Goal: Task Accomplishment & Management: Manage account settings

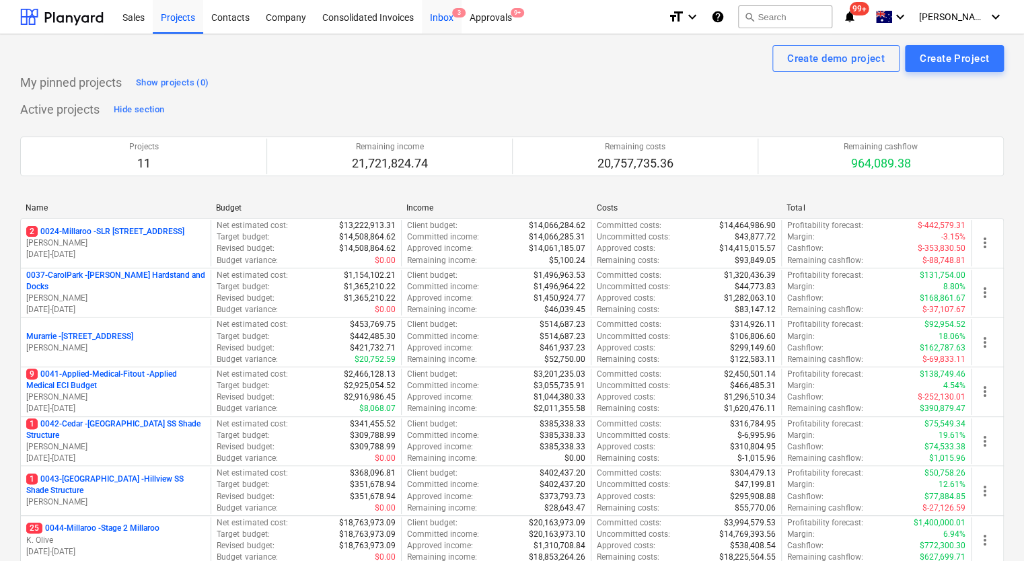
click at [446, 22] on div "Inbox 3" at bounding box center [442, 16] width 40 height 34
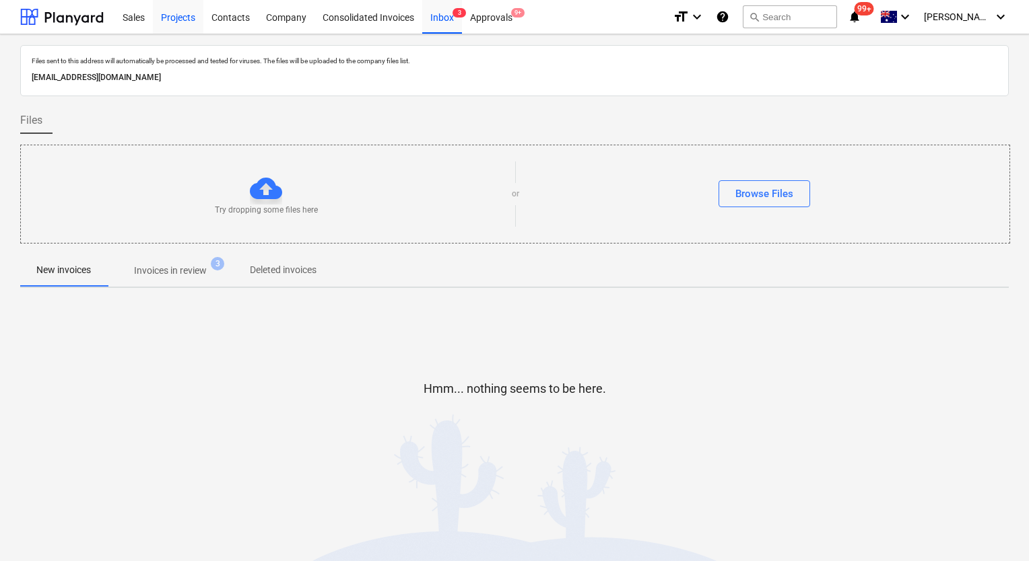
click at [183, 28] on div "Projects" at bounding box center [178, 16] width 50 height 34
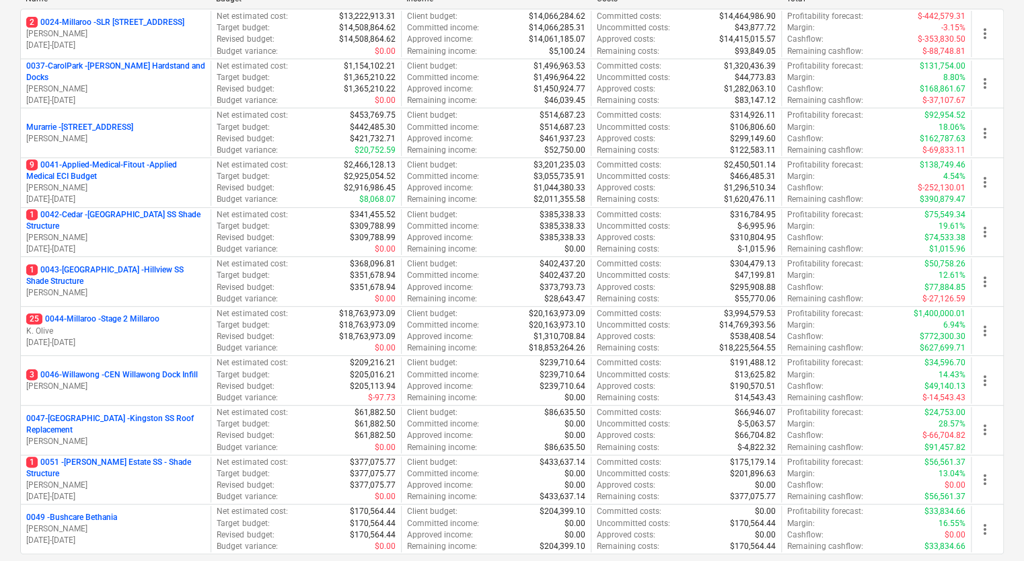
scroll to position [206, 0]
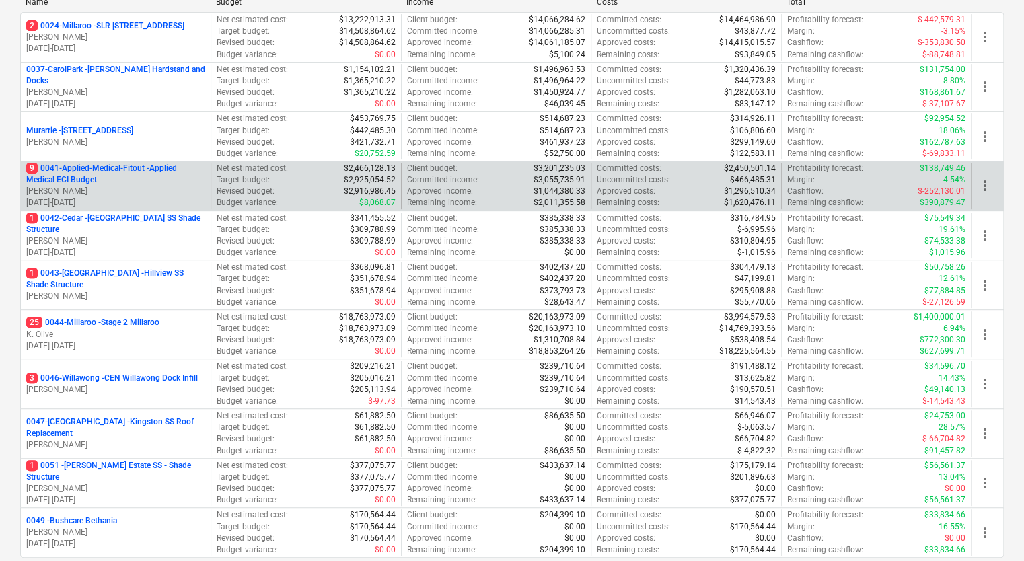
click at [146, 173] on p "9 0041-Applied-Medical-Fitout - Applied Medical ECI Budget" at bounding box center [115, 174] width 179 height 23
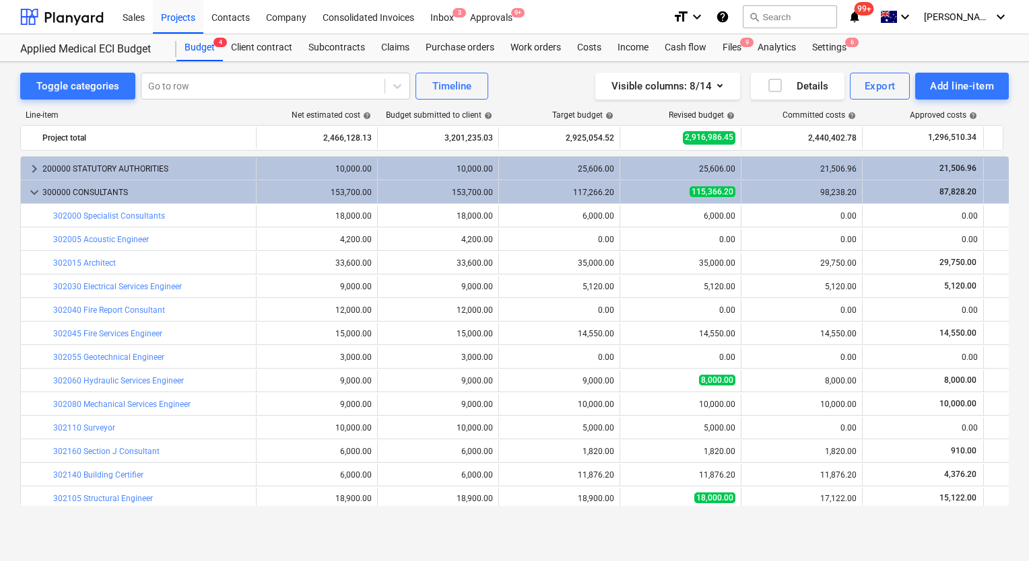
scroll to position [337, 0]
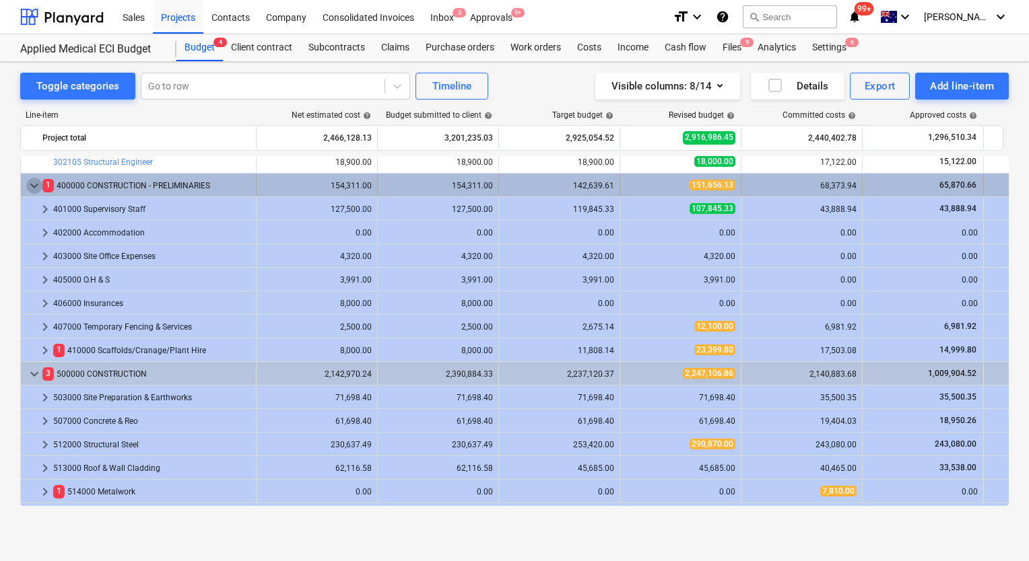
click at [38, 183] on span "keyboard_arrow_down" at bounding box center [34, 186] width 16 height 16
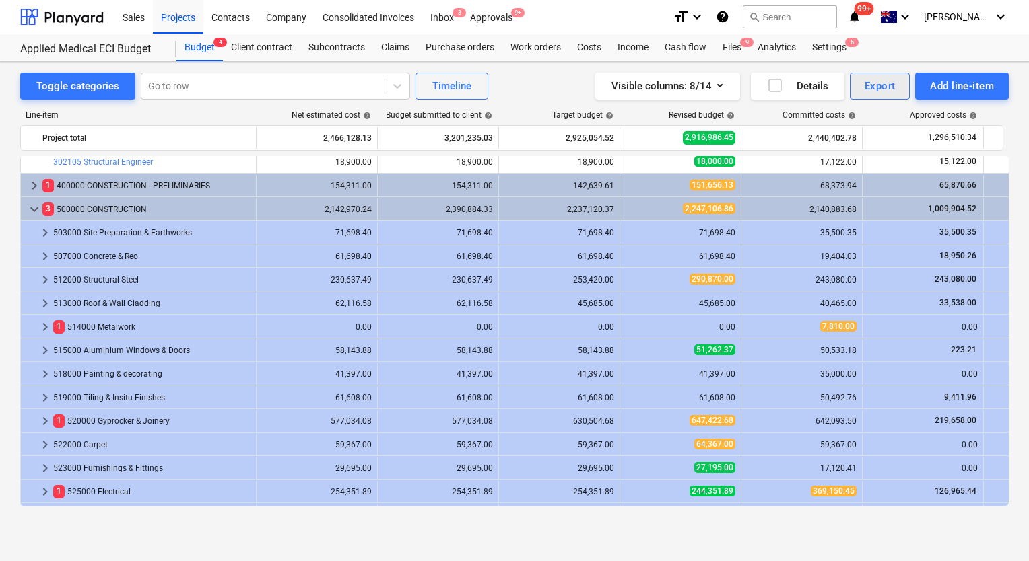
click at [880, 88] on div "Export" at bounding box center [879, 86] width 31 height 18
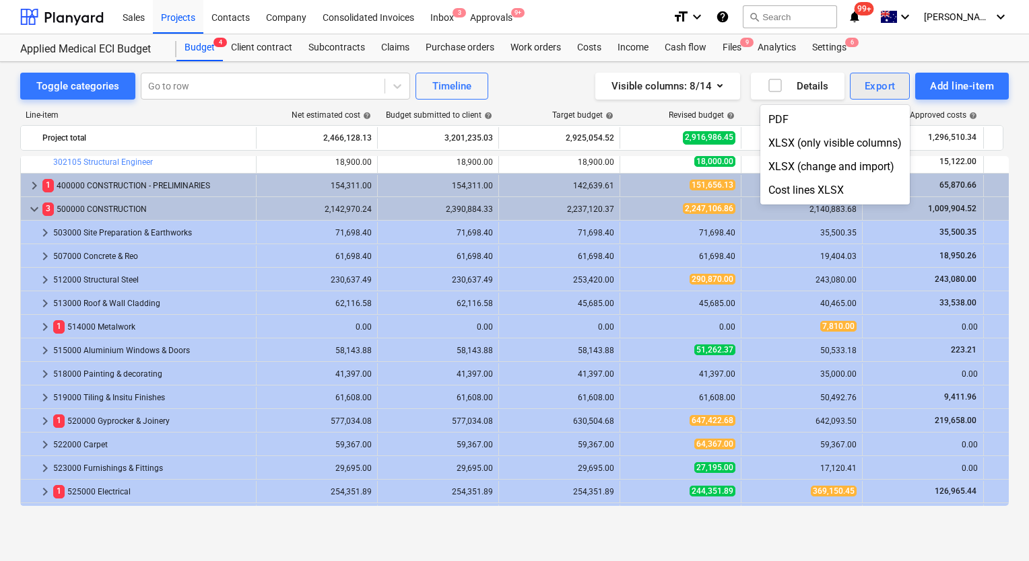
click at [880, 88] on div at bounding box center [514, 280] width 1029 height 561
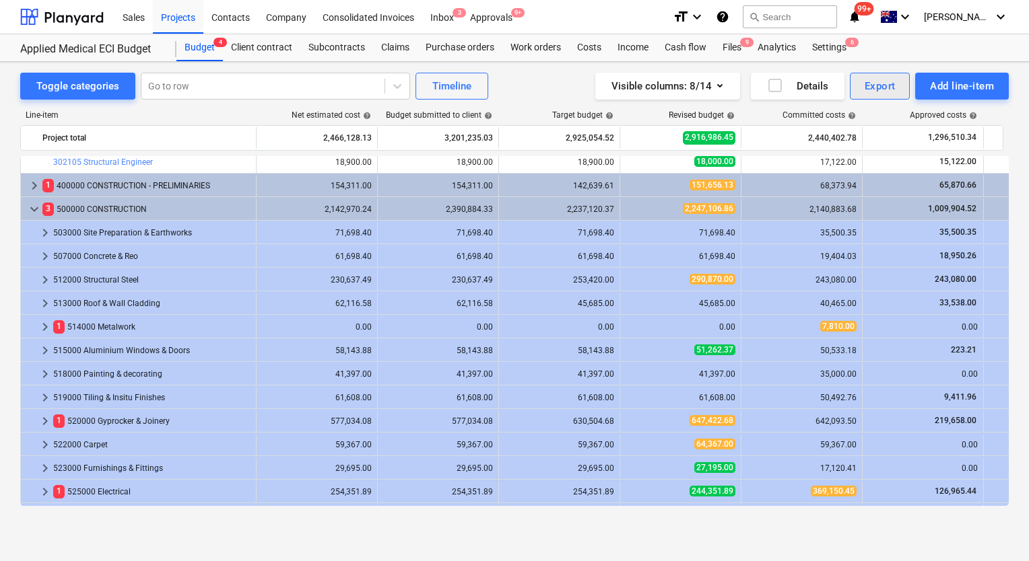
click at [880, 88] on div "Export" at bounding box center [879, 86] width 31 height 18
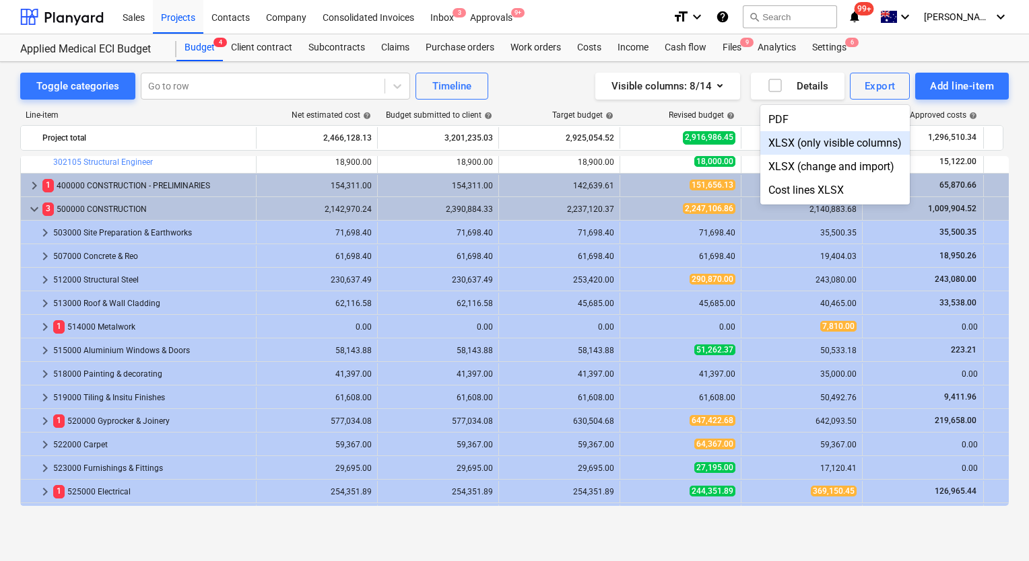
click at [800, 147] on div "XLSX (only visible columns)" at bounding box center [834, 143] width 149 height 24
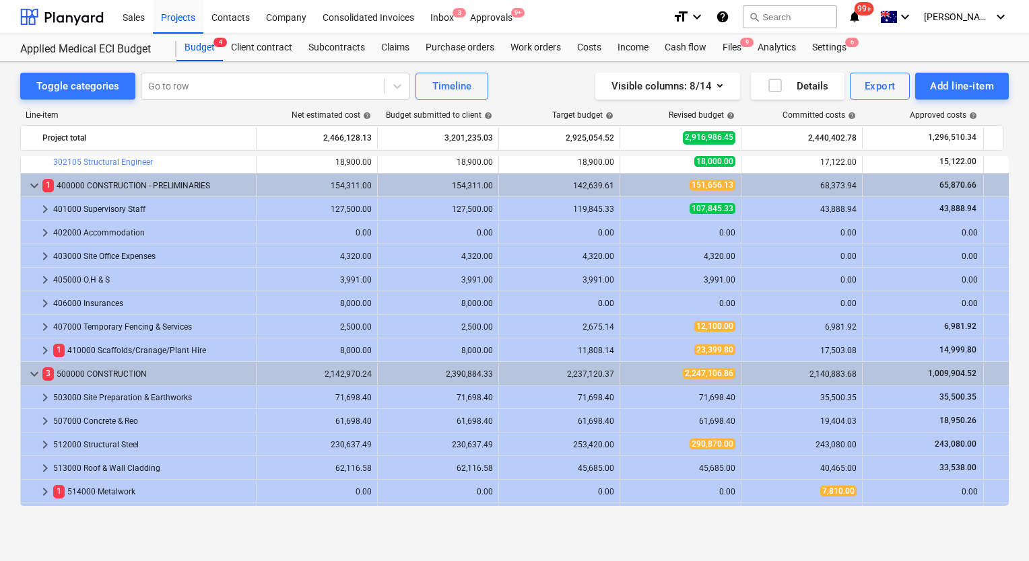
scroll to position [0, 0]
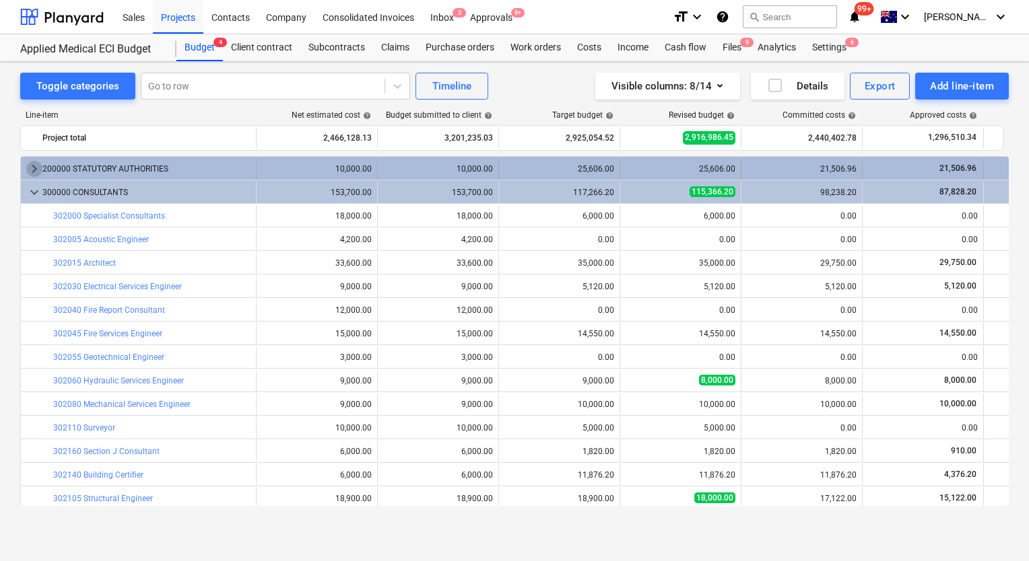
click at [32, 171] on span "keyboard_arrow_right" at bounding box center [34, 169] width 16 height 16
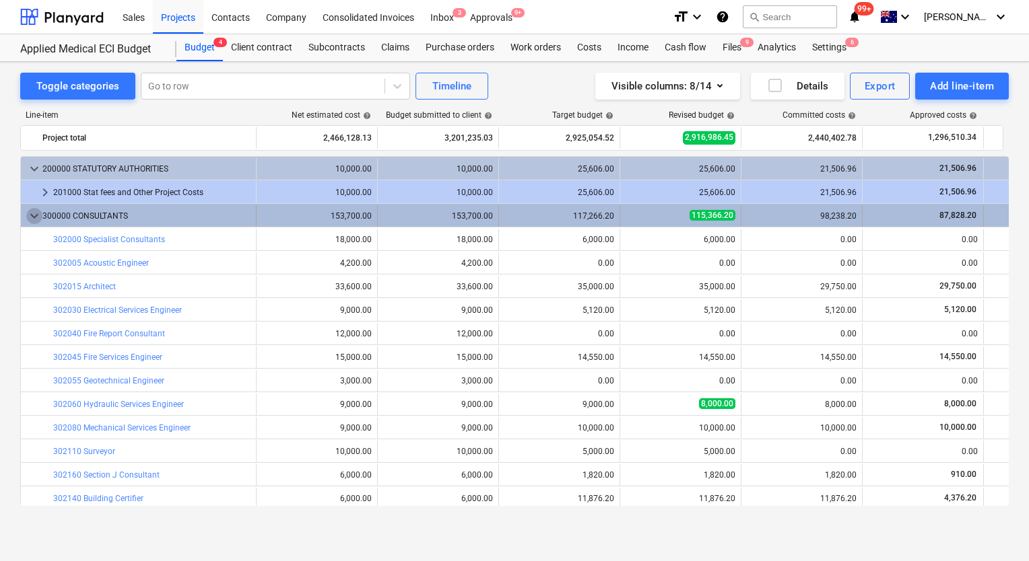
click at [36, 217] on span "keyboard_arrow_down" at bounding box center [34, 216] width 16 height 16
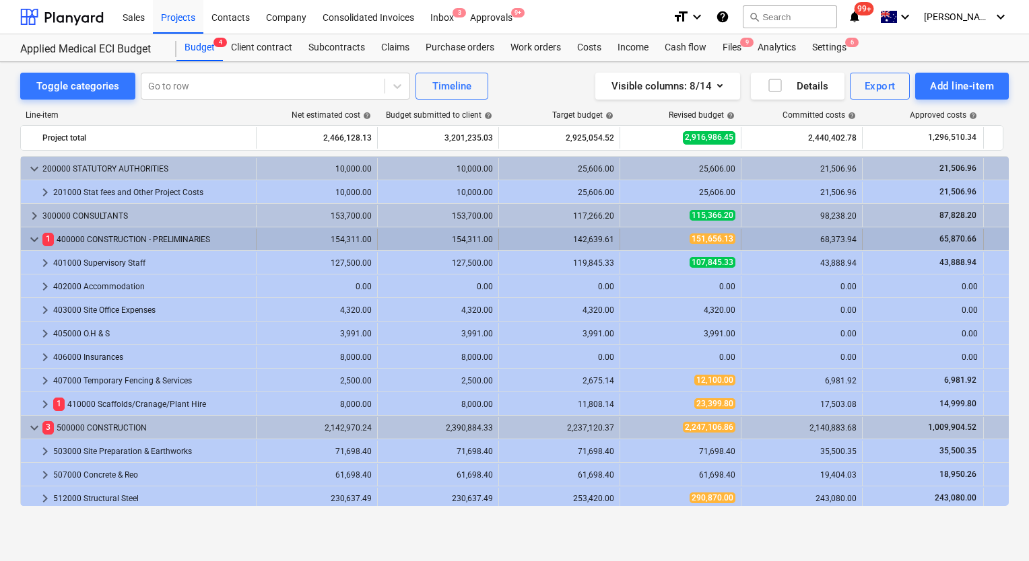
click at [32, 240] on span "keyboard_arrow_down" at bounding box center [34, 240] width 16 height 16
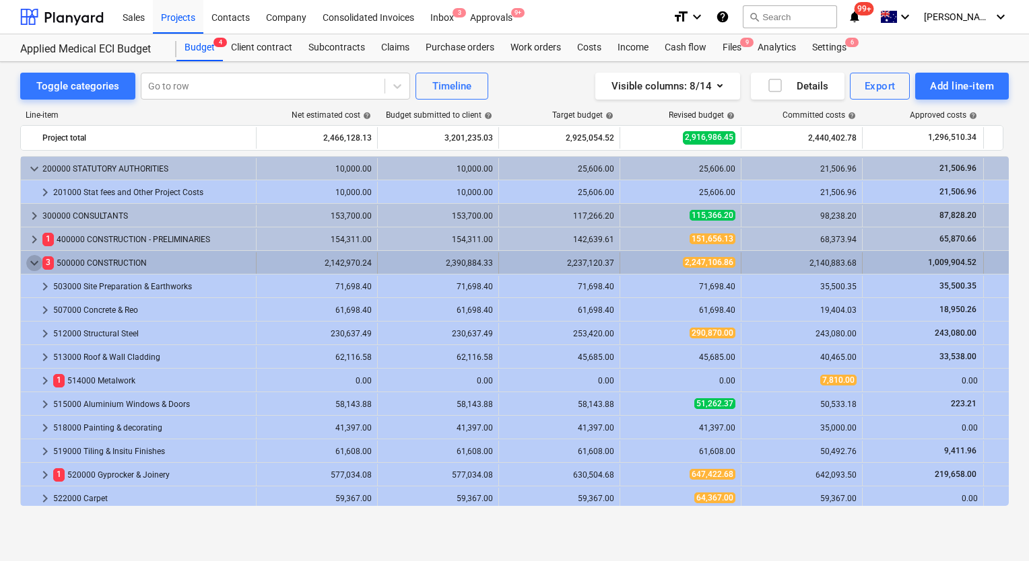
click at [30, 262] on span "keyboard_arrow_down" at bounding box center [34, 263] width 16 height 16
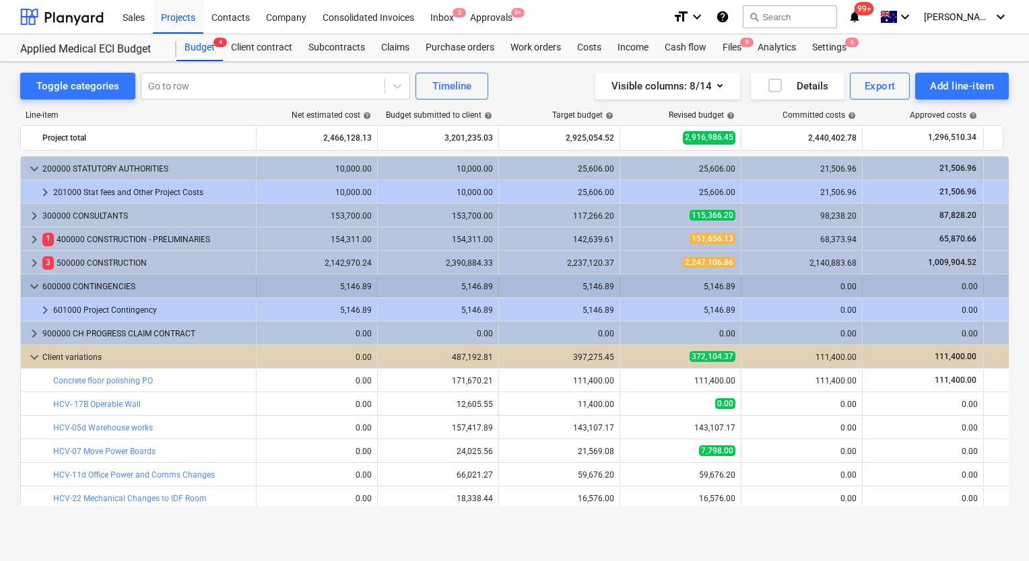
click at [35, 286] on span "keyboard_arrow_down" at bounding box center [34, 287] width 16 height 16
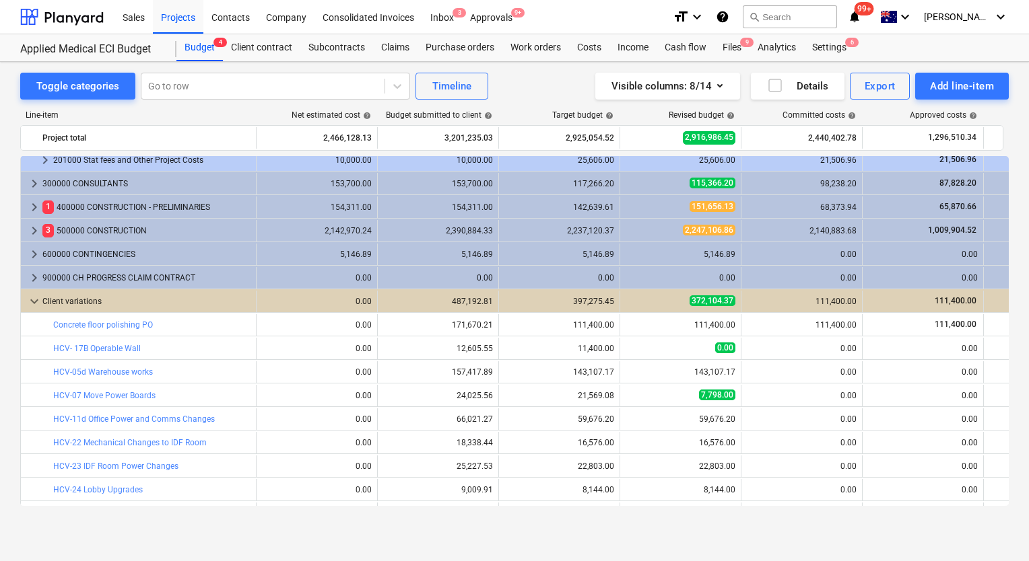
scroll to position [50, 0]
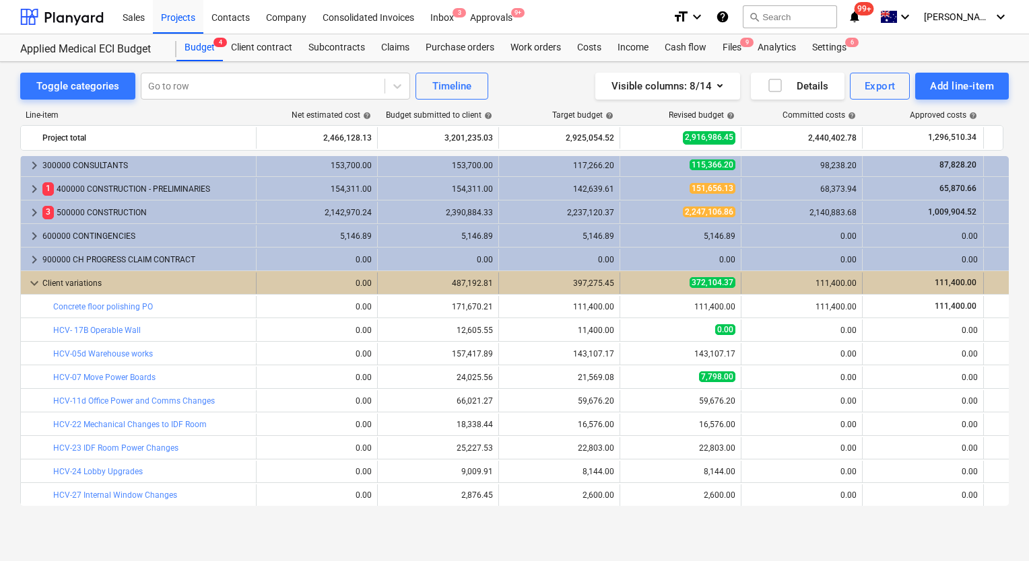
click at [35, 285] on span "keyboard_arrow_down" at bounding box center [34, 283] width 16 height 16
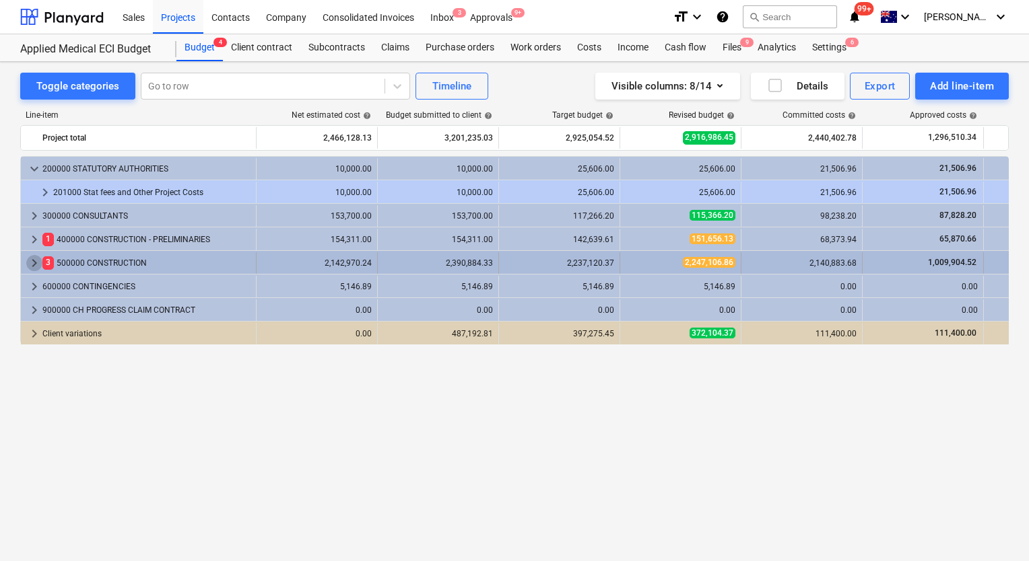
click at [32, 267] on span "keyboard_arrow_right" at bounding box center [34, 263] width 16 height 16
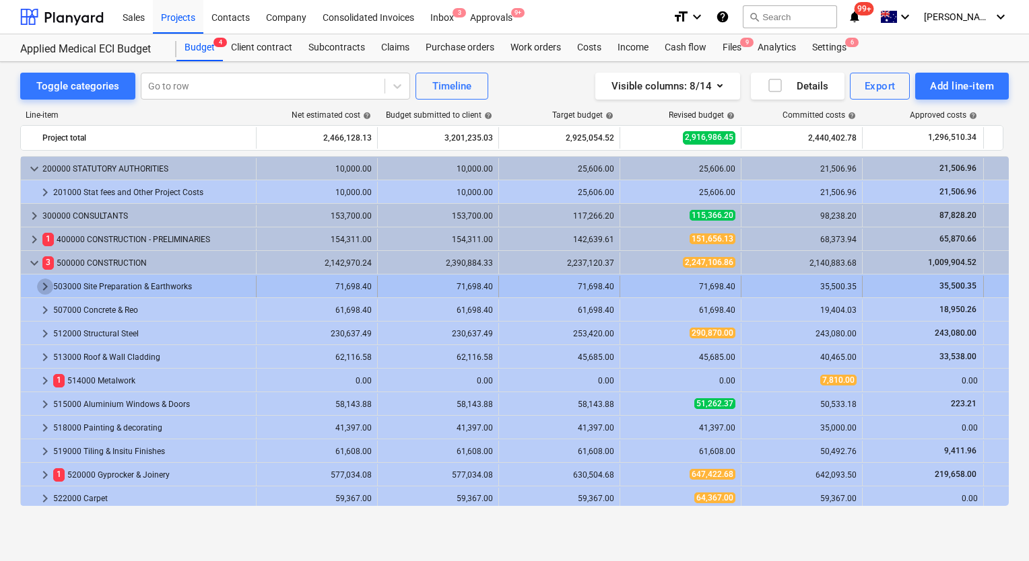
click at [46, 289] on span "keyboard_arrow_right" at bounding box center [45, 287] width 16 height 16
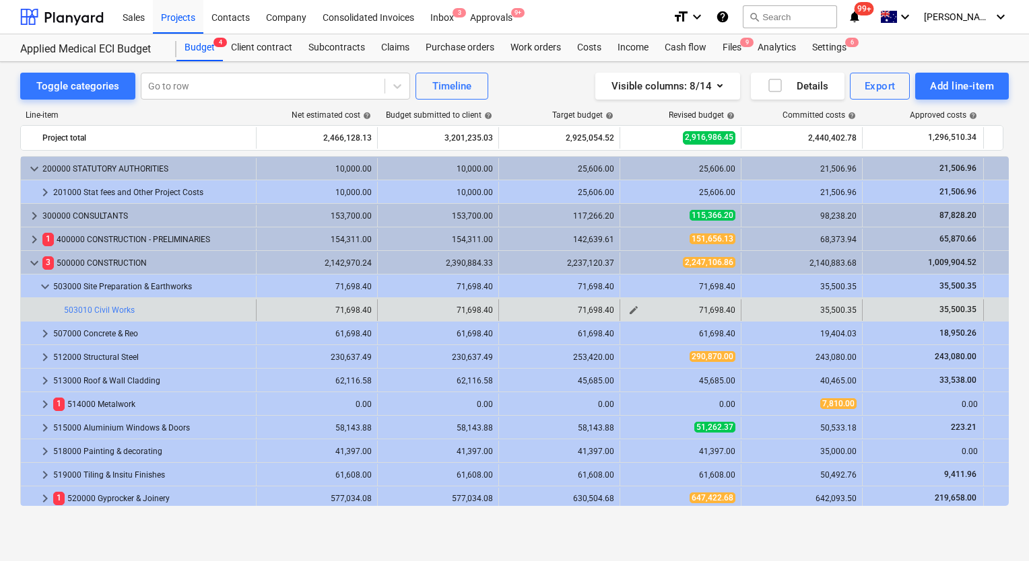
click at [722, 312] on div "71,698.40" at bounding box center [680, 310] width 110 height 9
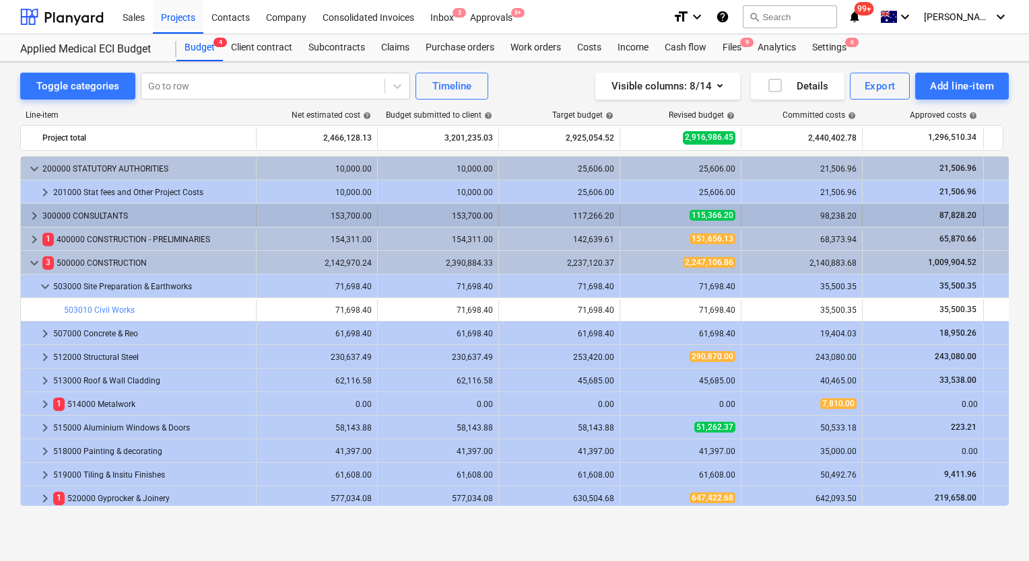
click at [35, 221] on span "keyboard_arrow_right" at bounding box center [34, 216] width 16 height 16
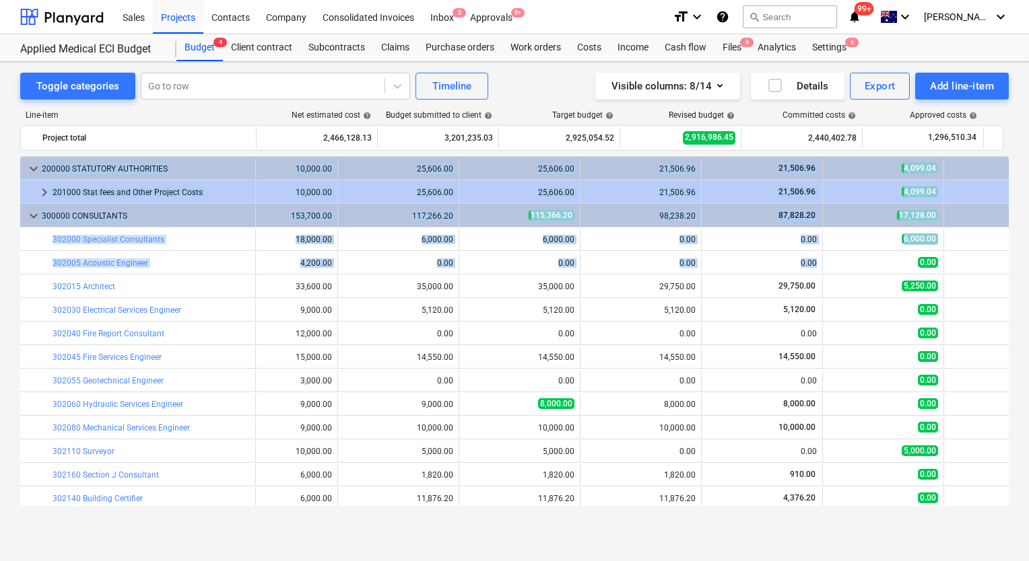
drag, startPoint x: 1004, startPoint y: 254, endPoint x: 1004, endPoint y: 263, distance: 8.1
click at [1004, 263] on div "keyboard_arrow_down 200000 STATUTORY AUTHORITIES 10,000.00 10,000.00 25,606.00 …" at bounding box center [514, 331] width 988 height 350
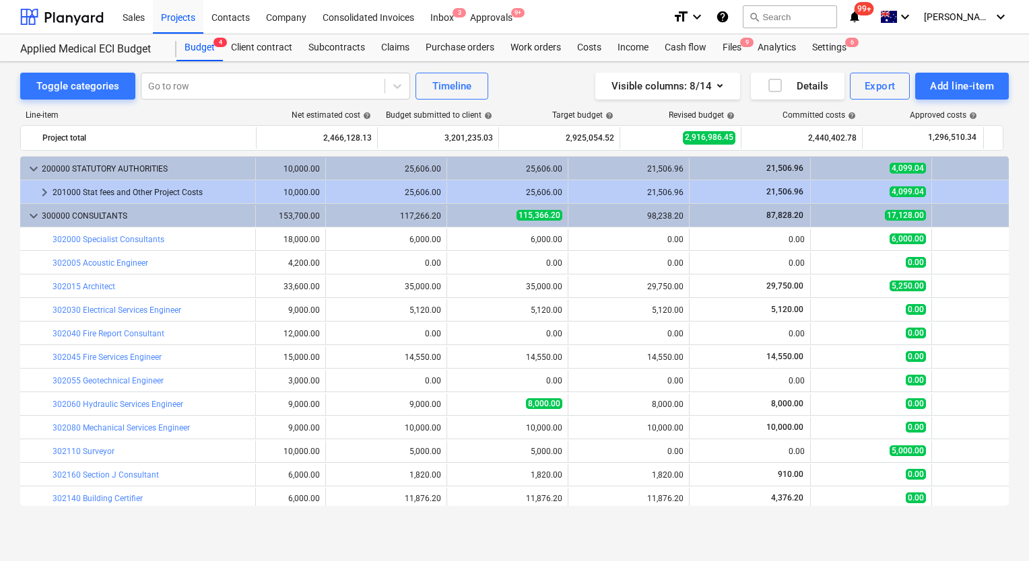
click at [798, 524] on div "Toggle categories Go to row Timeline Visible columns : 8/14 Details Export Add …" at bounding box center [514, 297] width 1029 height 471
click at [759, 545] on div "Toggle categories Go to row Timeline Visible columns : 8/14 Details Export Add …" at bounding box center [514, 311] width 1029 height 499
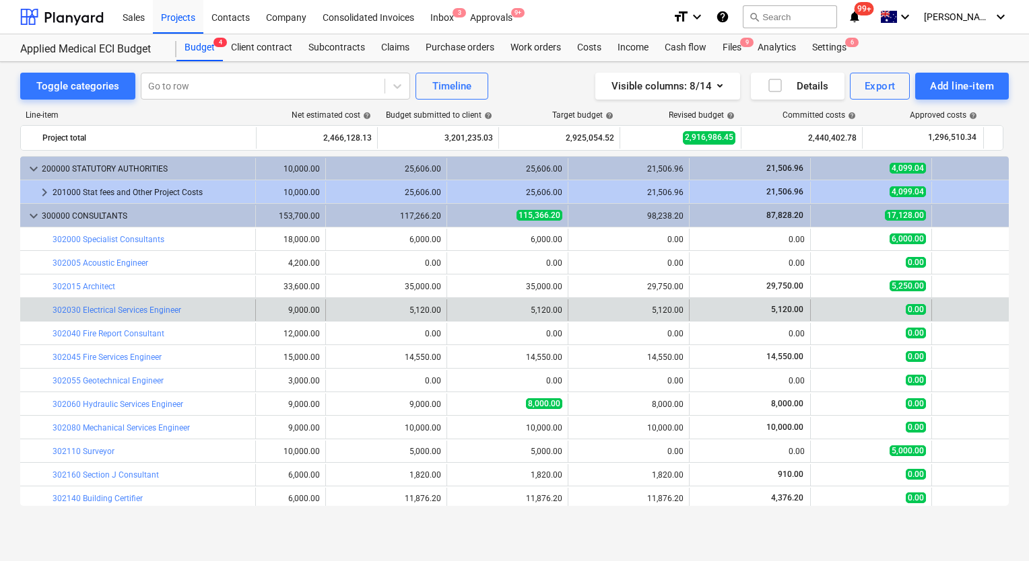
click at [629, 300] on div "5,120.00" at bounding box center [628, 311] width 110 height 22
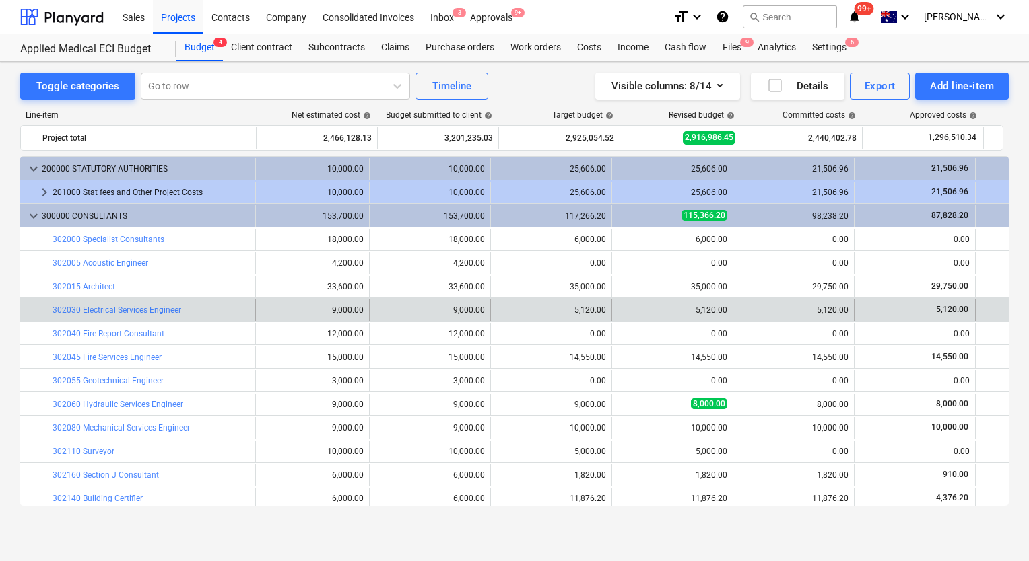
scroll to position [0, 0]
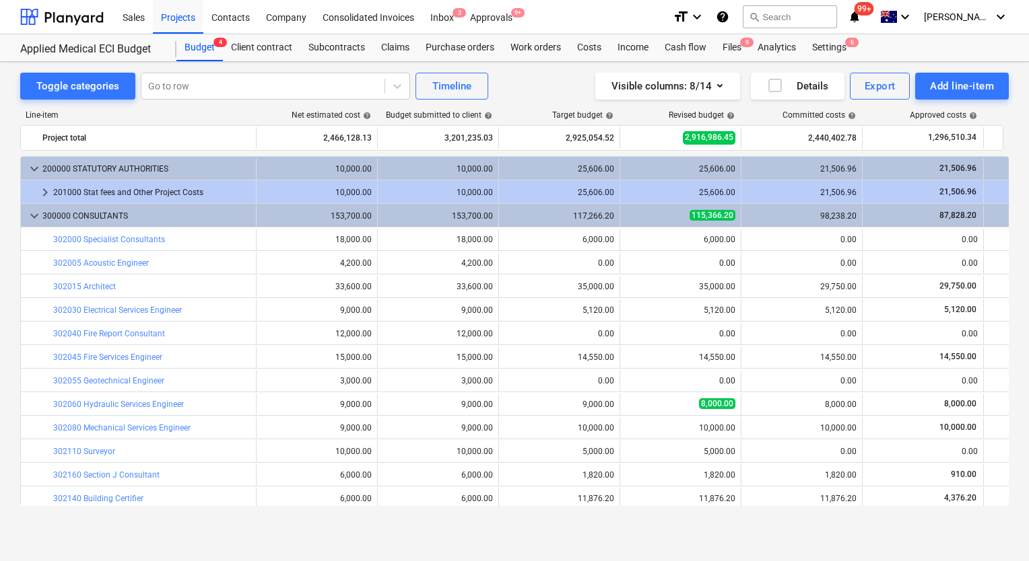
click at [1009, 223] on div "Toggle categories Go to row Timeline Visible columns : 8/14 Details Export Add …" at bounding box center [514, 297] width 1029 height 471
drag, startPoint x: 1009, startPoint y: 223, endPoint x: 1009, endPoint y: 238, distance: 14.1
click at [1009, 238] on div "Toggle categories Go to row Timeline Visible columns : 8/14 Details Export Add …" at bounding box center [514, 297] width 1029 height 471
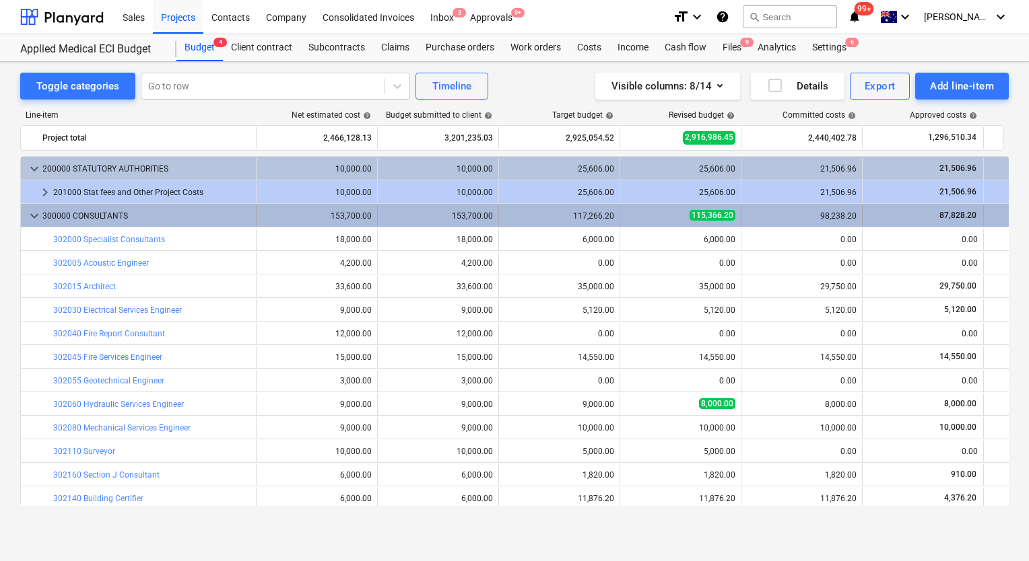
click at [1003, 210] on div "17,128.00" at bounding box center [1044, 215] width 110 height 11
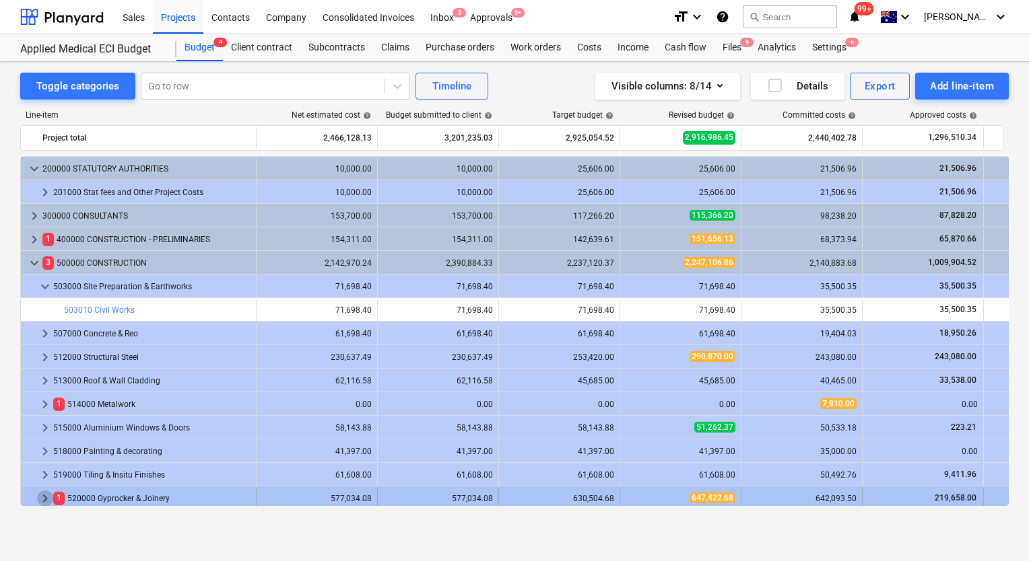
click at [46, 497] on span "keyboard_arrow_right" at bounding box center [45, 499] width 16 height 16
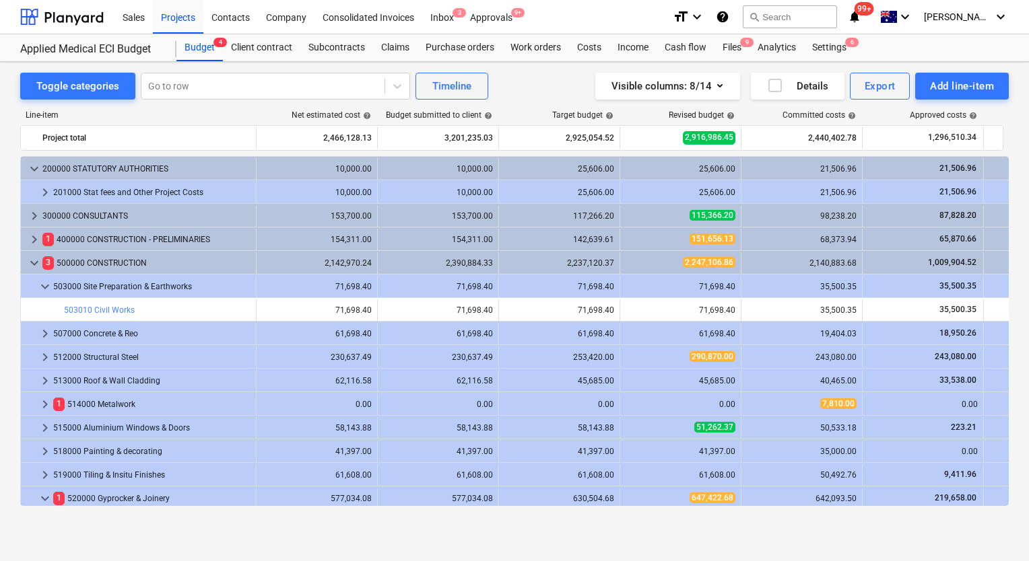
click at [1009, 199] on div "Toggle categories Go to row Timeline Visible columns : 8/14 Details Export Add …" at bounding box center [514, 297] width 1029 height 471
drag, startPoint x: 1009, startPoint y: 202, endPoint x: 1009, endPoint y: 217, distance: 14.8
click at [1009, 217] on div "Toggle categories Go to row Timeline Visible columns : 8/14 Details Export Add …" at bounding box center [514, 297] width 1029 height 471
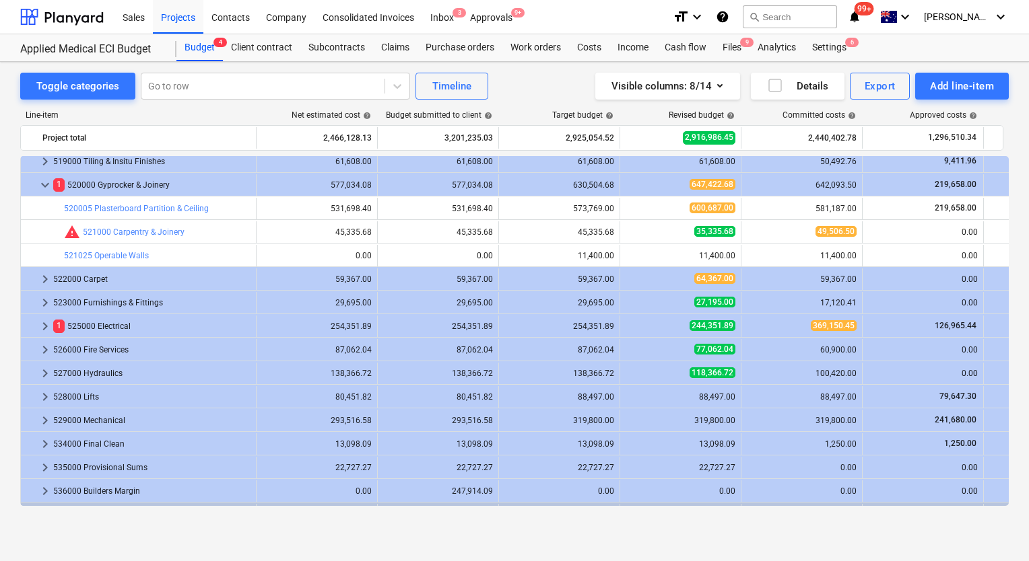
scroll to position [323, 0]
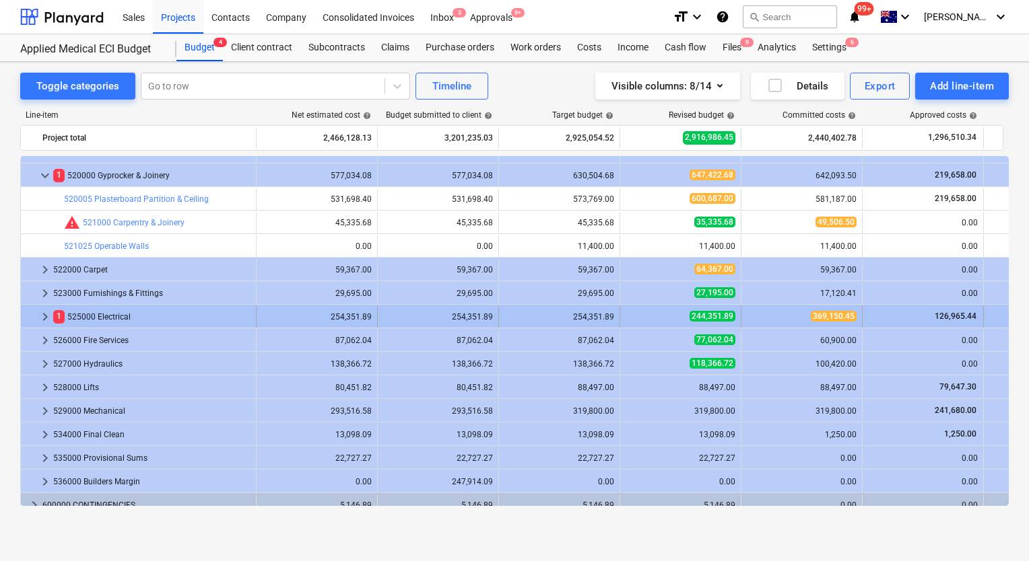
click at [700, 314] on span "244,351.89" at bounding box center [712, 316] width 46 height 11
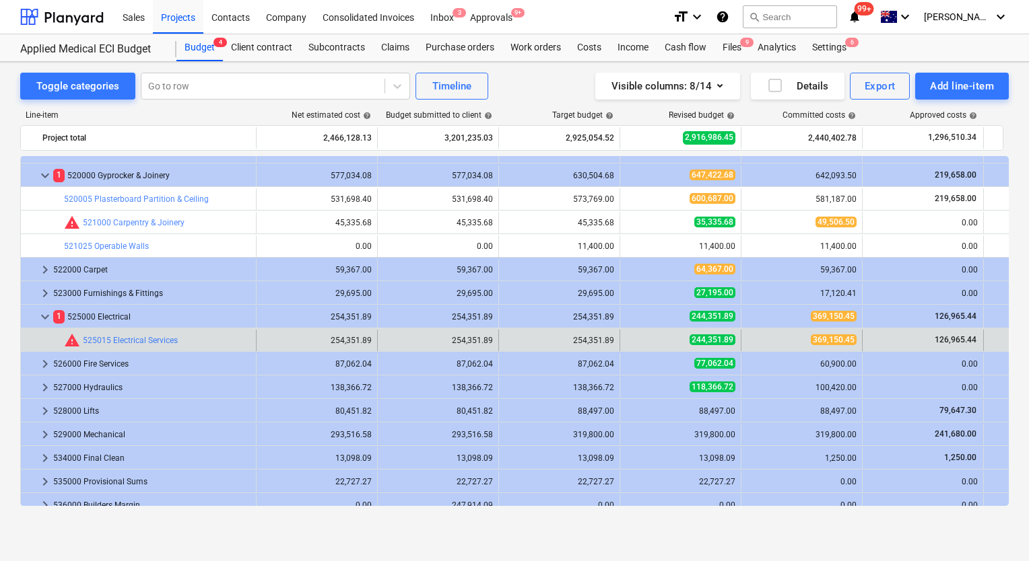
click at [701, 334] on div "edit 244,351.89" at bounding box center [680, 341] width 110 height 22
click at [674, 343] on div "244,351.89" at bounding box center [680, 340] width 110 height 11
click at [634, 338] on span "edit" at bounding box center [633, 340] width 11 height 11
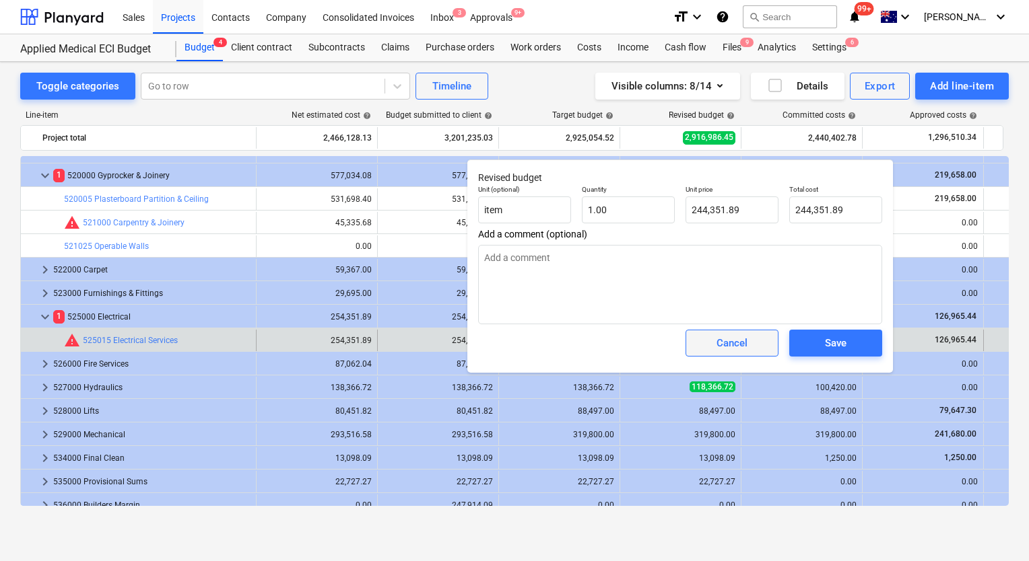
click at [751, 345] on span "Cancel" at bounding box center [731, 344] width 59 height 18
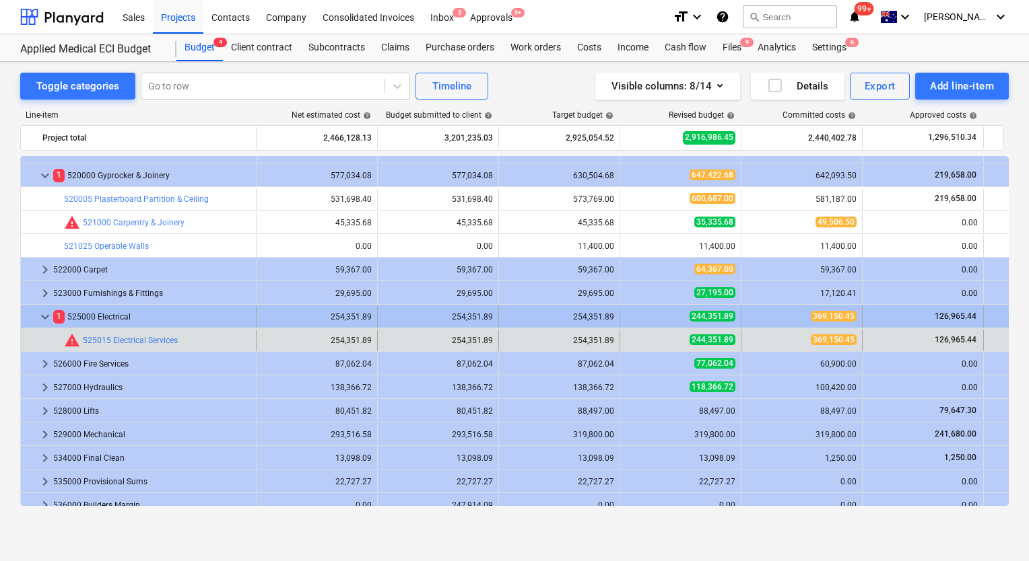
click at [673, 318] on div "244,351.89" at bounding box center [680, 316] width 110 height 11
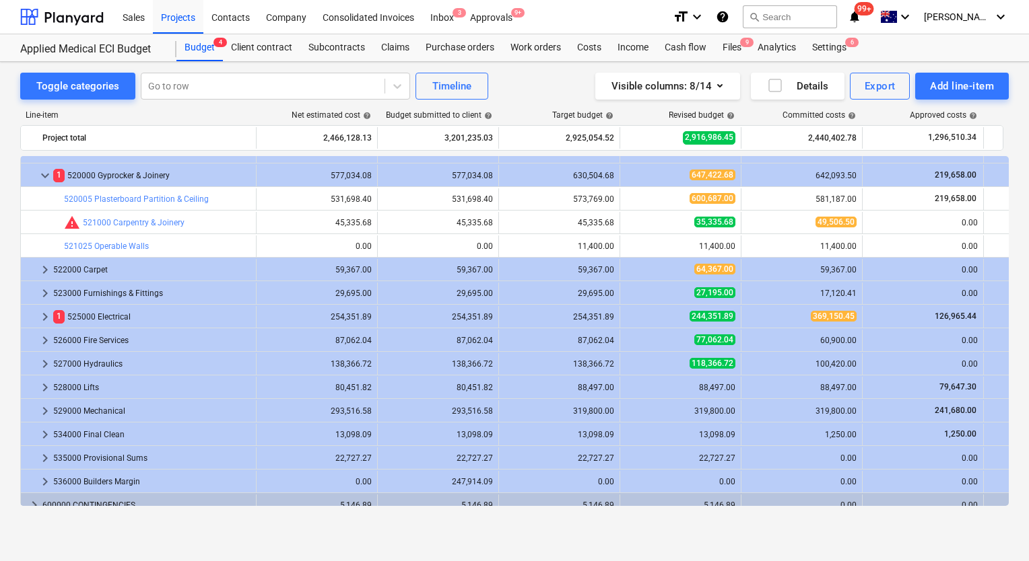
click at [673, 318] on div "244,351.89" at bounding box center [680, 316] width 110 height 11
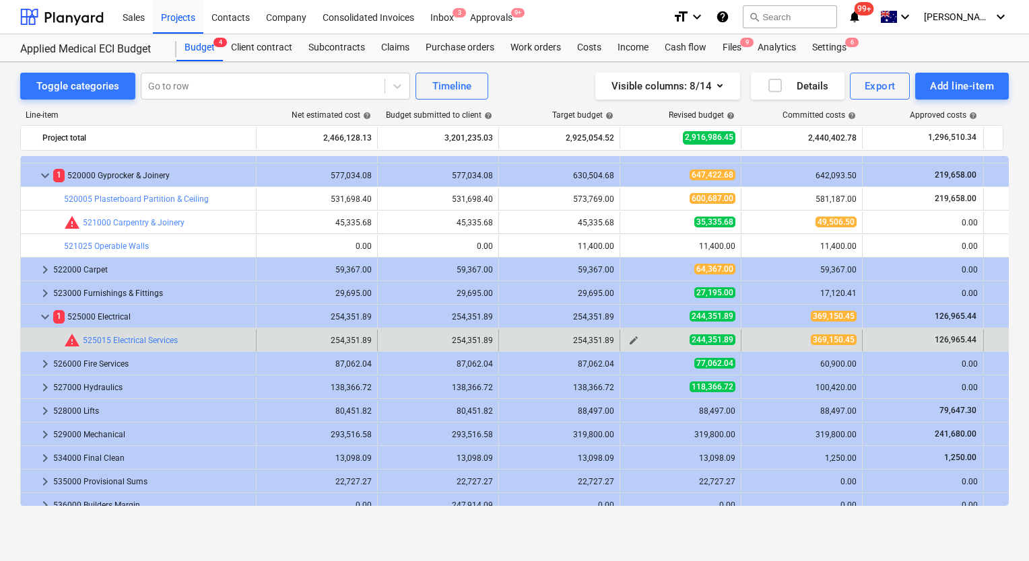
click at [670, 343] on div "244,351.89" at bounding box center [680, 340] width 110 height 11
click at [633, 343] on span "edit" at bounding box center [633, 340] width 11 height 11
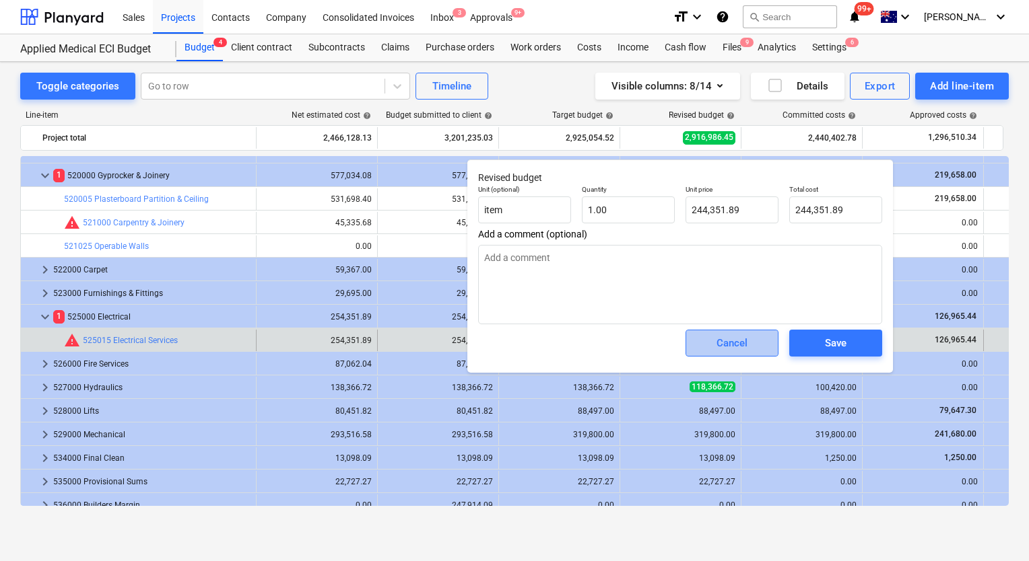
click at [738, 350] on div "Cancel" at bounding box center [731, 344] width 31 height 18
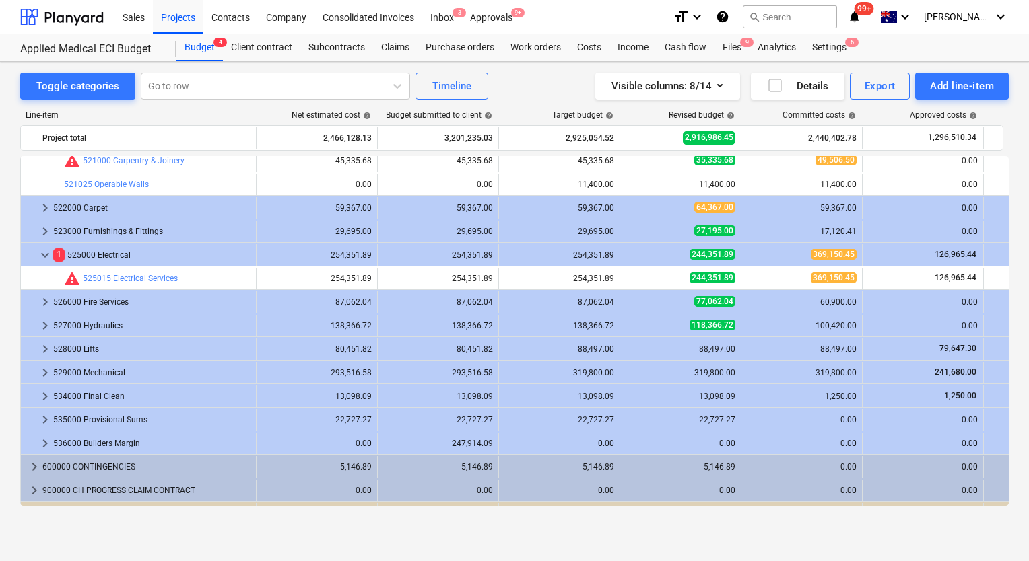
scroll to position [404, 0]
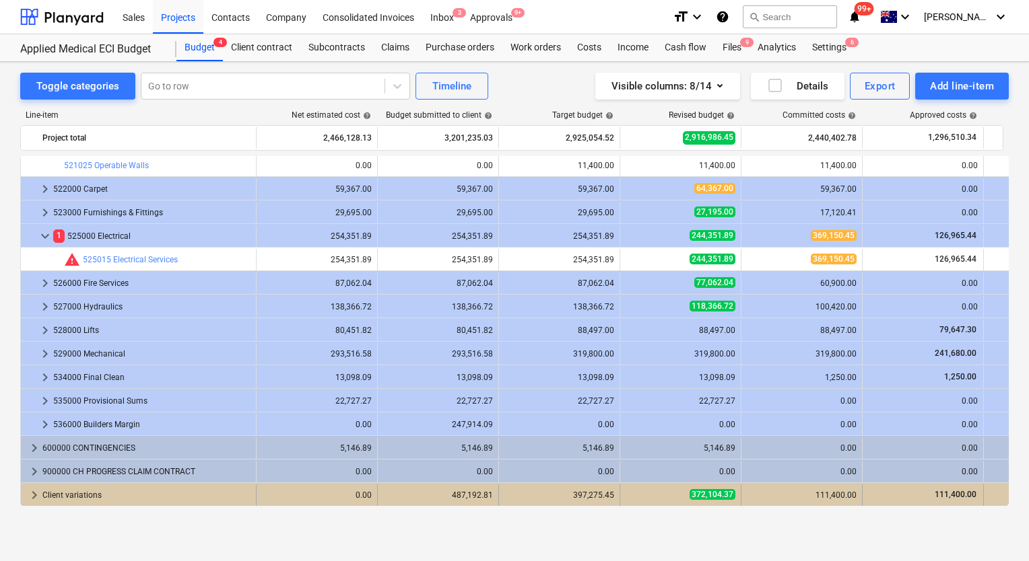
click at [36, 495] on span "keyboard_arrow_right" at bounding box center [34, 495] width 16 height 16
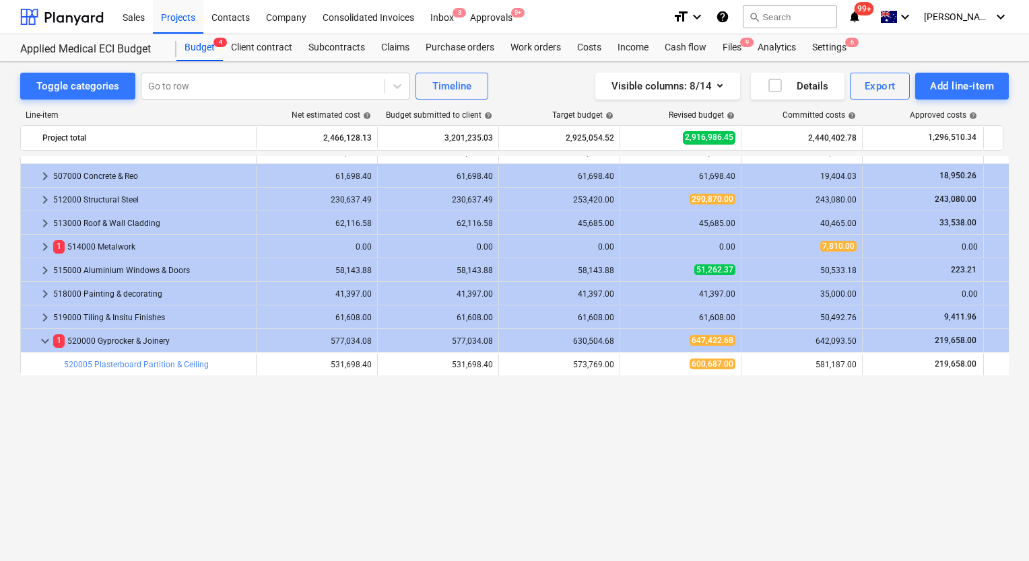
scroll to position [0, 0]
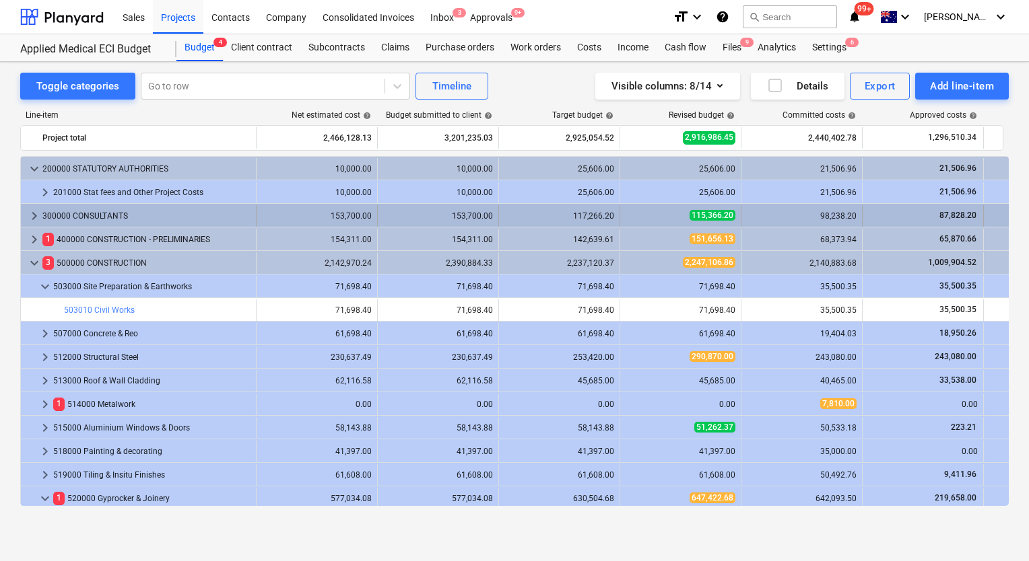
click at [642, 213] on div "115,366.20" at bounding box center [680, 215] width 110 height 11
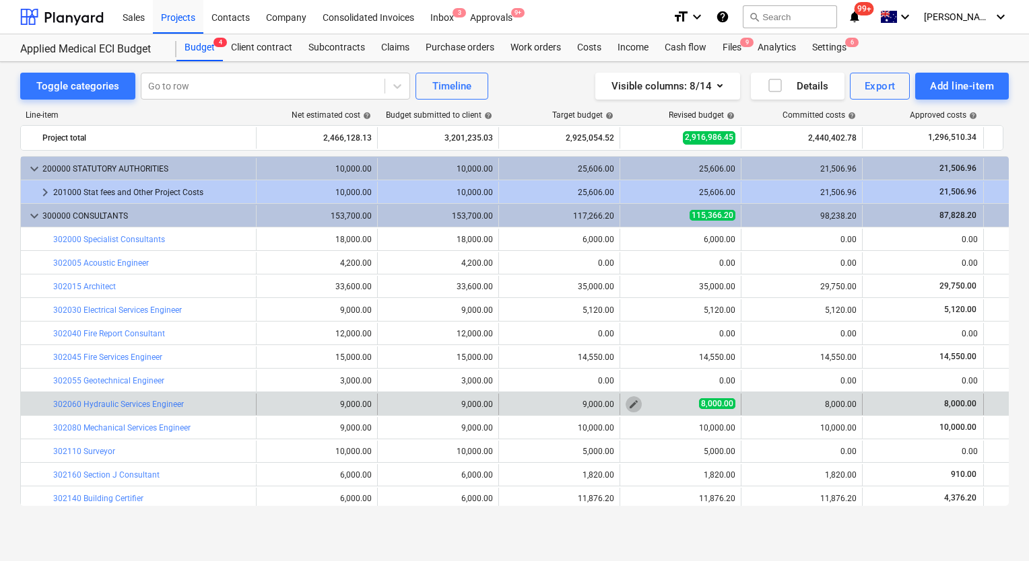
click at [636, 407] on span "edit" at bounding box center [633, 404] width 11 height 11
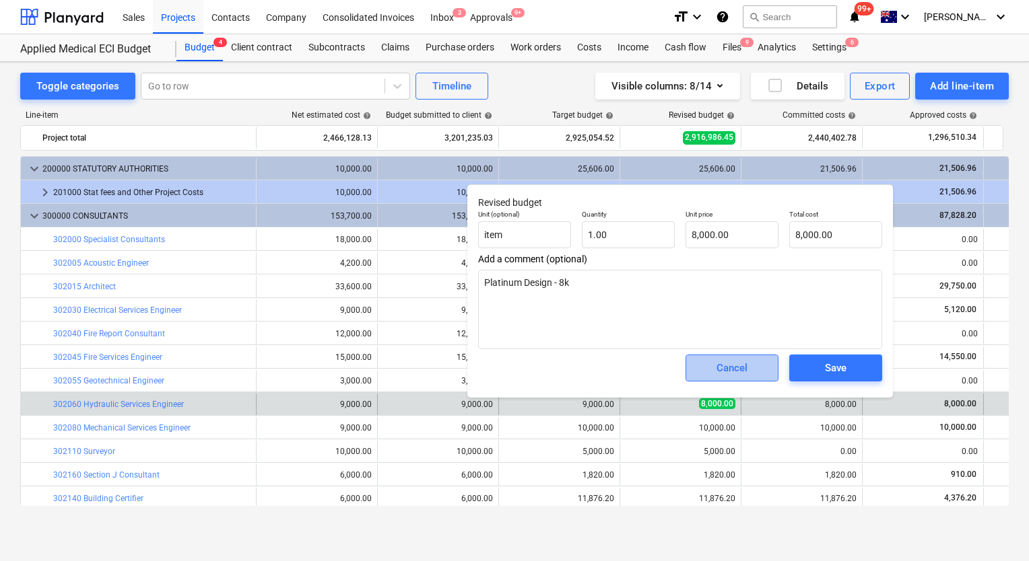
click at [722, 364] on div "Cancel" at bounding box center [731, 368] width 31 height 18
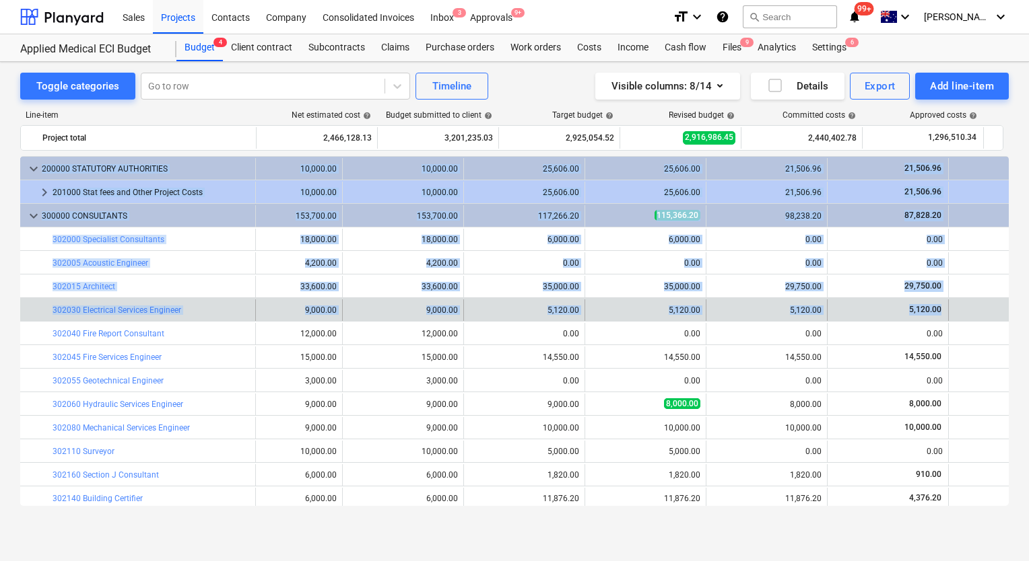
drag, startPoint x: 1009, startPoint y: 236, endPoint x: 1000, endPoint y: 314, distance: 78.6
click at [1000, 314] on div "Toggle categories Go to row Timeline Visible columns : 8/14 Details Export Add …" at bounding box center [514, 297] width 1029 height 471
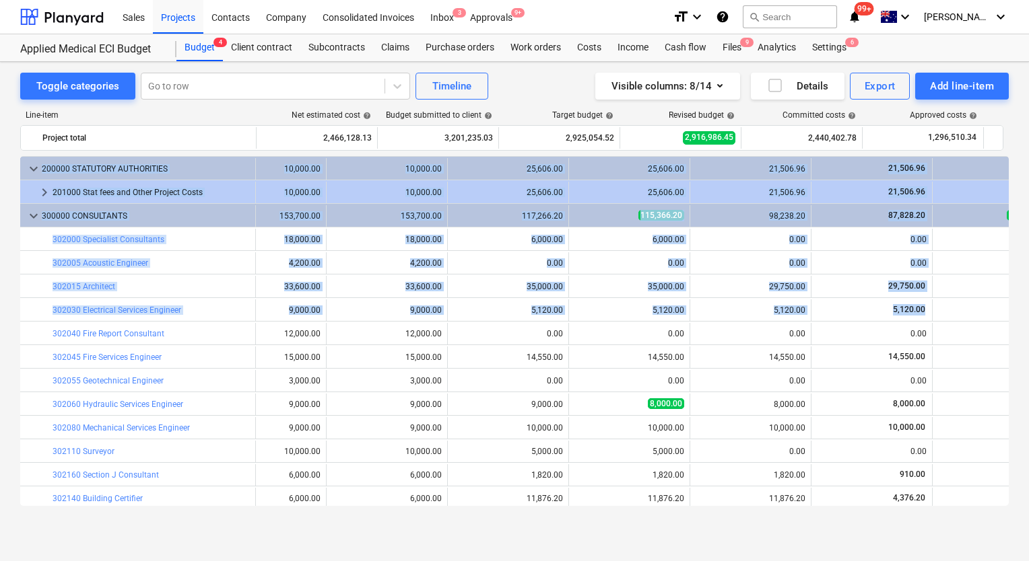
click at [878, 526] on div "Toggle categories Go to row Timeline Visible columns : 8/14 Details Export Add …" at bounding box center [514, 297] width 1029 height 471
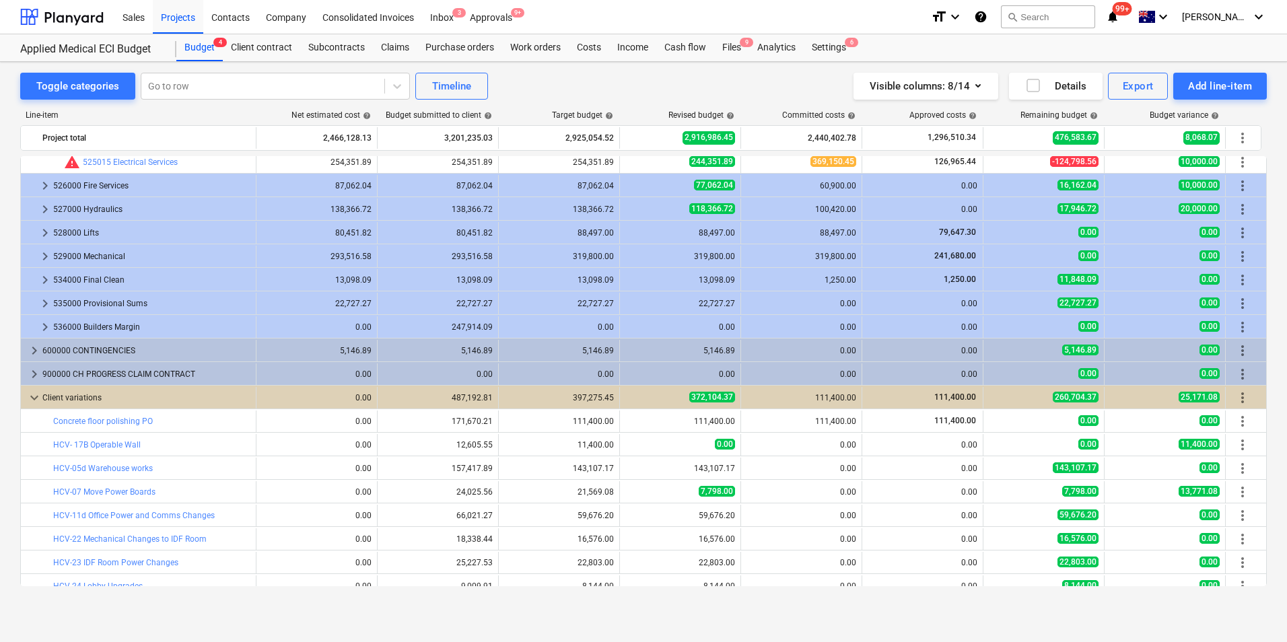
scroll to position [842, 0]
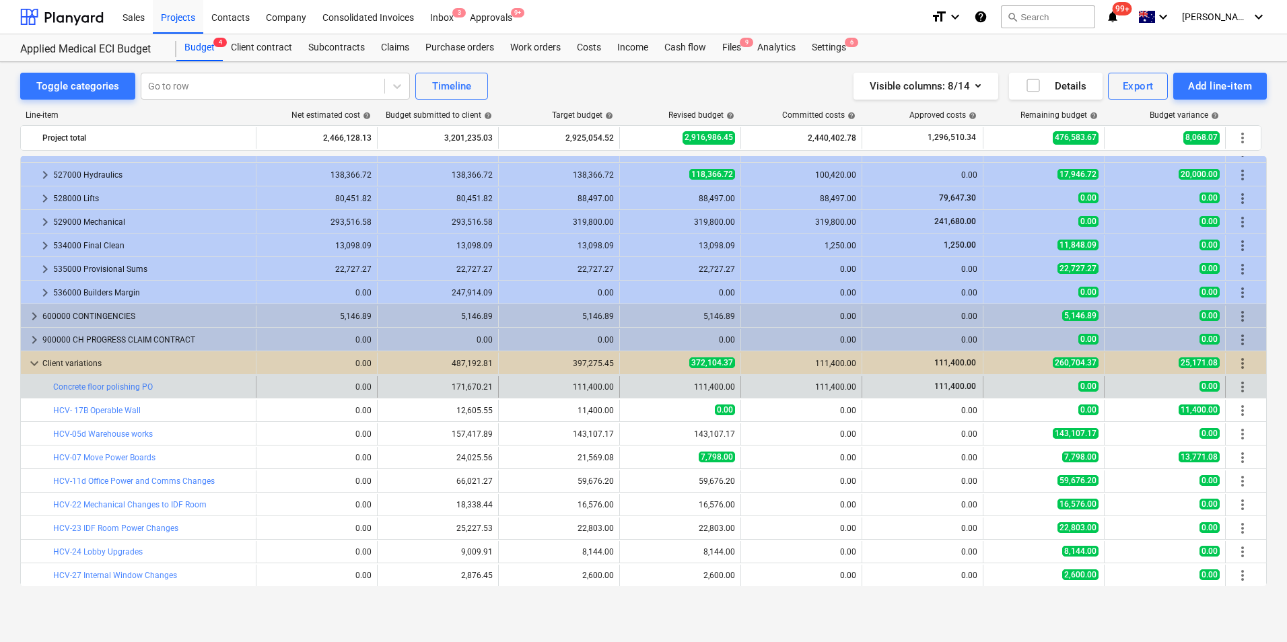
click at [1028, 384] on div "0.00" at bounding box center [1044, 386] width 110 height 11
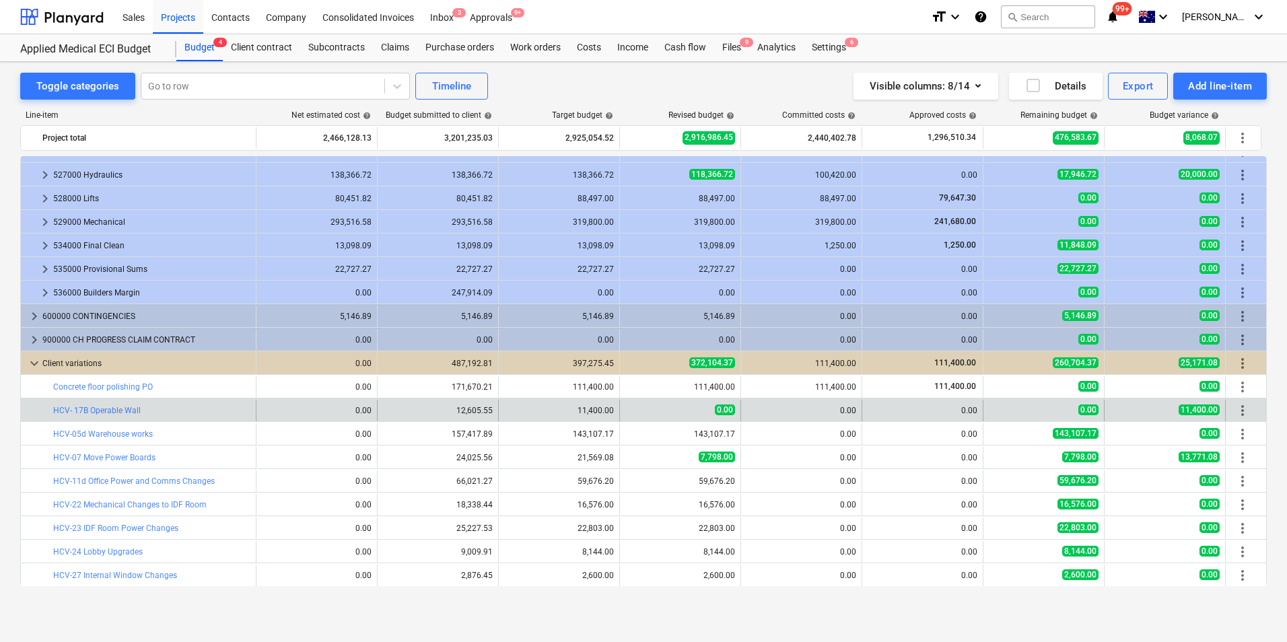
click at [1028, 406] on div "0.00" at bounding box center [1044, 410] width 110 height 11
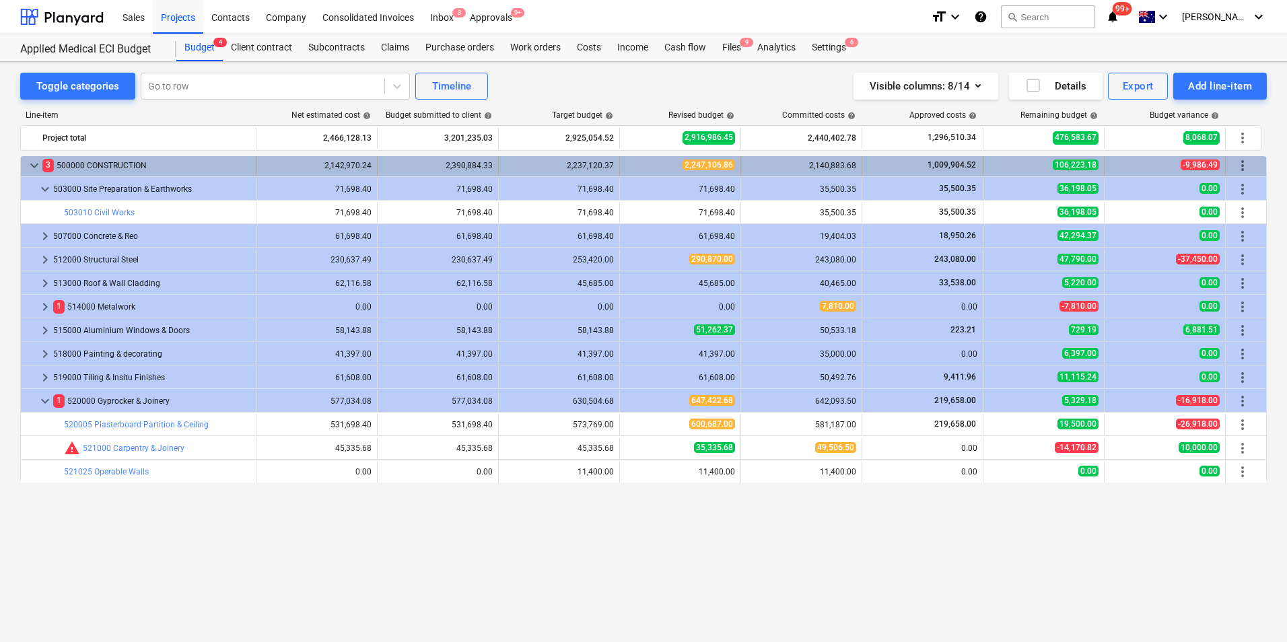
scroll to position [269, 0]
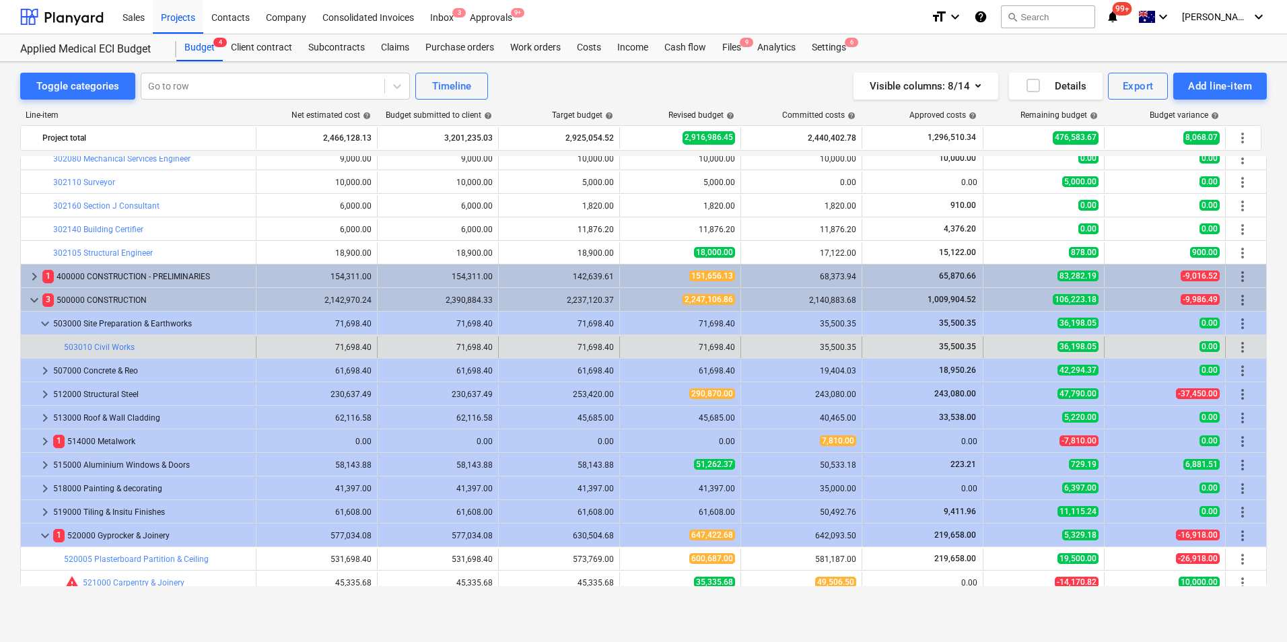
click at [750, 346] on div "35,500.35" at bounding box center [801, 347] width 110 height 9
click at [703, 351] on div "71,698.40" at bounding box center [680, 347] width 110 height 9
click at [628, 348] on span "edit" at bounding box center [633, 347] width 11 height 11
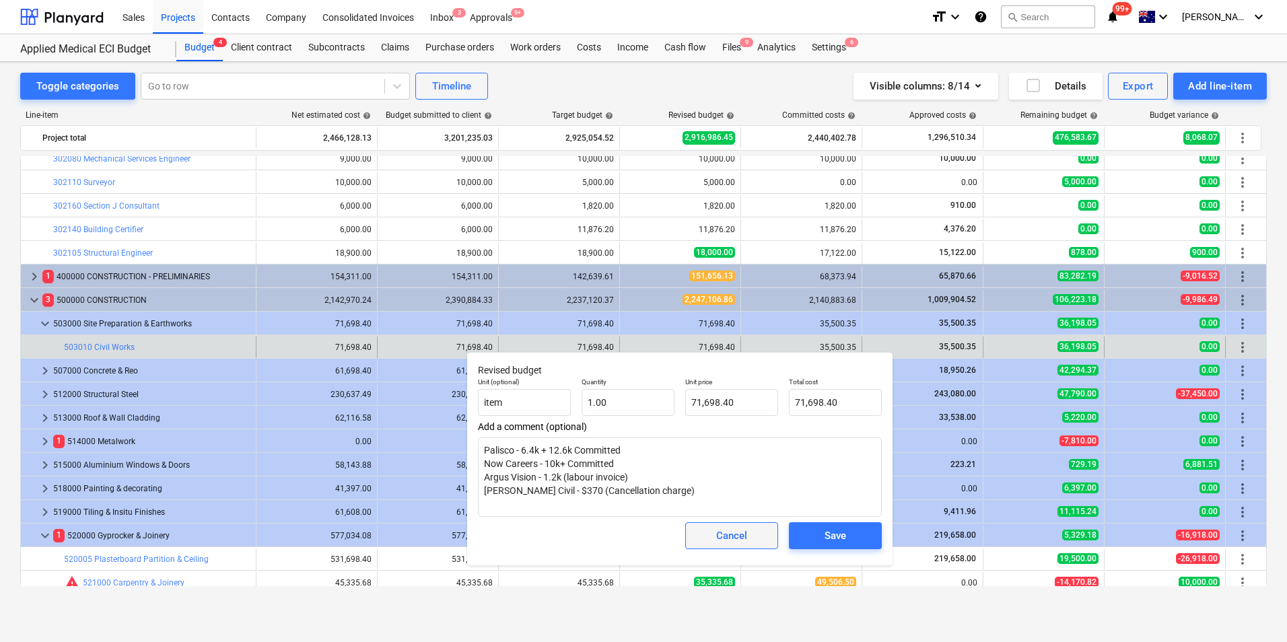
click at [727, 540] on div "Cancel" at bounding box center [731, 536] width 31 height 18
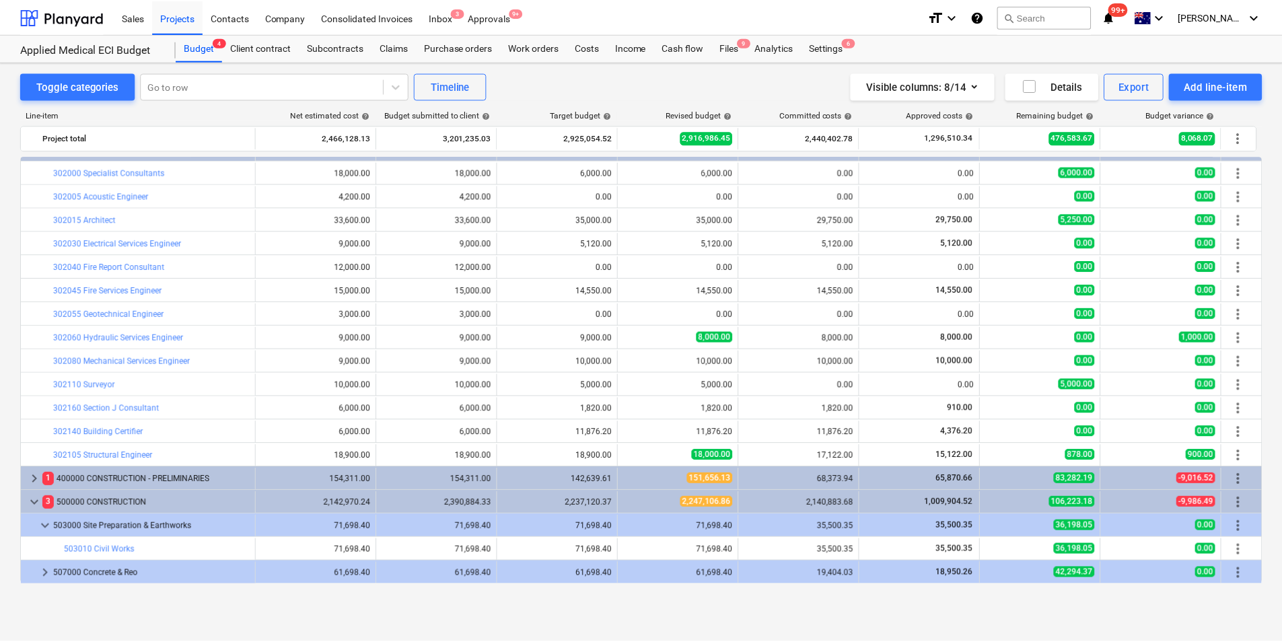
scroll to position [0, 0]
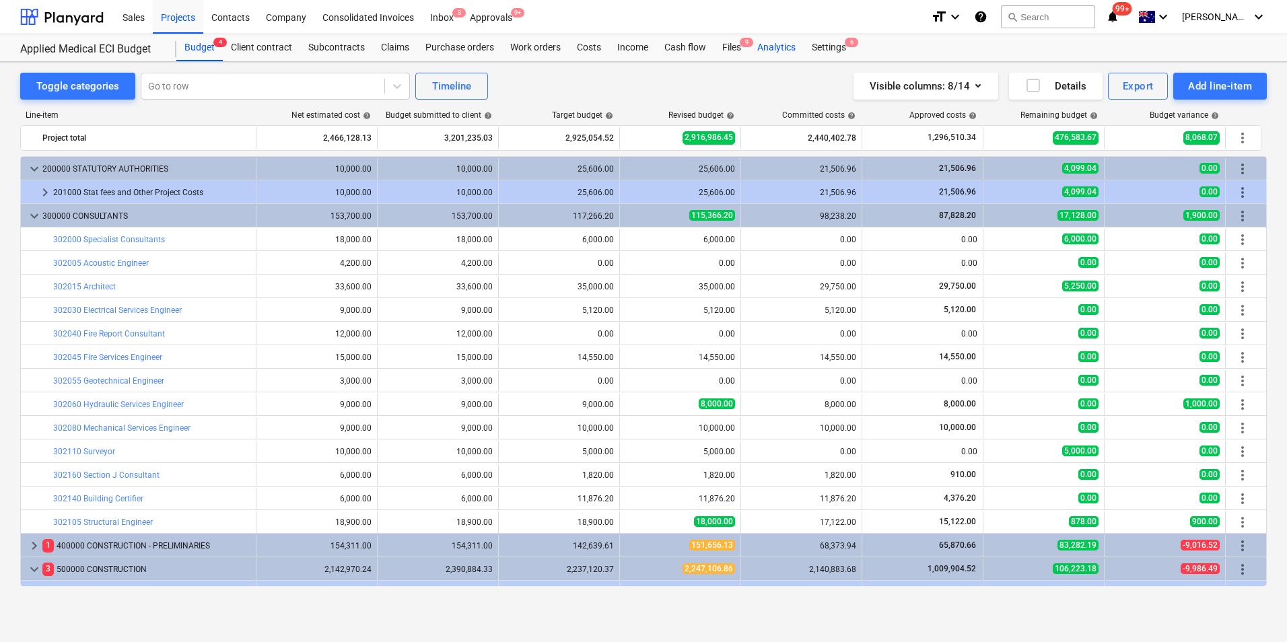
click at [773, 46] on div "Analytics" at bounding box center [776, 47] width 55 height 27
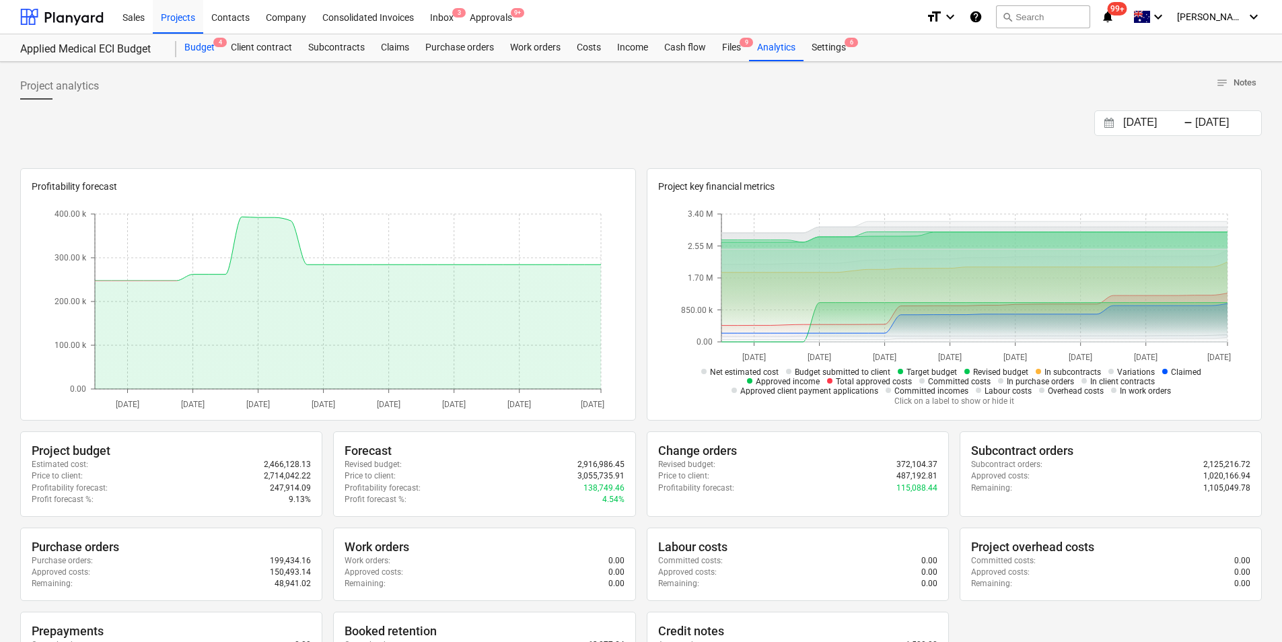
click at [203, 49] on div "Budget 4" at bounding box center [199, 47] width 46 height 27
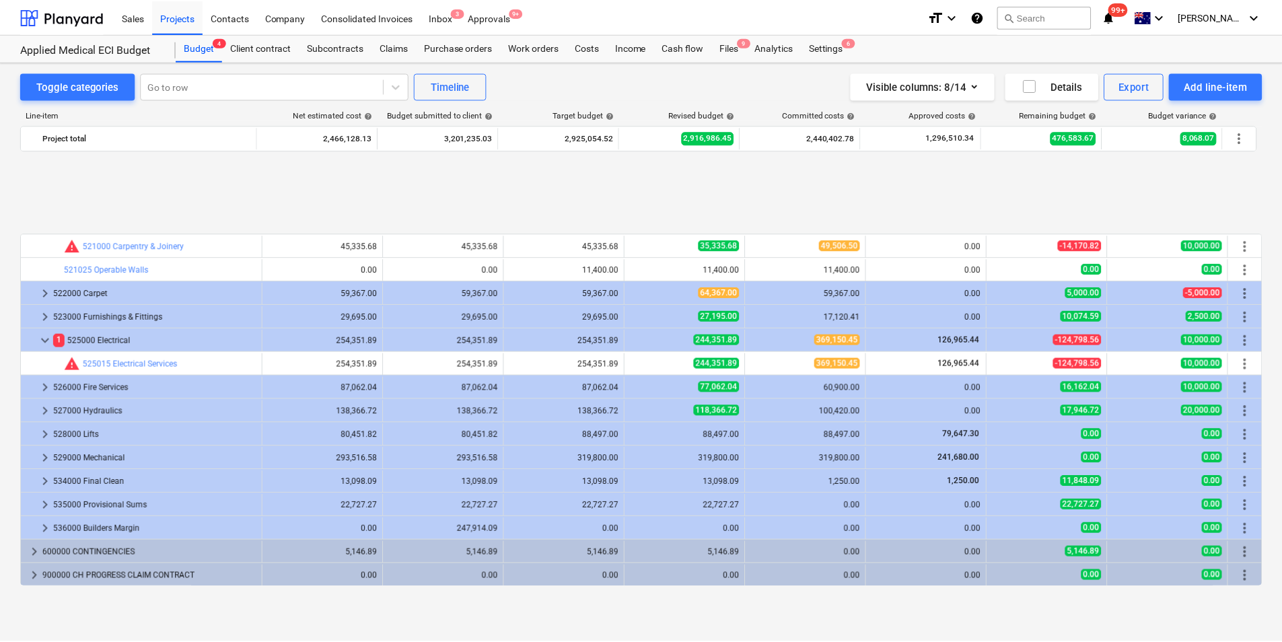
scroll to position [802, 0]
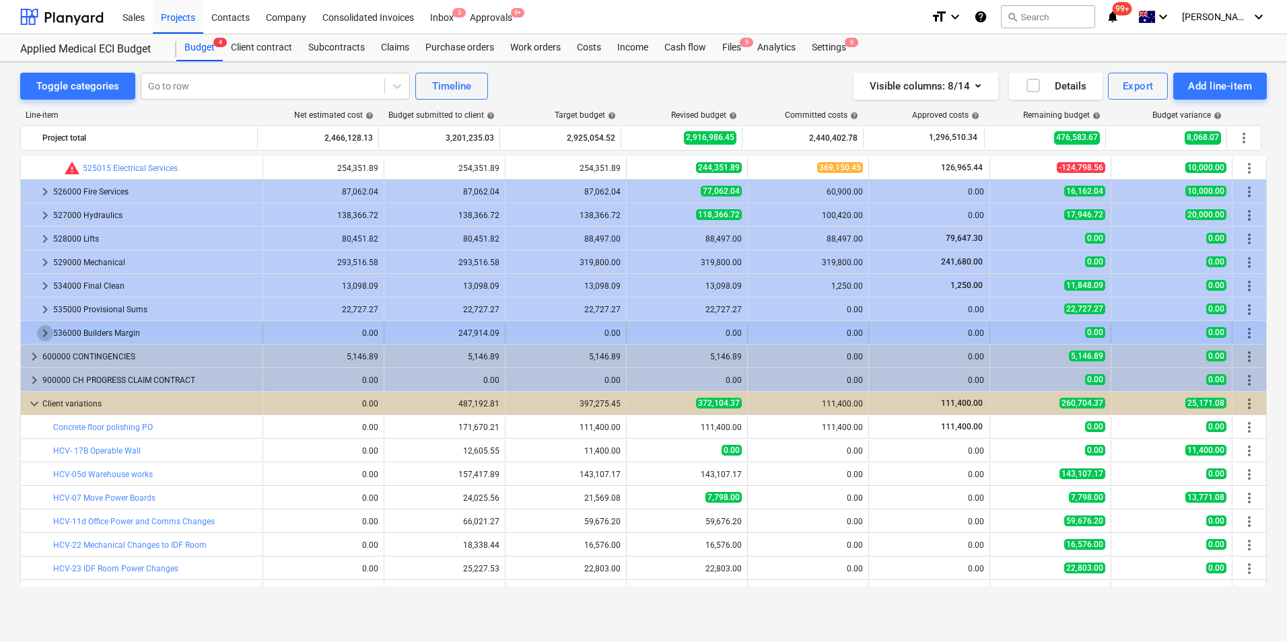
click at [43, 331] on span "keyboard_arrow_right" at bounding box center [45, 333] width 16 height 16
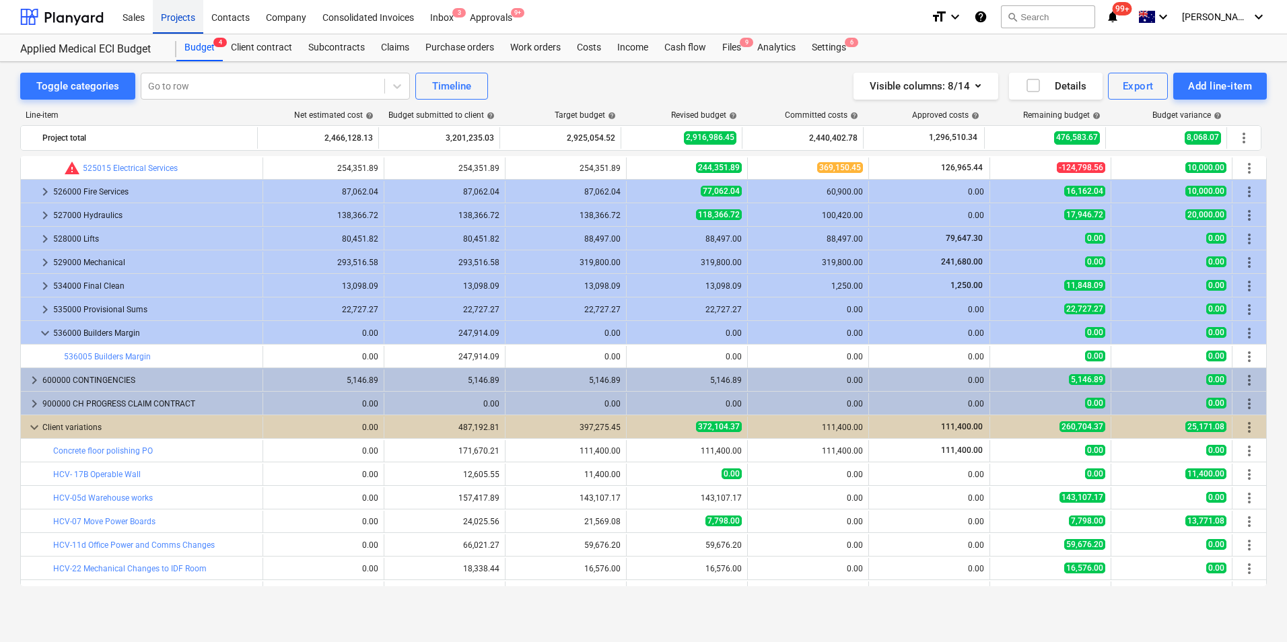
click at [180, 21] on div "Projects" at bounding box center [178, 16] width 50 height 34
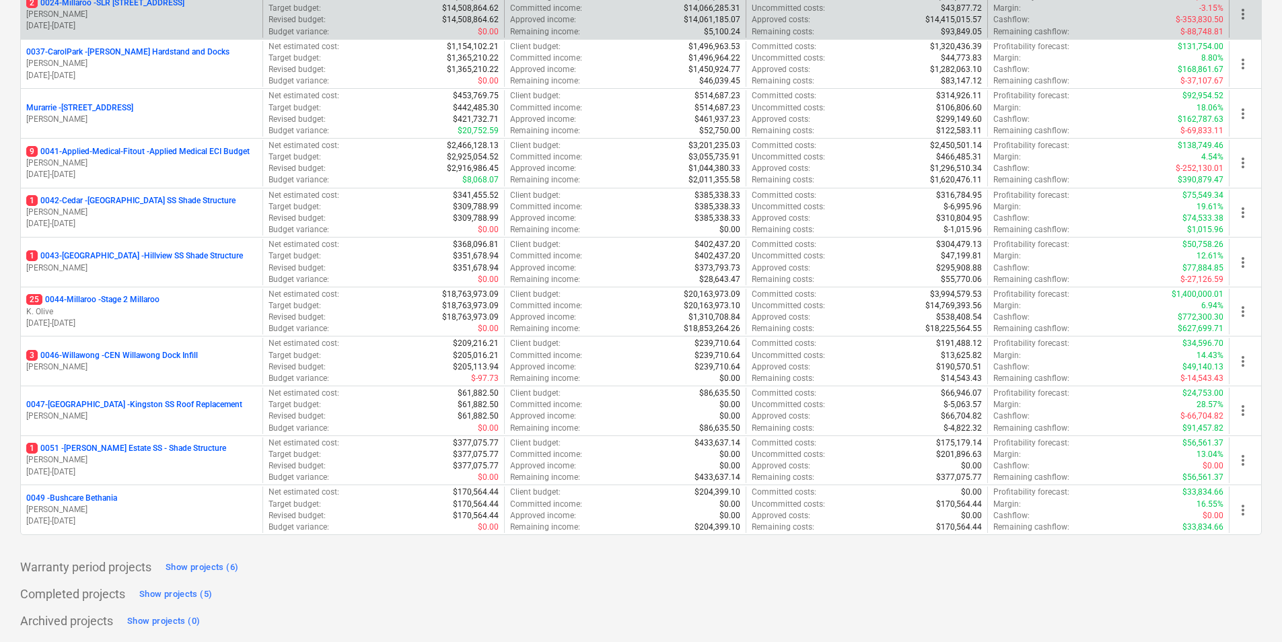
scroll to position [230, 0]
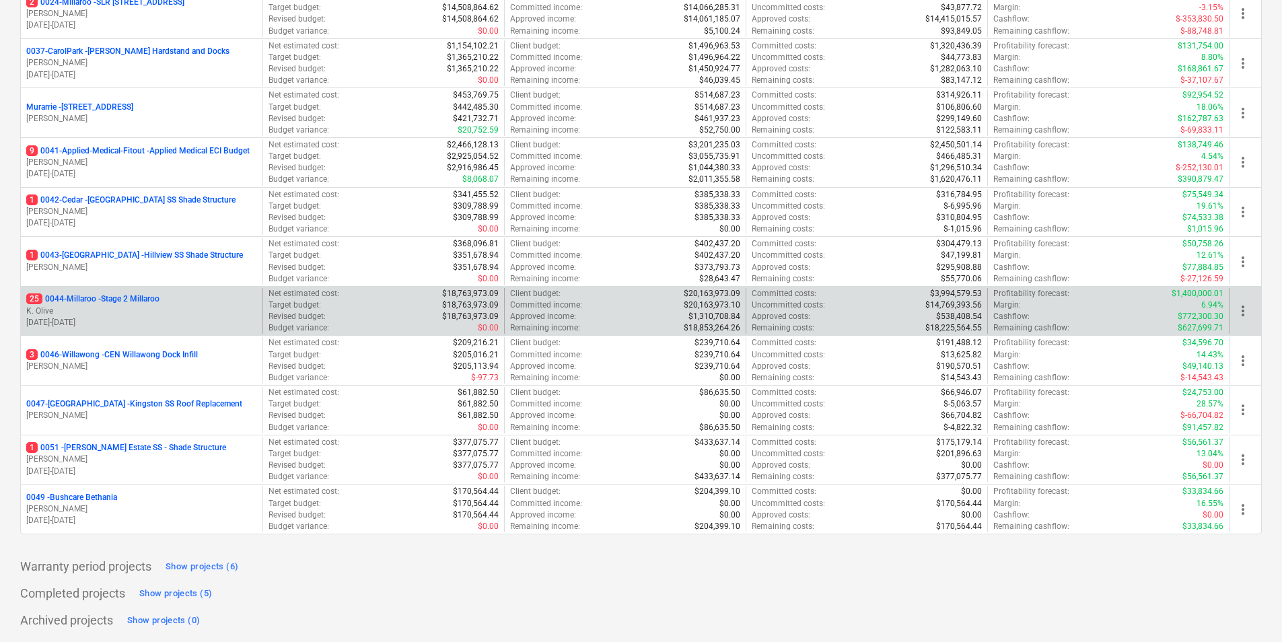
click at [170, 295] on div "25 0044-Millaroo - Stage 2 Millaroo" at bounding box center [141, 298] width 231 height 11
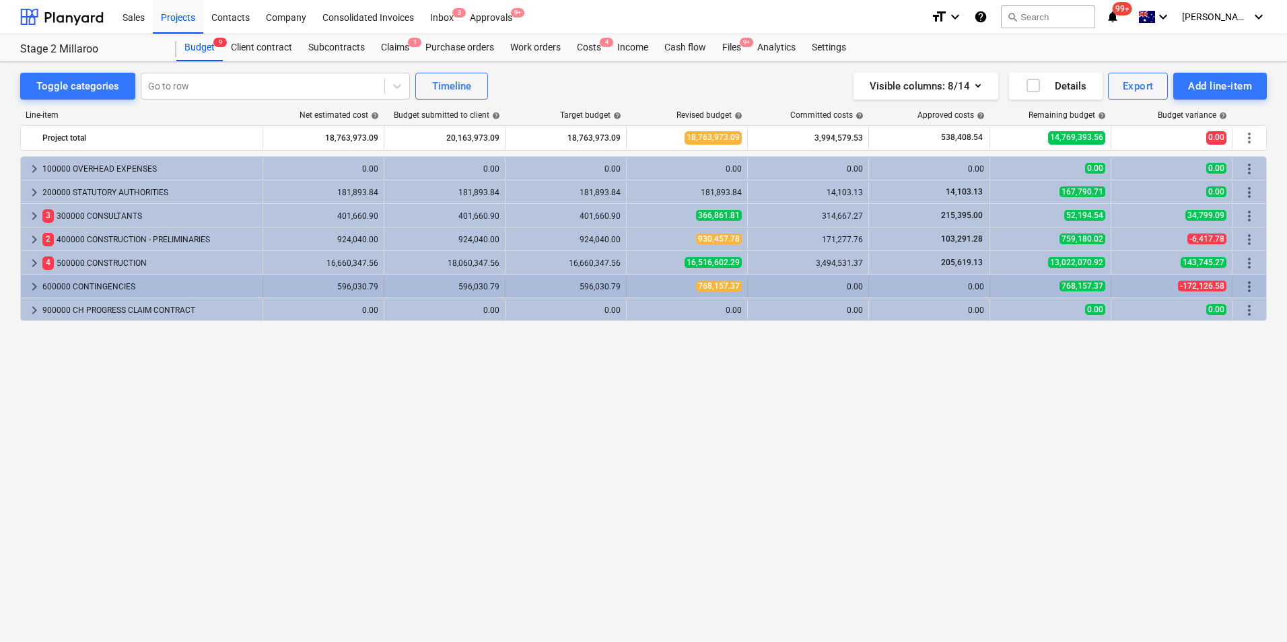
click at [24, 284] on div "keyboard_arrow_right 600000 CONTINGENCIES" at bounding box center [142, 287] width 242 height 22
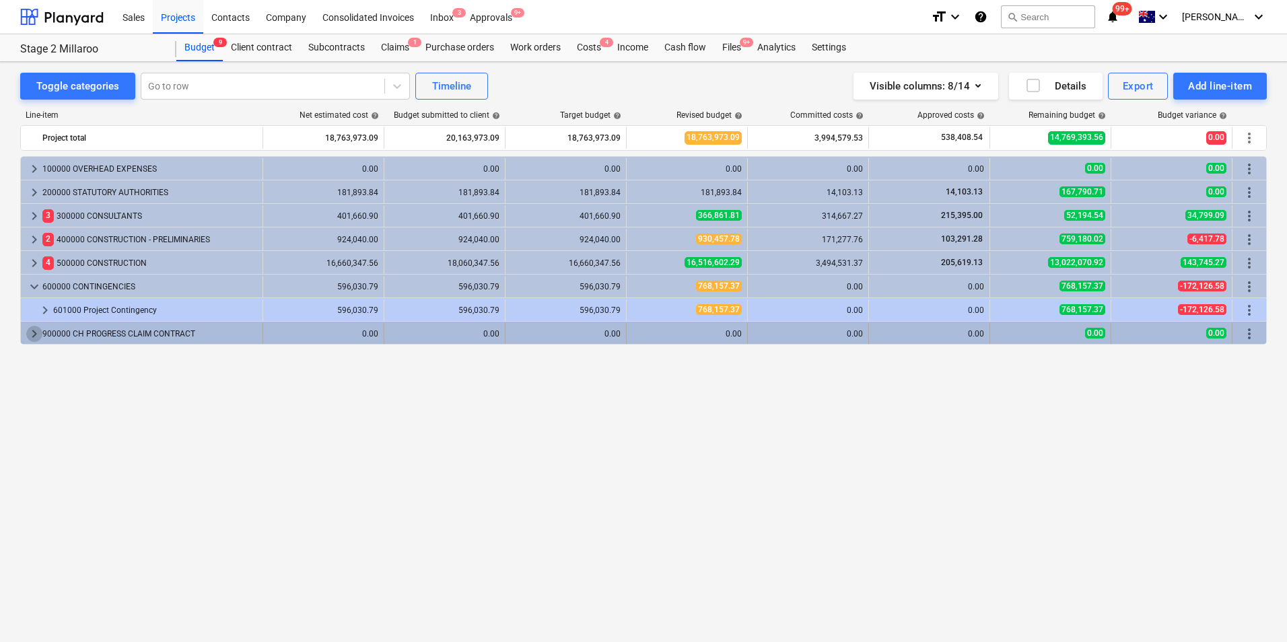
click at [37, 330] on span "keyboard_arrow_right" at bounding box center [34, 334] width 16 height 16
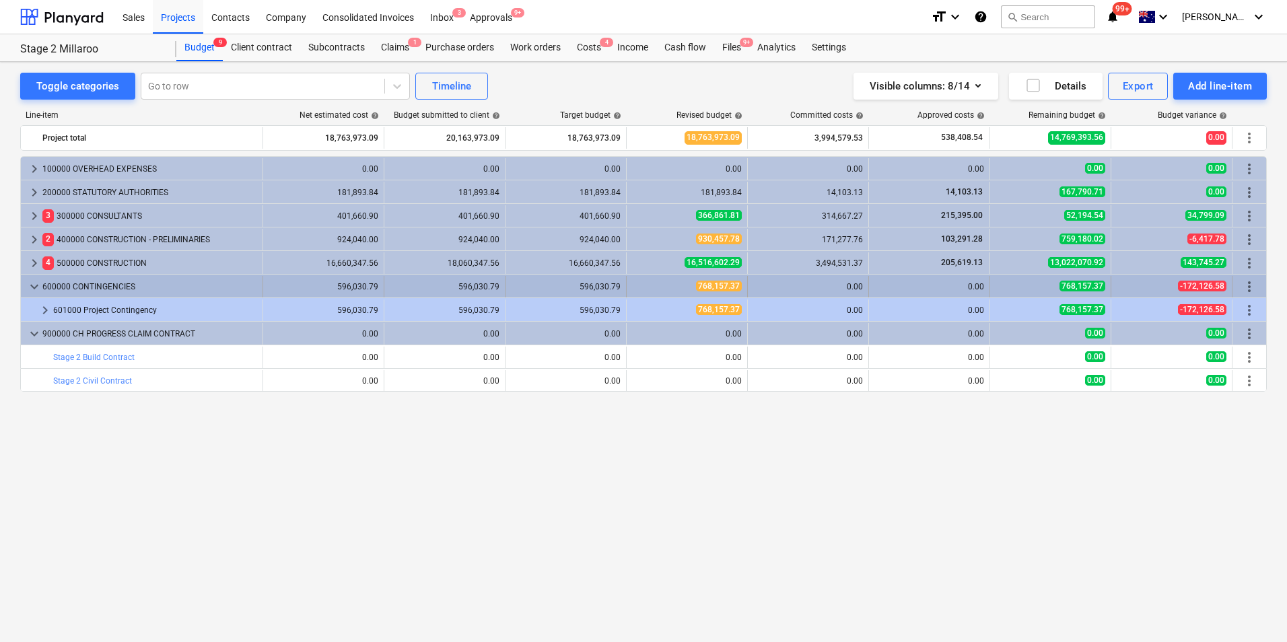
click at [34, 285] on span "keyboard_arrow_down" at bounding box center [34, 287] width 16 height 16
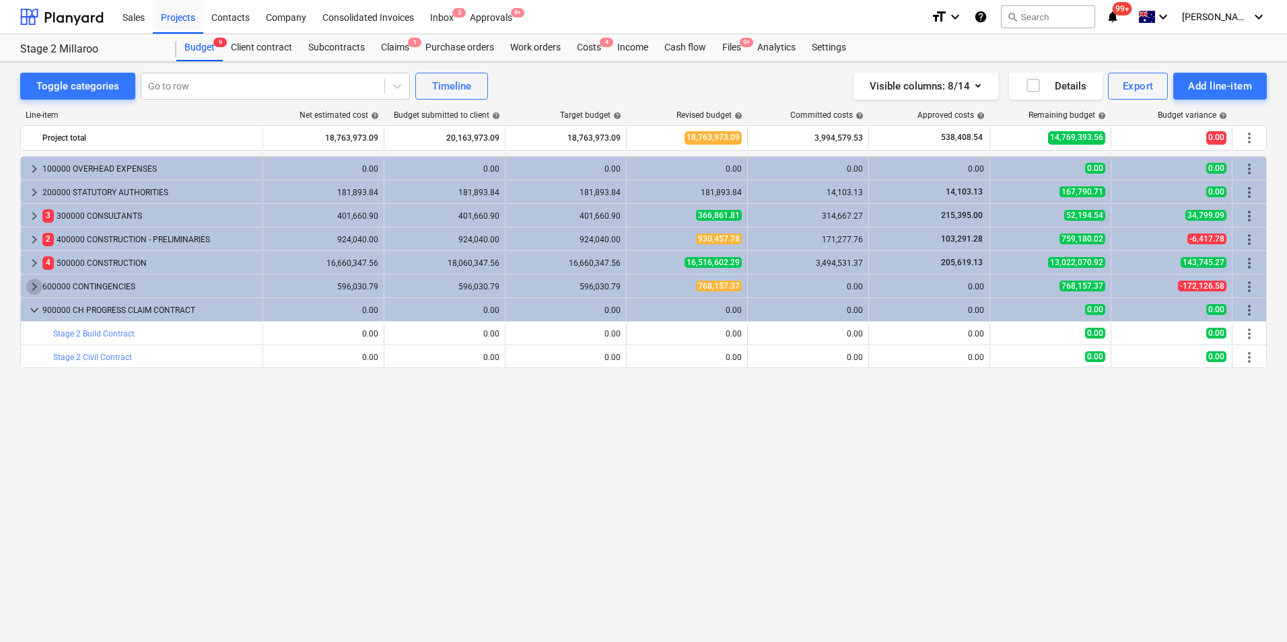
click at [36, 285] on span "keyboard_arrow_right" at bounding box center [34, 287] width 16 height 16
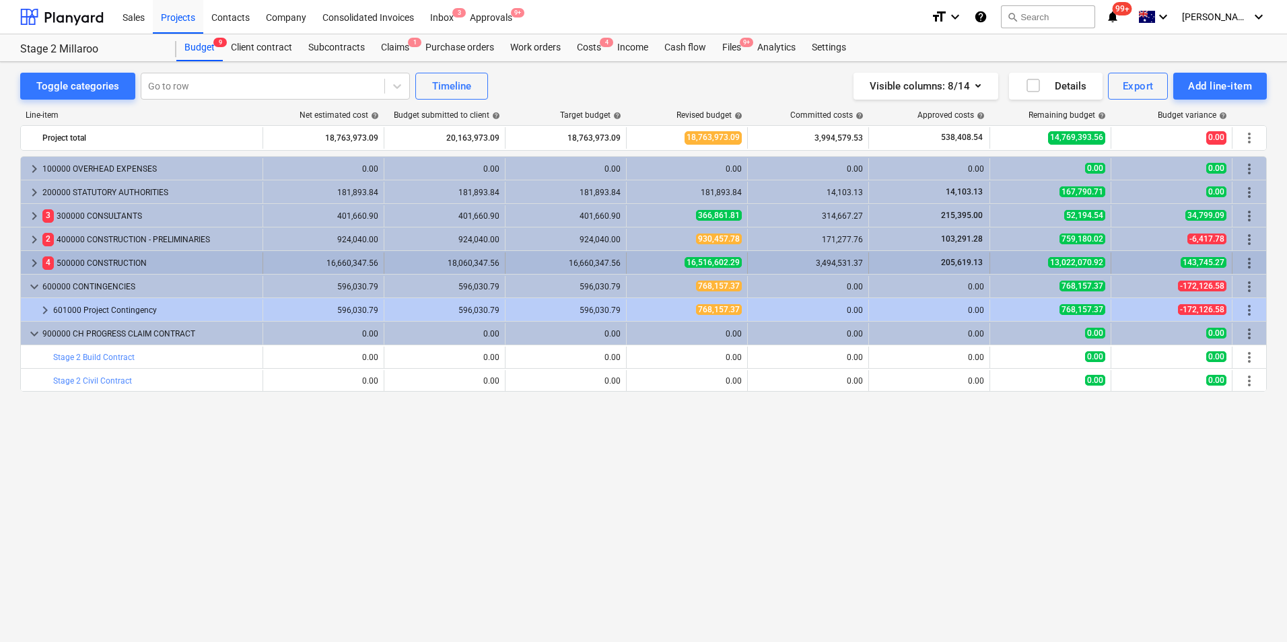
click at [32, 260] on span "keyboard_arrow_right" at bounding box center [34, 263] width 16 height 16
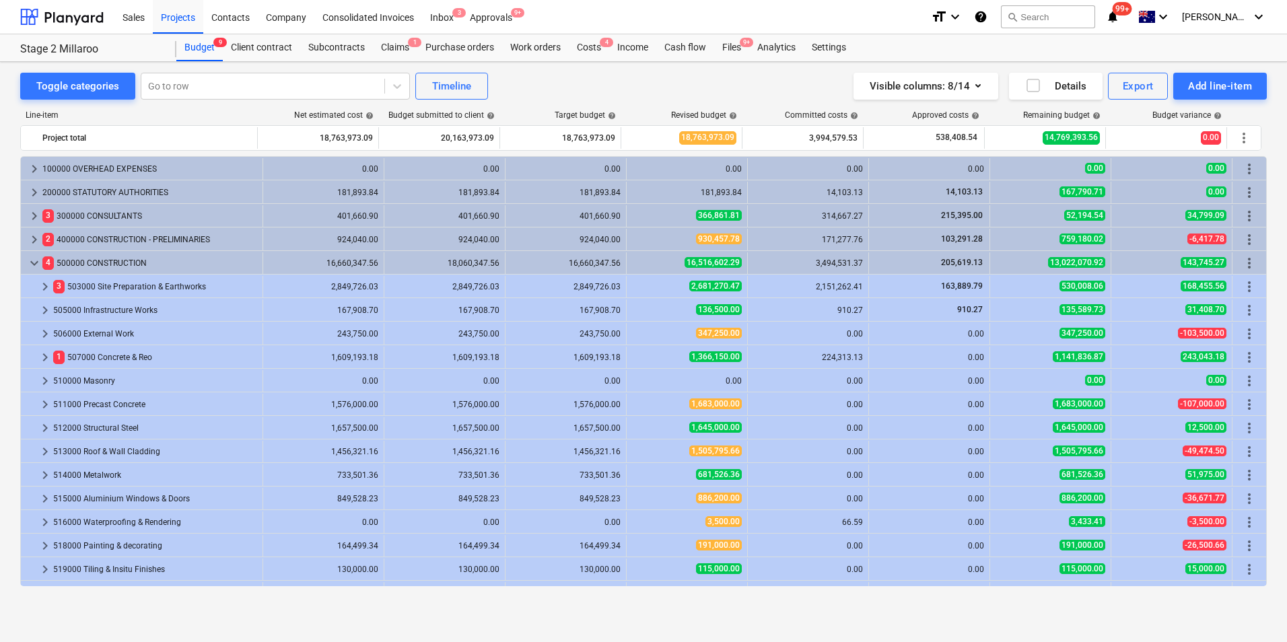
scroll to position [394, 0]
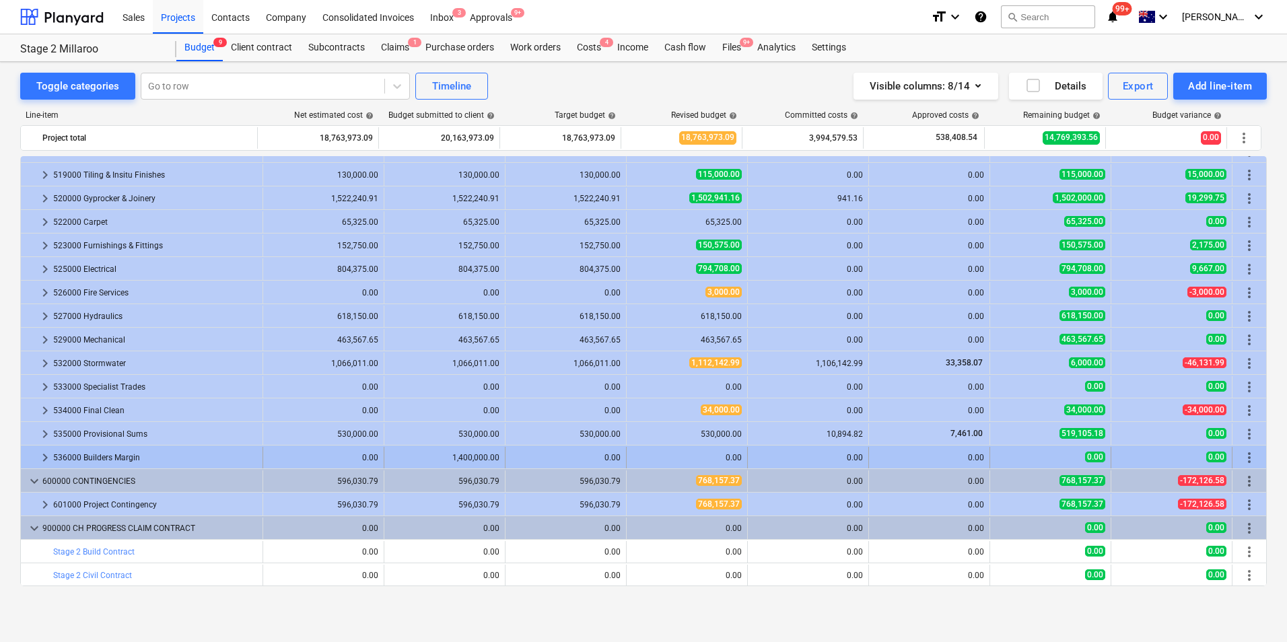
click at [446, 459] on div "1,400,000.00" at bounding box center [445, 457] width 110 height 9
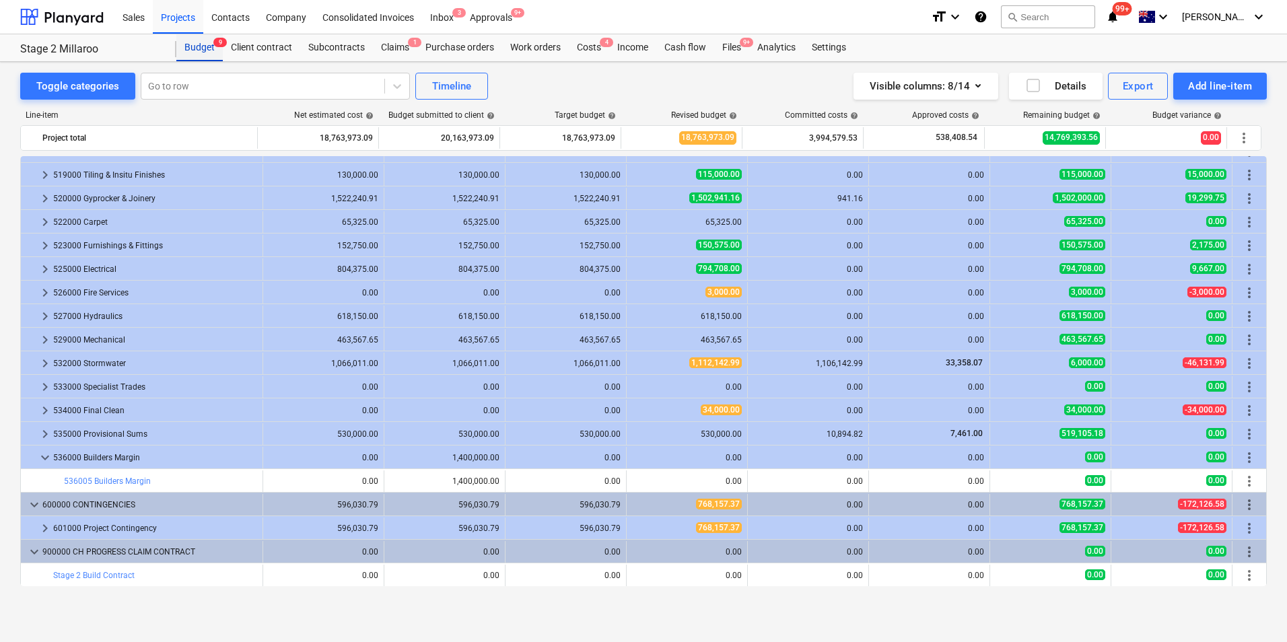
click at [197, 48] on div "Budget 9" at bounding box center [199, 47] width 46 height 27
click at [170, 15] on div "Projects" at bounding box center [178, 16] width 50 height 34
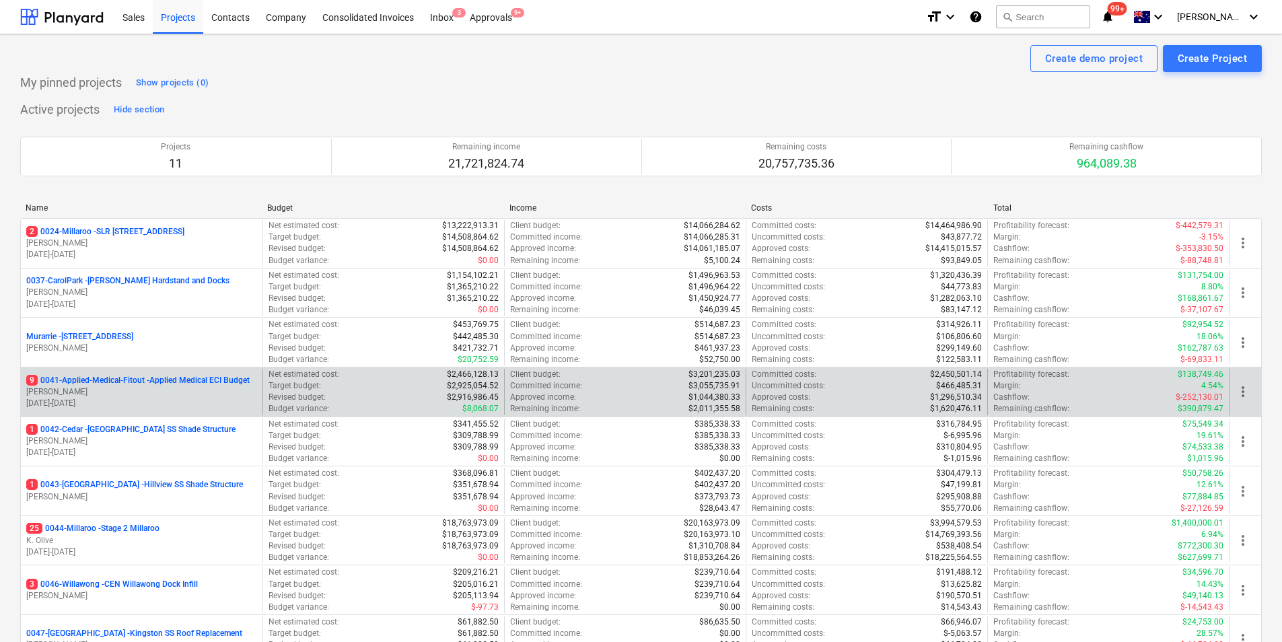
click at [140, 383] on p "9 0041-Applied-Medical-Fitout - Applied Medical ECI Budget" at bounding box center [137, 380] width 223 height 11
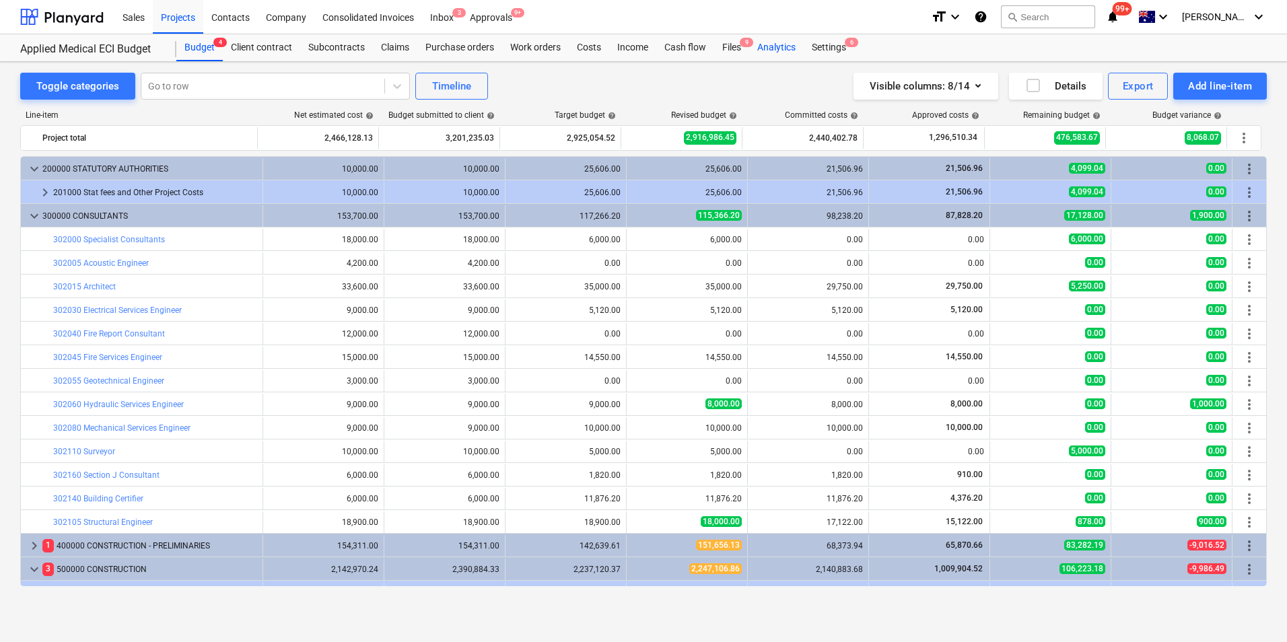
click at [778, 46] on div "Analytics" at bounding box center [776, 47] width 55 height 27
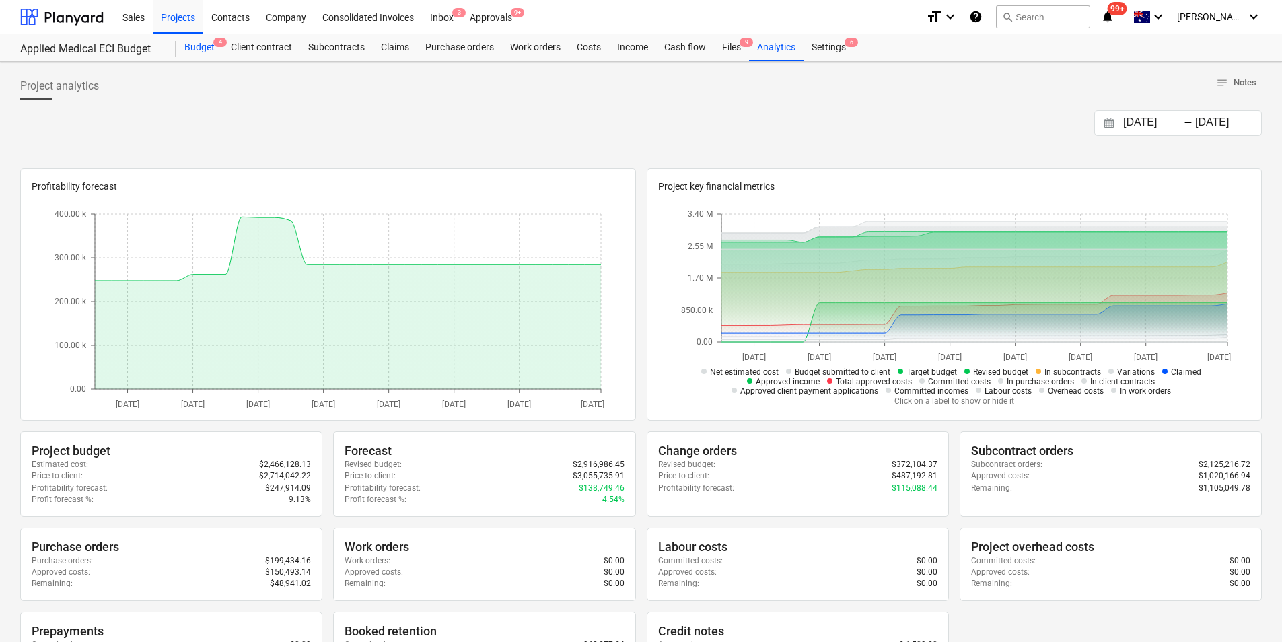
click at [195, 46] on div "Budget 4" at bounding box center [199, 47] width 46 height 27
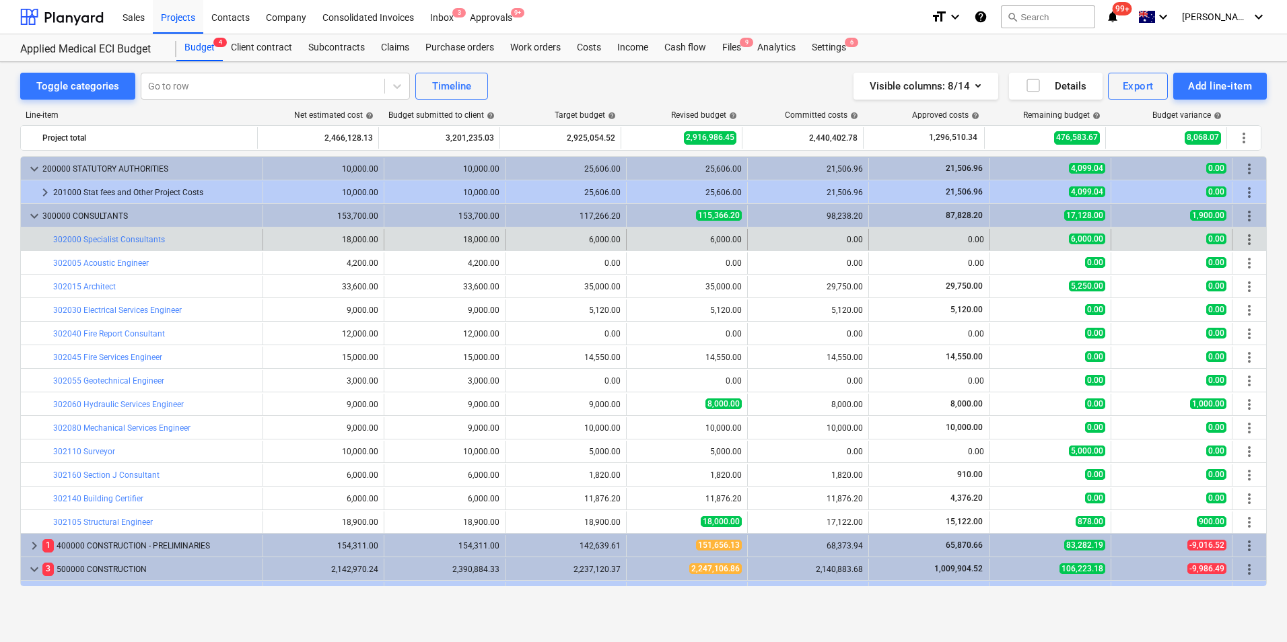
click at [574, 244] on div "edit 6,000.00" at bounding box center [566, 240] width 110 height 22
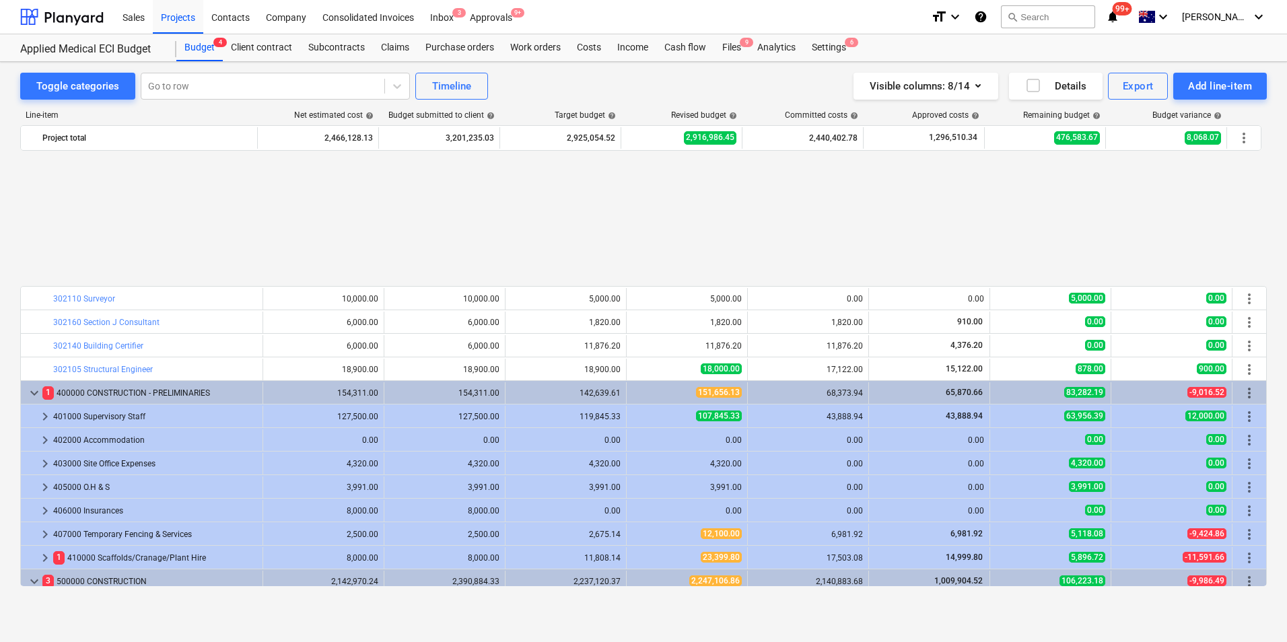
scroll to position [337, 0]
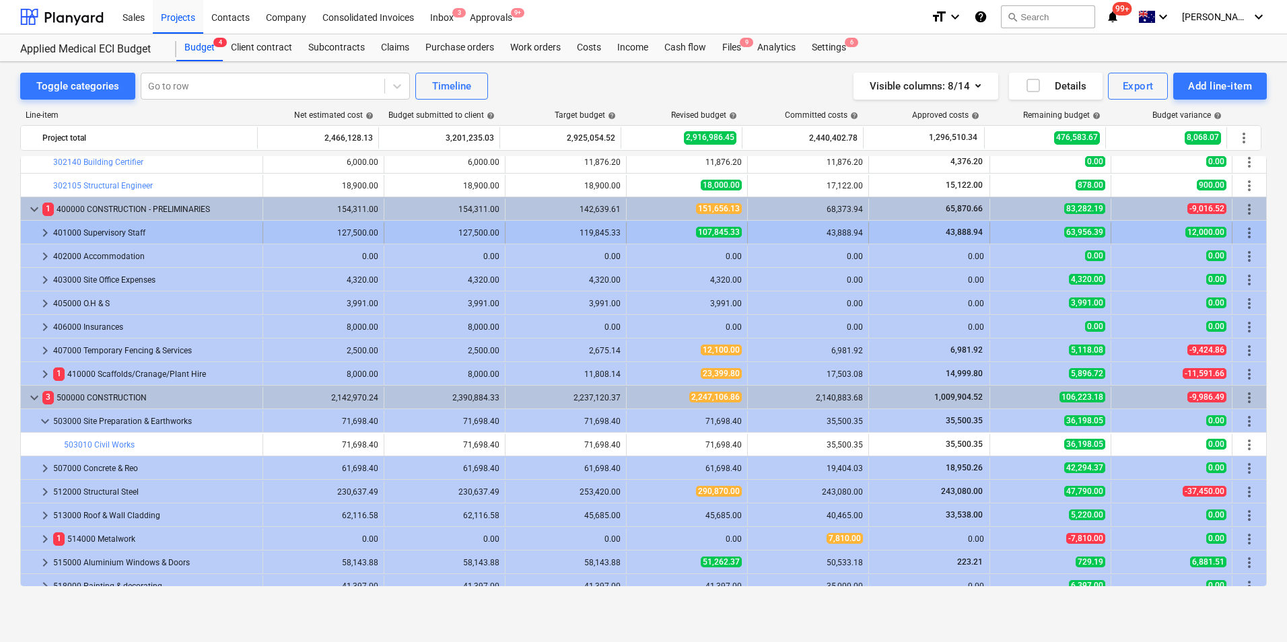
click at [40, 233] on span "keyboard_arrow_right" at bounding box center [45, 233] width 16 height 16
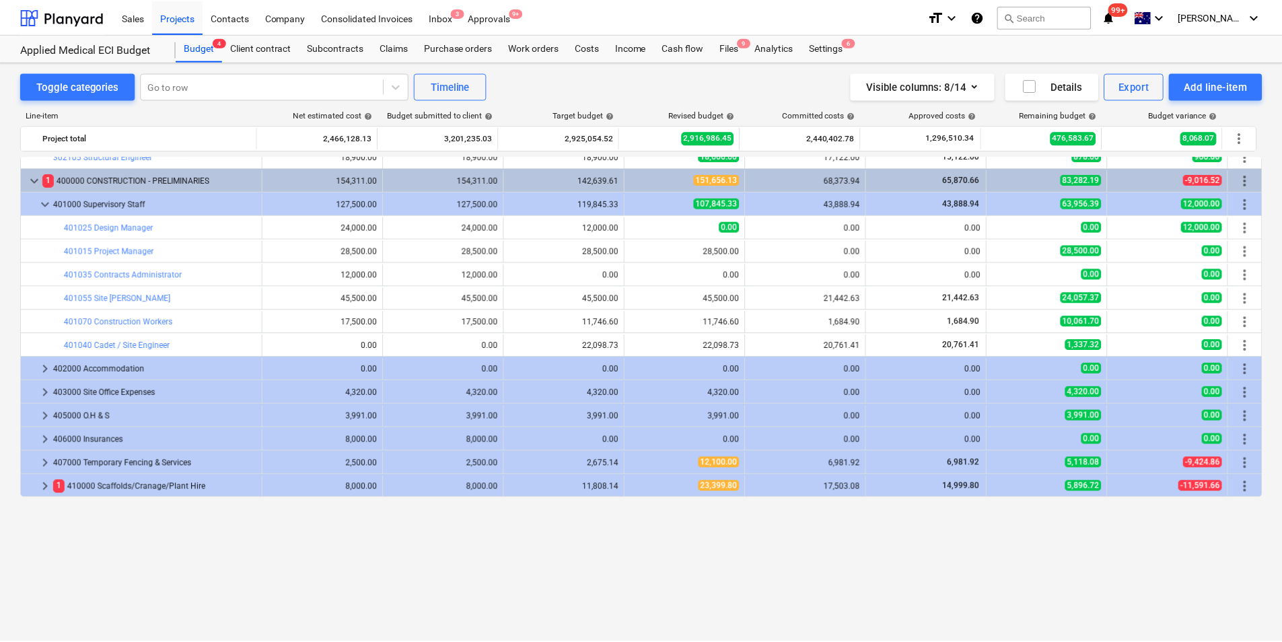
scroll to position [162, 0]
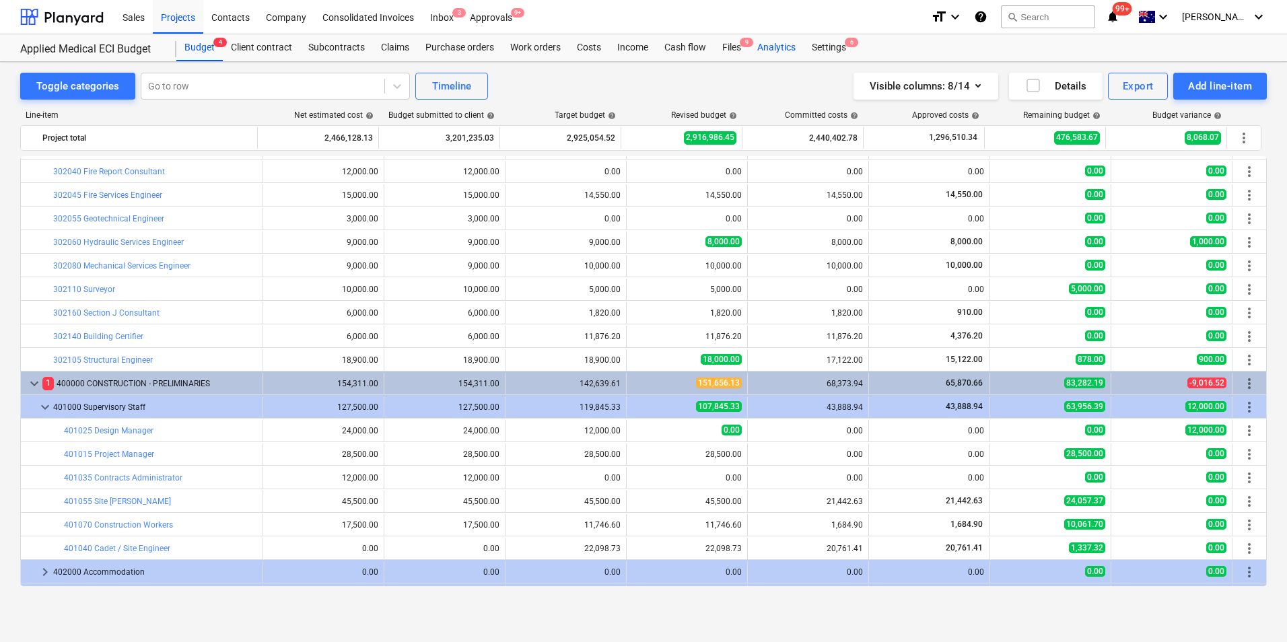
click at [771, 48] on div "Analytics" at bounding box center [776, 47] width 55 height 27
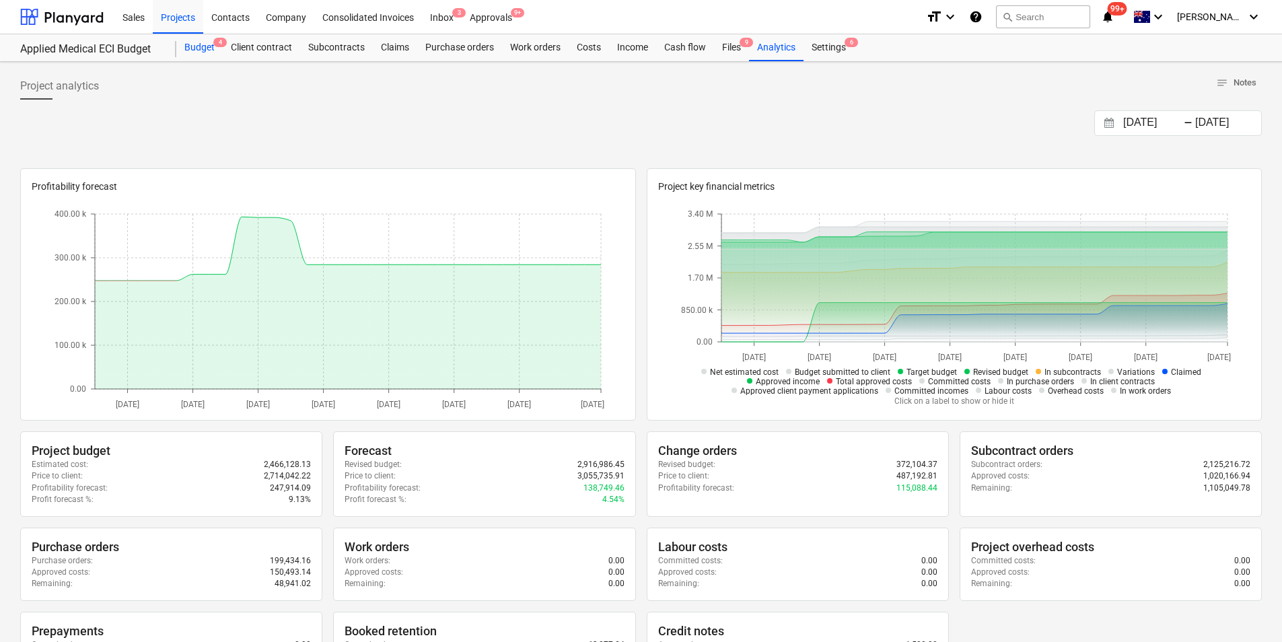
click at [201, 44] on div "Budget 4" at bounding box center [199, 47] width 46 height 27
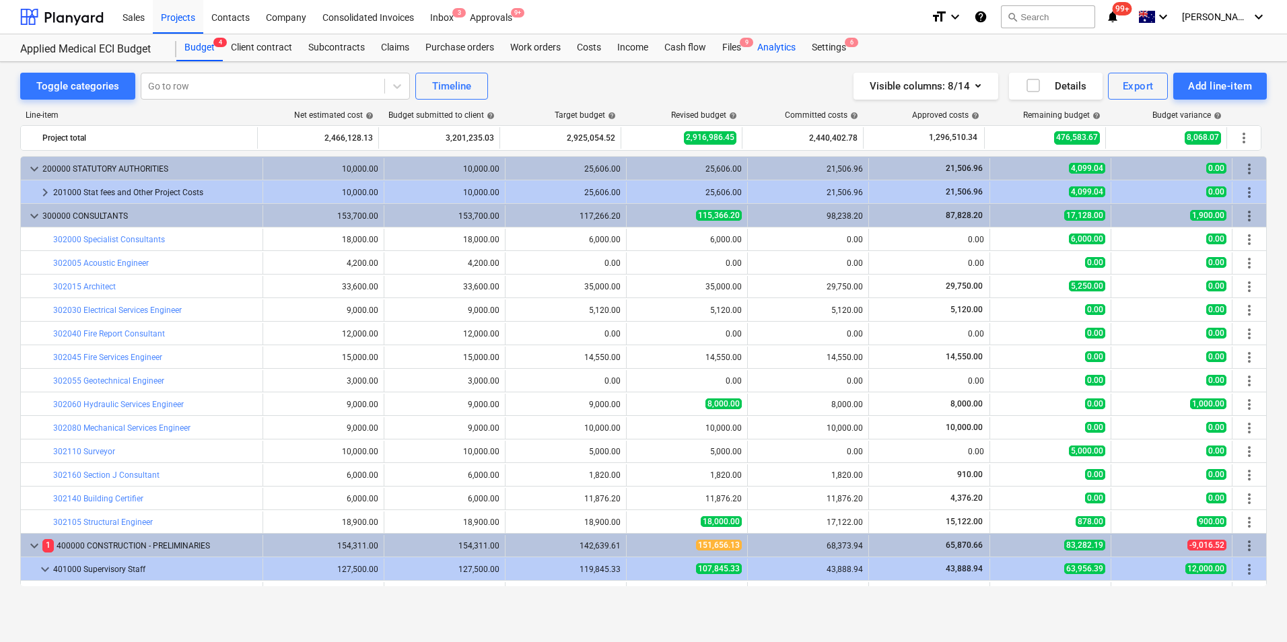
click at [777, 43] on div "Analytics" at bounding box center [776, 47] width 55 height 27
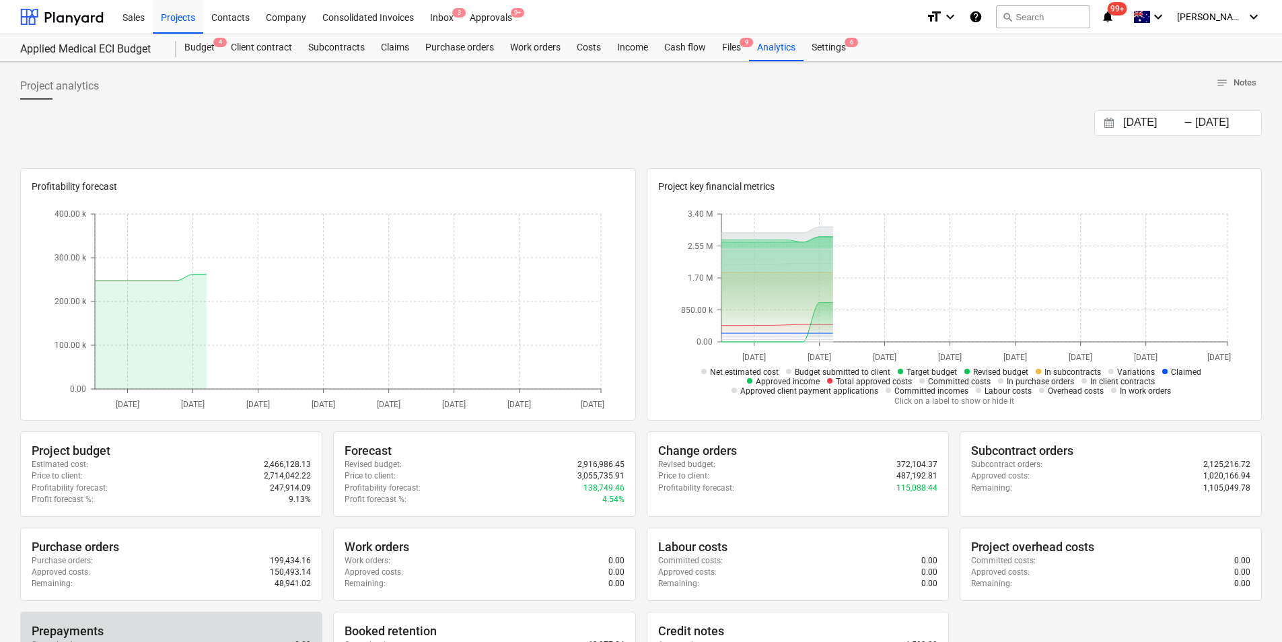
scroll to position [202, 0]
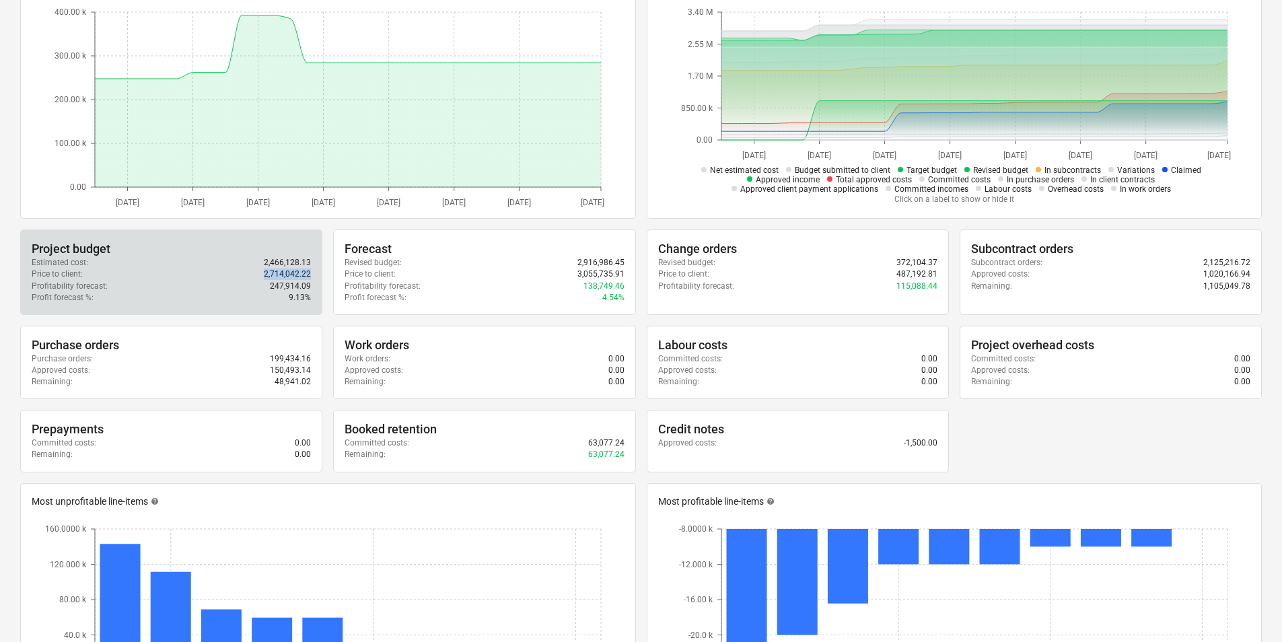
drag, startPoint x: 314, startPoint y: 274, endPoint x: 263, endPoint y: 275, distance: 51.2
click at [263, 275] on div "Project budget Estimated cost : 2,466,128.13 Price to client : 2,714,042.22 Pro…" at bounding box center [171, 272] width 302 height 85
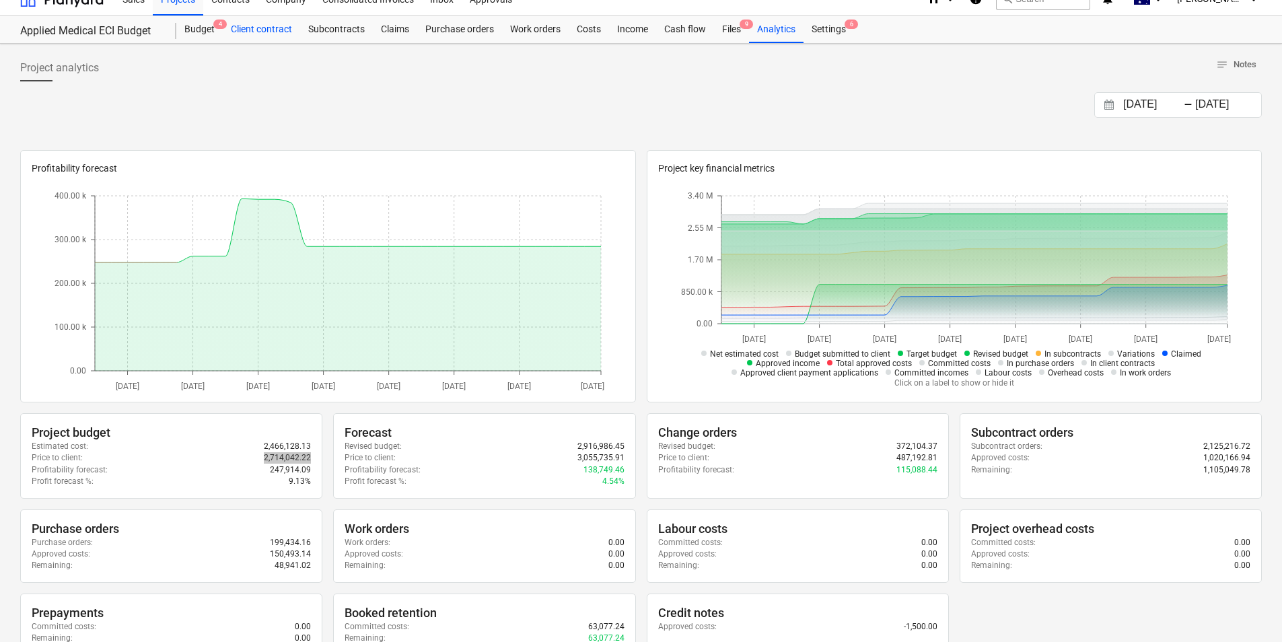
scroll to position [0, 0]
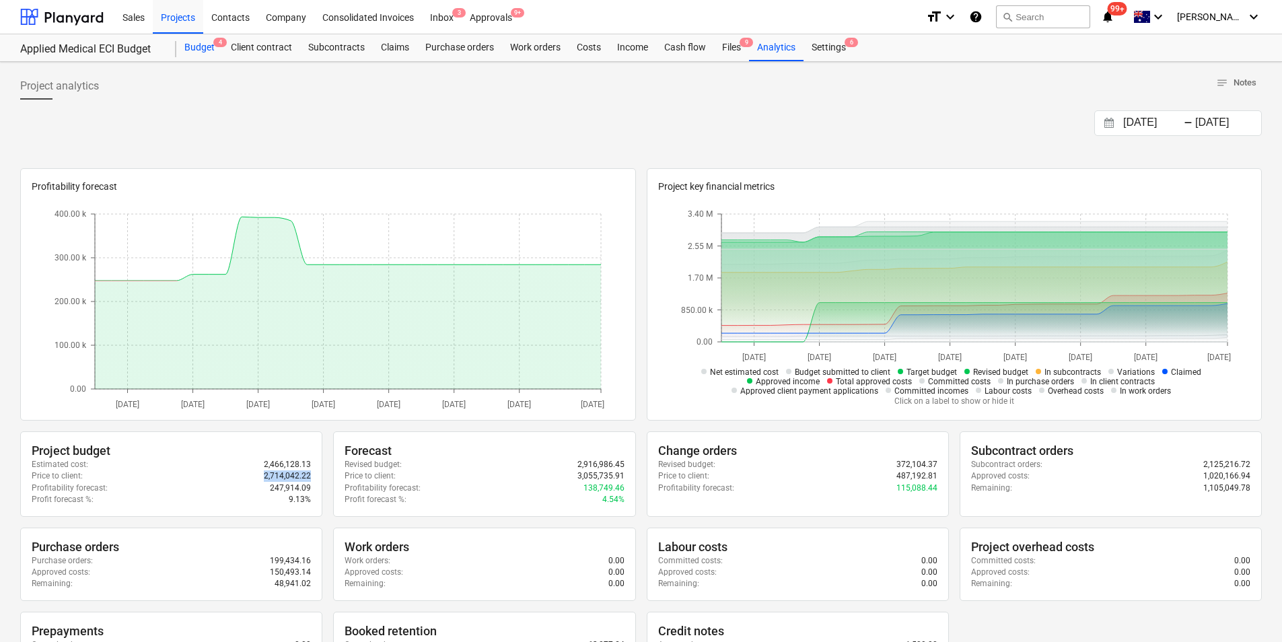
drag, startPoint x: 203, startPoint y: 41, endPoint x: 210, endPoint y: 54, distance: 14.8
click at [203, 41] on div "Budget 4" at bounding box center [199, 47] width 46 height 27
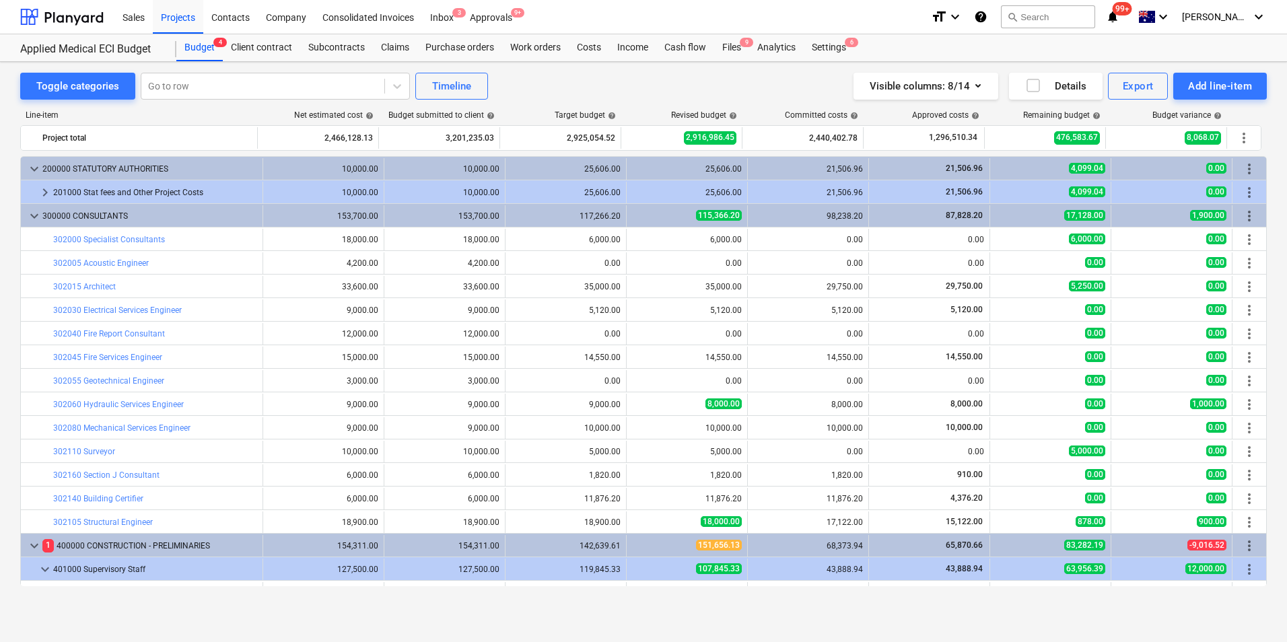
drag, startPoint x: 628, startPoint y: 84, endPoint x: 630, endPoint y: 94, distance: 9.6
click at [628, 84] on div "Toggle categories Go to row Timeline Visible columns : 8/14 Details Export Add …" at bounding box center [643, 86] width 1247 height 27
click at [766, 38] on div "Analytics" at bounding box center [776, 47] width 55 height 27
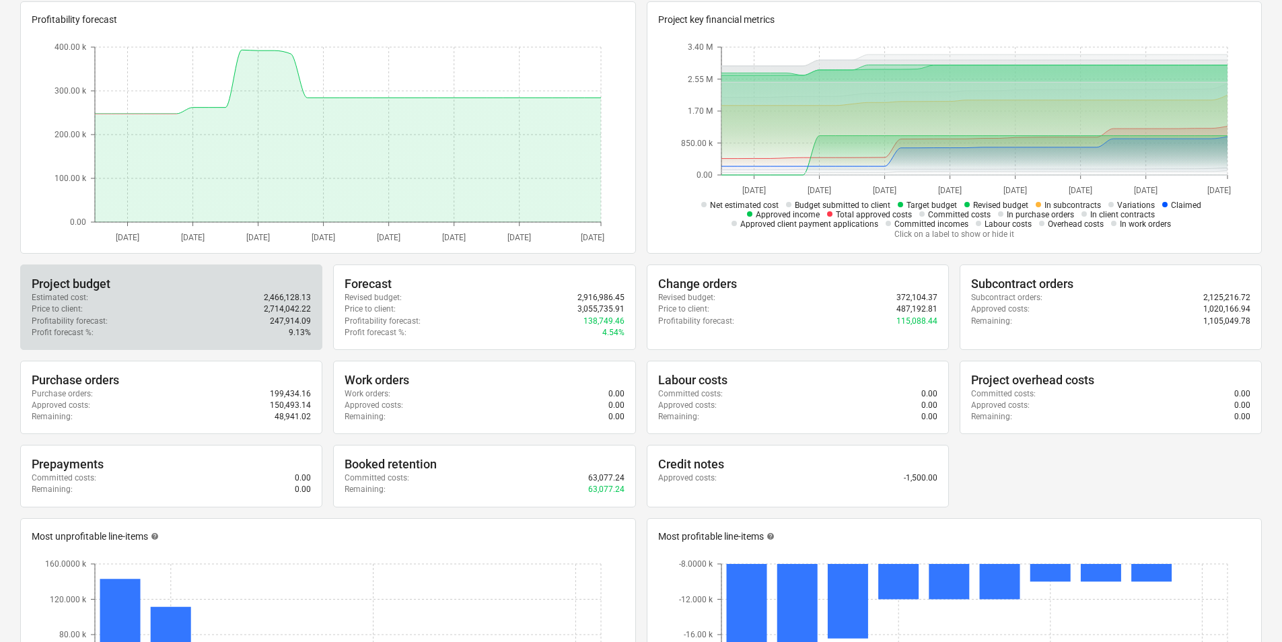
scroll to position [202, 0]
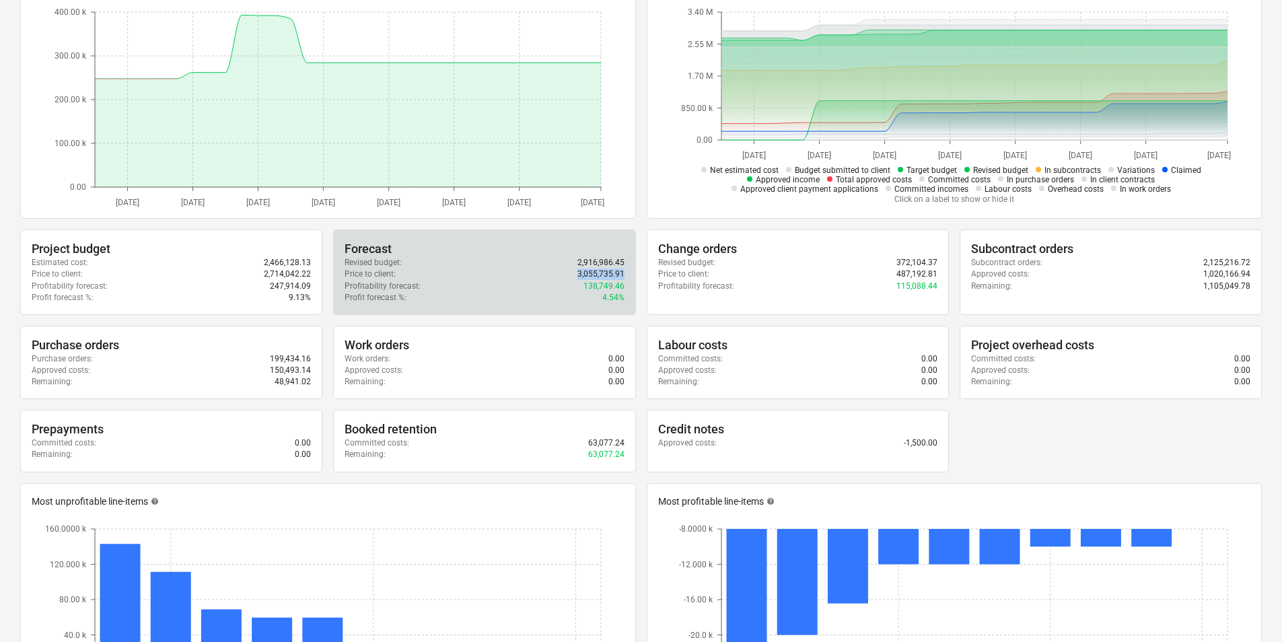
drag, startPoint x: 577, startPoint y: 273, endPoint x: 626, endPoint y: 273, distance: 49.1
click at [626, 273] on div "Forecast Revised budget : 2,916,986.45 Price to client : 3,055,735.91 Profitabi…" at bounding box center [484, 272] width 302 height 85
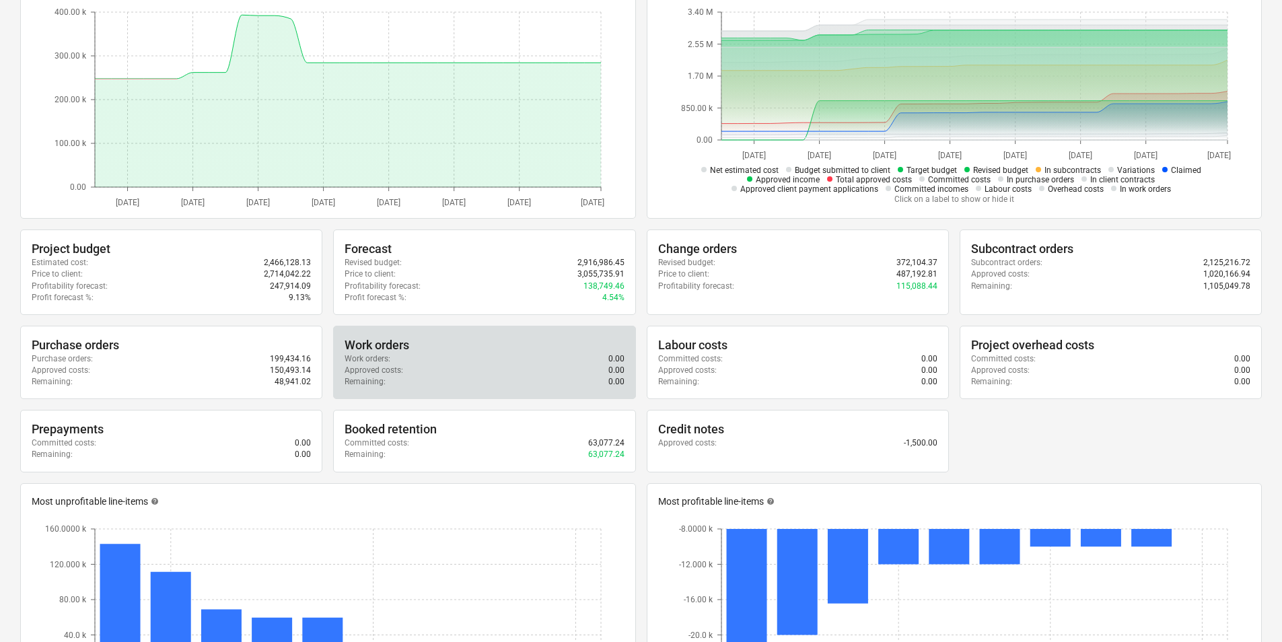
click at [520, 388] on div "Remaining : 0.00" at bounding box center [484, 381] width 279 height 11
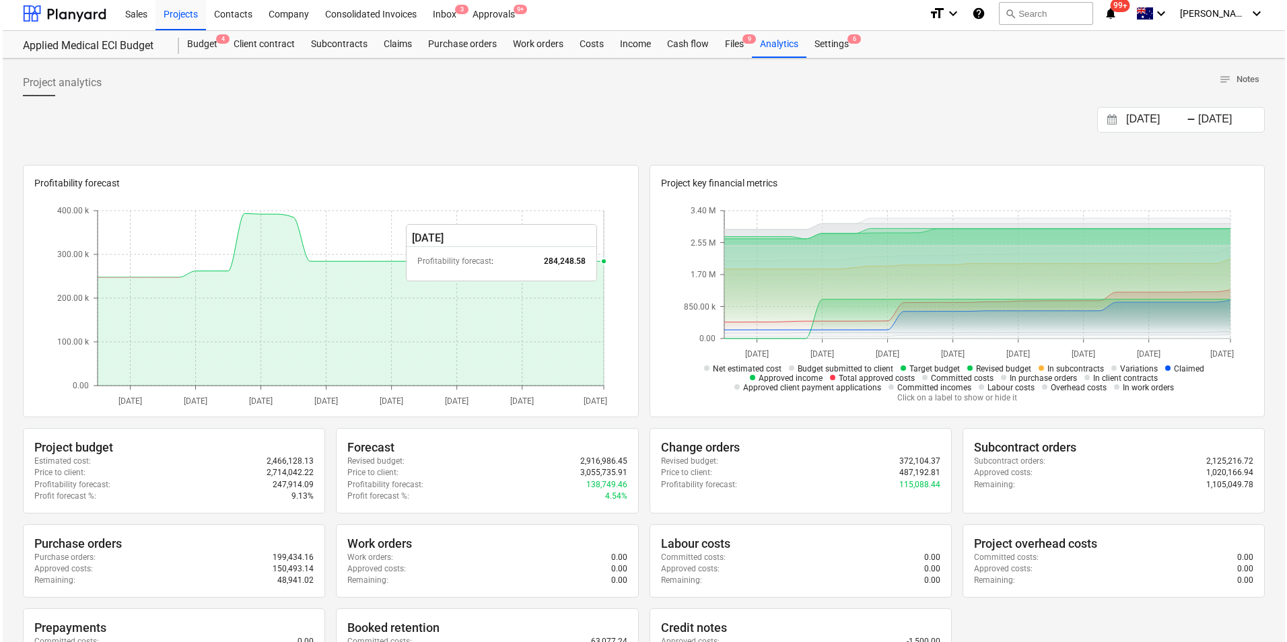
scroll to position [0, 0]
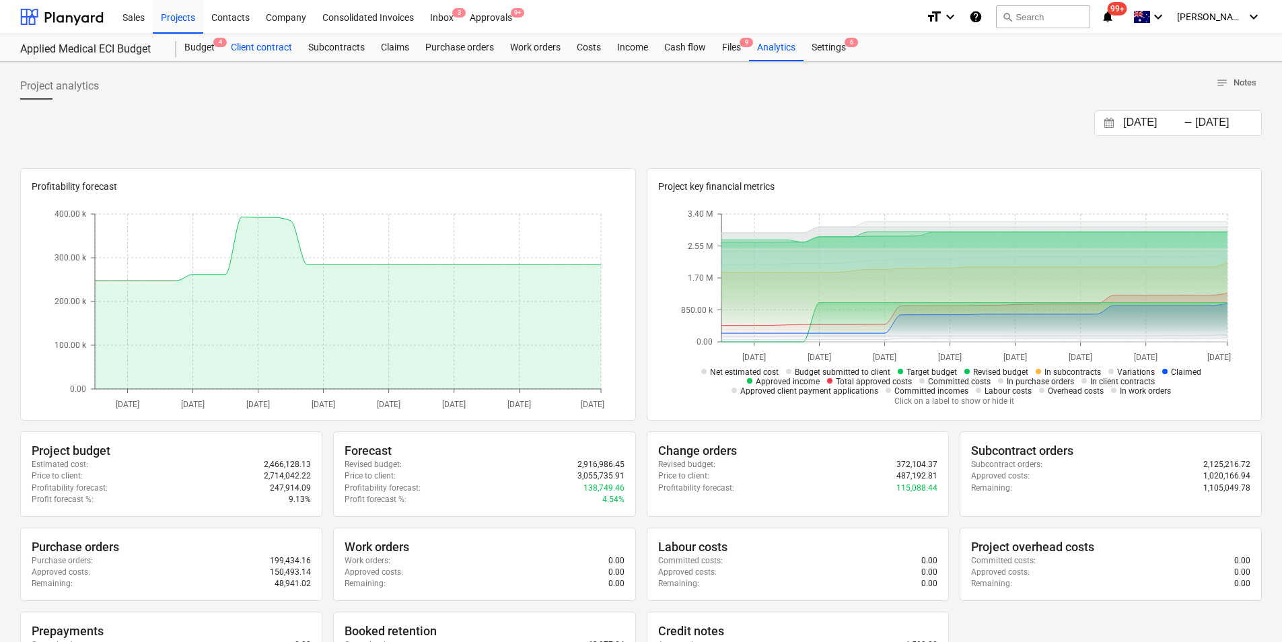
drag, startPoint x: 215, startPoint y: 46, endPoint x: 225, endPoint y: 59, distance: 16.4
click at [215, 46] on span "4" at bounding box center [219, 42] width 13 height 9
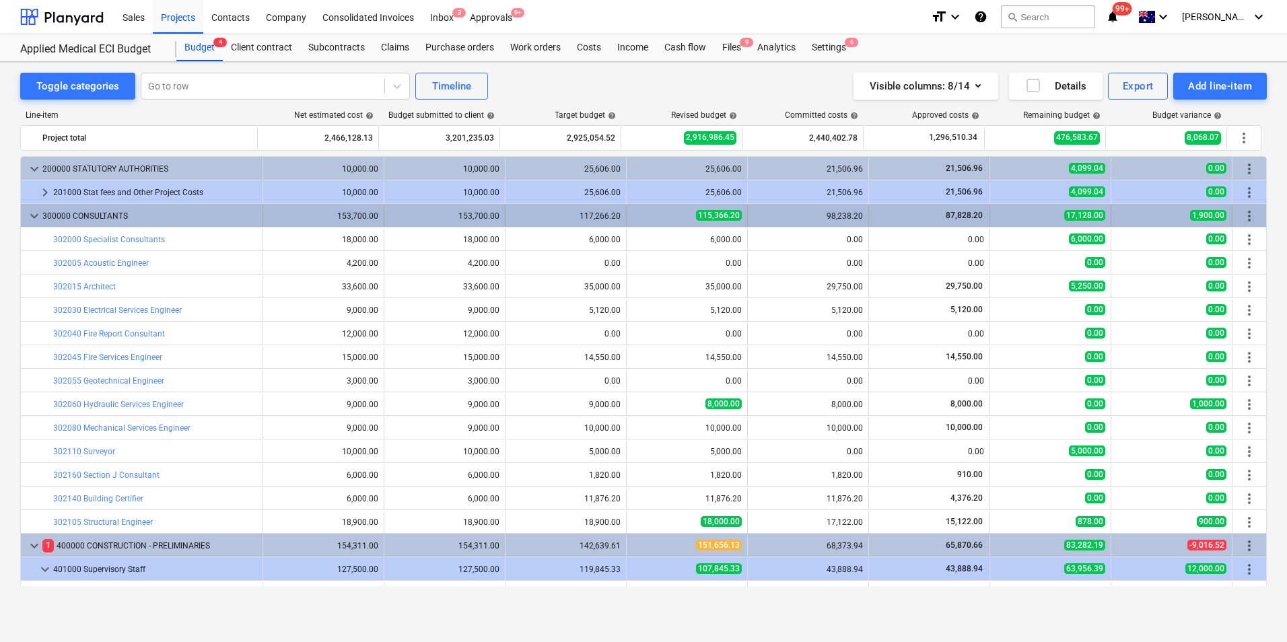
click at [22, 215] on div "keyboard_arrow_down 300000 CONSULTANTS" at bounding box center [142, 216] width 242 height 22
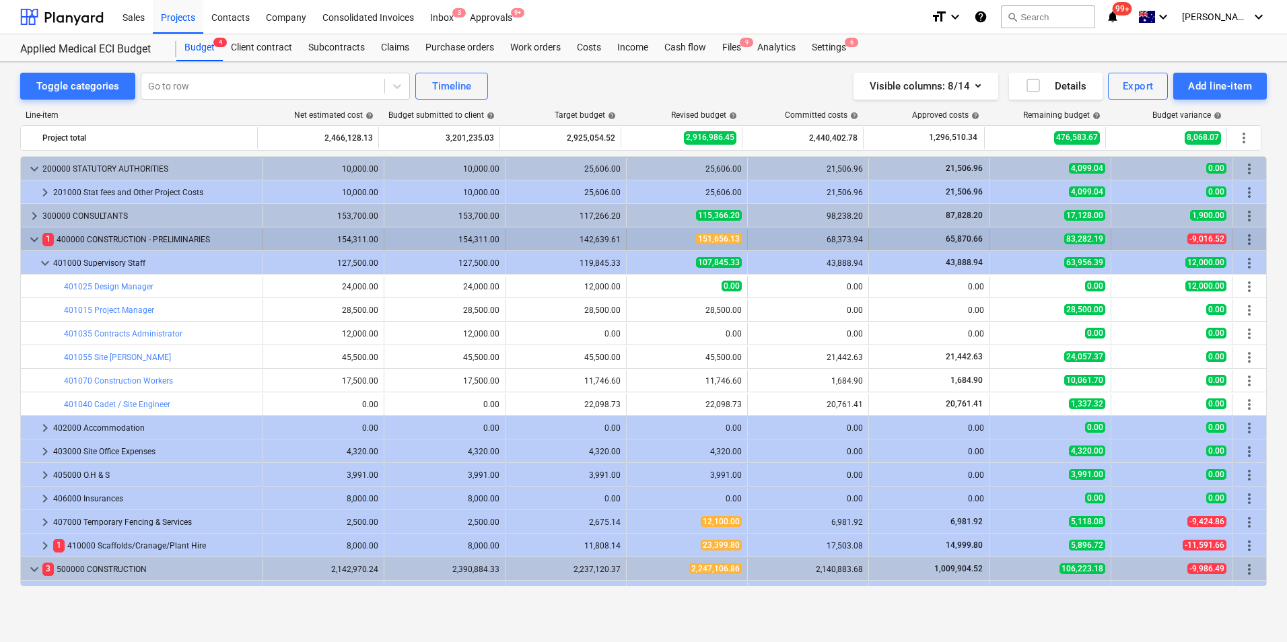
click at [33, 242] on span "keyboard_arrow_down" at bounding box center [34, 240] width 16 height 16
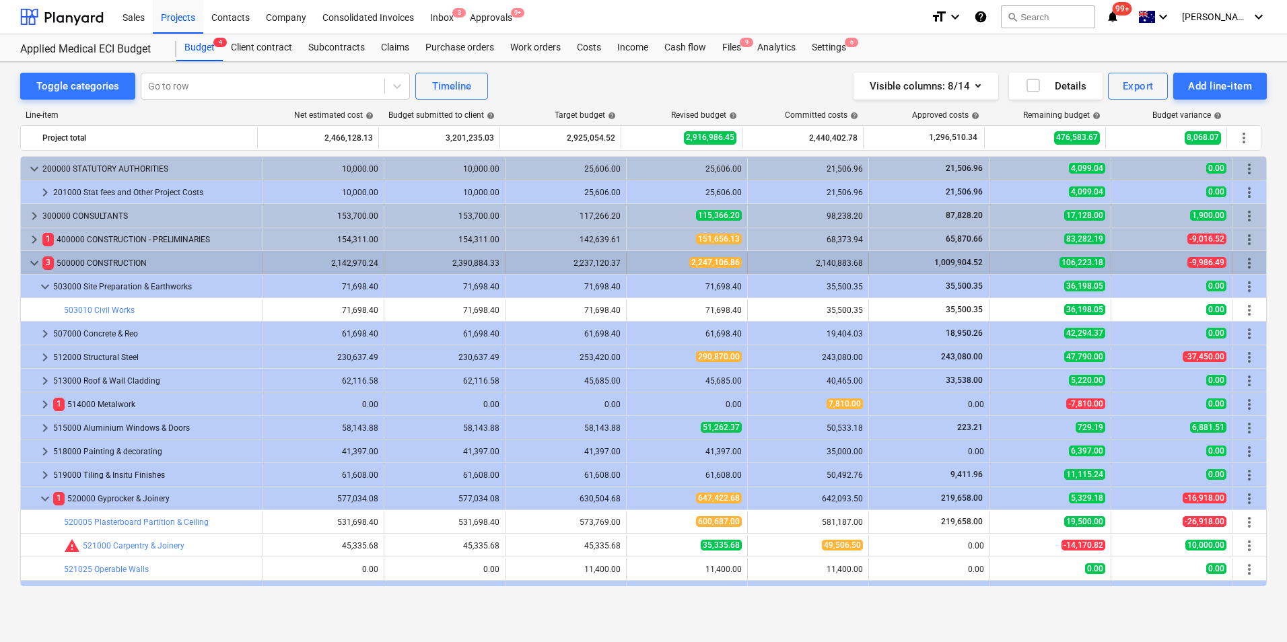
click at [35, 265] on span "keyboard_arrow_down" at bounding box center [34, 263] width 16 height 16
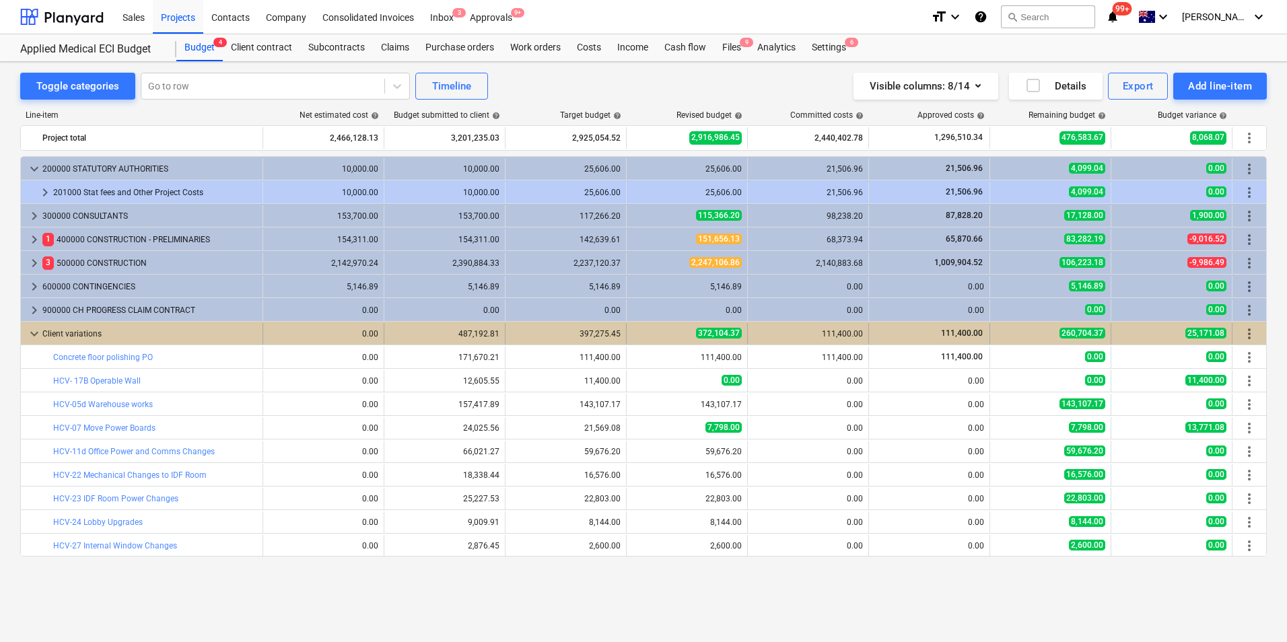
click at [34, 328] on span "keyboard_arrow_down" at bounding box center [34, 334] width 16 height 16
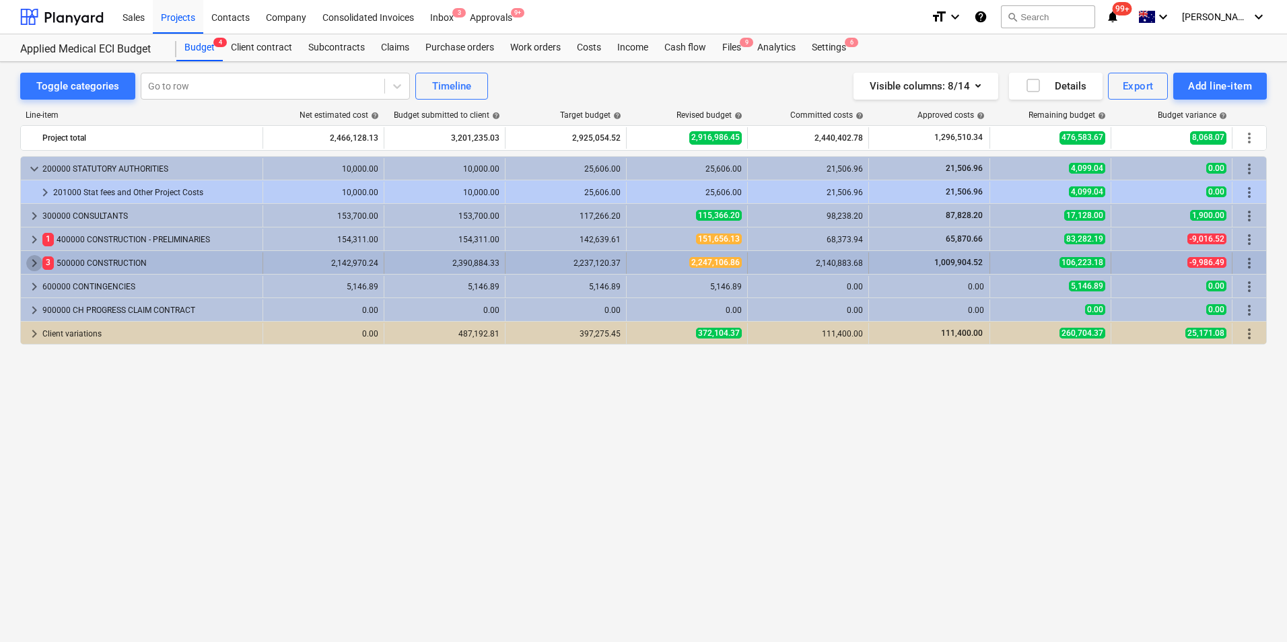
click at [32, 263] on span "keyboard_arrow_right" at bounding box center [34, 263] width 16 height 16
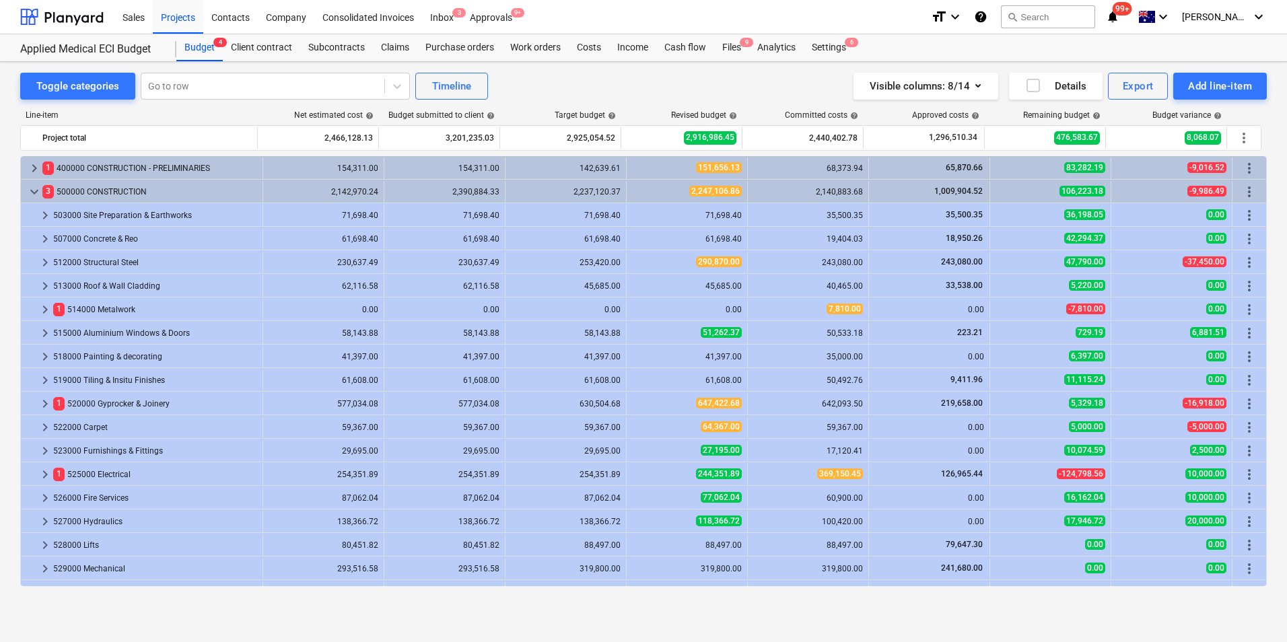
scroll to position [206, 0]
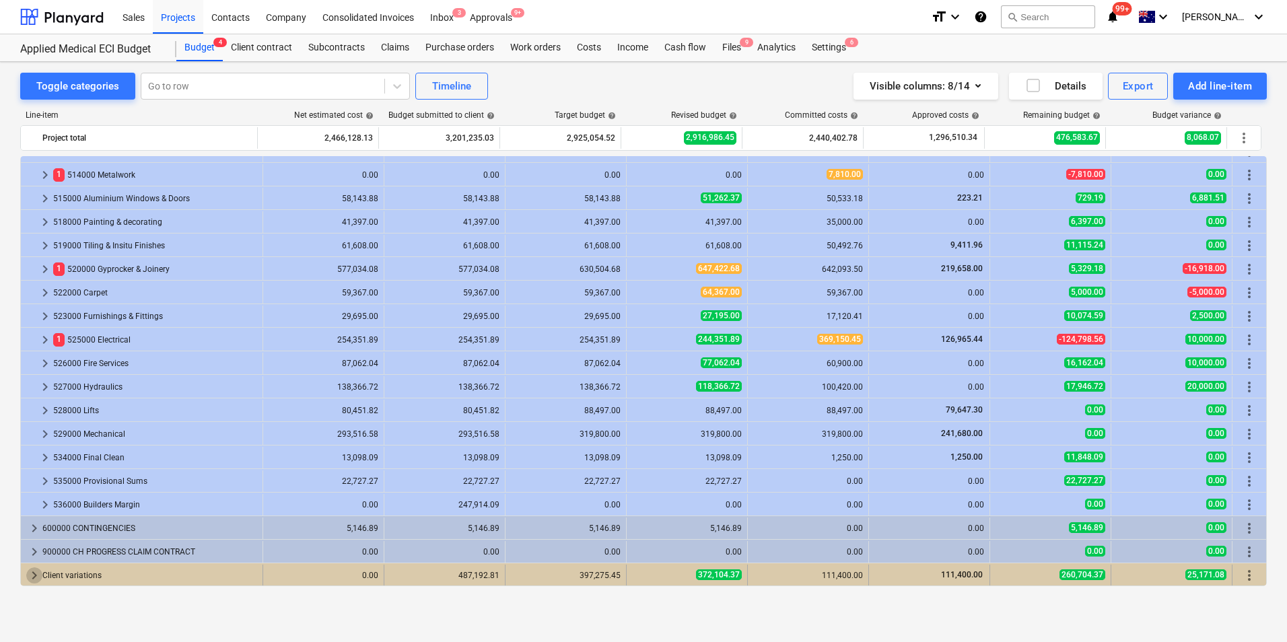
click at [38, 561] on span "keyboard_arrow_right" at bounding box center [34, 575] width 16 height 16
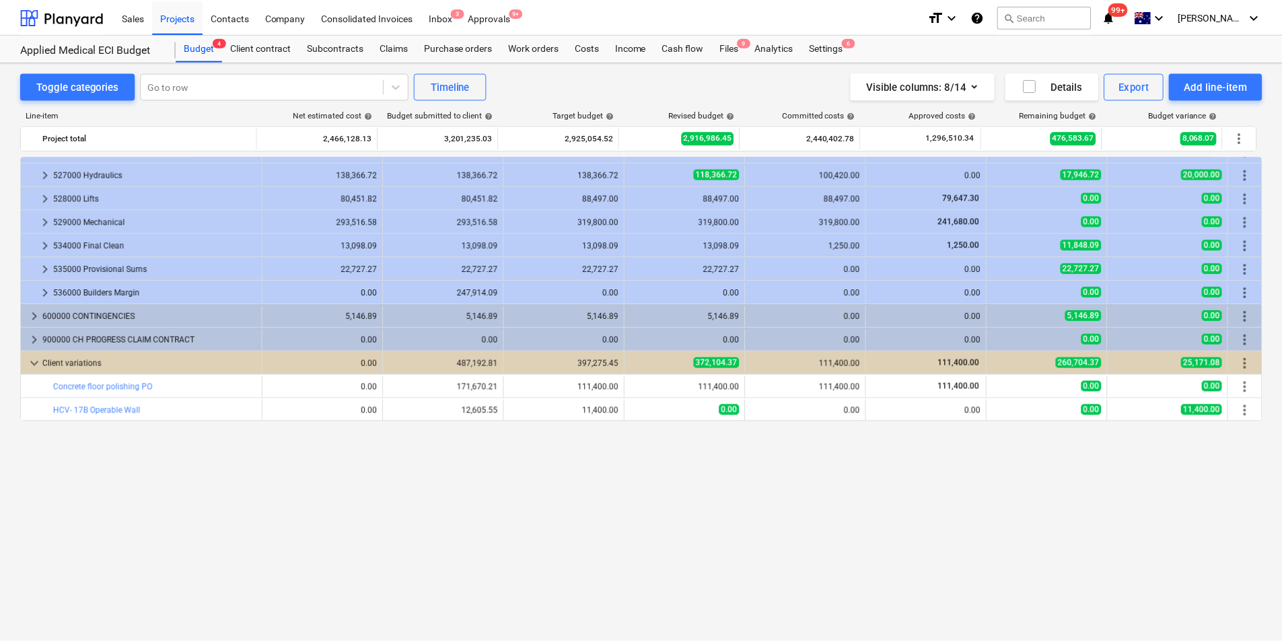
scroll to position [216, 0]
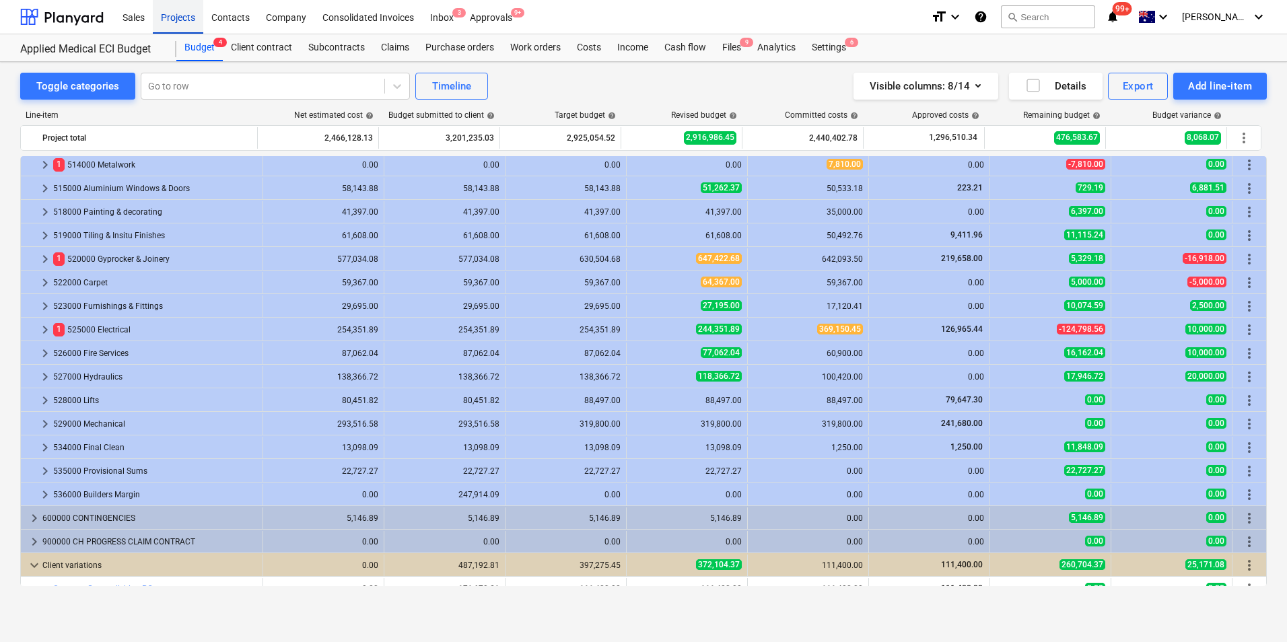
click at [173, 22] on div "Projects" at bounding box center [178, 16] width 50 height 34
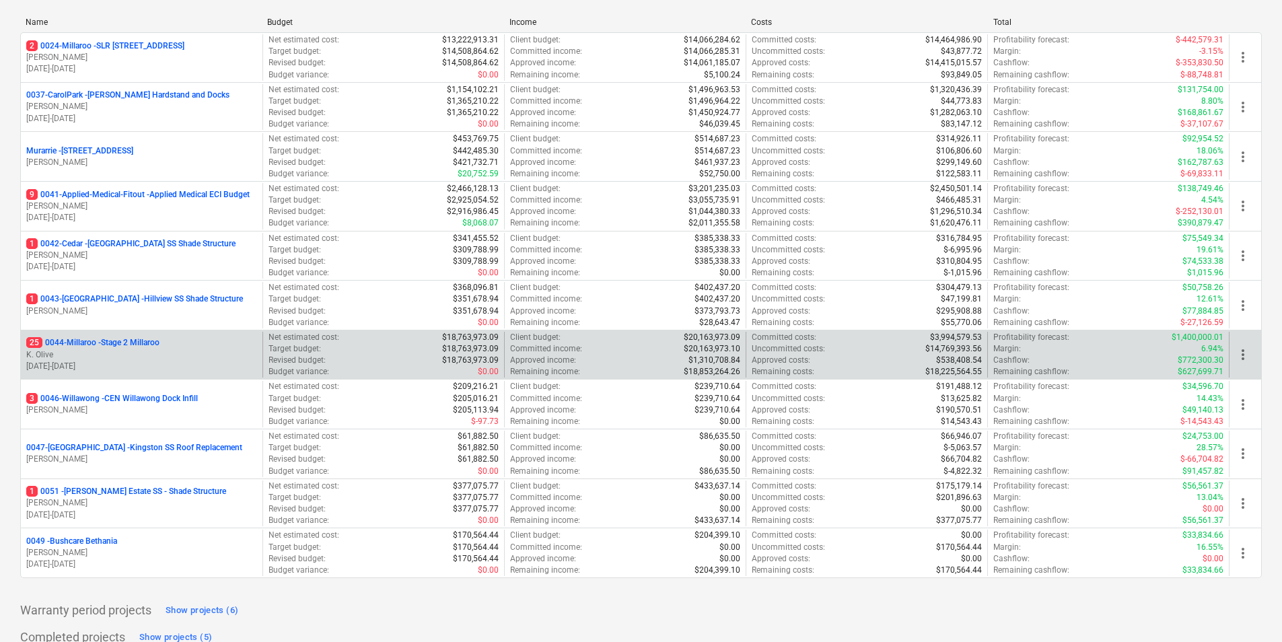
scroll to position [162, 0]
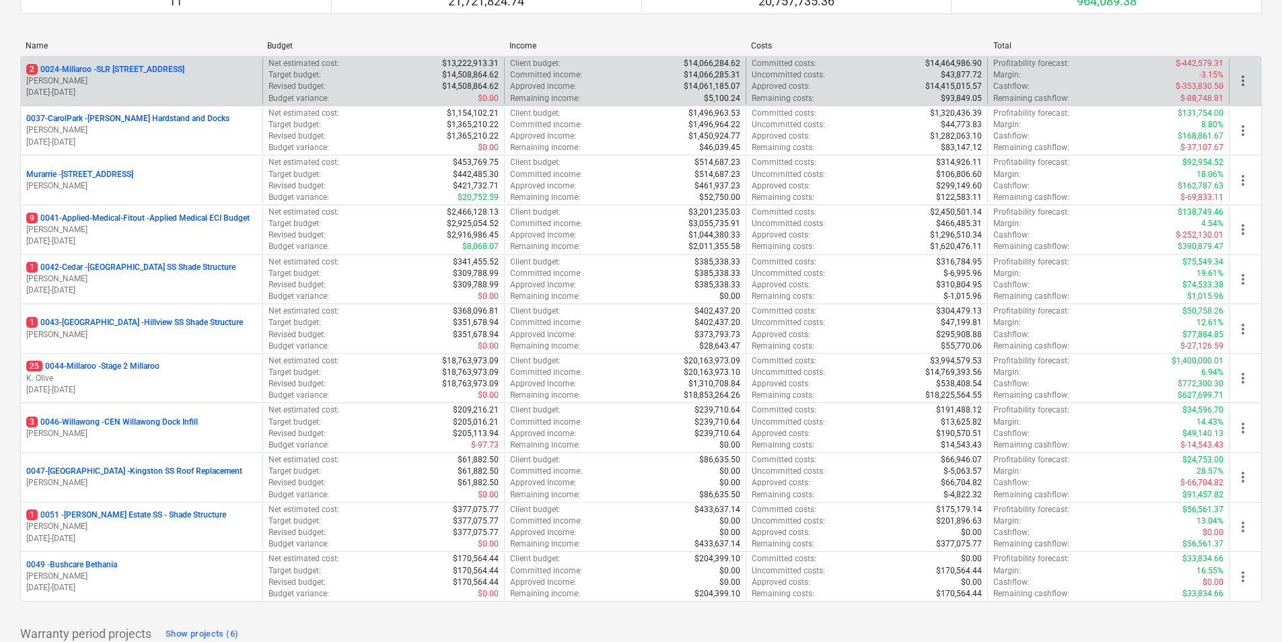
click at [133, 75] on p "[PERSON_NAME]" at bounding box center [141, 80] width 231 height 11
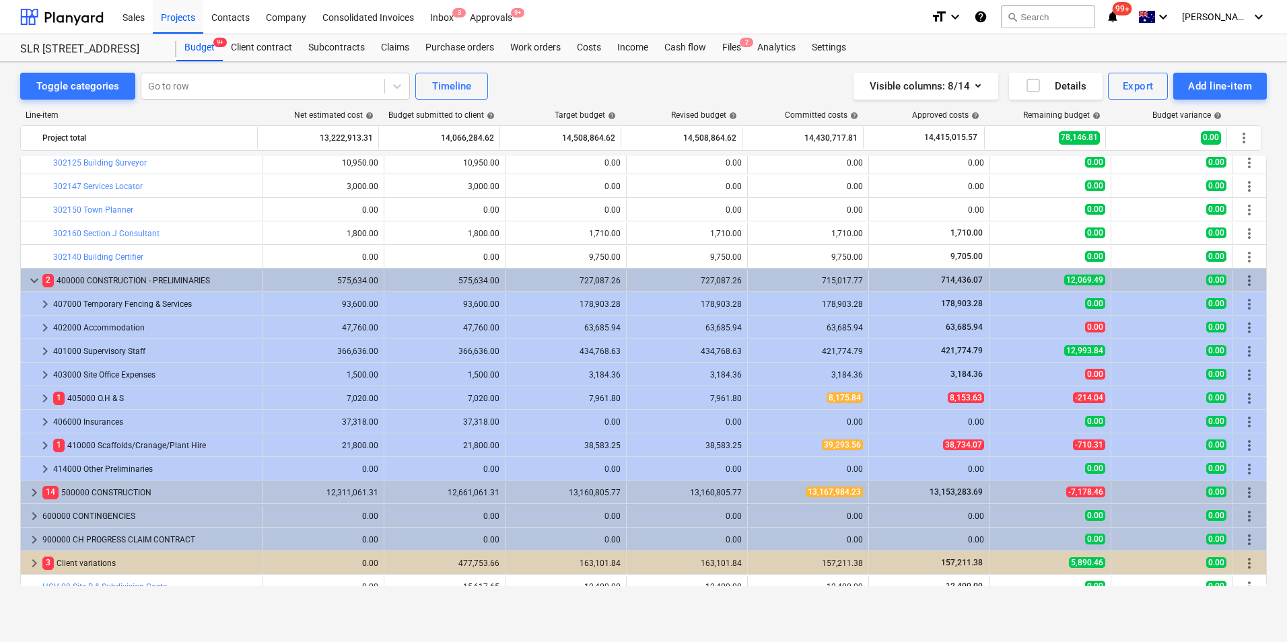
scroll to position [465, 0]
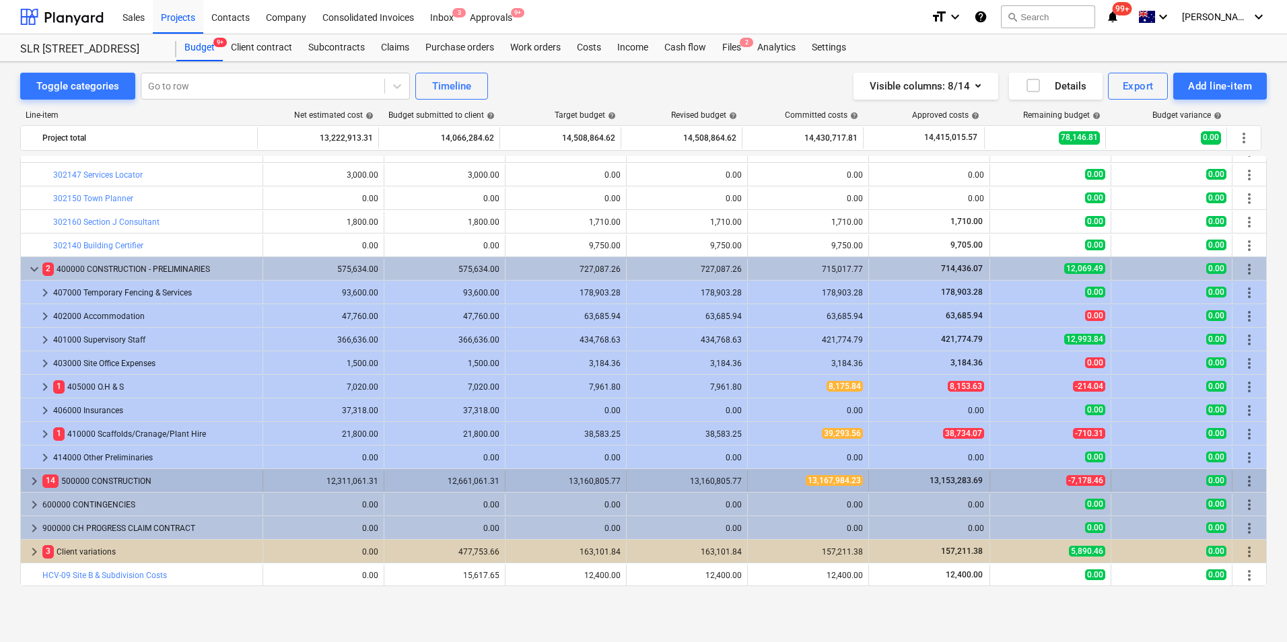
click at [30, 480] on span "keyboard_arrow_right" at bounding box center [34, 481] width 16 height 16
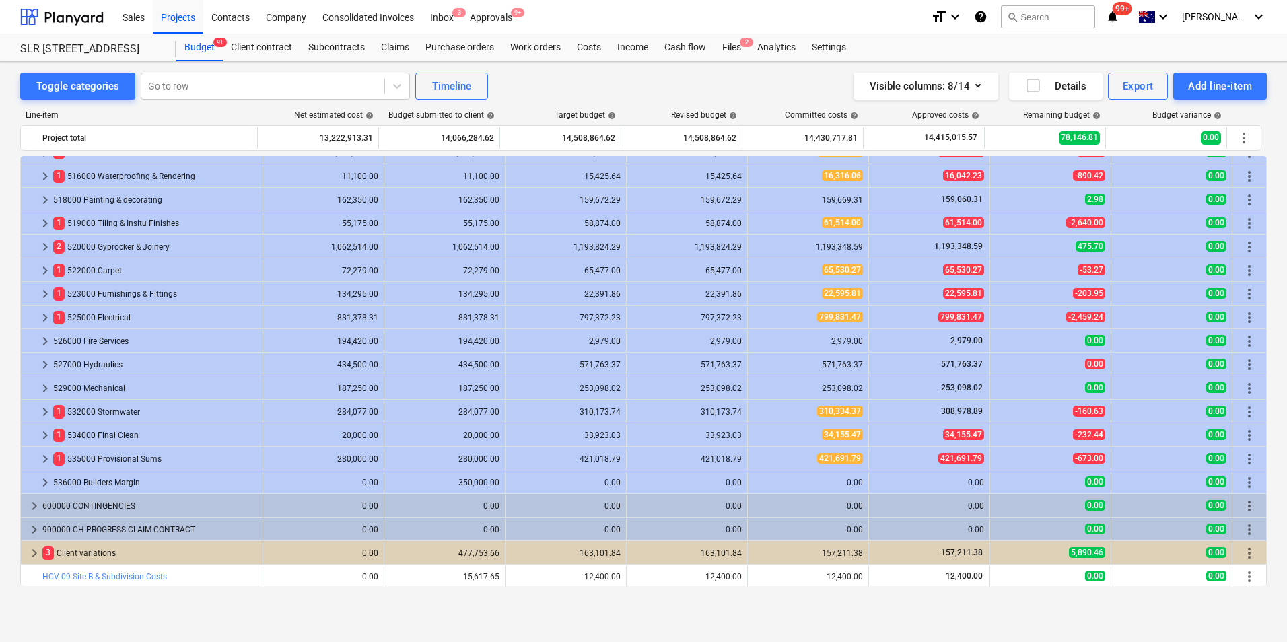
scroll to position [1007, 0]
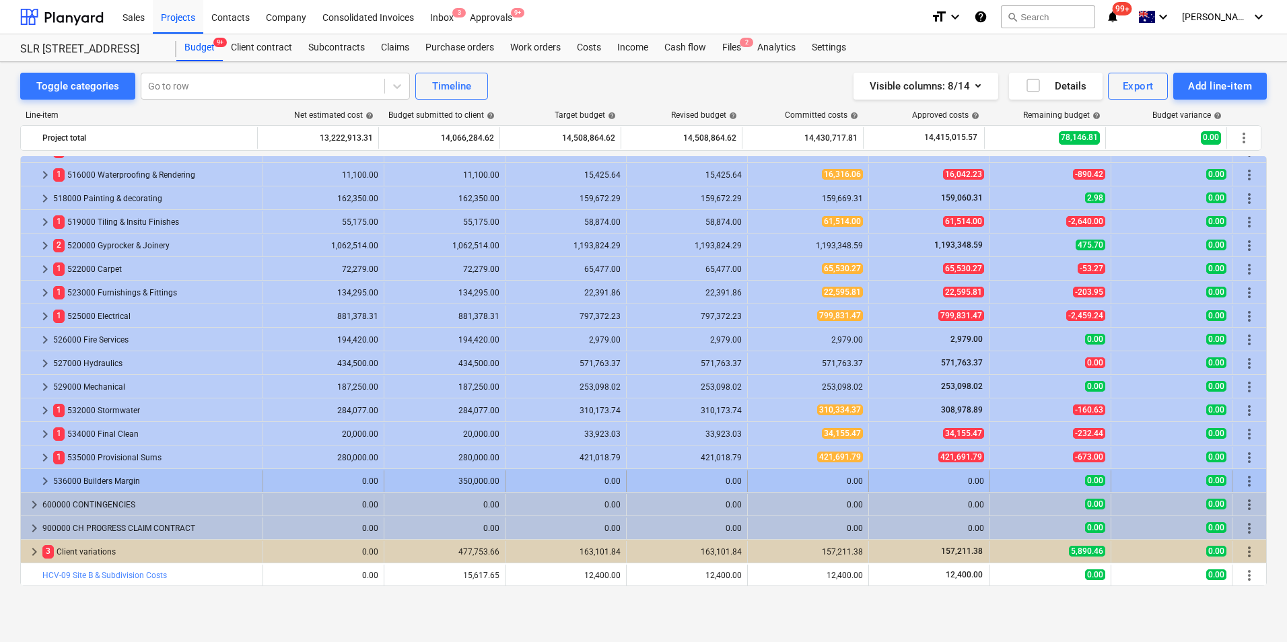
click at [123, 478] on div "536000 Builders Margin" at bounding box center [155, 481] width 204 height 22
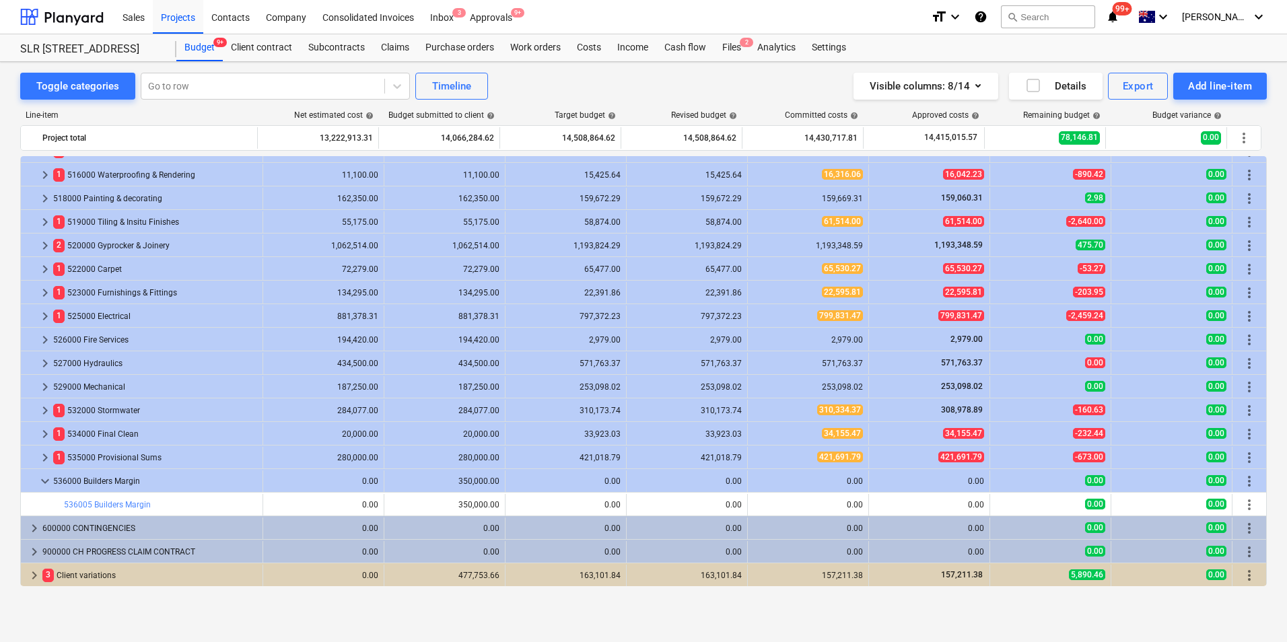
scroll to position [1031, 0]
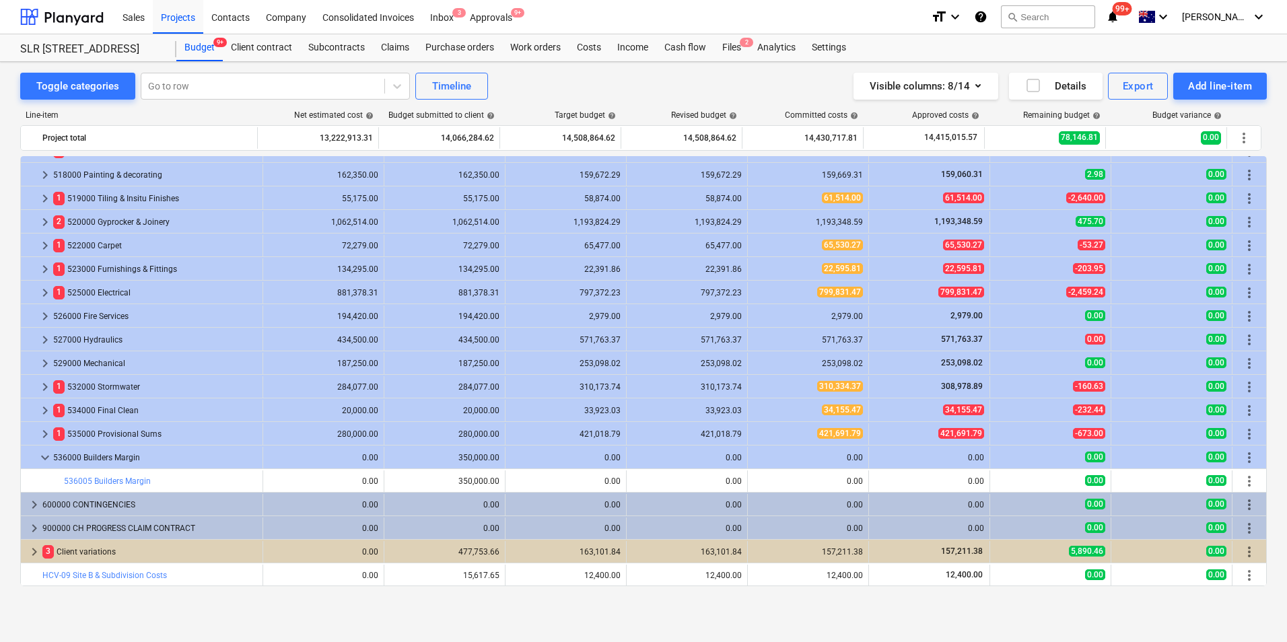
click at [425, 217] on div "1,062,514.00" at bounding box center [445, 222] width 110 height 22
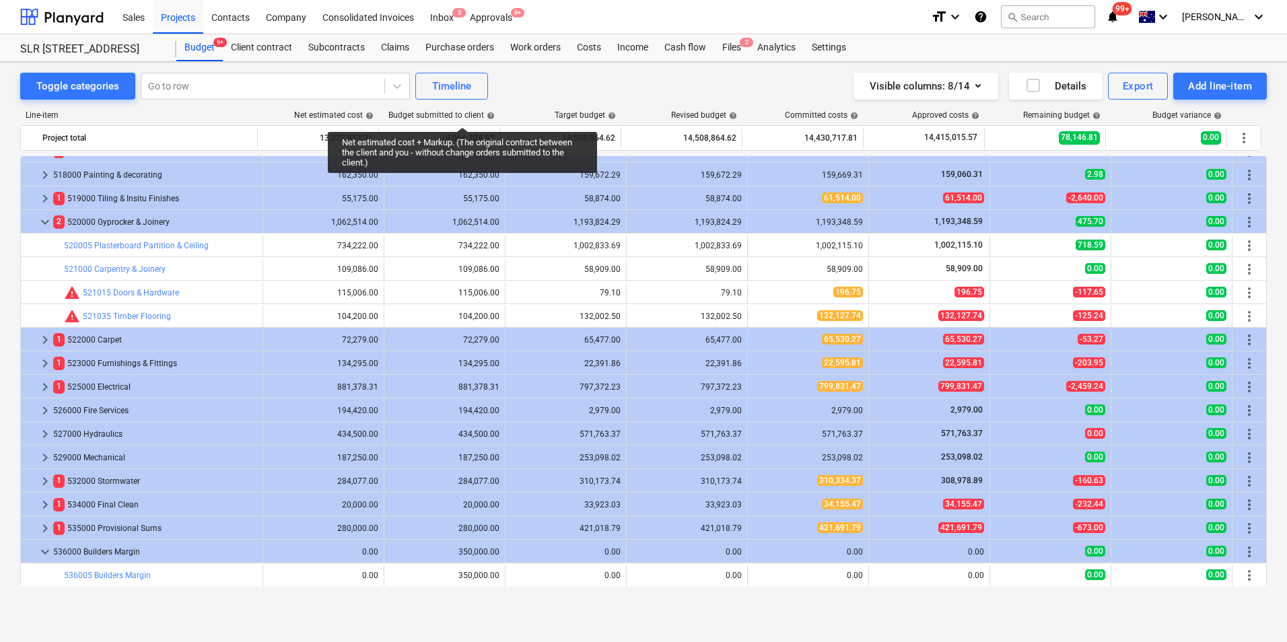
click at [635, 96] on div "Toggle categories Go to row Timeline Visible columns : 8/14 Details Export Add …" at bounding box center [643, 86] width 1247 height 27
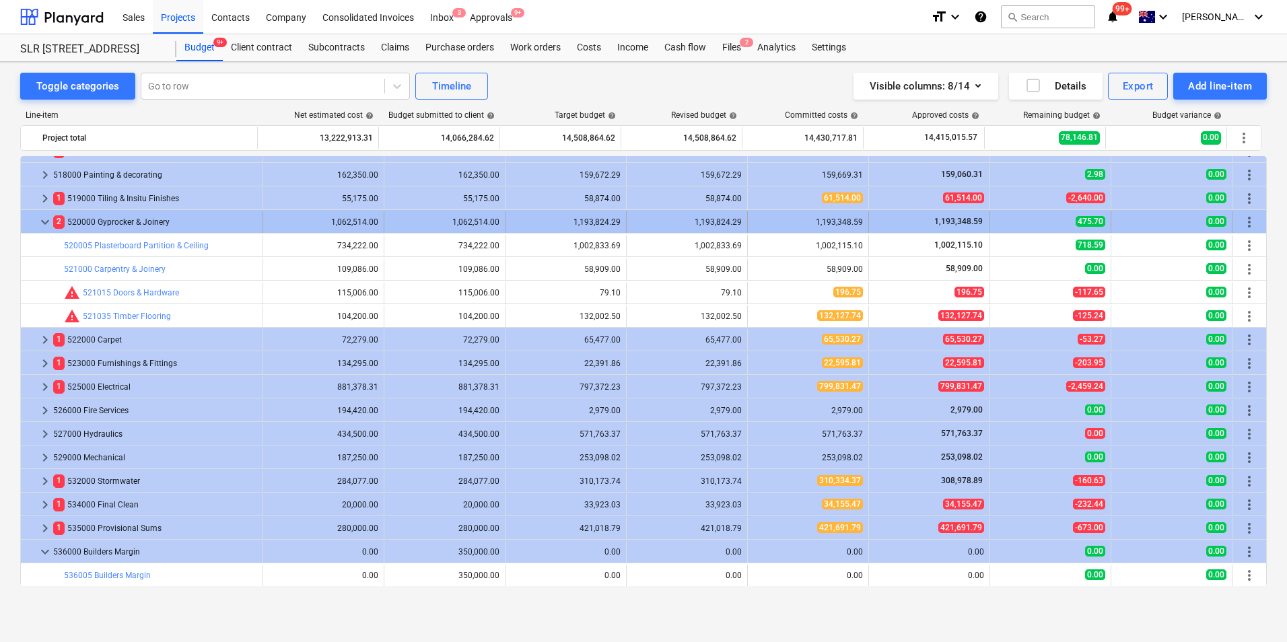
click at [31, 217] on div at bounding box center [31, 222] width 11 height 22
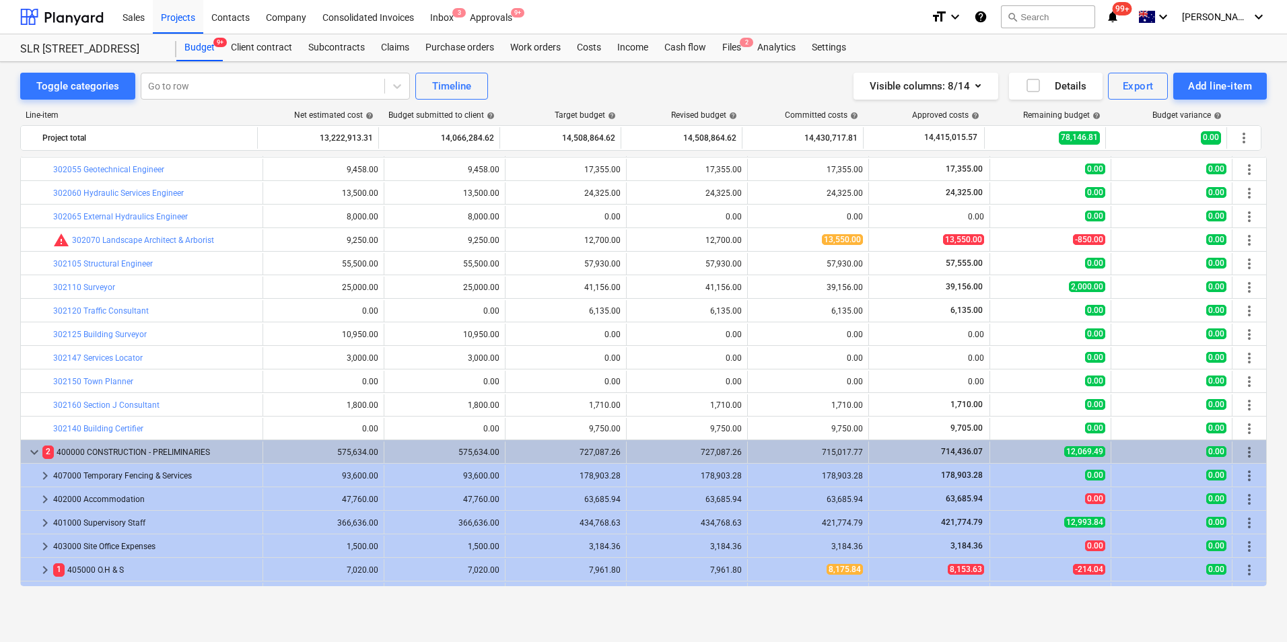
scroll to position [227, 0]
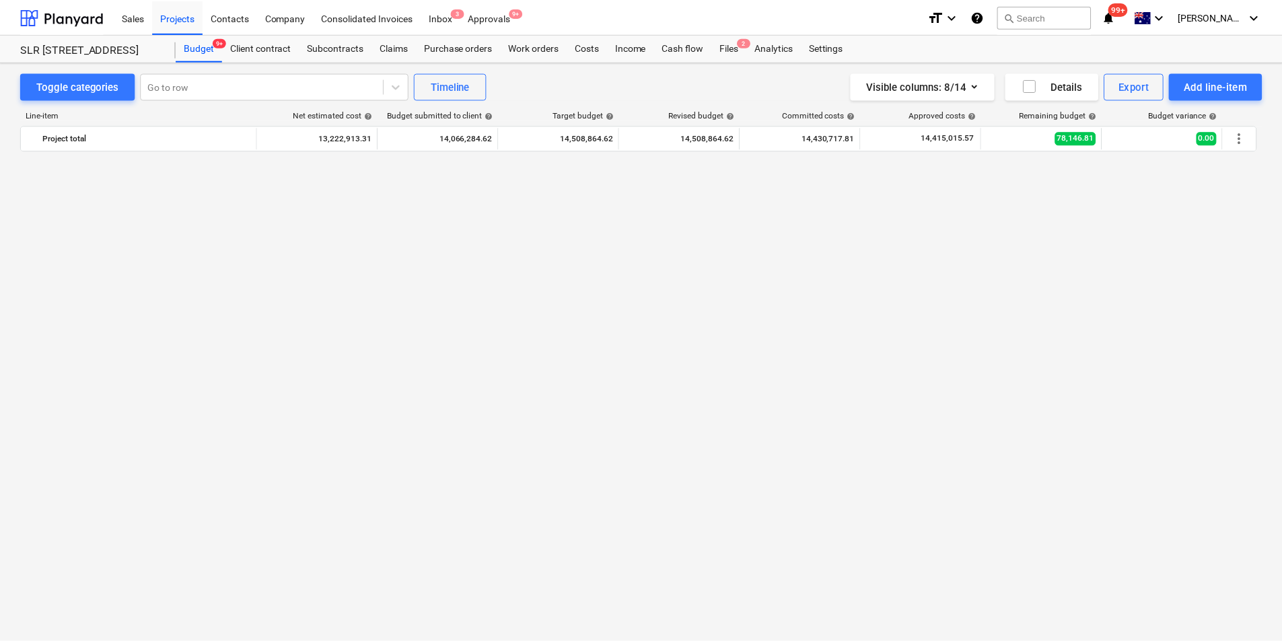
scroll to position [1031, 0]
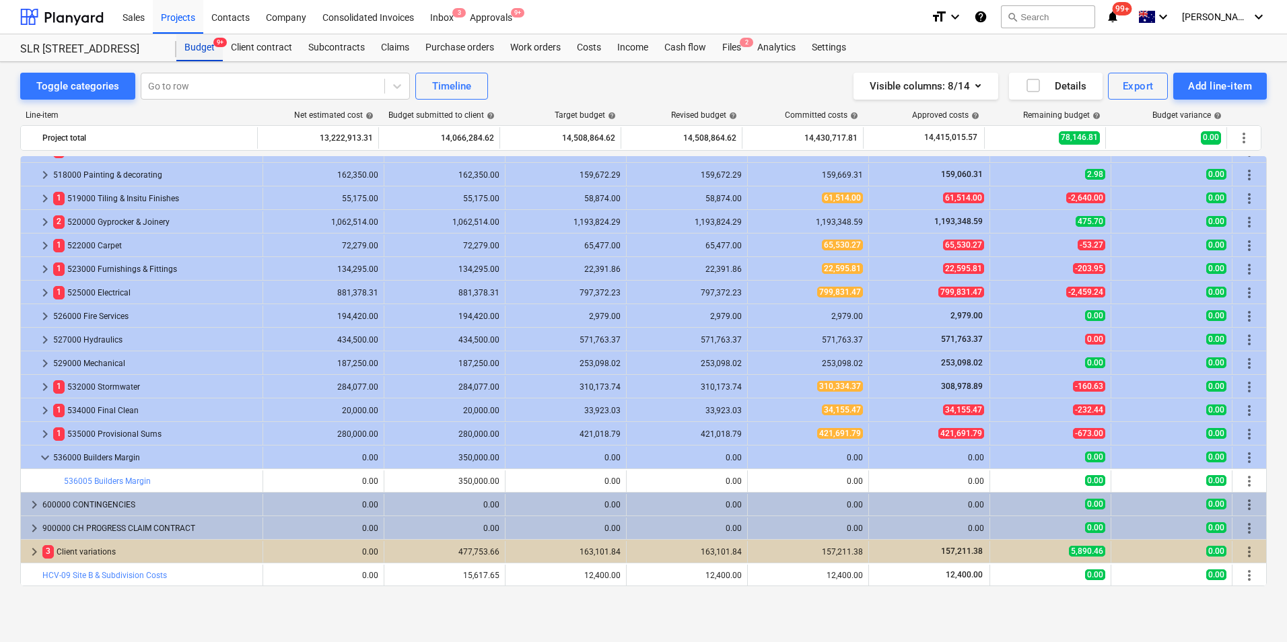
click at [201, 48] on div "Budget 9+" at bounding box center [199, 47] width 46 height 27
click at [171, 11] on div "Projects" at bounding box center [178, 16] width 50 height 34
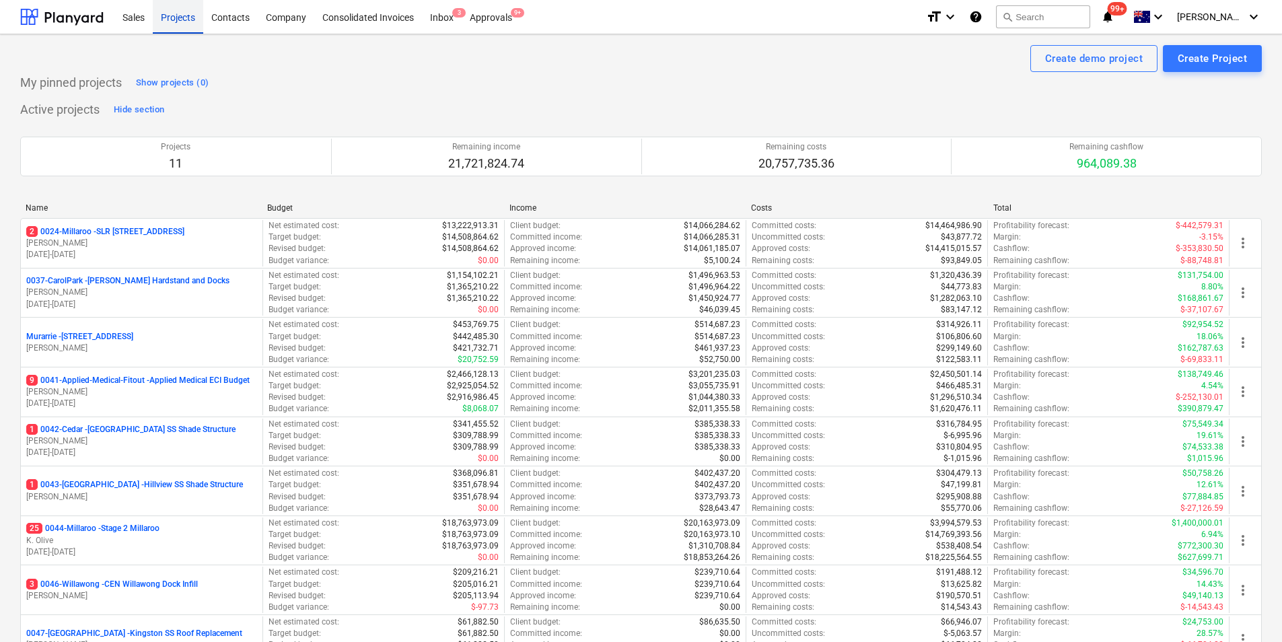
click at [170, 18] on div "Projects" at bounding box center [178, 16] width 50 height 34
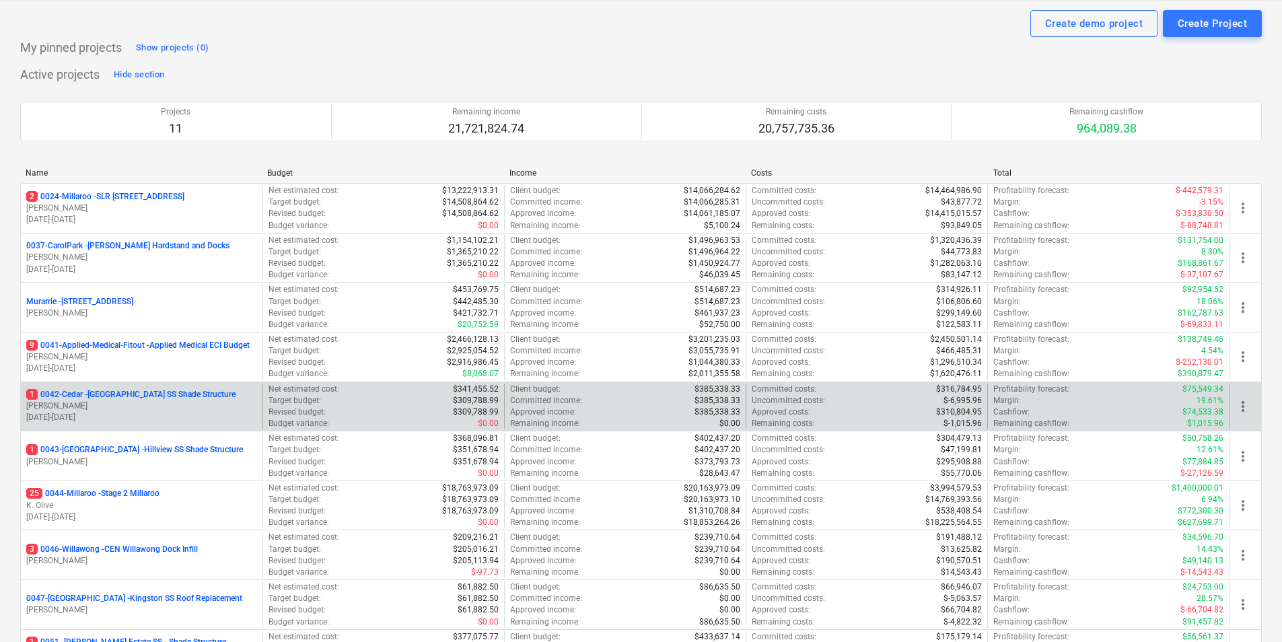
scroll to position [67, 0]
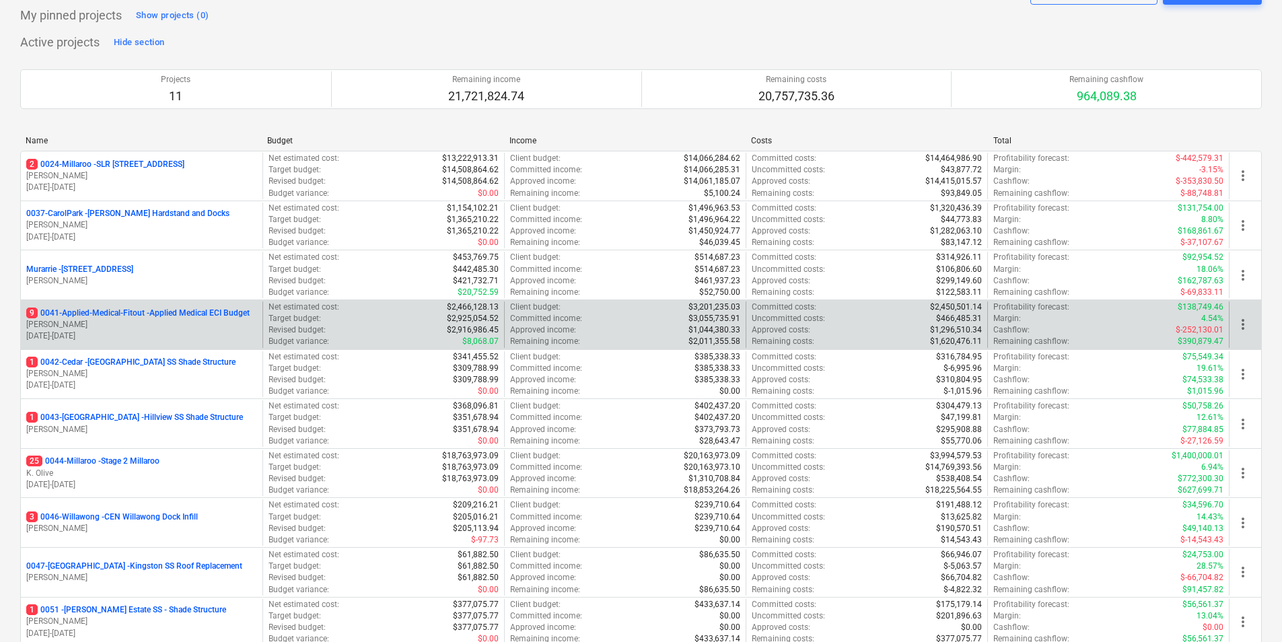
click at [123, 319] on p "[PERSON_NAME]" at bounding box center [141, 324] width 231 height 11
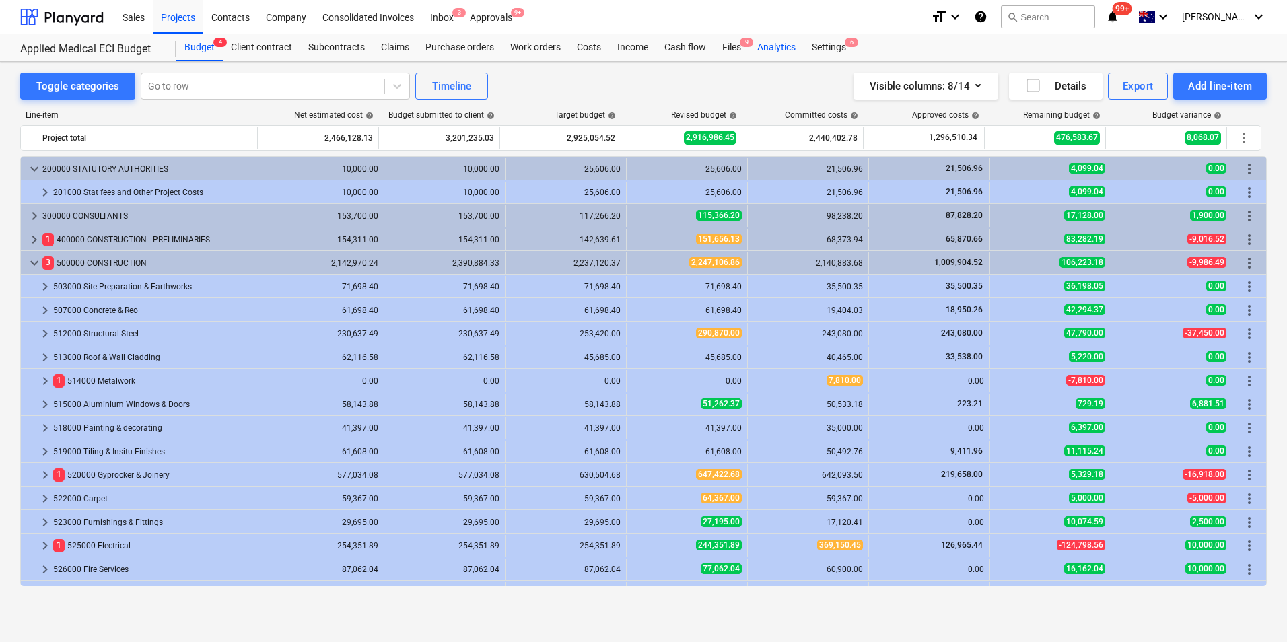
click at [773, 45] on div "Analytics" at bounding box center [776, 47] width 55 height 27
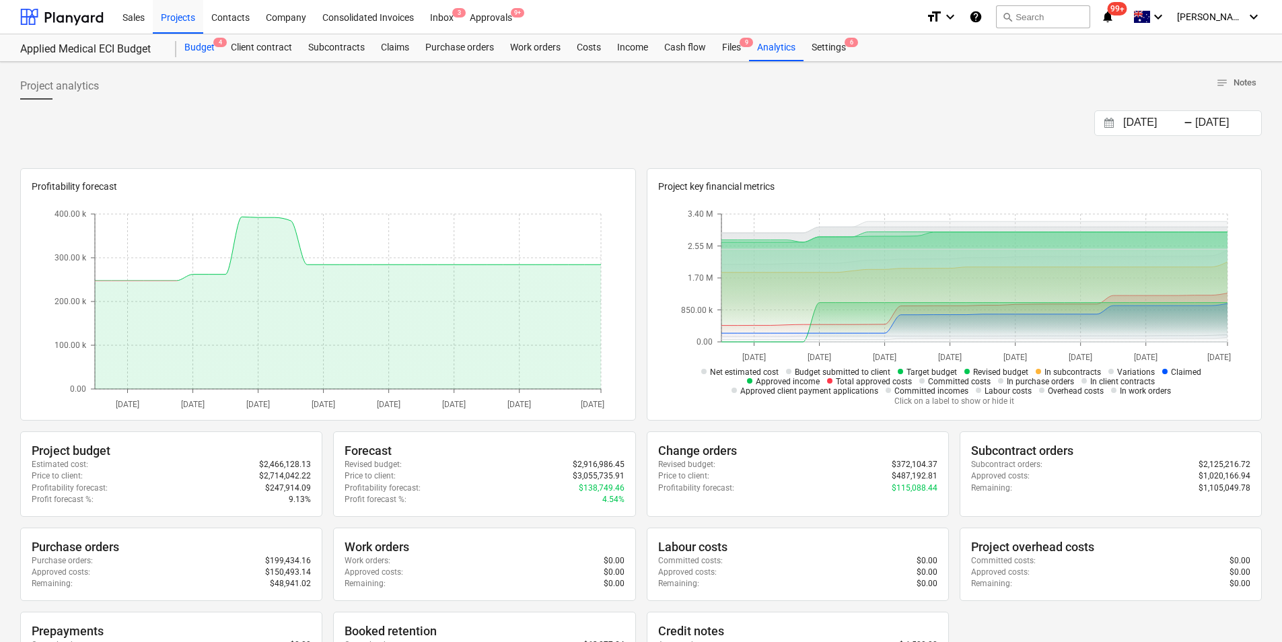
drag, startPoint x: 201, startPoint y: 44, endPoint x: 208, endPoint y: 51, distance: 10.0
click at [201, 44] on div "Budget 4" at bounding box center [199, 47] width 46 height 27
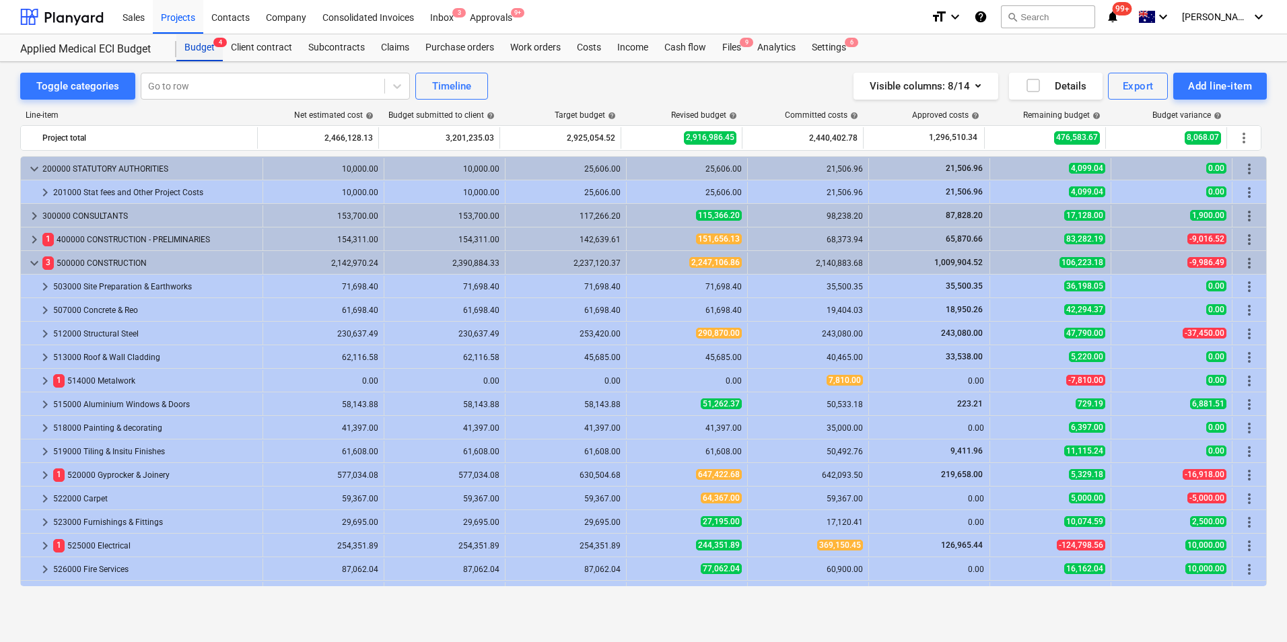
drag, startPoint x: 200, startPoint y: 46, endPoint x: 261, endPoint y: 114, distance: 91.5
click at [200, 46] on div "Budget 4" at bounding box center [199, 47] width 46 height 27
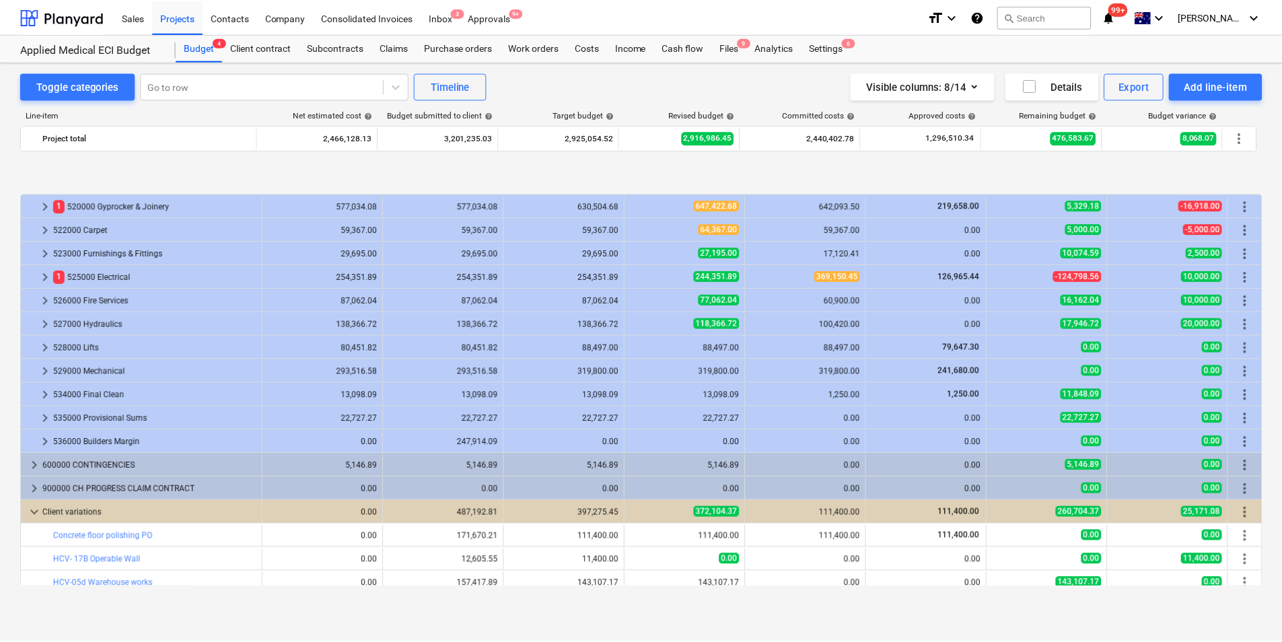
scroll to position [337, 0]
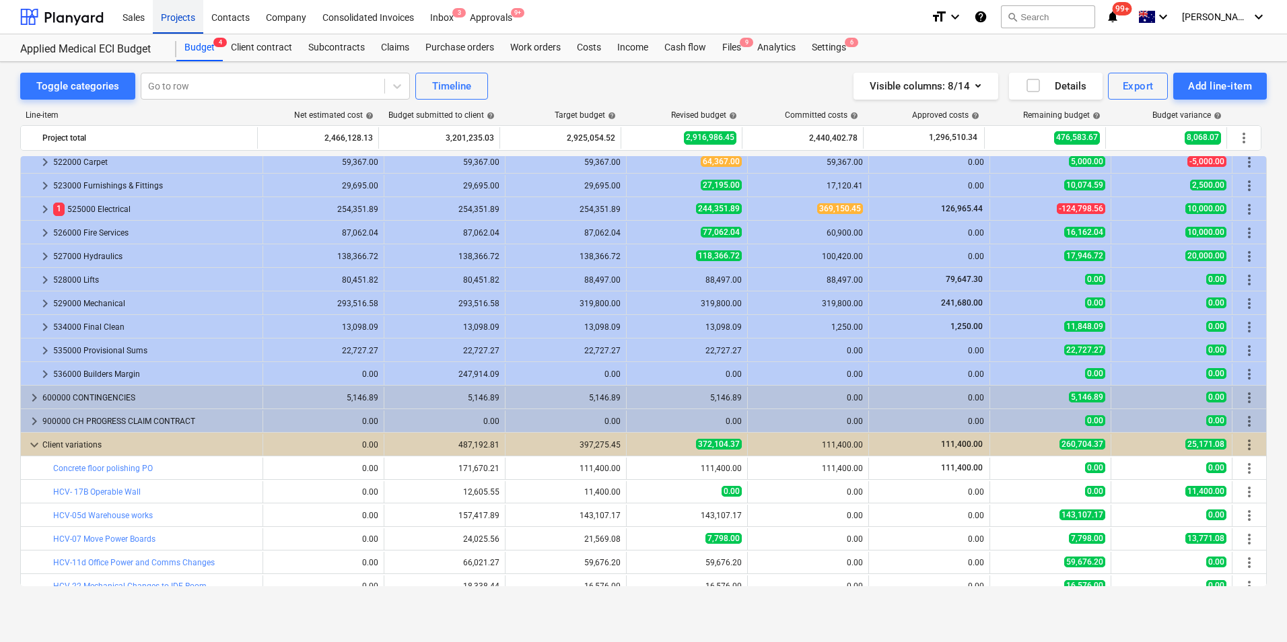
click at [178, 9] on div "Projects" at bounding box center [178, 16] width 50 height 34
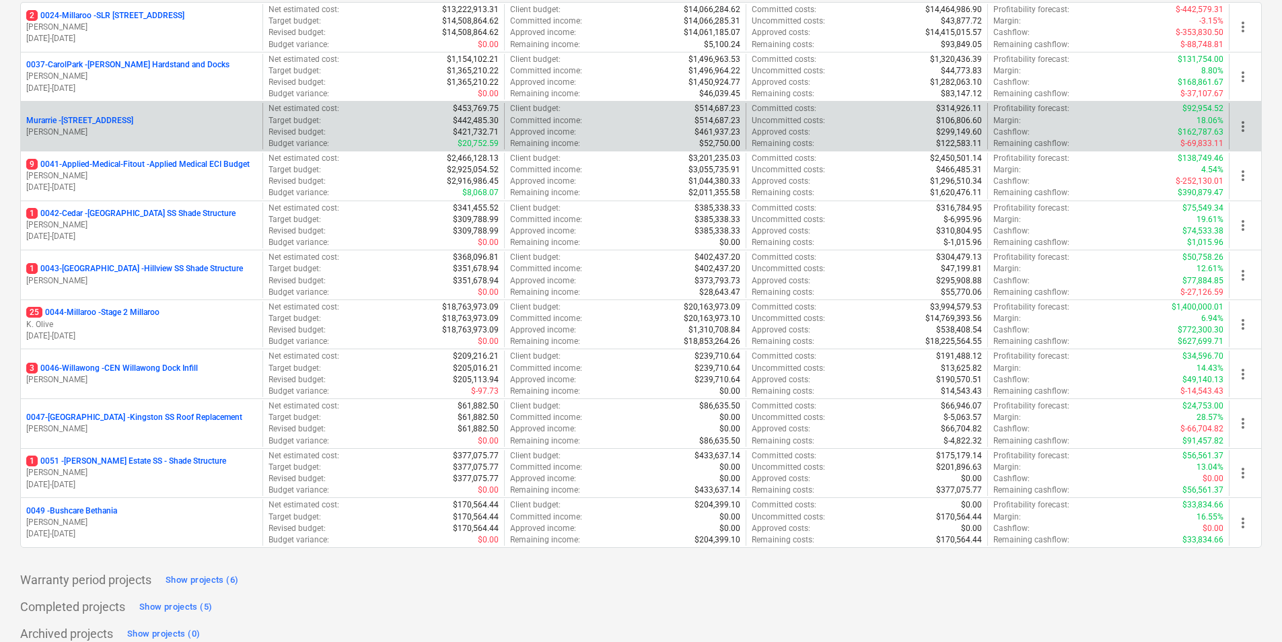
scroll to position [230, 0]
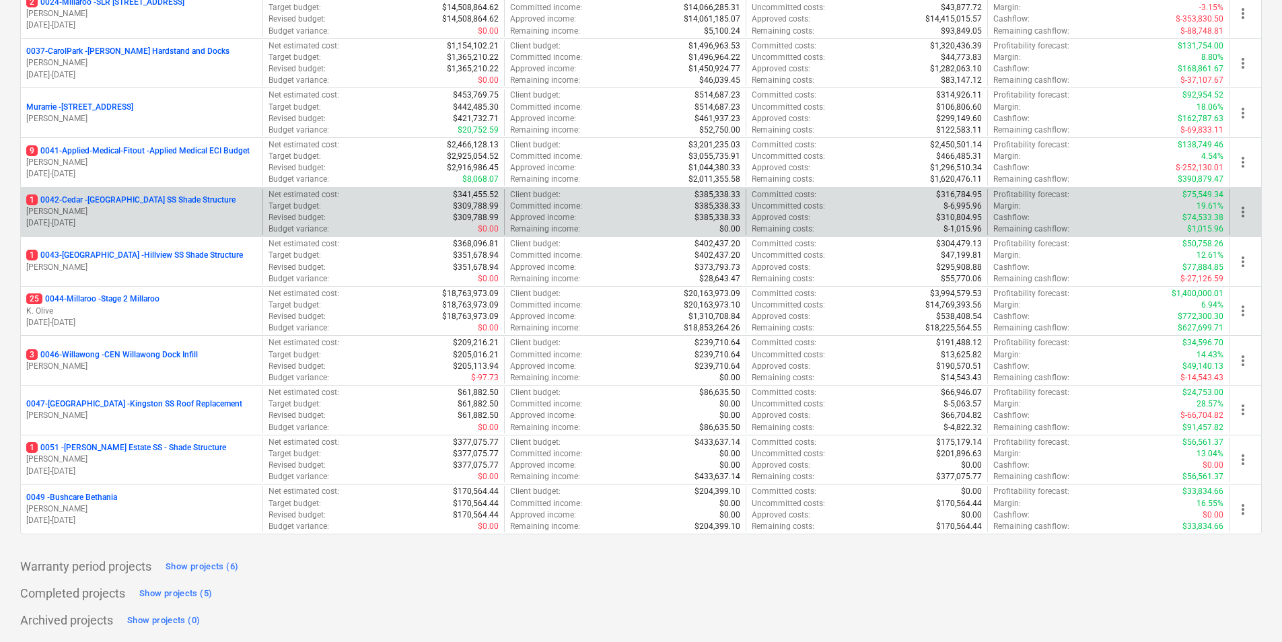
click at [129, 201] on p "1 0042-Cedar - Cedar Creek SS Shade Structure" at bounding box center [130, 200] width 209 height 11
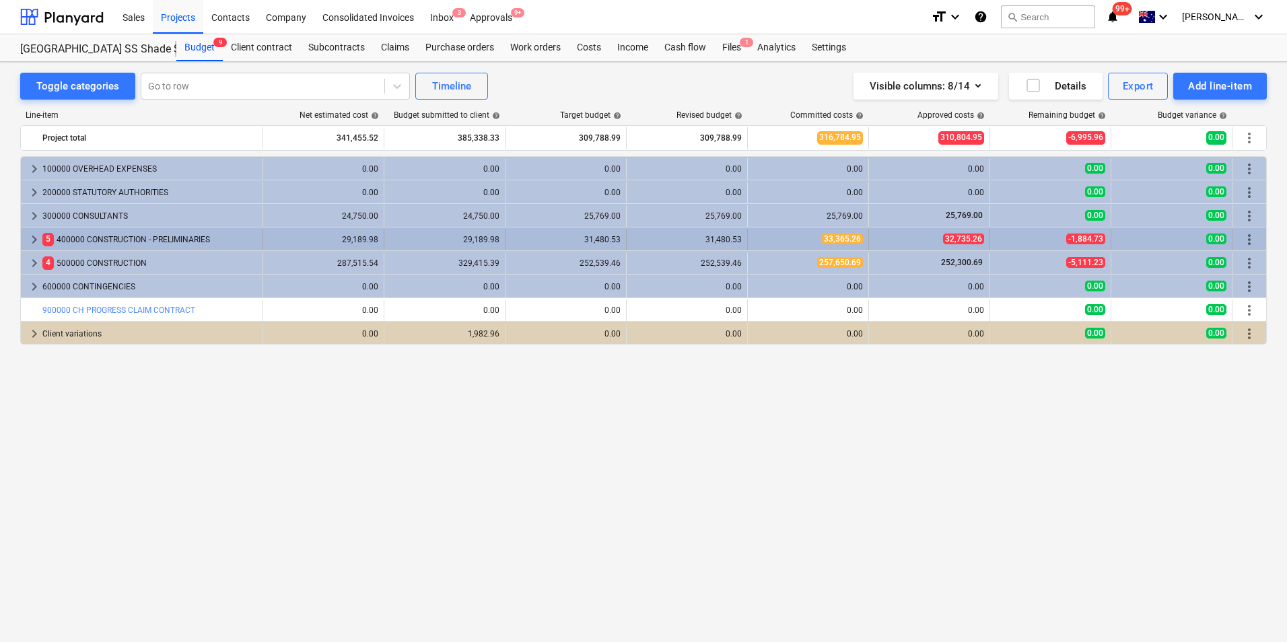
click at [30, 241] on span "keyboard_arrow_right" at bounding box center [34, 240] width 16 height 16
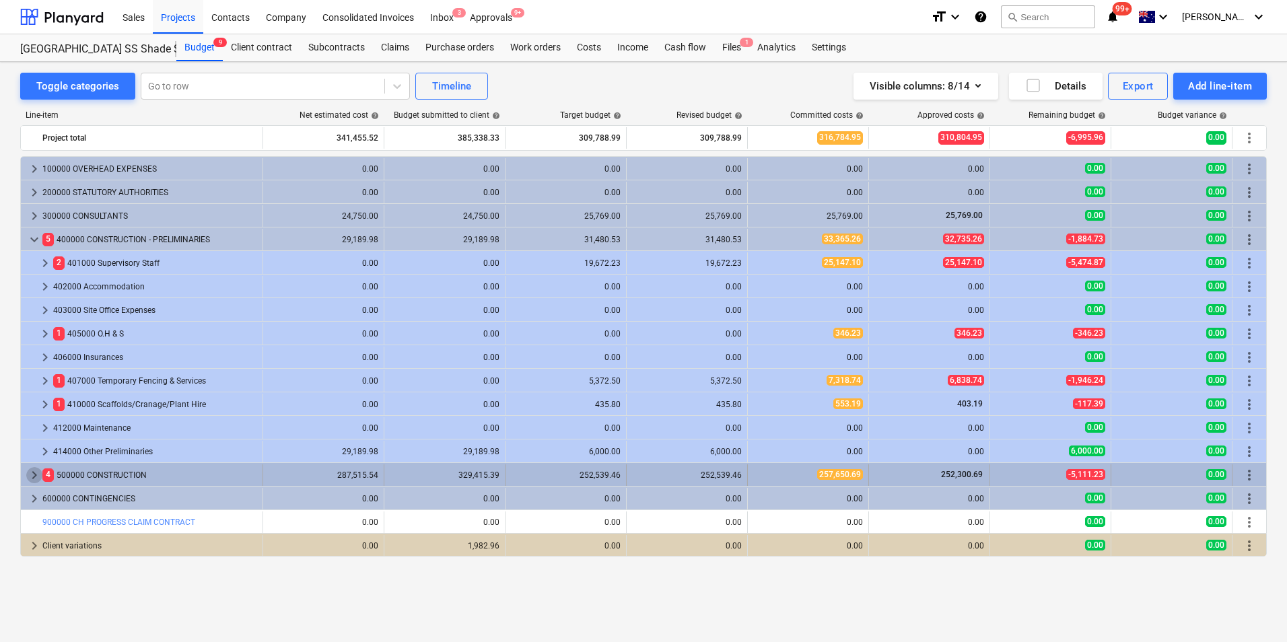
click at [32, 470] on span "keyboard_arrow_right" at bounding box center [34, 475] width 16 height 16
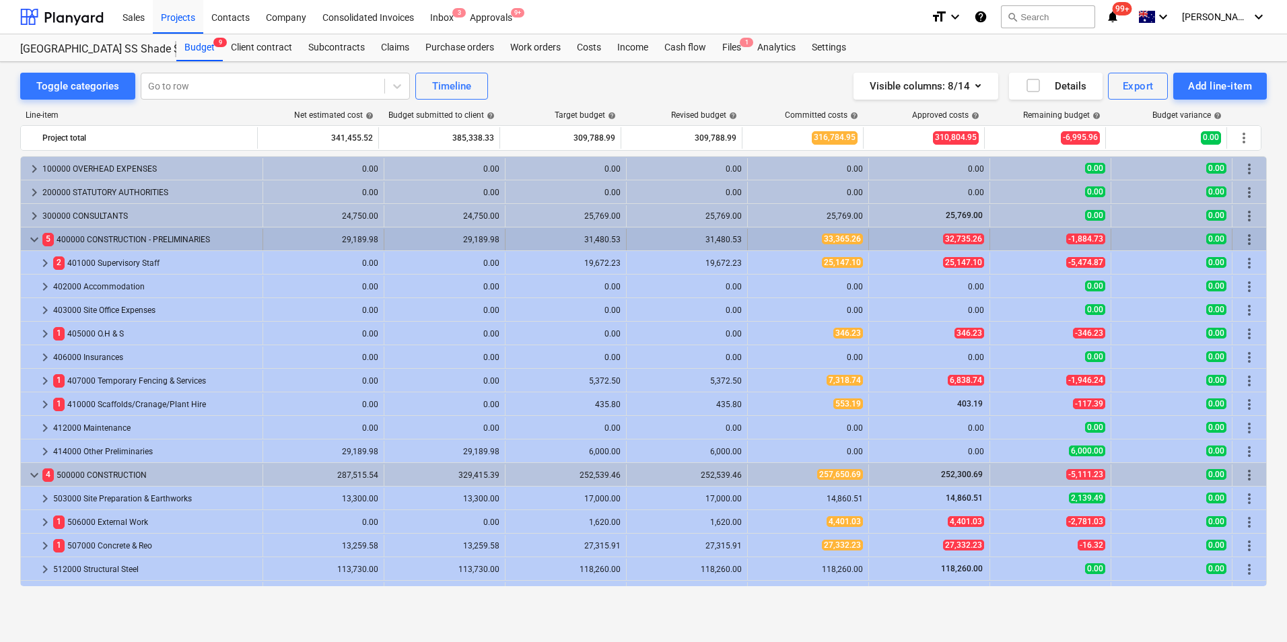
click at [38, 239] on span "keyboard_arrow_down" at bounding box center [34, 240] width 16 height 16
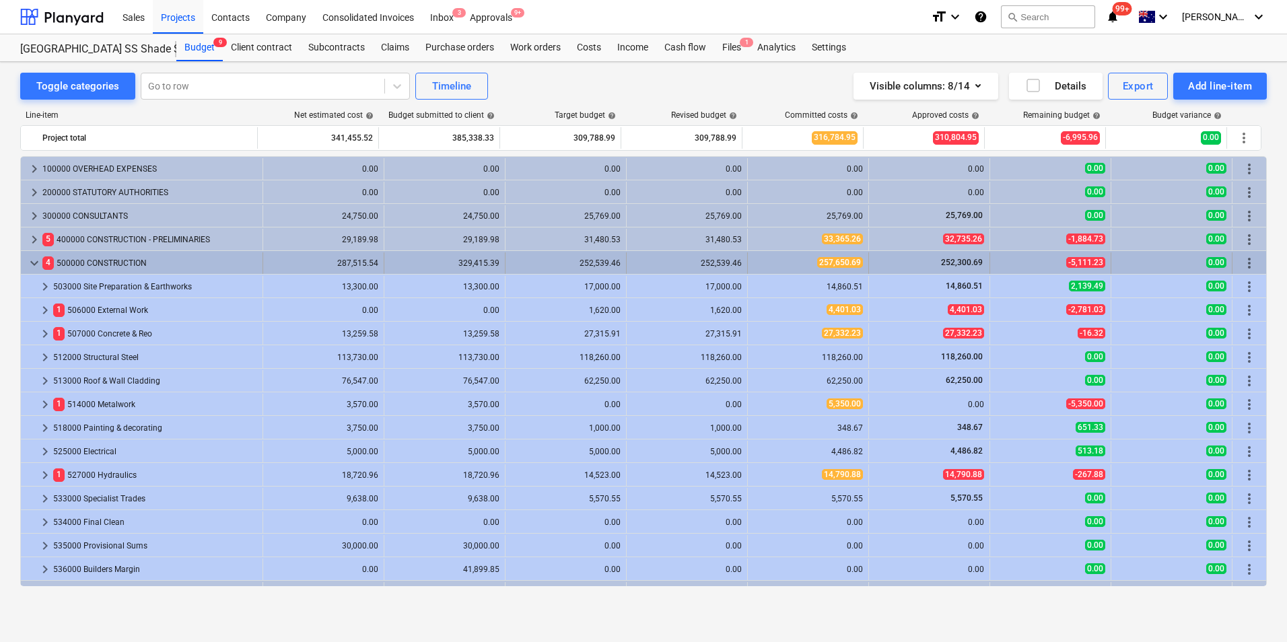
click at [32, 262] on span "keyboard_arrow_down" at bounding box center [34, 263] width 16 height 16
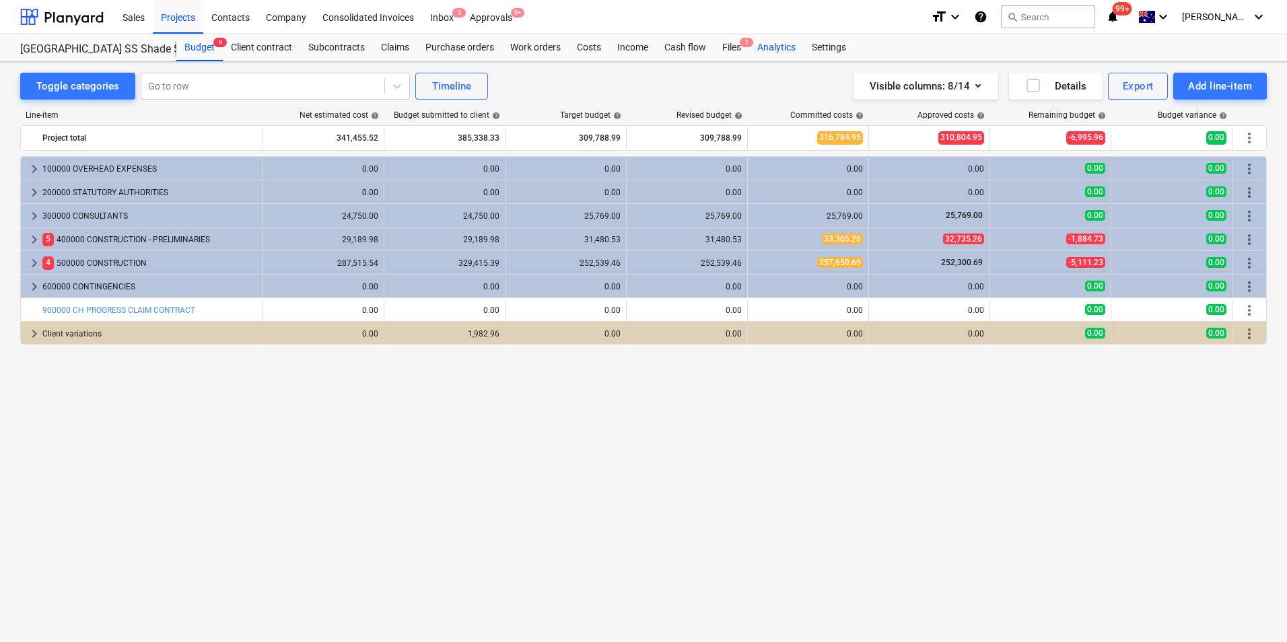
click at [770, 48] on div "Analytics" at bounding box center [776, 47] width 55 height 27
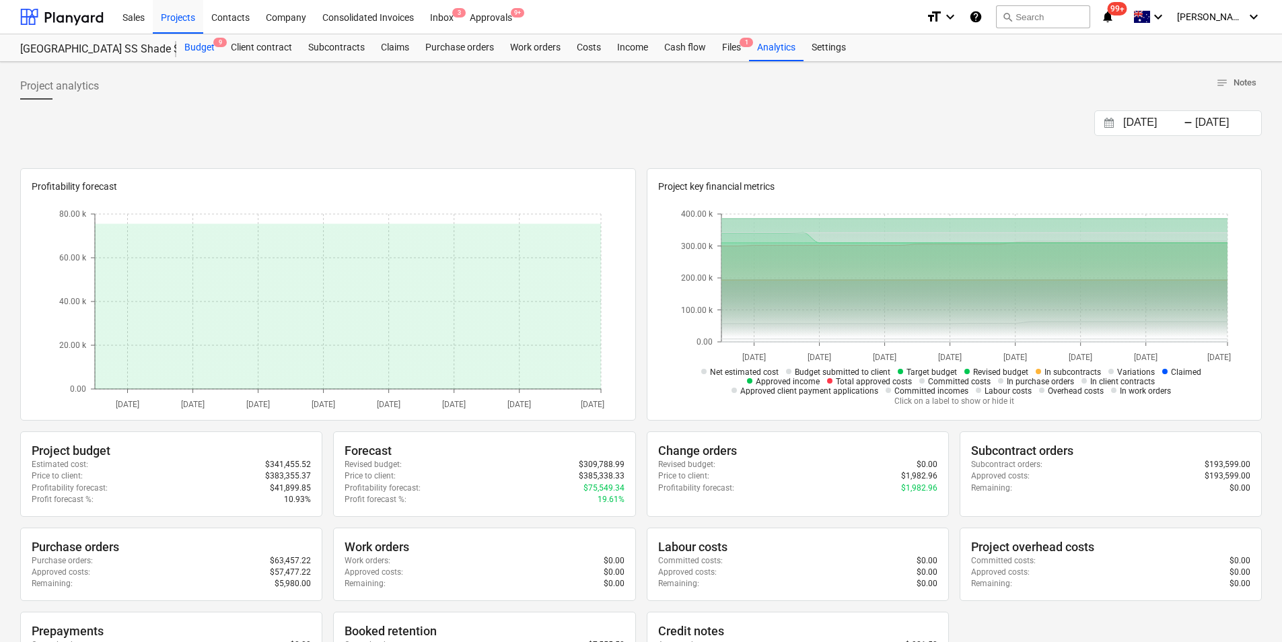
click at [195, 53] on div "Budget 9" at bounding box center [199, 47] width 46 height 27
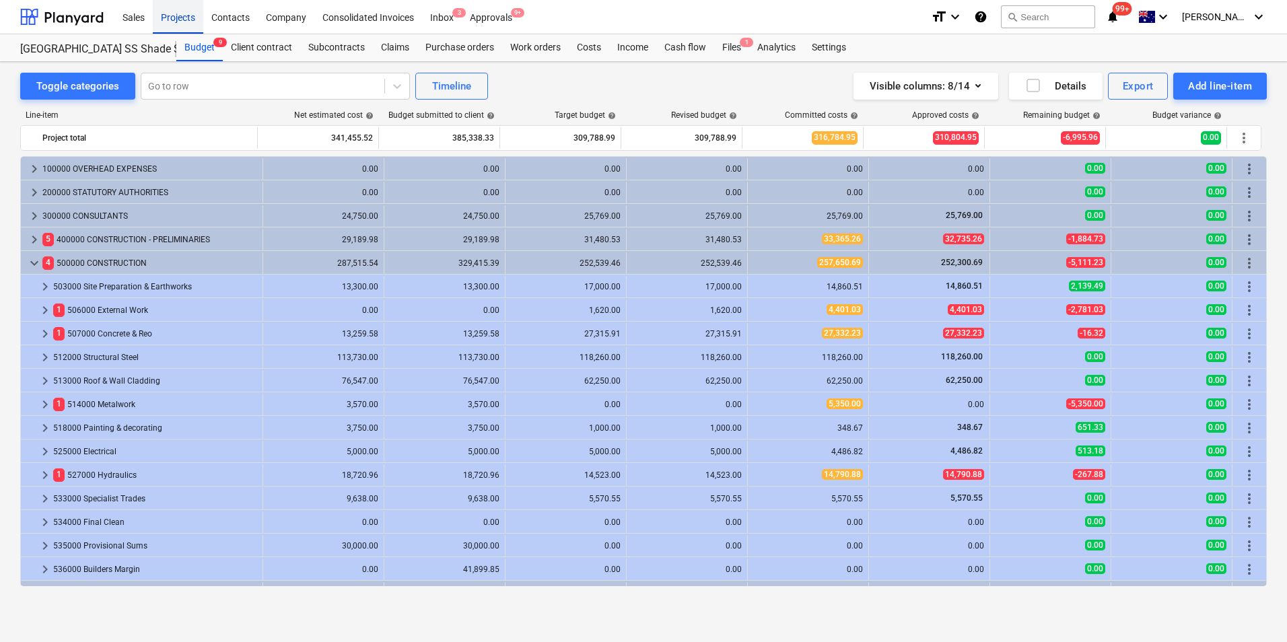
click at [184, 20] on div "Projects" at bounding box center [178, 16] width 50 height 34
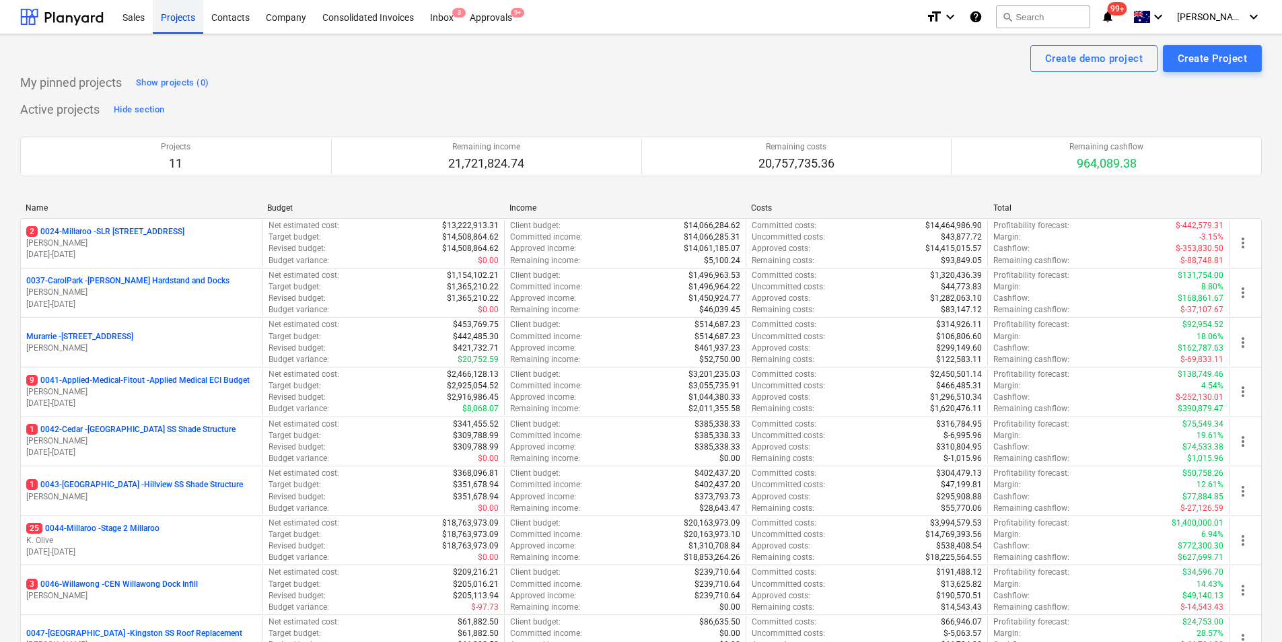
click at [184, 15] on div "Projects" at bounding box center [178, 16] width 50 height 34
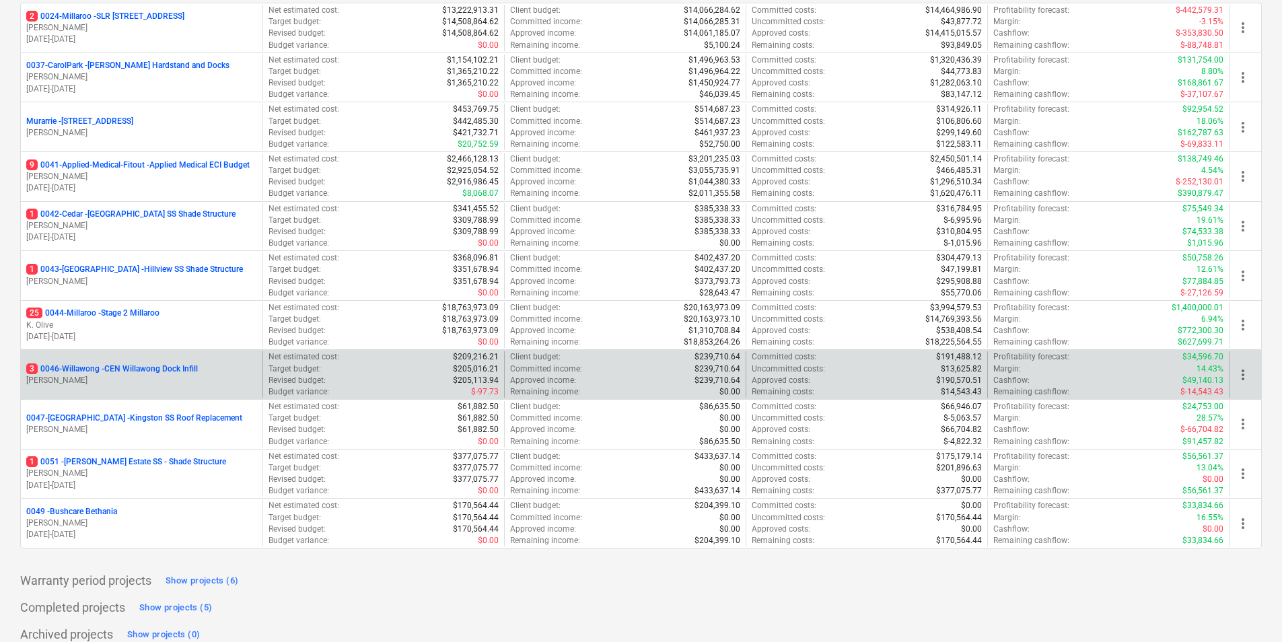
scroll to position [230, 0]
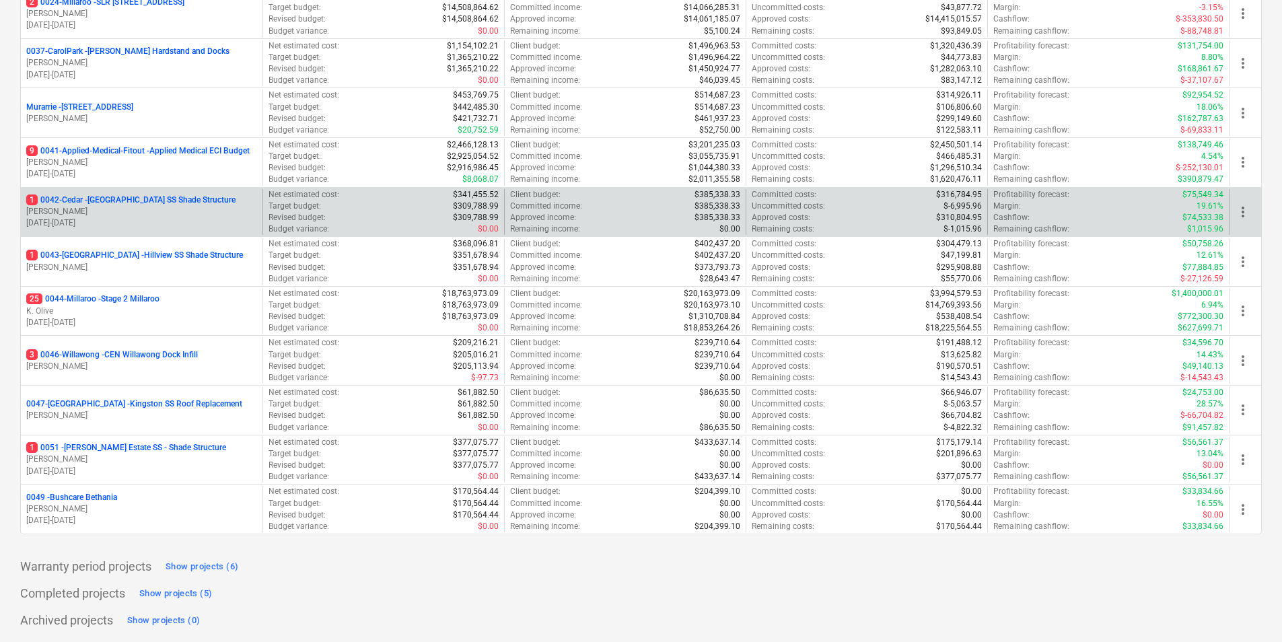
click at [86, 209] on p "[PERSON_NAME]" at bounding box center [141, 211] width 231 height 11
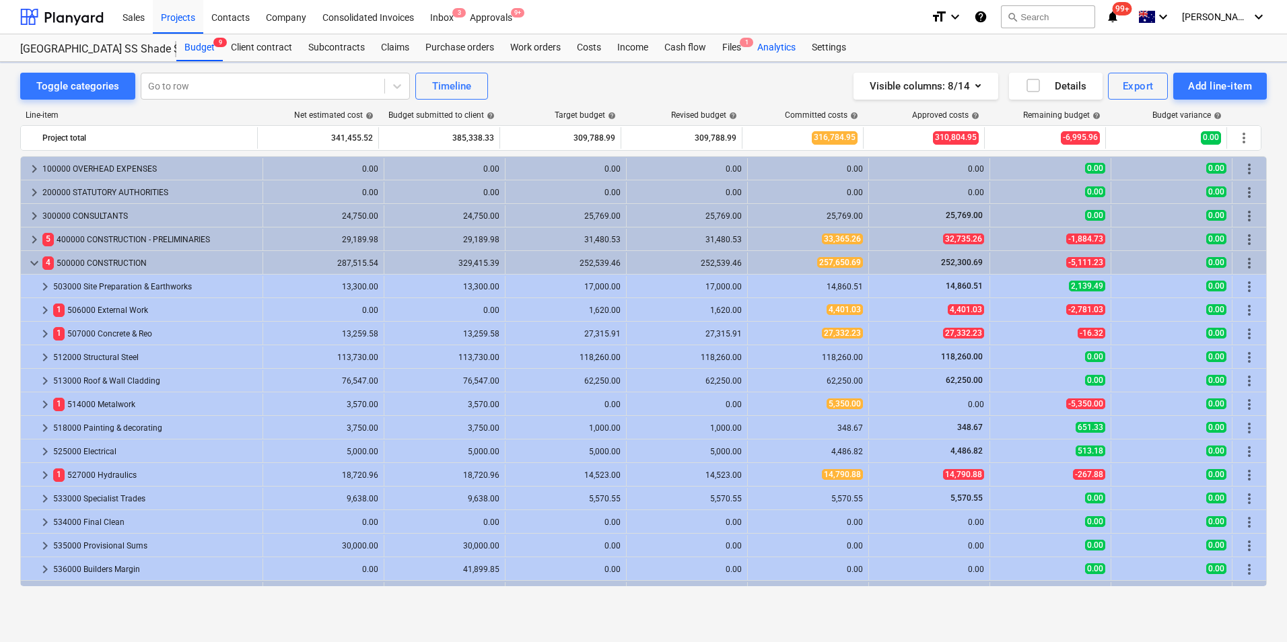
click at [782, 40] on div "Analytics" at bounding box center [776, 47] width 55 height 27
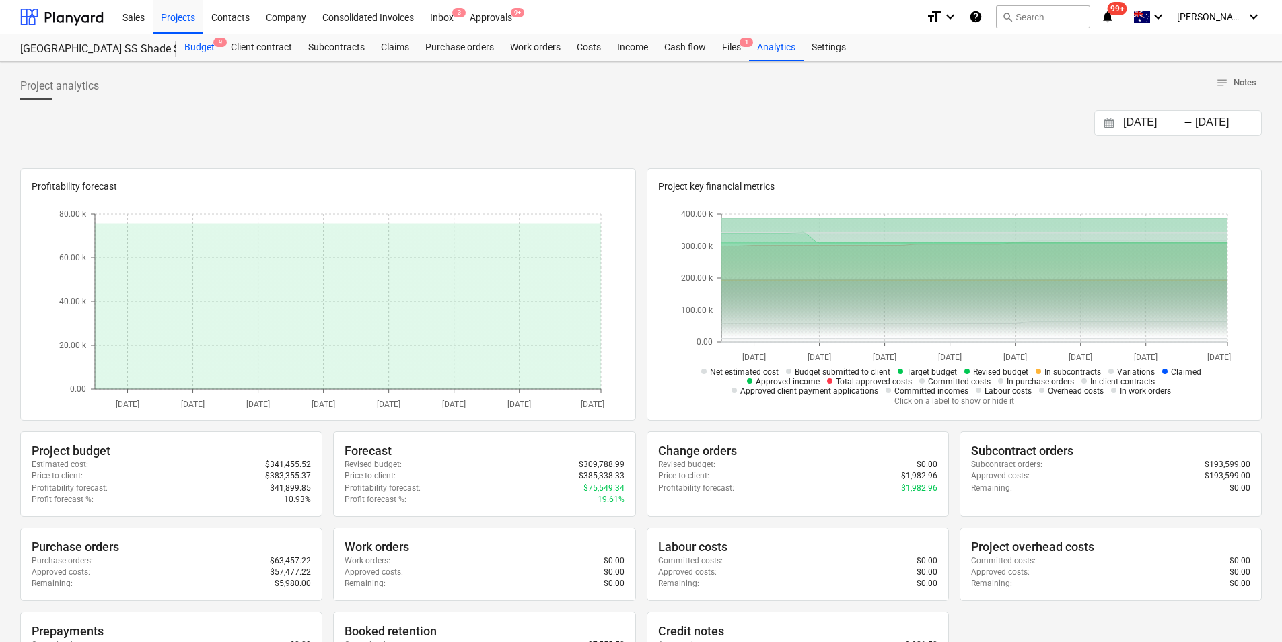
drag, startPoint x: 209, startPoint y: 44, endPoint x: 208, endPoint y: 53, distance: 8.1
click at [209, 44] on div "Budget 9" at bounding box center [199, 47] width 46 height 27
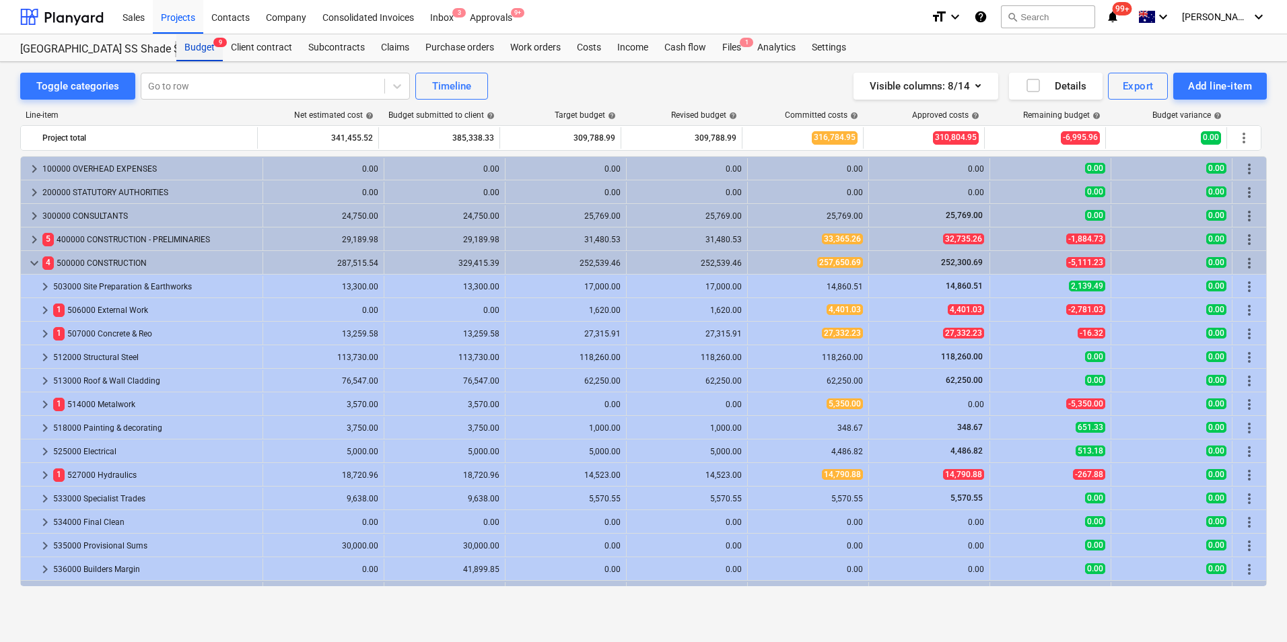
click at [195, 48] on div "Budget 9" at bounding box center [199, 47] width 46 height 27
click at [179, 15] on div "Projects" at bounding box center [178, 16] width 50 height 34
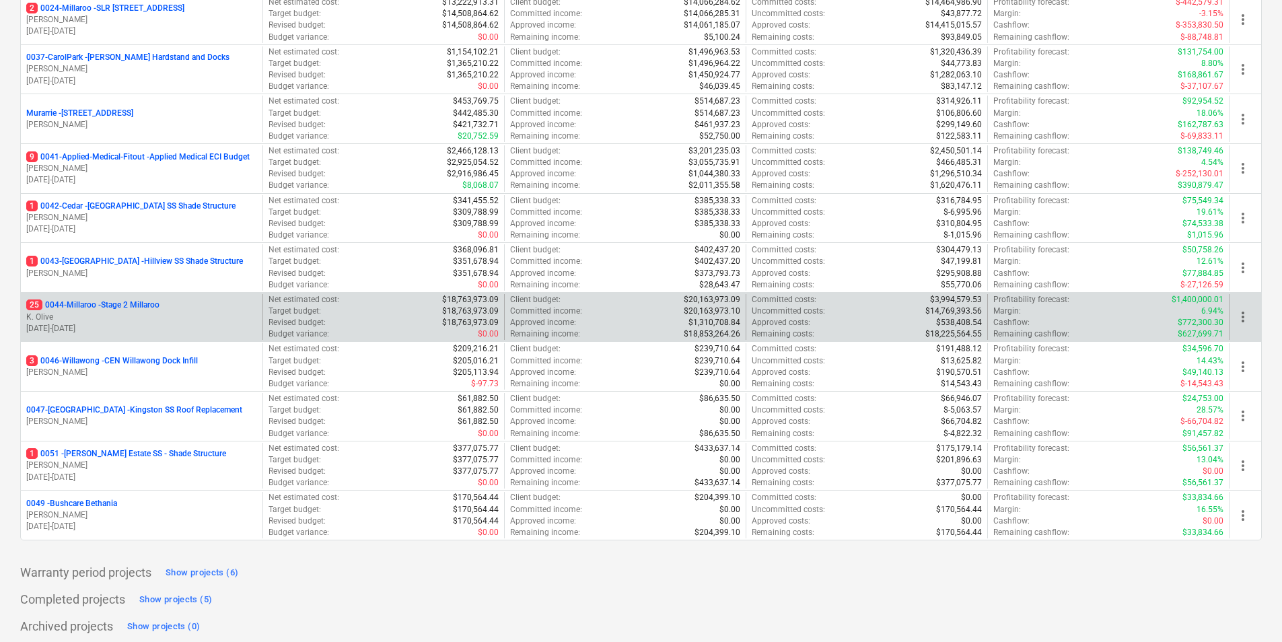
scroll to position [230, 0]
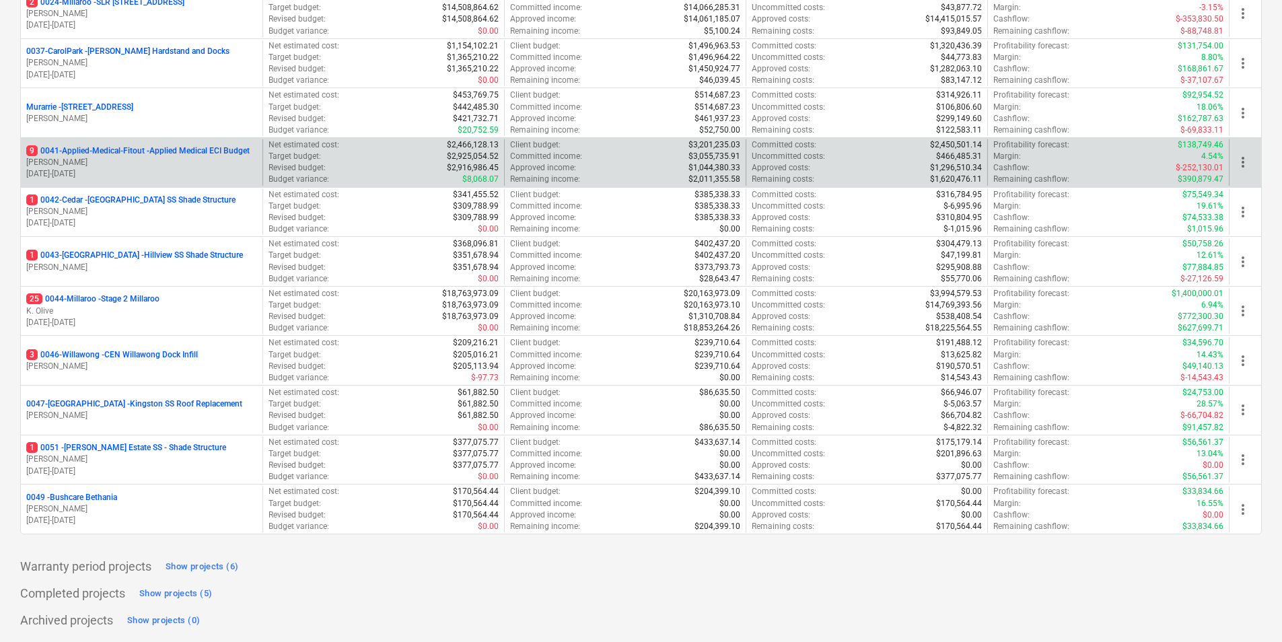
click at [130, 155] on p "9 0041-Applied-Medical-Fitout - Applied Medical ECI Budget" at bounding box center [137, 150] width 223 height 11
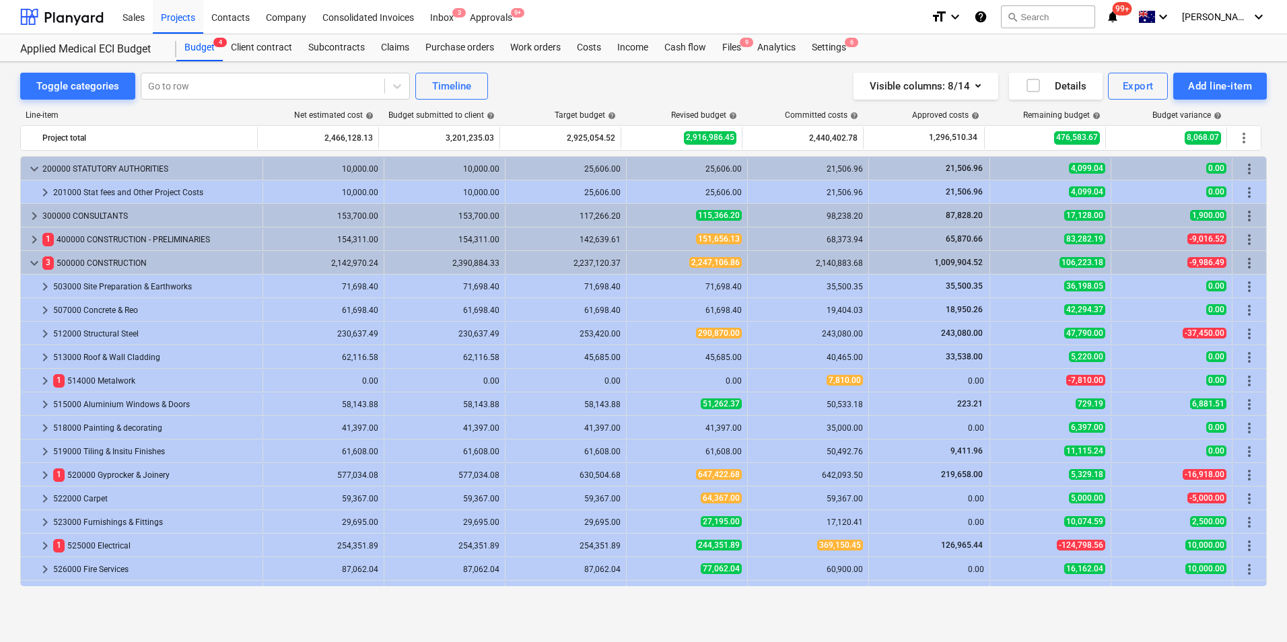
scroll to position [337, 0]
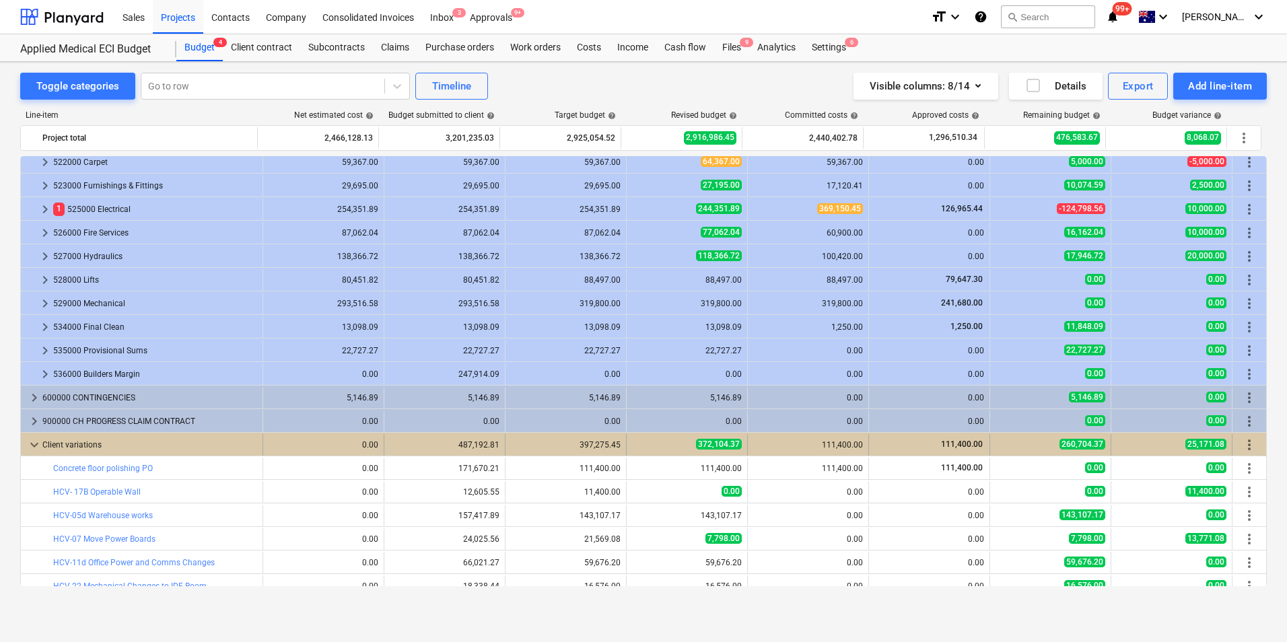
click at [42, 445] on div "Client variations" at bounding box center [149, 445] width 215 height 22
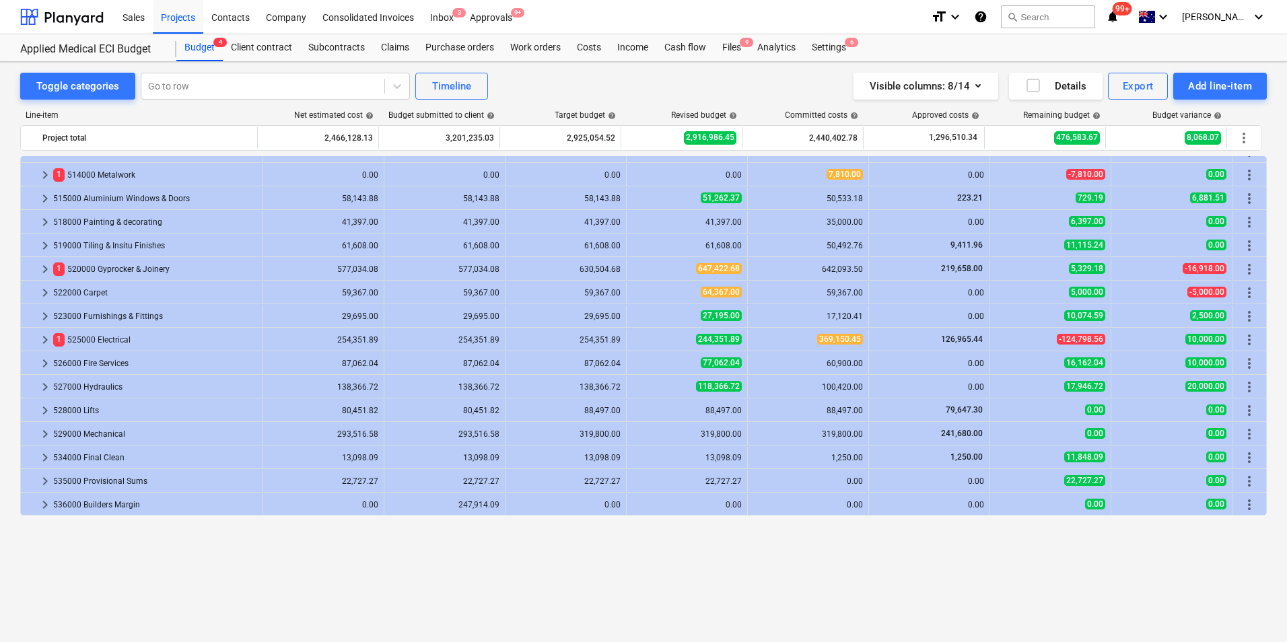
scroll to position [0, 0]
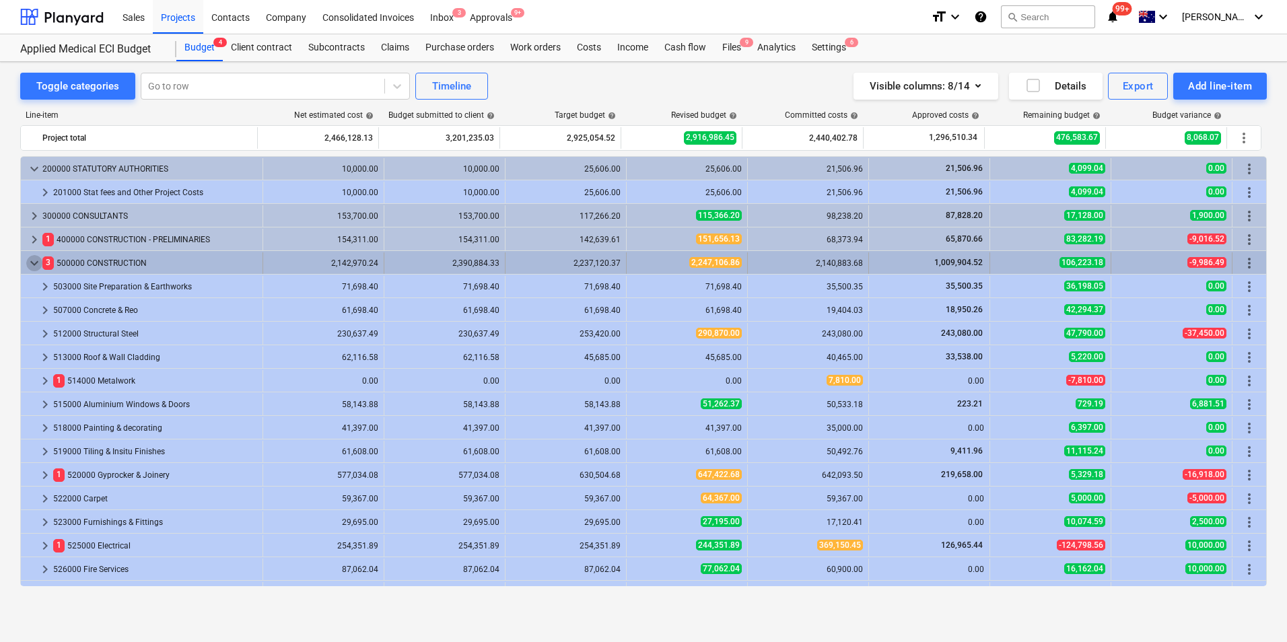
click at [35, 262] on span "keyboard_arrow_down" at bounding box center [34, 263] width 16 height 16
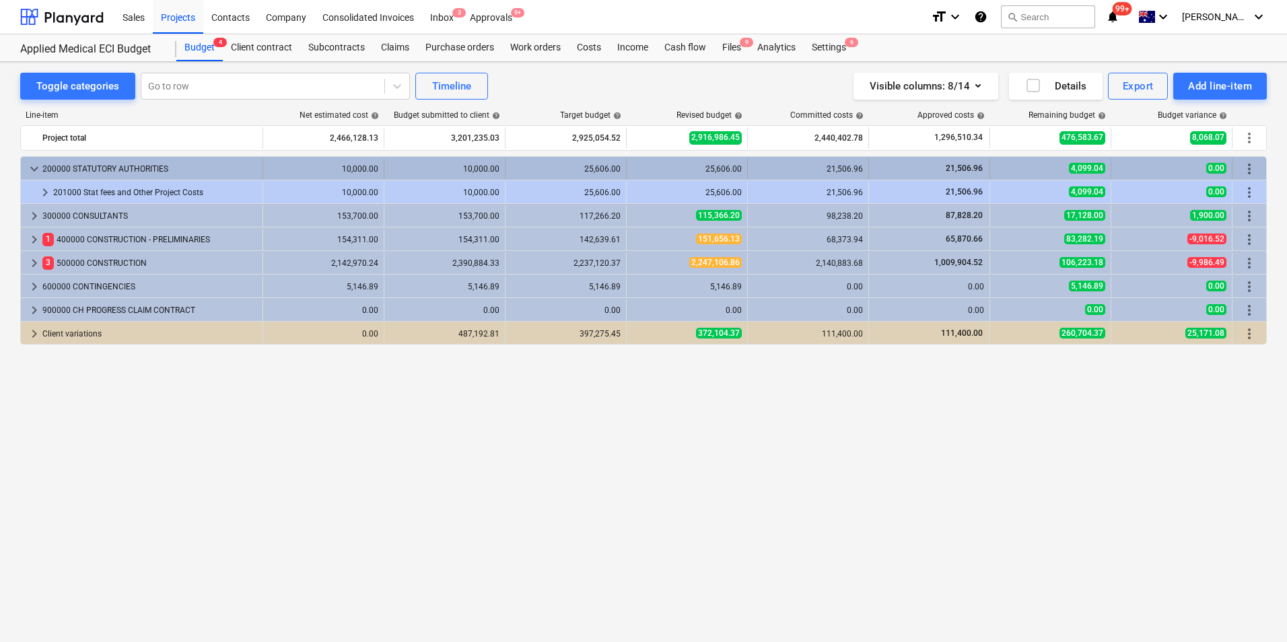
click at [40, 172] on span "keyboard_arrow_down" at bounding box center [34, 169] width 16 height 16
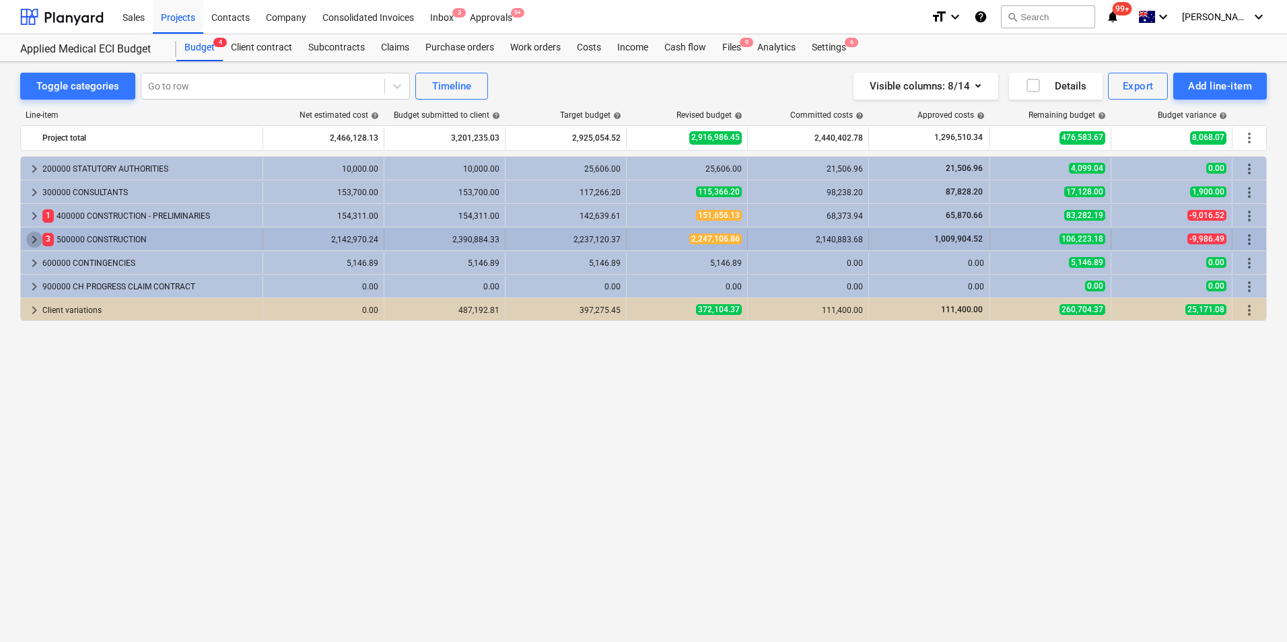
click at [34, 243] on span "keyboard_arrow_right" at bounding box center [34, 240] width 16 height 16
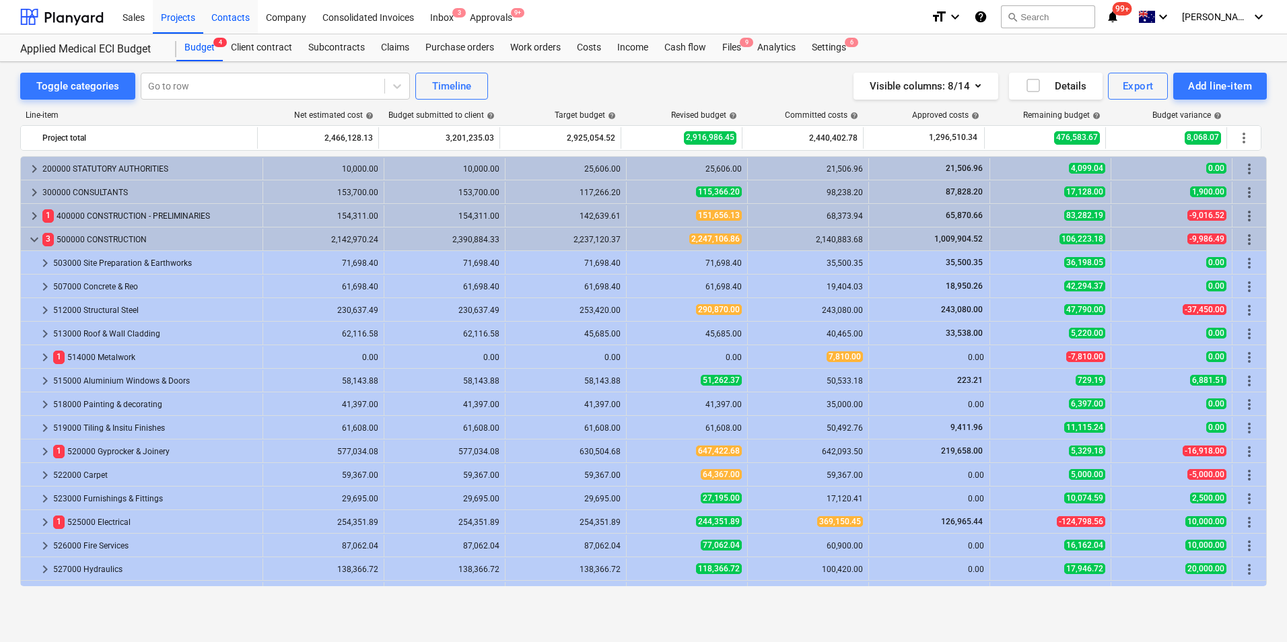
click at [239, 14] on div "Contacts" at bounding box center [230, 16] width 55 height 34
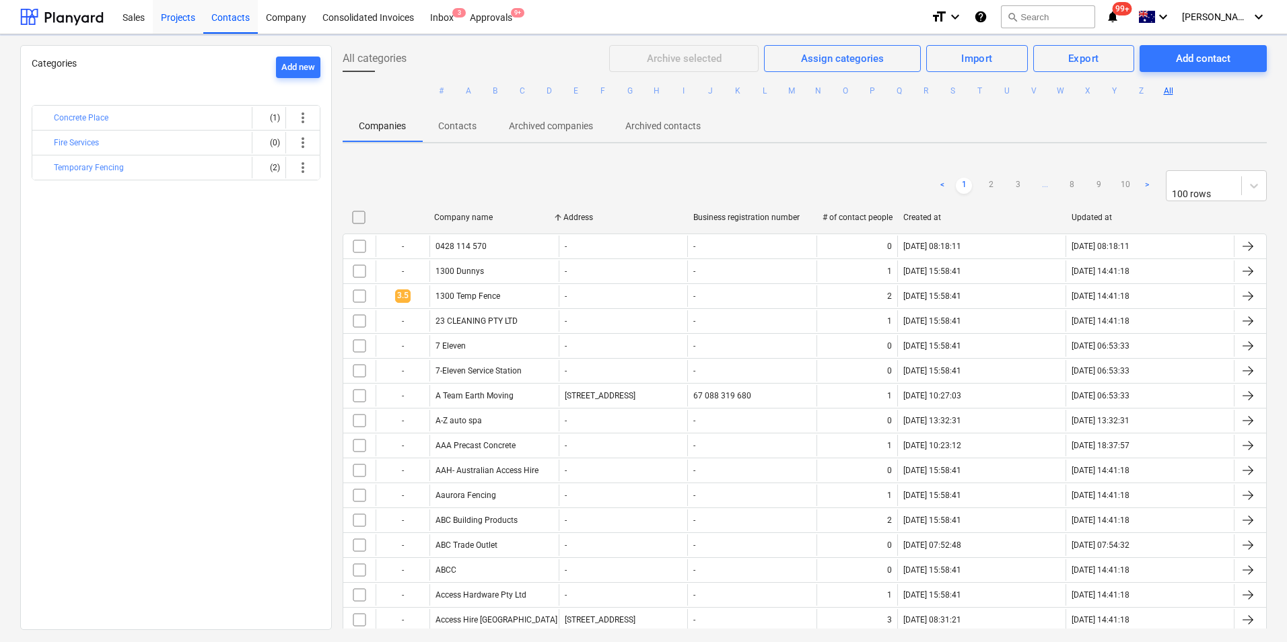
click at [172, 19] on div "Projects" at bounding box center [178, 16] width 50 height 34
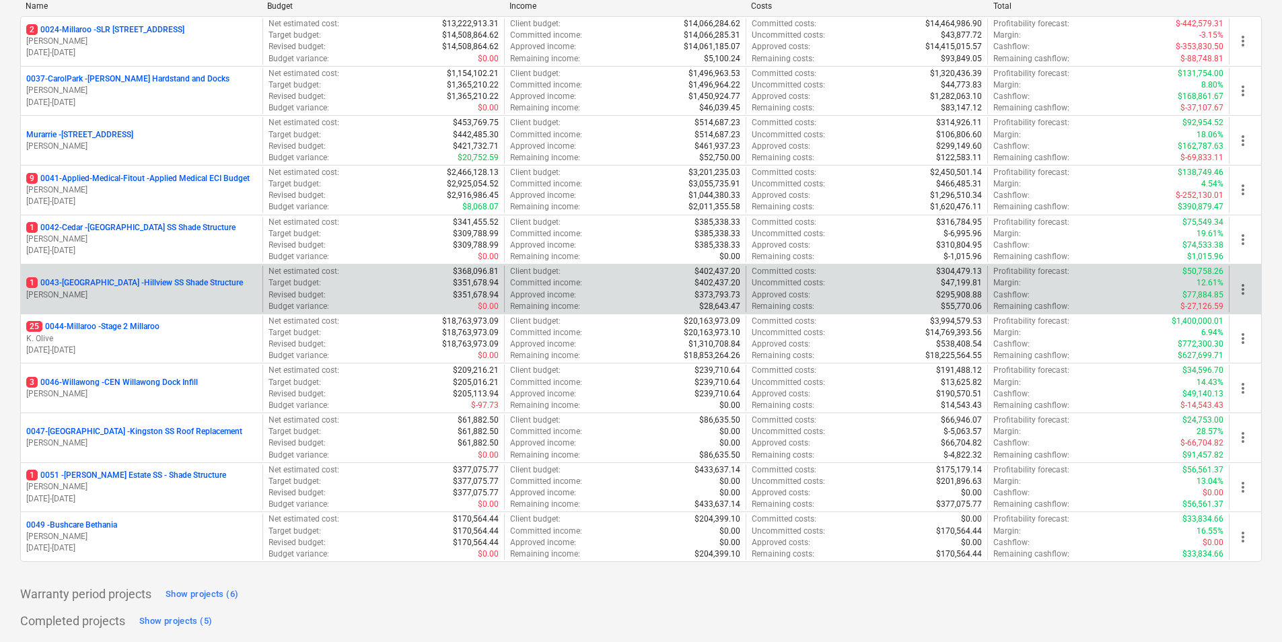
scroll to position [135, 0]
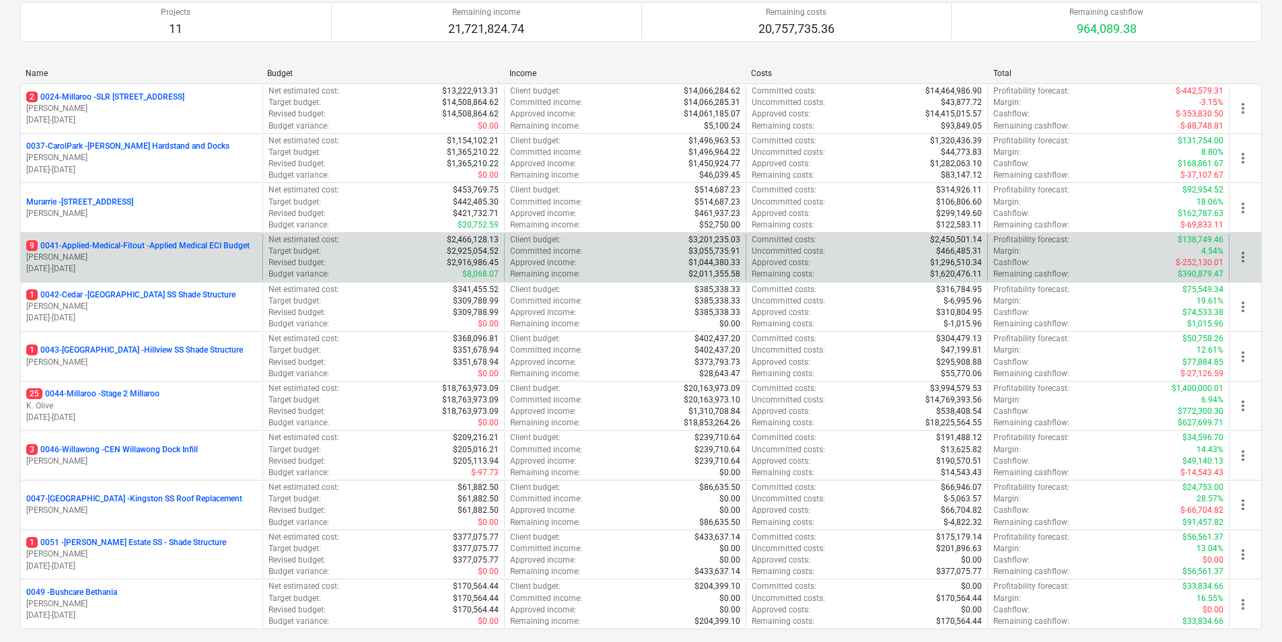
click at [139, 245] on p "9 0041-Applied-Medical-Fitout - Applied Medical ECI Budget" at bounding box center [137, 245] width 223 height 11
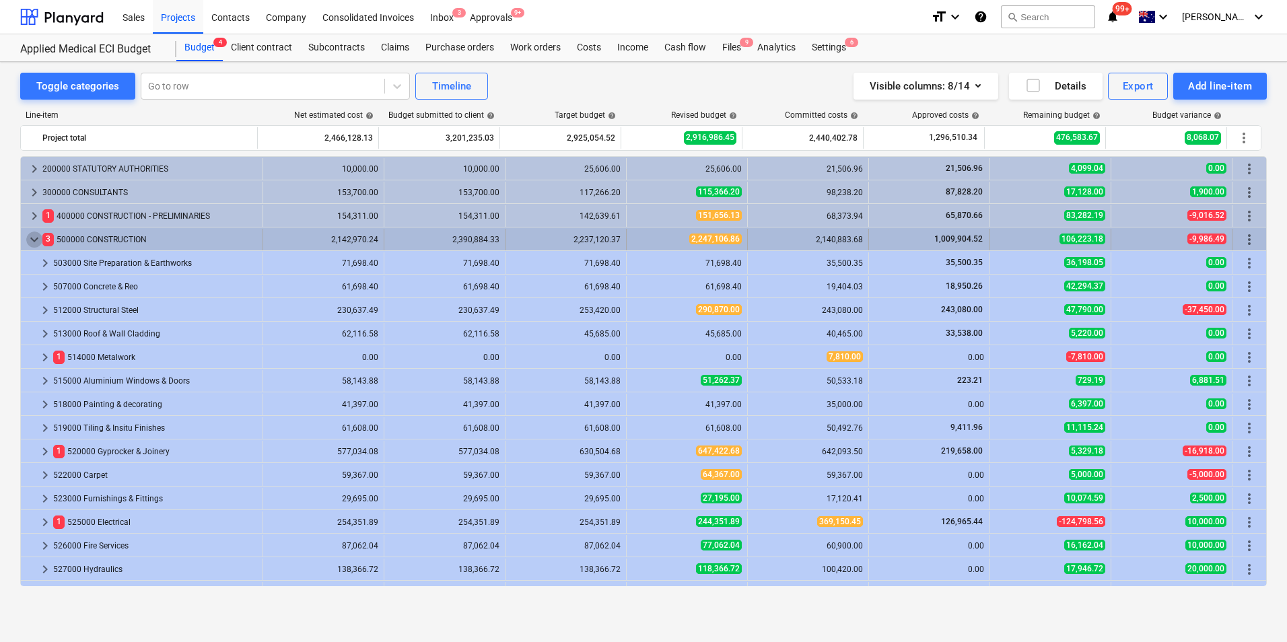
click at [31, 234] on span "keyboard_arrow_down" at bounding box center [34, 240] width 16 height 16
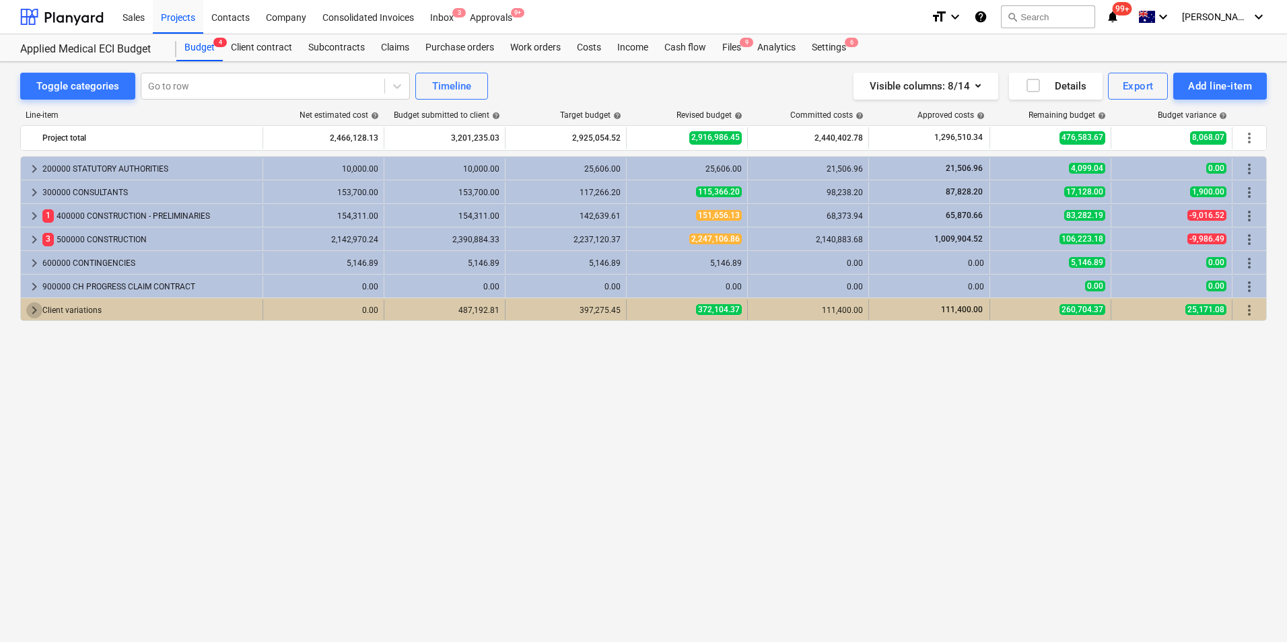
click at [38, 314] on span "keyboard_arrow_right" at bounding box center [34, 310] width 16 height 16
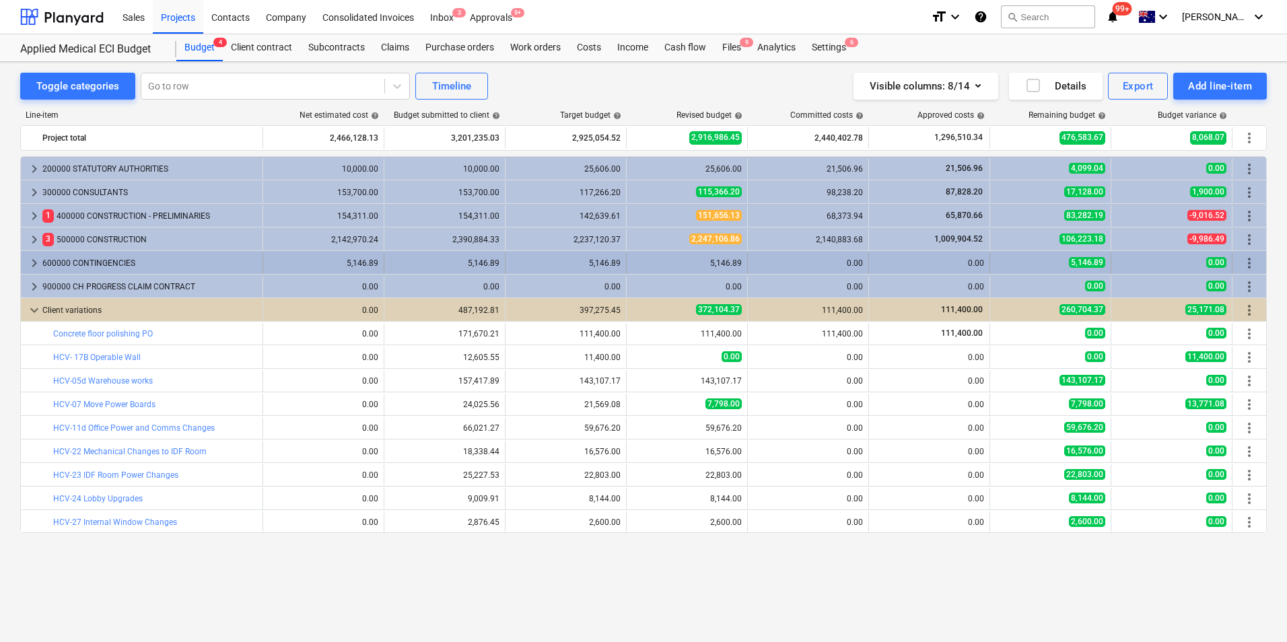
click at [26, 262] on span "keyboard_arrow_right" at bounding box center [34, 263] width 16 height 16
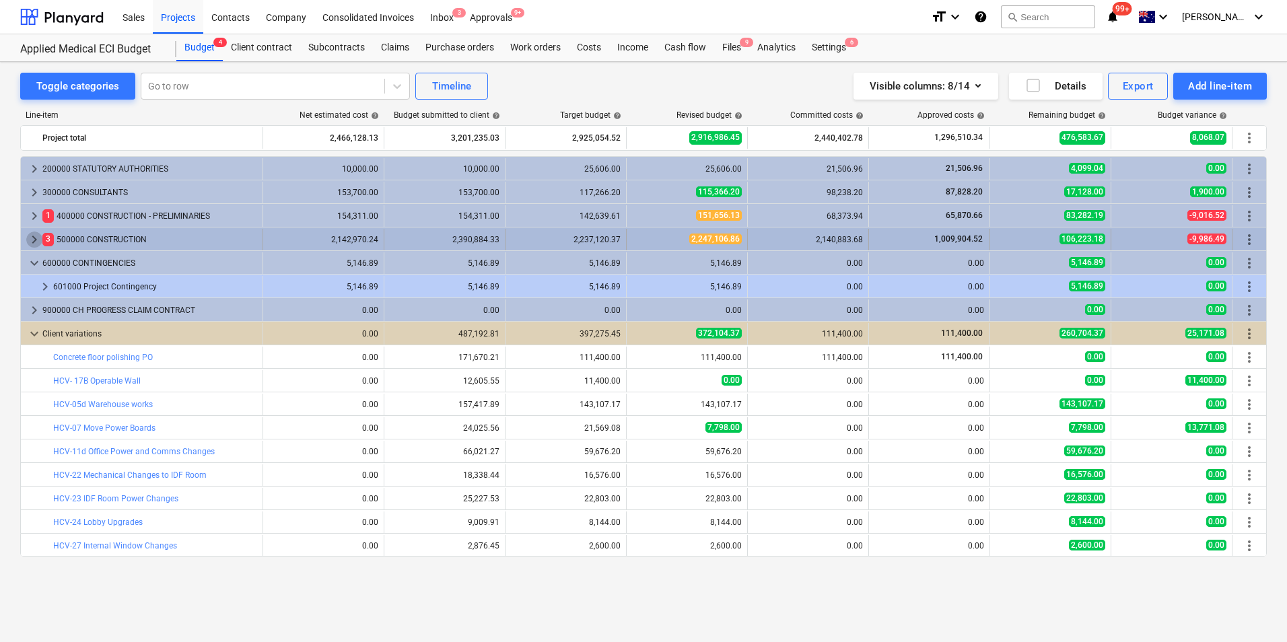
click at [30, 242] on span "keyboard_arrow_right" at bounding box center [34, 240] width 16 height 16
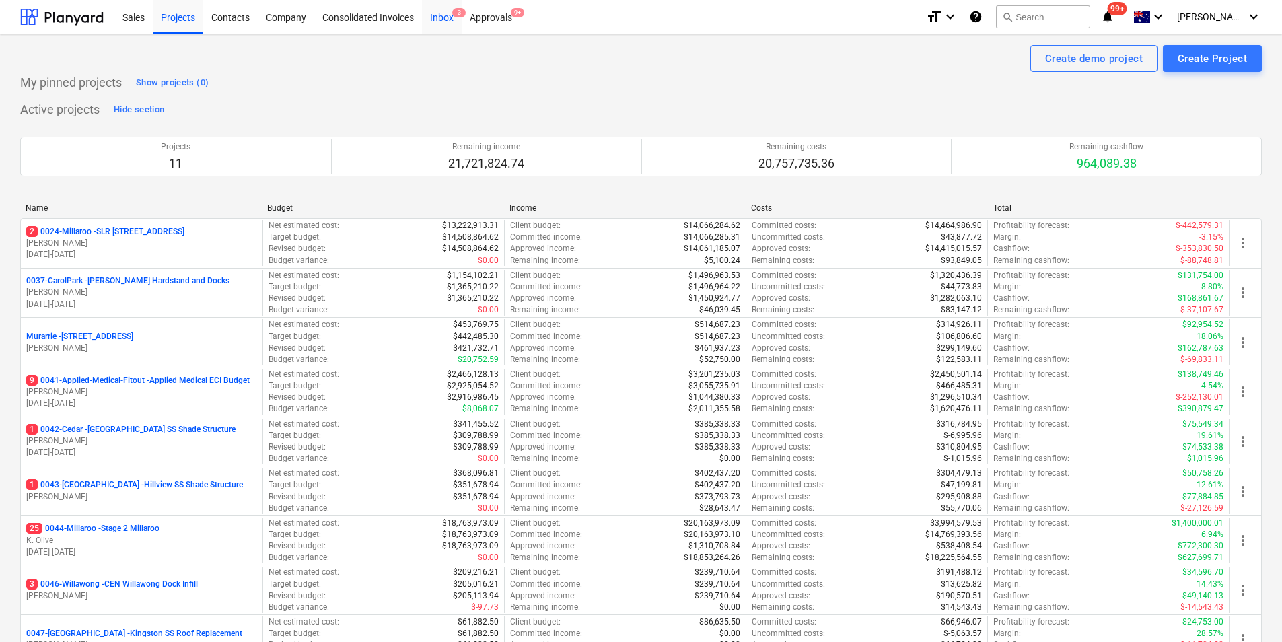
drag, startPoint x: 445, startPoint y: 13, endPoint x: 445, endPoint y: 22, distance: 8.1
click at [445, 13] on div "Inbox 3" at bounding box center [442, 16] width 40 height 34
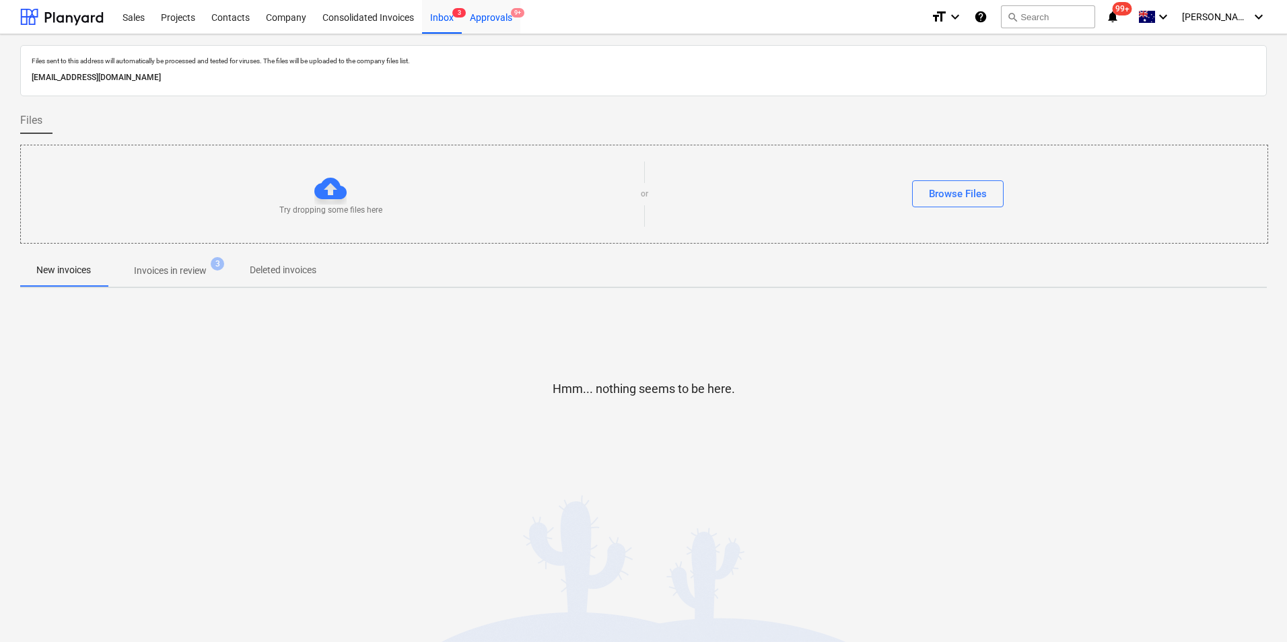
click at [489, 16] on div "Approvals 9+" at bounding box center [491, 16] width 59 height 34
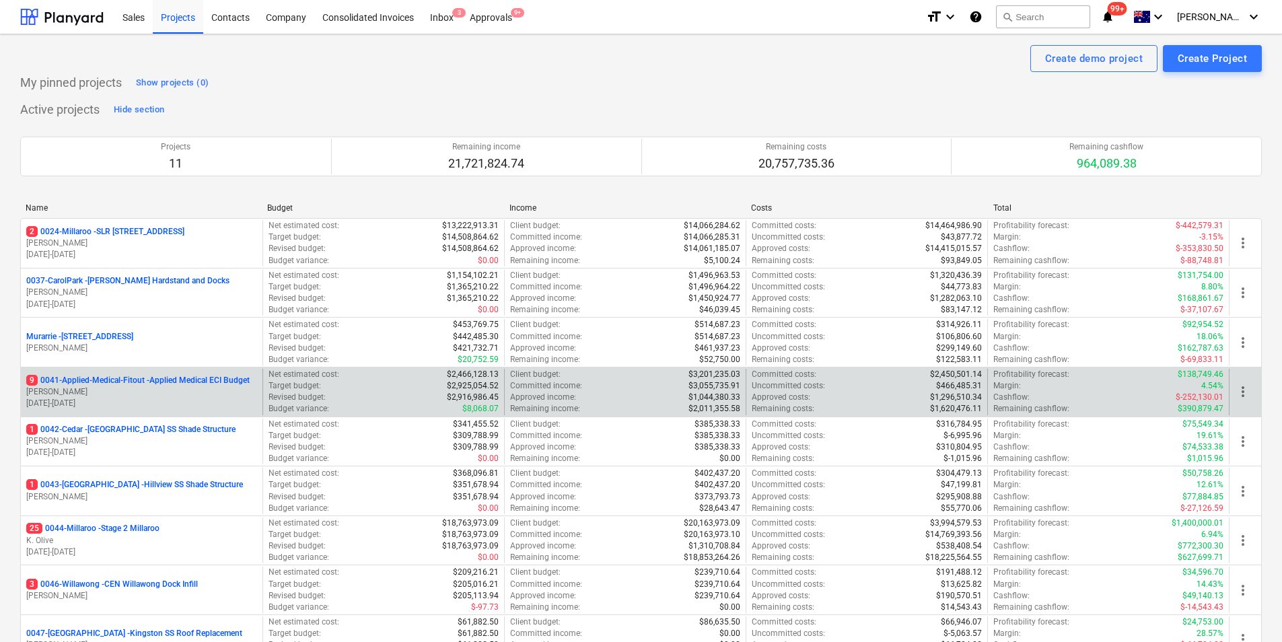
click at [143, 380] on p "9 0041-Applied-Medical-Fitout - Applied Medical ECI Budget" at bounding box center [137, 380] width 223 height 11
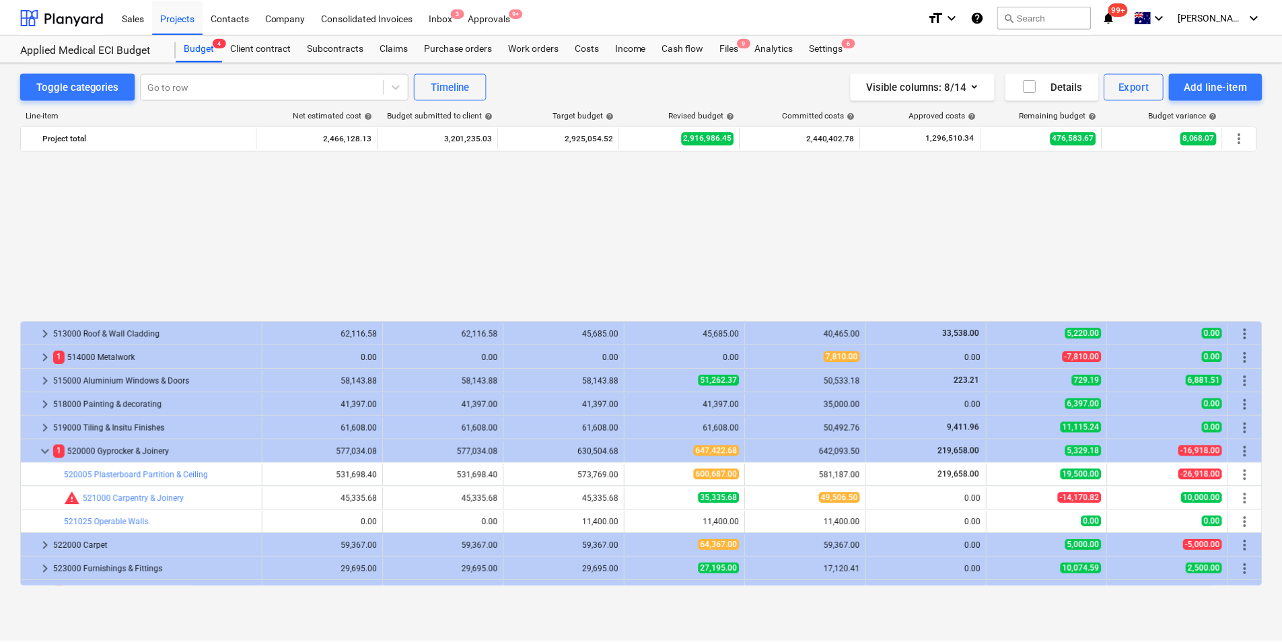
scroll to position [202, 0]
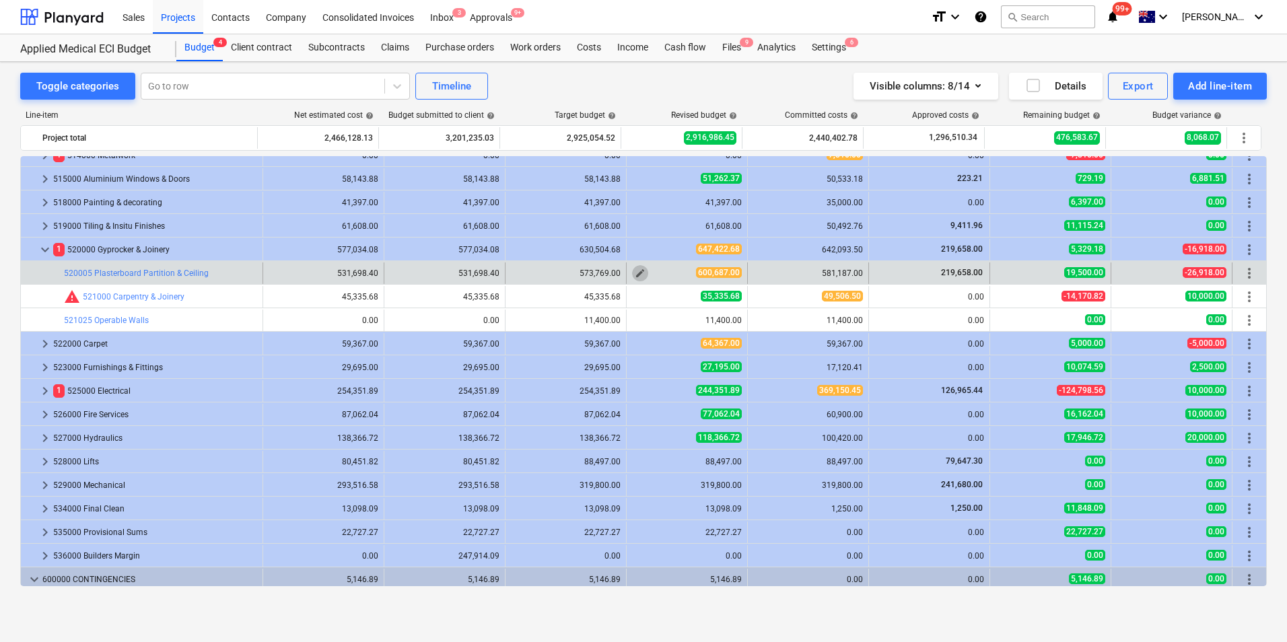
click at [640, 279] on button "edit" at bounding box center [640, 273] width 16 height 16
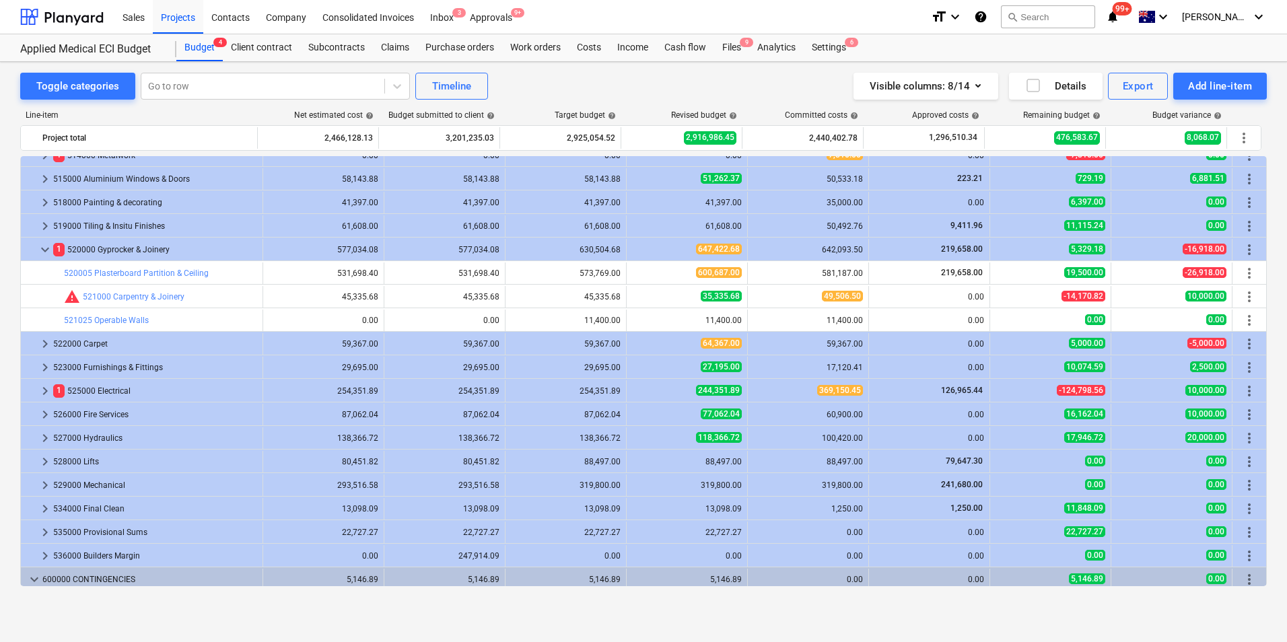
type textarea "x"
type input "1.00"
type input "600,687.00"
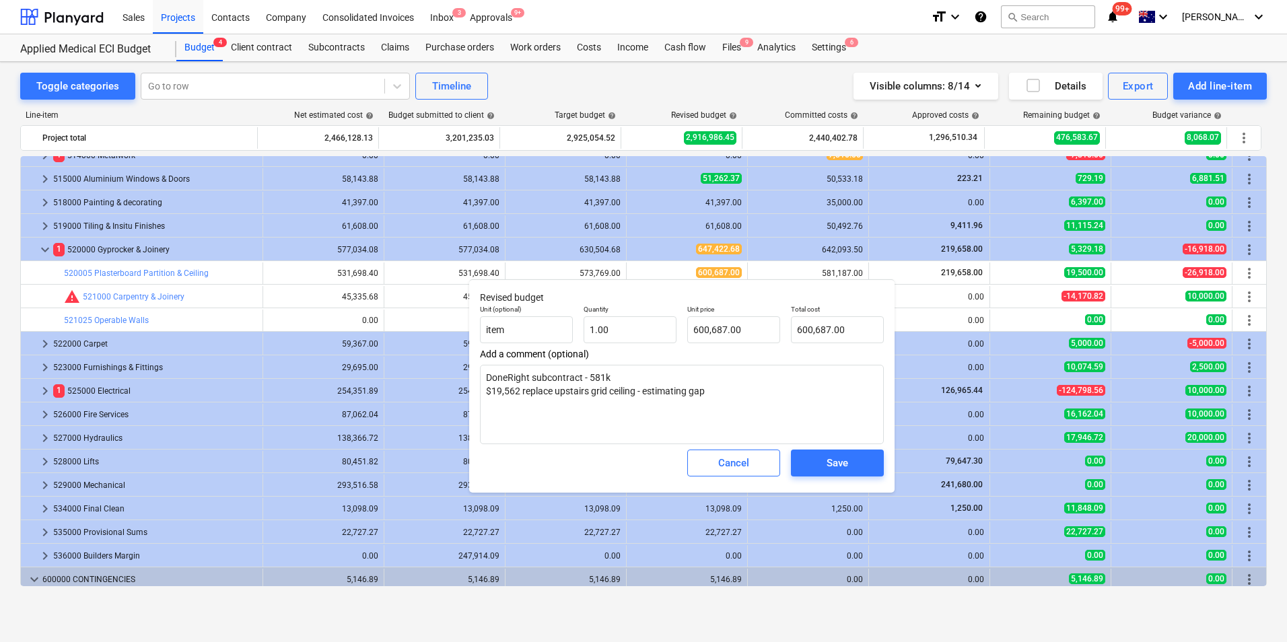
type textarea "x"
type input "600687"
click at [755, 328] on input "600687" at bounding box center [733, 329] width 93 height 27
type textarea "x"
type input "600,687.00"
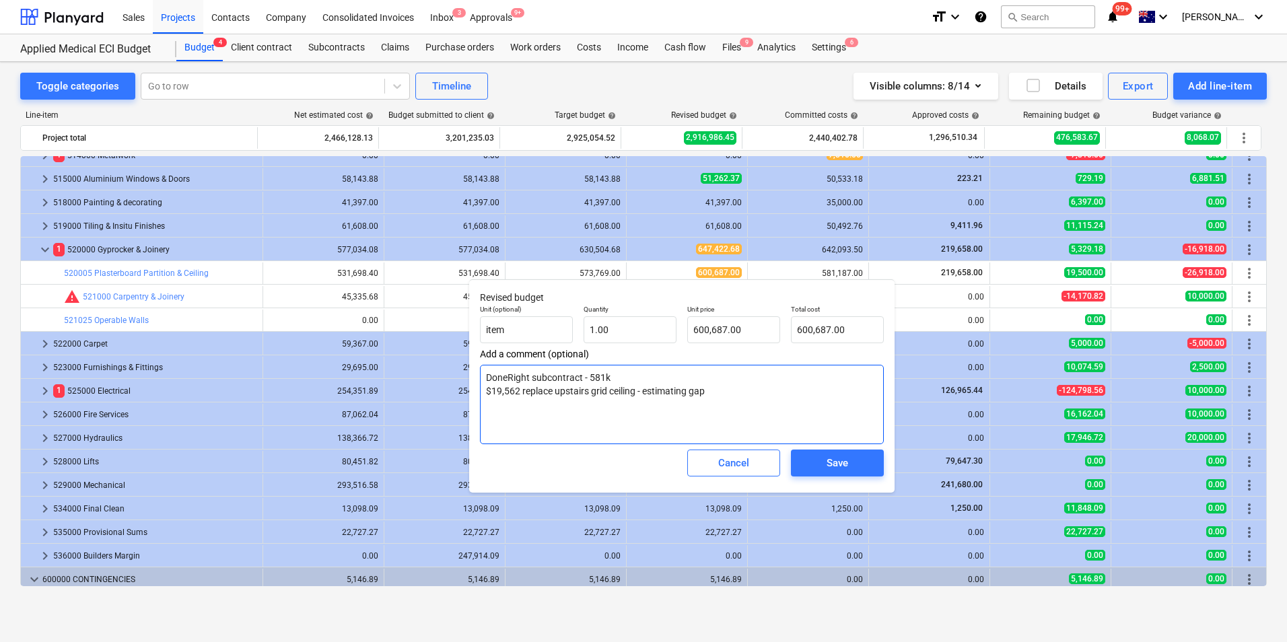
click at [737, 386] on textarea "DoneRight subcontract - 581k $19,562 replace upstairs grid ceiling - estimating…" at bounding box center [682, 404] width 404 height 79
click at [753, 387] on textarea "DoneRight subcontract - 581k $19,562 replace upstairs grid ceiling - estimating…" at bounding box center [682, 404] width 404 height 79
click at [745, 398] on textarea "DoneRight subcontract - 581k $19,562 replace upstairs grid ceiling - estimating…" at bounding box center [682, 404] width 404 height 79
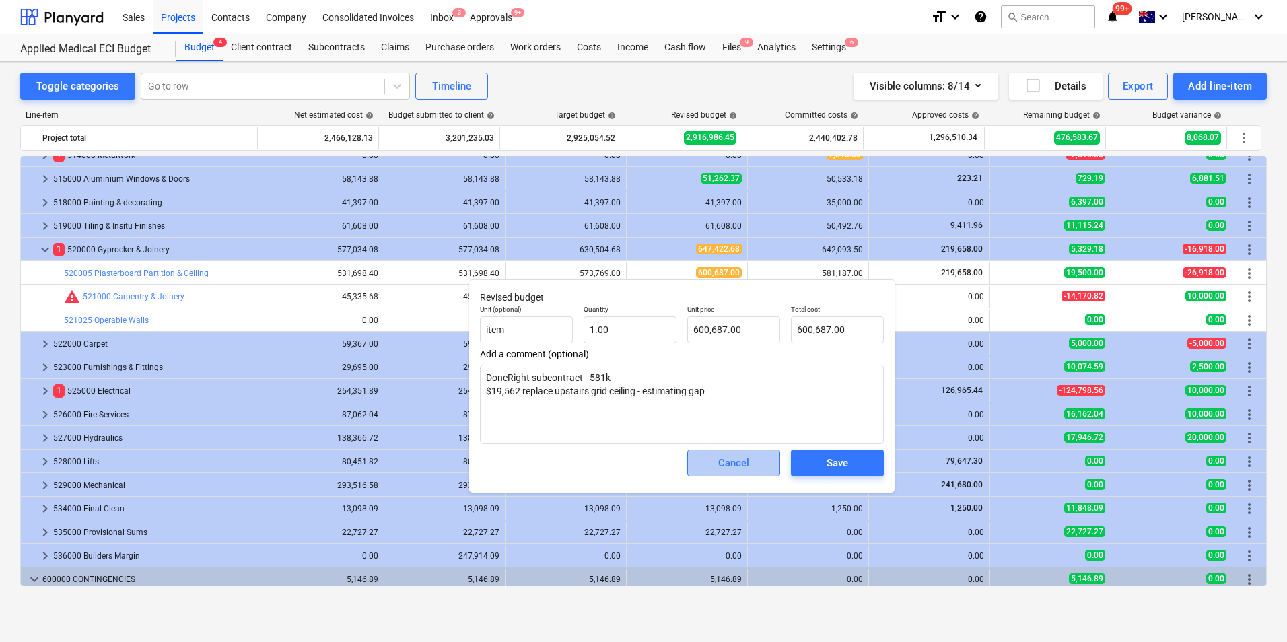
click at [765, 467] on button "Cancel" at bounding box center [733, 463] width 93 height 27
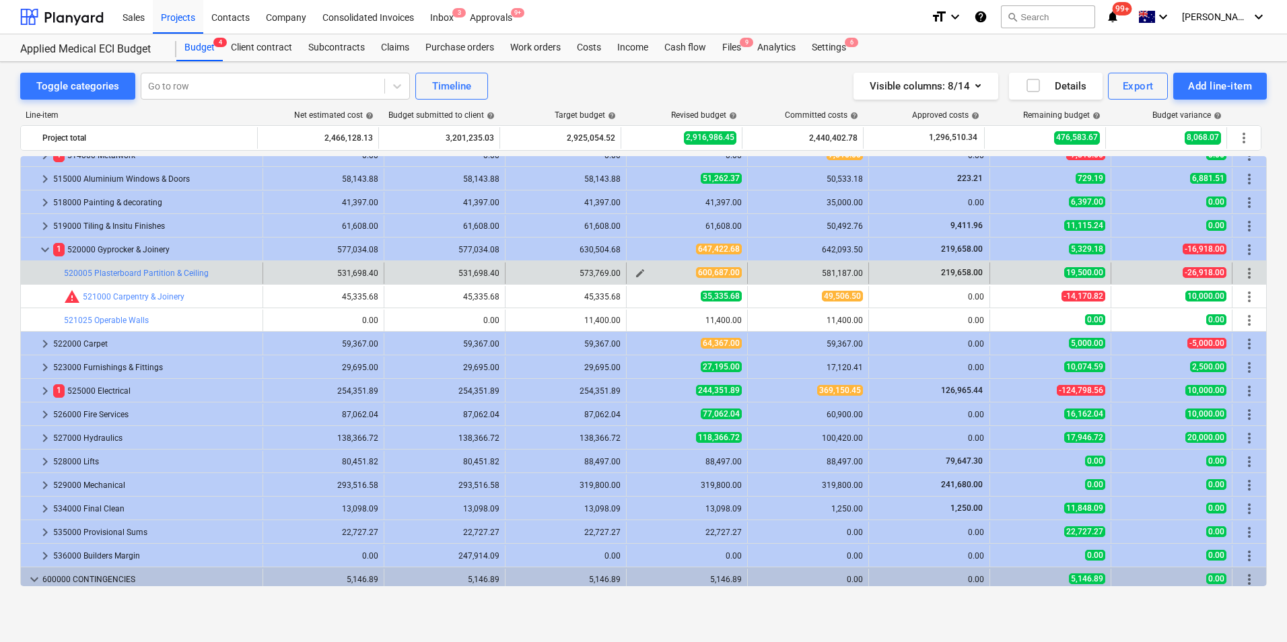
click at [635, 273] on span "edit" at bounding box center [640, 273] width 11 height 11
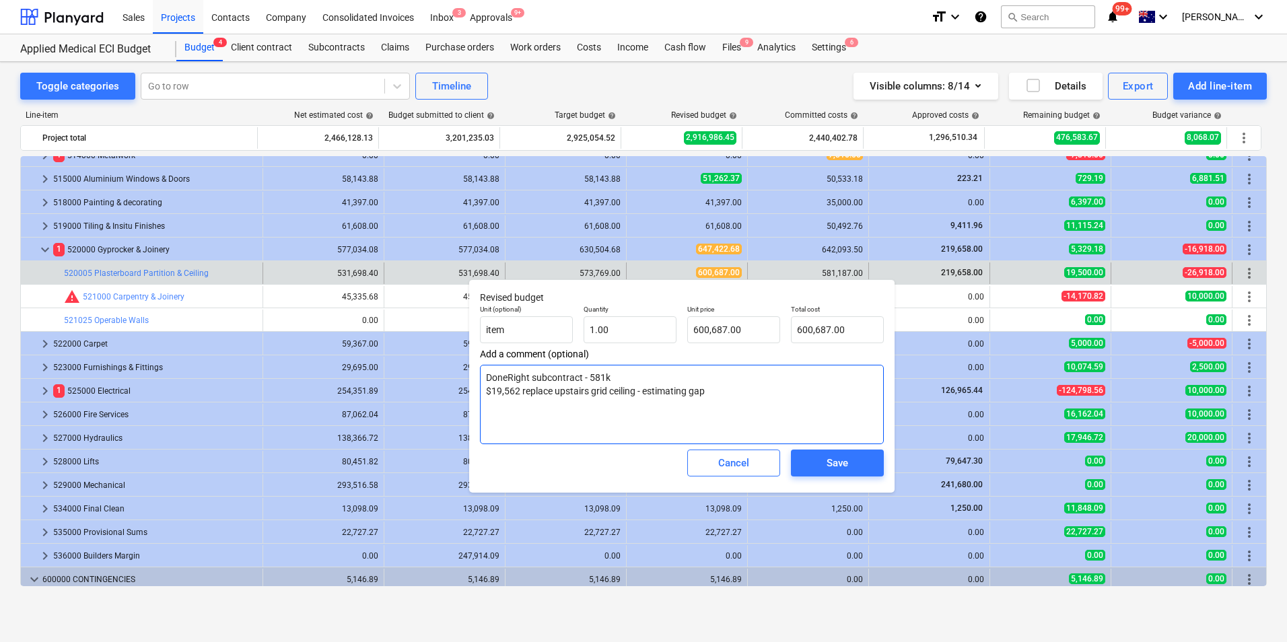
click at [737, 390] on textarea "DoneRight subcontract - 581k $19,562 replace upstairs grid ceiling - estimating…" at bounding box center [682, 404] width 404 height 79
type textarea "x"
type textarea "DoneRight subcontract - 581k $19,562 replace upstairs grid ceiling - estimating…"
type textarea "x"
type textarea "DoneRight subcontract - 581k $19,562 replace upstairs grid ceiling - estimating…"
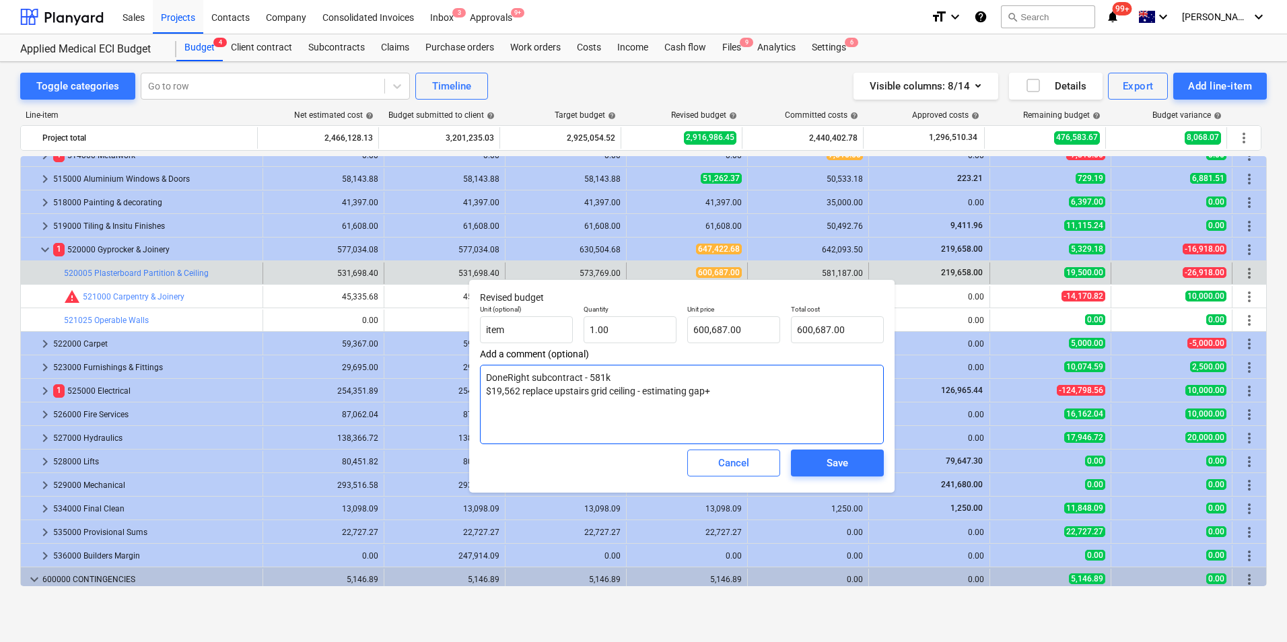
type textarea "x"
type textarea "DoneRight subcontract - 581k $19,562 replace upstairs grid ceiling - estimating…"
type textarea "x"
type textarea "DoneRight subcontract - 581k $19,562 replace upstairs grid ceiling - estimating…"
type textarea "x"
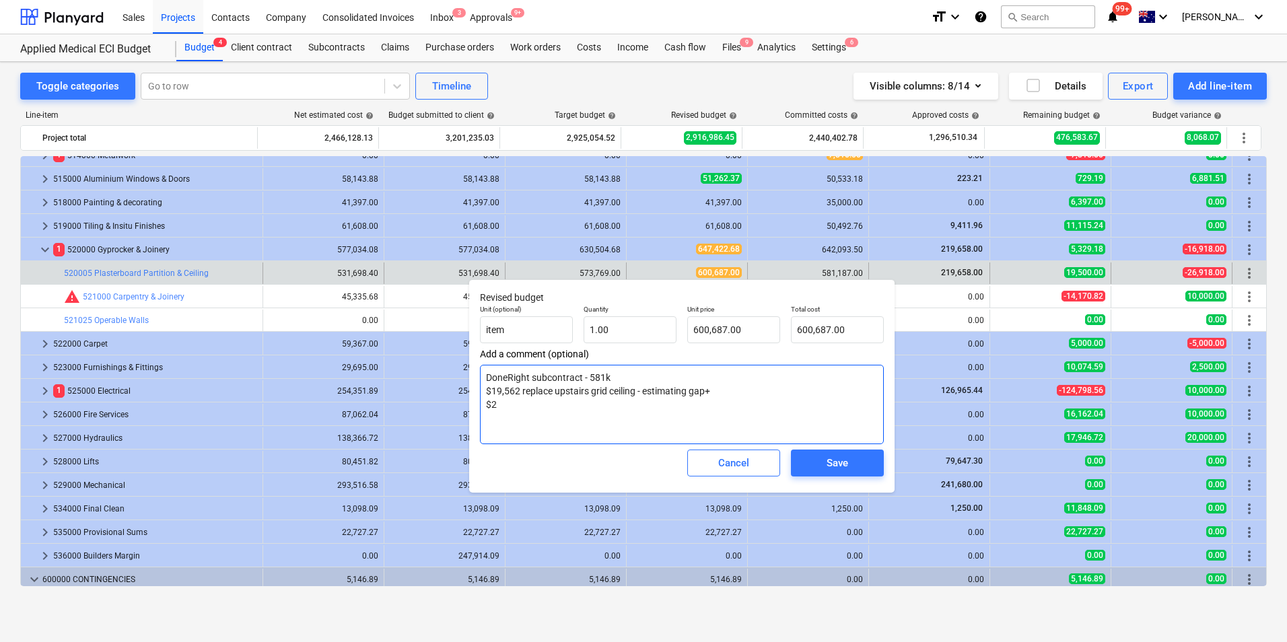
type textarea "DoneRight subcontract - 581k $19,562 replace upstairs grid ceiling - estimating…"
type textarea "x"
type textarea "DoneRight subcontract - 581k $19,562 replace upstairs grid ceiling - estimating…"
type textarea "x"
type textarea "DoneRight subcontract - 581k $19,562 replace upstairs grid ceiling - estimating…"
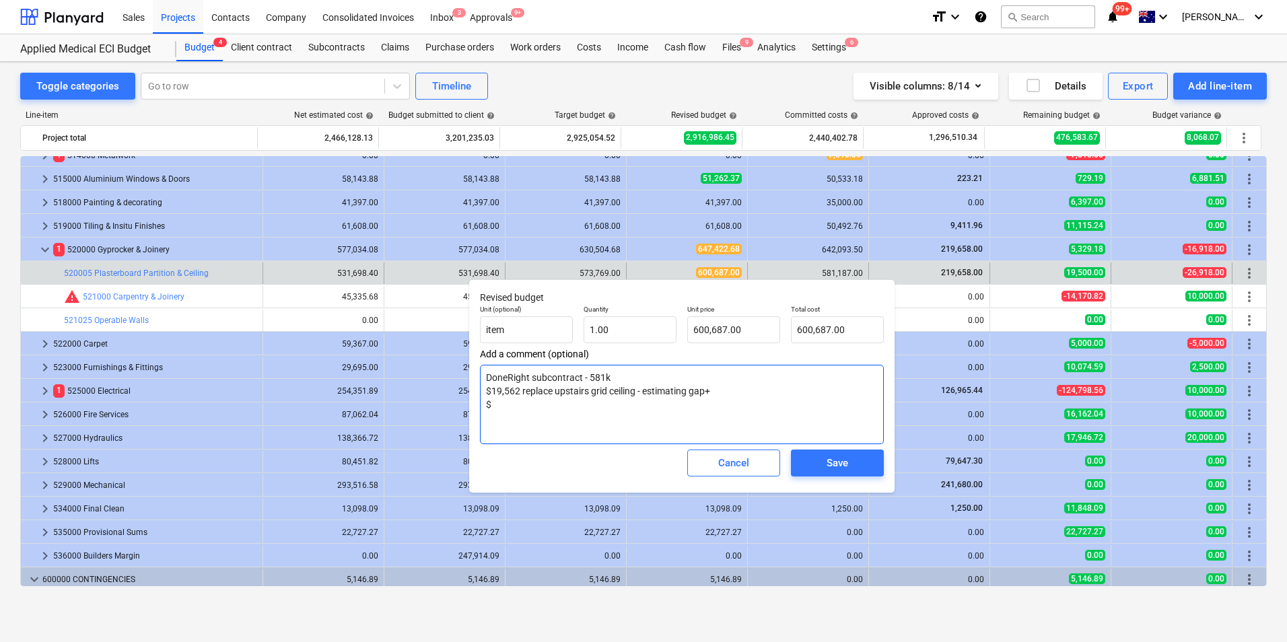
type textarea "x"
type textarea "DoneRight subcontract - 581k $19,562 replace upstairs grid ceiling - estimating…"
type textarea "x"
type textarea "DoneRight subcontract - 581k $19,562 replace upstairs grid ceiling - estimating…"
type textarea "x"
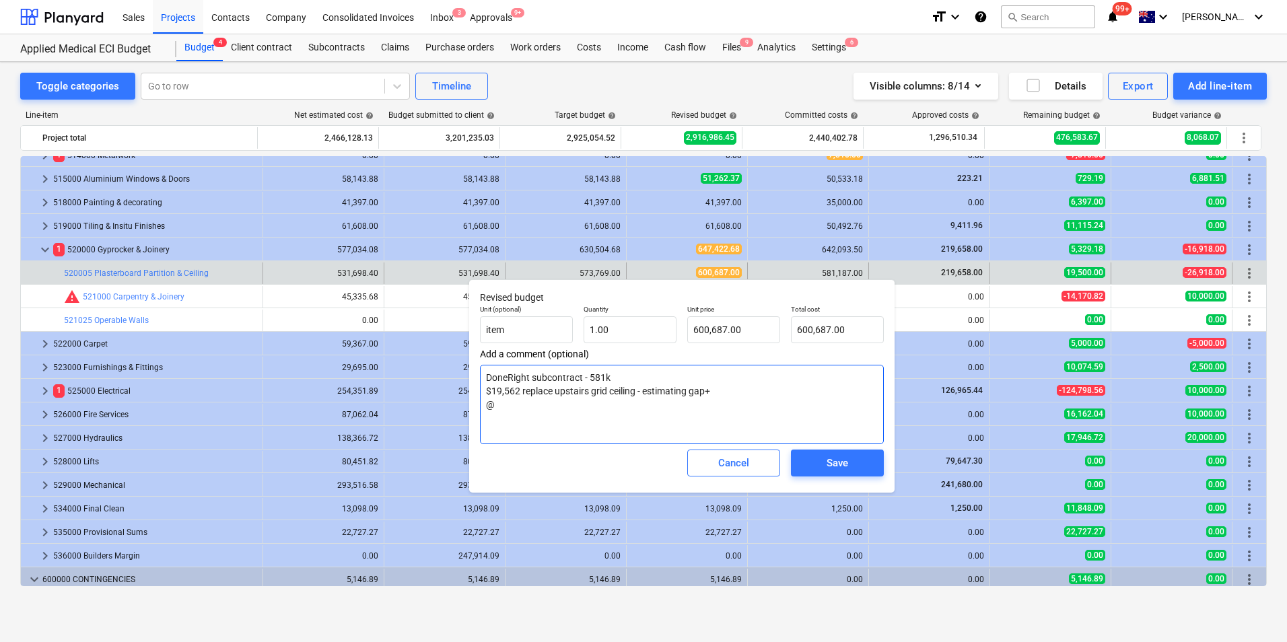
type textarea "DoneRight subcontract - 581k $19,562 replace upstairs grid ceiling - estimating…"
type textarea "x"
type textarea "DoneRight subcontract - 581k $19,562 replace upstairs grid ceiling - estimating…"
type textarea "x"
type textarea "DoneRight subcontract - 581k $19,562 replace upstairs grid ceiling - estimating…"
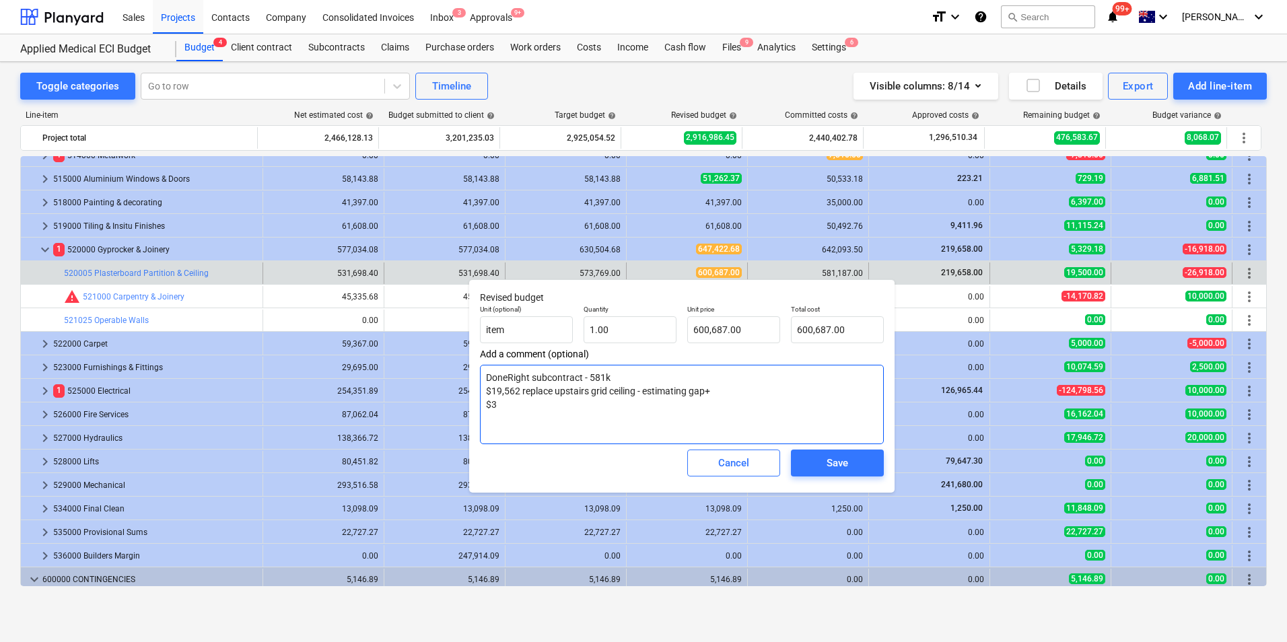
type textarea "x"
type textarea "DoneRight subcontract - 581k $19,562 replace upstairs grid ceiling - estimating…"
type textarea "x"
type textarea "DoneRight subcontract - 581k $19,562 replace upstairs grid ceiling - estimating…"
type textarea "x"
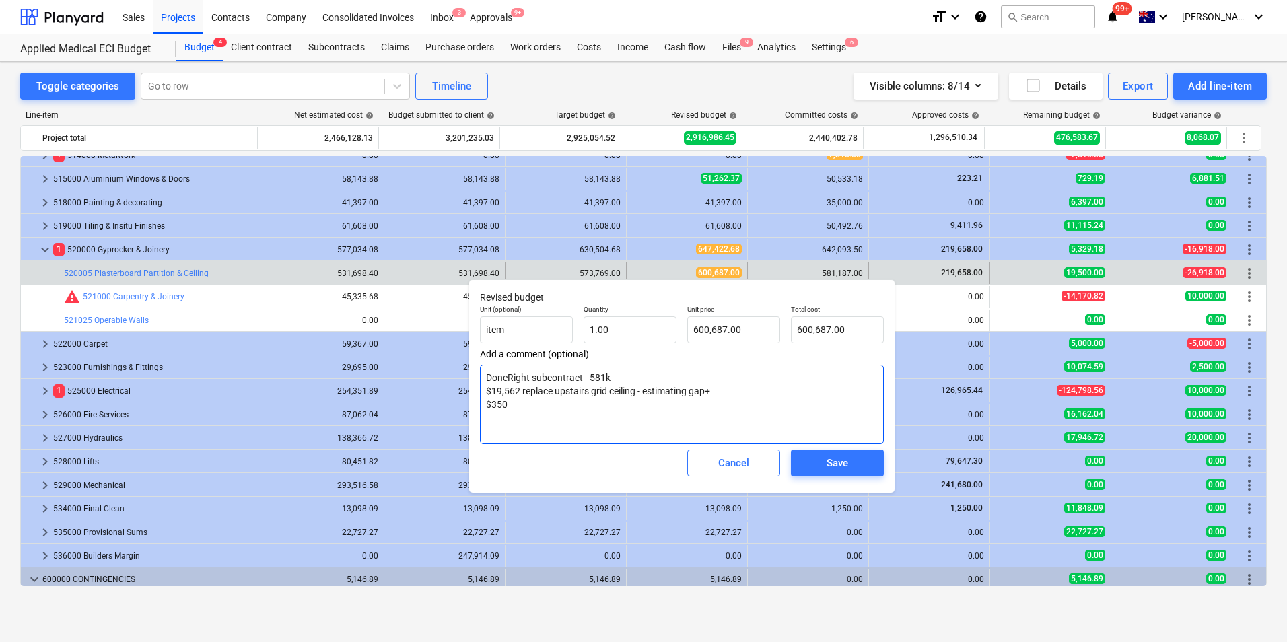
type textarea "DoneRight subcontract - 581k $19,562 replace upstairs grid ceiling - estimating…"
type textarea "x"
type textarea "DoneRight subcontract - 581k $19,562 replace upstairs grid ceiling - estimating…"
type textarea "x"
type textarea "DoneRight subcontract - 581k $19,562 replace upstairs grid ceiling - estimating…"
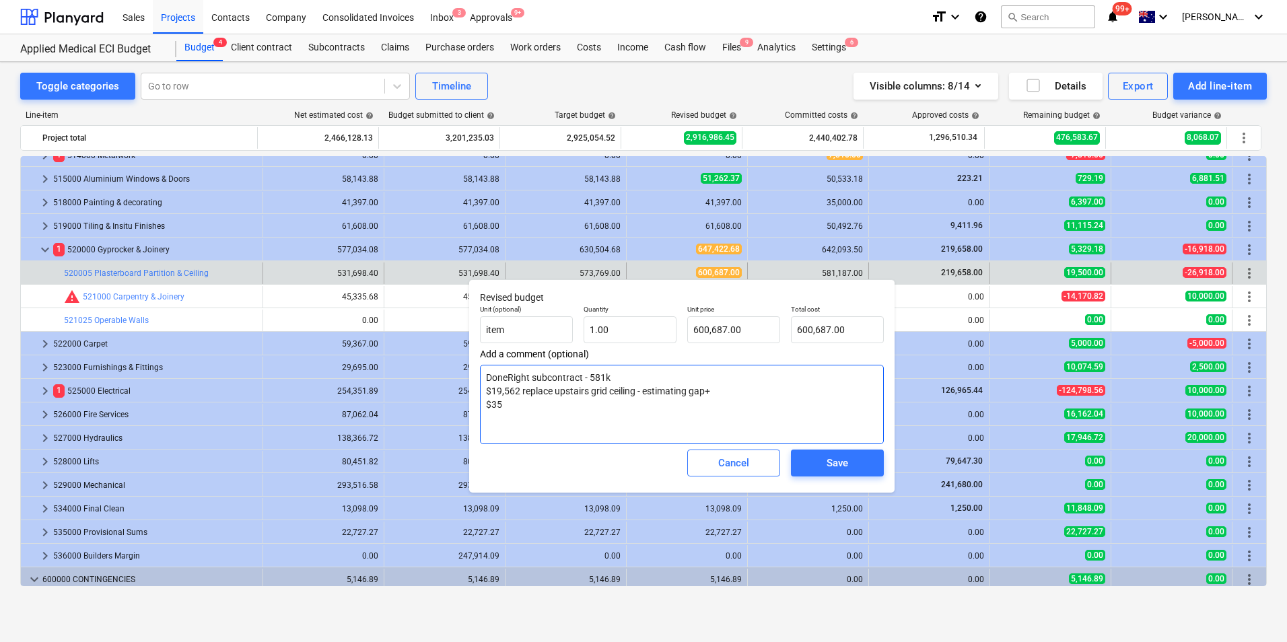
type textarea "x"
type textarea "DoneRight subcontract - 581k $19,562 replace upstairs grid ceiling - estimating…"
type textarea "x"
type textarea "DoneRight subcontract - 581k $19,562 replace upstairs grid ceiling - estimating…"
type textarea "x"
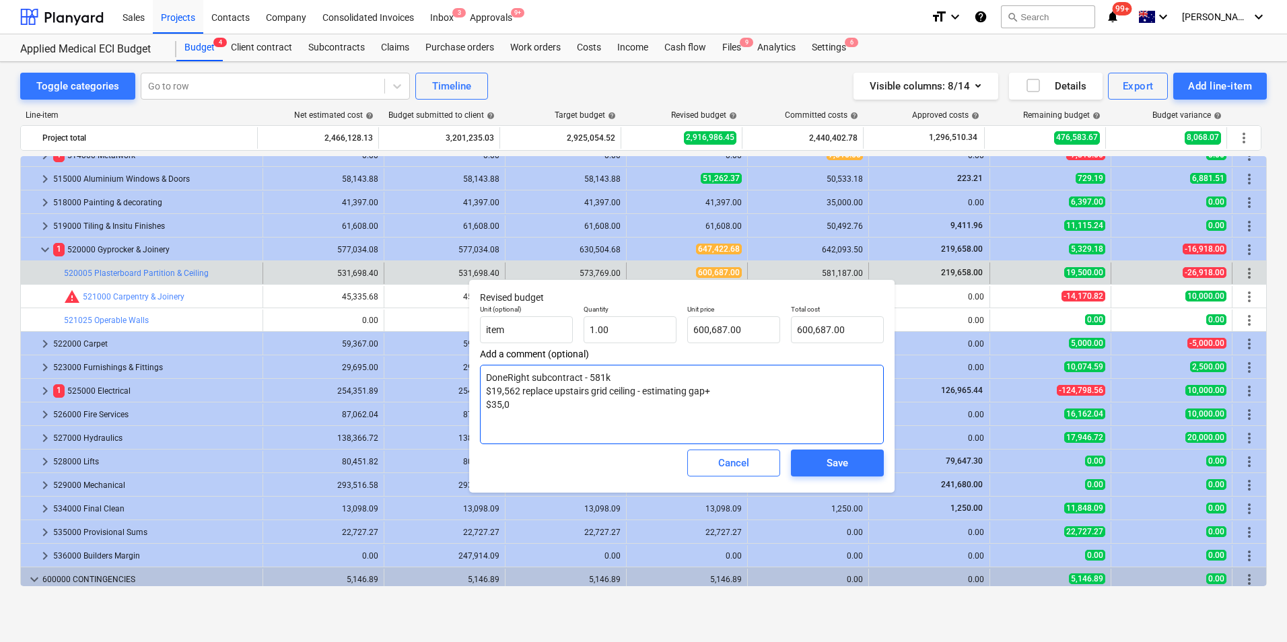
type textarea "DoneRight subcontract - 581k $19,562 replace upstairs grid ceiling - estimating…"
type textarea "x"
type textarea "DoneRight subcontract - 581k $19,562 replace upstairs grid ceiling - estimating…"
type textarea "x"
type textarea "DoneRight subcontract - 581k $19,562 replace upstairs grid ceiling - estimating…"
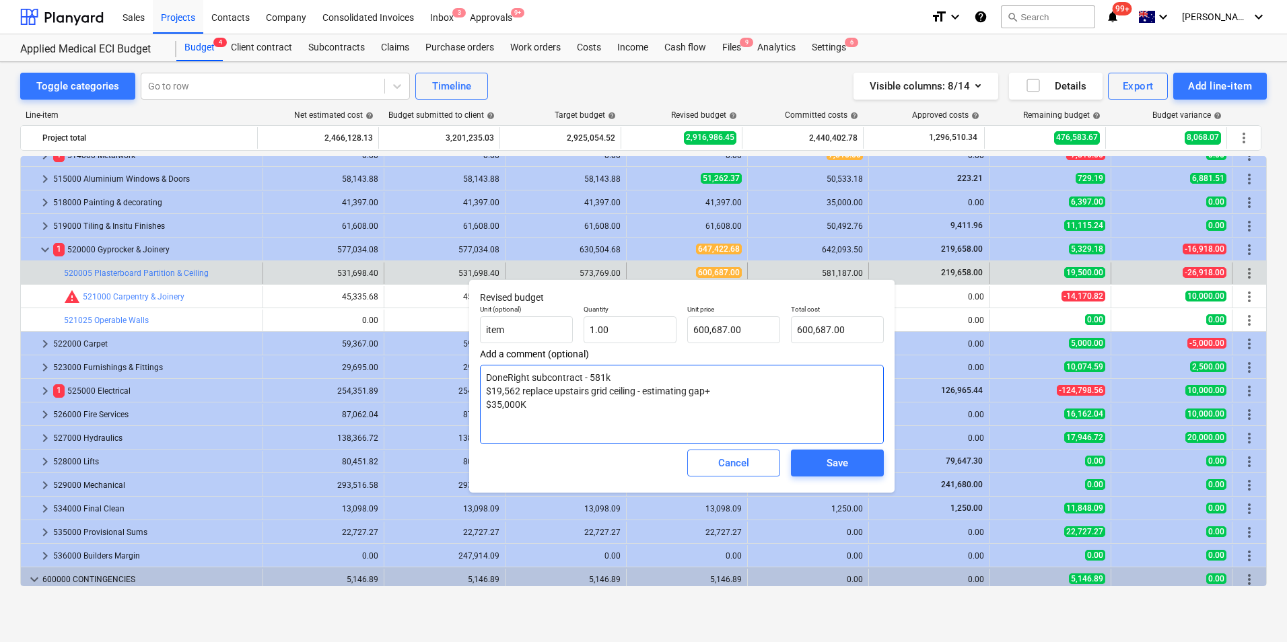
type textarea "x"
type textarea "DoneRight subcontract - 581k $19,562 replace upstairs grid ceiling - estimating…"
type textarea "x"
type textarea "DoneRight subcontract - 581k $19,562 replace upstairs grid ceiling - estimating…"
type textarea "x"
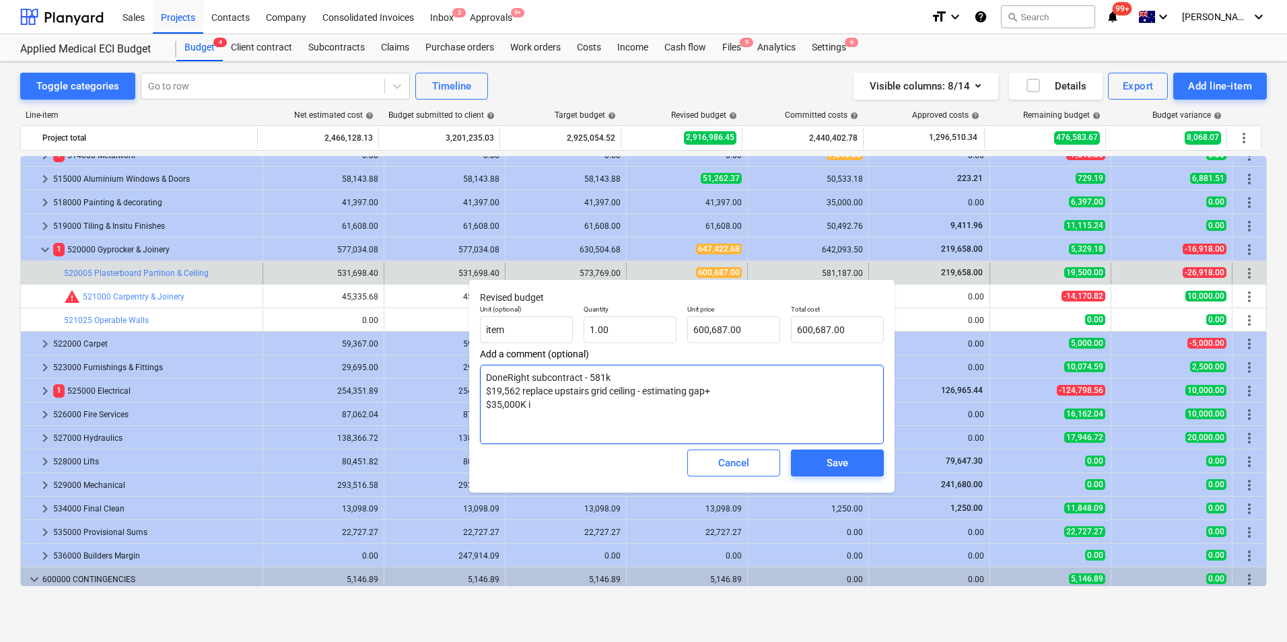
type textarea "DoneRight subcontract - 581k $19,562 replace upstairs grid ceiling - estimating…"
type textarea "x"
type textarea "DoneRight subcontract - 581k $19,562 replace upstairs grid ceiling - estimating…"
type textarea "x"
type textarea "DoneRight subcontract - 581k $19,562 replace upstairs grid ceiling - estimating…"
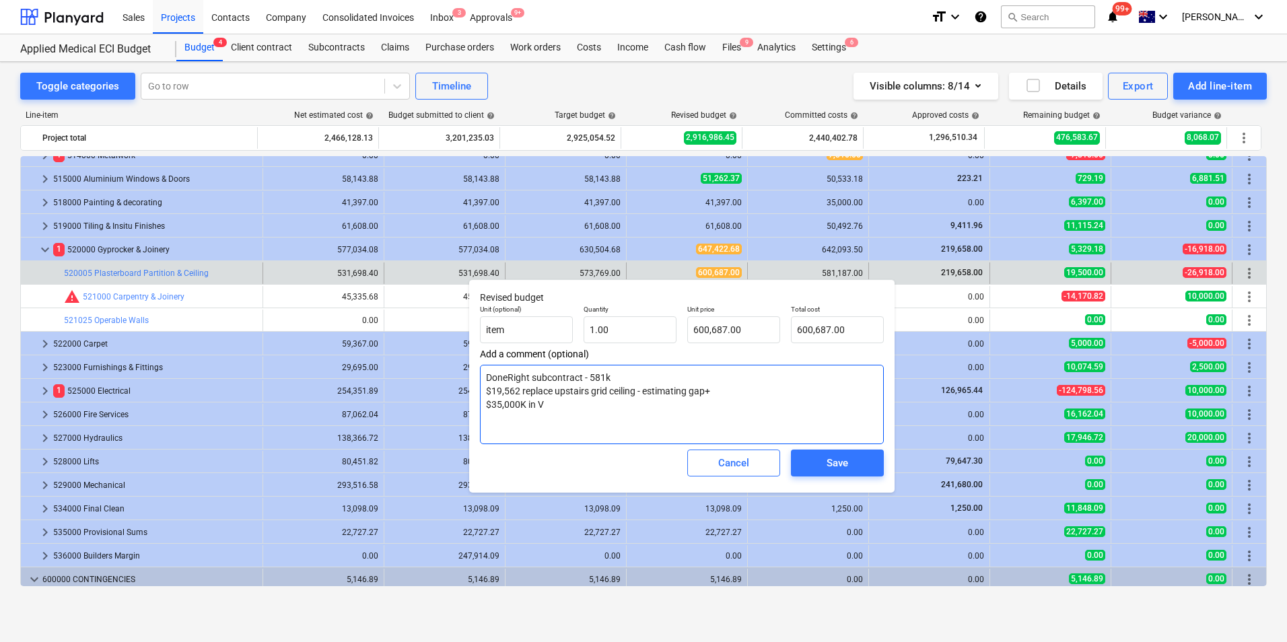
type textarea "x"
type textarea "DoneRight subcontract - 581k $19,562 replace upstairs grid ceiling - estimating…"
type textarea "x"
type textarea "DoneRight subcontract - 581k $19,562 replace upstairs grid ceiling - estimating…"
type textarea "x"
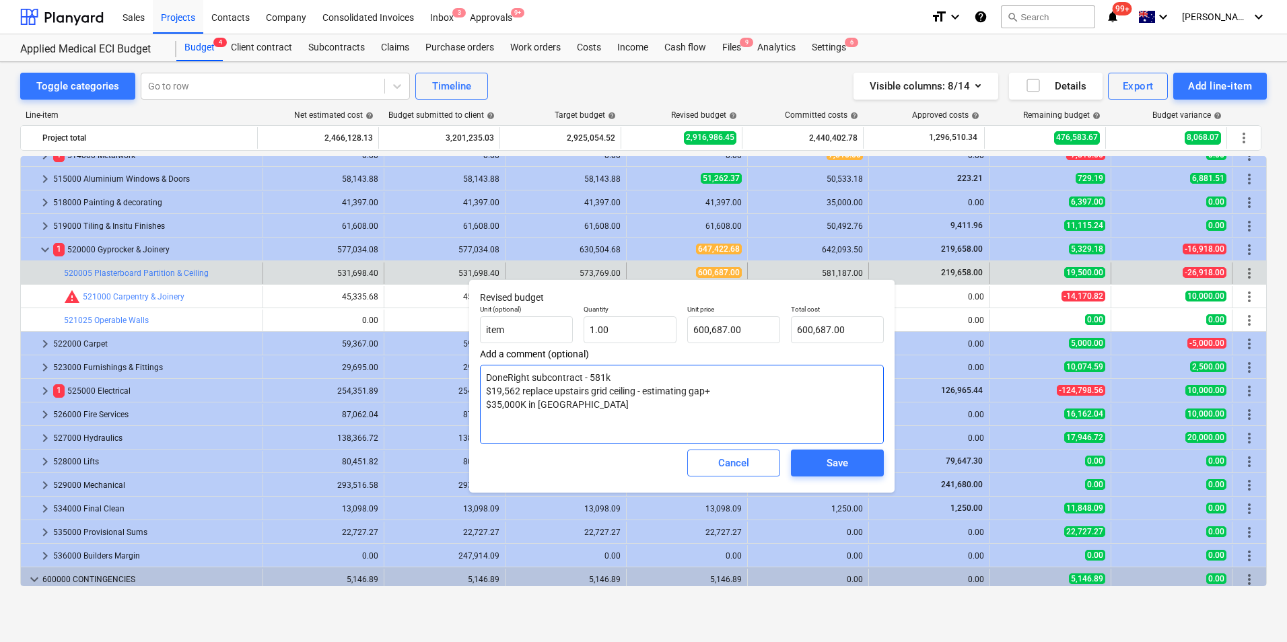
type textarea "DoneRight subcontract - 581k $19,562 replace upstairs grid ceiling - estimating…"
type textarea "x"
type textarea "DoneRight subcontract - 581k $19,562 replace upstairs grid ceiling - estimating…"
type textarea "x"
type textarea "DoneRight subcontract - 581k $19,562 replace upstairs grid ceiling - estimating…"
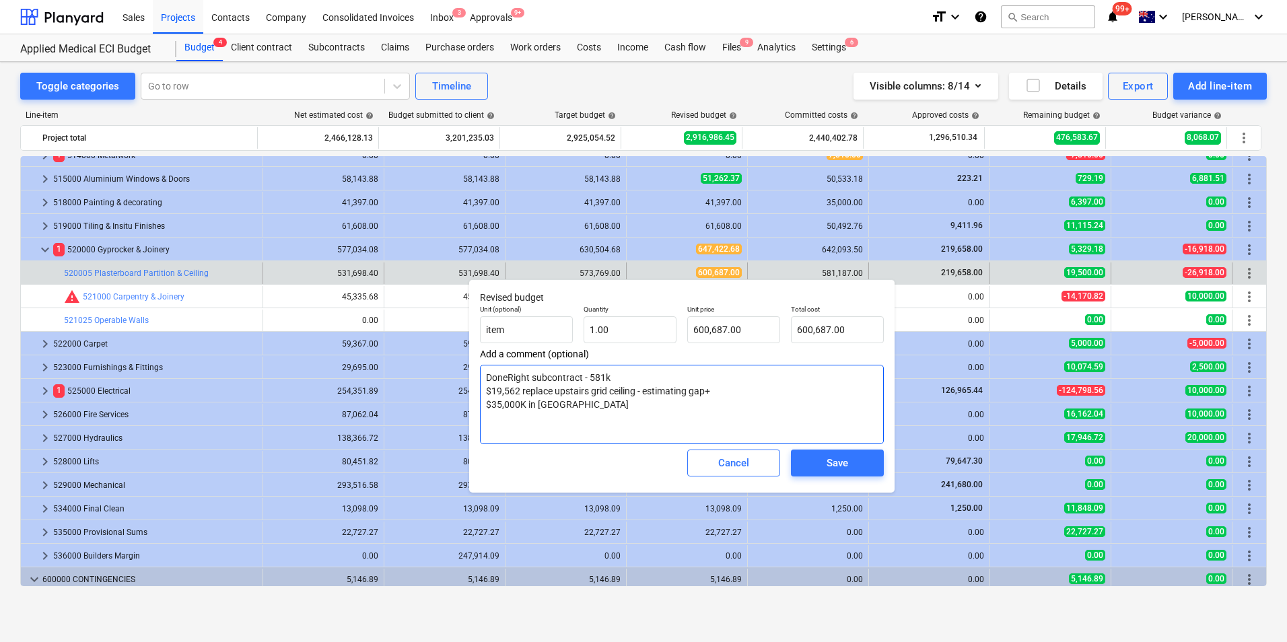
type textarea "x"
type textarea "DoneRight subcontract - 581k $19,562 replace upstairs grid ceiling - estimating…"
type textarea "x"
type textarea "DoneRight subcontract - 581k $19,562 replace upstairs grid ceiling - estimating…"
click at [735, 465] on div "Cancel" at bounding box center [733, 463] width 31 height 18
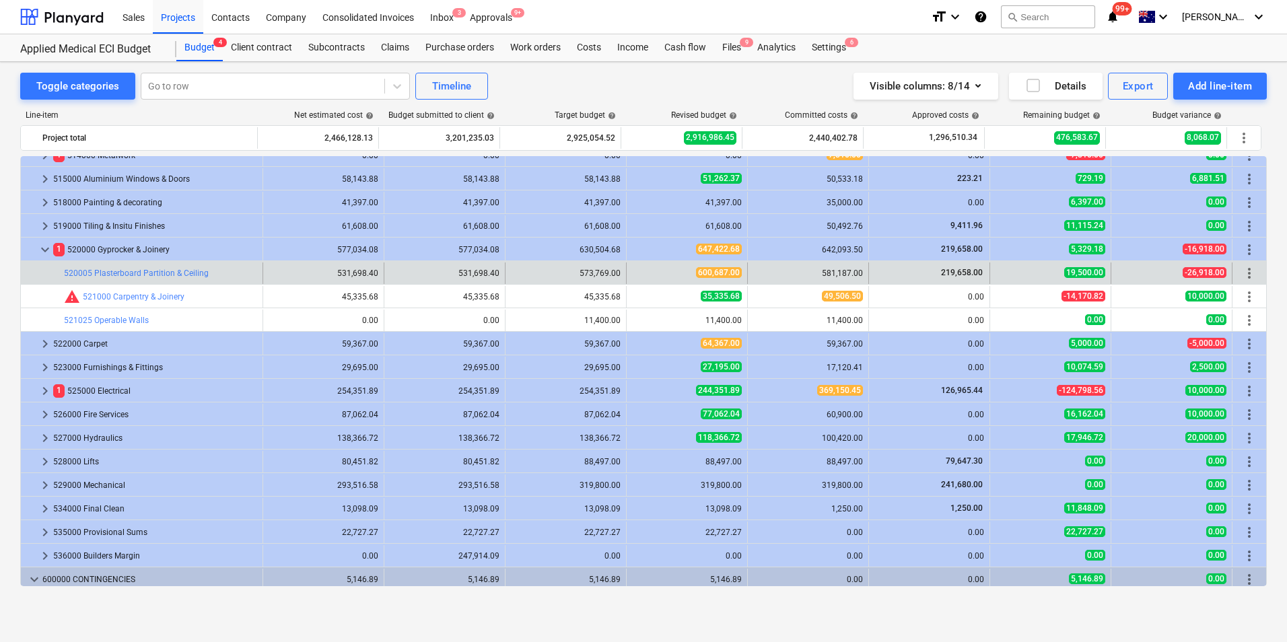
click at [119, 280] on div "bar_chart 520005 Plasterboard Partition & Ceiling" at bounding box center [160, 274] width 193 height 22
click at [133, 272] on link "520005 Plasterboard Partition & Ceiling" at bounding box center [136, 273] width 145 height 9
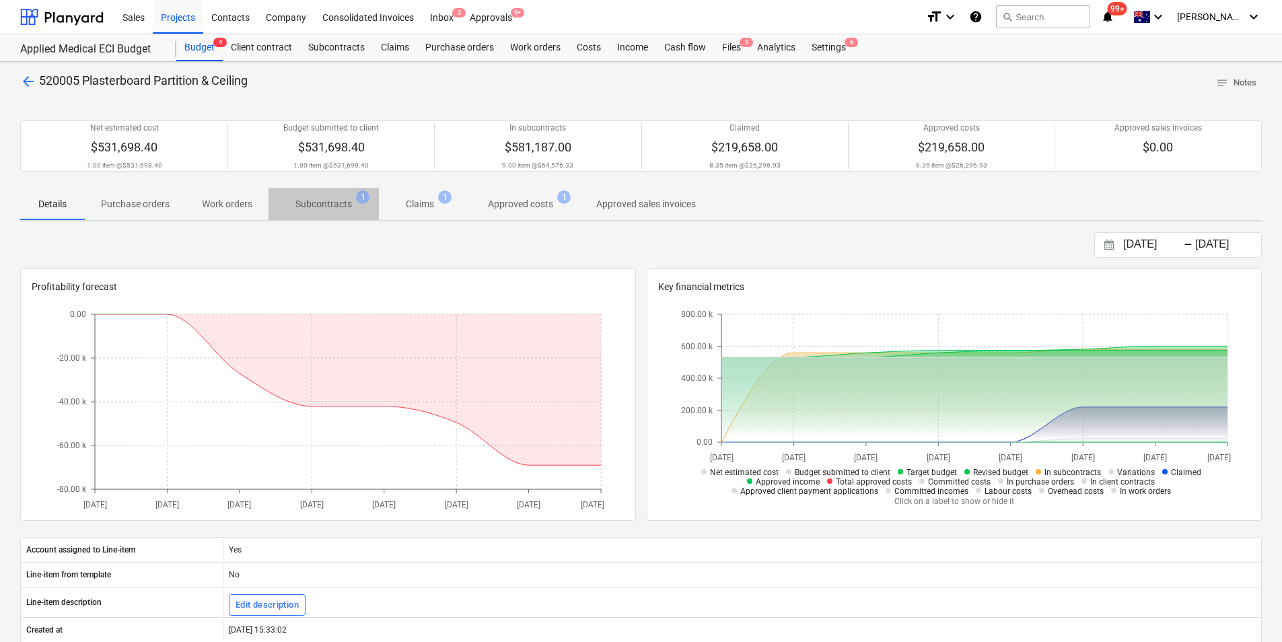
click at [313, 204] on p "Subcontracts" at bounding box center [323, 204] width 57 height 14
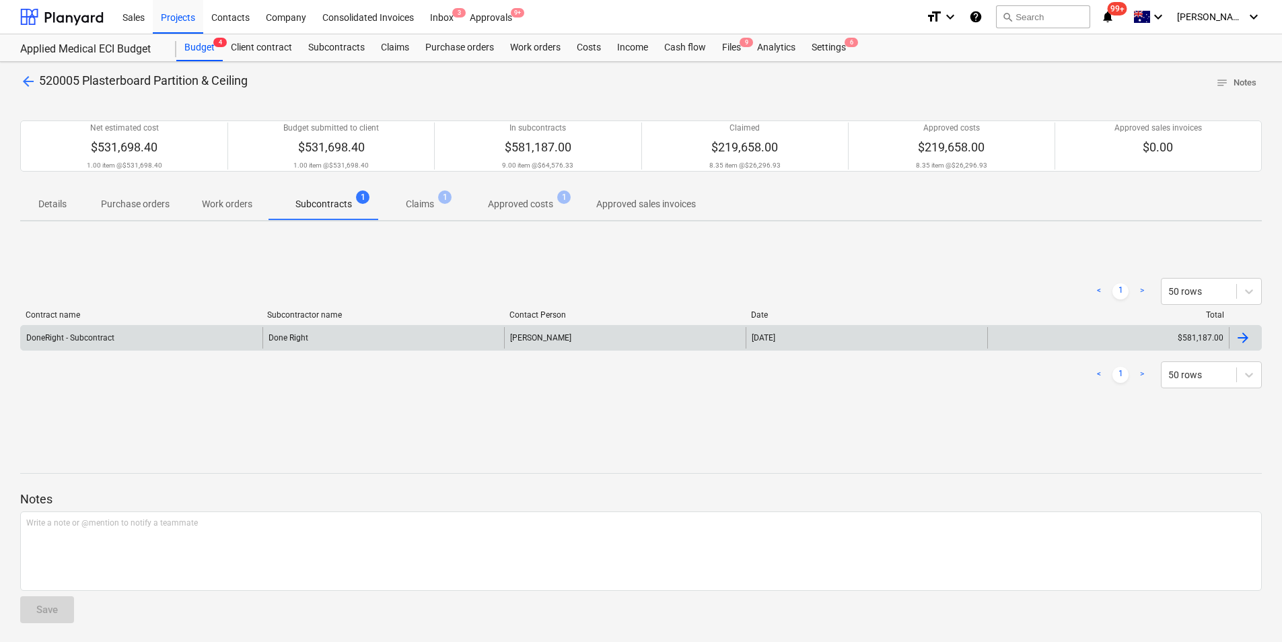
click at [1197, 342] on div "$581,187.00" at bounding box center [1108, 338] width 242 height 22
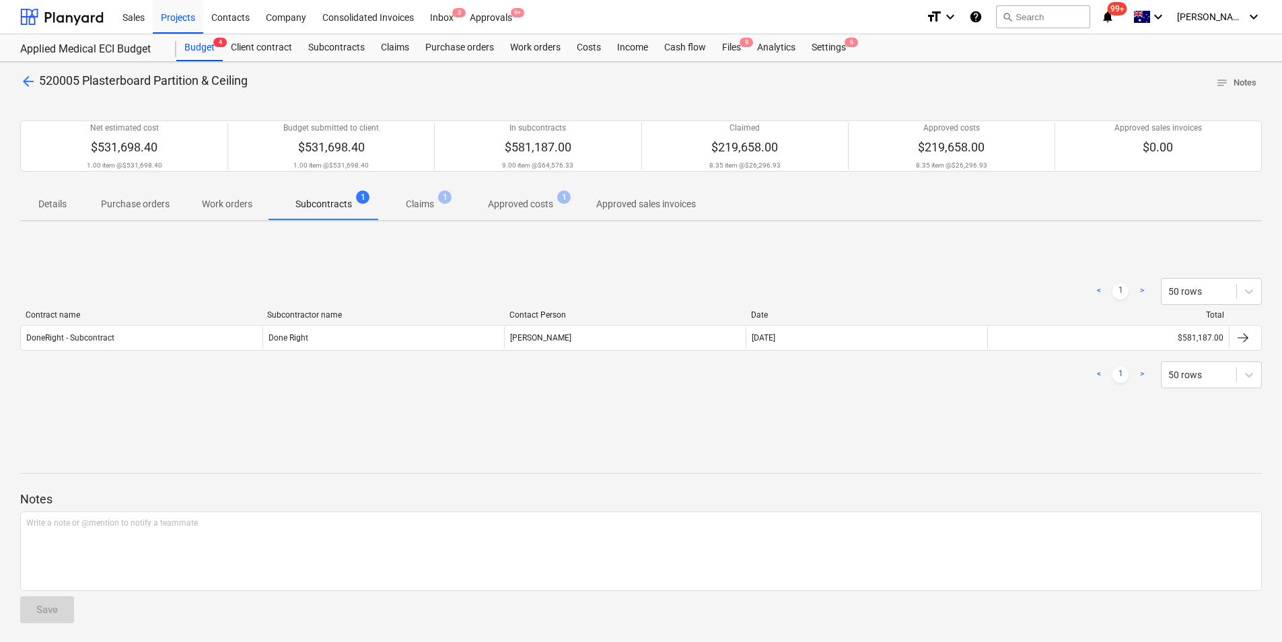
click at [26, 77] on span "arrow_back" at bounding box center [28, 81] width 16 height 16
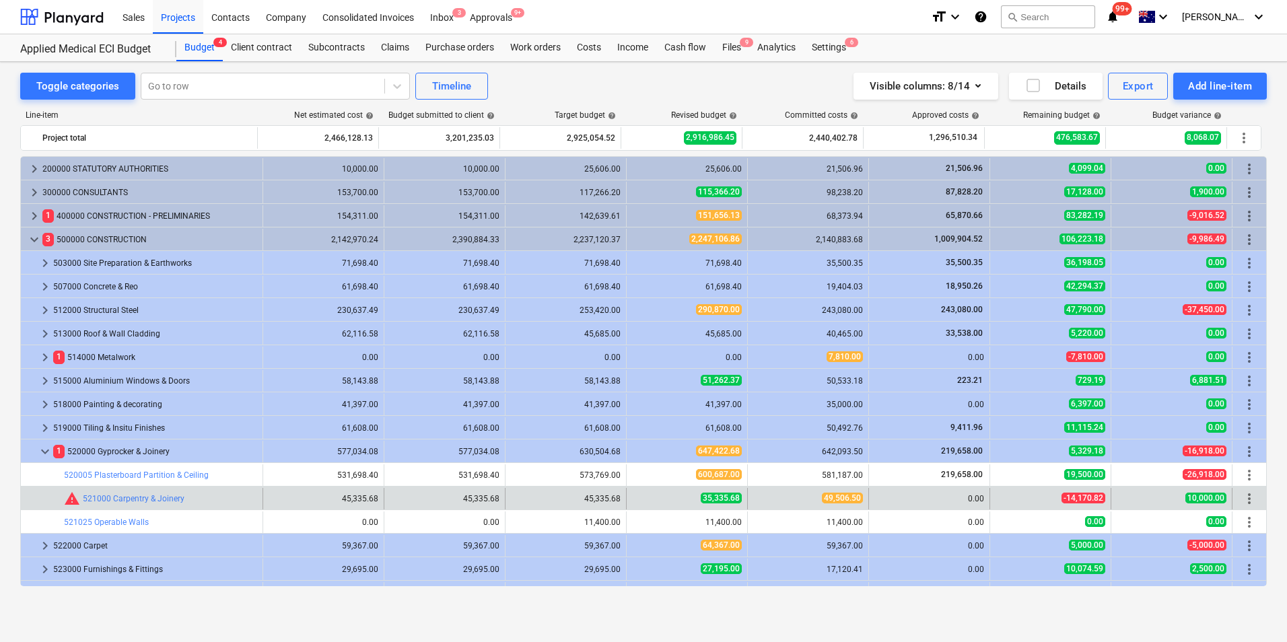
scroll to position [202, 0]
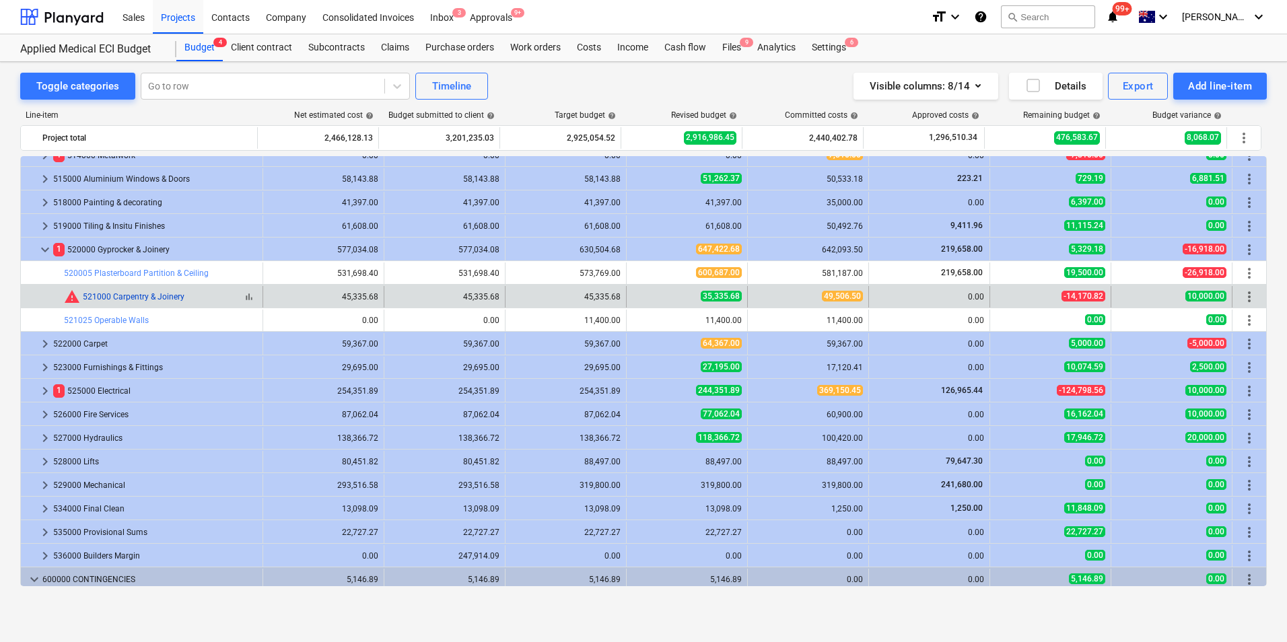
click at [155, 295] on link "521000 Carpentry & Joinery" at bounding box center [134, 296] width 102 height 9
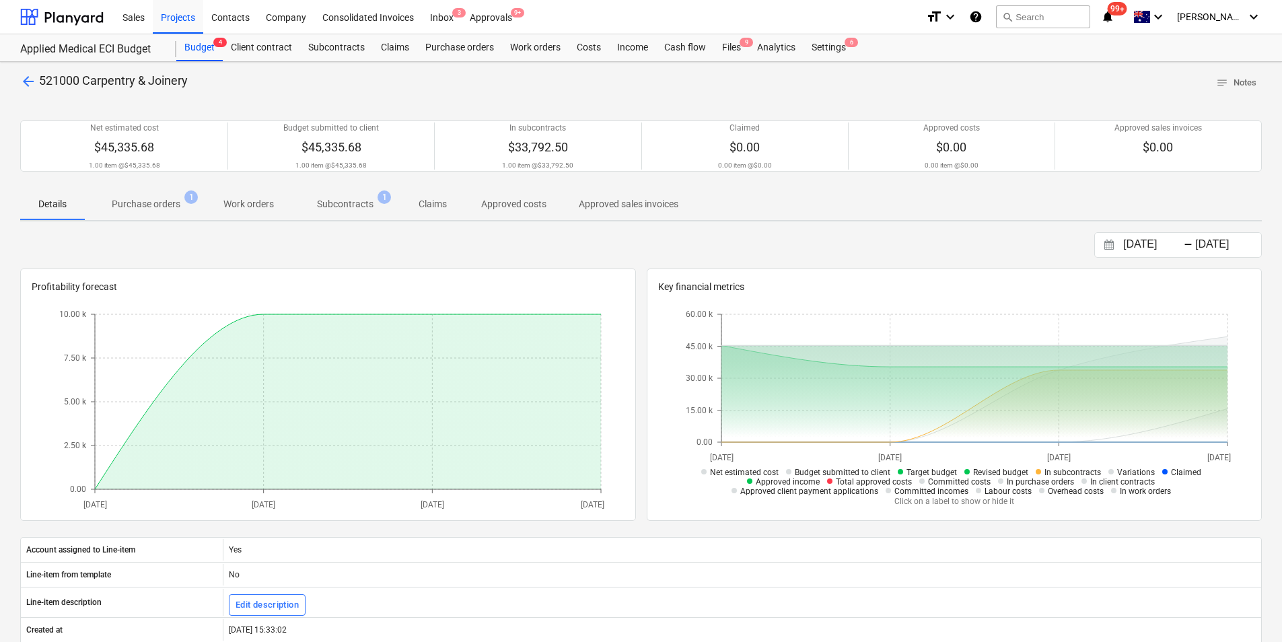
click at [337, 201] on p "Subcontracts" at bounding box center [345, 204] width 57 height 14
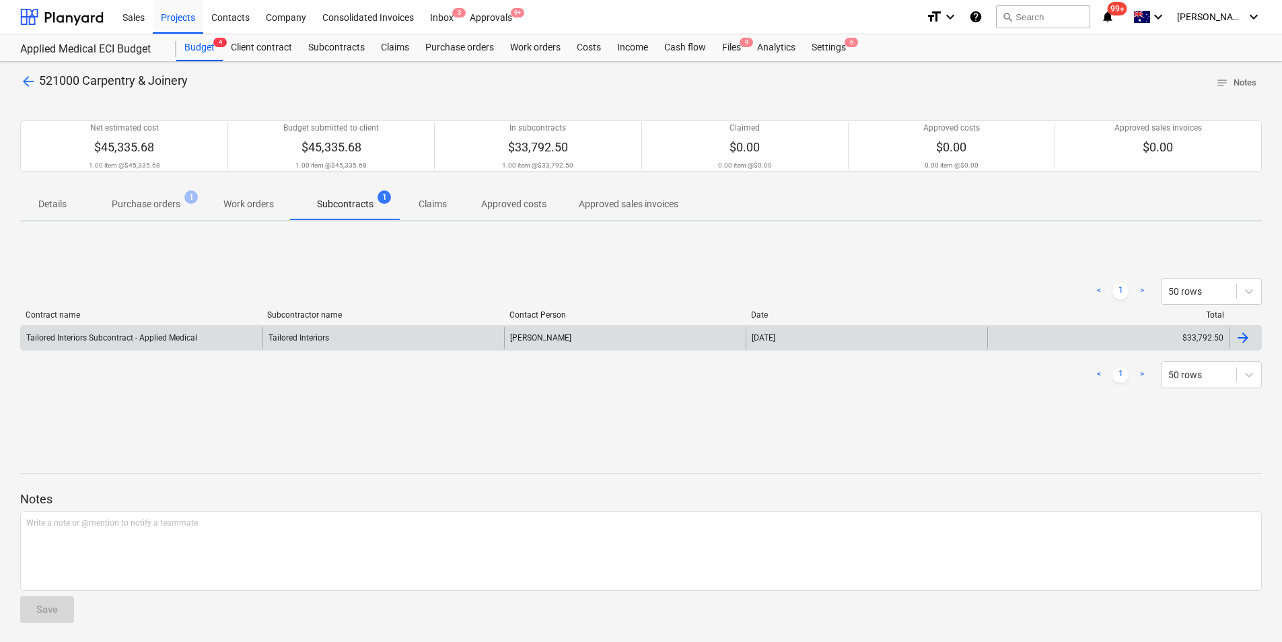
click at [308, 336] on div "Tailored Interiors" at bounding box center [384, 338] width 242 height 22
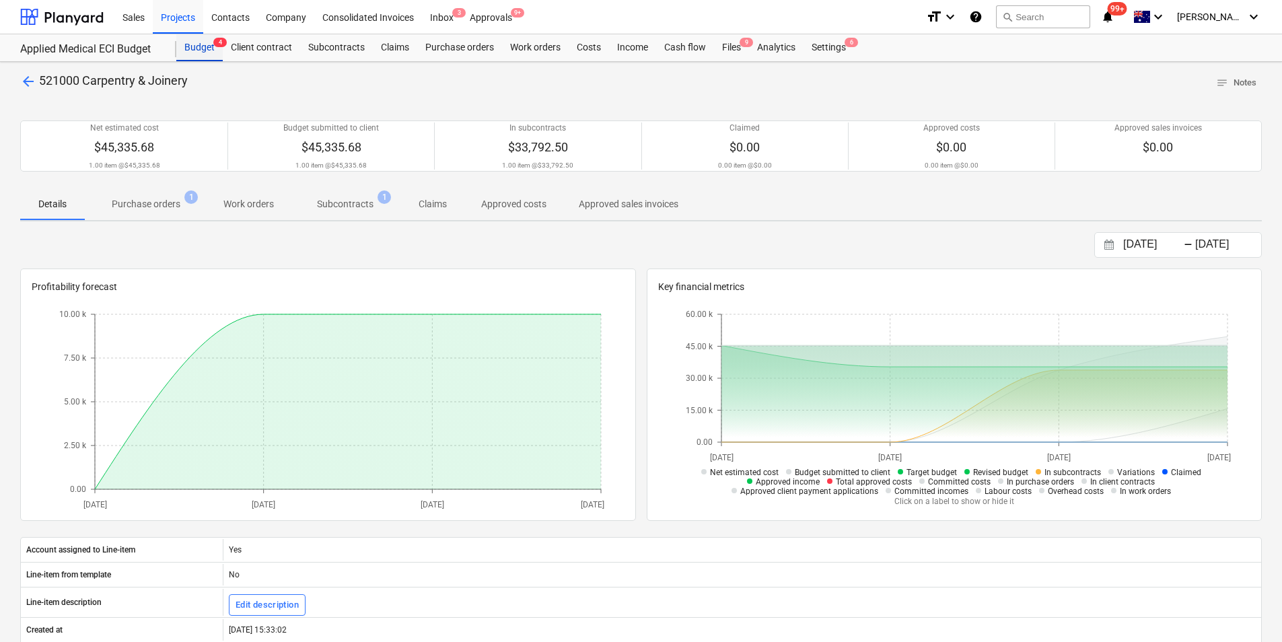
click at [211, 53] on div "Budget 4" at bounding box center [199, 47] width 46 height 27
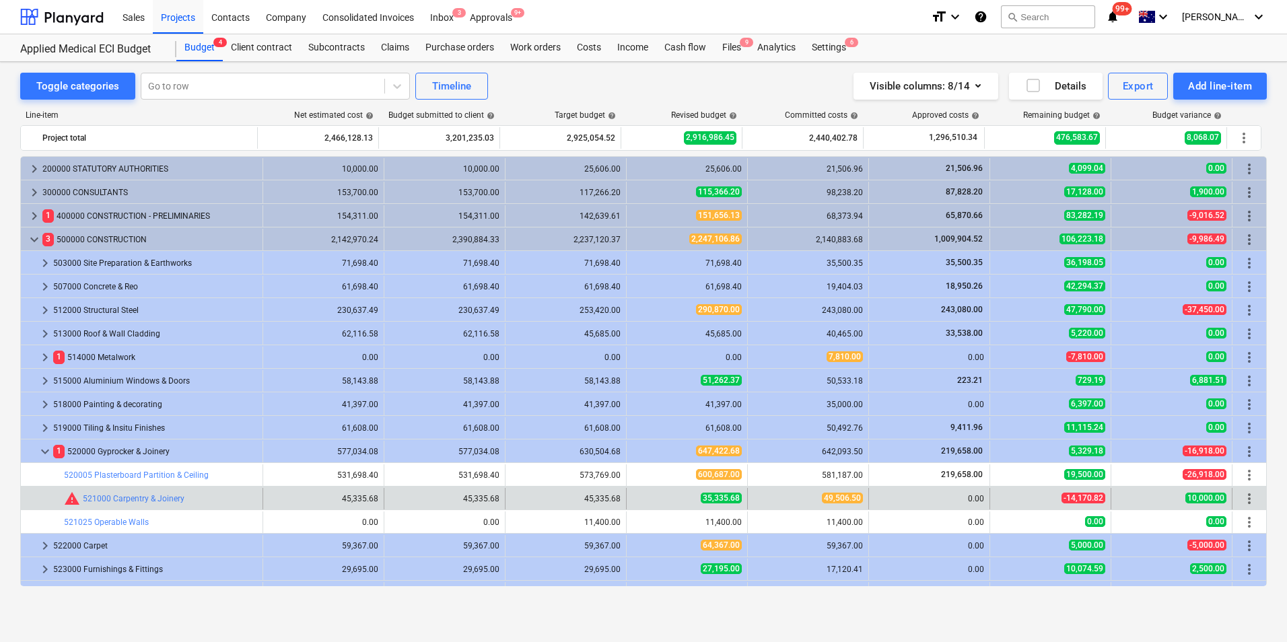
scroll to position [202, 0]
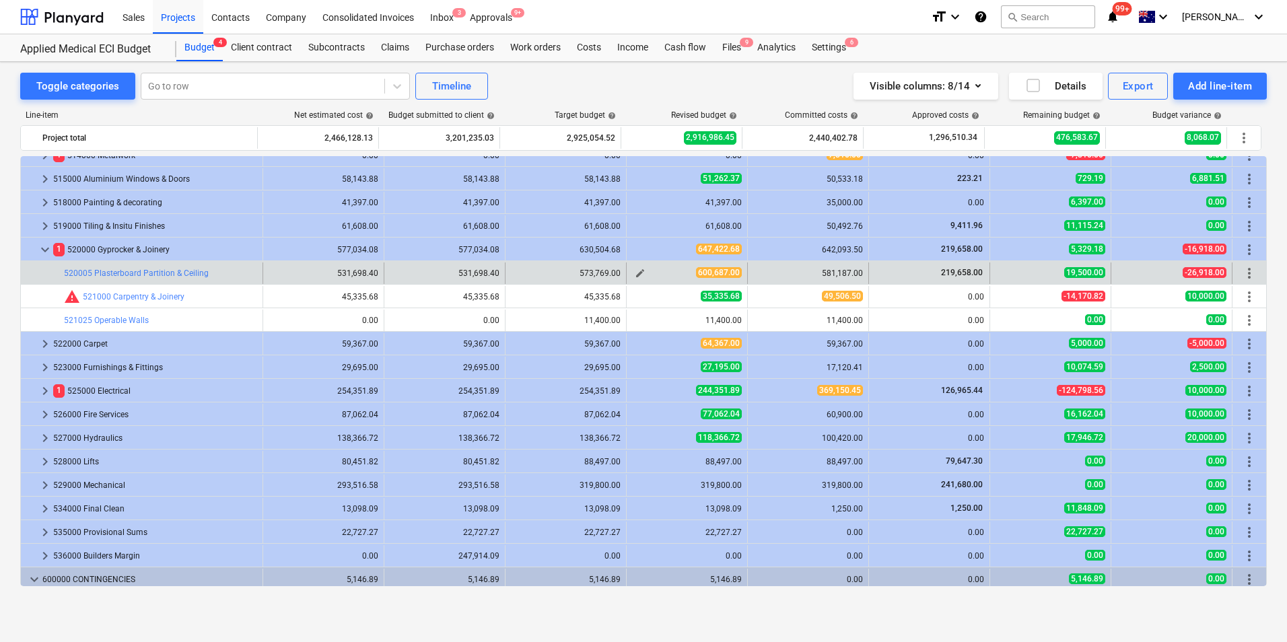
click at [632, 273] on button "edit" at bounding box center [640, 273] width 16 height 16
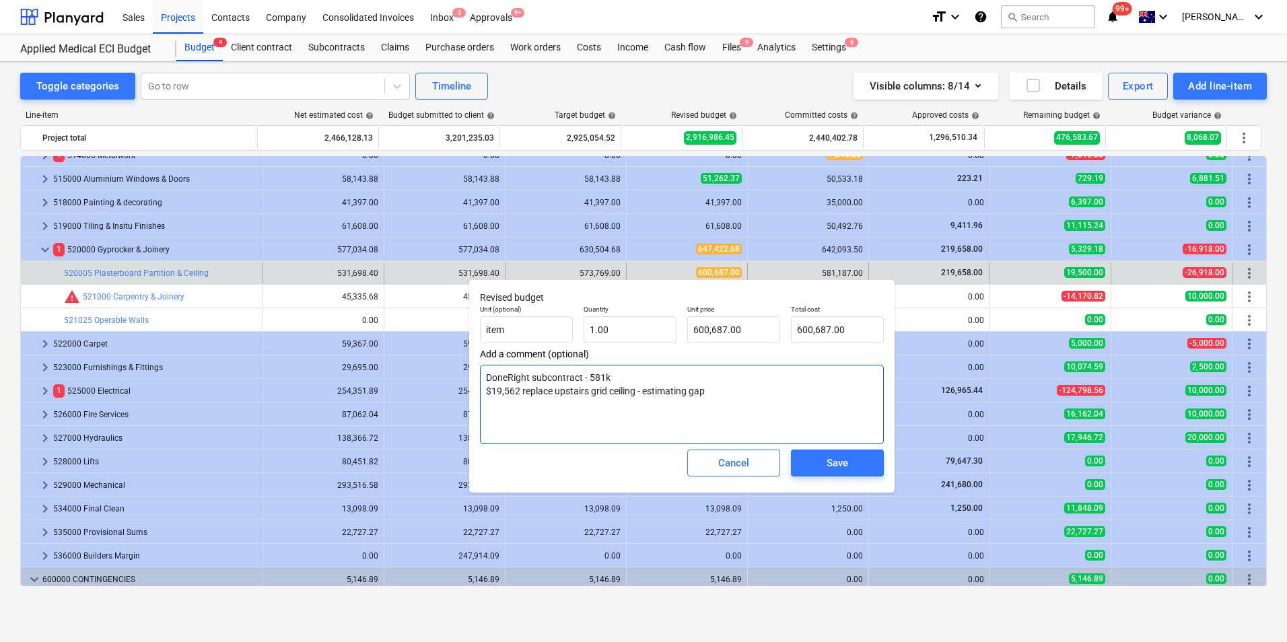
click at [713, 390] on textarea "DoneRight subcontract - 581k $19,562 replace upstairs grid ceiling - estimating…" at bounding box center [682, 404] width 404 height 79
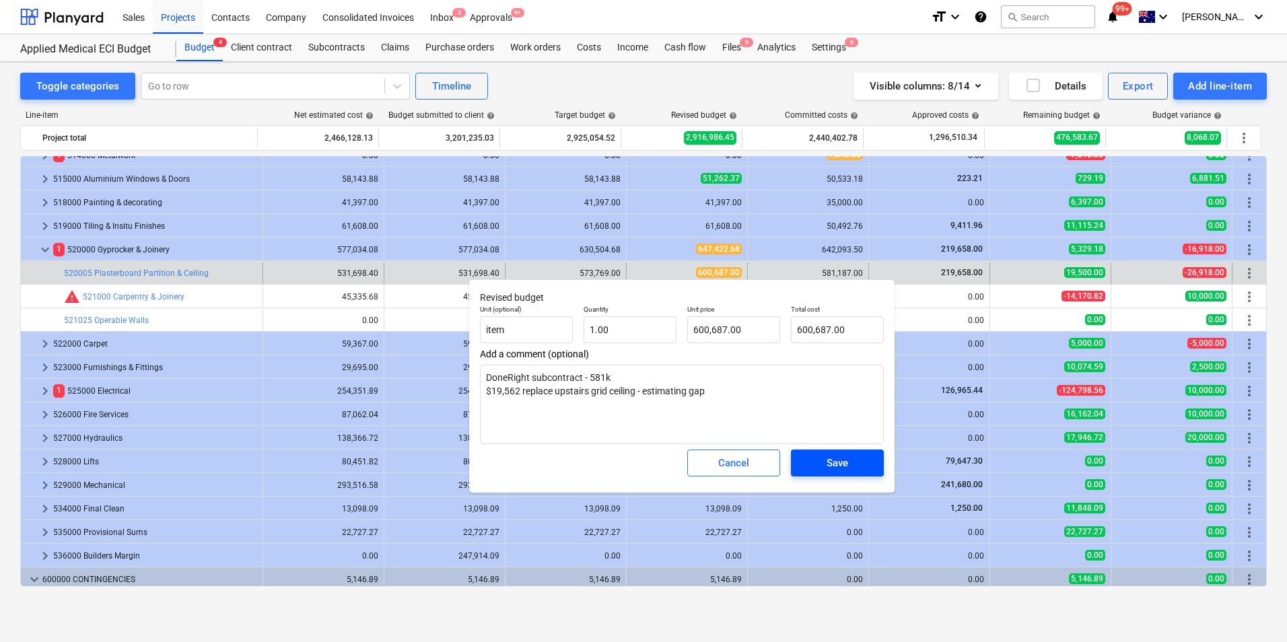
click at [824, 460] on span "Save" at bounding box center [837, 463] width 61 height 18
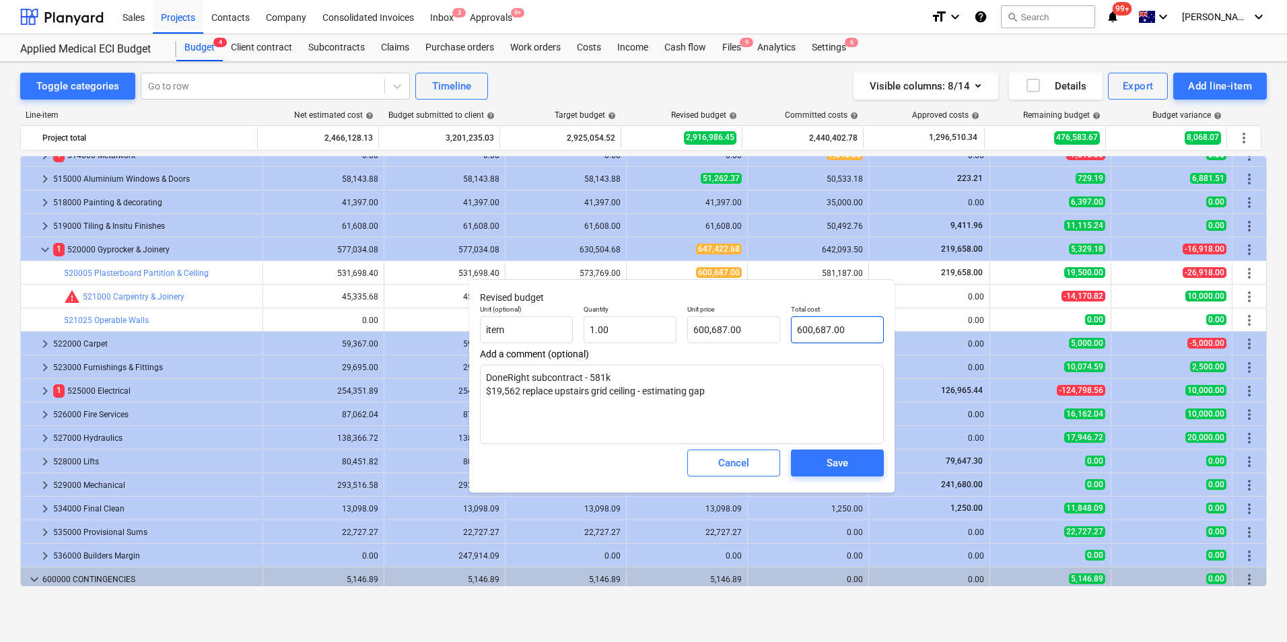
type textarea "x"
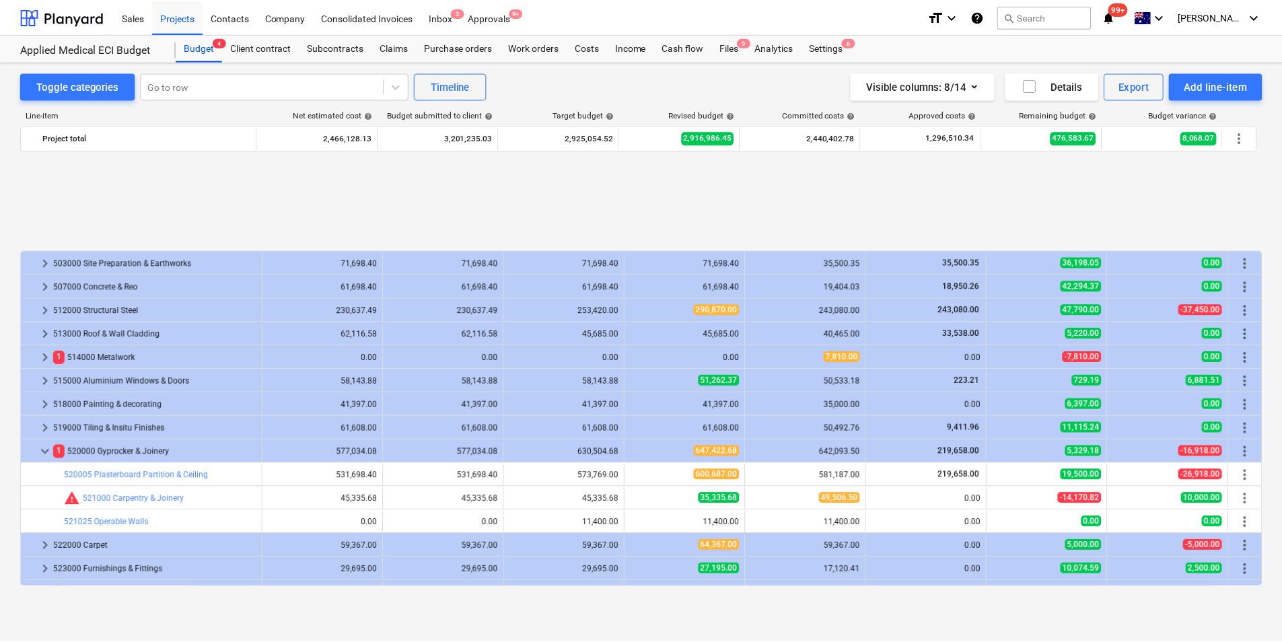
scroll to position [135, 0]
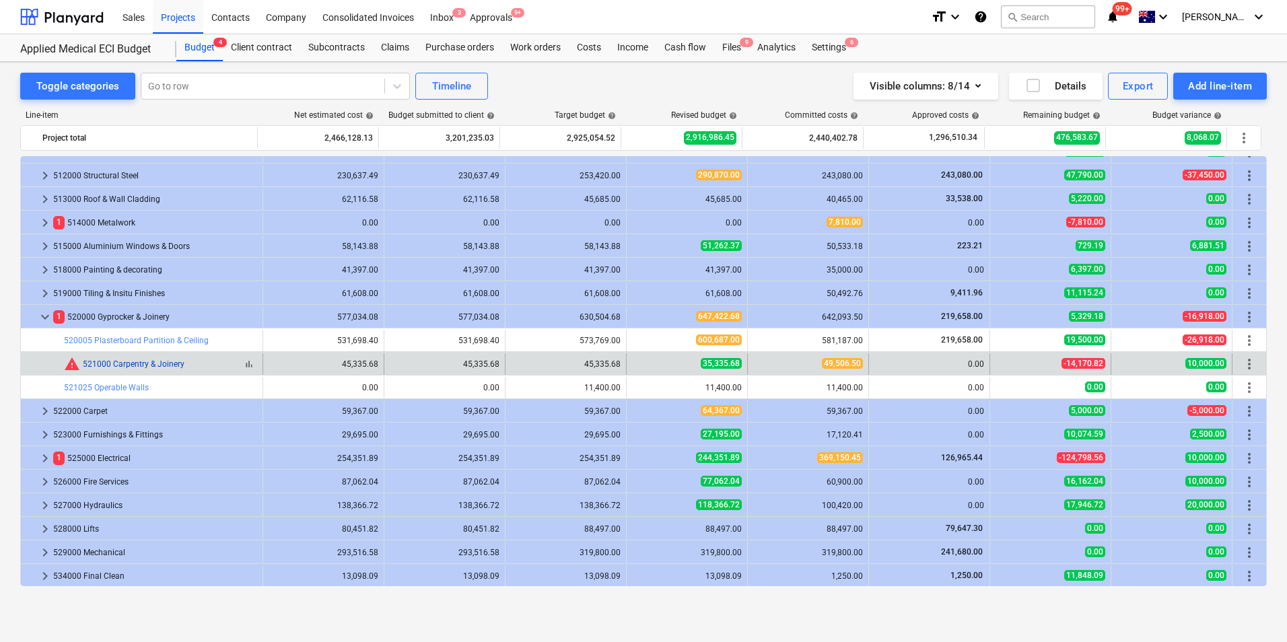
click at [166, 365] on link "521000 Carpentry & Joinery" at bounding box center [134, 363] width 102 height 9
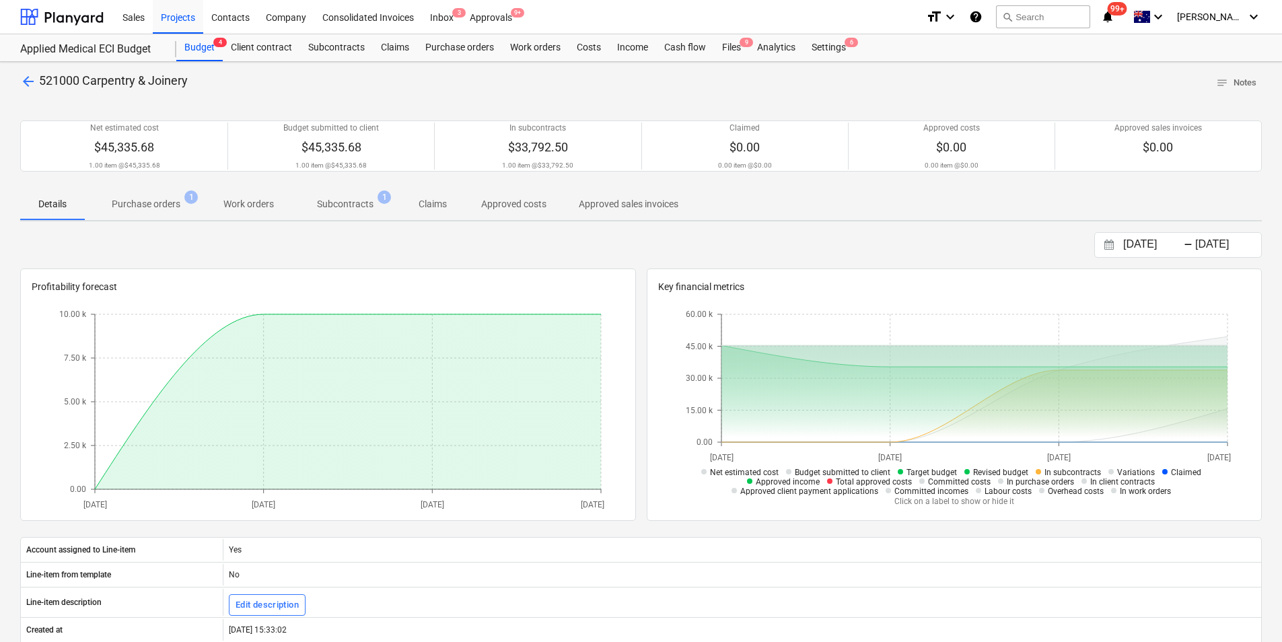
click at [143, 203] on p "Purchase orders" at bounding box center [146, 204] width 69 height 14
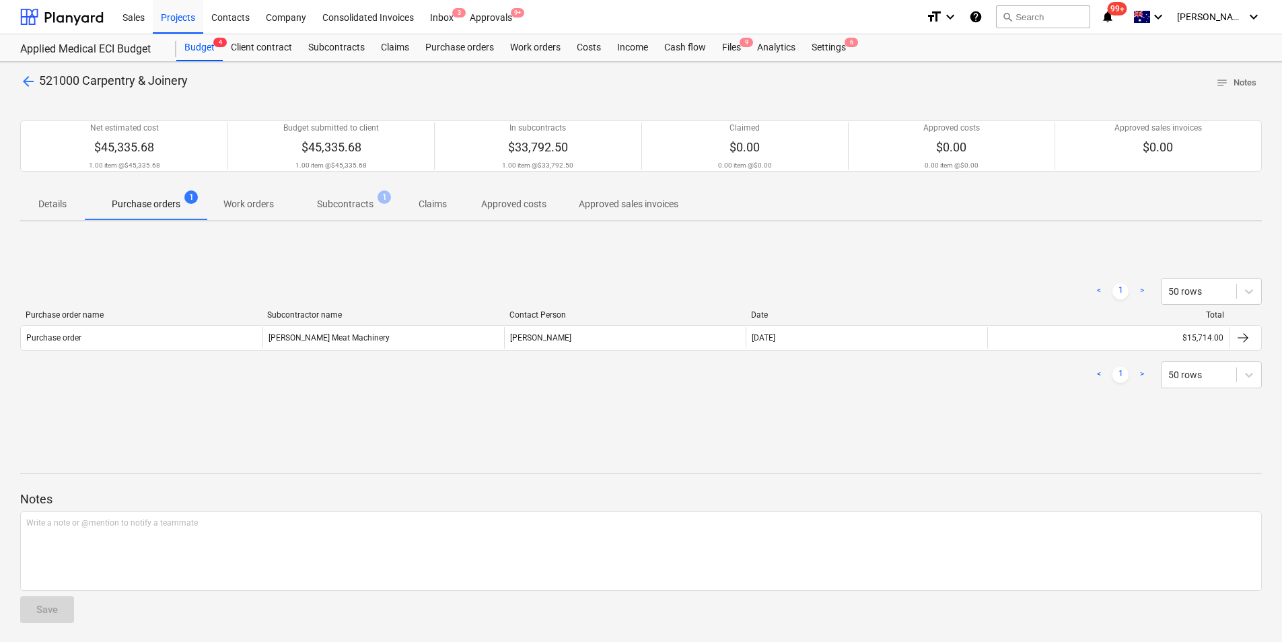
click at [355, 203] on p "Subcontracts" at bounding box center [345, 204] width 57 height 14
click at [142, 200] on p "Purchase orders" at bounding box center [146, 204] width 69 height 14
click at [361, 205] on p "Subcontracts" at bounding box center [345, 204] width 57 height 14
click at [481, 22] on div "Approvals 9+" at bounding box center [491, 16] width 59 height 34
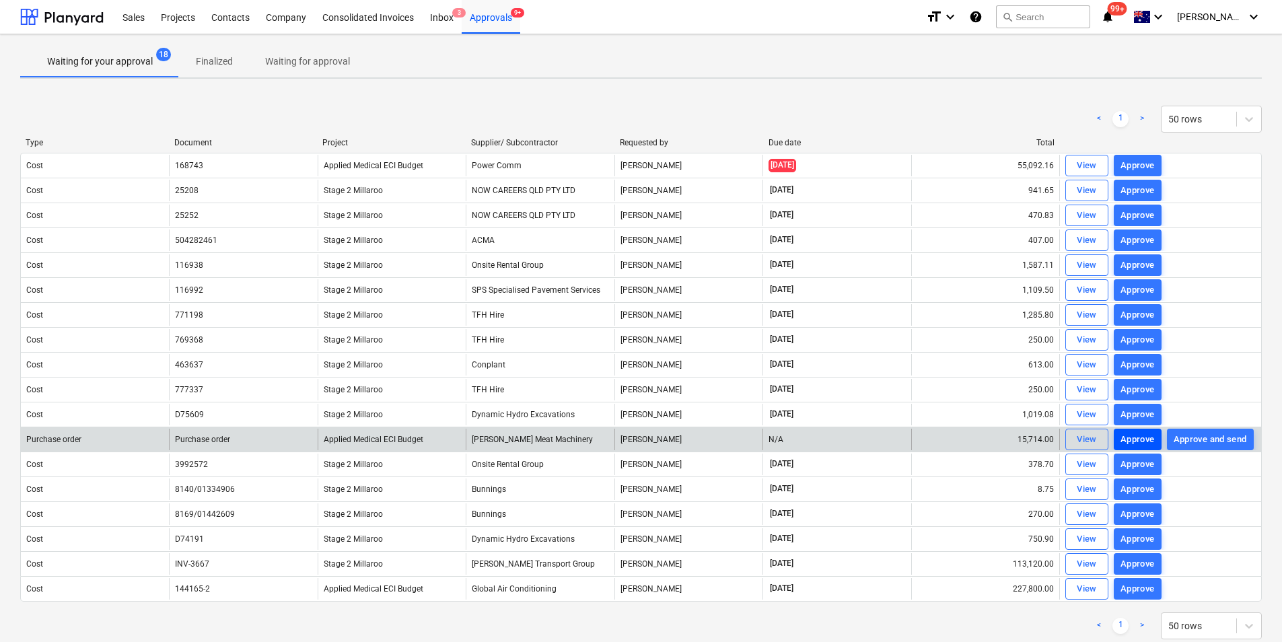
click at [1152, 438] on div "Approve" at bounding box center [1138, 439] width 34 height 15
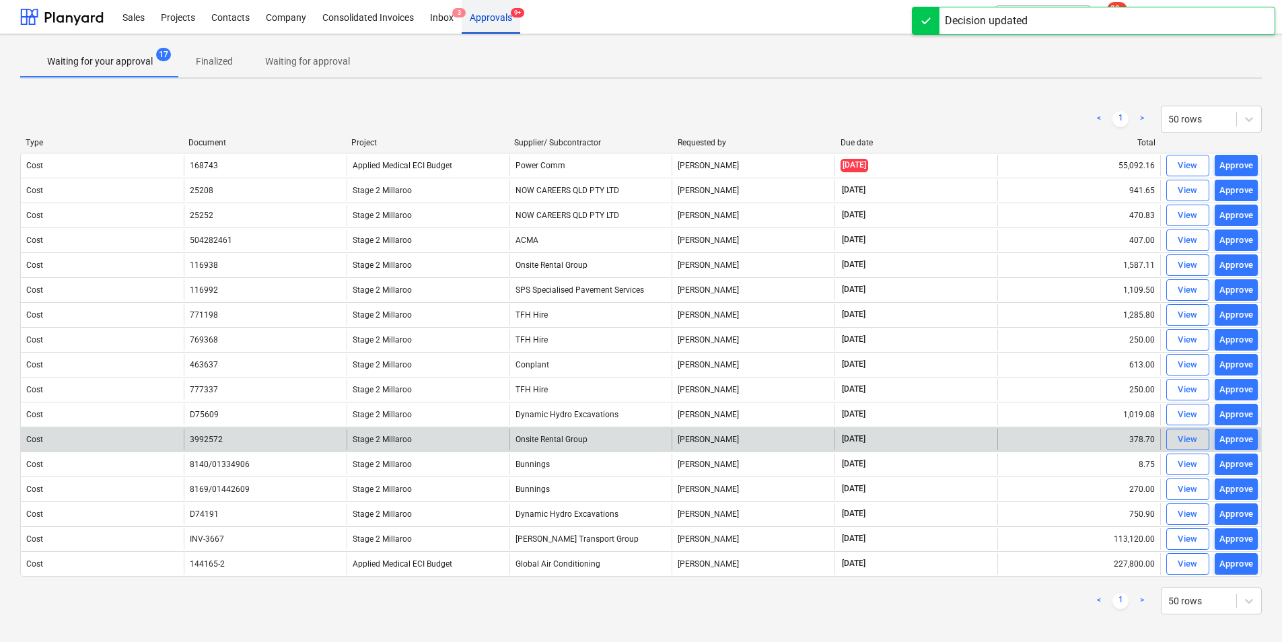
click at [503, 21] on div "Approvals 9+" at bounding box center [491, 16] width 59 height 34
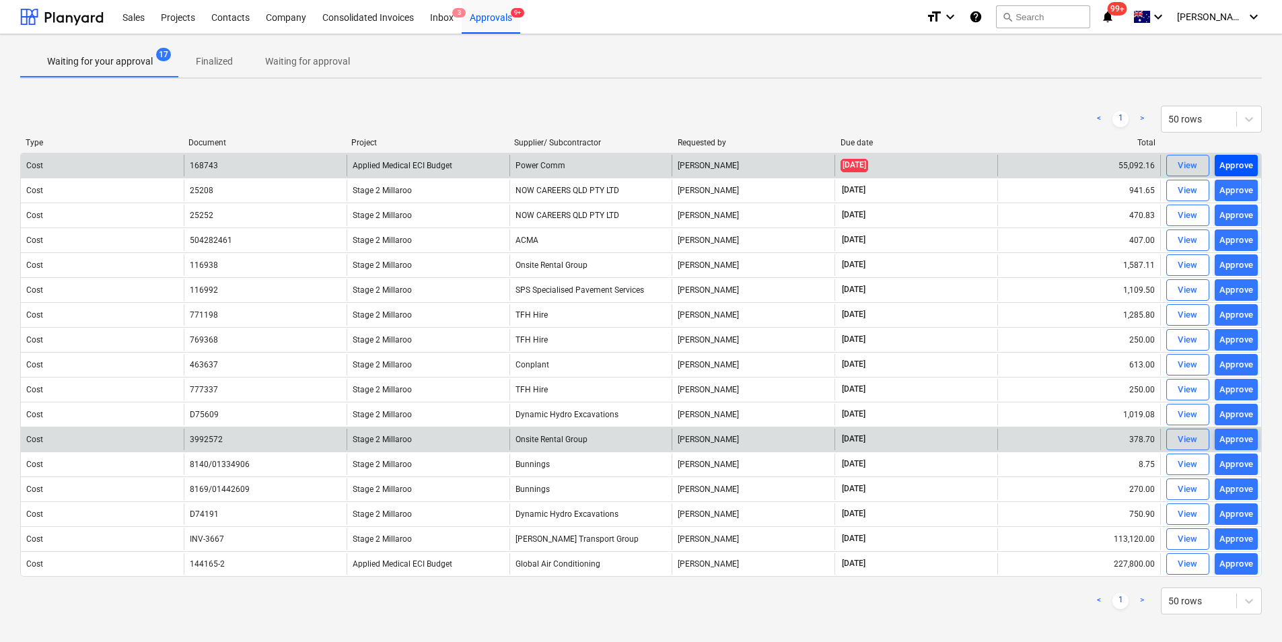
click at [1232, 160] on div "Approve" at bounding box center [1237, 165] width 34 height 15
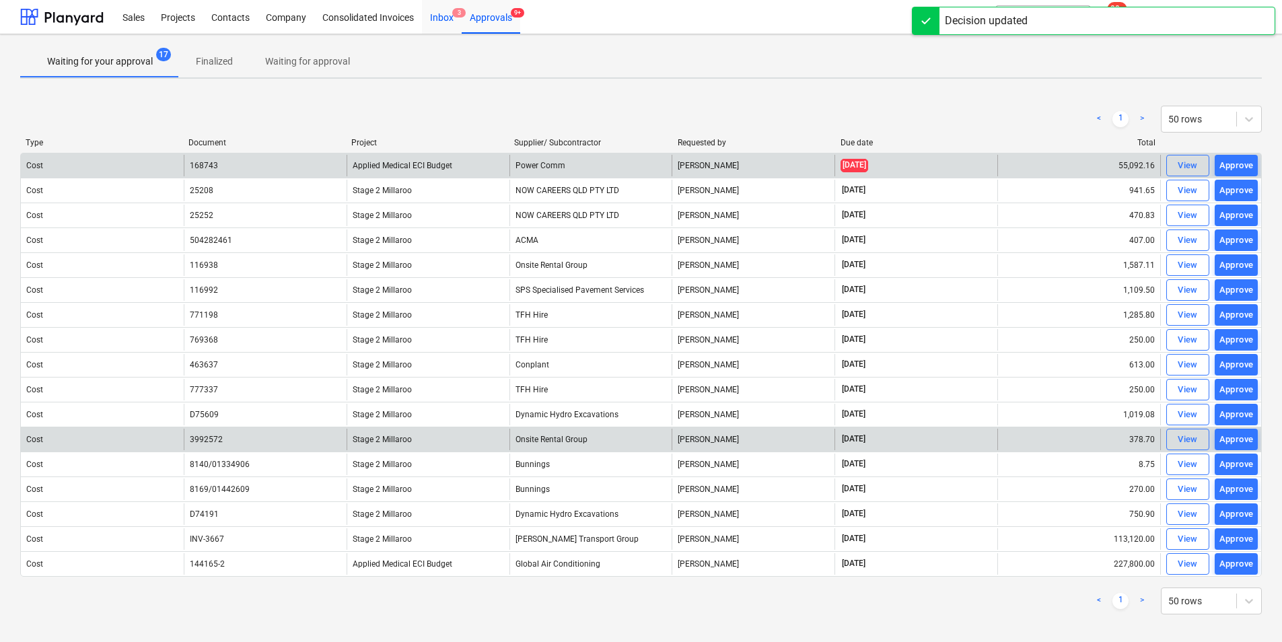
click at [454, 22] on div "Inbox 3" at bounding box center [442, 16] width 40 height 34
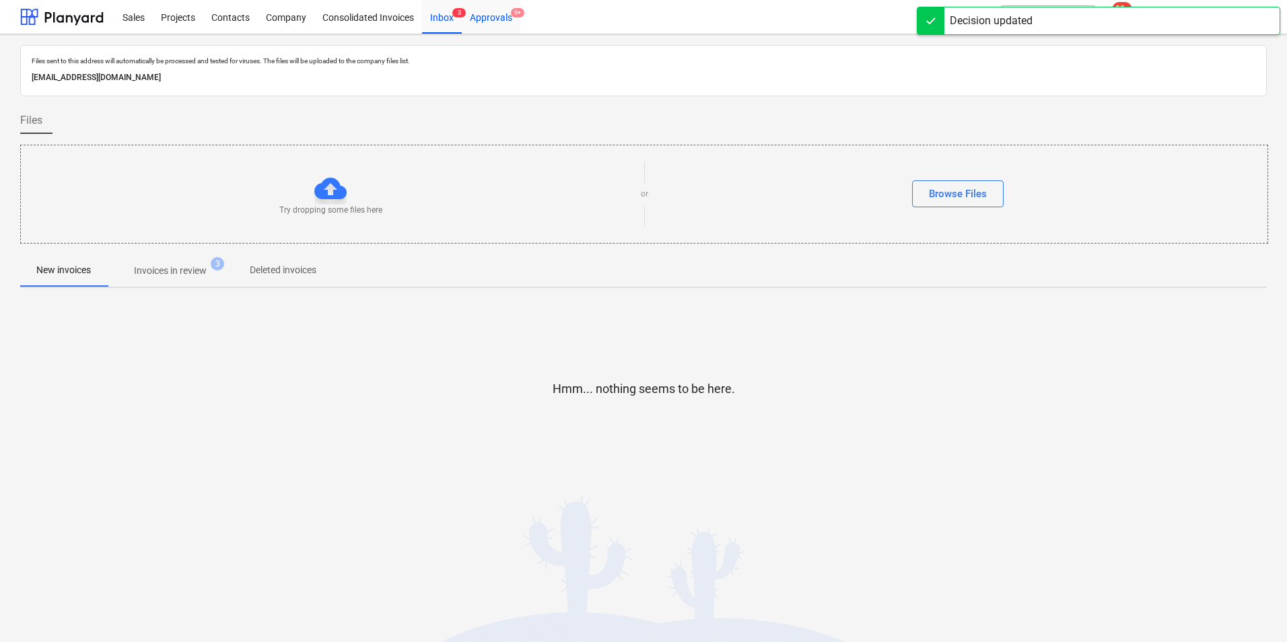
click at [497, 19] on div "Approvals 9+" at bounding box center [491, 16] width 59 height 34
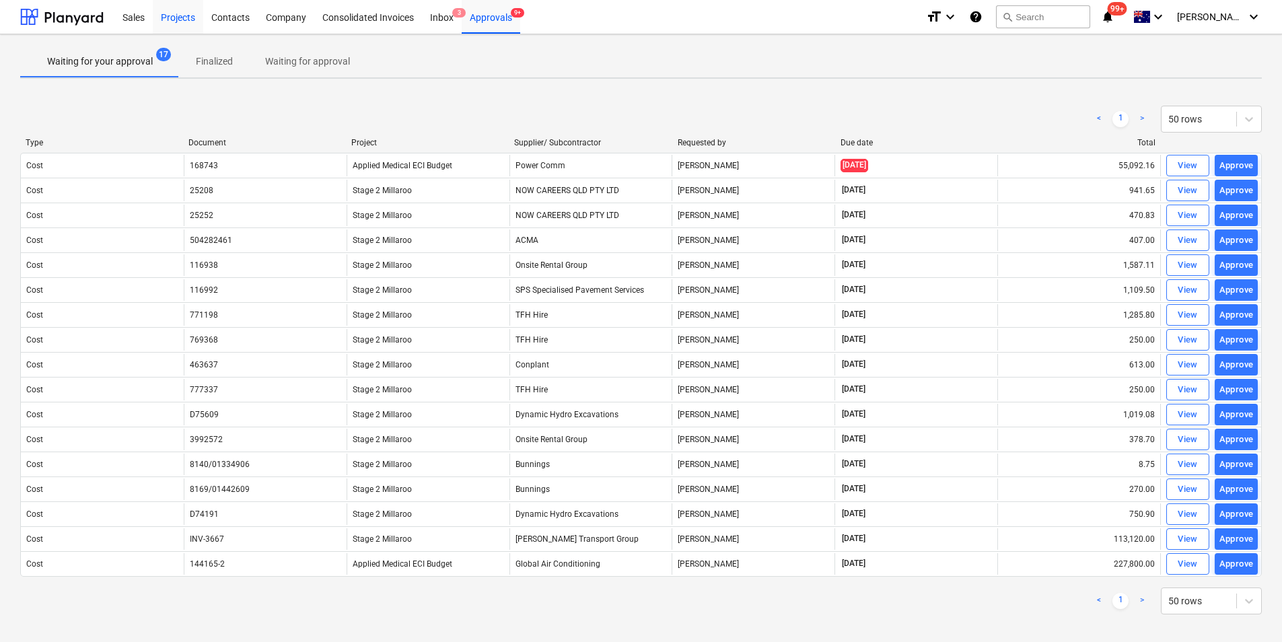
click at [186, 18] on div "Projects" at bounding box center [178, 16] width 50 height 34
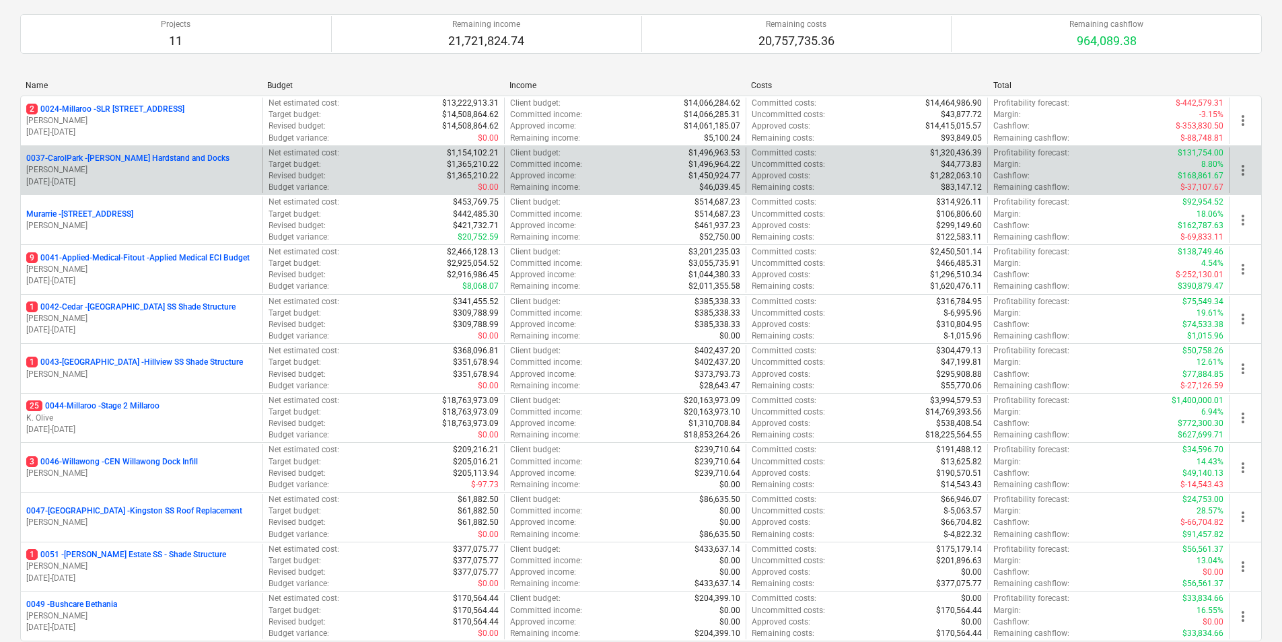
scroll to position [135, 0]
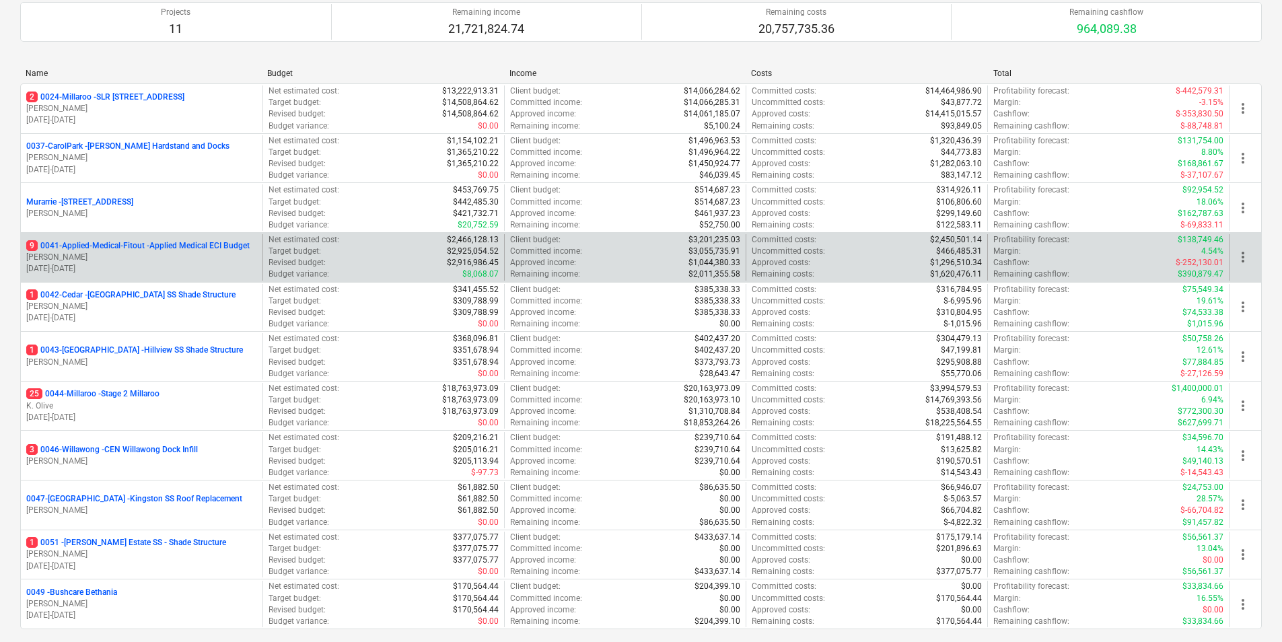
click at [147, 260] on p "T. Pawar" at bounding box center [141, 257] width 231 height 11
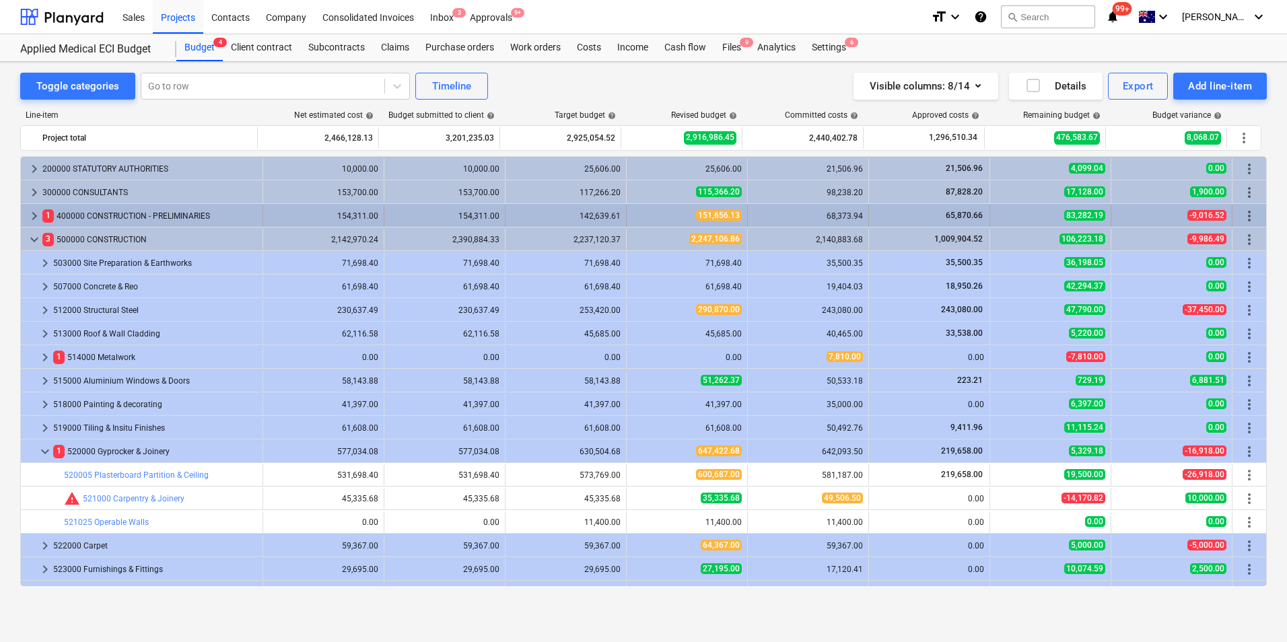
click at [33, 212] on span "keyboard_arrow_right" at bounding box center [34, 216] width 16 height 16
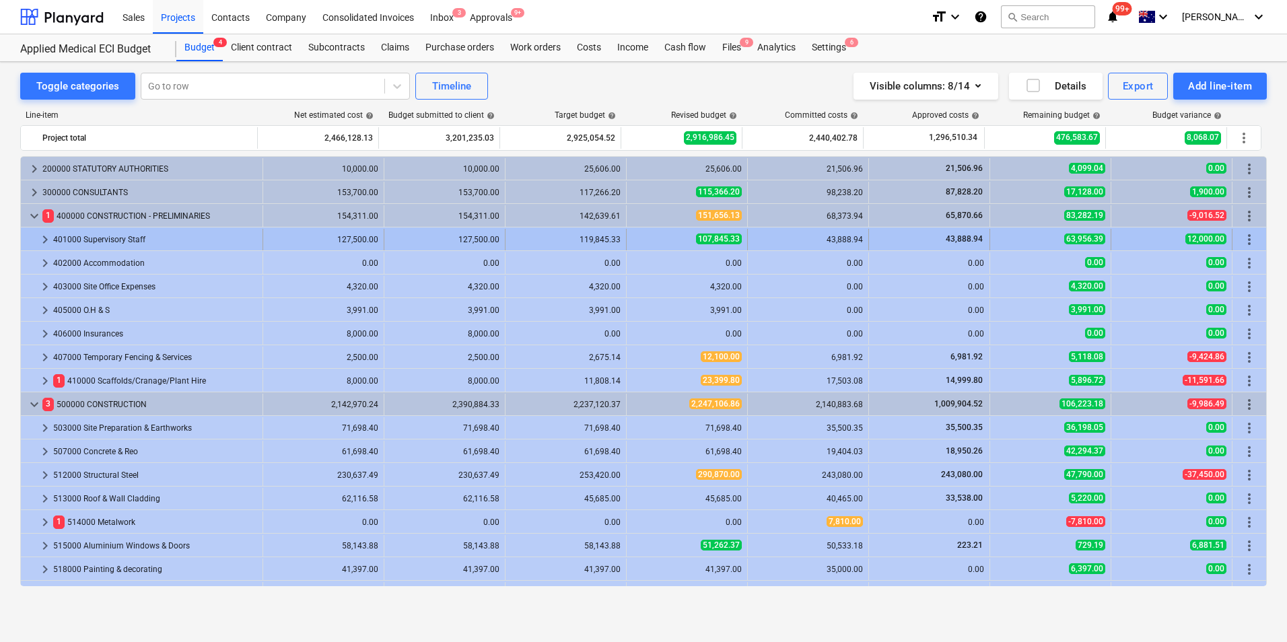
click at [637, 239] on div "107,845.33" at bounding box center [687, 239] width 110 height 11
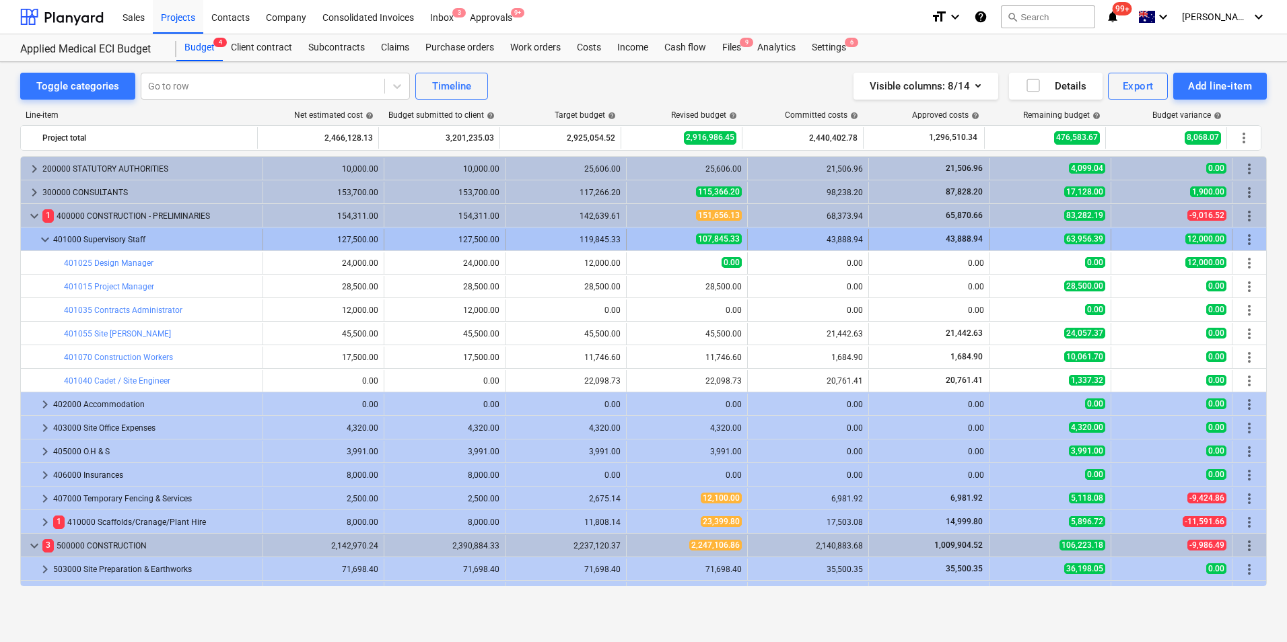
click at [51, 238] on span "keyboard_arrow_down" at bounding box center [45, 240] width 16 height 16
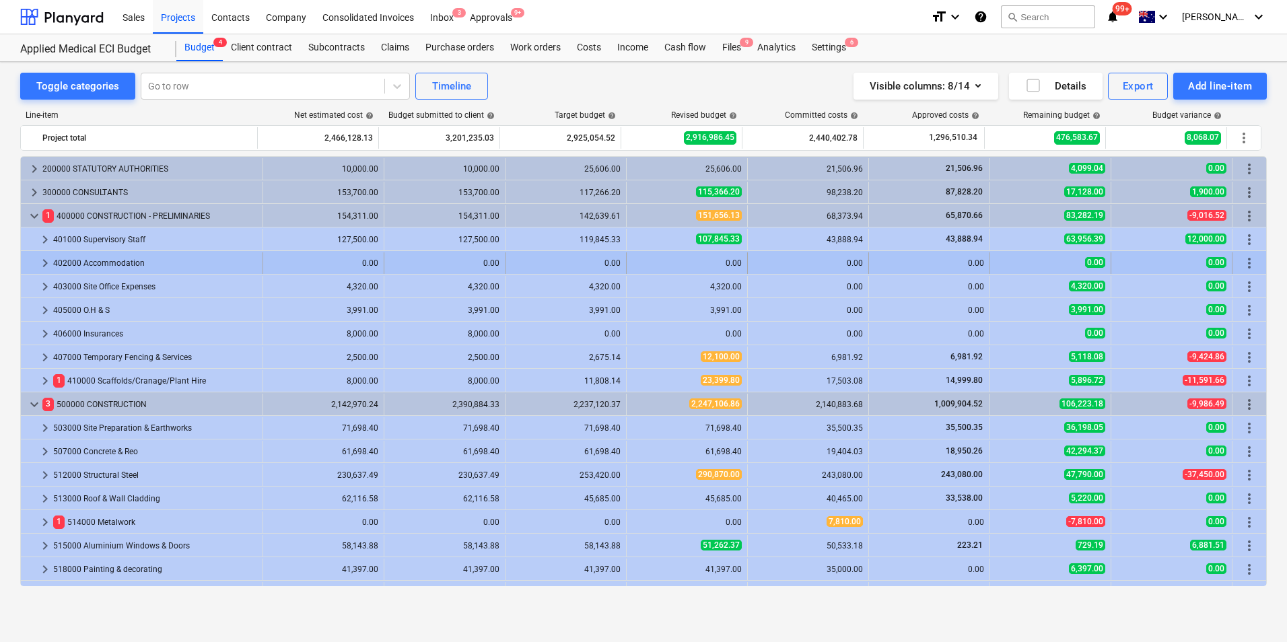
click at [44, 261] on span "keyboard_arrow_right" at bounding box center [45, 263] width 16 height 16
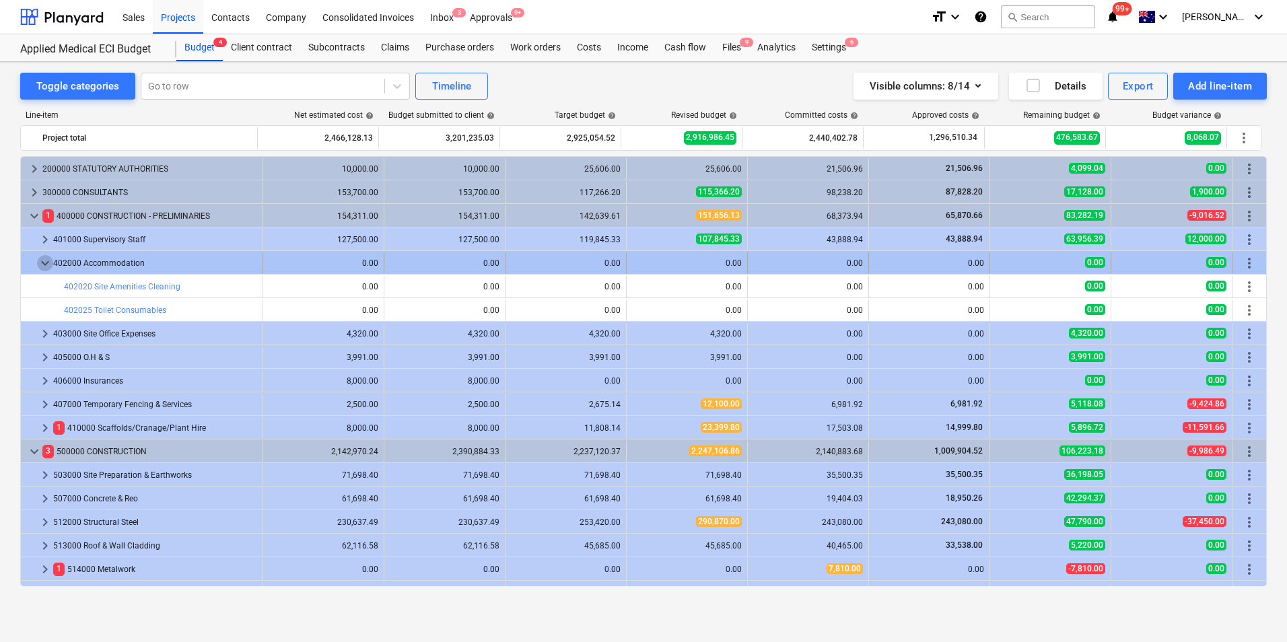
click at [42, 262] on span "keyboard_arrow_down" at bounding box center [45, 263] width 16 height 16
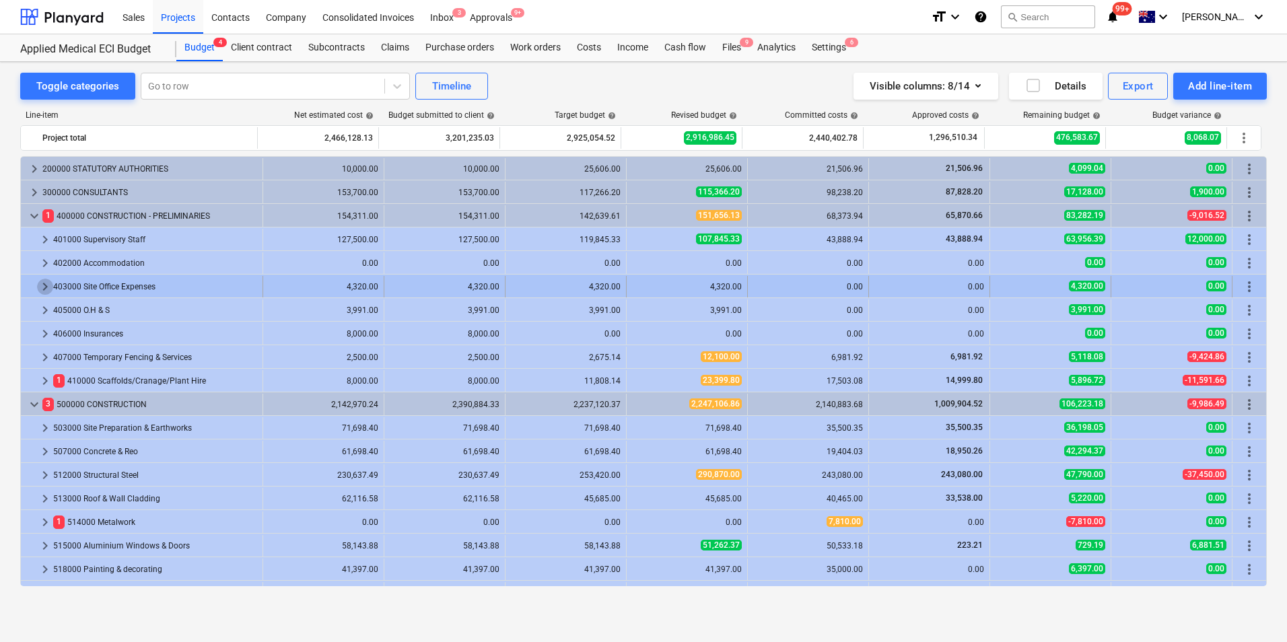
click at [50, 285] on span "keyboard_arrow_right" at bounding box center [45, 287] width 16 height 16
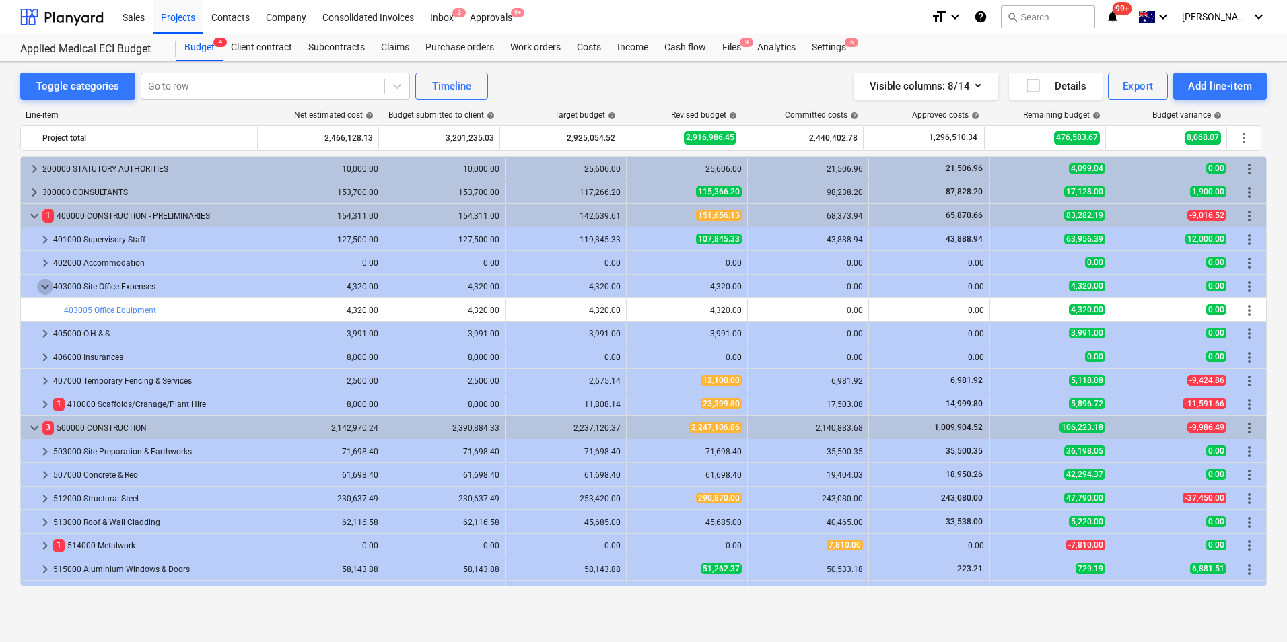
click at [50, 285] on span "keyboard_arrow_down" at bounding box center [45, 287] width 16 height 16
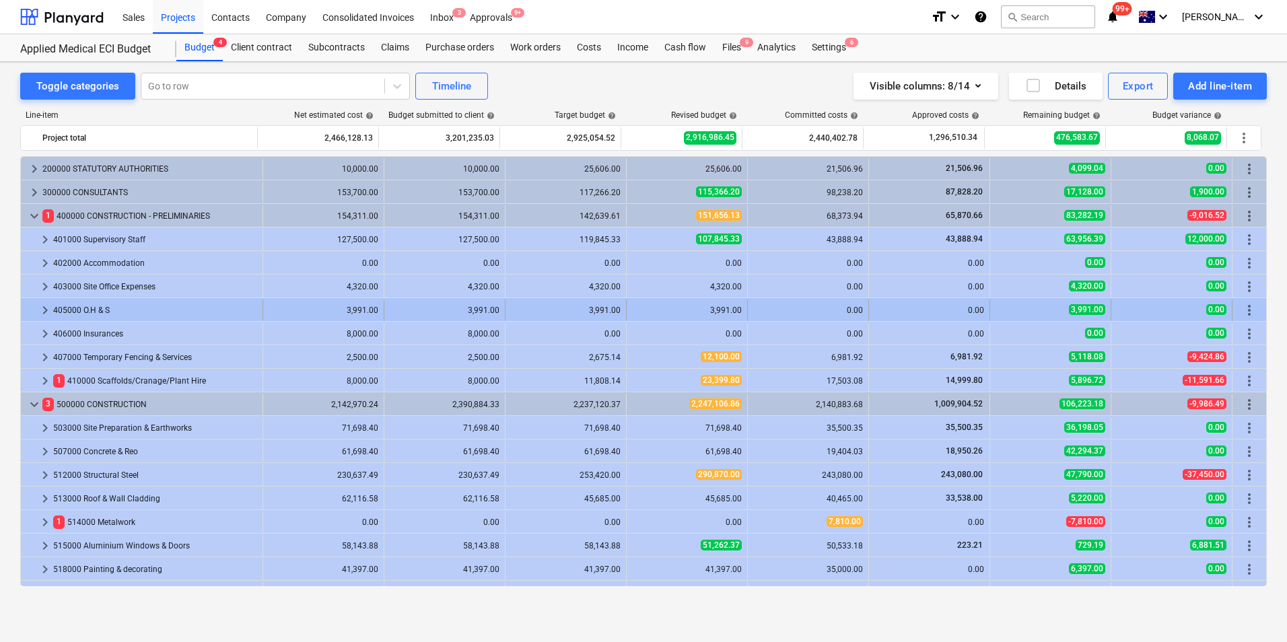
click at [47, 309] on span "keyboard_arrow_right" at bounding box center [45, 310] width 16 height 16
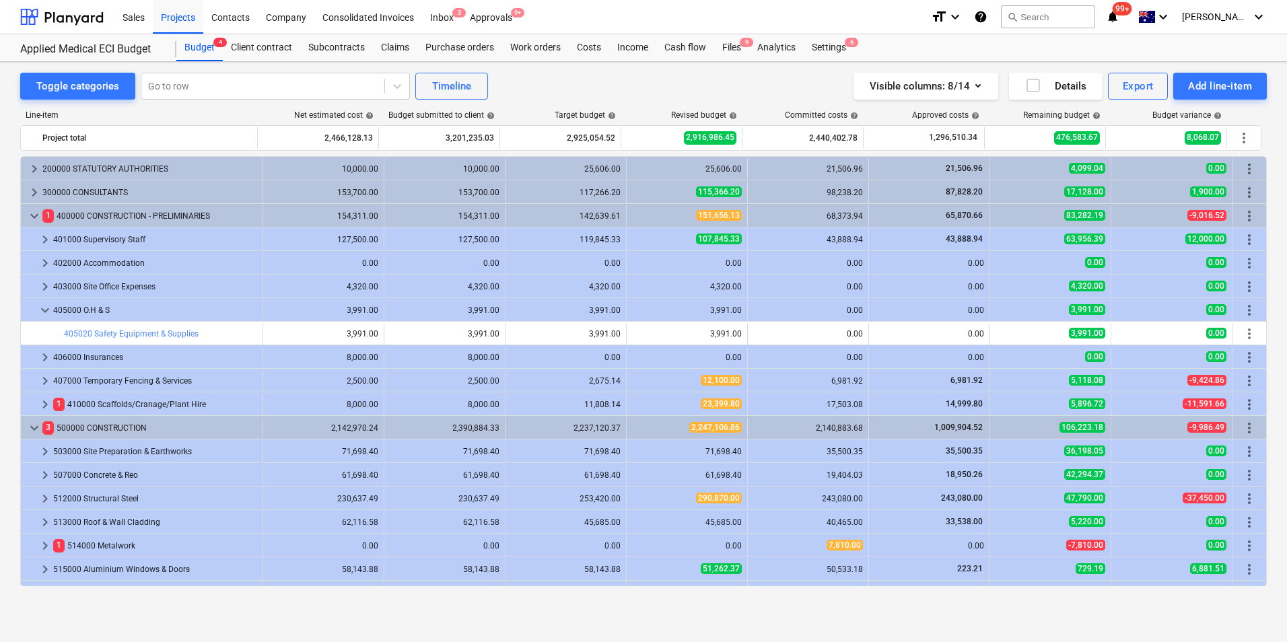
click at [47, 309] on span "keyboard_arrow_down" at bounding box center [45, 310] width 16 height 16
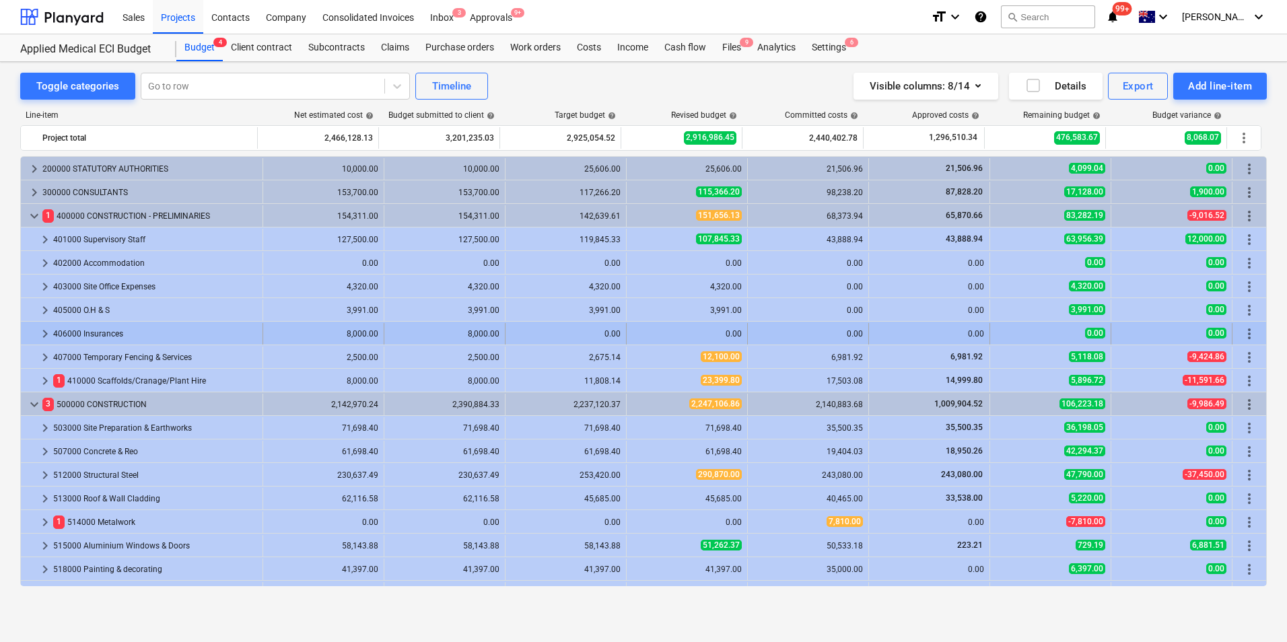
click at [48, 337] on span "keyboard_arrow_right" at bounding box center [45, 334] width 16 height 16
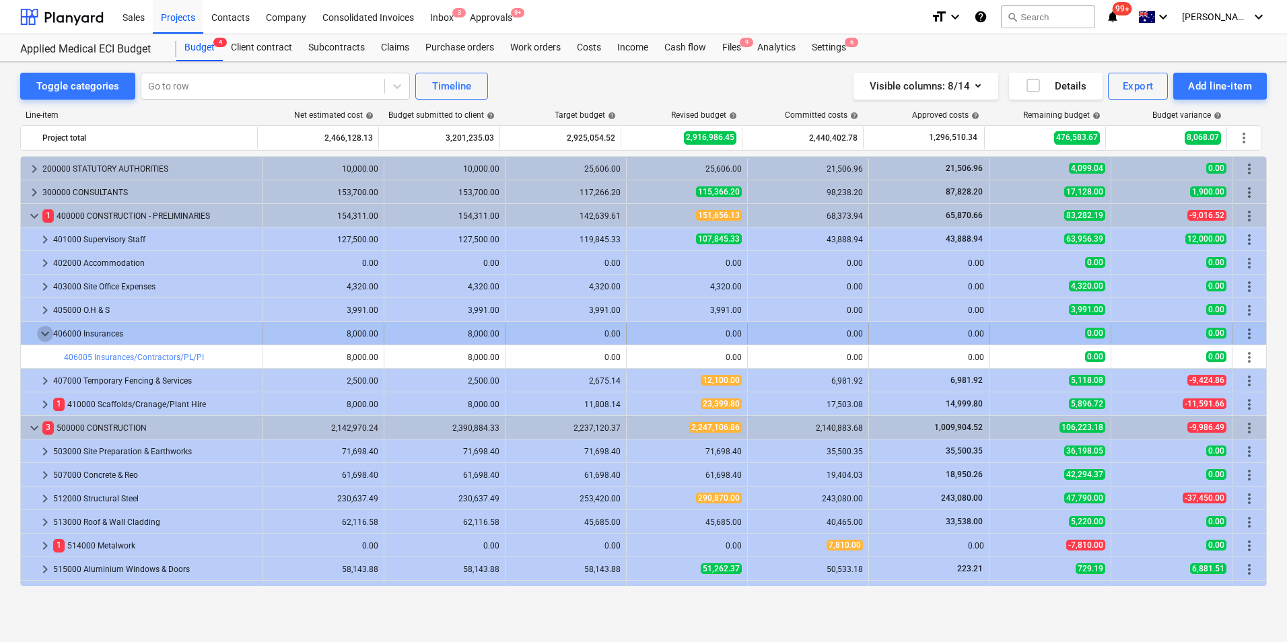
click at [48, 332] on span "keyboard_arrow_down" at bounding box center [45, 334] width 16 height 16
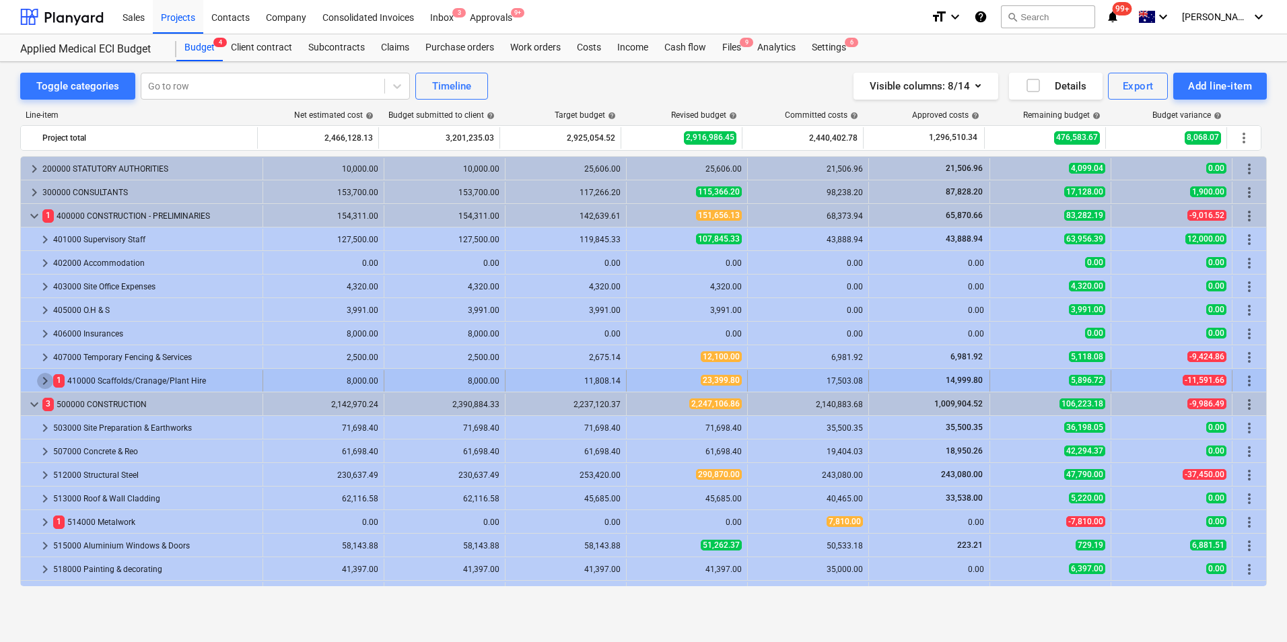
click at [47, 382] on span "keyboard_arrow_right" at bounding box center [45, 381] width 16 height 16
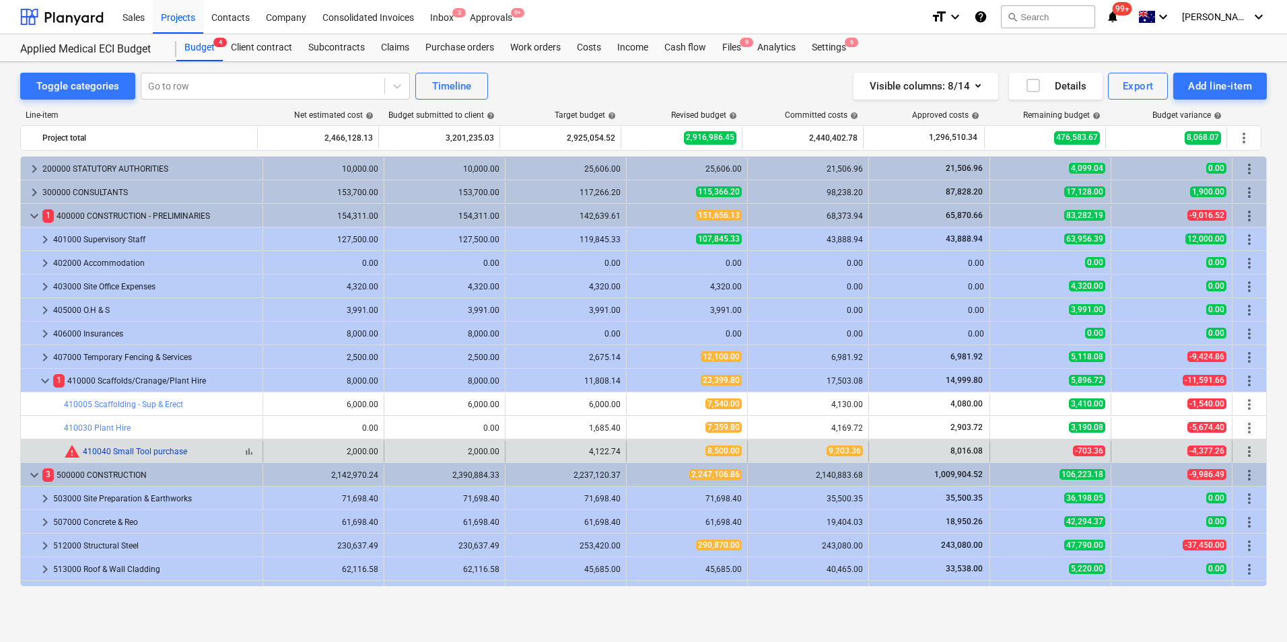
click at [172, 450] on link "410040 Small Tool purchase" at bounding box center [135, 451] width 104 height 9
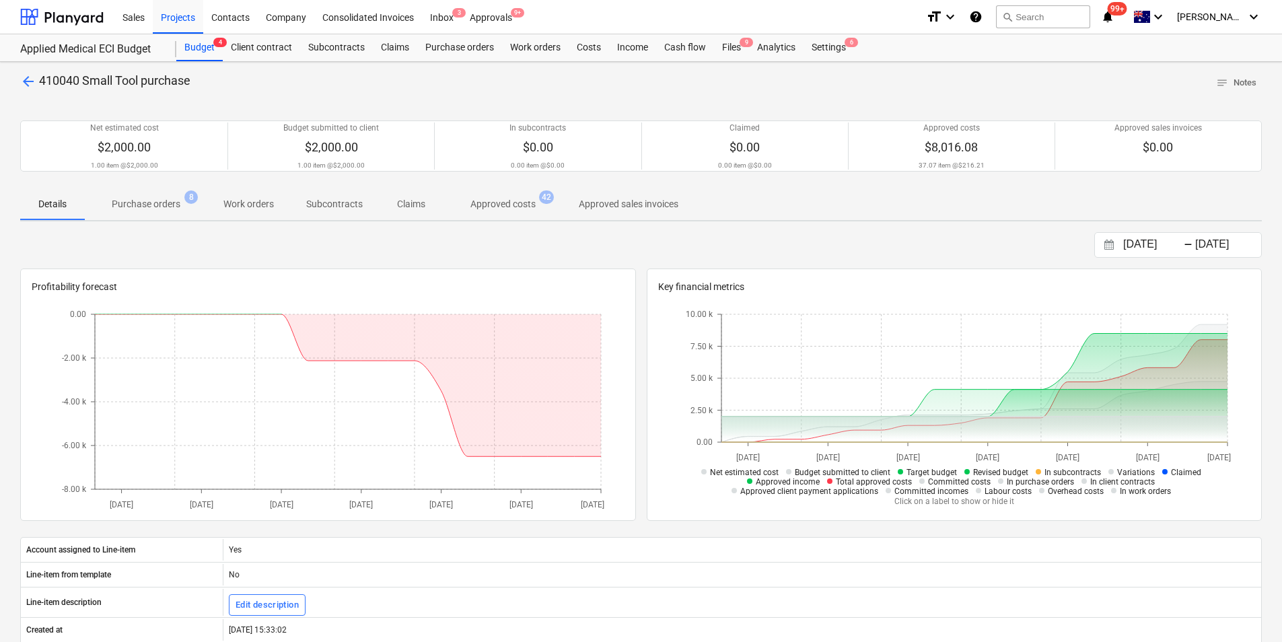
click at [126, 203] on p "Purchase orders" at bounding box center [146, 204] width 69 height 14
click at [490, 15] on div "Approvals 9+" at bounding box center [491, 16] width 59 height 34
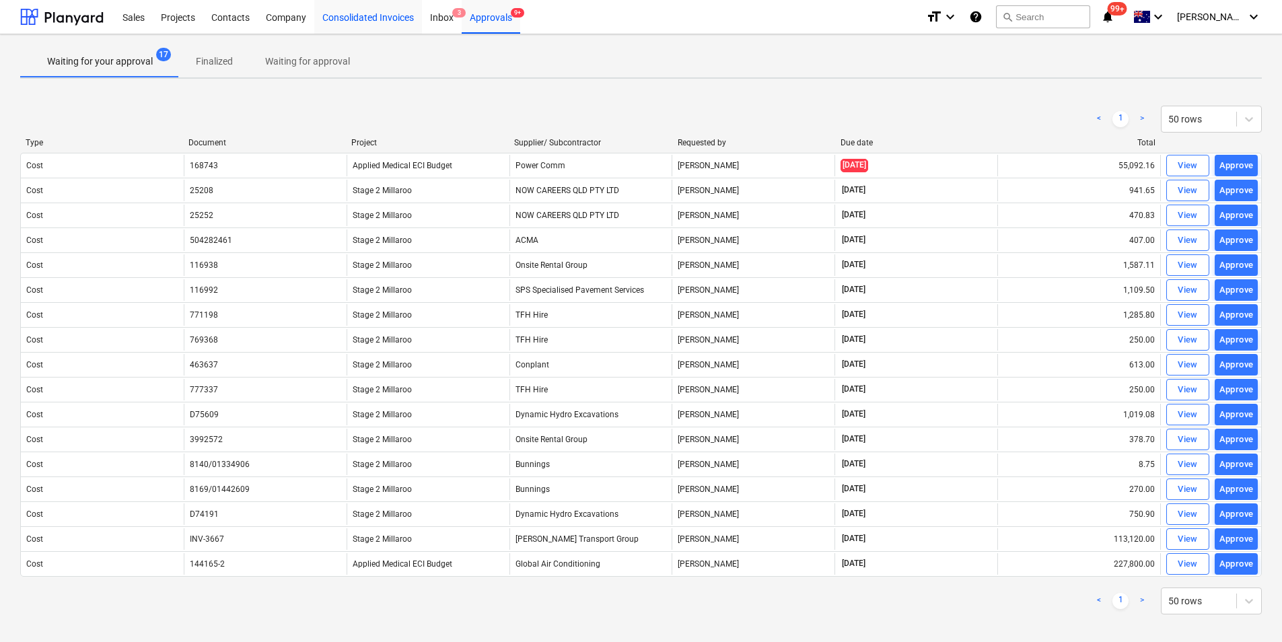
click at [418, 18] on div "Consolidated Invoices" at bounding box center [368, 16] width 108 height 34
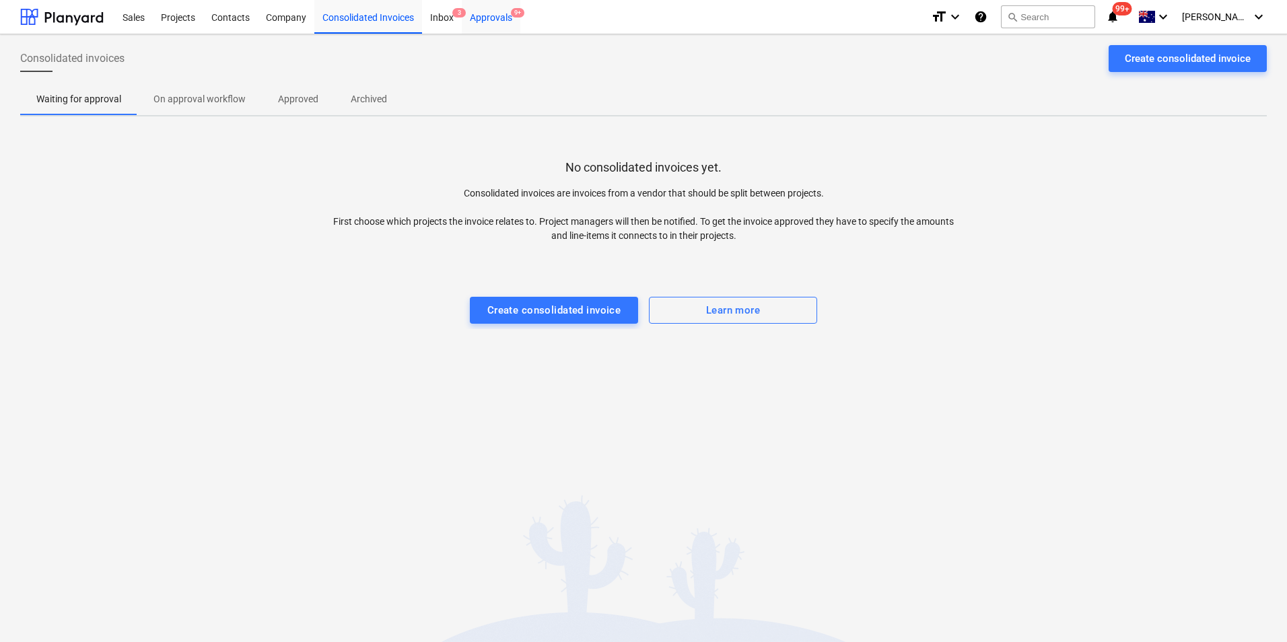
click at [486, 20] on div "Approvals 9+" at bounding box center [491, 16] width 59 height 34
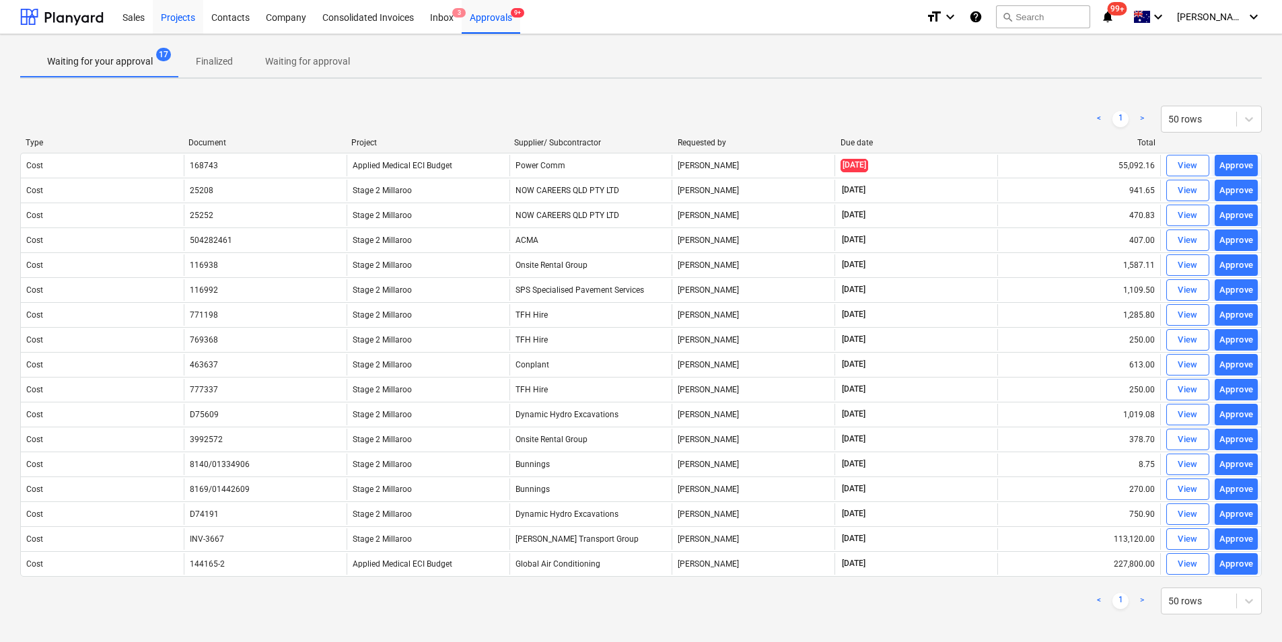
click at [169, 16] on div "Projects" at bounding box center [178, 16] width 50 height 34
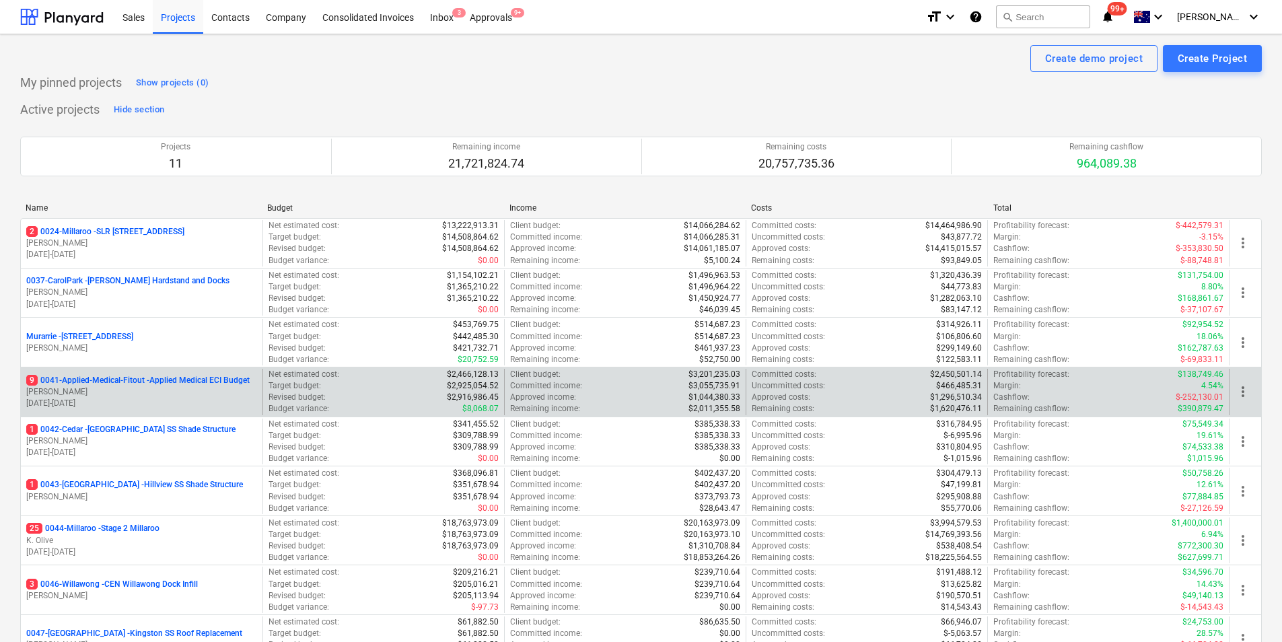
click at [108, 381] on p "9 0041-Applied-Medical-Fitout - Applied Medical ECI Budget" at bounding box center [137, 380] width 223 height 11
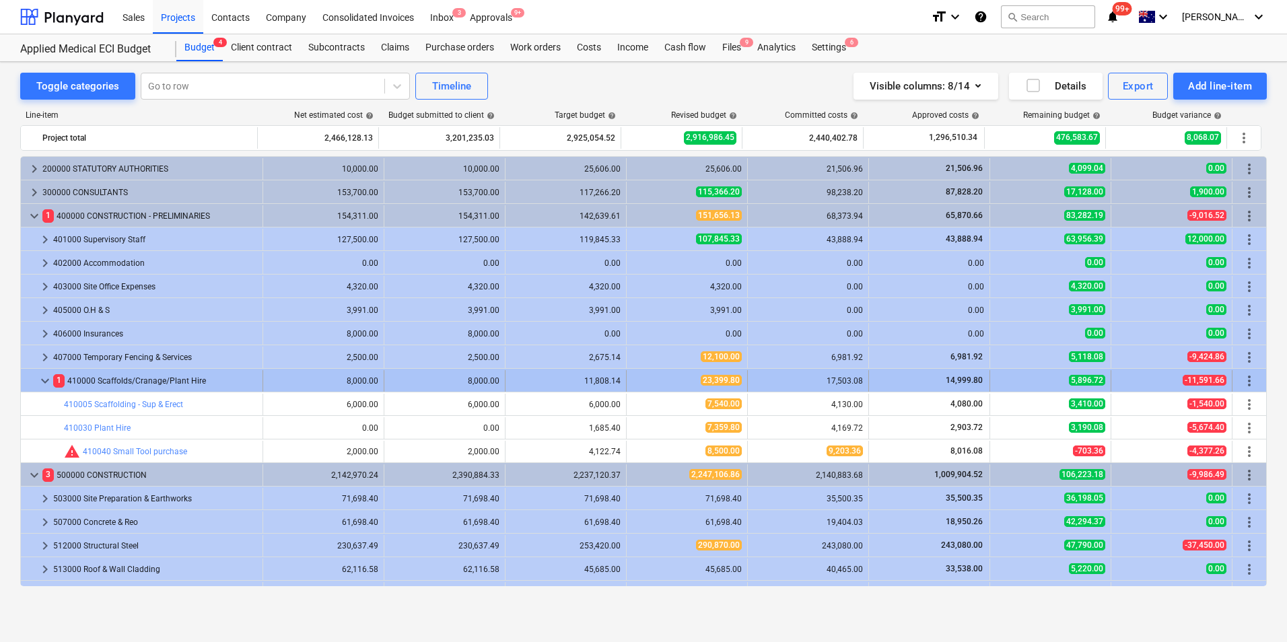
click at [43, 382] on span "keyboard_arrow_down" at bounding box center [45, 381] width 16 height 16
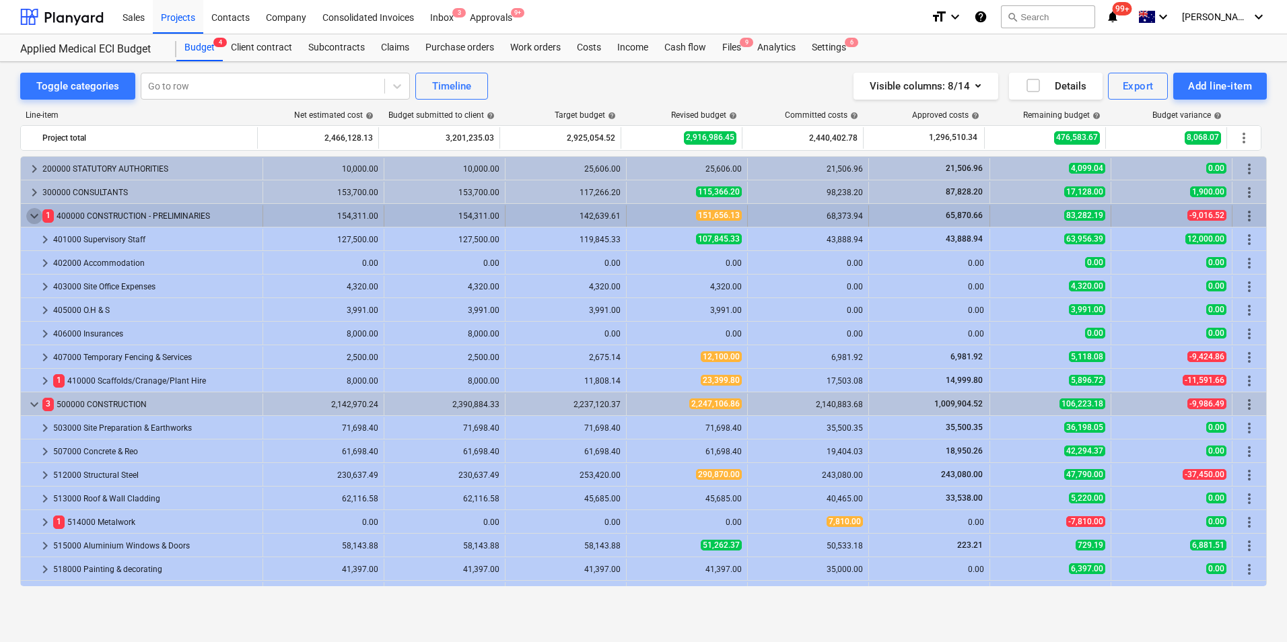
click at [32, 219] on span "keyboard_arrow_down" at bounding box center [34, 216] width 16 height 16
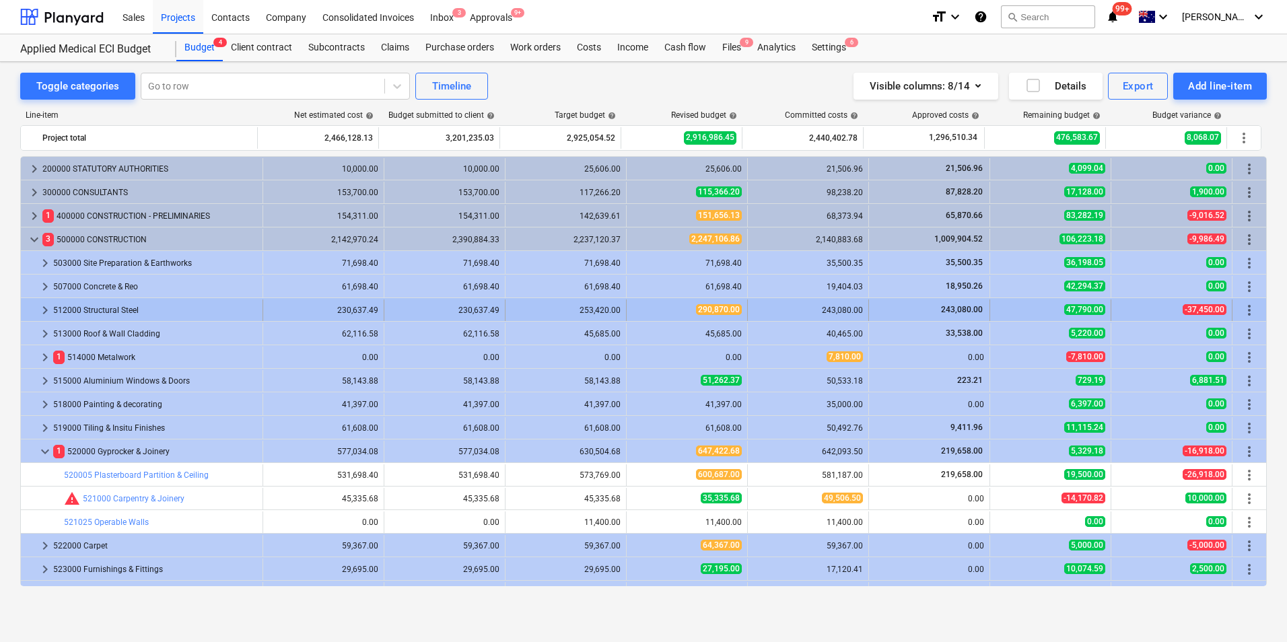
click at [43, 307] on span "keyboard_arrow_right" at bounding box center [45, 310] width 16 height 16
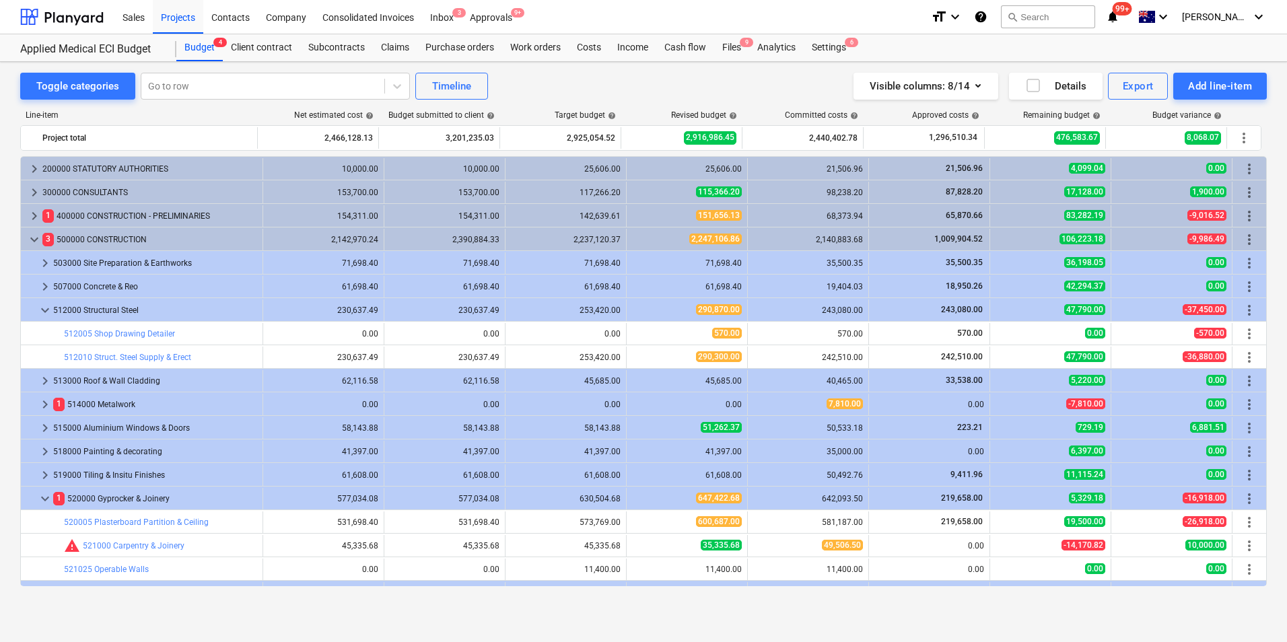
click at [43, 307] on span "keyboard_arrow_down" at bounding box center [45, 310] width 16 height 16
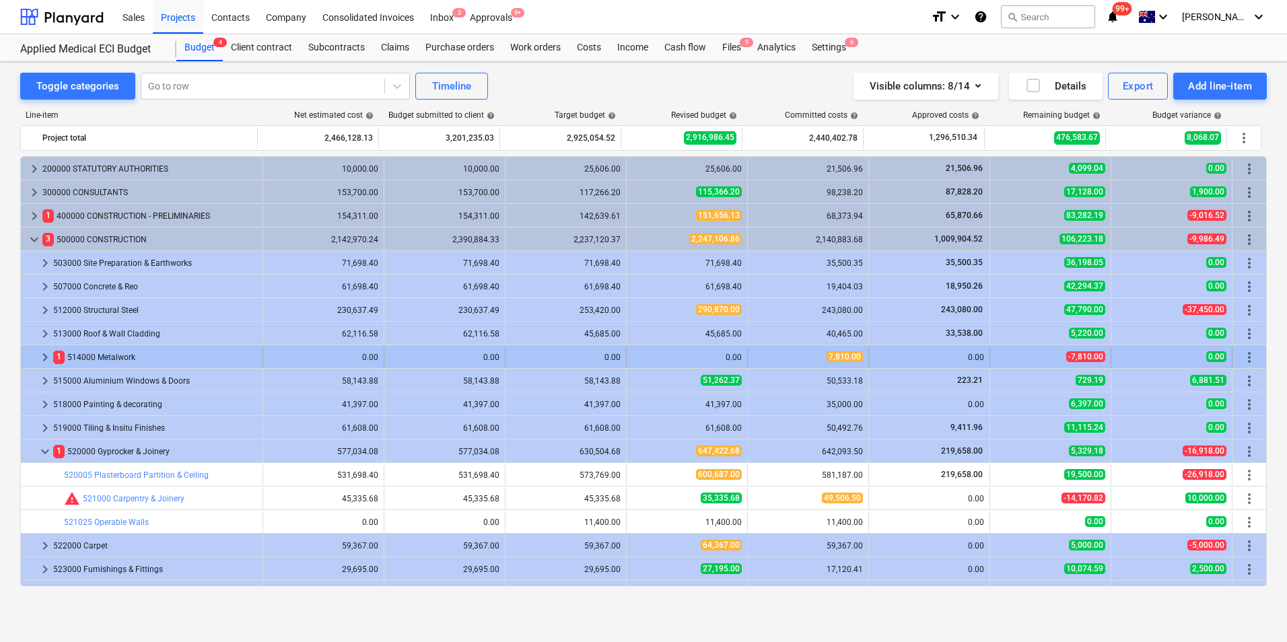
click at [45, 357] on span "keyboard_arrow_right" at bounding box center [45, 357] width 16 height 16
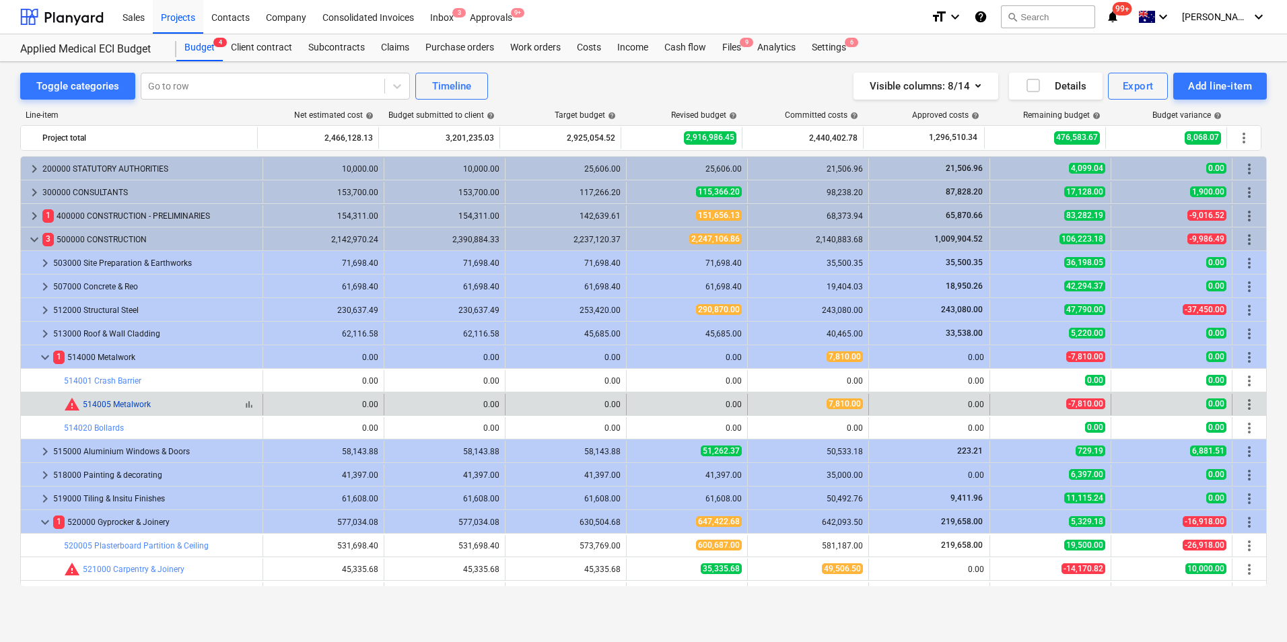
click at [117, 403] on link "514005 Metalwork" at bounding box center [117, 404] width 68 height 9
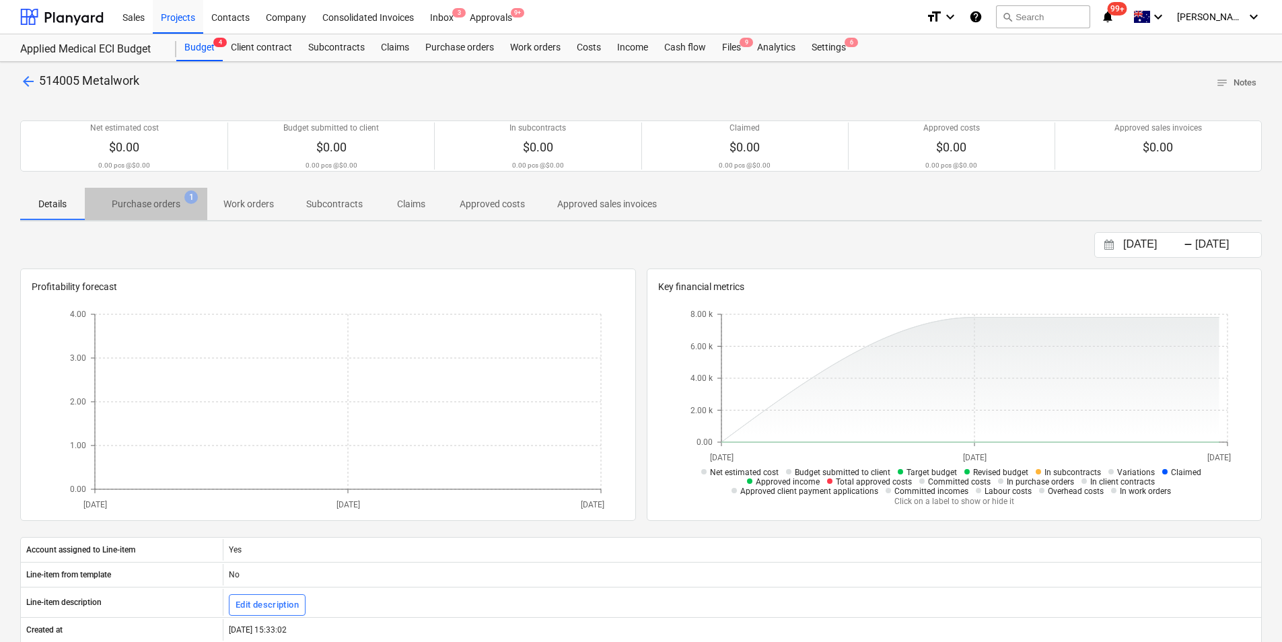
click at [144, 197] on p "Purchase orders" at bounding box center [146, 204] width 69 height 14
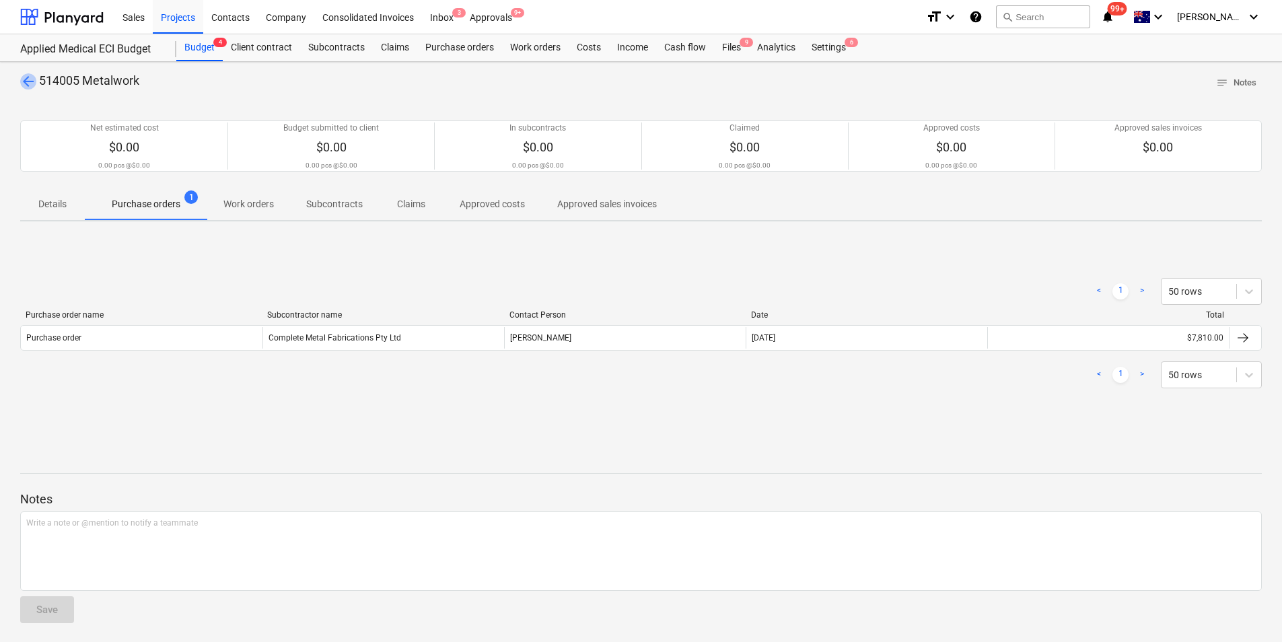
click at [24, 84] on span "arrow_back" at bounding box center [28, 81] width 16 height 16
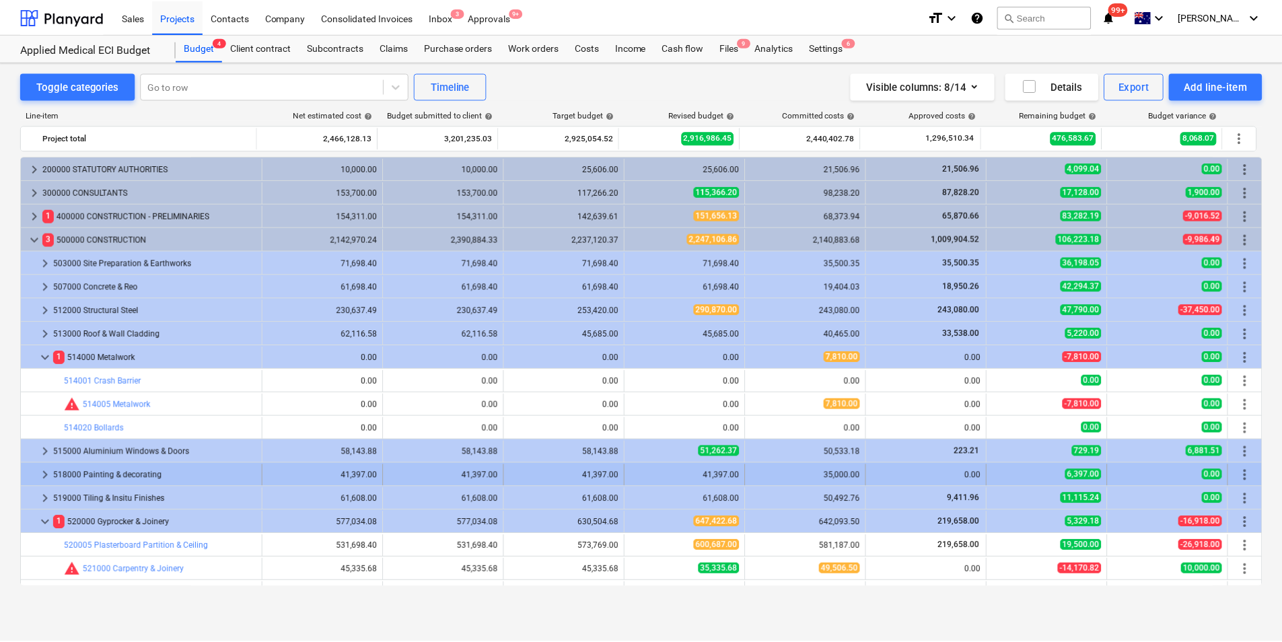
scroll to position [90, 0]
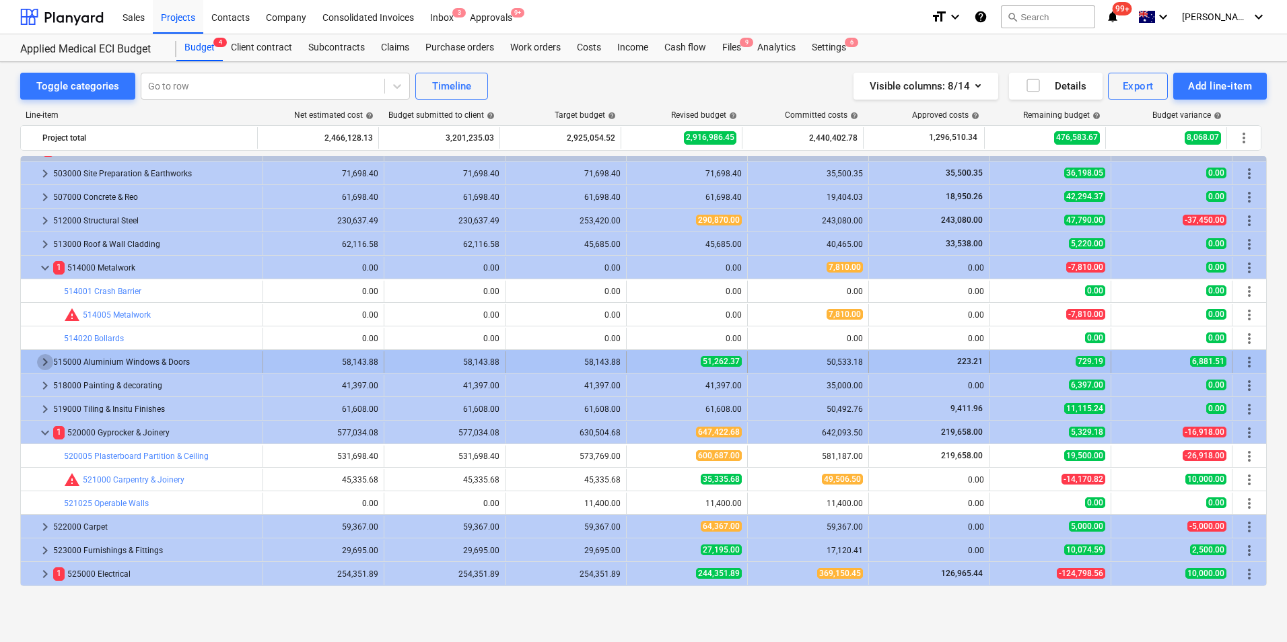
click at [42, 363] on span "keyboard_arrow_right" at bounding box center [45, 362] width 16 height 16
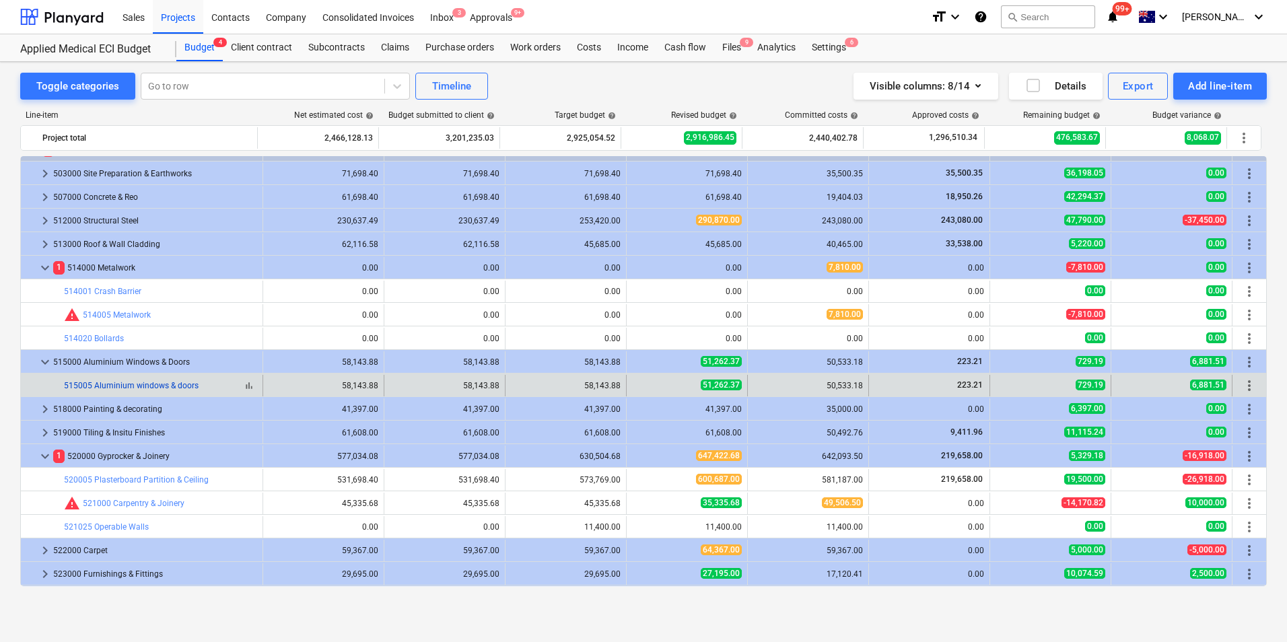
click at [154, 387] on link "515005 Aluminium windows & doors" at bounding box center [131, 385] width 135 height 9
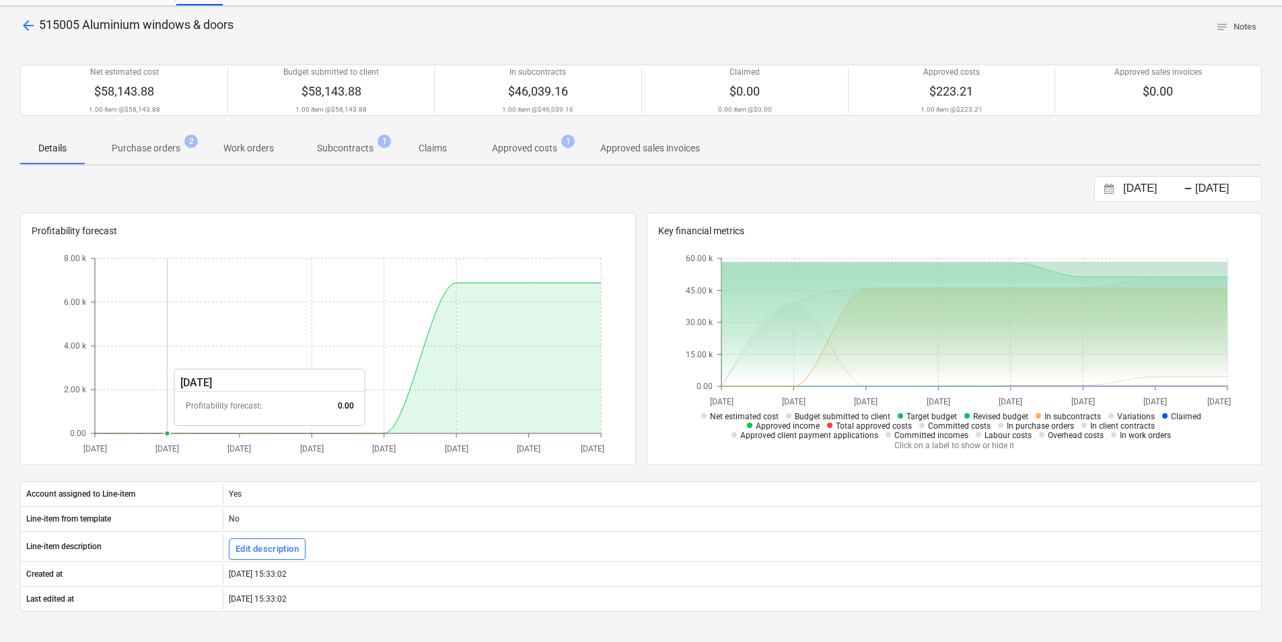
scroll to position [50, 0]
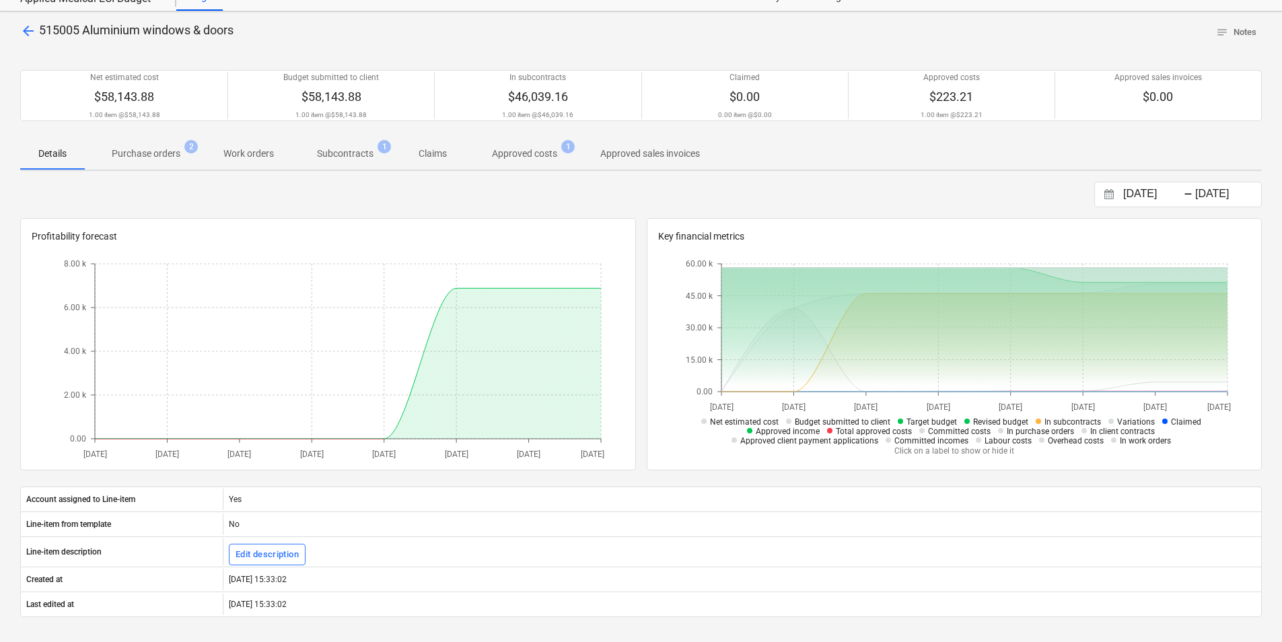
click at [139, 160] on p "Purchase orders" at bounding box center [146, 154] width 69 height 14
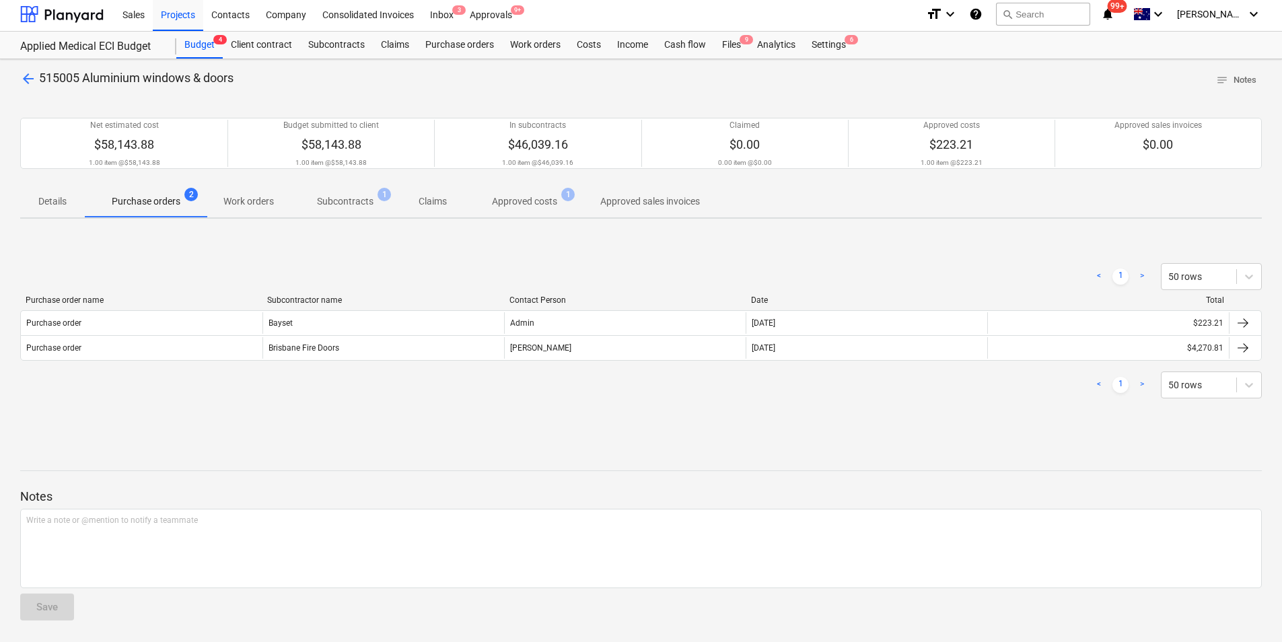
scroll to position [3, 0]
click at [326, 198] on p "Subcontracts" at bounding box center [345, 202] width 57 height 14
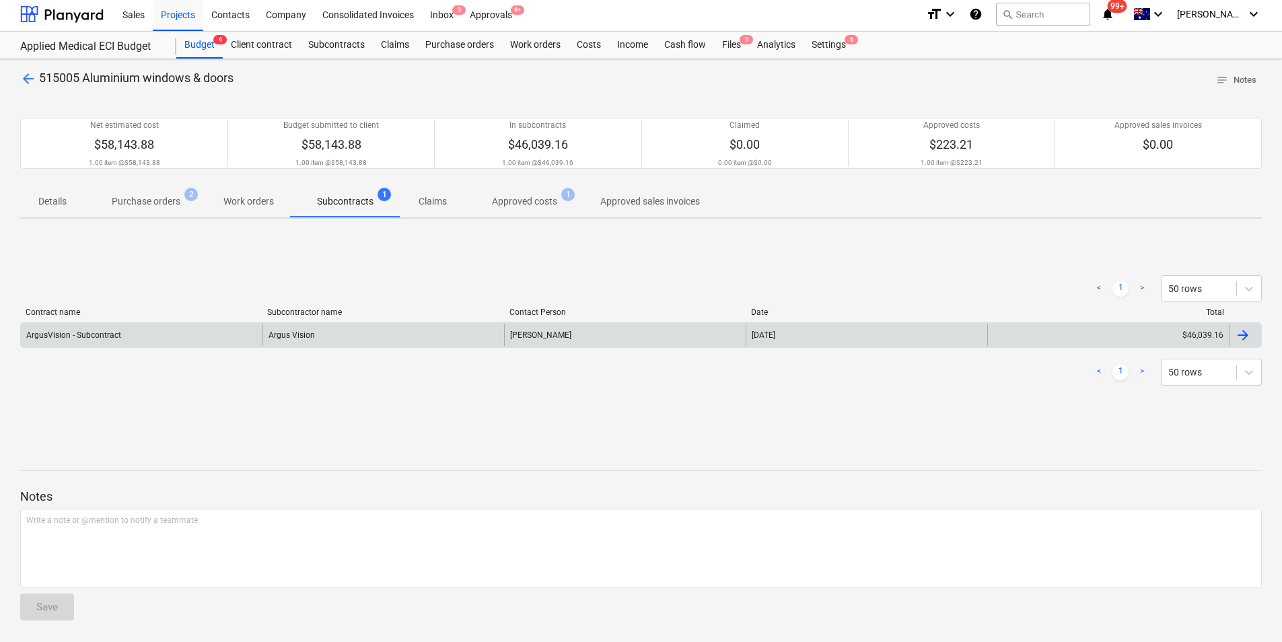
click at [291, 335] on div "Argus Vision" at bounding box center [384, 335] width 242 height 22
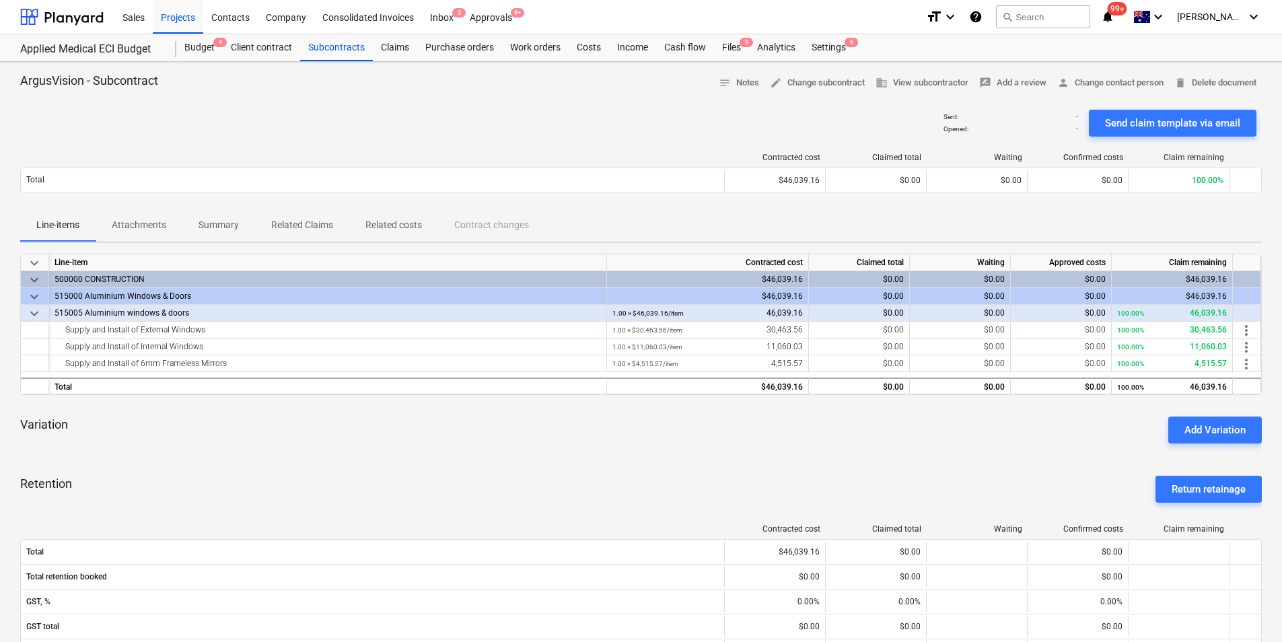
click at [59, 219] on p "Line-items" at bounding box center [57, 225] width 43 height 14
click at [343, 50] on div "Subcontracts" at bounding box center [336, 47] width 73 height 27
click at [443, 21] on div "Inbox 3" at bounding box center [442, 16] width 40 height 34
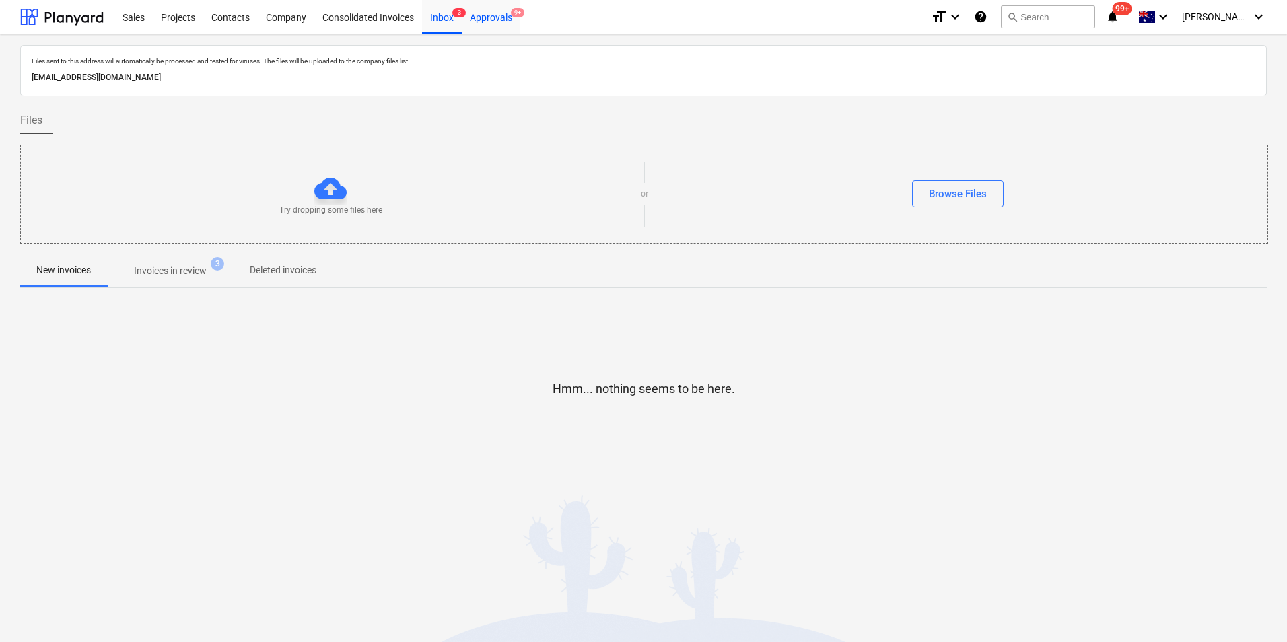
click at [493, 19] on div "Approvals 9+" at bounding box center [491, 16] width 59 height 34
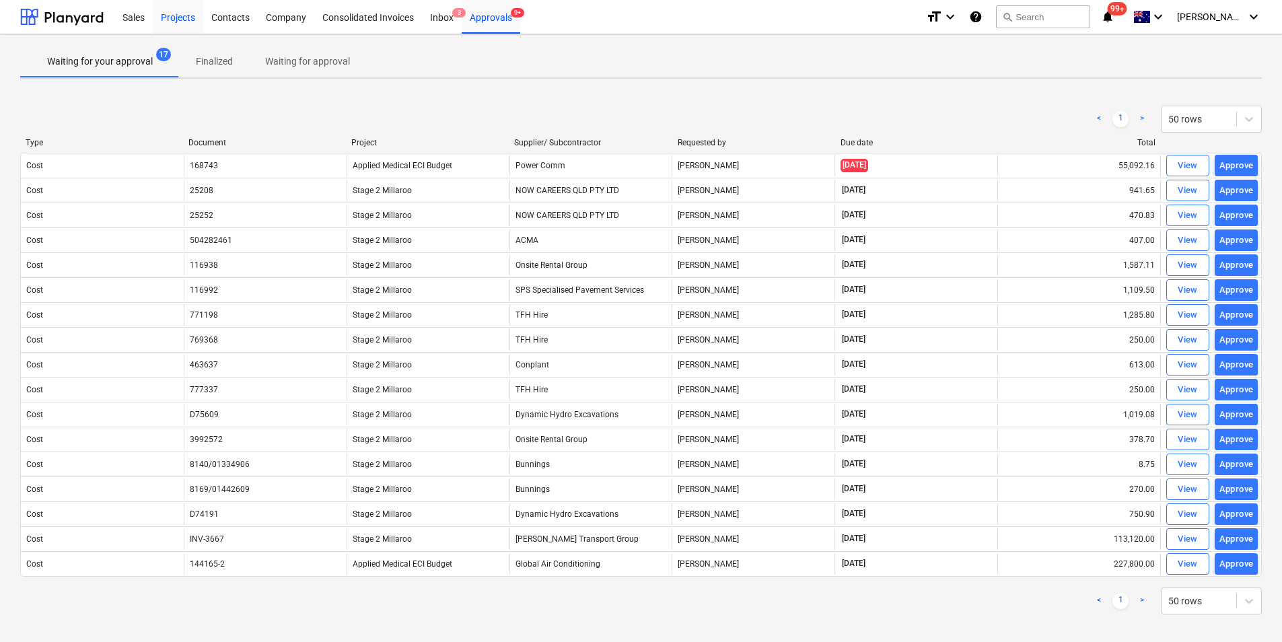
click at [193, 18] on div "Projects" at bounding box center [178, 16] width 50 height 34
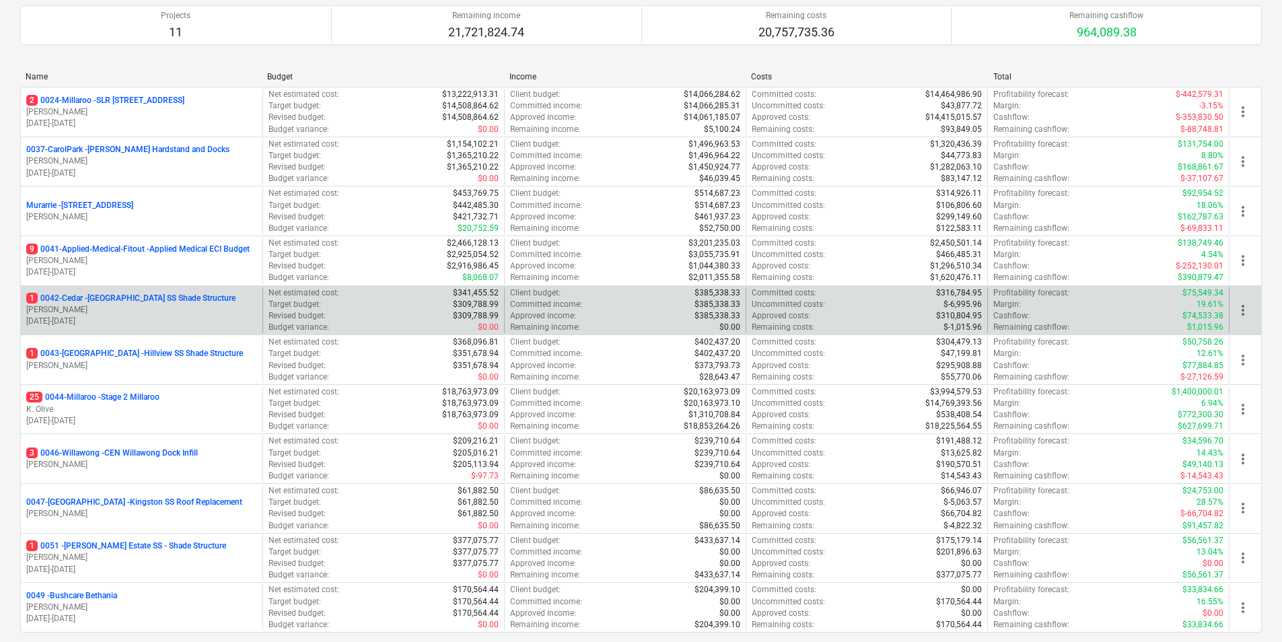
scroll to position [135, 0]
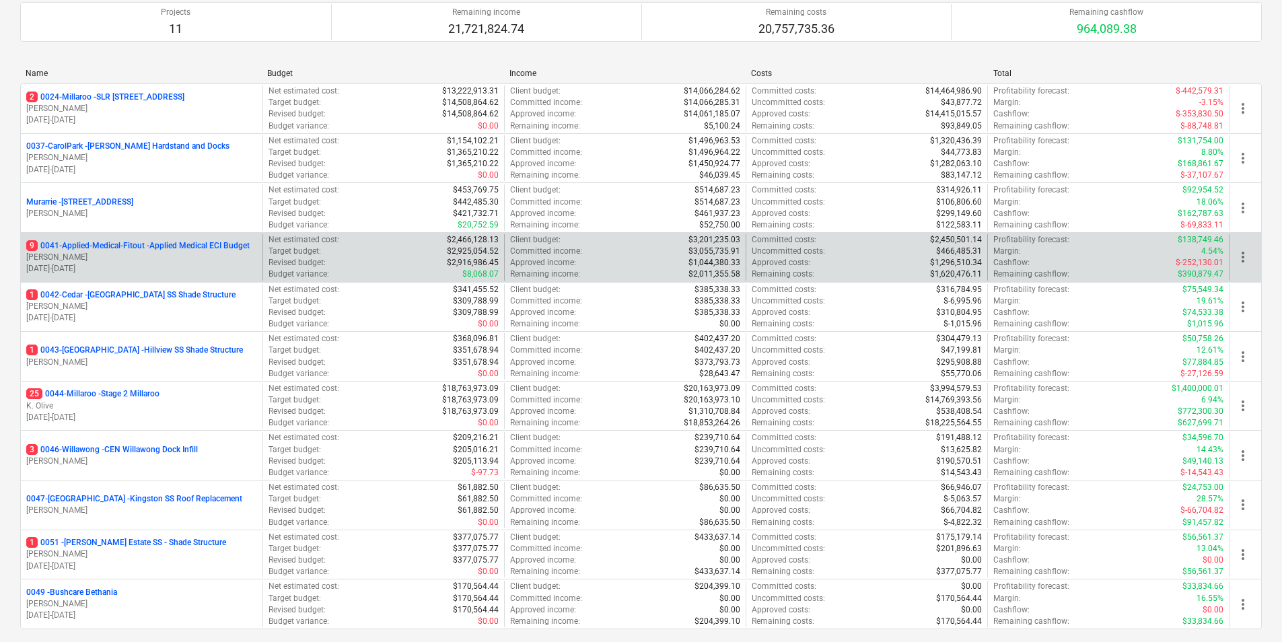
click at [146, 244] on p "9 0041-Applied-Medical-Fitout - Applied Medical ECI Budget" at bounding box center [137, 245] width 223 height 11
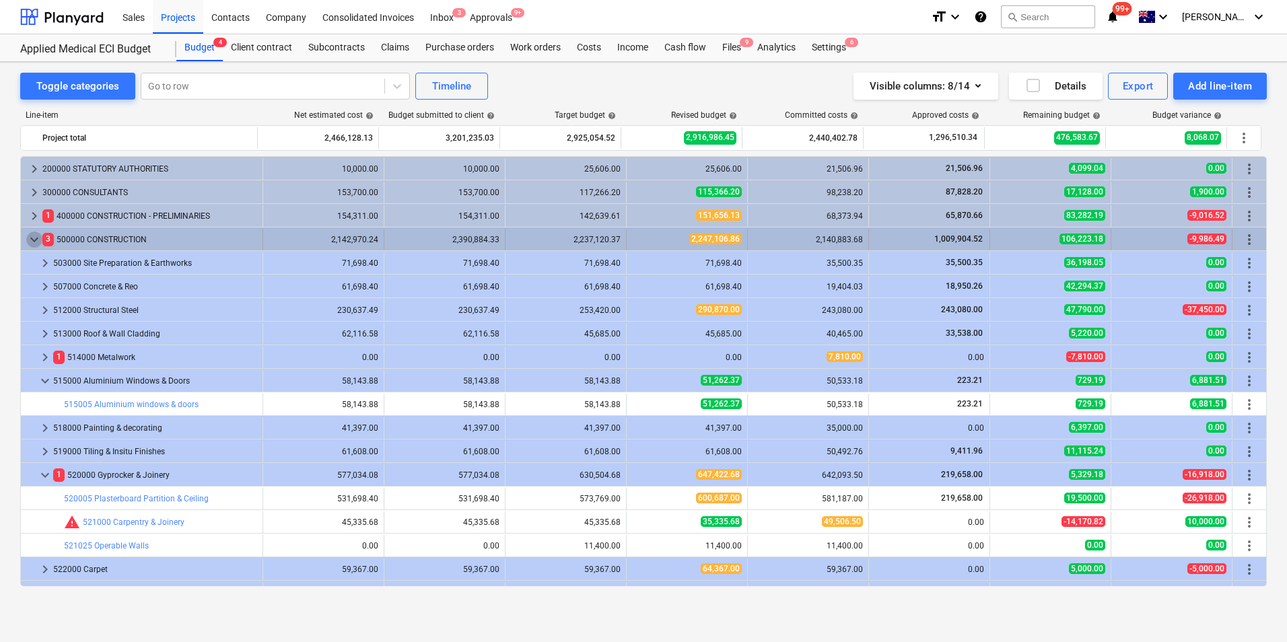
click at [28, 238] on span "keyboard_arrow_down" at bounding box center [34, 240] width 16 height 16
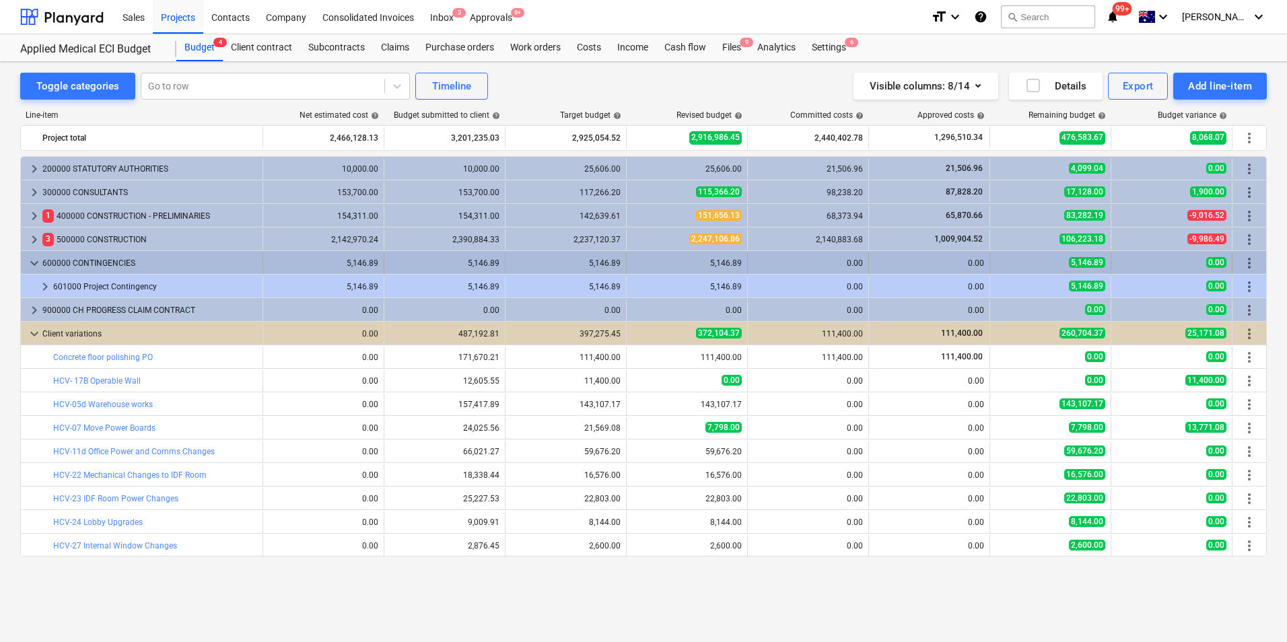
click at [33, 265] on span "keyboard_arrow_down" at bounding box center [34, 263] width 16 height 16
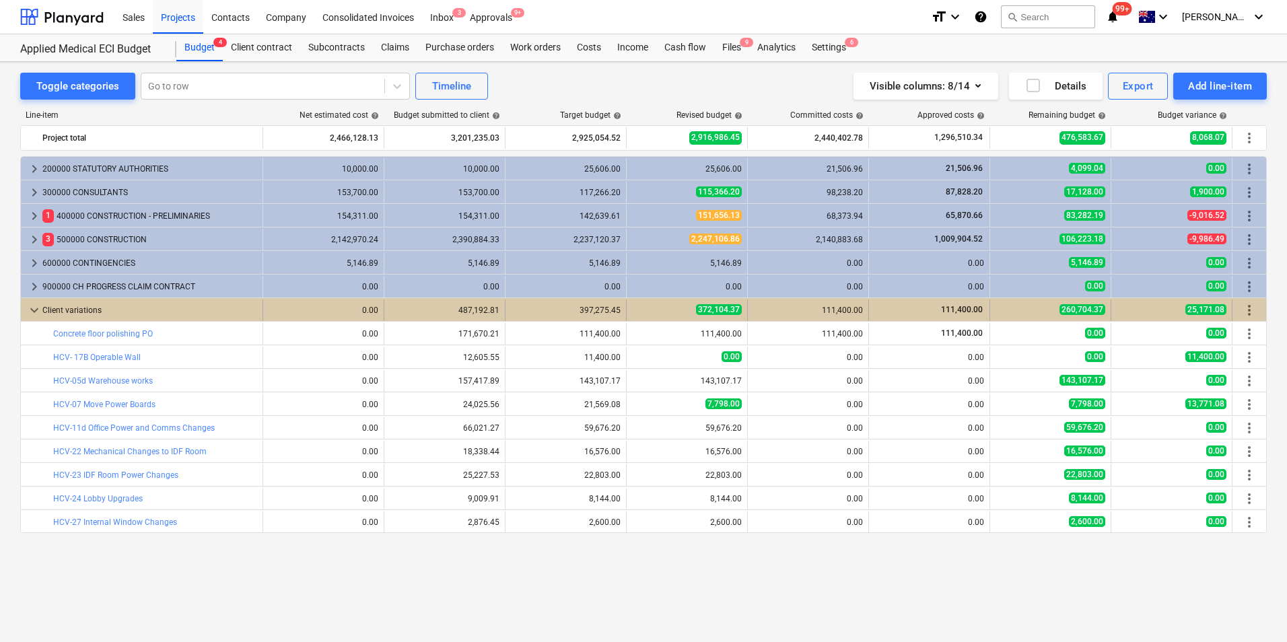
click at [38, 306] on span "keyboard_arrow_down" at bounding box center [34, 310] width 16 height 16
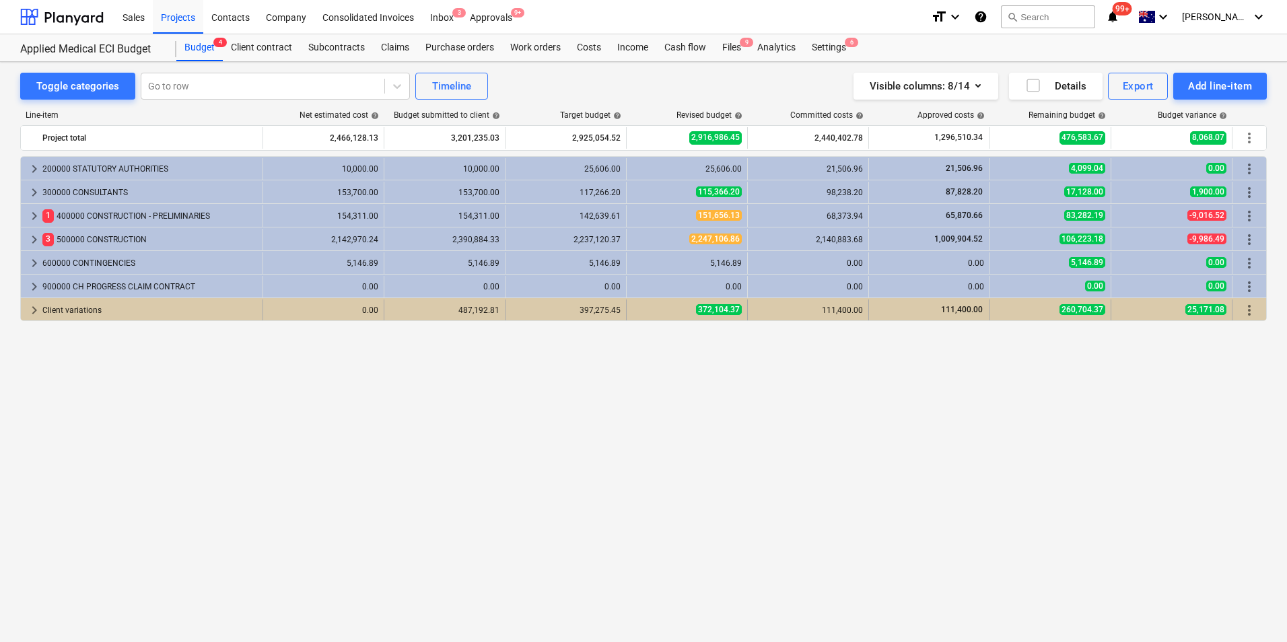
click at [39, 308] on span "keyboard_arrow_right" at bounding box center [34, 310] width 16 height 16
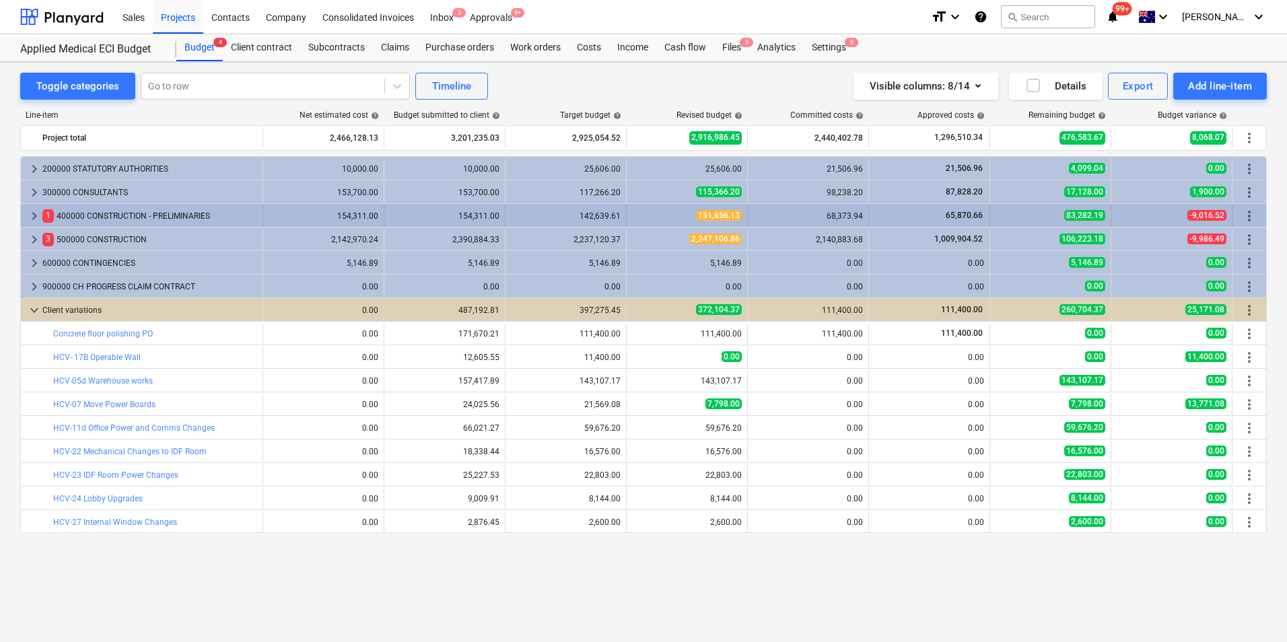
click at [28, 221] on span "keyboard_arrow_right" at bounding box center [34, 216] width 16 height 16
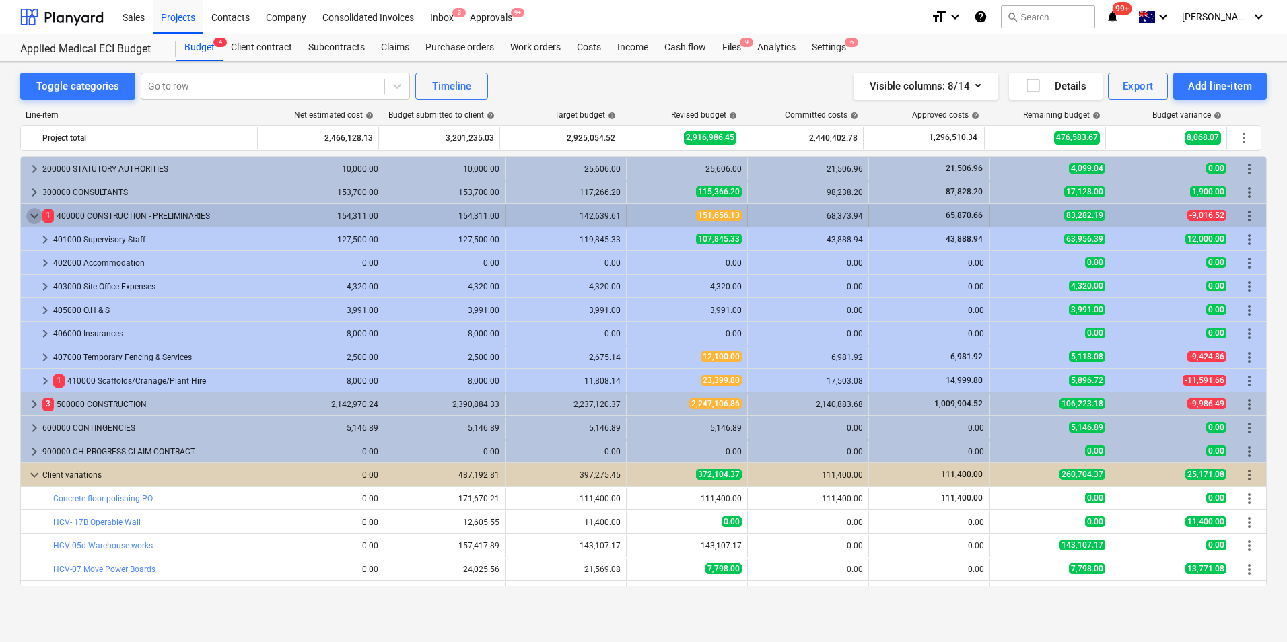
click at [31, 212] on span "keyboard_arrow_down" at bounding box center [34, 216] width 16 height 16
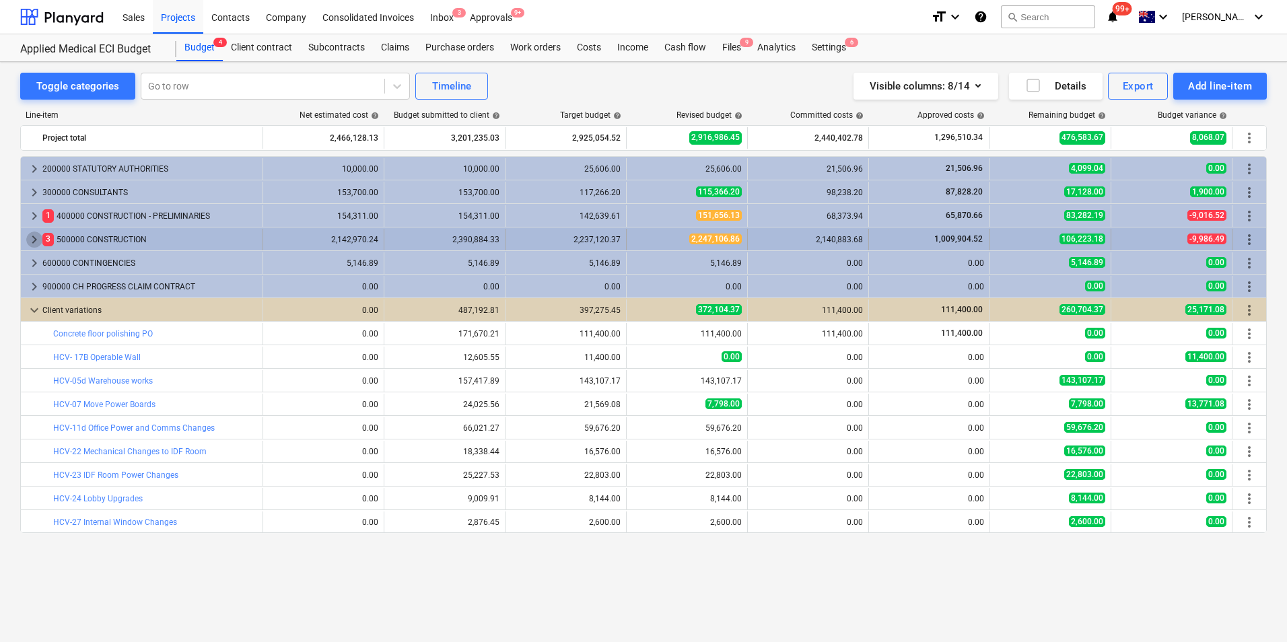
click at [30, 238] on span "keyboard_arrow_right" at bounding box center [34, 240] width 16 height 16
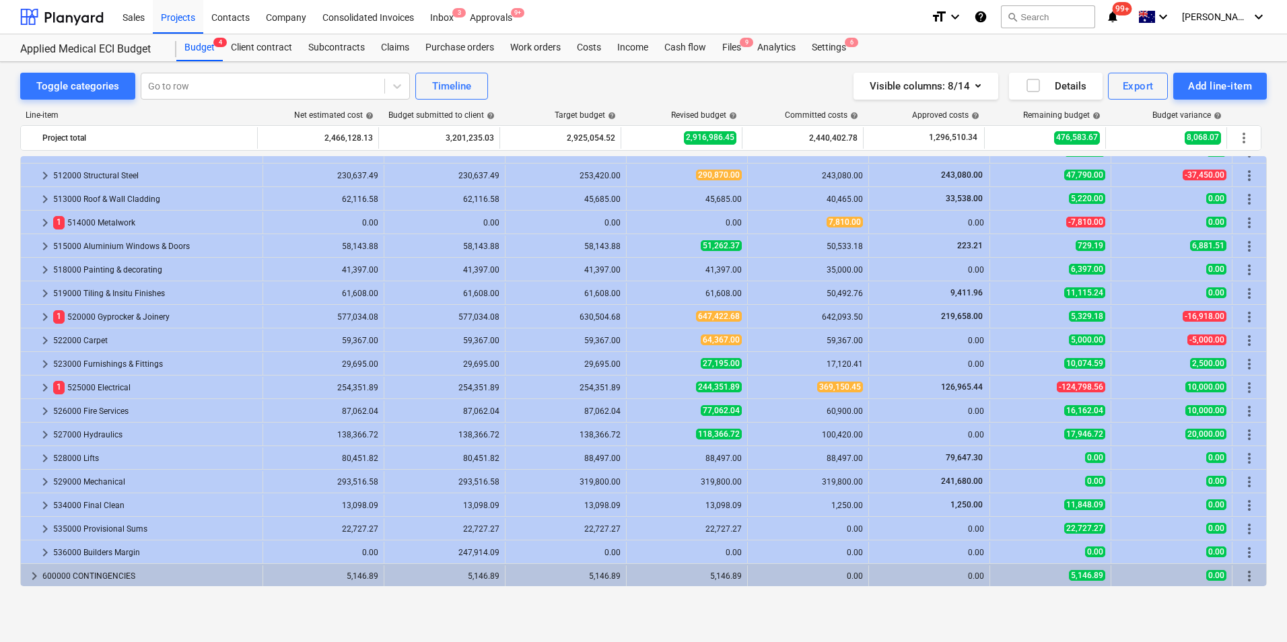
scroll to position [202, 0]
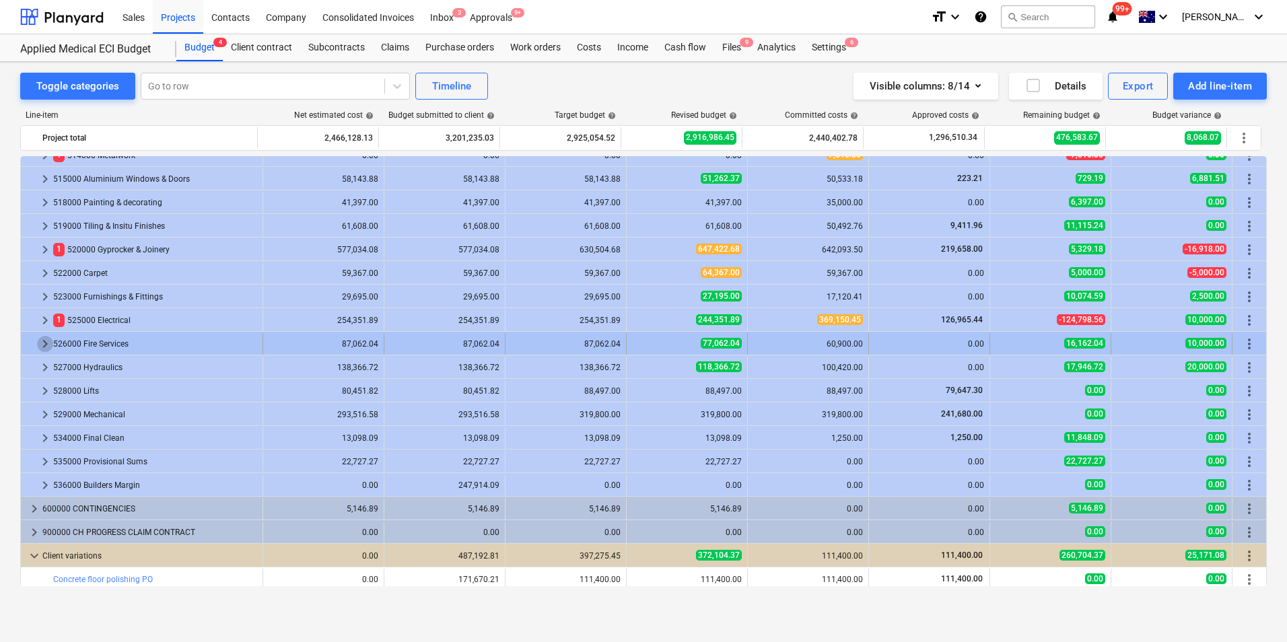
click at [44, 344] on span "keyboard_arrow_right" at bounding box center [45, 344] width 16 height 16
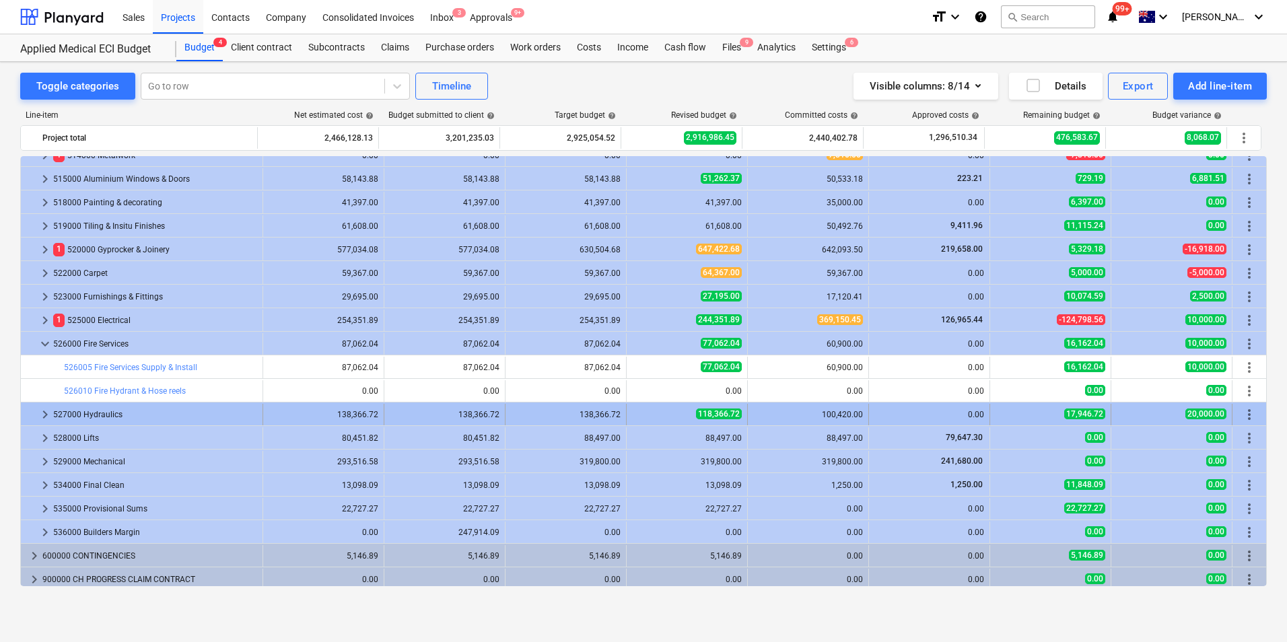
click at [40, 415] on span "keyboard_arrow_right" at bounding box center [45, 415] width 16 height 16
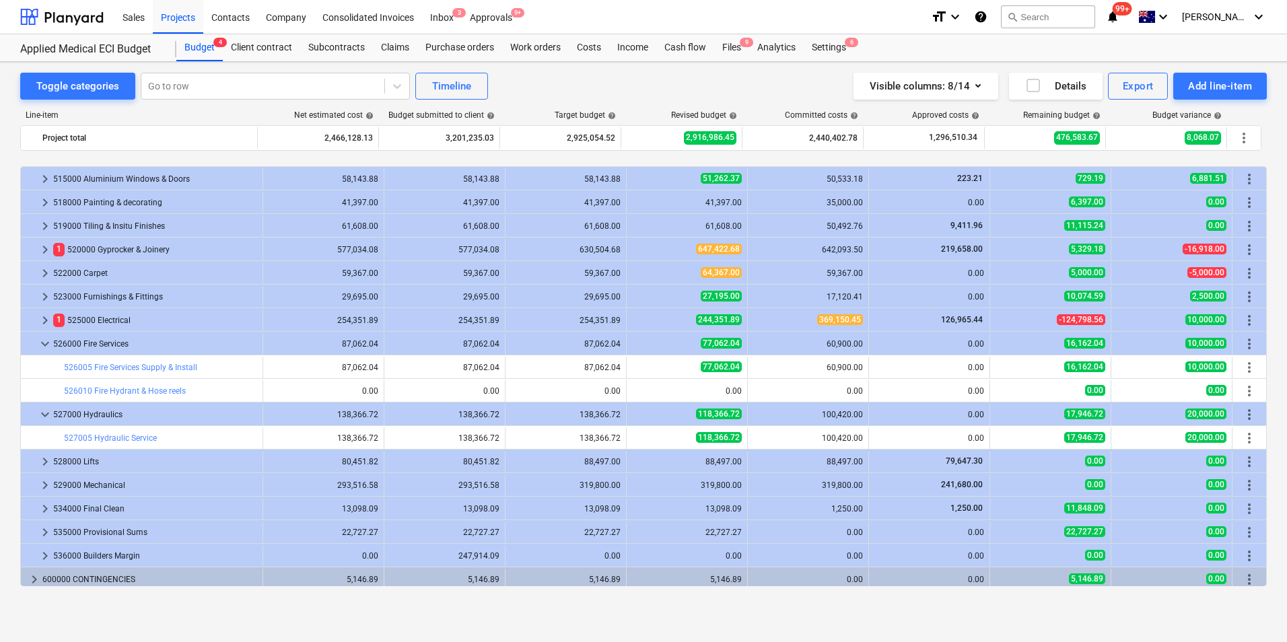
scroll to position [337, 0]
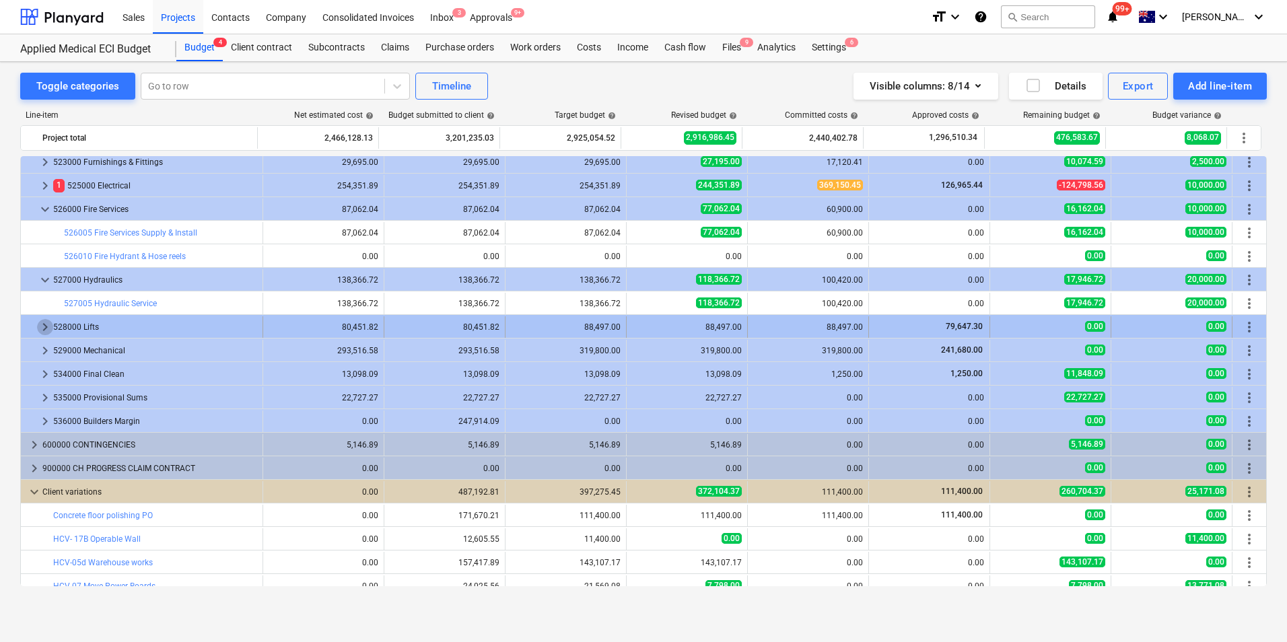
click at [40, 329] on span "keyboard_arrow_right" at bounding box center [45, 327] width 16 height 16
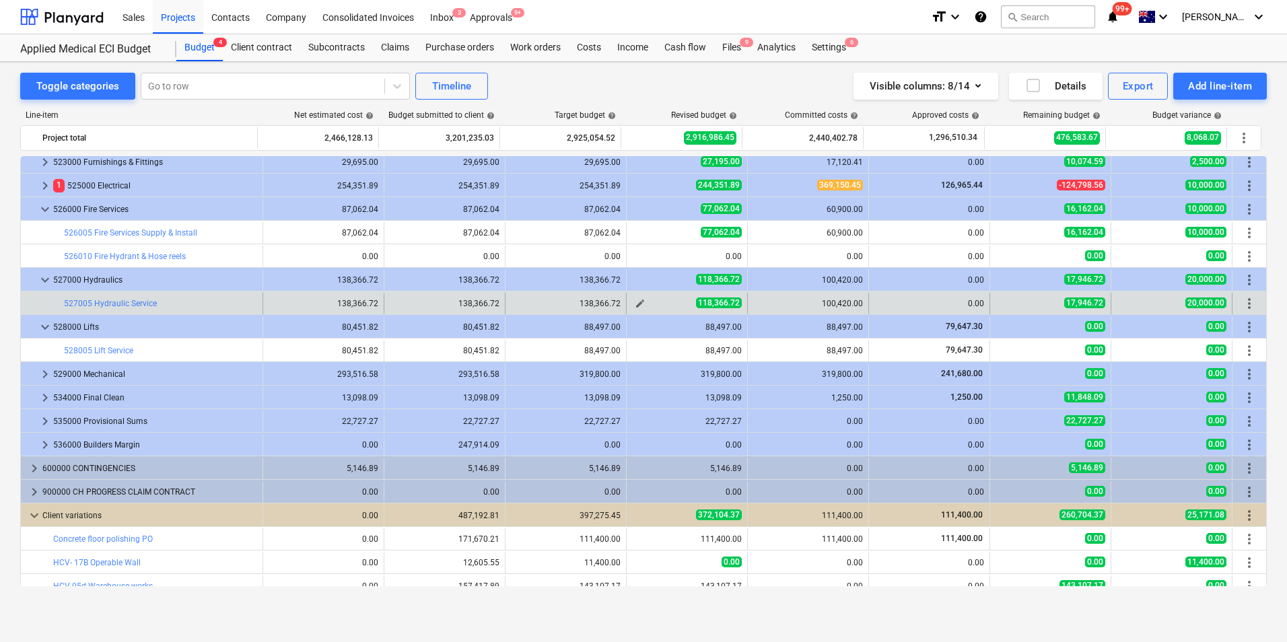
click at [718, 306] on span "118,366.72" at bounding box center [719, 303] width 46 height 11
click at [596, 303] on div "138,366.72" at bounding box center [566, 303] width 110 height 9
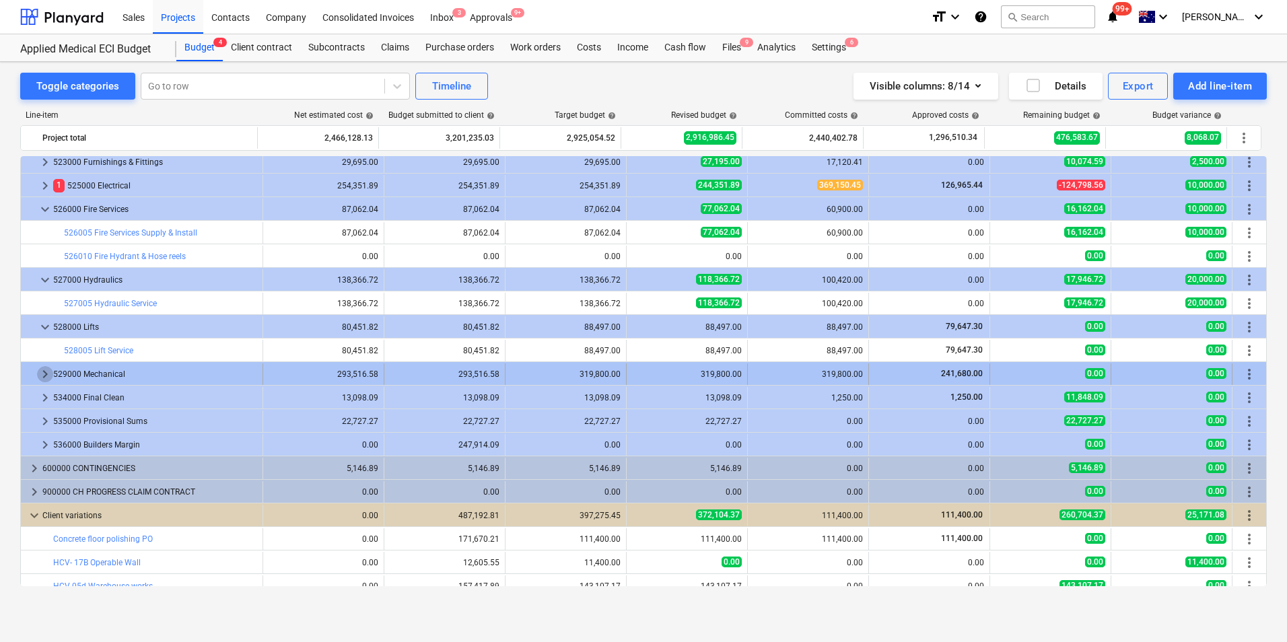
click at [44, 371] on span "keyboard_arrow_right" at bounding box center [45, 374] width 16 height 16
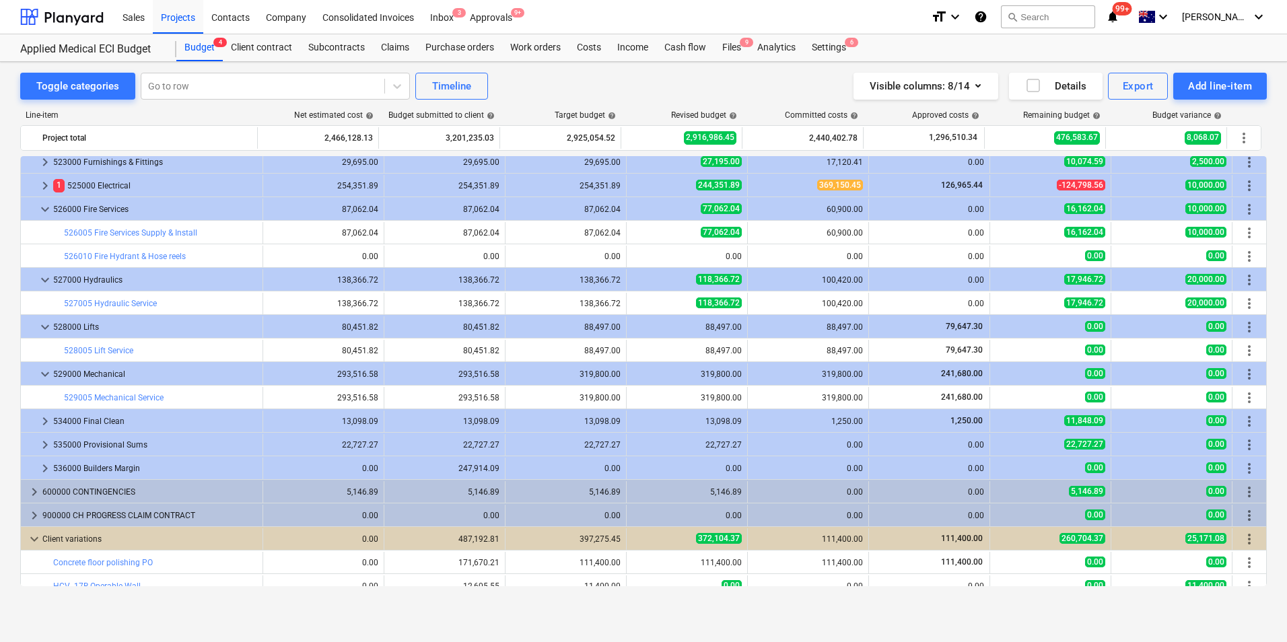
click at [44, 371] on span "keyboard_arrow_down" at bounding box center [45, 374] width 16 height 16
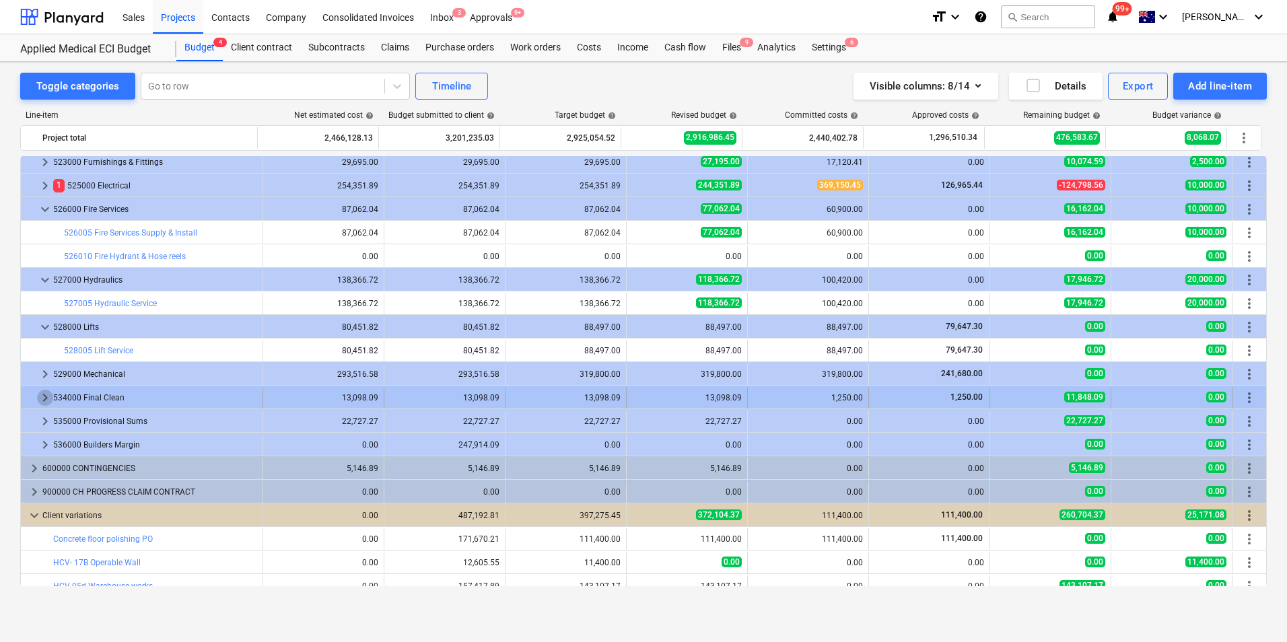
click at [42, 394] on span "keyboard_arrow_right" at bounding box center [45, 398] width 16 height 16
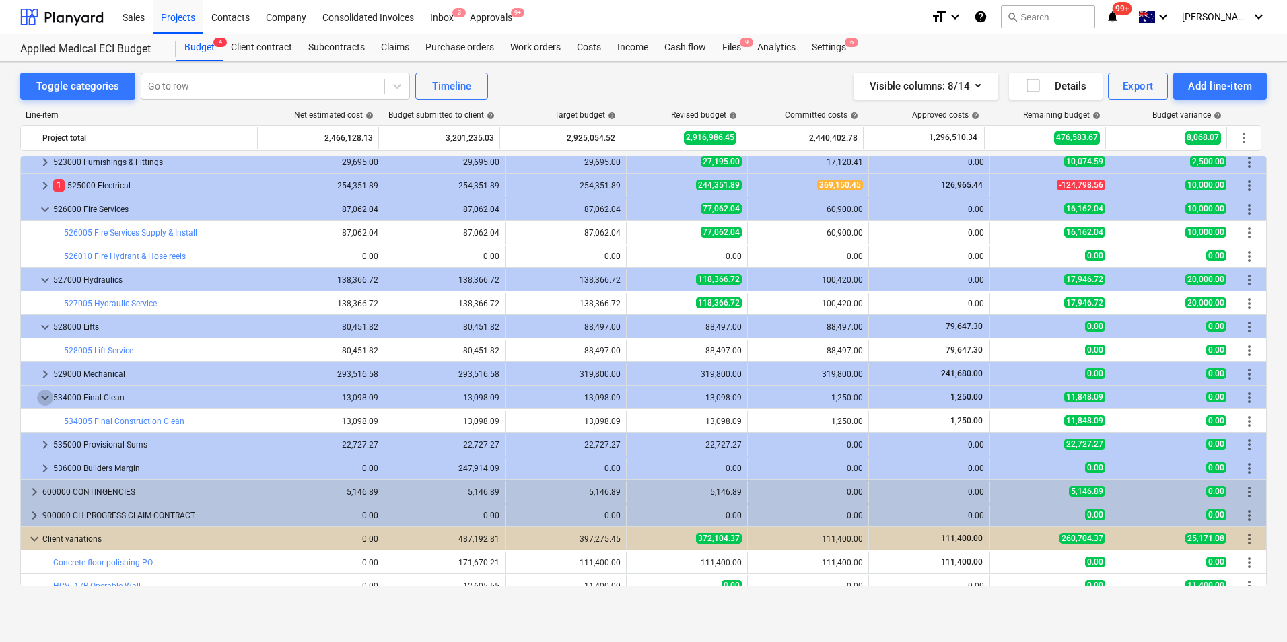
click at [42, 394] on span "keyboard_arrow_down" at bounding box center [45, 398] width 16 height 16
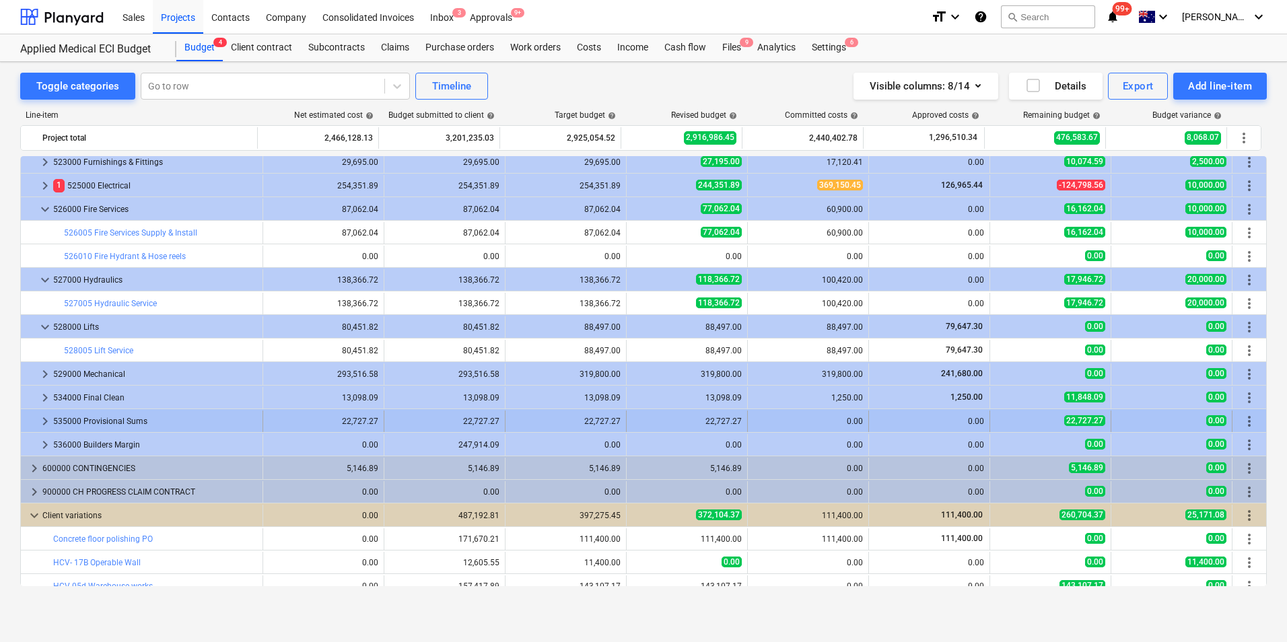
click at [42, 417] on span "keyboard_arrow_right" at bounding box center [45, 421] width 16 height 16
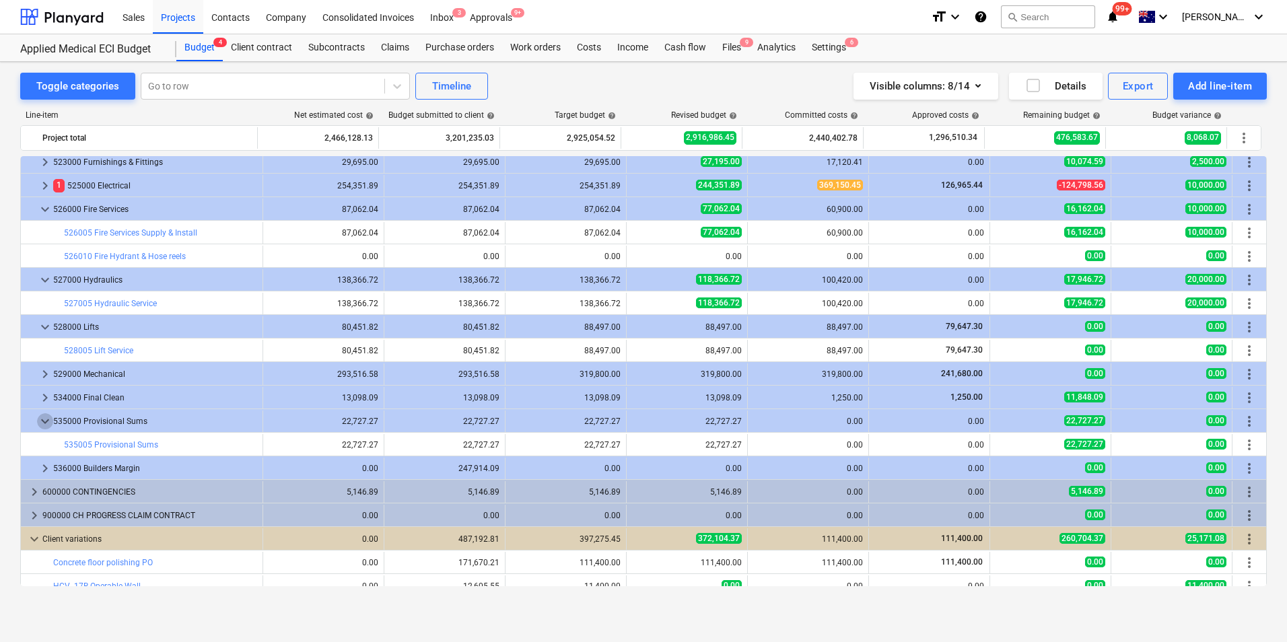
click at [42, 417] on span "keyboard_arrow_down" at bounding box center [45, 421] width 16 height 16
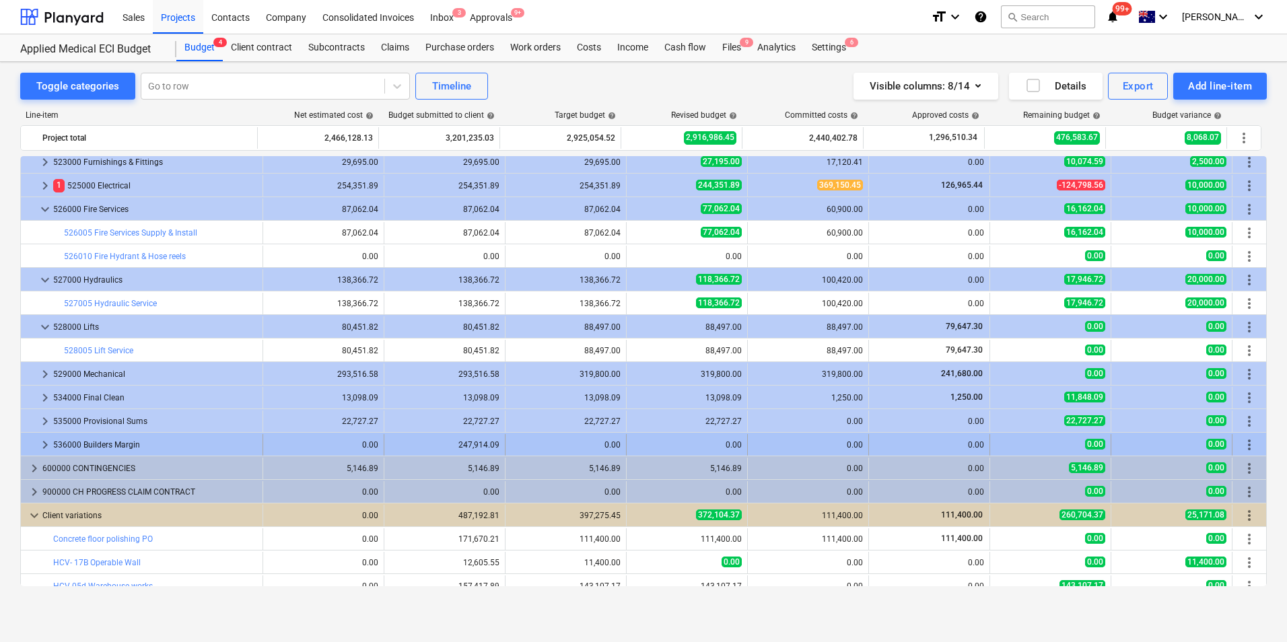
click at [42, 439] on span "keyboard_arrow_right" at bounding box center [45, 445] width 16 height 16
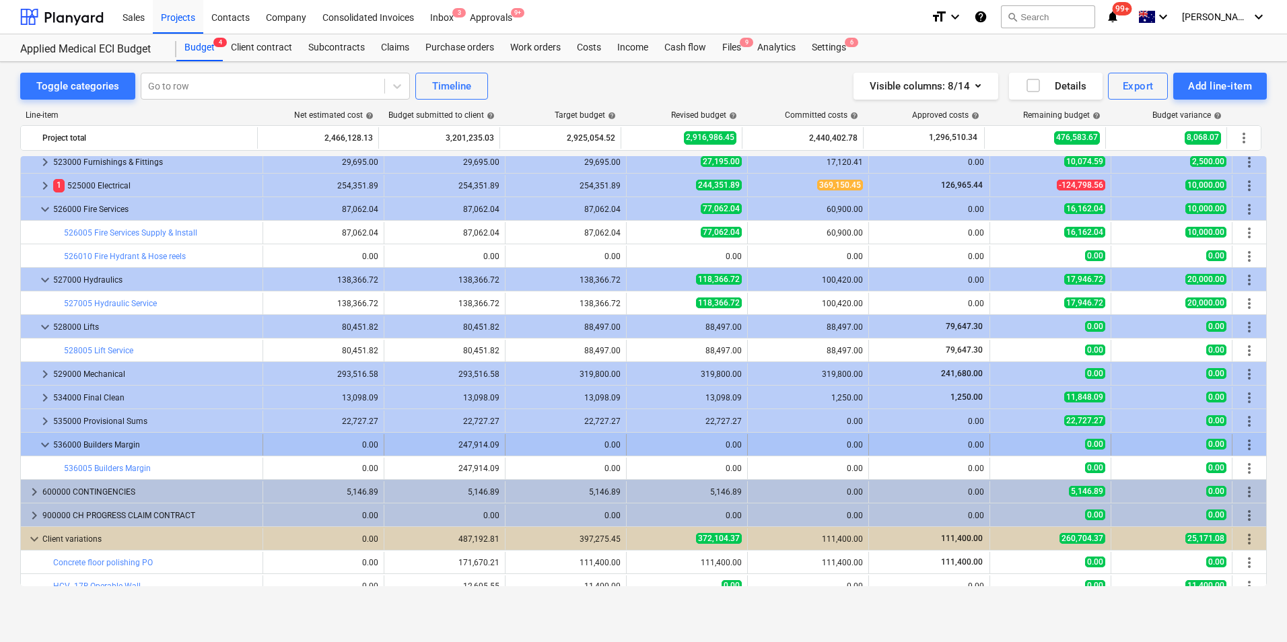
click at [41, 443] on span "keyboard_arrow_down" at bounding box center [45, 445] width 16 height 16
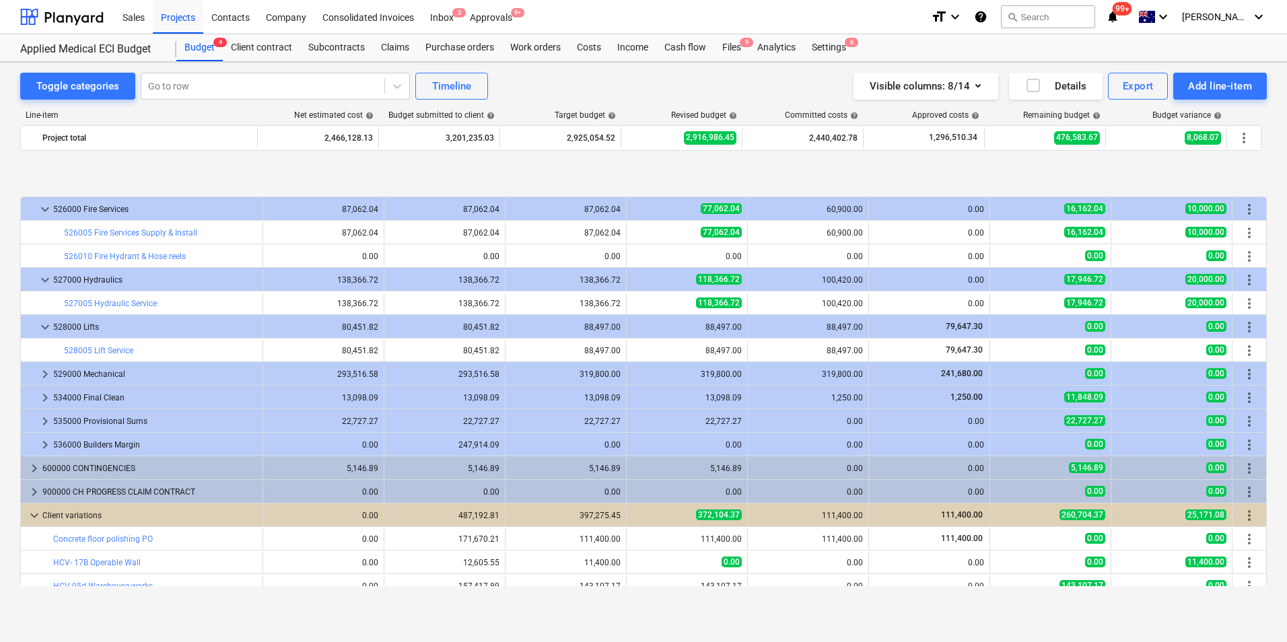
scroll to position [404, 0]
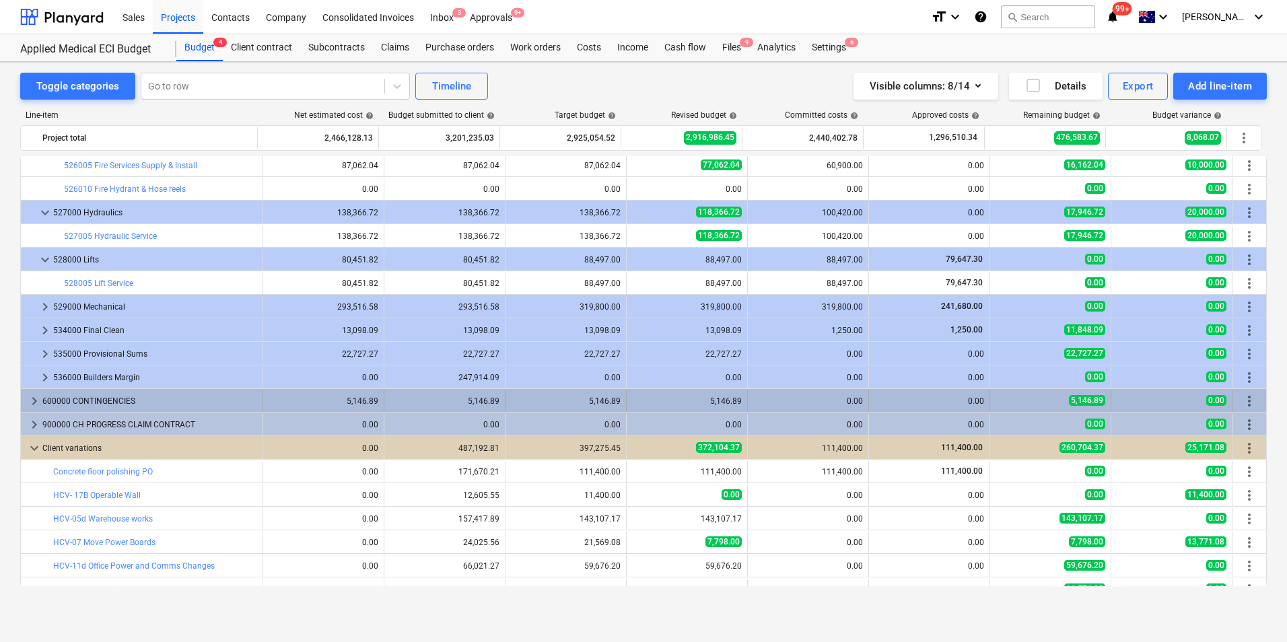
click at [32, 403] on span "keyboard_arrow_right" at bounding box center [34, 401] width 16 height 16
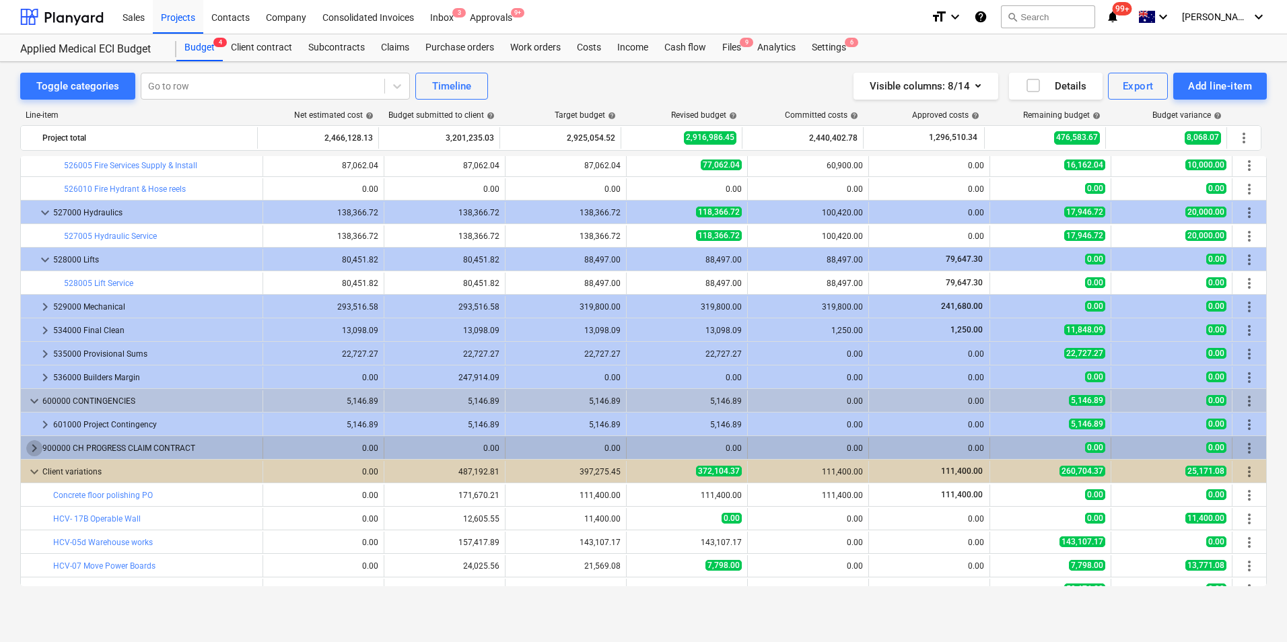
click at [36, 447] on span "keyboard_arrow_right" at bounding box center [34, 448] width 16 height 16
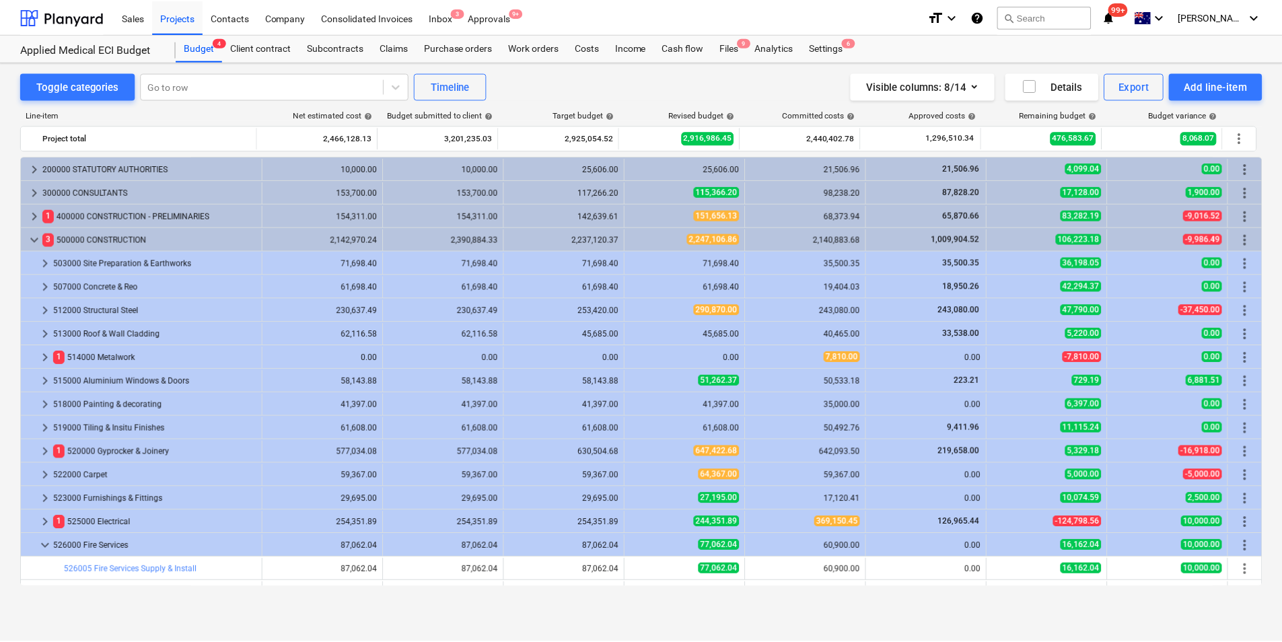
scroll to position [67, 0]
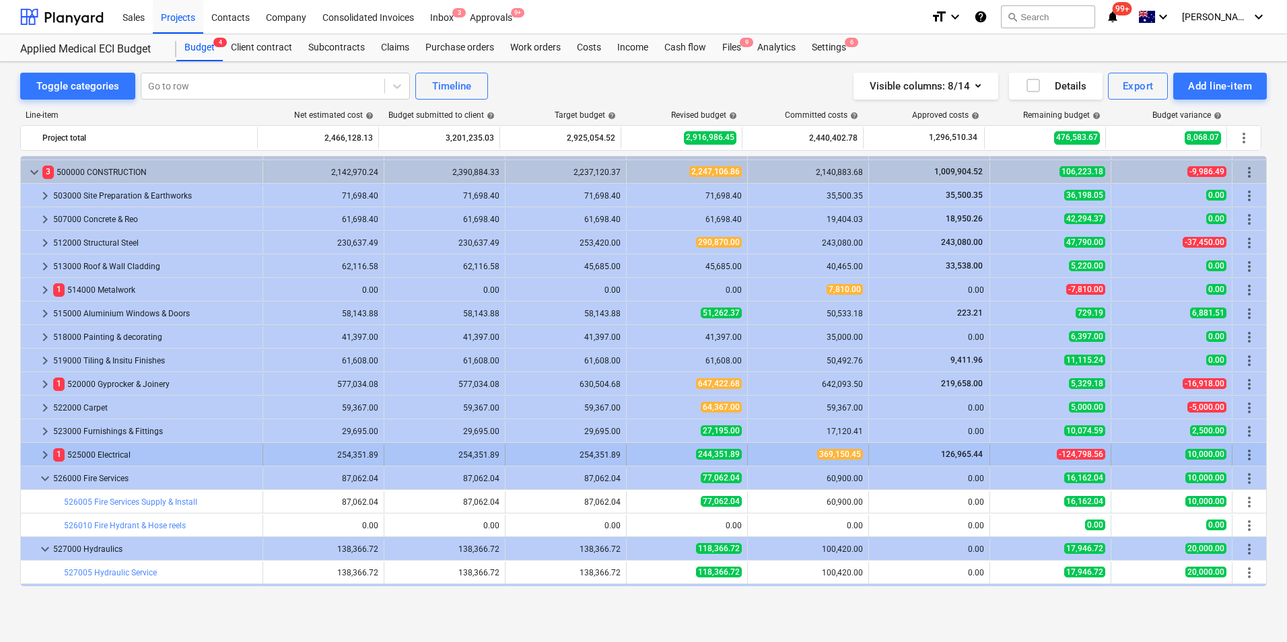
click at [48, 457] on span "keyboard_arrow_right" at bounding box center [45, 455] width 16 height 16
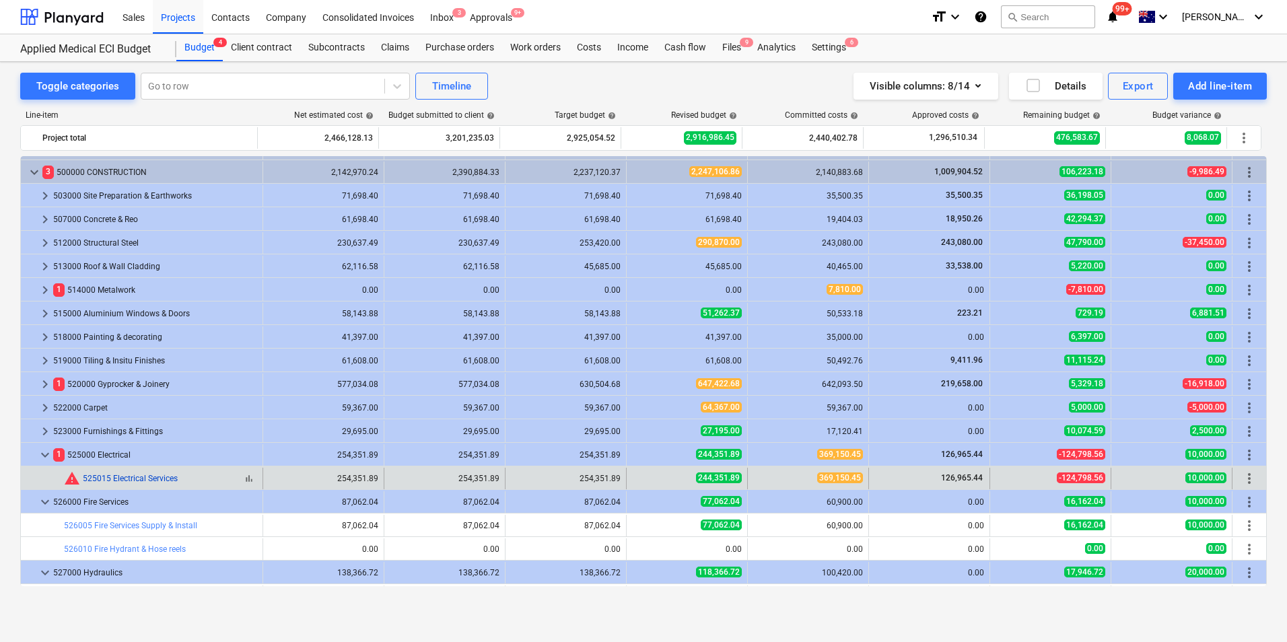
click at [164, 478] on link "525015 Electrical Services" at bounding box center [130, 478] width 95 height 9
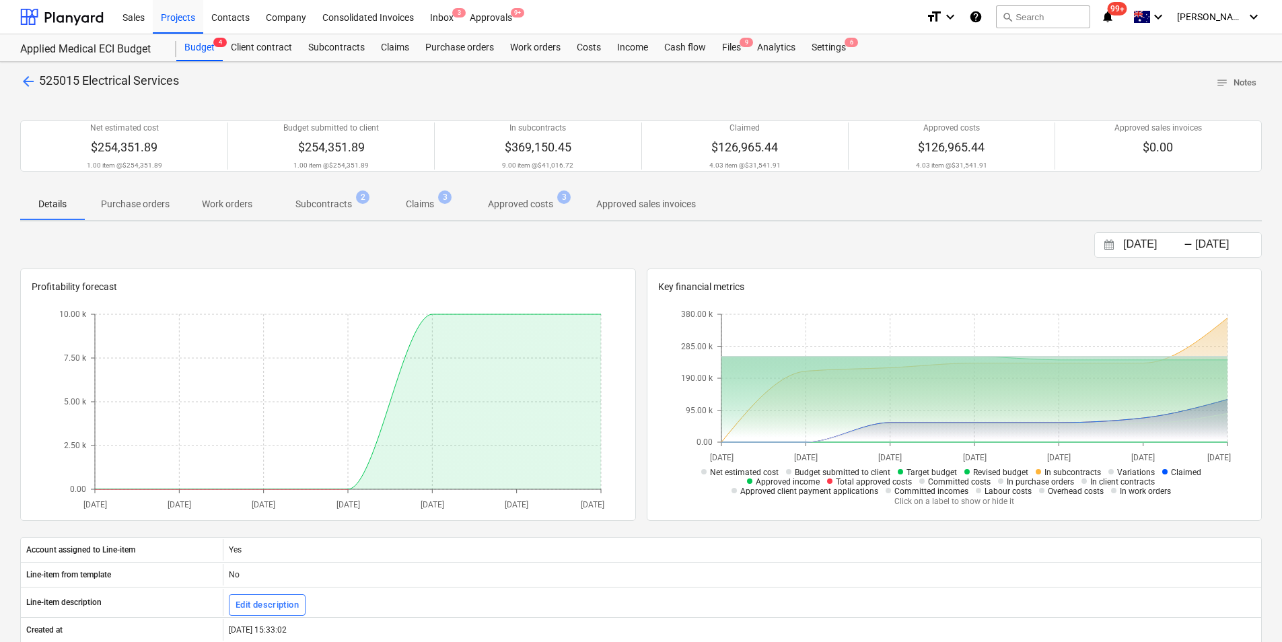
click at [308, 207] on p "Subcontracts" at bounding box center [323, 204] width 57 height 14
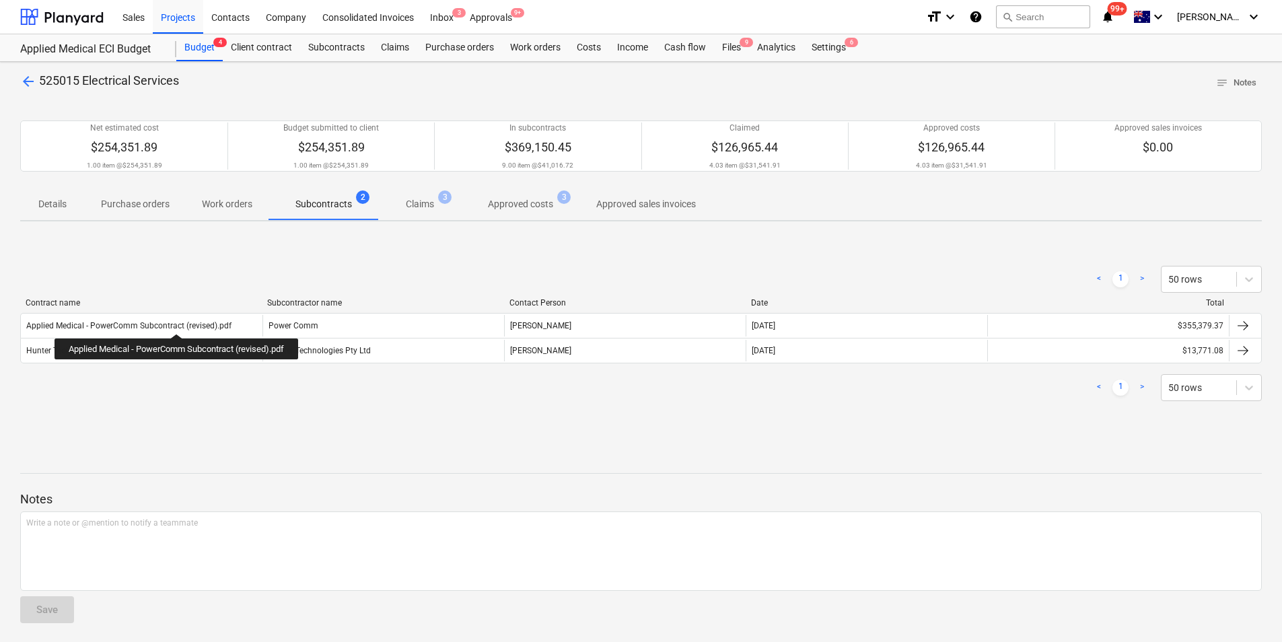
click at [179, 320] on div "Applied Medical - PowerComm Subcontract (revised).pdf" at bounding box center [142, 326] width 242 height 22
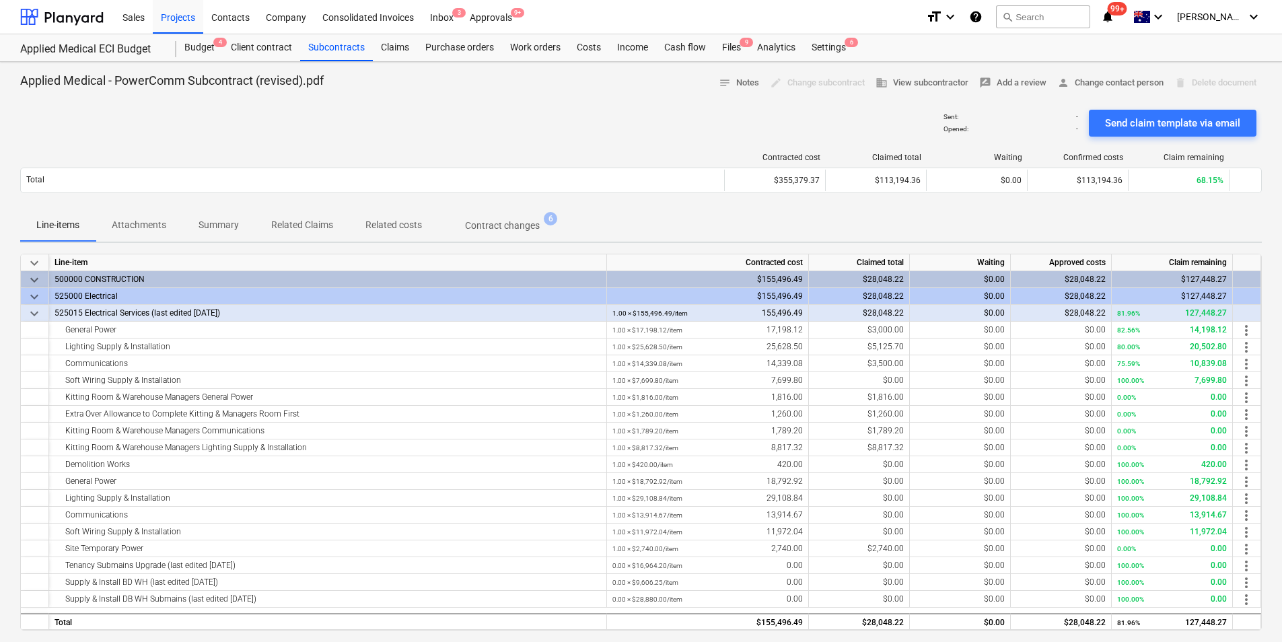
scroll to position [67, 0]
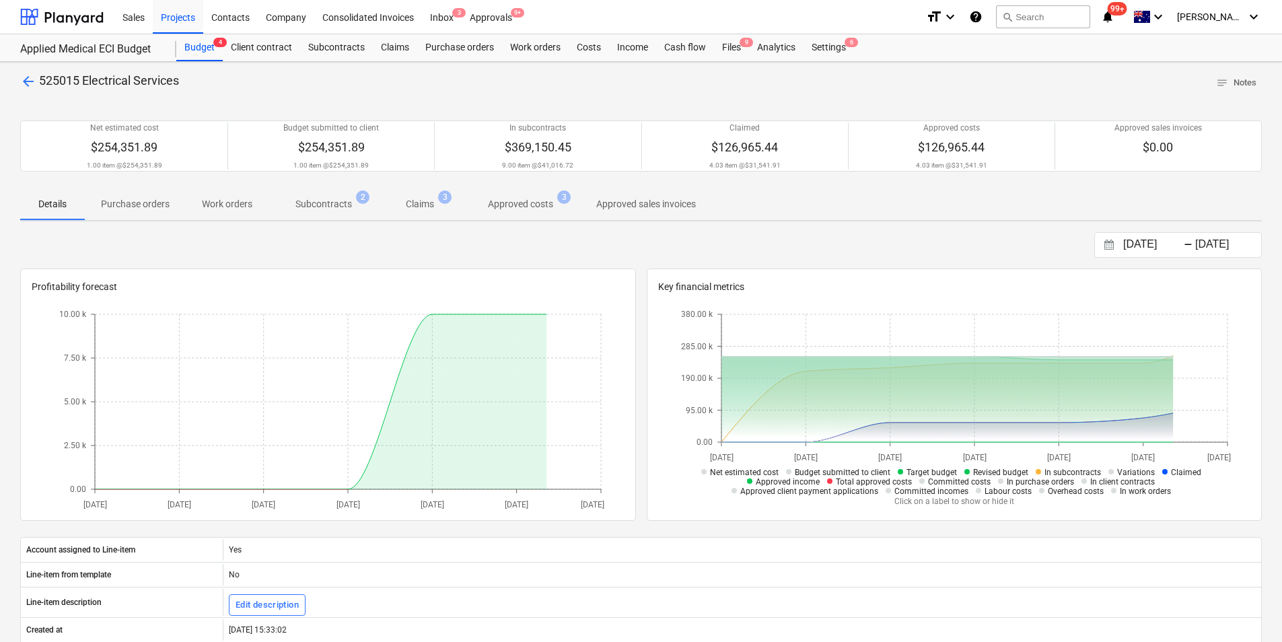
click at [26, 71] on div "arrow_back 525015 Electrical Services notes Notes Net estimated cost $254,351.8…" at bounding box center [641, 478] width 1282 height 833
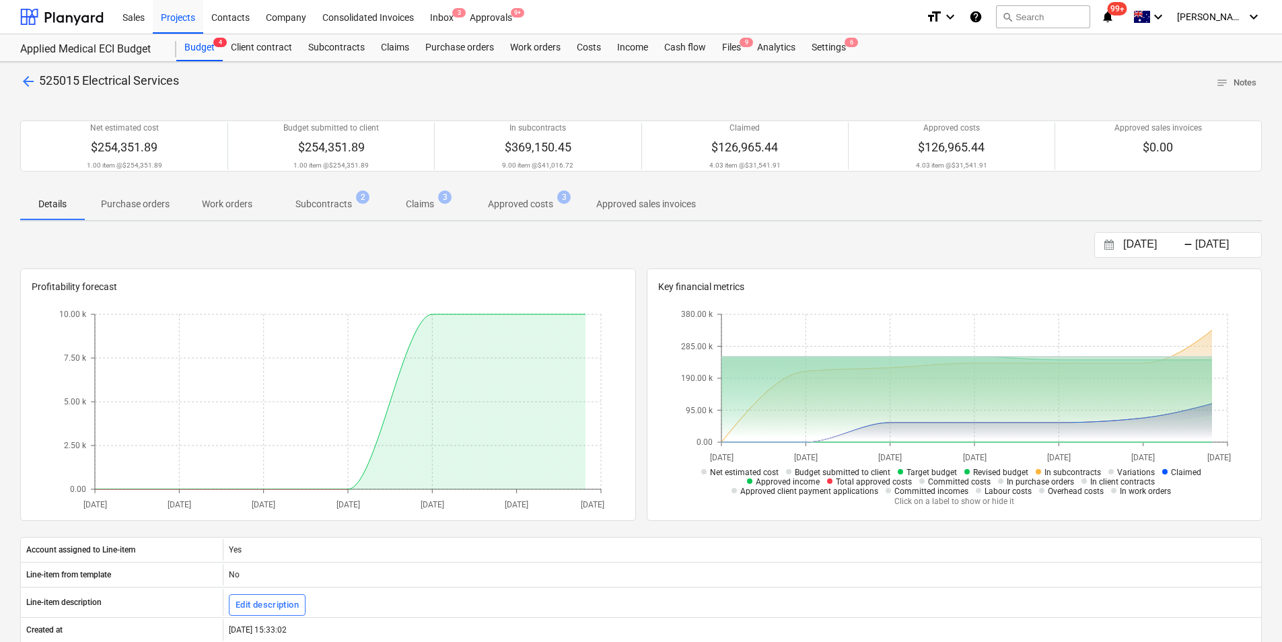
click at [28, 81] on span "arrow_back" at bounding box center [28, 81] width 16 height 16
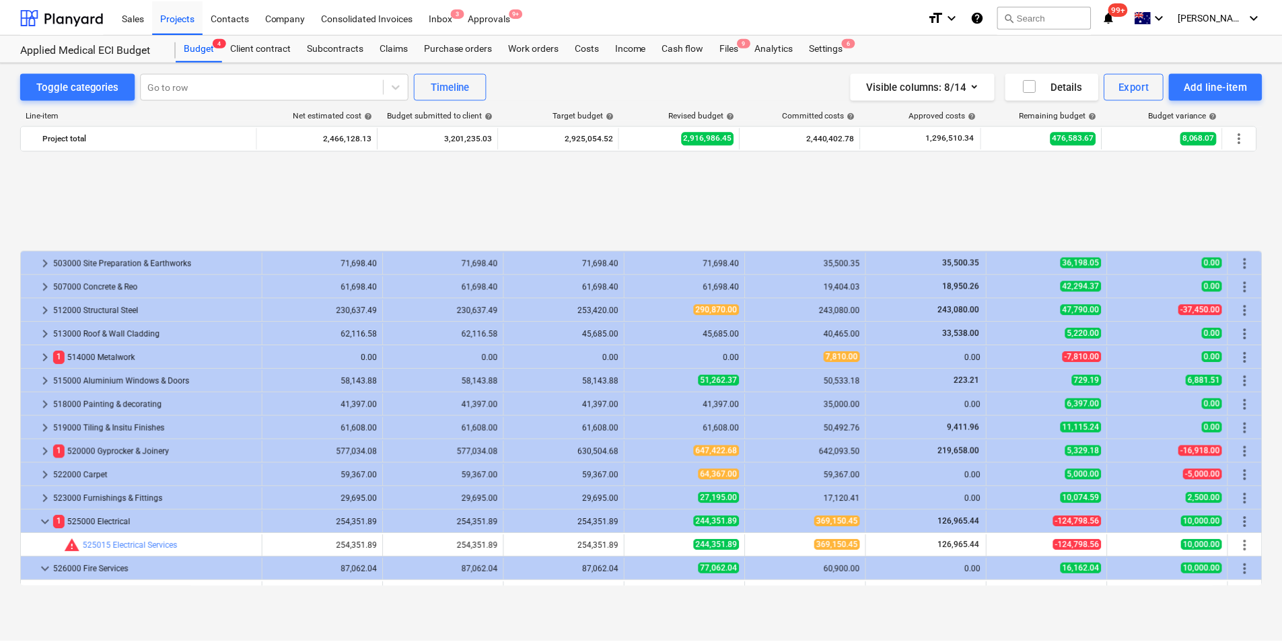
scroll to position [135, 0]
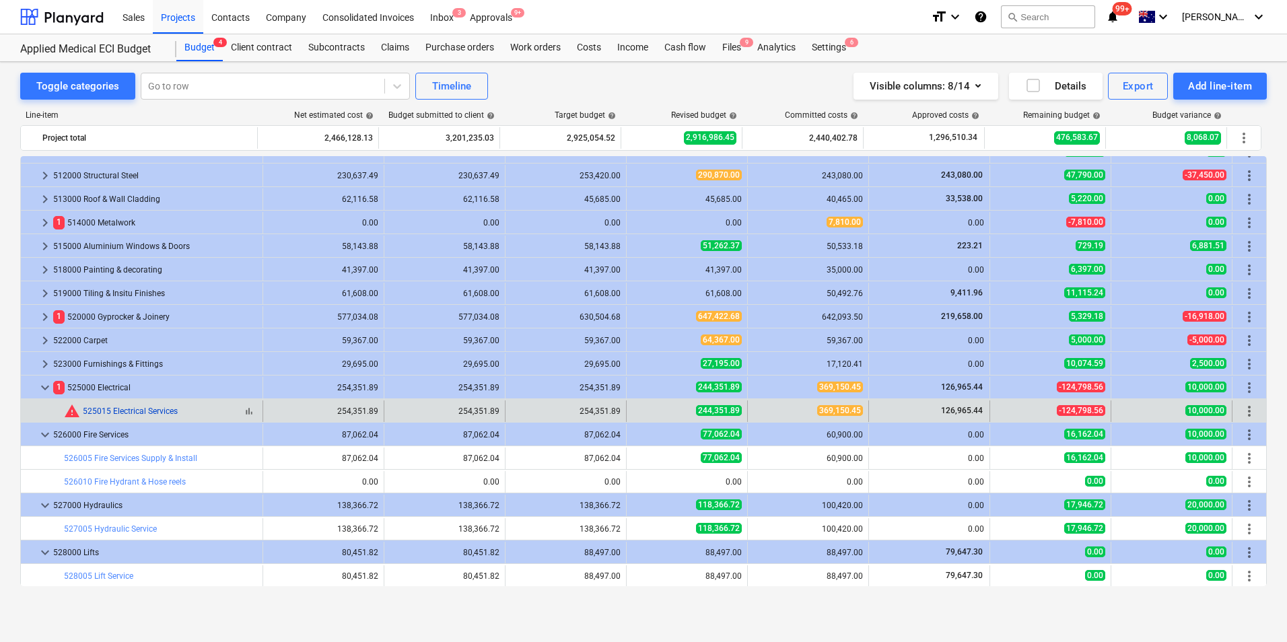
click at [118, 411] on link "525015 Electrical Services" at bounding box center [130, 411] width 95 height 9
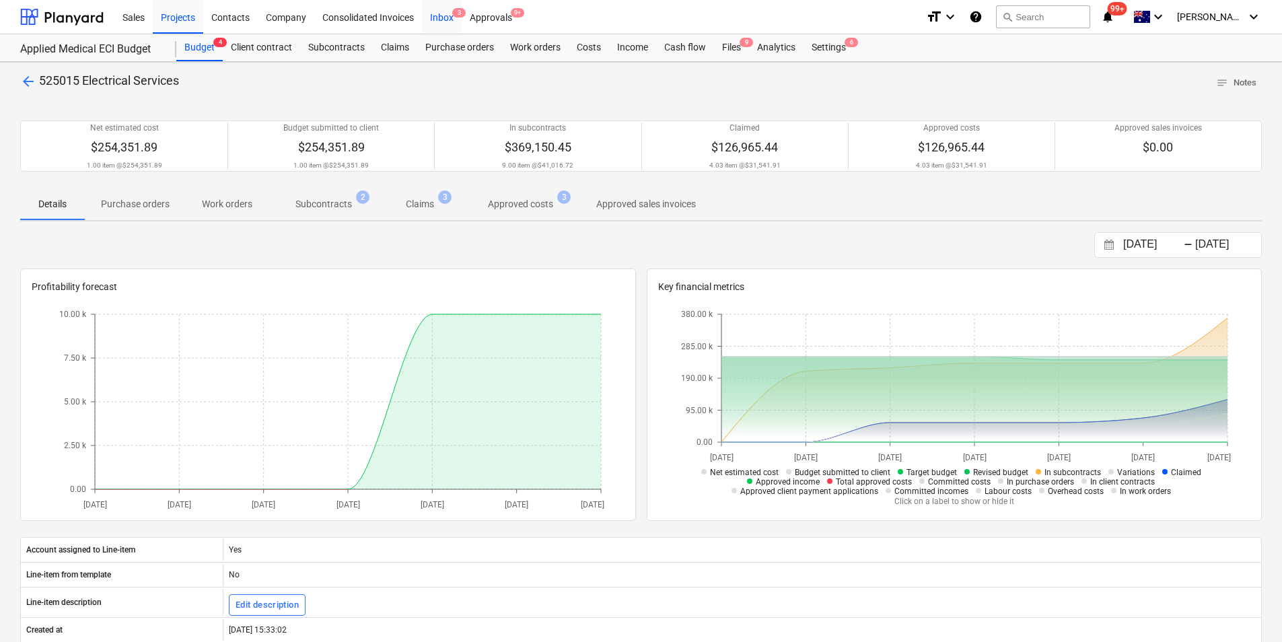
click at [437, 20] on div "Inbox 3" at bounding box center [442, 16] width 40 height 34
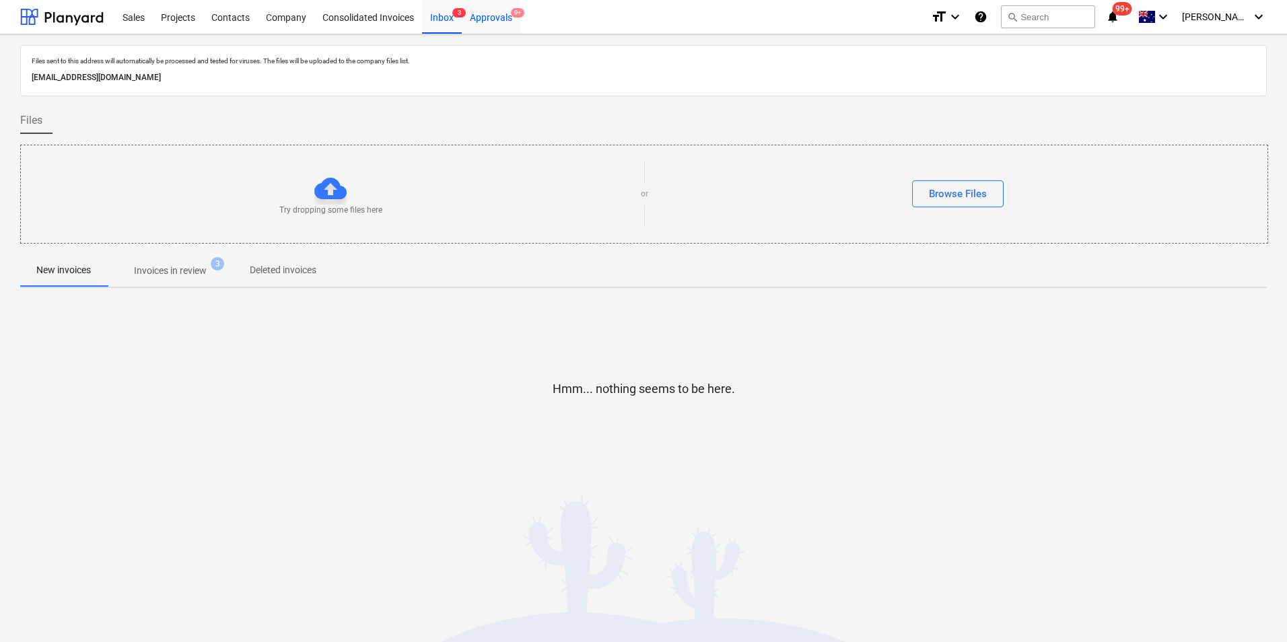
click at [485, 13] on div "Approvals 9+" at bounding box center [491, 16] width 59 height 34
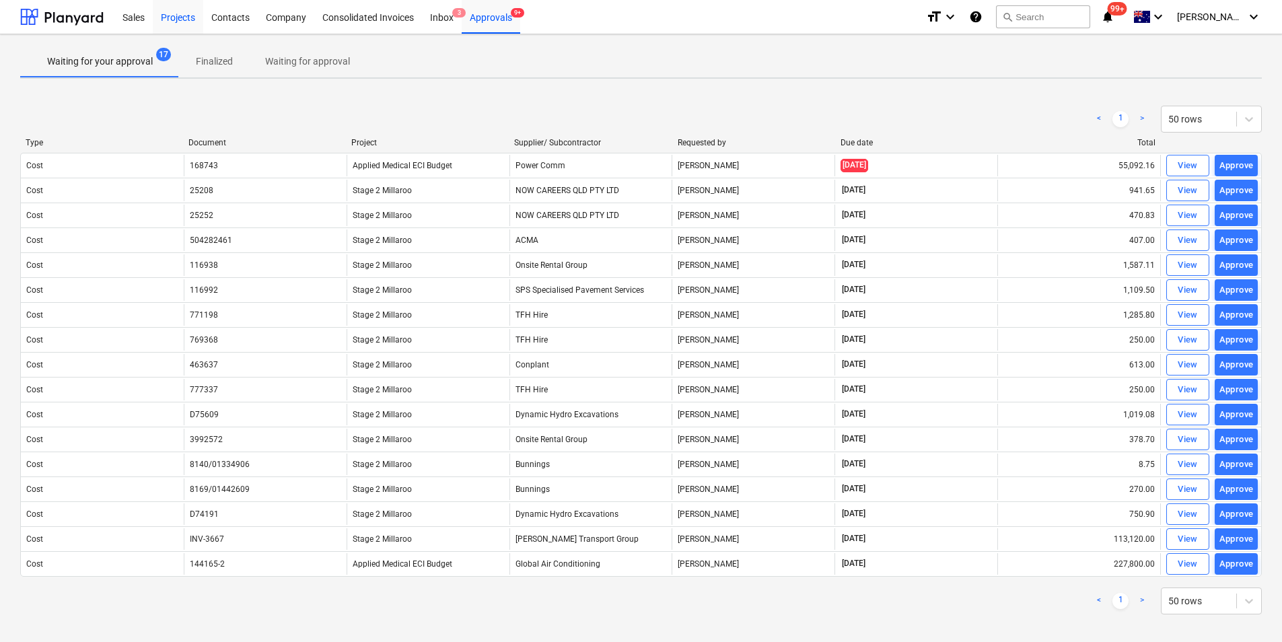
click at [162, 16] on div "Projects" at bounding box center [178, 16] width 50 height 34
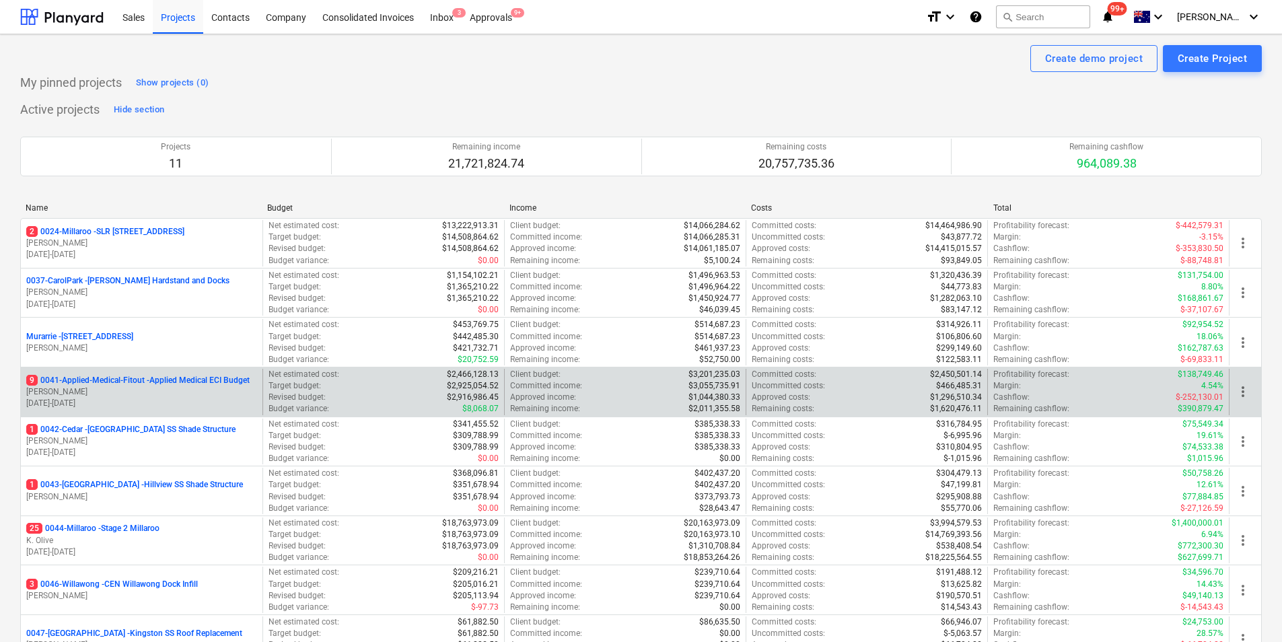
click at [116, 382] on p "9 0041-Applied-Medical-Fitout - Applied Medical ECI Budget" at bounding box center [137, 380] width 223 height 11
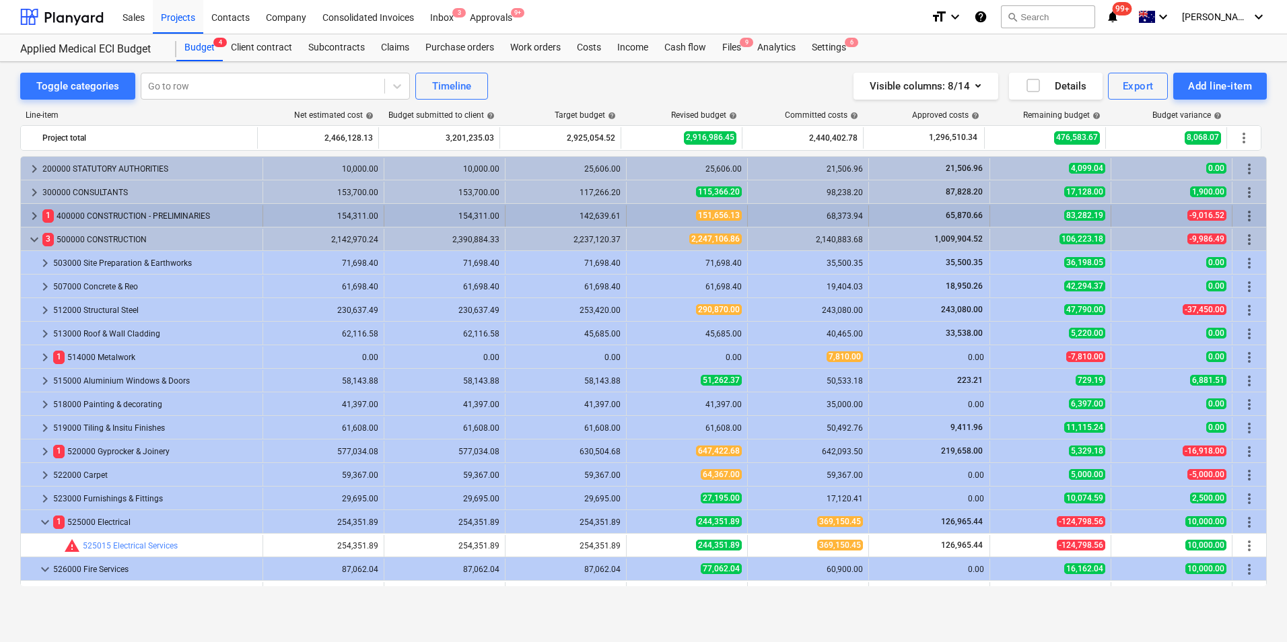
click at [718, 219] on span "151,656.13" at bounding box center [719, 215] width 46 height 11
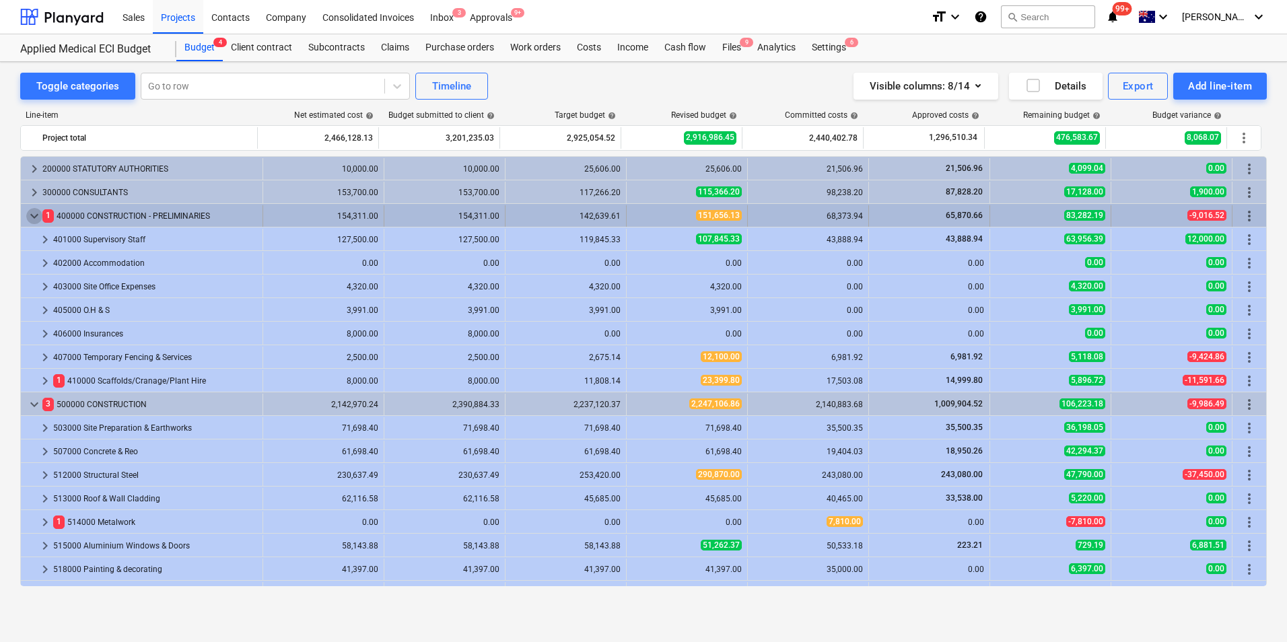
click at [40, 215] on span "keyboard_arrow_down" at bounding box center [34, 216] width 16 height 16
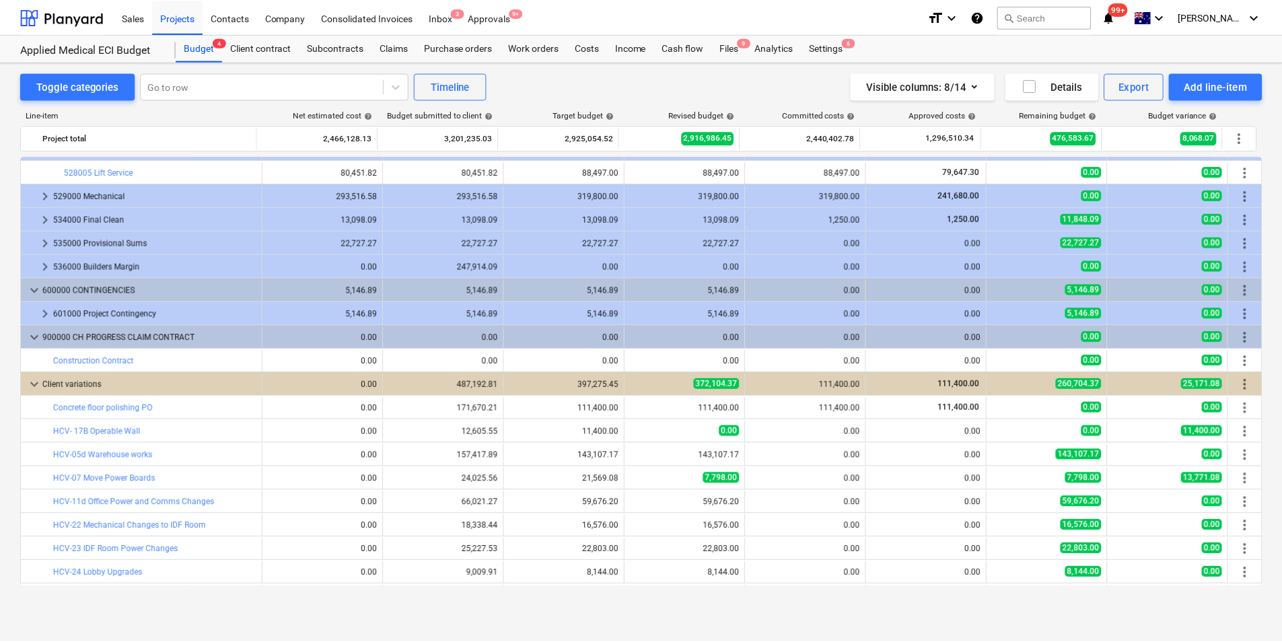
scroll to position [559, 0]
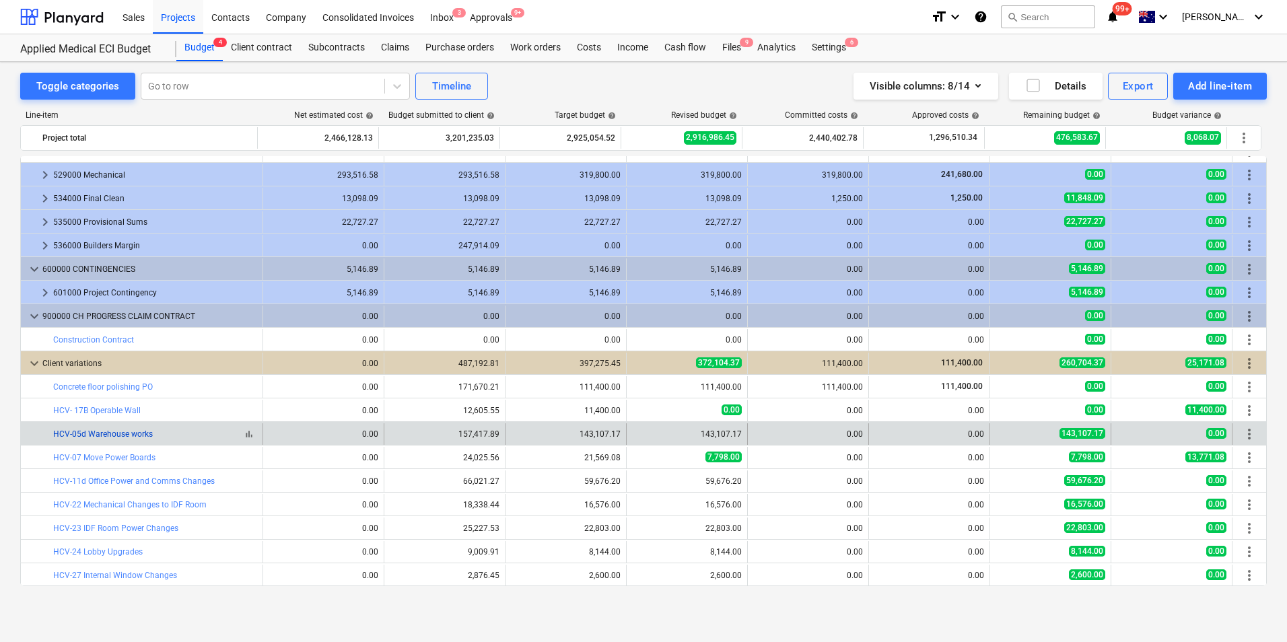
click at [133, 434] on link "HCV-05d Warehouse works" at bounding box center [103, 433] width 100 height 9
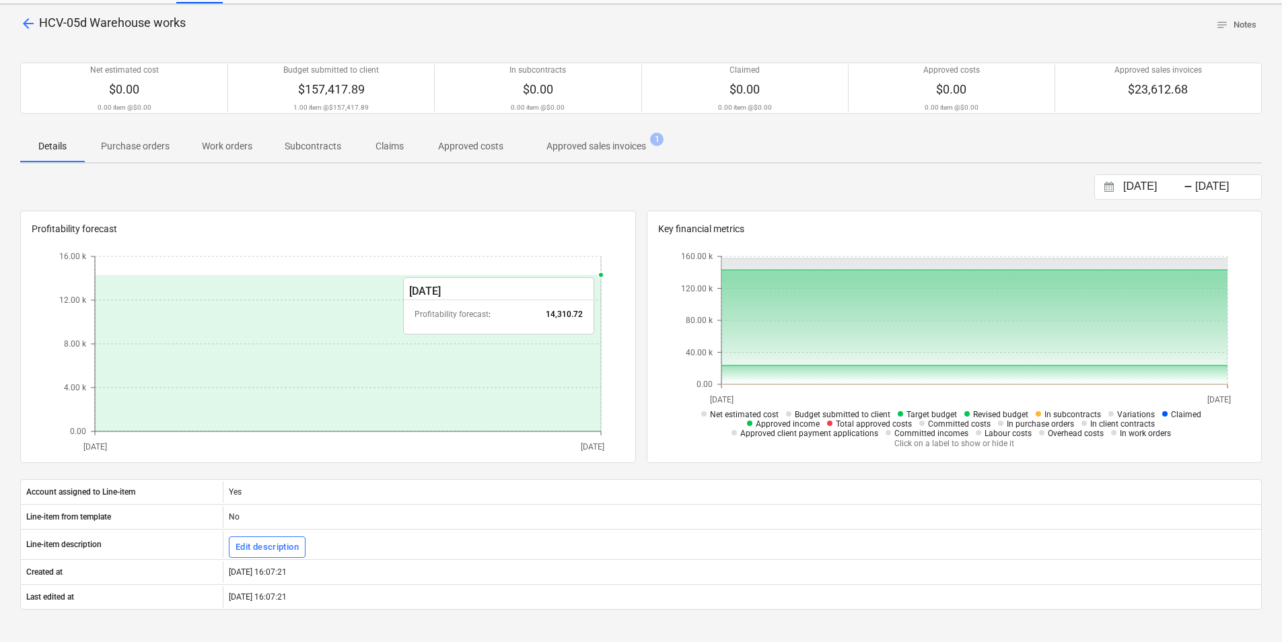
scroll to position [252, 0]
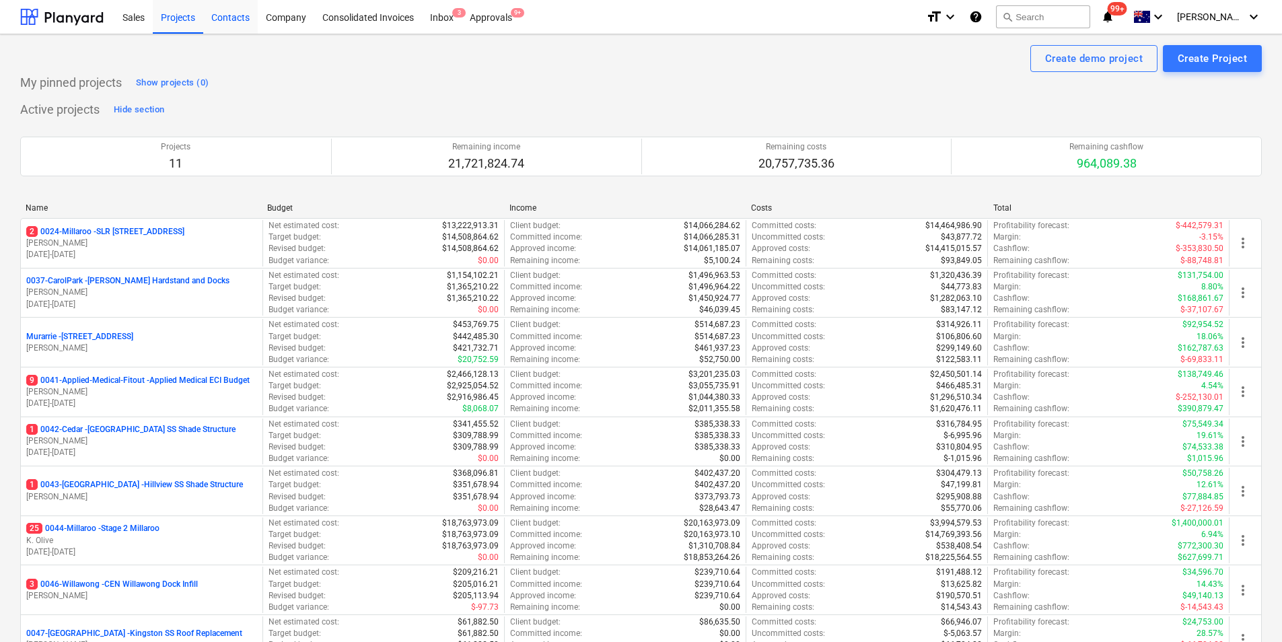
click at [230, 19] on div "Contacts" at bounding box center [230, 16] width 55 height 34
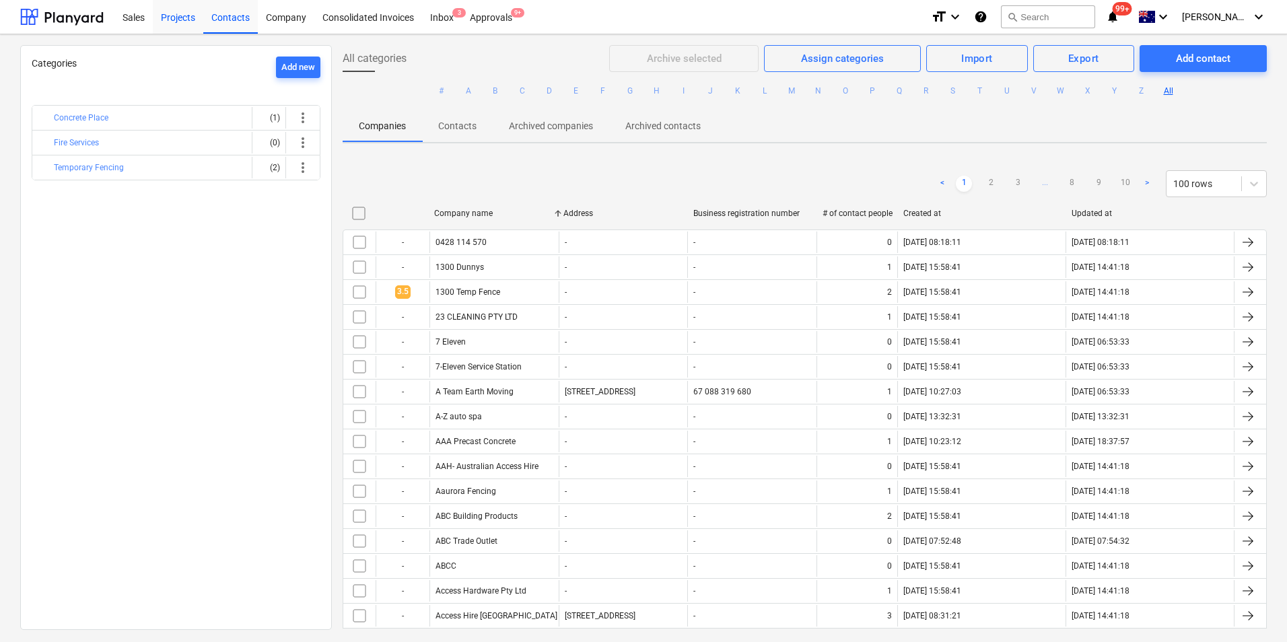
click at [178, 22] on div "Projects" at bounding box center [178, 16] width 50 height 34
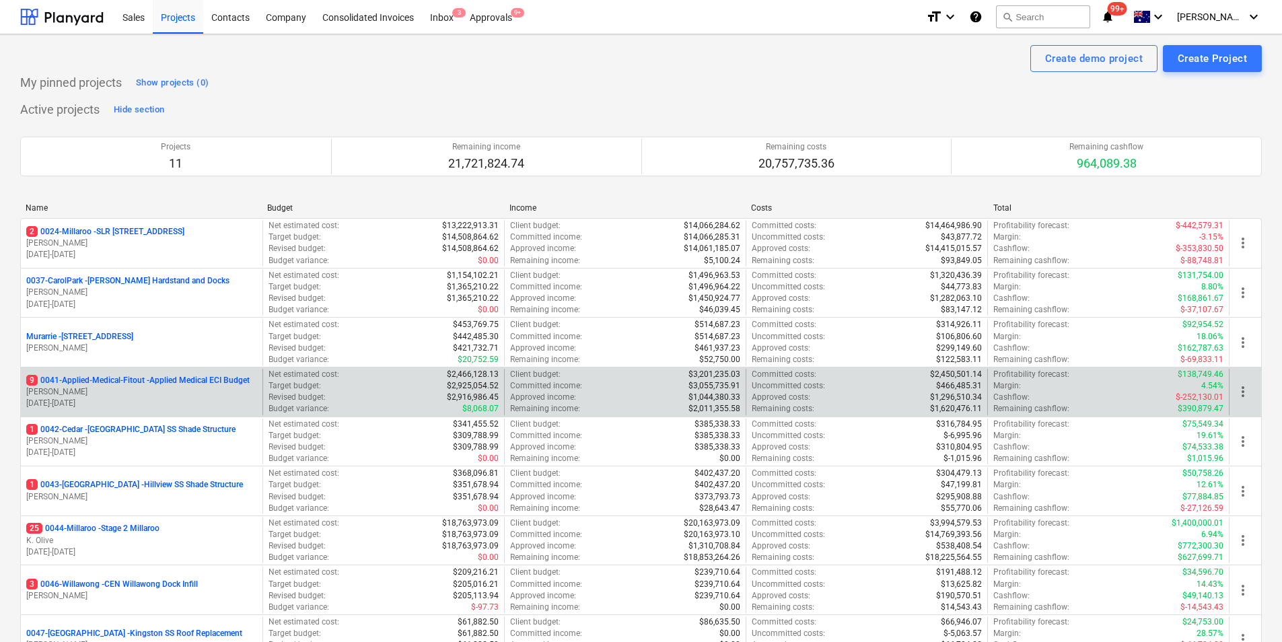
click at [149, 378] on p "9 0041-Applied-Medical-Fitout - Applied Medical ECI Budget" at bounding box center [137, 380] width 223 height 11
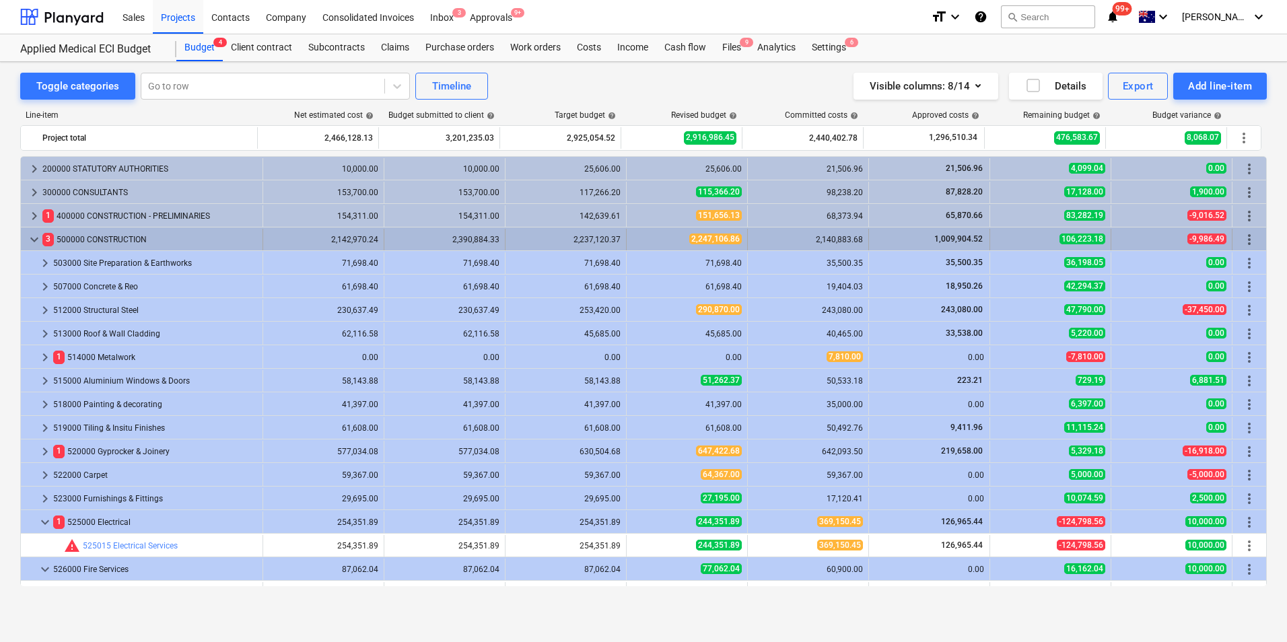
click at [39, 240] on span "keyboard_arrow_down" at bounding box center [34, 240] width 16 height 16
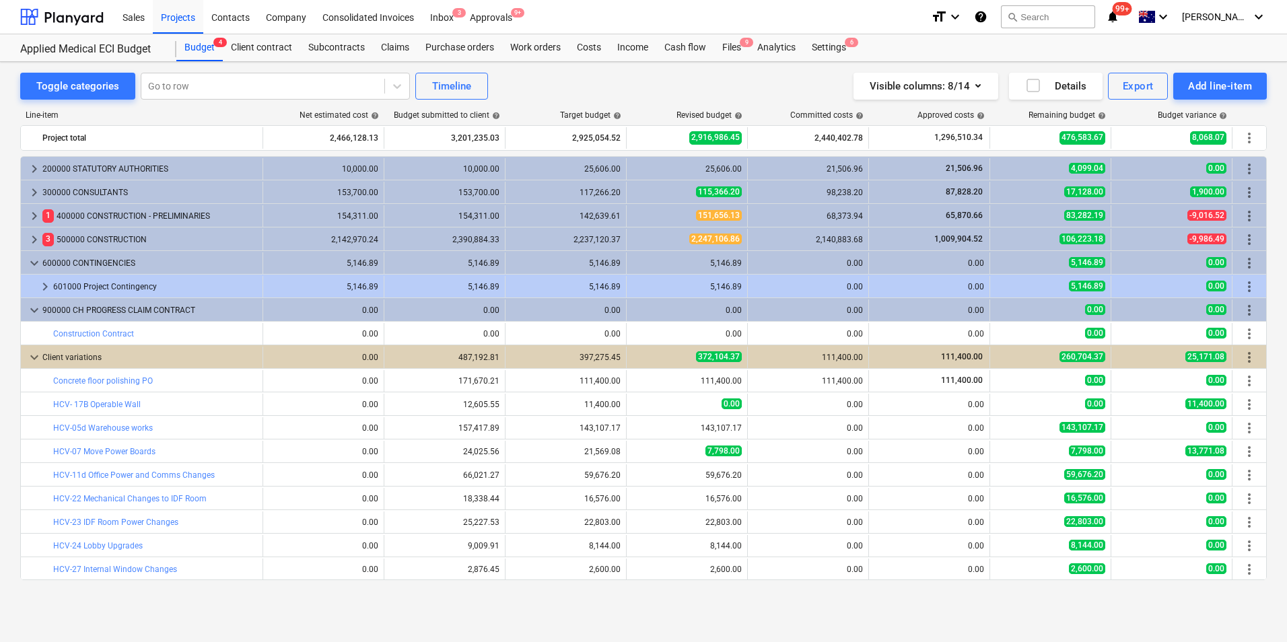
click at [39, 240] on span "keyboard_arrow_right" at bounding box center [34, 240] width 16 height 16
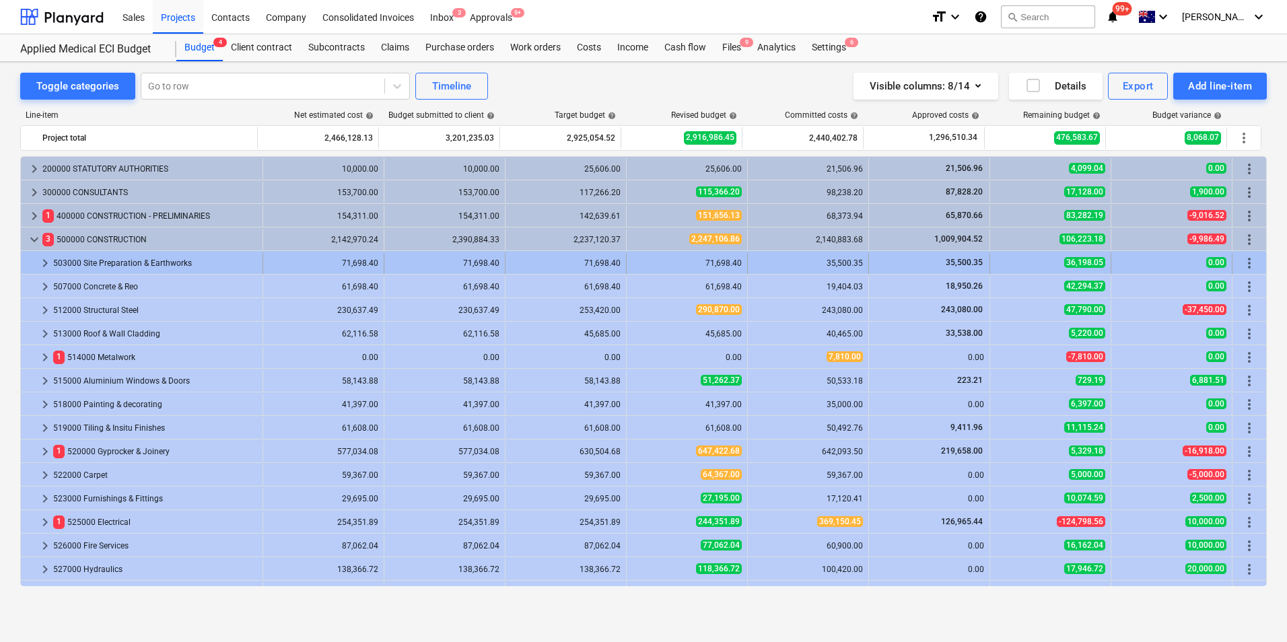
click at [705, 263] on div "71,698.40" at bounding box center [687, 262] width 110 height 9
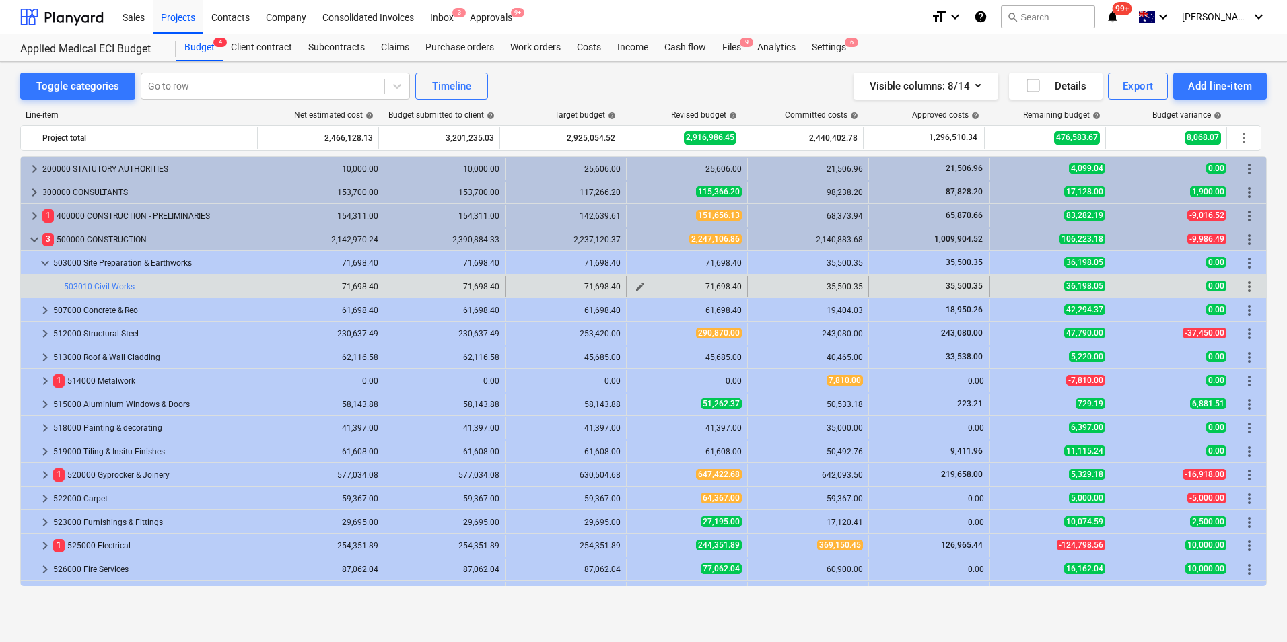
click at [638, 287] on span "edit" at bounding box center [640, 286] width 11 height 11
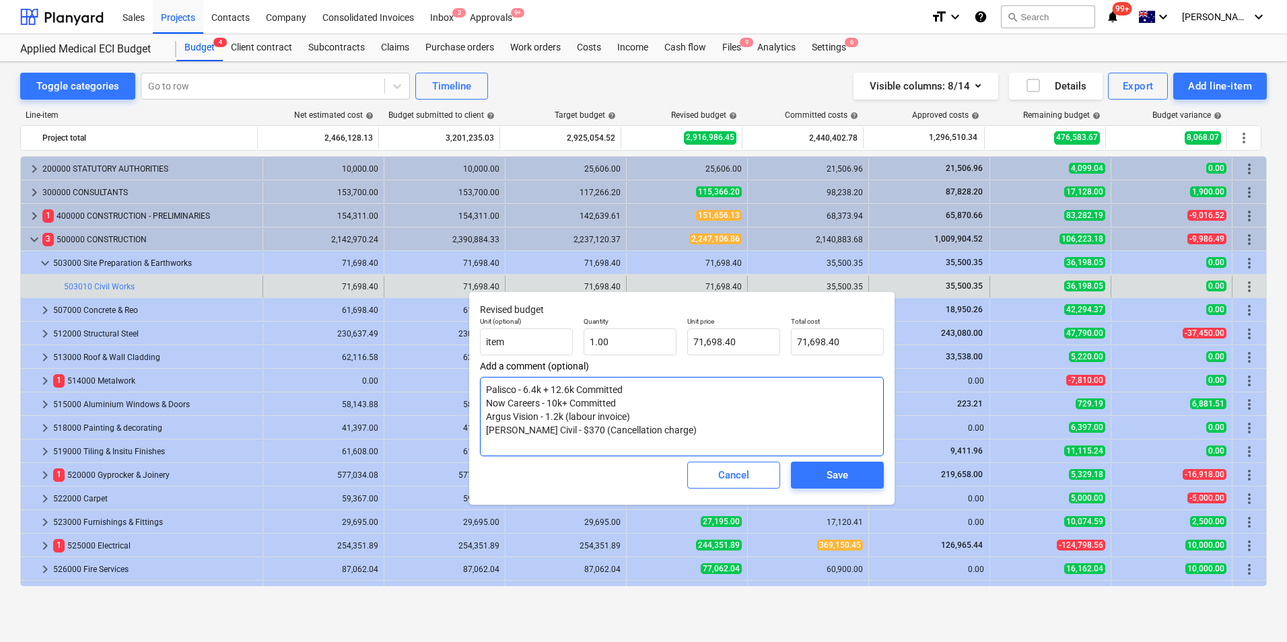
click at [657, 387] on textarea "Palisco - 6.4k + 12.6k Committed Now Careers - 10k+ Committed Argus Vision - 1.…" at bounding box center [682, 416] width 404 height 79
type textarea "Palisco - 6.4k + 12.6k Committed Now Careers - 10k+ Committed Argus Vision - 1.…"
type textarea "x"
click at [692, 432] on textarea "Palisco - 6.4k + 12.6k Committed Now Careers - 10k+ Committed Argus Vision - 1.…" at bounding box center [682, 416] width 404 height 79
type textarea "Palisco - 6.4k + 12.6k Committed Now Careers - 10k+ Committed Argus Vision - 1.…"
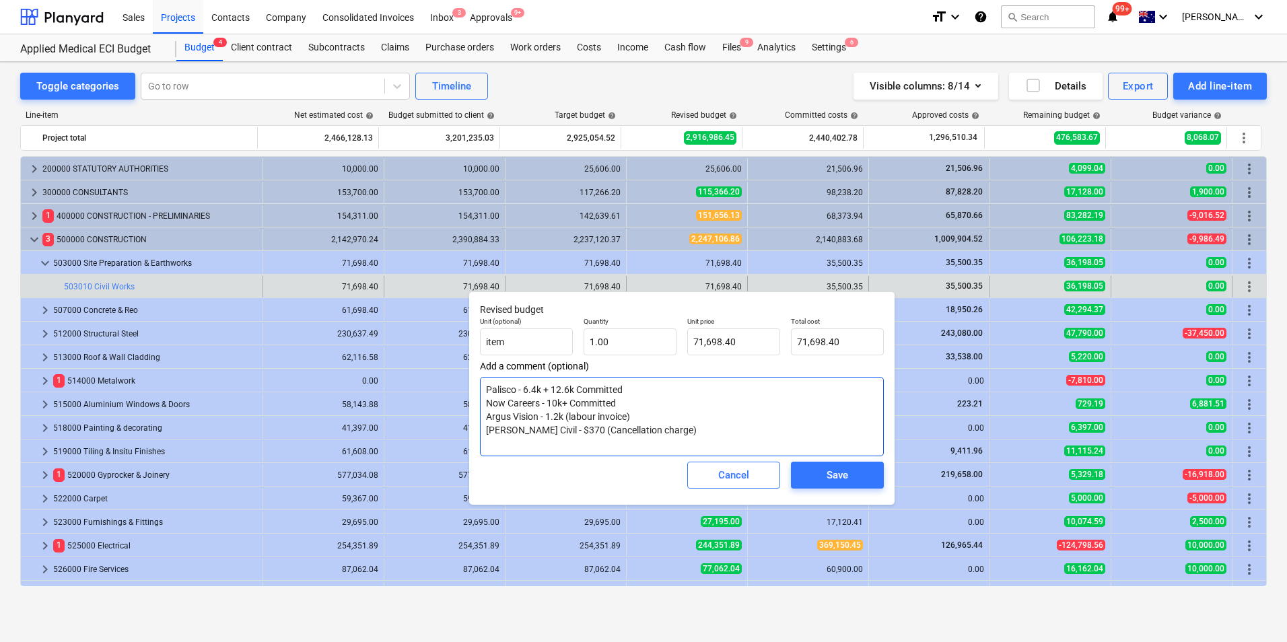
type textarea "x"
type textarea "Palisco - 6.4k + 12.6k Committed Now Careers - 10k+ Committed Argus Vision - 1.…"
type textarea "x"
type textarea "Palisco - 6.4k + 12.6k Committed Now Careers - 10k+ Committed Argus Vision - 1.…"
type textarea "x"
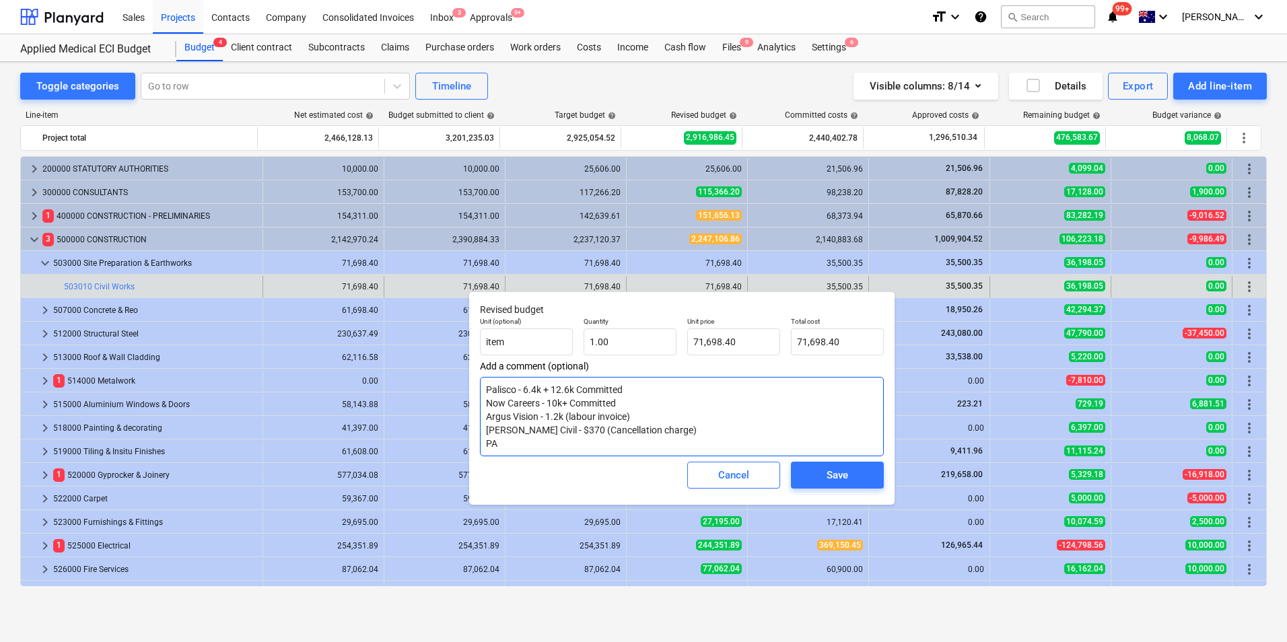
type textarea "Palisco - 6.4k + 12.6k Committed Now Careers - 10k+ Committed Argus Vision - 1.…"
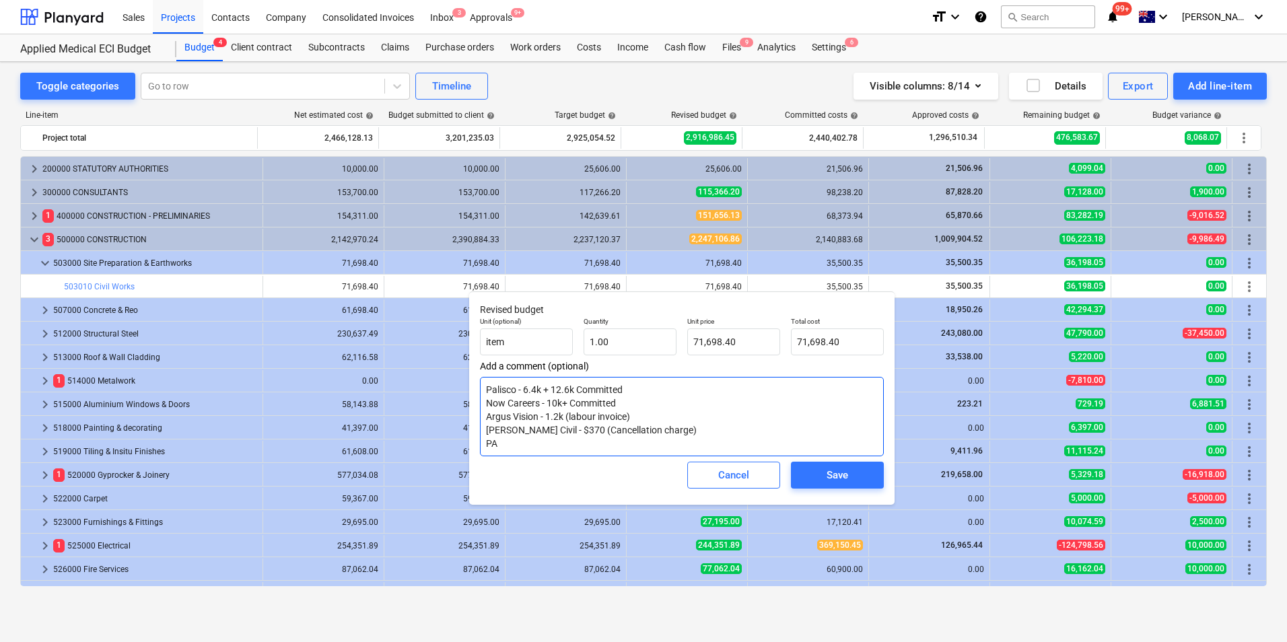
click at [519, 446] on textarea "Palisco - 6.4k + 12.6k Committed Now Careers - 10k+ Committed Argus Vision - 1.…" at bounding box center [682, 416] width 404 height 79
type textarea "x"
type textarea "Palisco - 6.4k + 12.6k Committed Now Careers - 10k+ Committed Argus Vision - 1.…"
type textarea "x"
type textarea "Palisco - 6.4k + 12.6k Committed Now Careers - 10k+ Committed Argus Vision - 1.…"
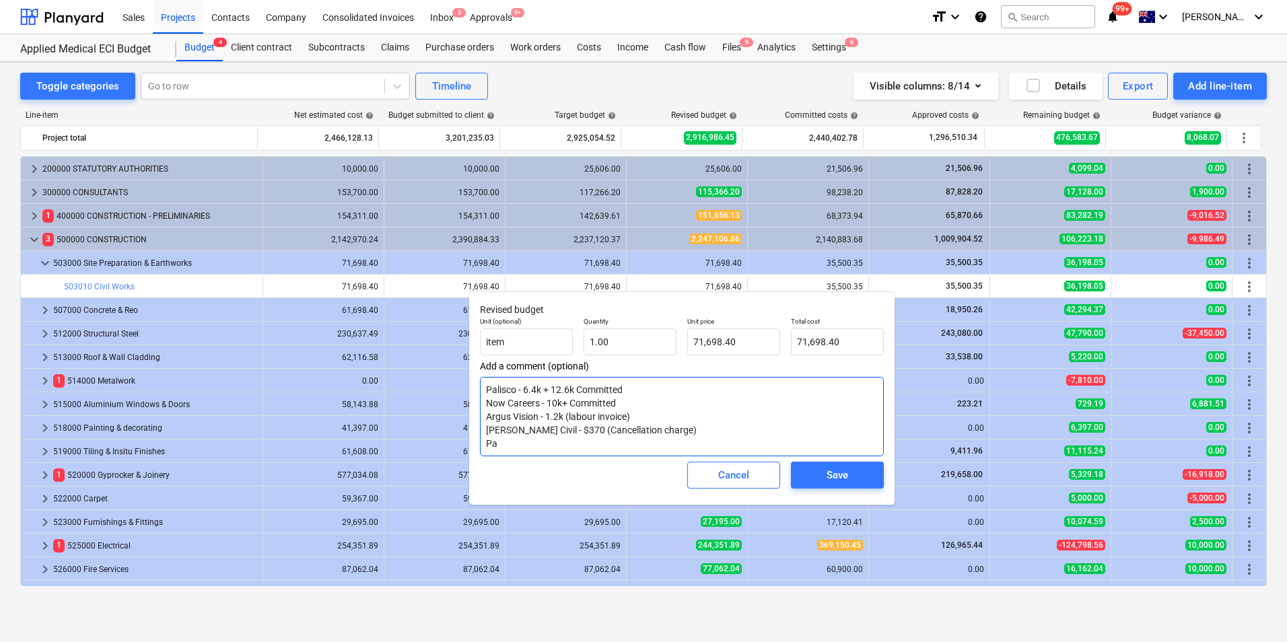
type textarea "x"
type textarea "Palisco - 6.4k + 12.6k Committed Now Careers - 10k+ Committed Argus Vision - 1.…"
type textarea "x"
type textarea "Palisco - 6.4k + 12.6k Committed Now Careers - 10k+ Committed Argus Vision - 1.…"
type textarea "x"
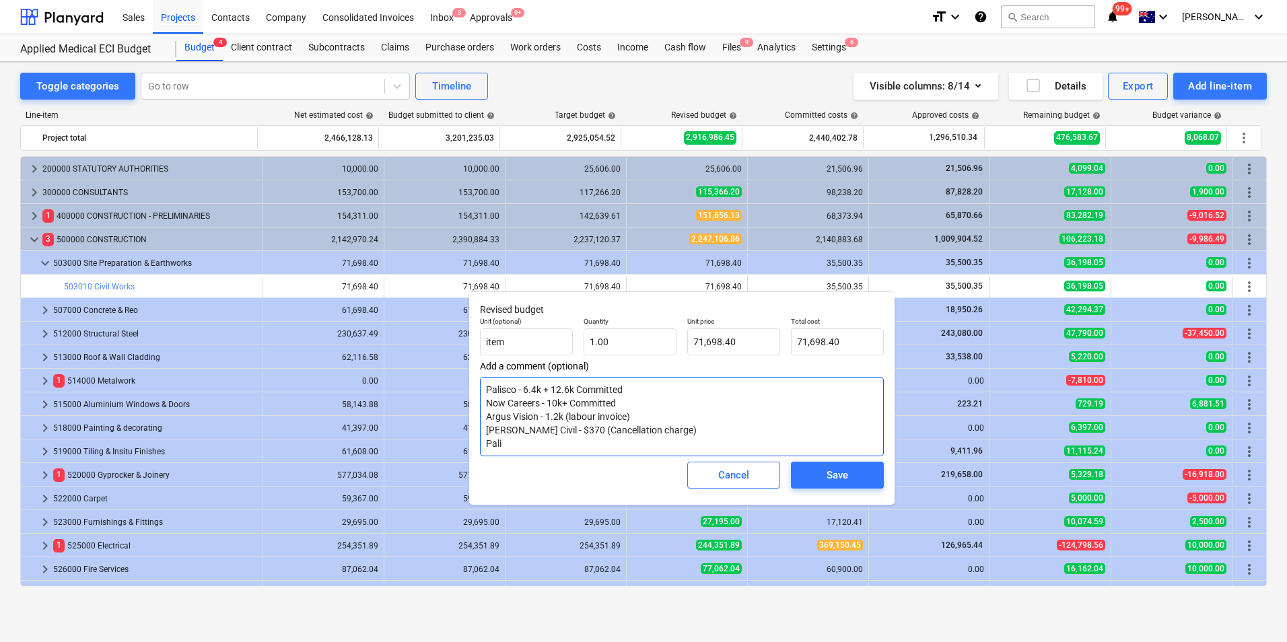
type textarea "Palisco - 6.4k + 12.6k Committed Now Careers - 10k+ Committed Argus Vision - 1.…"
type textarea "x"
type textarea "Palisco - 6.4k + 12.6k Committed Now Careers - 10k+ Committed Argus Vision - 1.…"
type textarea "x"
type textarea "Palisco - 6.4k + 12.6k Committed Now Careers - 10k+ Committed Argus Vision - 1.…"
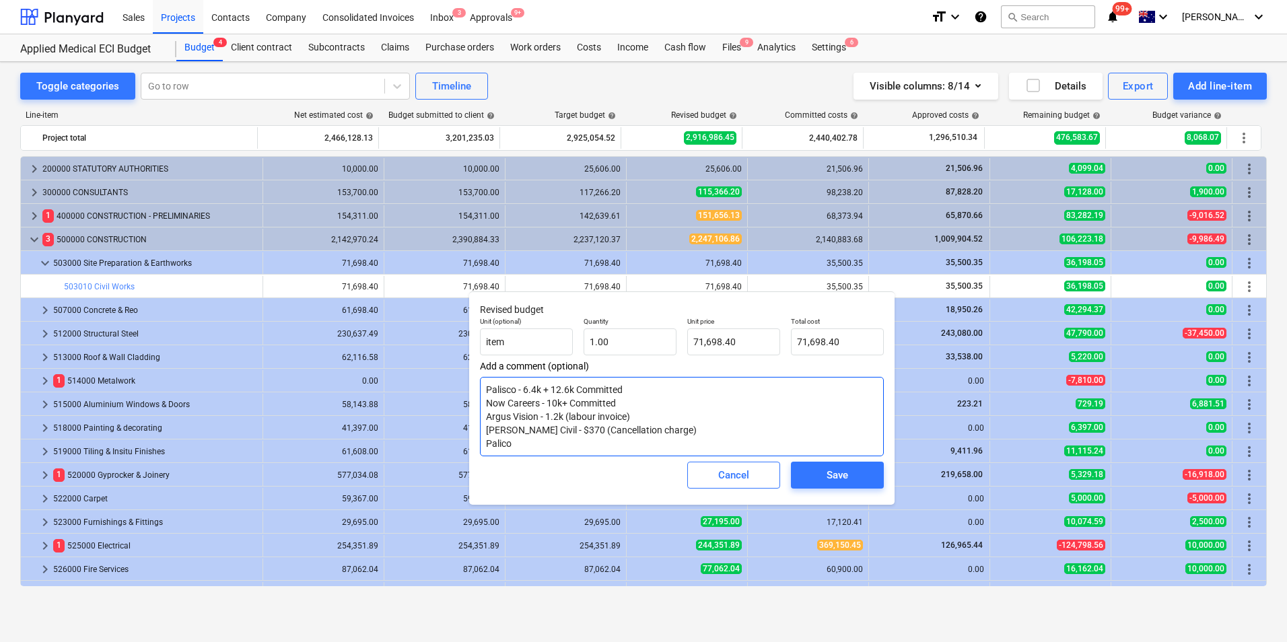
type textarea "x"
type textarea "Palisco - 6.4k + 12.6k Committed Now Careers - 10k+ Committed Argus Vision - 1.…"
type textarea "x"
type textarea "Palisco - 6.4k + 12.6k Committed Now Careers - 10k+ Committed Argus Vision - 1.…"
type textarea "x"
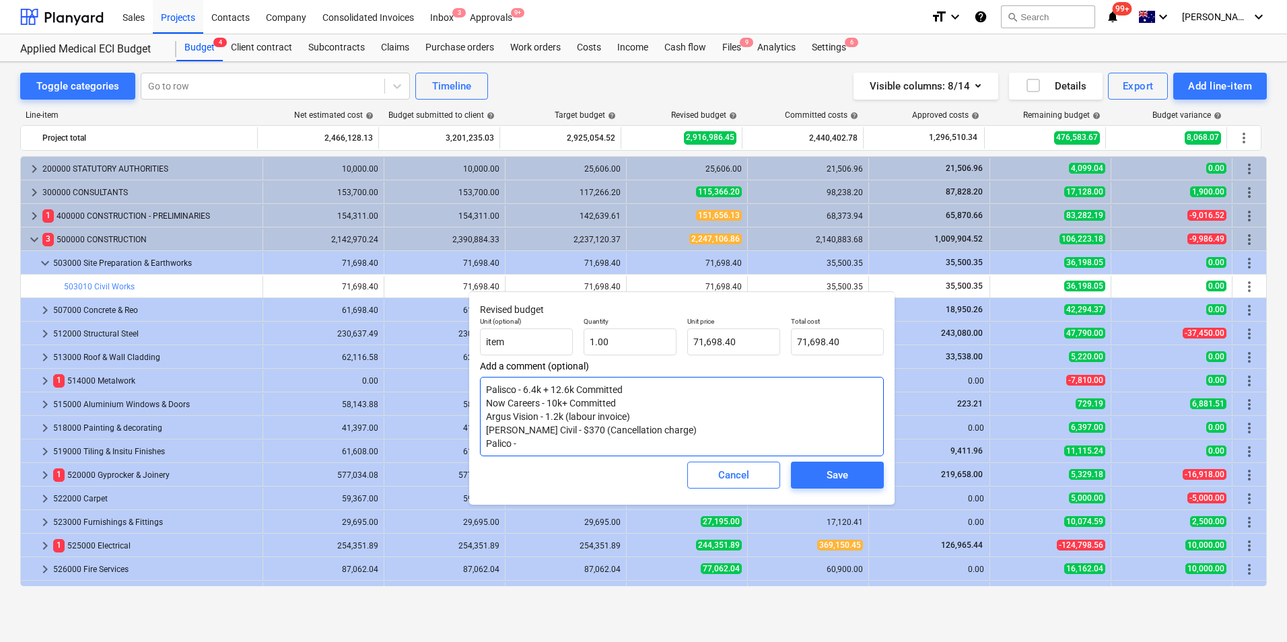
type textarea "Palisco - 6.4k + 12.6k Committed Now Careers - 10k+ Committed Argus Vision - 1.…"
type textarea "x"
type textarea "Palisco - 6.4k + 12.6k Committed Now Careers - 10k+ Committed Argus Vision - 1.…"
type textarea "x"
type textarea "Palisco - 6.4k + 12.6k Committed Now Careers - 10k+ Committed Argus Vision - 1.…"
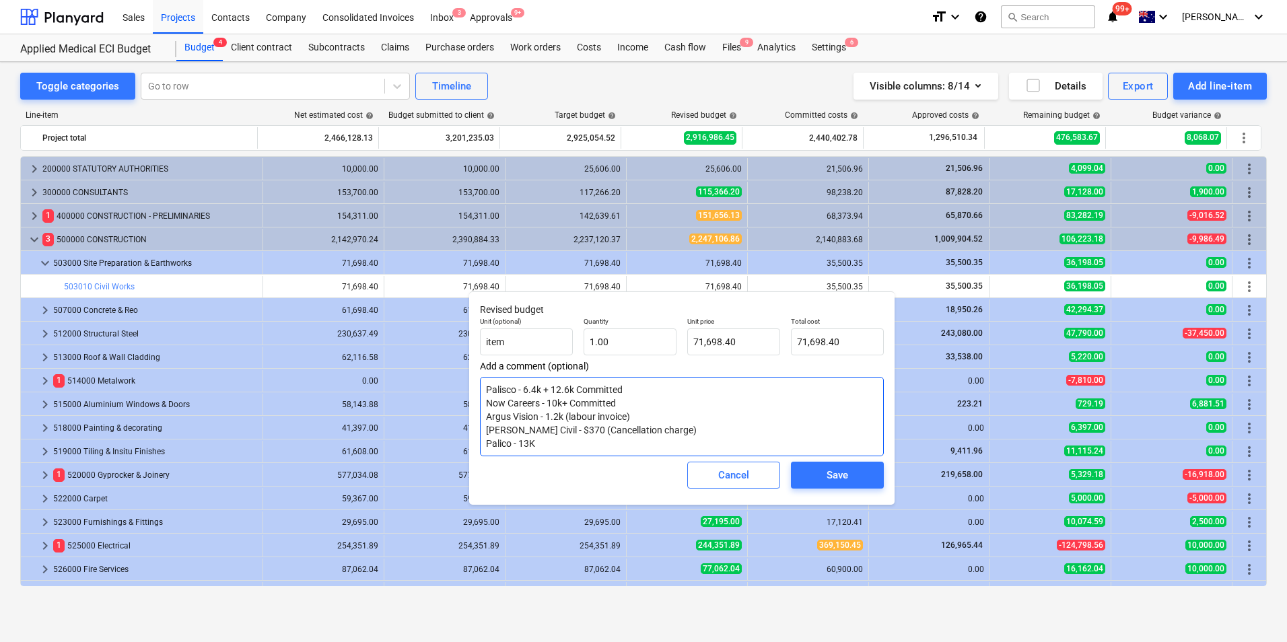
type textarea "x"
type textarea "Palisco - 6.4k + 12.6k Committed Now Careers - 10k+ Committed Argus Vision - 1.…"
type textarea "x"
type textarea "Palisco - 6.4k + 12.6k Committed Now Careers - 10k+ Committed Argus Vision - 1.…"
type textarea "x"
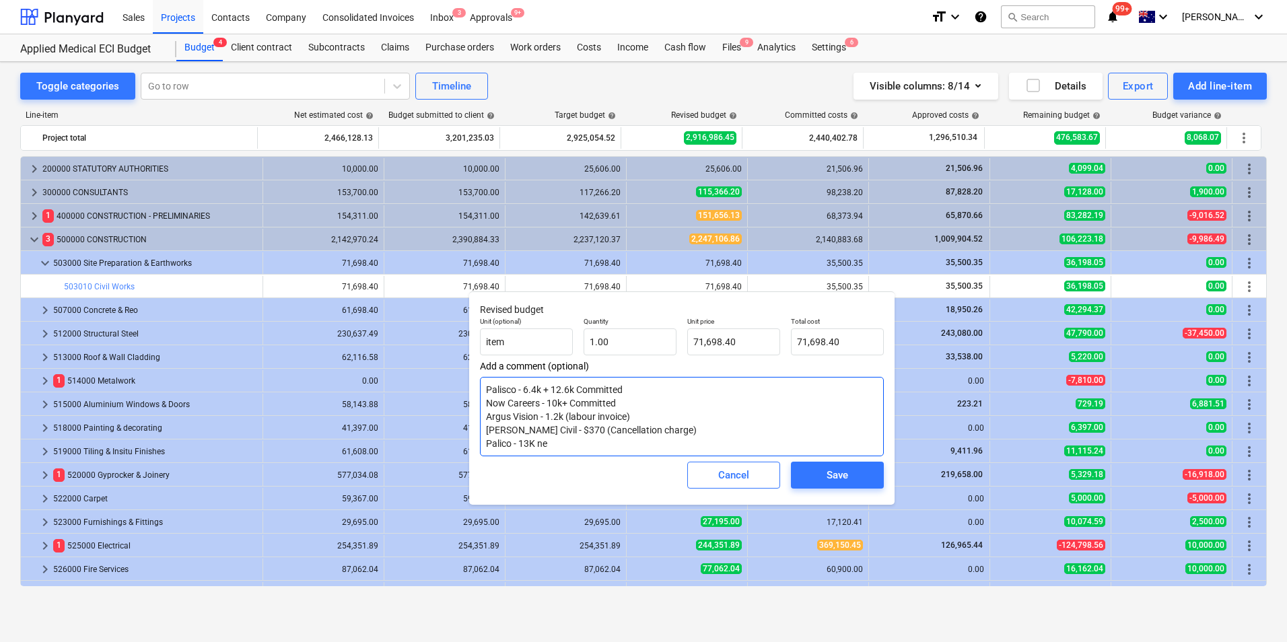
type textarea "Palisco - 6.4k + 12.6k Committed Now Careers - 10k+ Committed Argus Vision - 1.…"
type textarea "x"
type textarea "Palisco - 6.4k + 12.6k Committed Now Careers - 10k+ Committed Argus Vision - 1.…"
type textarea "x"
type textarea "Palisco - 6.4k + 12.6k Committed Now Careers - 10k+ Committed Argus Vision - 1.…"
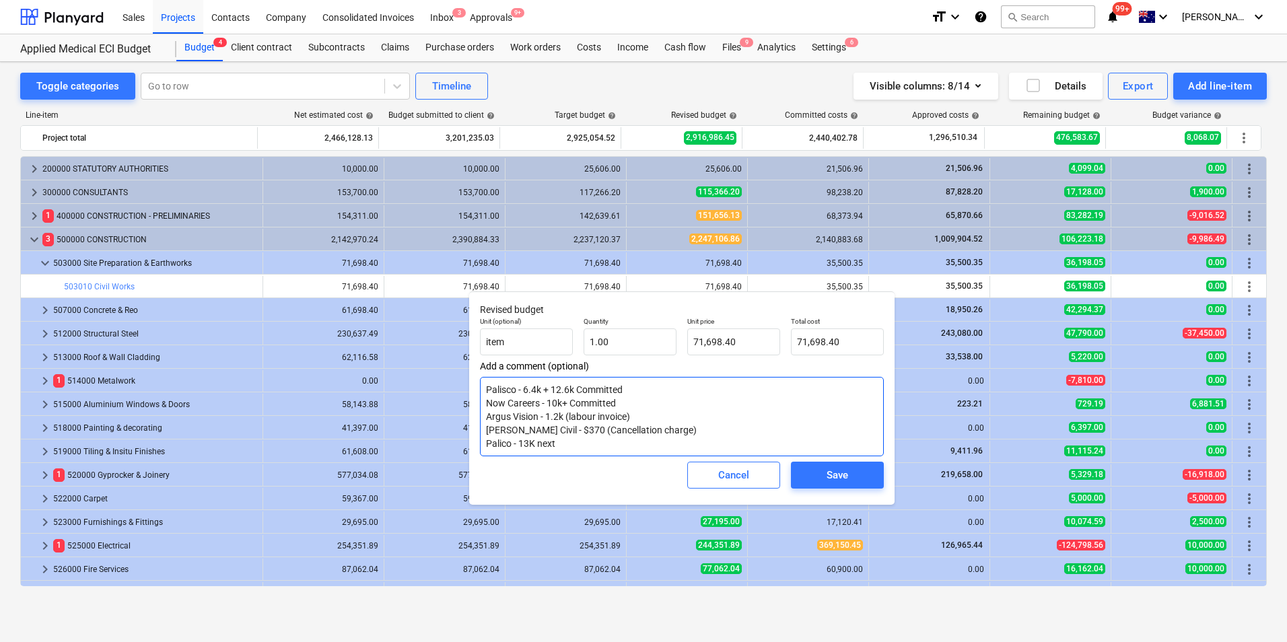
type textarea "x"
type textarea "Palisco - 6.4k + 12.6k Committed Now Careers - 10k+ Committed Argus Vision - 1.…"
type textarea "x"
type textarea "Palisco - 6.4k + 12.6k Committed Now Careers - 10k+ Committed Argus Vision - 1.…"
type textarea "x"
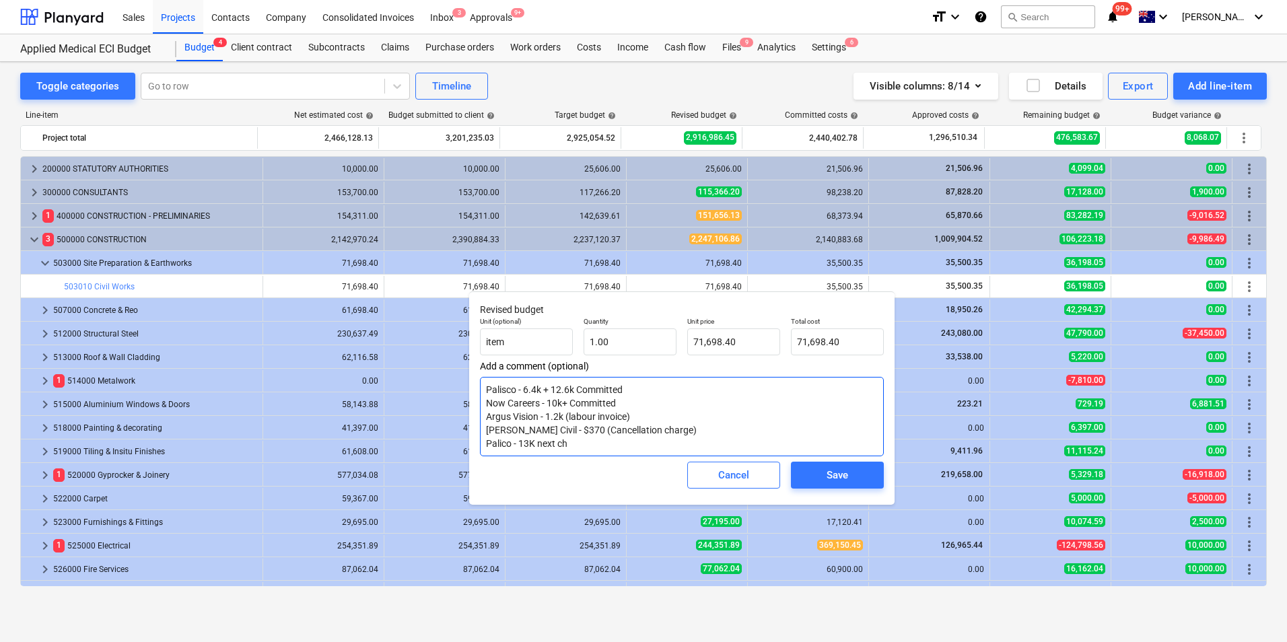
type textarea "Palisco - 6.4k + 12.6k Committed Now Careers - 10k+ Committed Argus Vision - 1.…"
type textarea "x"
type textarea "Palisco - 6.4k + 12.6k Committed Now Careers - 10k+ Committed Argus Vision - 1.…"
type textarea "x"
type textarea "Palisco - 6.4k + 12.6k Committed Now Careers - 10k+ Committed Argus Vision - 1.…"
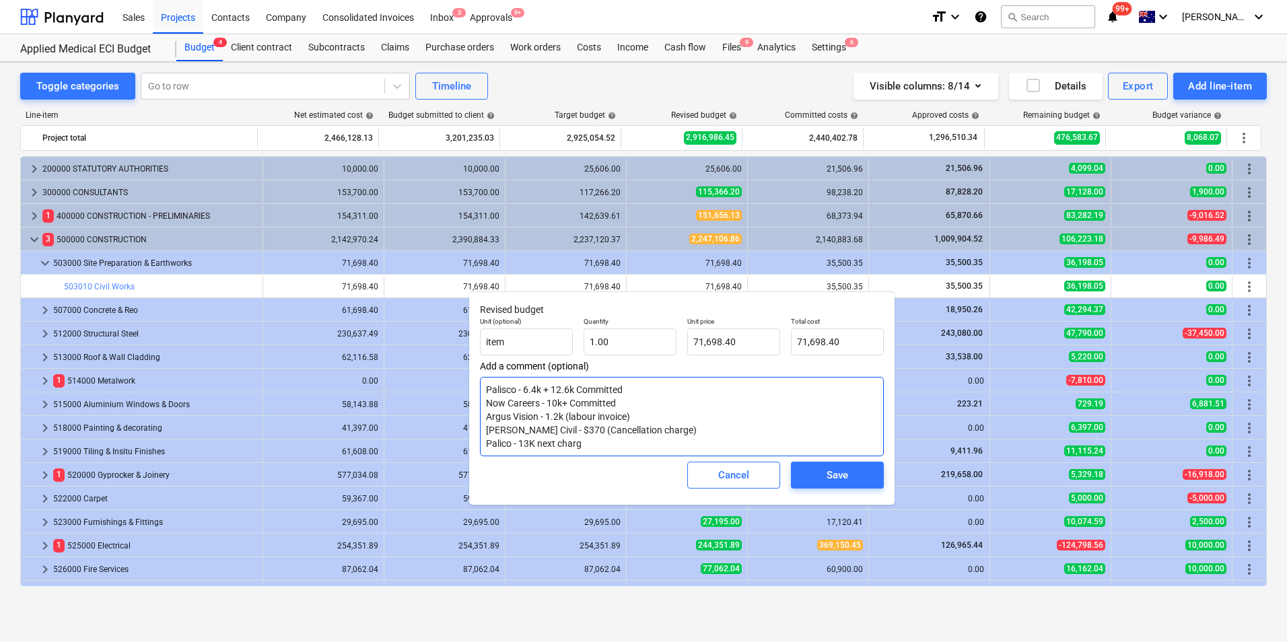
type textarea "x"
type textarea "Palisco - 6.4k + 12.6k Committed Now Careers - 10k+ Committed Argus Vision - 1.…"
type textarea "x"
type textarea "Palisco - 6.4k + 12.6k Committed Now Careers - 10k+ Committed Argus Vision - 1.…"
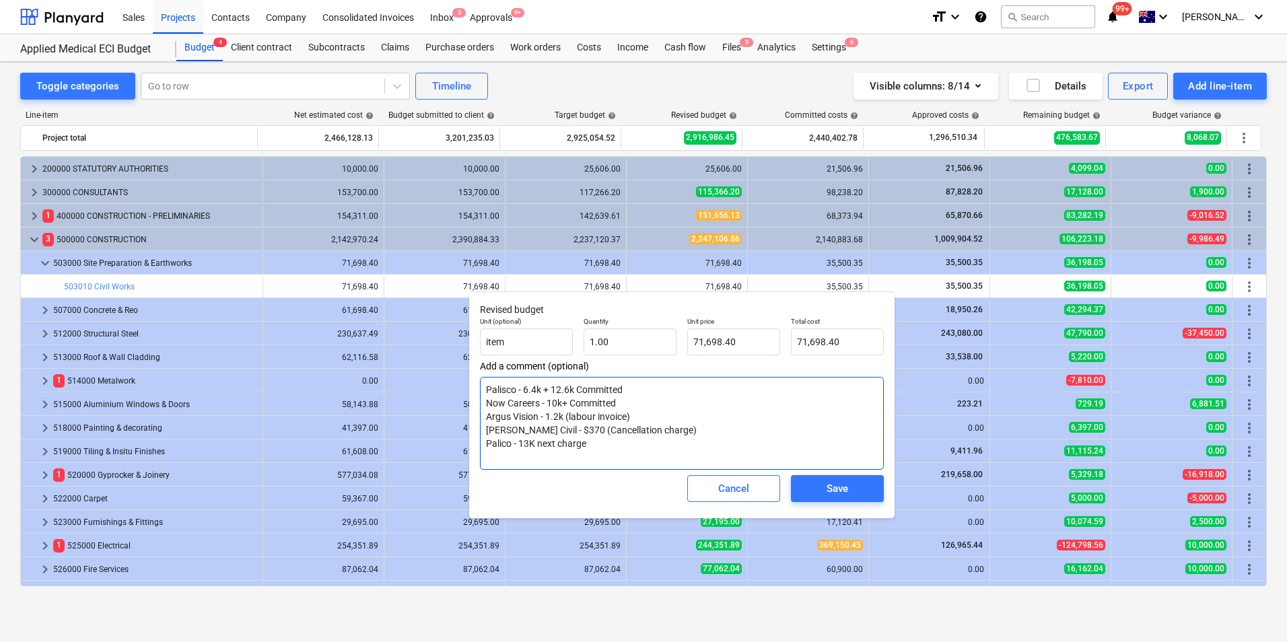
type textarea "x"
type textarea "Palisco - 6.4k + 12.6k Committed Now Careers - 10k+ Committed Argus Vision - 1.…"
type textarea "x"
type textarea "Palisco - 6.4k + 12.6k Committed Now Careers - 10k+ Committed Argus Vision - 1.…"
type textarea "x"
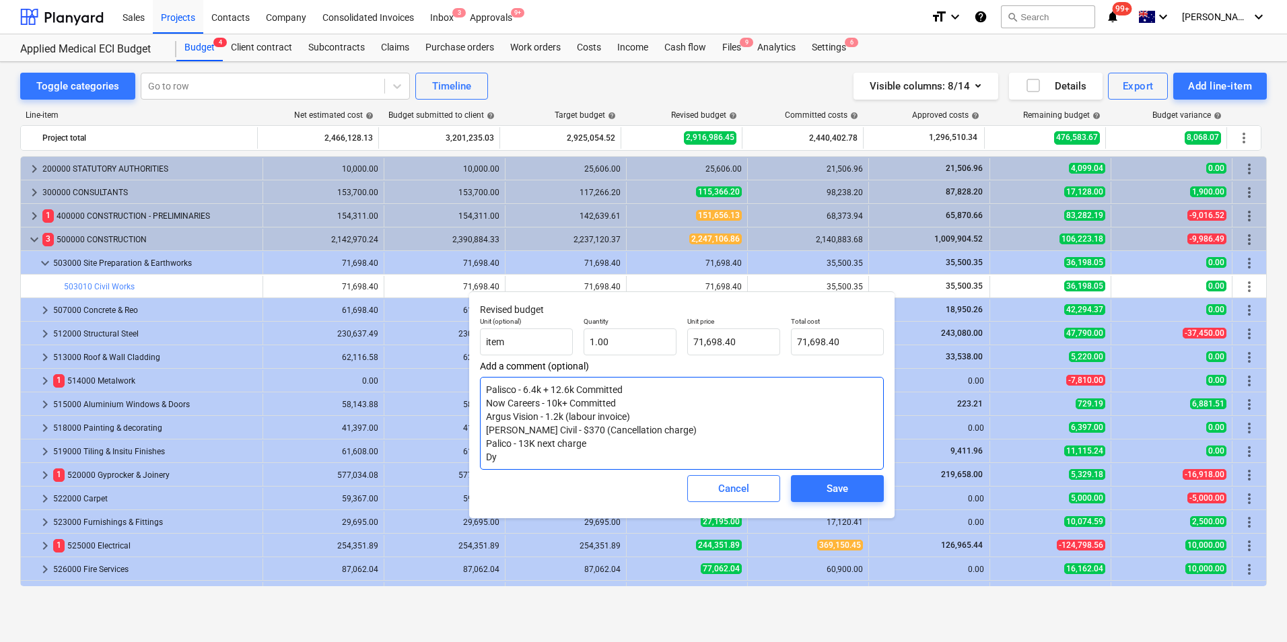
type textarea "Palisco - 6.4k + 12.6k Committed Now Careers - 10k+ Committed Argus Vision - 1.…"
type textarea "x"
type textarea "Palisco - 6.4k + 12.6k Committed Now Careers - 10k+ Committed Argus Vision - 1.…"
type textarea "x"
type textarea "Palisco - 6.4k + 12.6k Committed Now Careers - 10k+ Committed Argus Vision - 1.…"
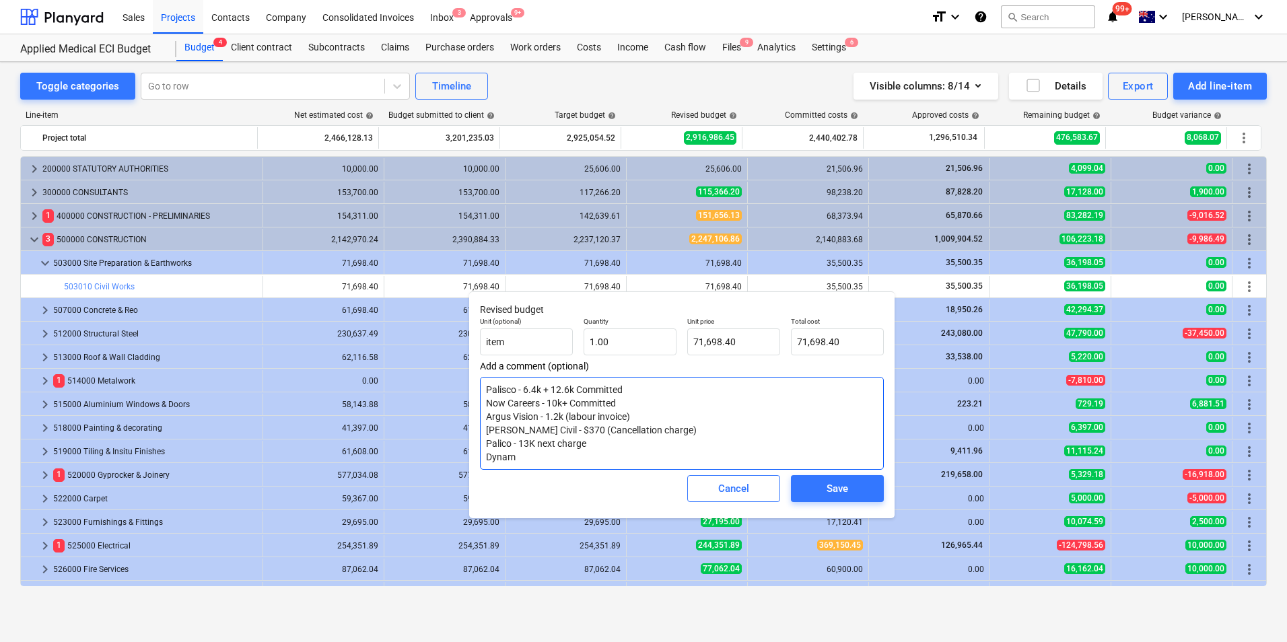
type textarea "x"
type textarea "Palisco - 6.4k + 12.6k Committed Now Careers - 10k+ Committed Argus Vision - 1.…"
type textarea "x"
type textarea "Palisco - 6.4k + 12.6k Committed Now Careers - 10k+ Committed Argus Vision - 1.…"
type textarea "x"
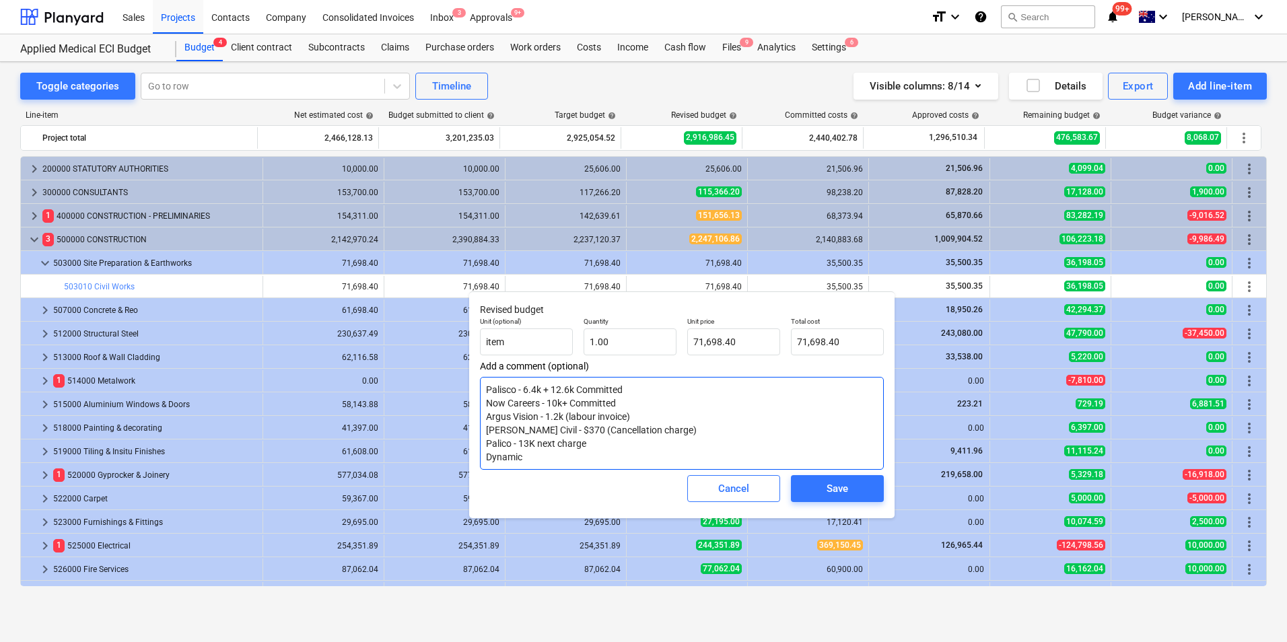
type textarea "Palisco - 6.4k + 12.6k Committed Now Careers - 10k+ Committed Argus Vision - 1.…"
type textarea "x"
type textarea "Palisco - 6.4k + 12.6k Committed Now Careers - 10k+ Committed Argus Vision - 1.…"
type textarea "x"
type textarea "Palisco - 6.4k + 12.6k Committed Now Careers - 10k+ Committed Argus Vision - 1.…"
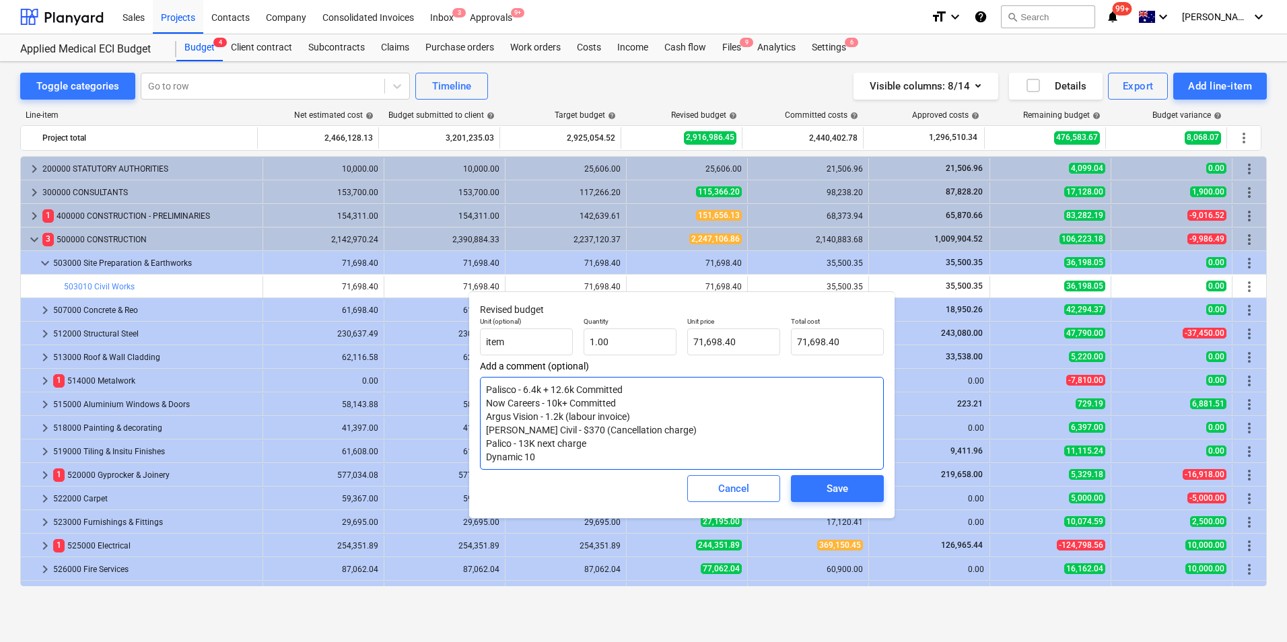
type textarea "x"
type textarea "Palisco - 6.4k + 12.6k Committed Now Careers - 10k+ Committed Argus Vision - 1.…"
click at [619, 443] on textarea "Palisco - 6.4k + 12.6k Committed Now Careers - 10k+ Committed Argus Vision - 1.…" at bounding box center [682, 423] width 404 height 93
type textarea "x"
type textarea "Palisco - 6.4k + 12.6k Committed Now Careers - 10k+ Committed Argus Vision - 1.…"
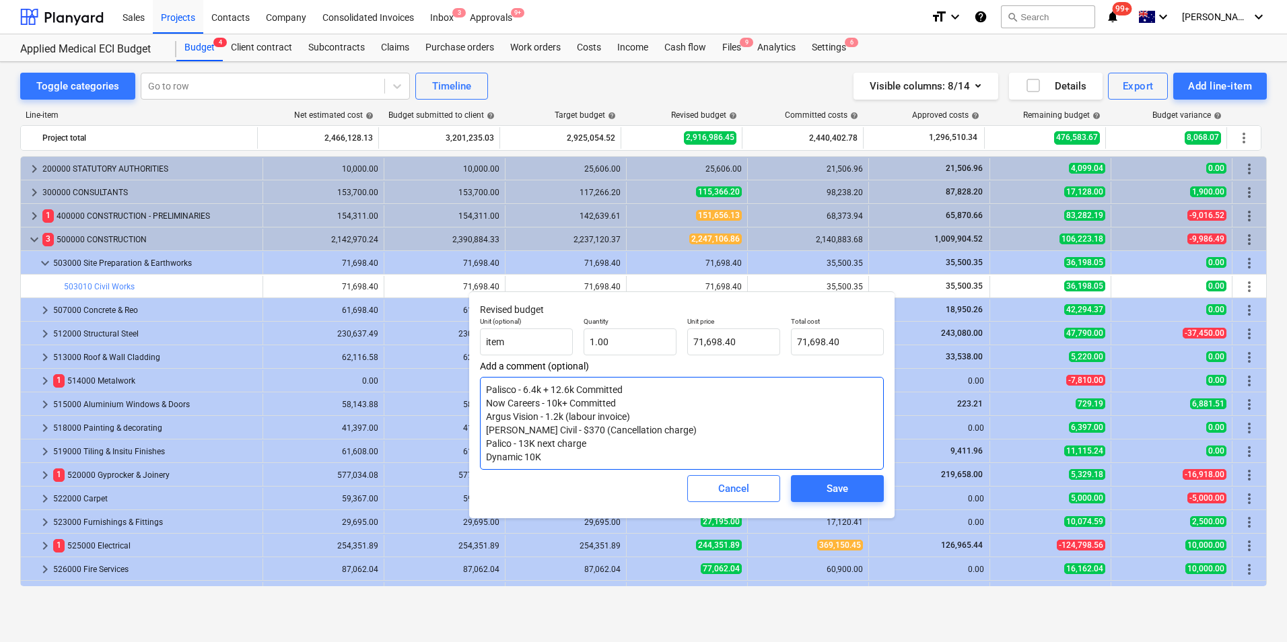
type textarea "x"
type textarea "Palisco - 6.4k + 12.6k Committed Now Careers - 10k+ Committed Argus Vision - 1.…"
type textarea "x"
type textarea "Palisco - 6.4k + 12.6k Committed Now Careers - 10k+ Committed Argus Vision - 1.…"
type textarea "x"
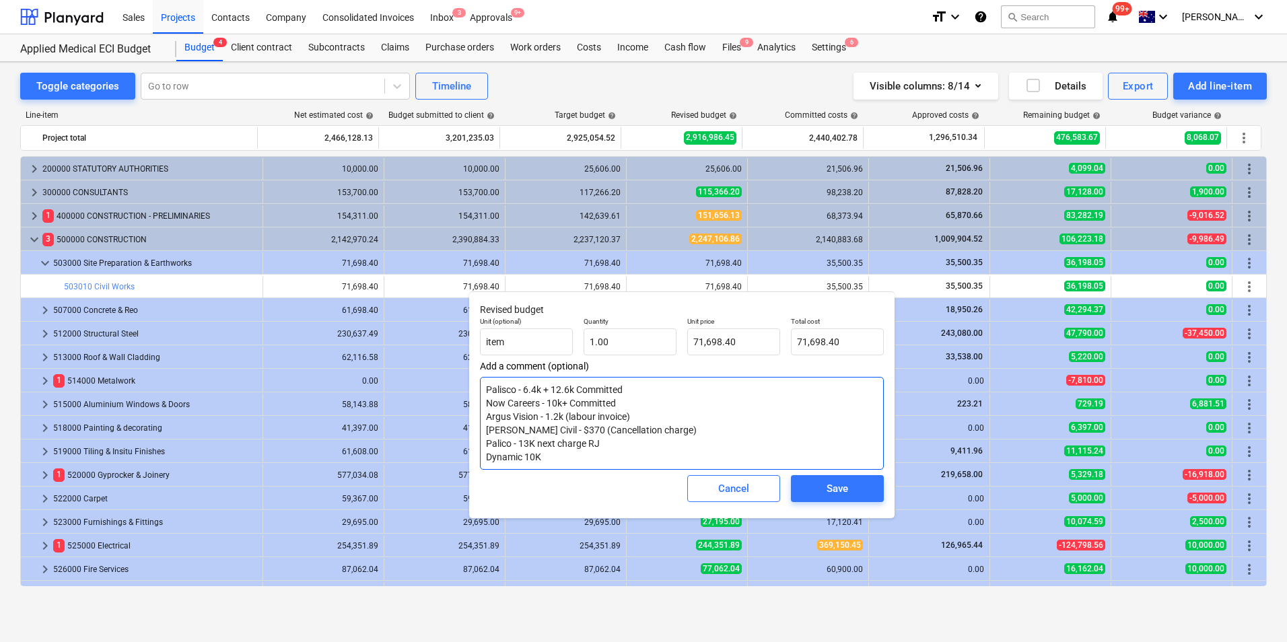
type textarea "Palisco - 6.4k + 12.6k Committed Now Careers - 10k+ Committed Argus Vision - 1.…"
click at [596, 464] on textarea "Palisco - 6.4k + 12.6k Committed Now Careers - 10k+ Committed Argus Vision - 1.…" at bounding box center [682, 423] width 404 height 93
type textarea "x"
type textarea "Palisco - 6.4k + 12.6k Committed Now Careers - 10k+ Committed Argus Vision - 1.…"
type textarea "x"
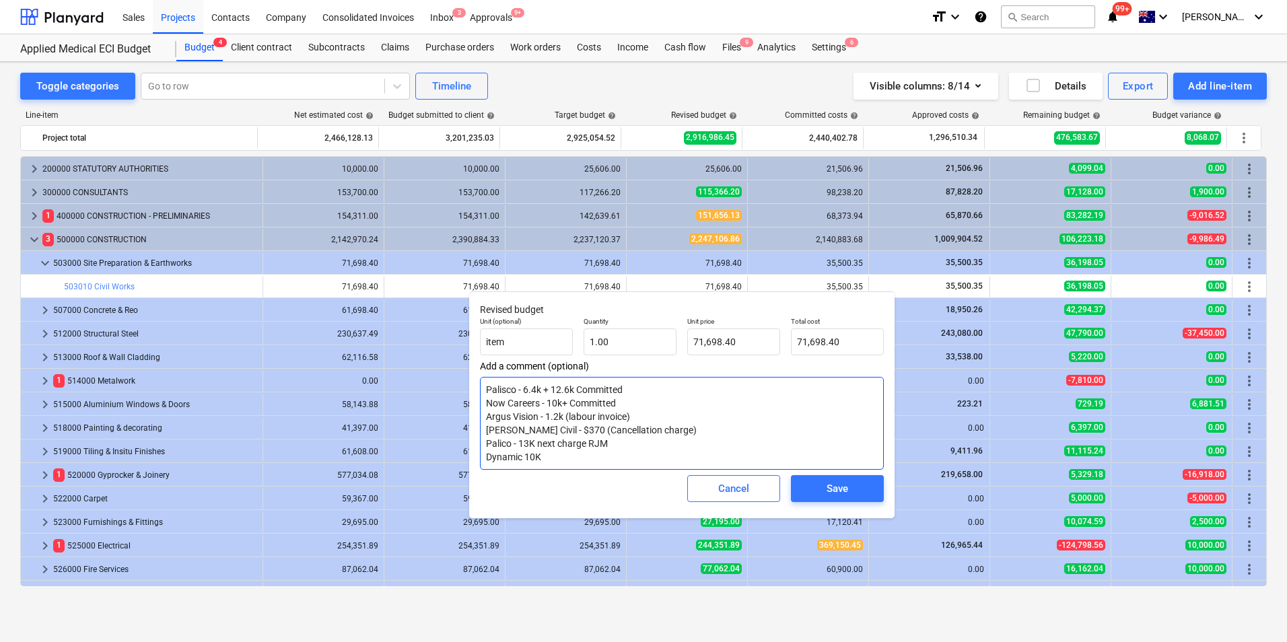
type textarea "Palisco - 6.4k + 12.6k Committed Now Careers - 10k+ Committed Argus Vision - 1.…"
type textarea "x"
type textarea "Palisco - 6.4k + 12.6k Committed Now Careers - 10k+ Committed Argus Vision - 1.…"
type textarea "x"
type textarea "Palisco - 6.4k + 12.6k Committed Now Careers - 10k+ Committed Argus Vision - 1.…"
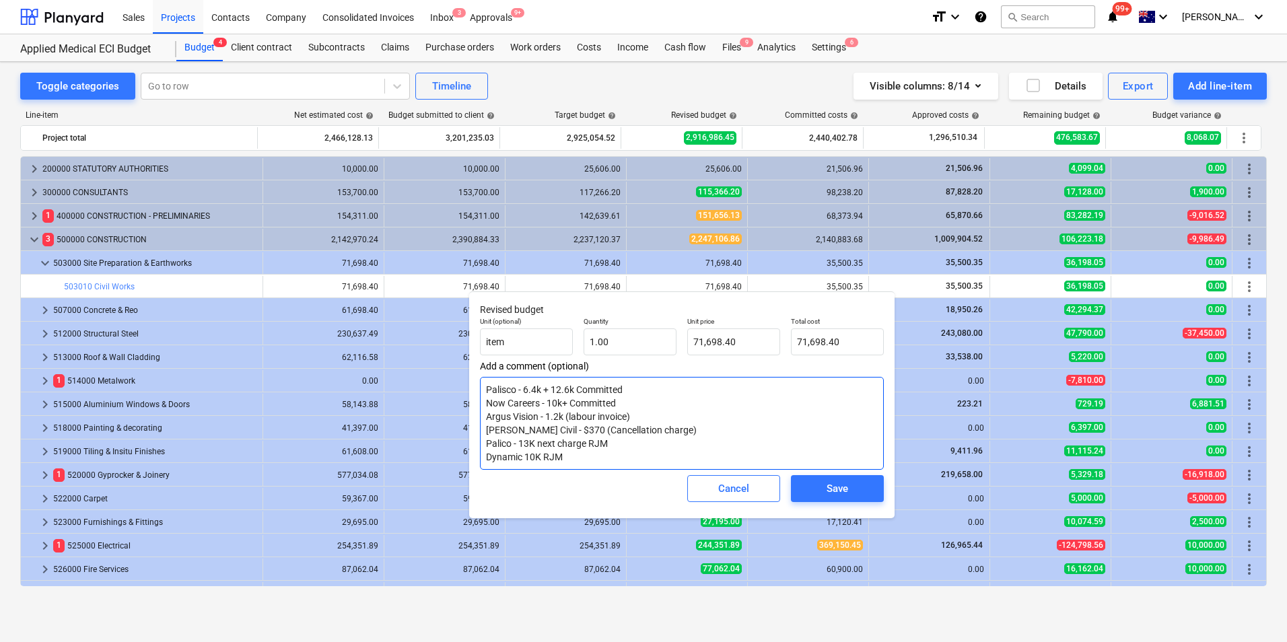
click at [573, 459] on textarea "Palisco - 6.4k + 12.6k Committed Now Careers - 10k+ Committed Argus Vision - 1.…" at bounding box center [682, 423] width 404 height 93
type textarea "x"
type textarea "Palisco - 6.4k + 12.6k Committed Now Careers - 10k+ Committed Argus Vision - 1.…"
type textarea "x"
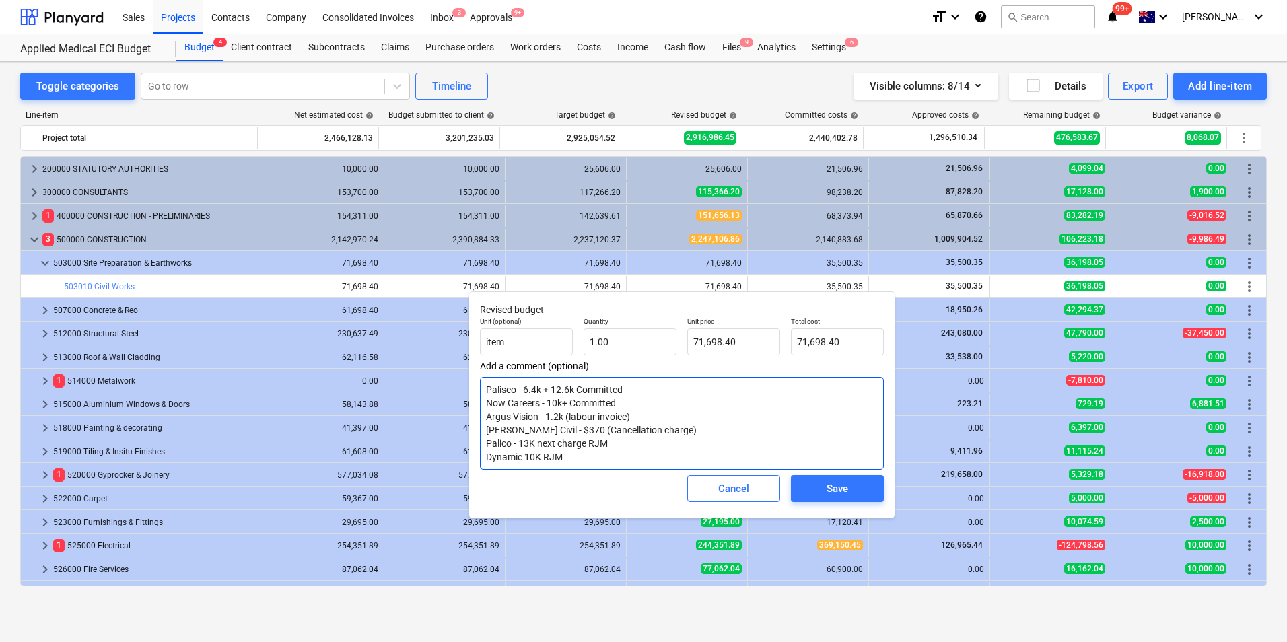
type textarea "Palisco - 6.4k + 12.6k Committed Now Careers - 10k+ Committed Argus Vision - 1.…"
type textarea "x"
type textarea "Palisco - 6.4k + 12.6k Committed Now Careers - 10k+ Committed Argus Vision - 1.…"
type textarea "x"
type textarea "Palisco - 6.4k + 12.6k Committed Now Careers - 10k+ Committed Argus Vision - 1.…"
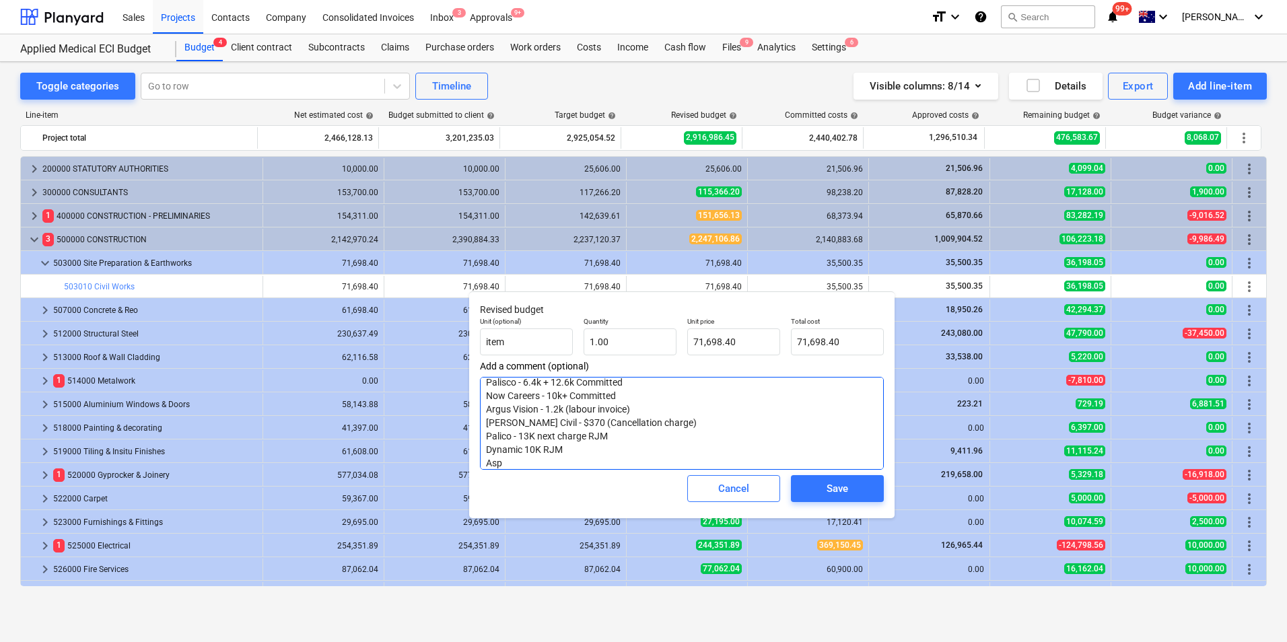
type textarea "x"
type textarea "Palisco - 6.4k + 12.6k Committed Now Careers - 10k+ Committed Argus Vision - 1.…"
type textarea "x"
type textarea "Palisco - 6.4k + 12.6k Committed Now Careers - 10k+ Committed Argus Vision - 1.…"
type textarea "x"
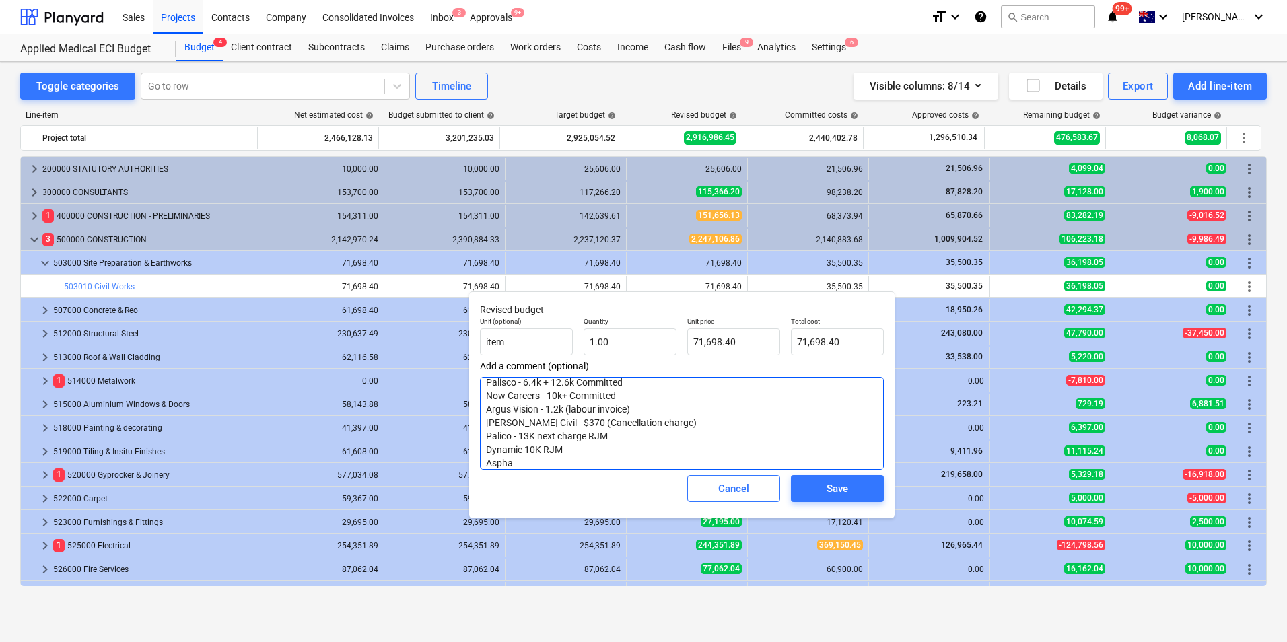
type textarea "Palisco - 6.4k + 12.6k Committed Now Careers - 10k+ Committed Argus Vision - 1.…"
type textarea "x"
type textarea "Palisco - 6.4k + 12.6k Committed Now Careers - 10k+ Committed Argus Vision - 1.…"
type textarea "x"
type textarea "Palisco - 6.4k + 12.6k Committed Now Careers - 10k+ Committed Argus Vision - 1.…"
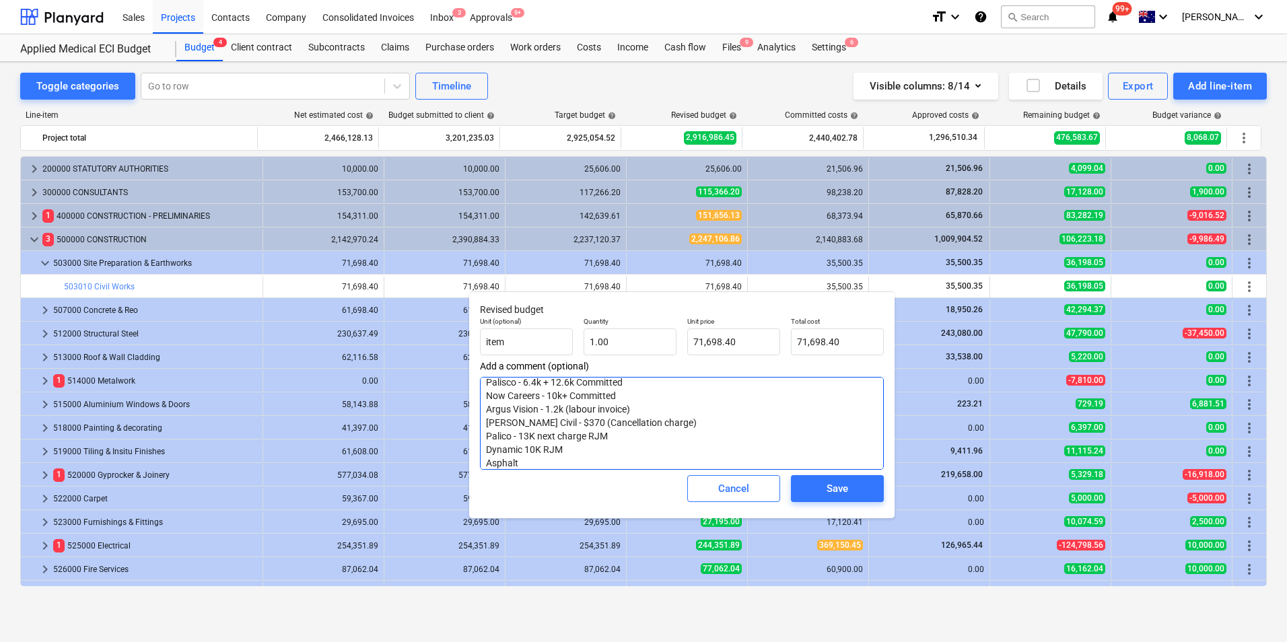
type textarea "x"
type textarea "Palisco - 6.4k + 12.6k Committed Now Careers - 10k+ Committed Argus Vision - 1.…"
type textarea "x"
type textarea "Palisco - 6.4k + 12.6k Committed Now Careers - 10k+ Committed Argus Vision - 1.…"
type textarea "x"
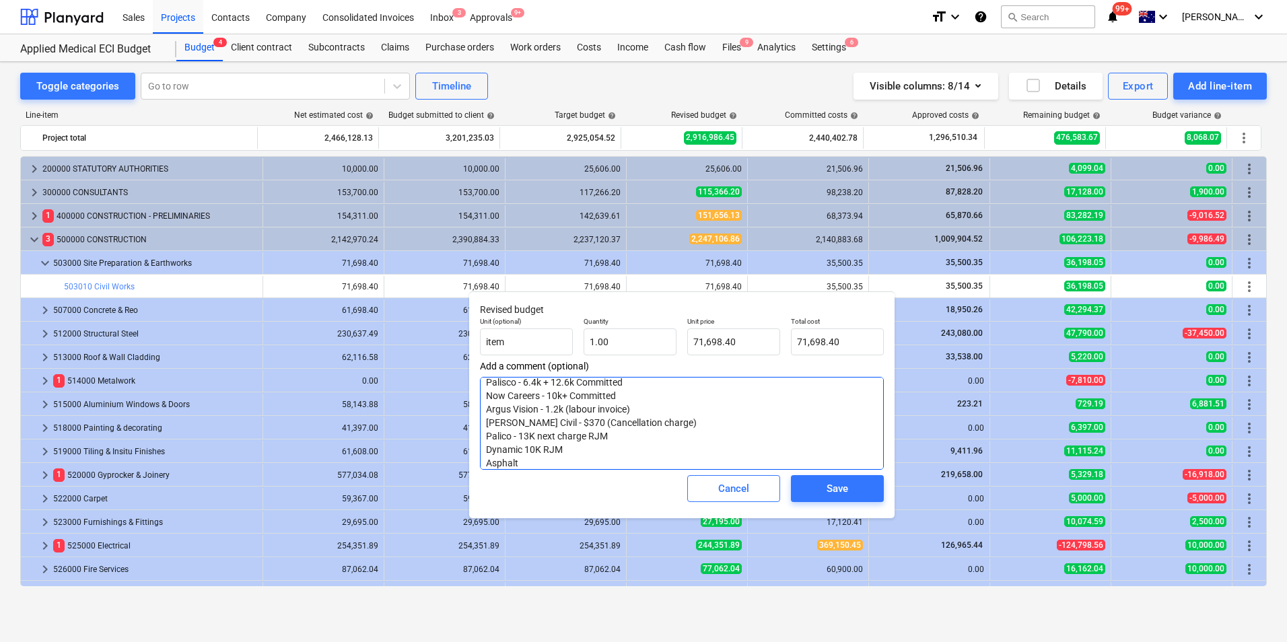
type textarea "Palisco - 6.4k + 12.6k Committed Now Careers - 10k+ Committed Argus Vision - 1.…"
type textarea "x"
type textarea "Palisco - 6.4k + 12.6k Committed Now Careers - 10k+ Committed Argus Vision - 1.…"
type textarea "x"
type textarea "Palisco - 6.4k + 12.6k Committed Now Careers - 10k+ Committed Argus Vision - 1.…"
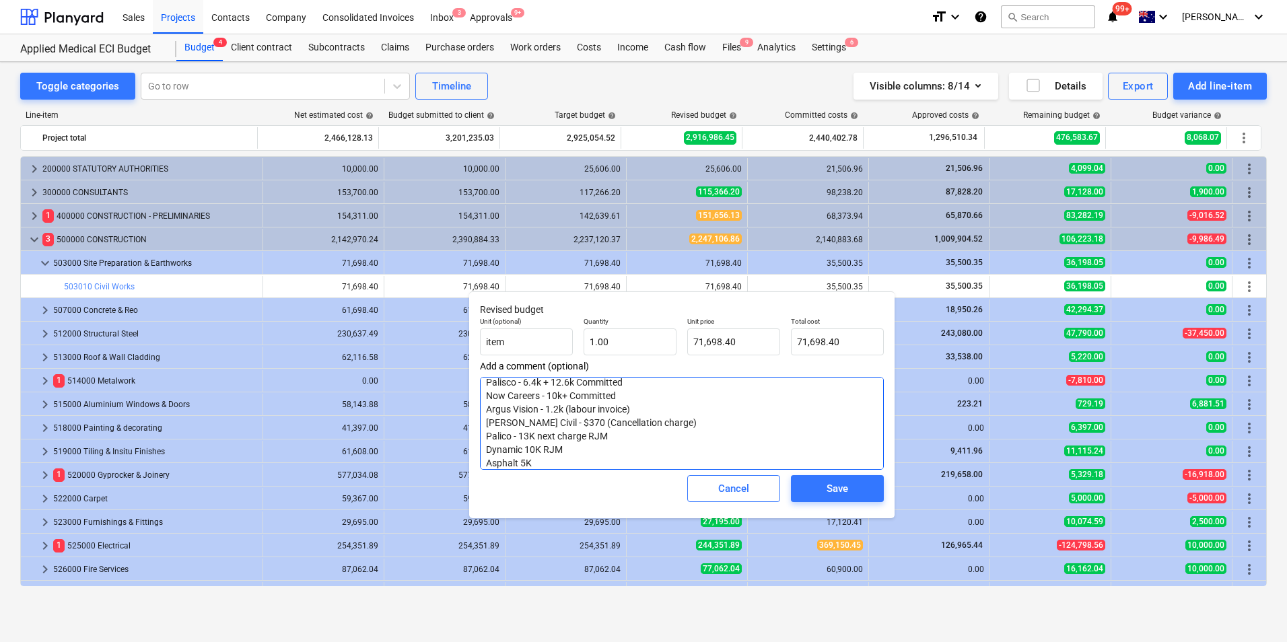
scroll to position [21, 0]
type textarea "x"
type textarea "Palisco - 6.4k + 12.6k Committed Now Careers - 10k+ Committed Argus Vision - 1.…"
type textarea "x"
type textarea "Palisco - 6.4k + 12.6k Committed Now Careers - 10k+ Committed Argus Vision - 1.…"
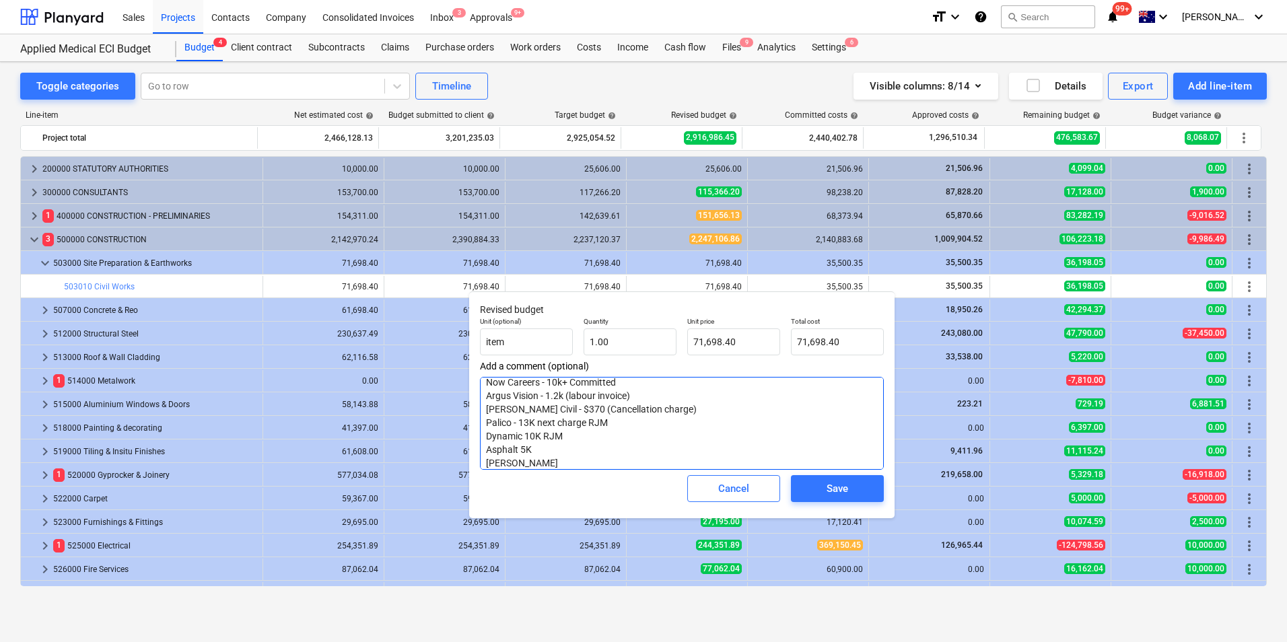
type textarea "x"
type textarea "Palisco - 6.4k + 12.6k Committed Now Careers - 10k+ Committed Argus Vision - 1.…"
type textarea "x"
type textarea "Palisco - 6.4k + 12.6k Committed Now Careers - 10k+ Committed Argus Vision - 1.…"
type textarea "x"
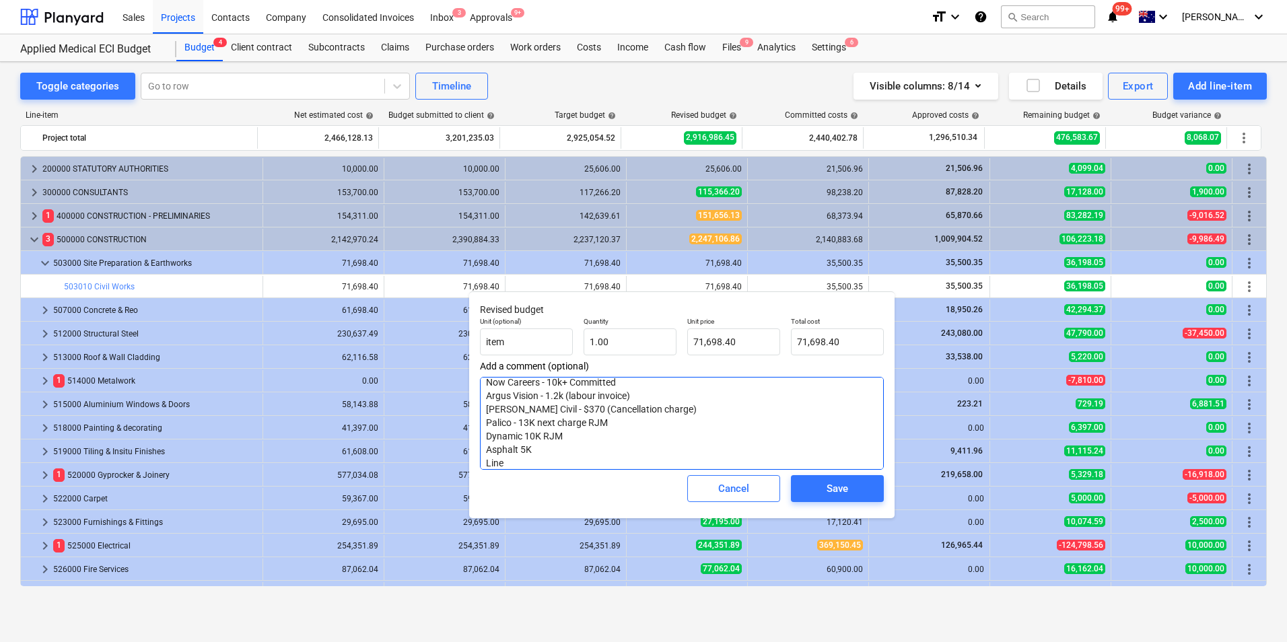
type textarea "Palisco - 6.4k + 12.6k Committed Now Careers - 10k+ Committed Argus Vision - 1.…"
type textarea "x"
type textarea "Palisco - 6.4k + 12.6k Committed Now Careers - 10k+ Committed Argus Vision - 1.…"
type textarea "x"
type textarea "Palisco - 6.4k + 12.6k Committed Now Careers - 10k+ Committed Argus Vision - 1.…"
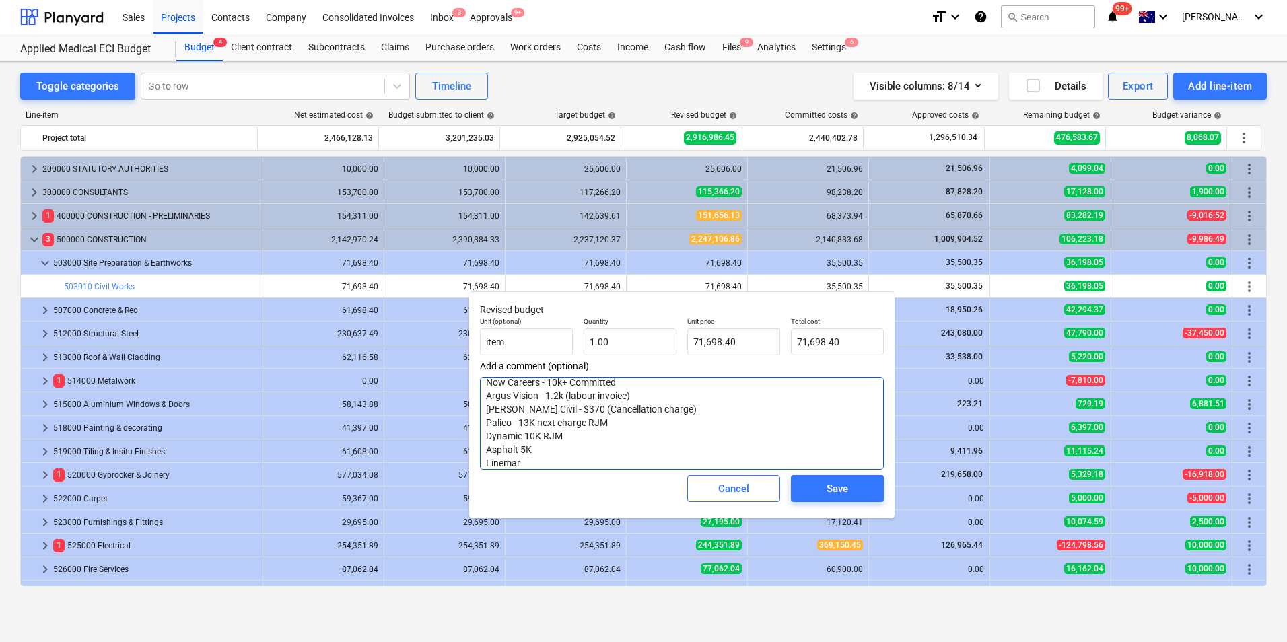
type textarea "x"
type textarea "Palisco - 6.4k + 12.6k Committed Now Careers - 10k+ Committed Argus Vision - 1.…"
type textarea "x"
type textarea "Palisco - 6.4k + 12.6k Committed Now Careers - 10k+ Committed Argus Vision - 1.…"
type textarea "x"
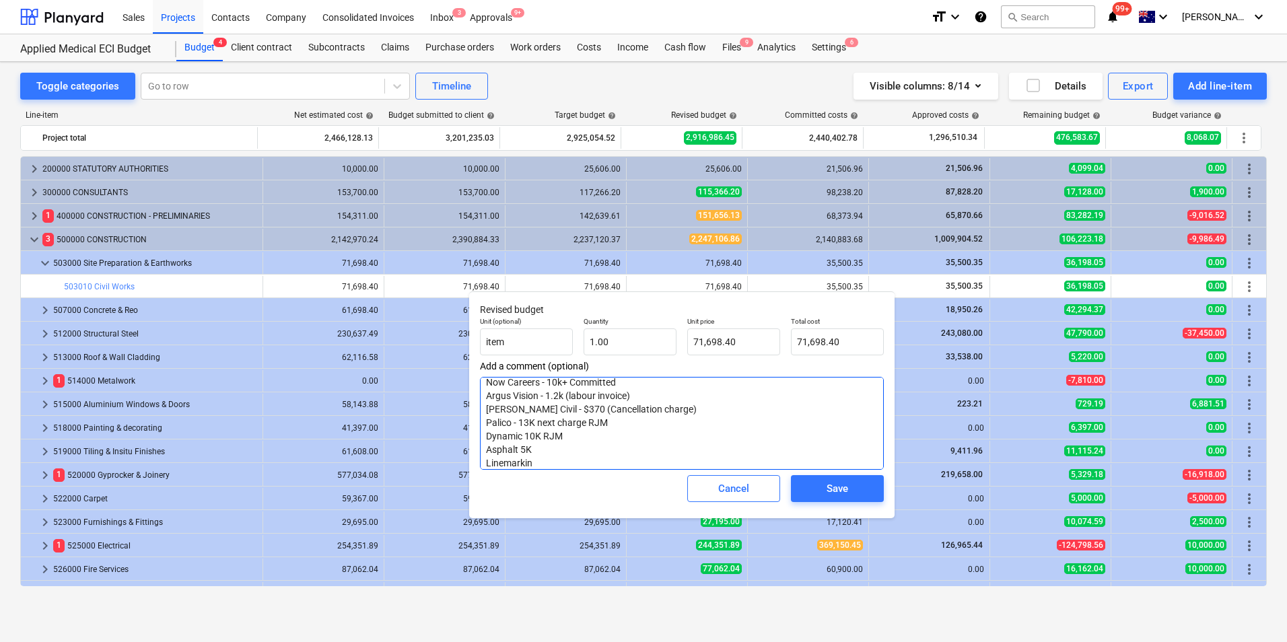
type textarea "Palisco - 6.4k + 12.6k Committed Now Careers - 10k+ Committed Argus Vision - 1.…"
type textarea "x"
type textarea "Palisco - 6.4k + 12.6k Committed Now Careers - 10k+ Committed Argus Vision - 1.…"
type textarea "x"
type textarea "Palisco - 6.4k + 12.6k Committed Now Careers - 10k+ Committed Argus Vision - 1.…"
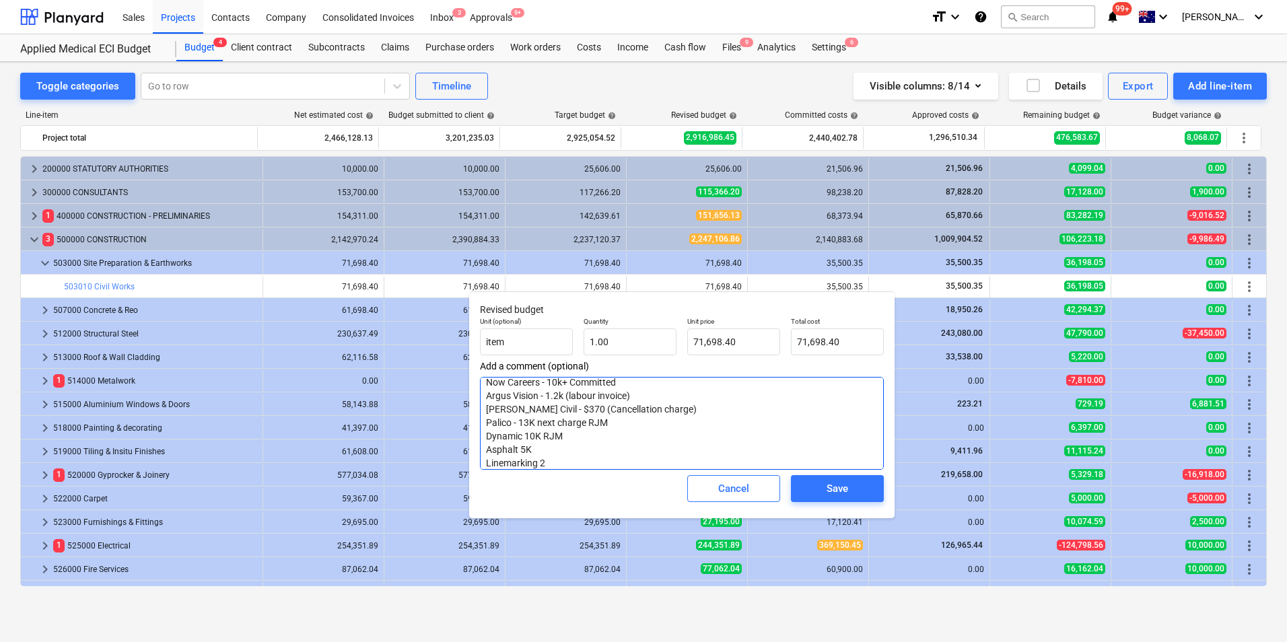
type textarea "x"
type textarea "Palisco - 6.4k + 12.6k Committed Now Careers - 10k+ Committed Argus Vision - 1.…"
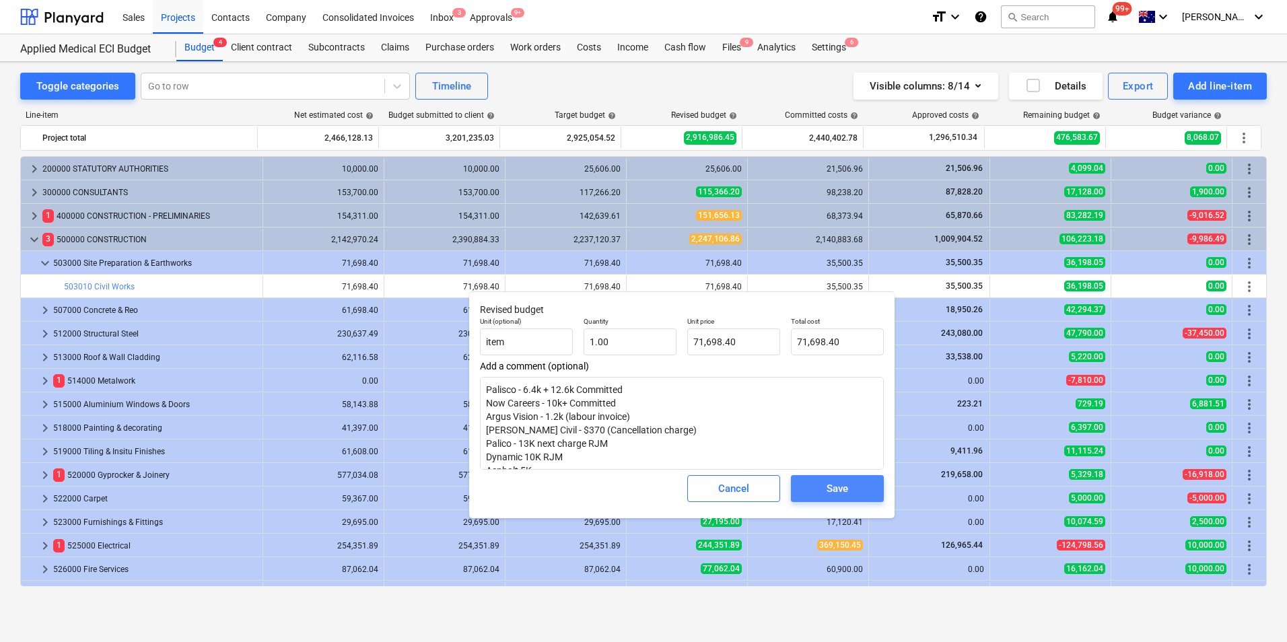
click at [849, 483] on span "Save" at bounding box center [837, 489] width 61 height 18
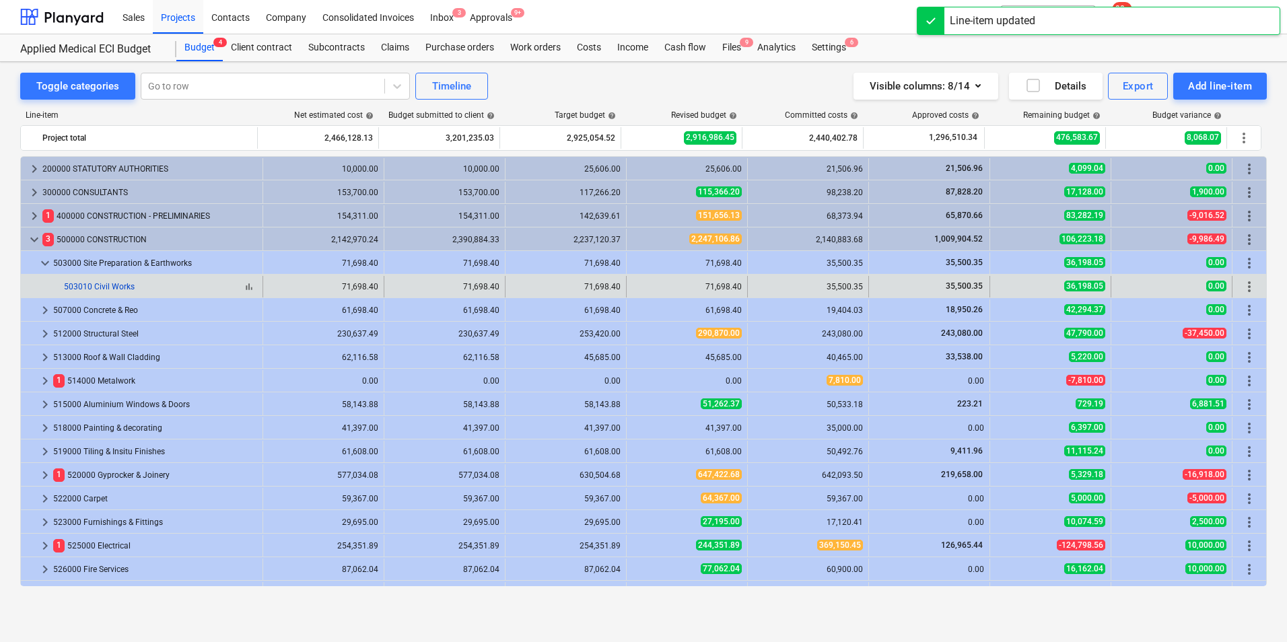
click at [115, 282] on link "503010 Civil Works" at bounding box center [99, 286] width 71 height 9
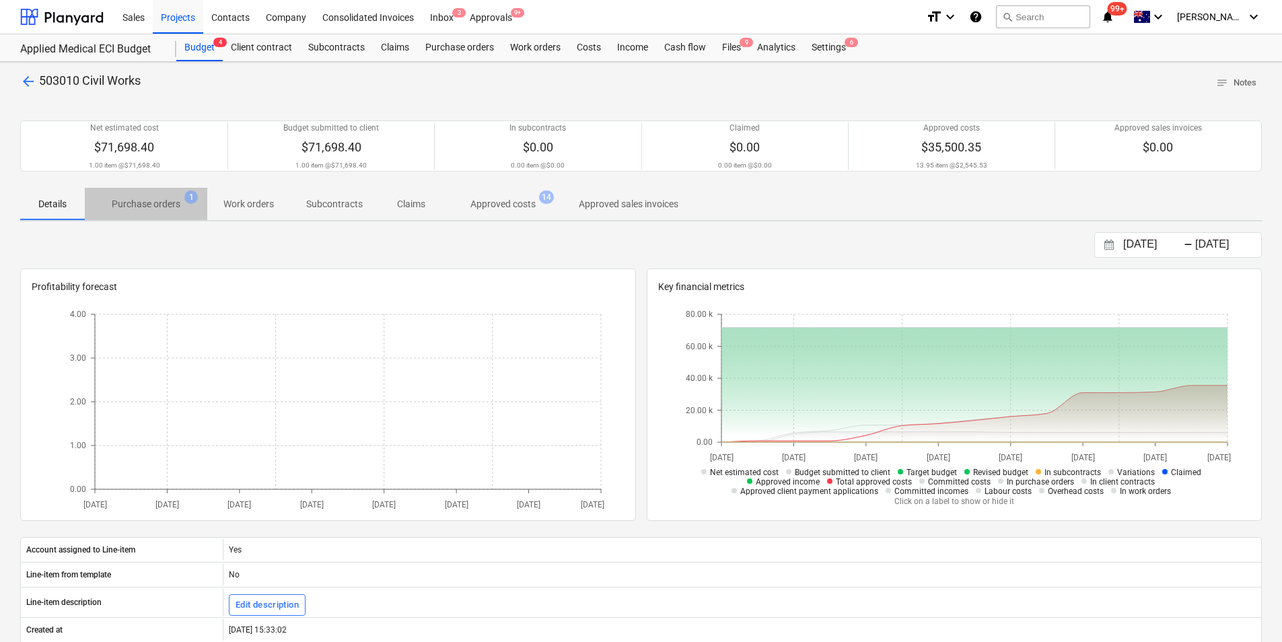
click at [150, 205] on p "Purchase orders" at bounding box center [146, 204] width 69 height 14
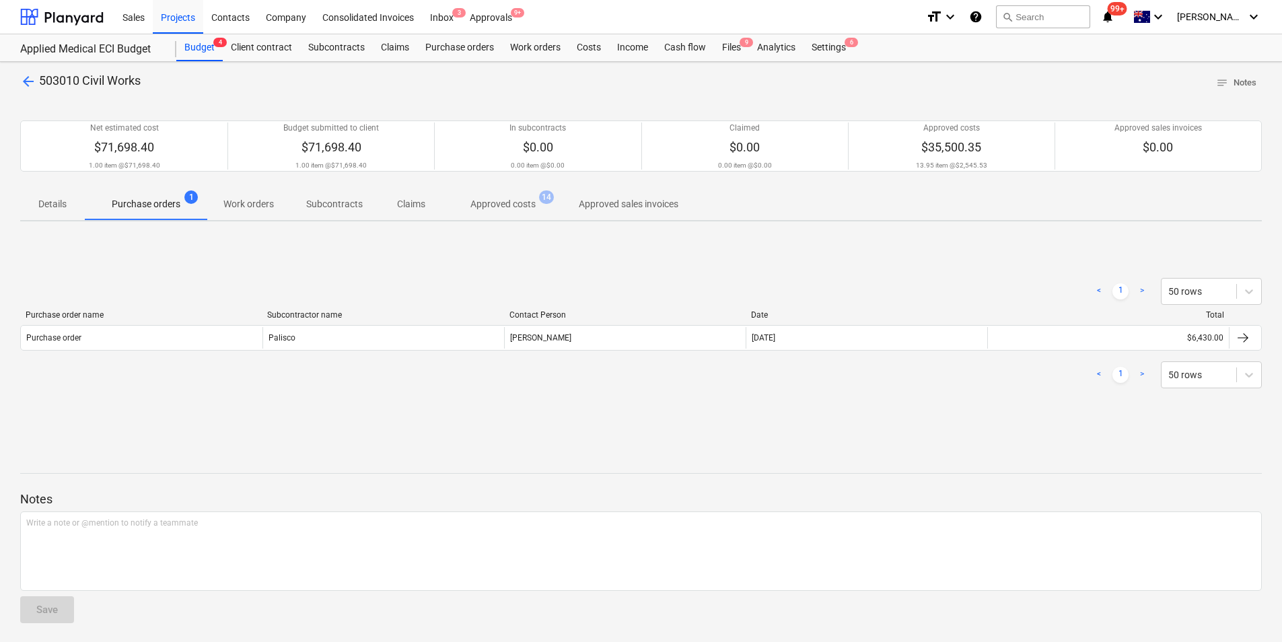
click at [496, 200] on p "Approved costs" at bounding box center [502, 204] width 65 height 14
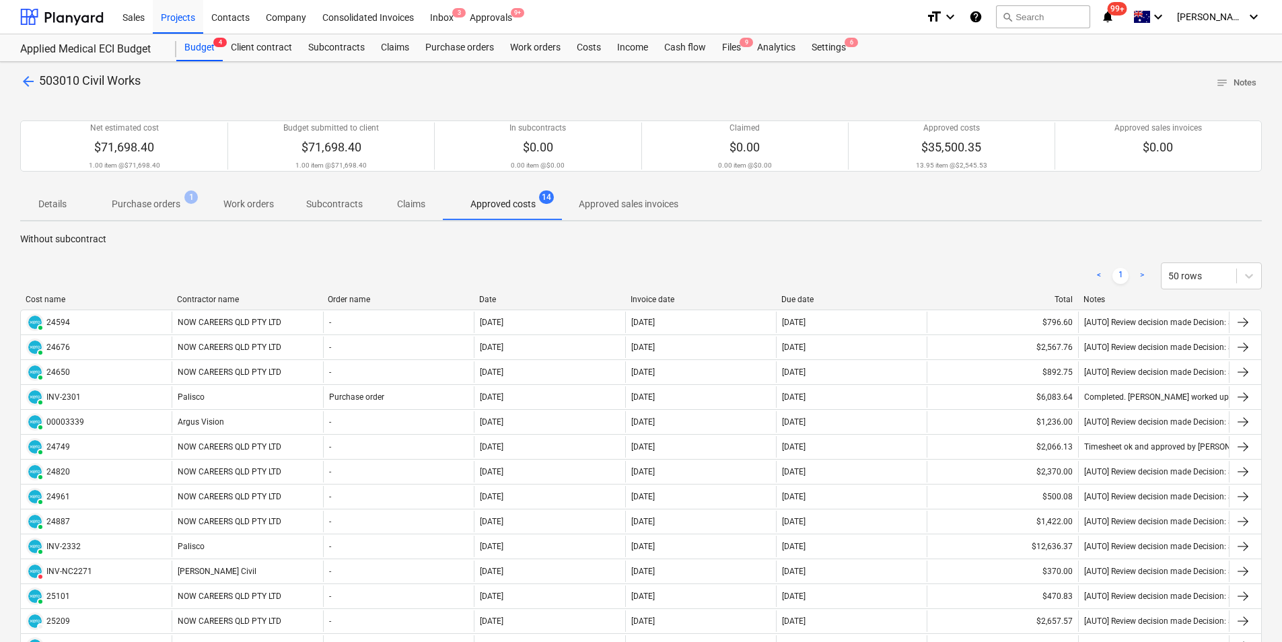
click at [145, 205] on p "Purchase orders" at bounding box center [146, 204] width 69 height 14
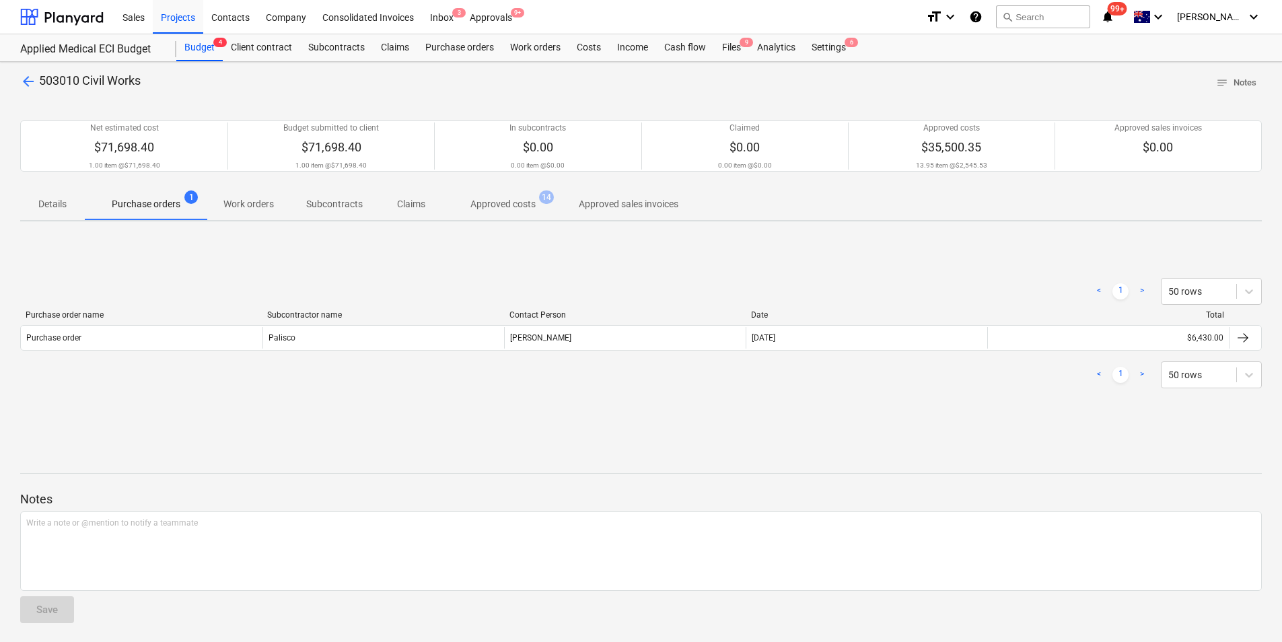
click at [477, 211] on p "Approved costs" at bounding box center [502, 204] width 65 height 14
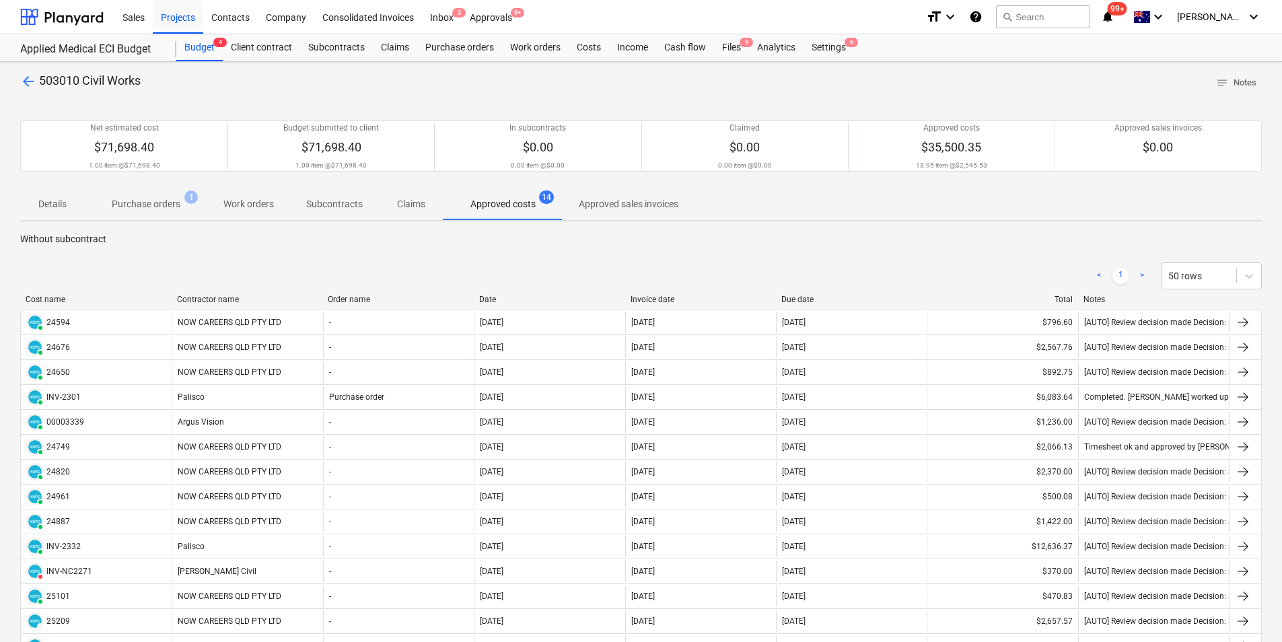
click at [127, 199] on p "Purchase orders" at bounding box center [146, 204] width 69 height 14
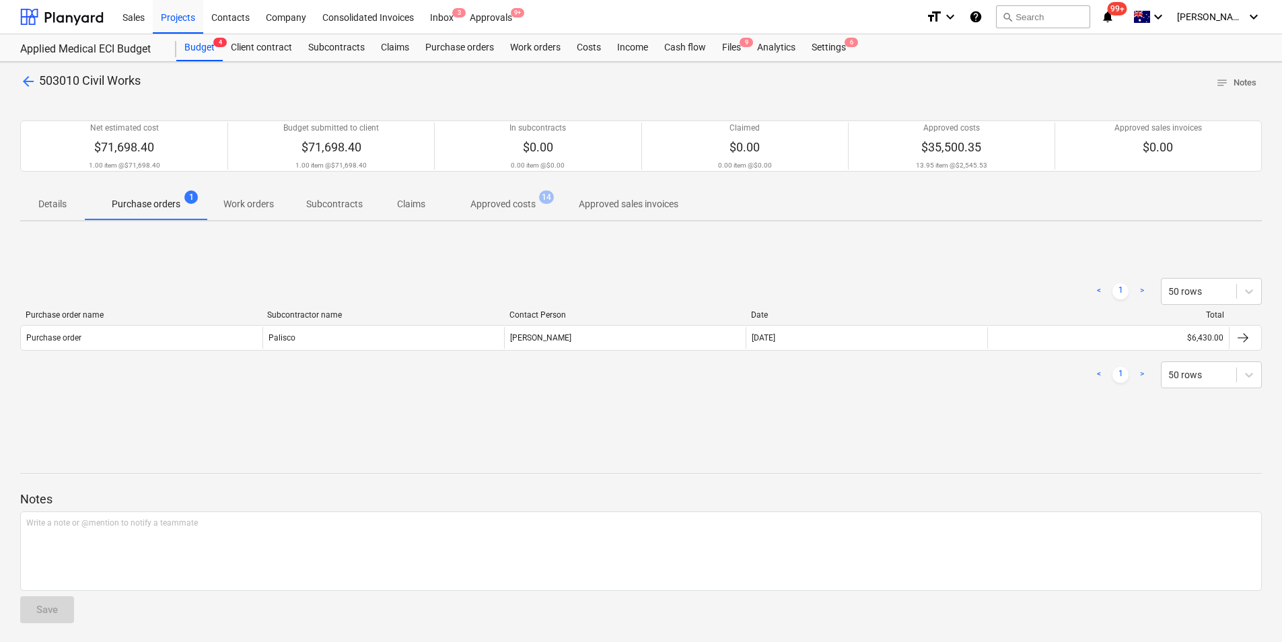
click at [68, 205] on p "Details" at bounding box center [52, 204] width 32 height 14
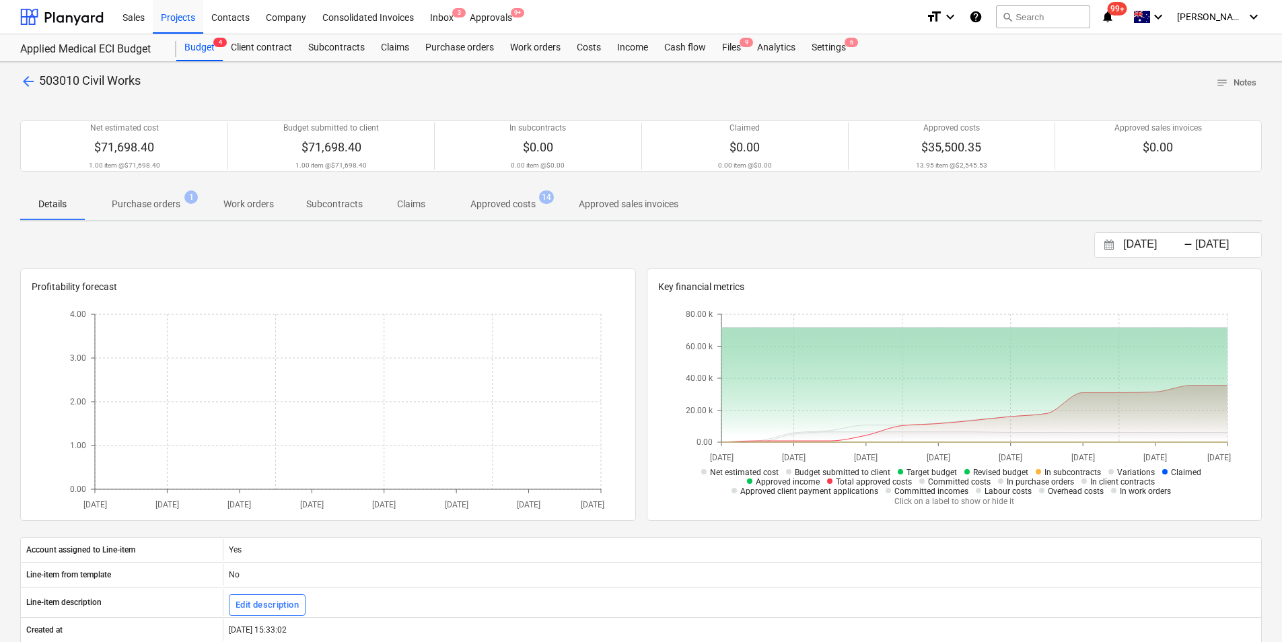
click at [33, 86] on span "arrow_back" at bounding box center [28, 81] width 16 height 16
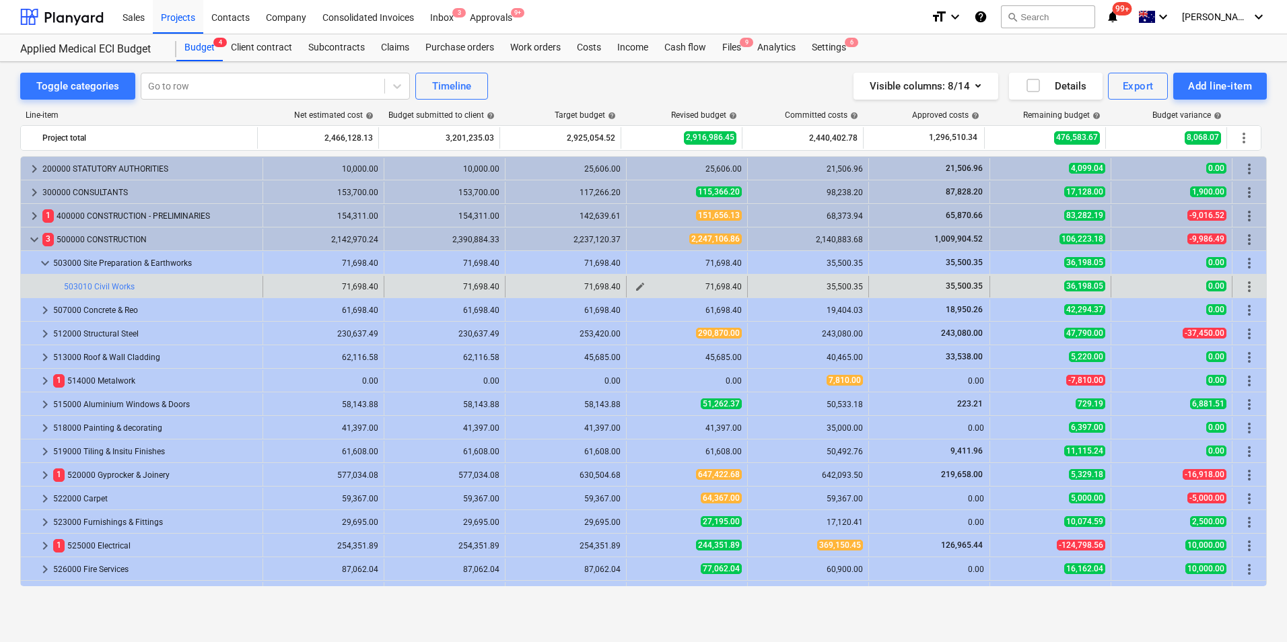
click at [635, 288] on span "edit" at bounding box center [640, 286] width 11 height 11
type textarea "x"
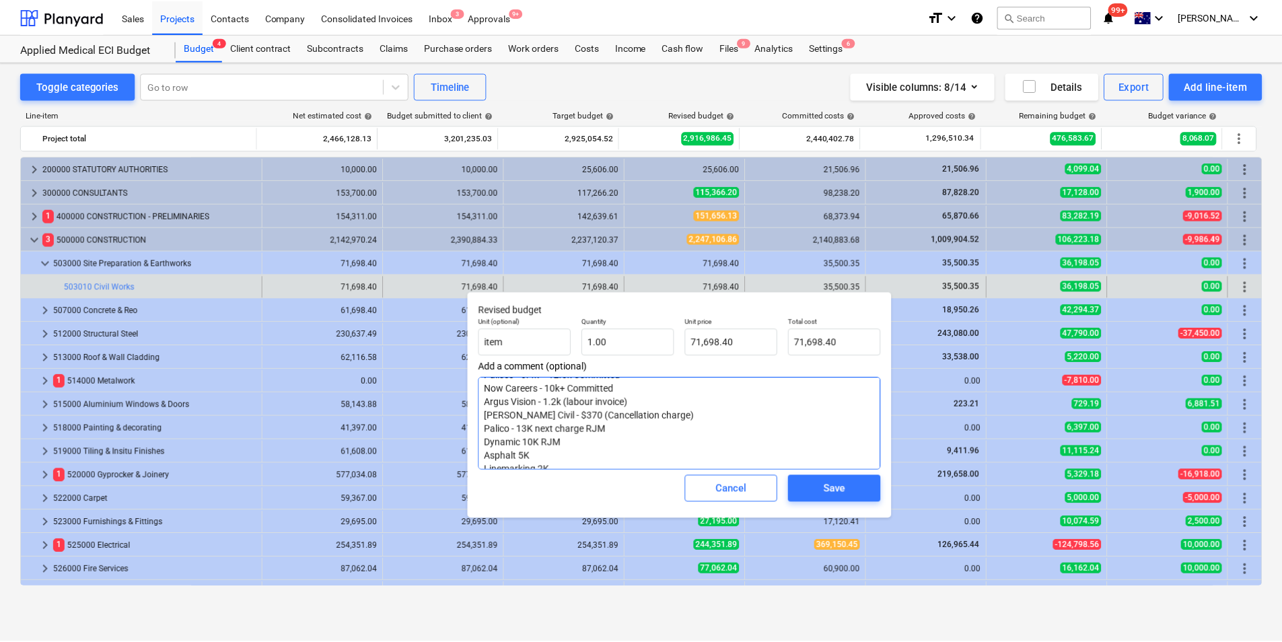
scroll to position [27, 0]
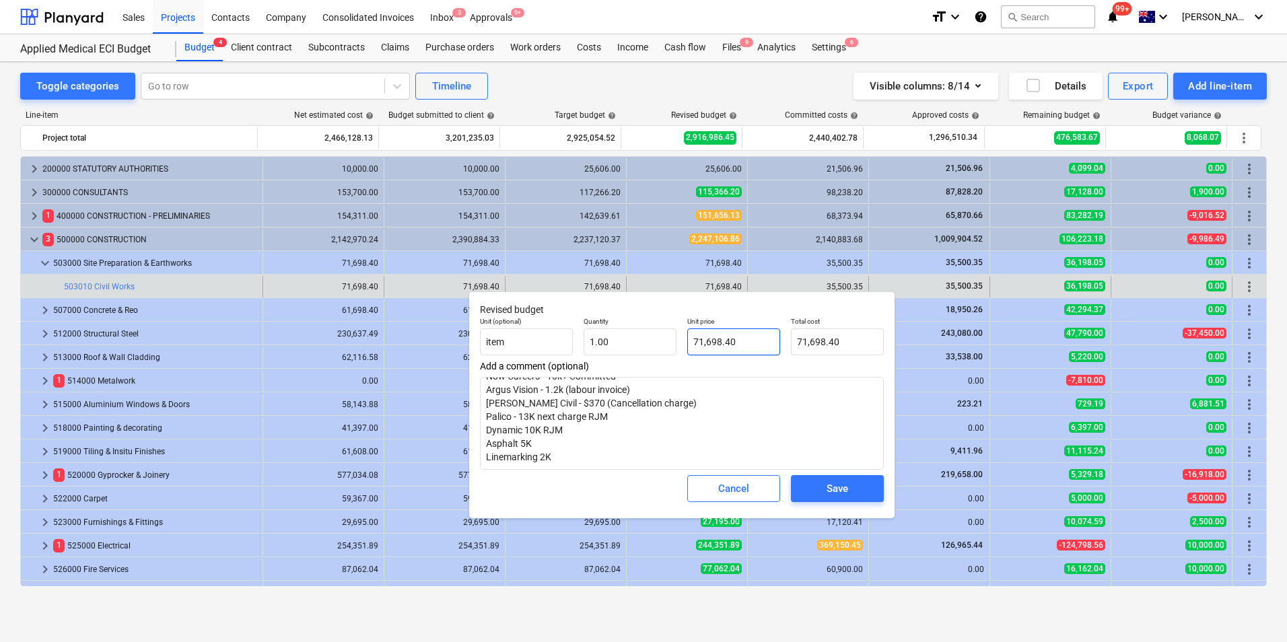
type input "71698.4"
drag, startPoint x: 749, startPoint y: 341, endPoint x: 683, endPoint y: 341, distance: 66.6
click at [683, 341] on div "Unit price 71698.4" at bounding box center [734, 336] width 104 height 49
click at [753, 495] on span "Cancel" at bounding box center [733, 489] width 59 height 18
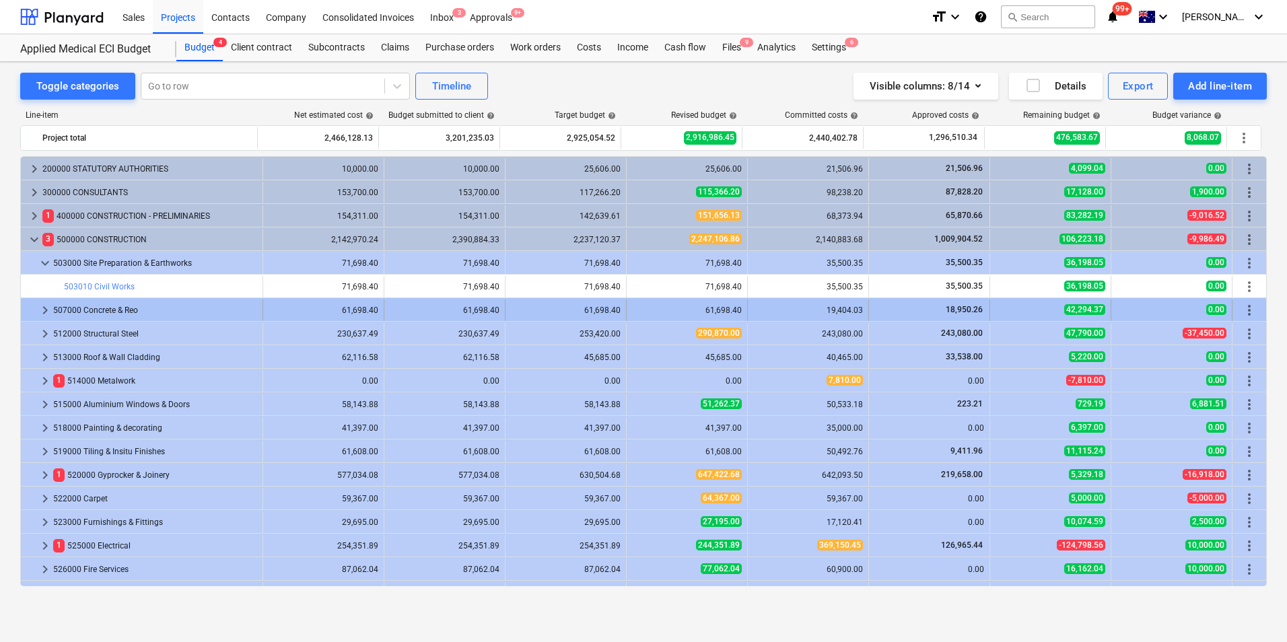
click at [46, 308] on span "keyboard_arrow_right" at bounding box center [45, 310] width 16 height 16
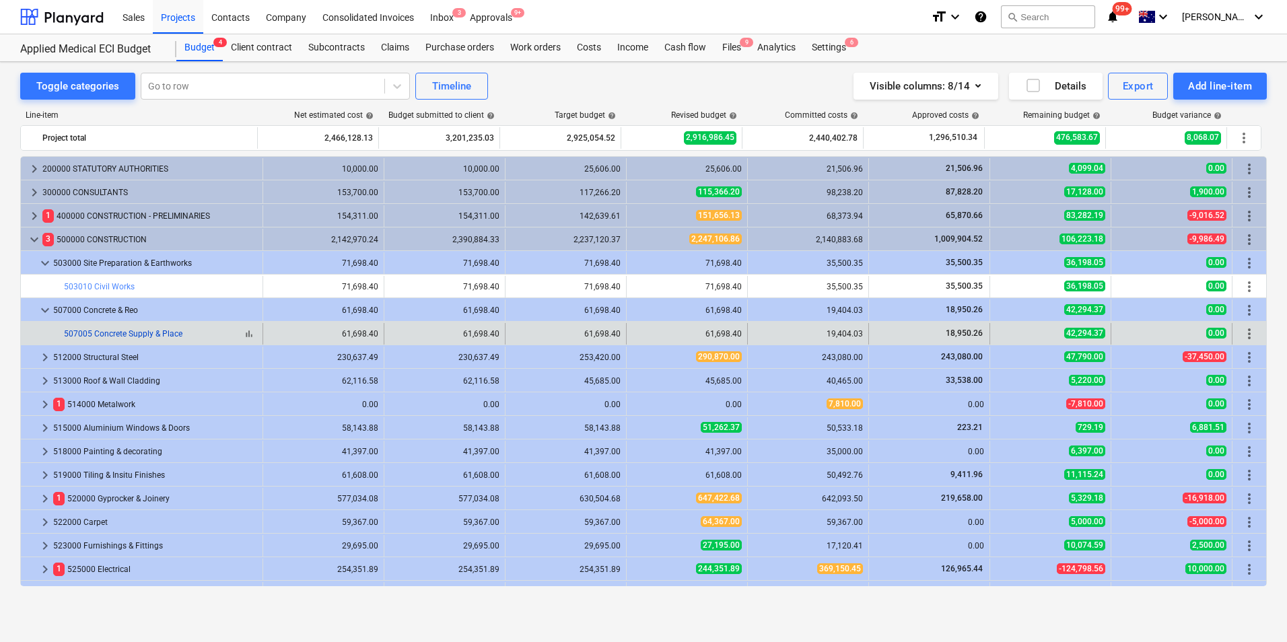
click at [143, 331] on link "507005 Concrete Supply & Place" at bounding box center [123, 333] width 118 height 9
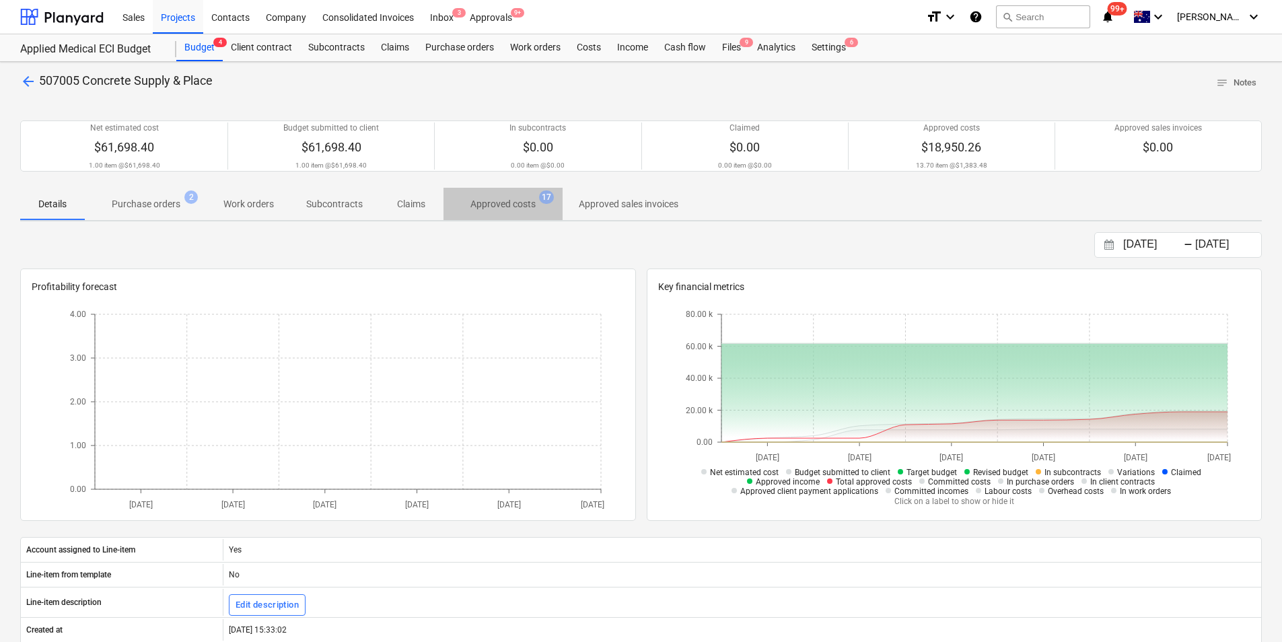
click at [481, 205] on p "Approved costs" at bounding box center [502, 204] width 65 height 14
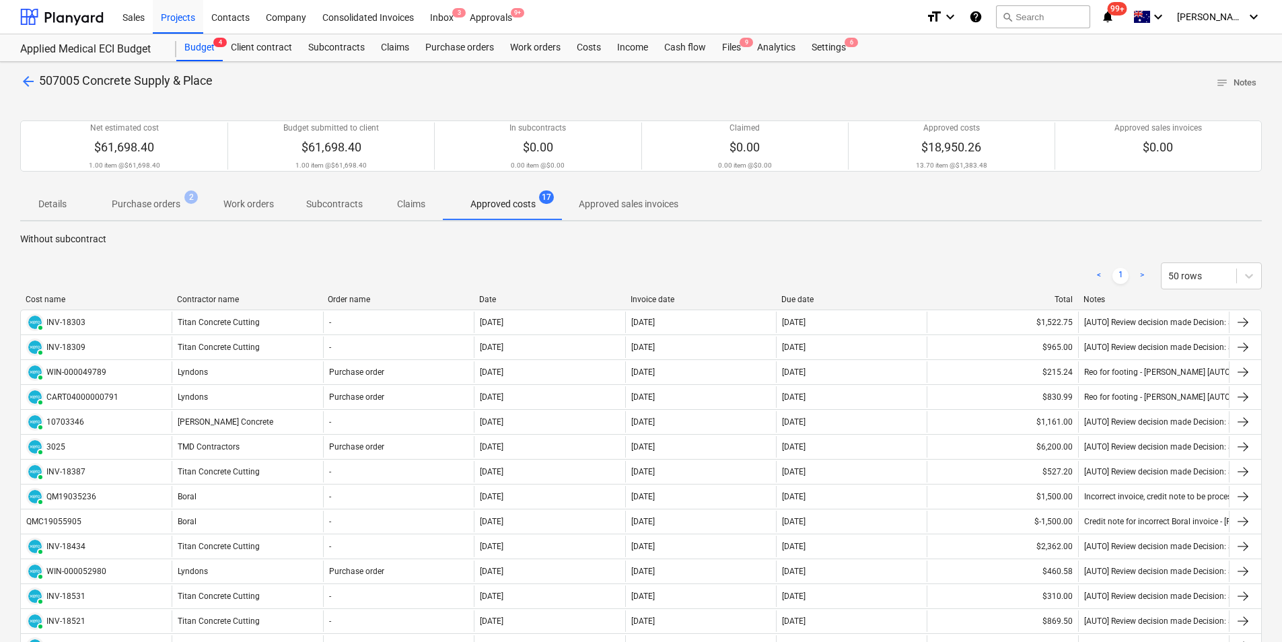
click at [24, 78] on span "arrow_back" at bounding box center [28, 81] width 16 height 16
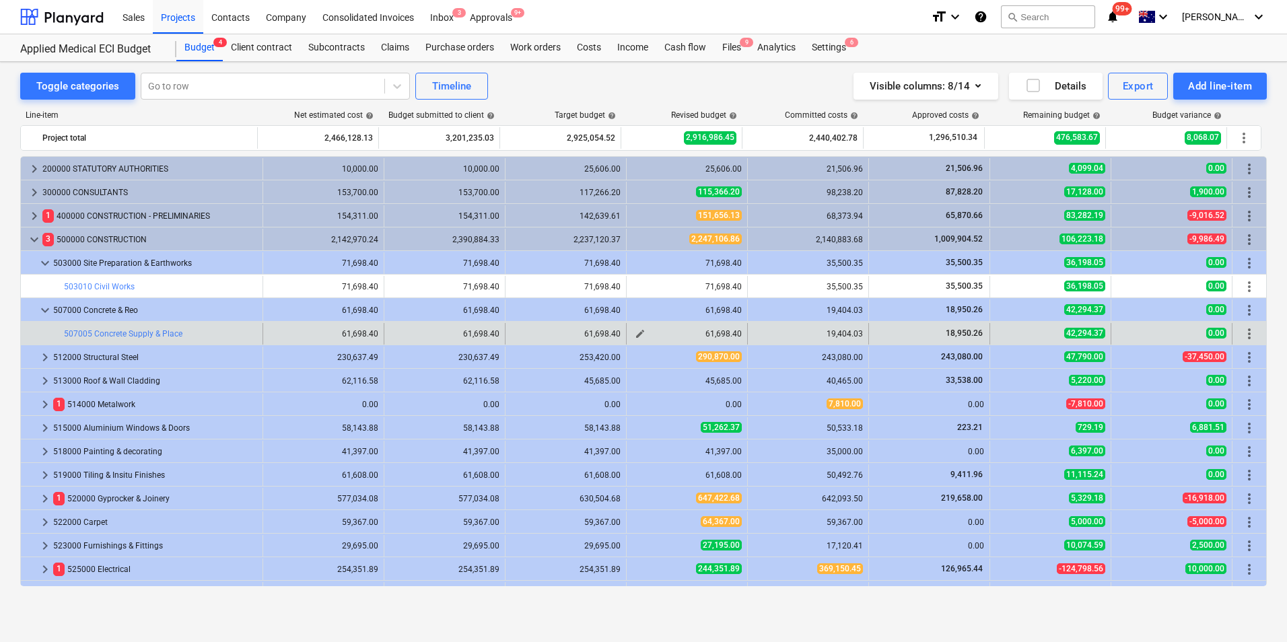
click at [635, 335] on span "edit" at bounding box center [640, 333] width 11 height 11
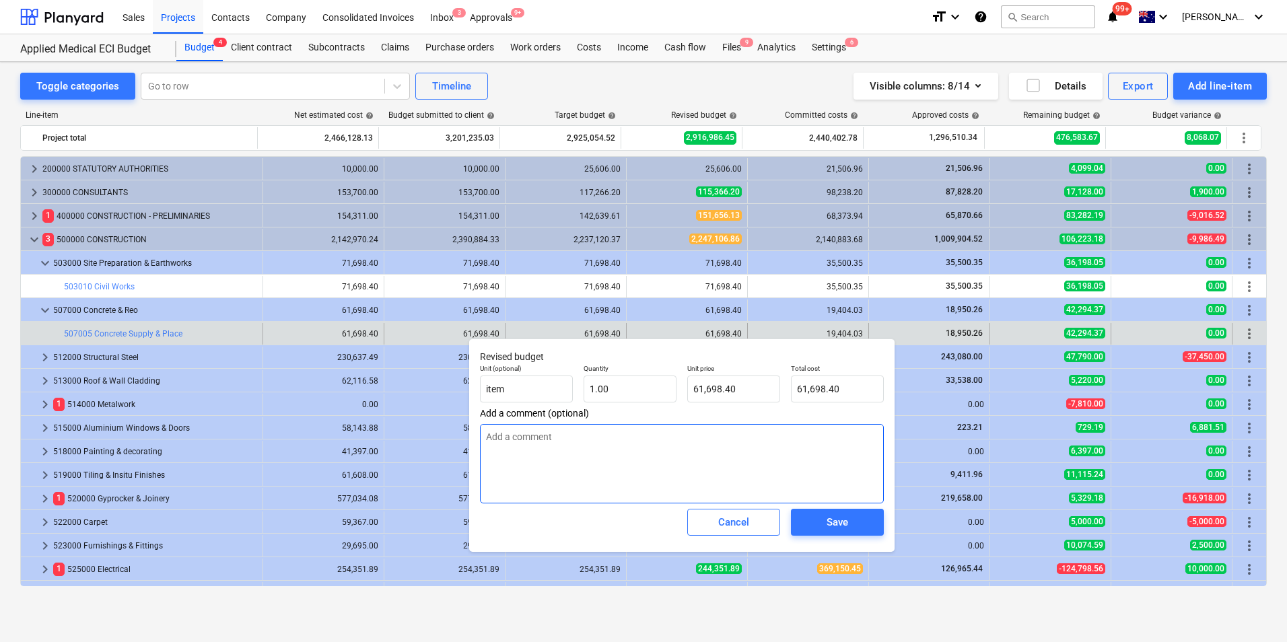
click at [503, 439] on textarea at bounding box center [682, 463] width 404 height 79
type textarea "x"
type textarea "T"
type textarea "x"
type textarea "Ti"
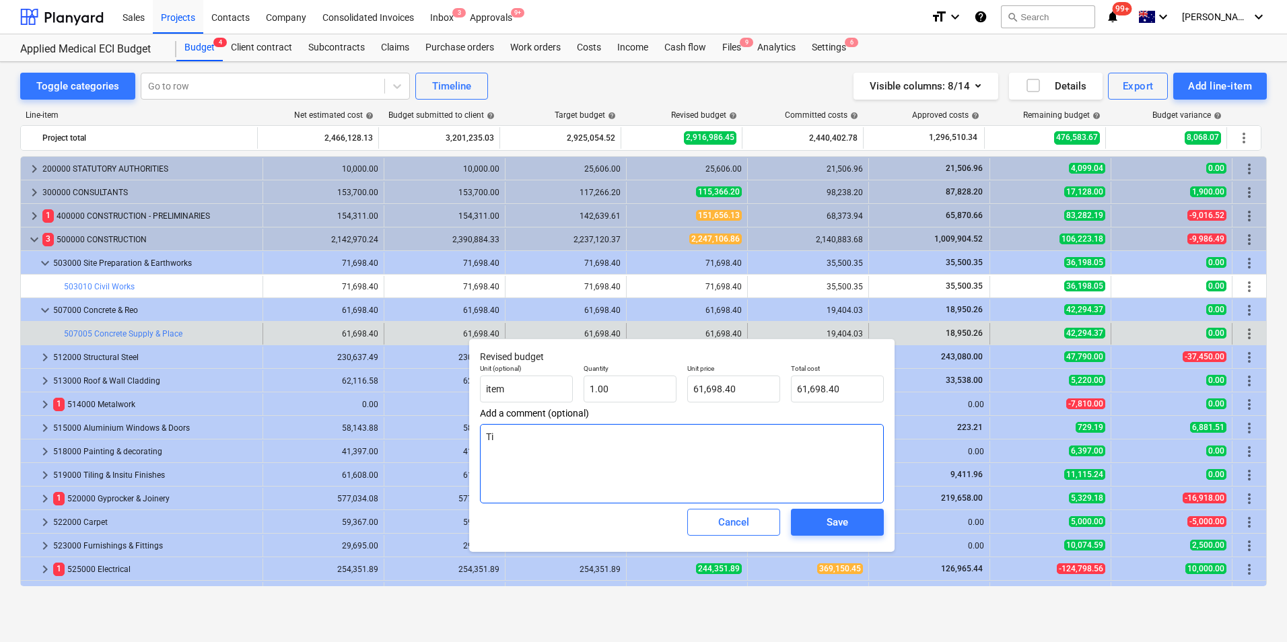
type textarea "x"
type textarea "Tit"
type textarea "x"
type textarea "Tita"
type textarea "x"
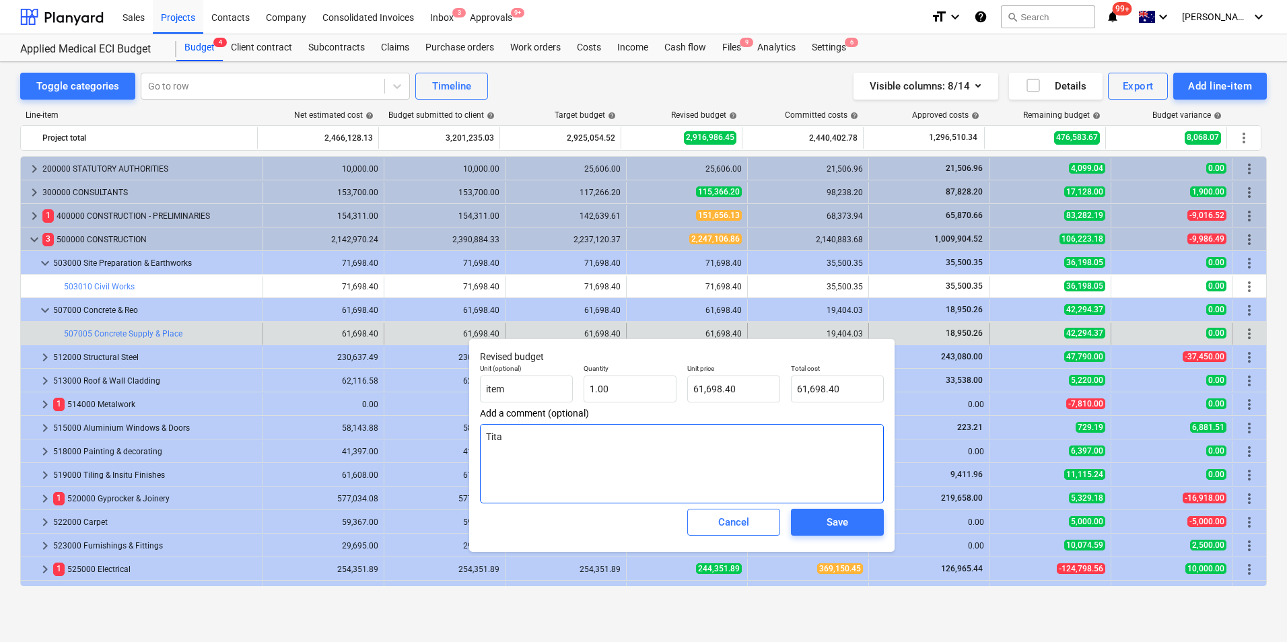
type textarea "Titan"
type textarea "x"
type textarea "Titan"
type textarea "x"
type textarea "Titan 4"
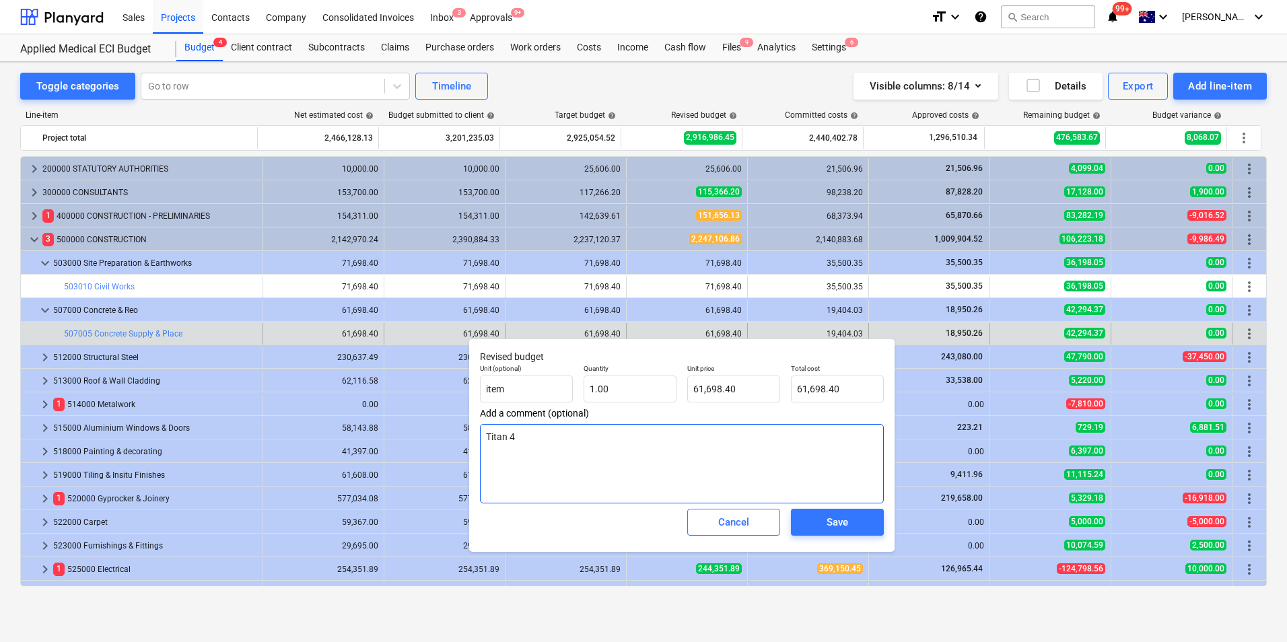
type textarea "x"
type textarea "Titan 4k"
type textarea "x"
type textarea "Titan 4k"
type textarea "x"
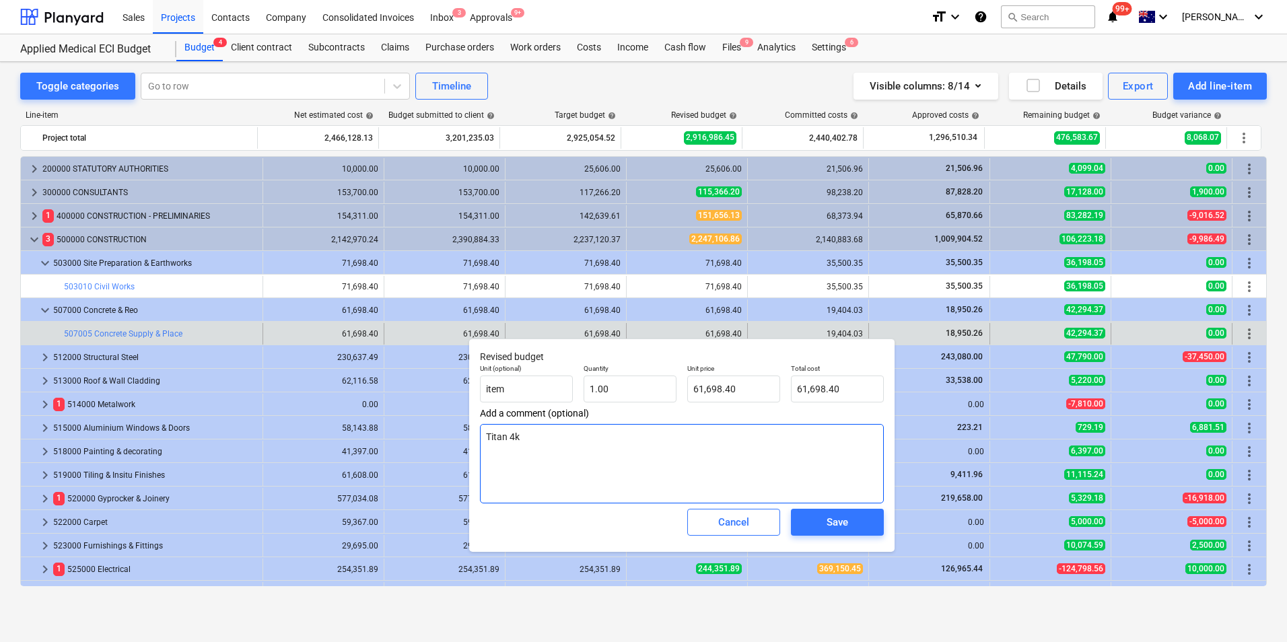
type textarea "Titan 4k D"
type textarea "x"
type textarea "Titan 4k Do"
type textarea "x"
type textarea "Titan 4k Doo"
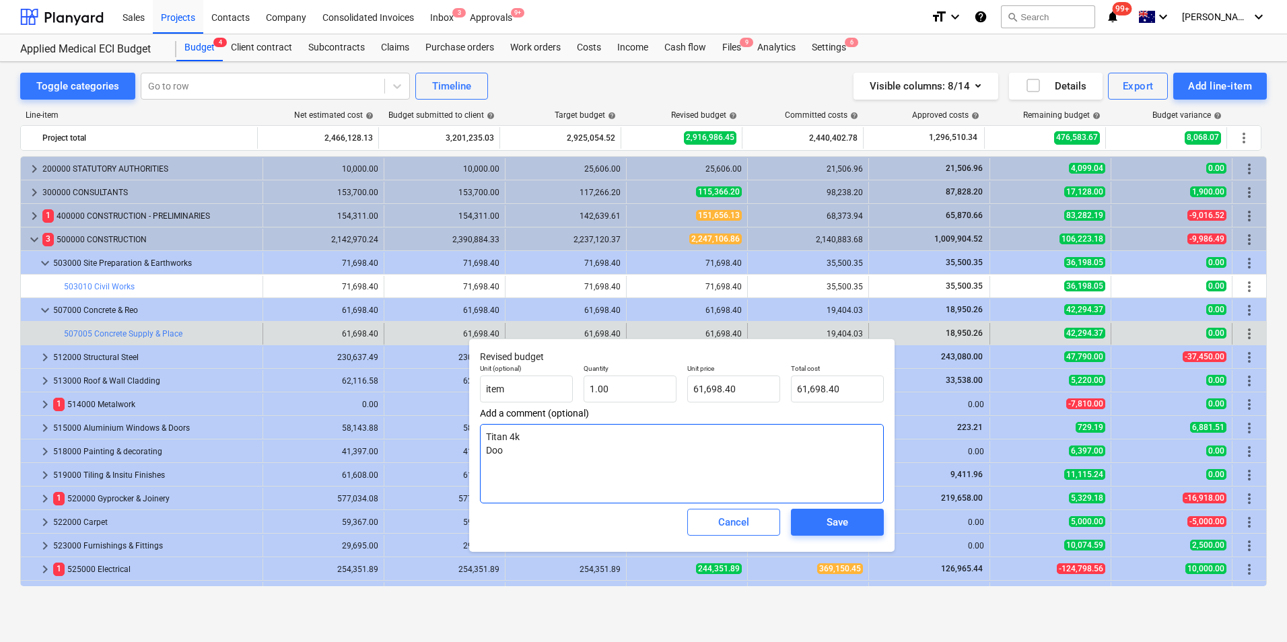
type textarea "x"
type textarea "Titan 4k Door"
type textarea "x"
type textarea "Titan 4k Door"
type textarea "x"
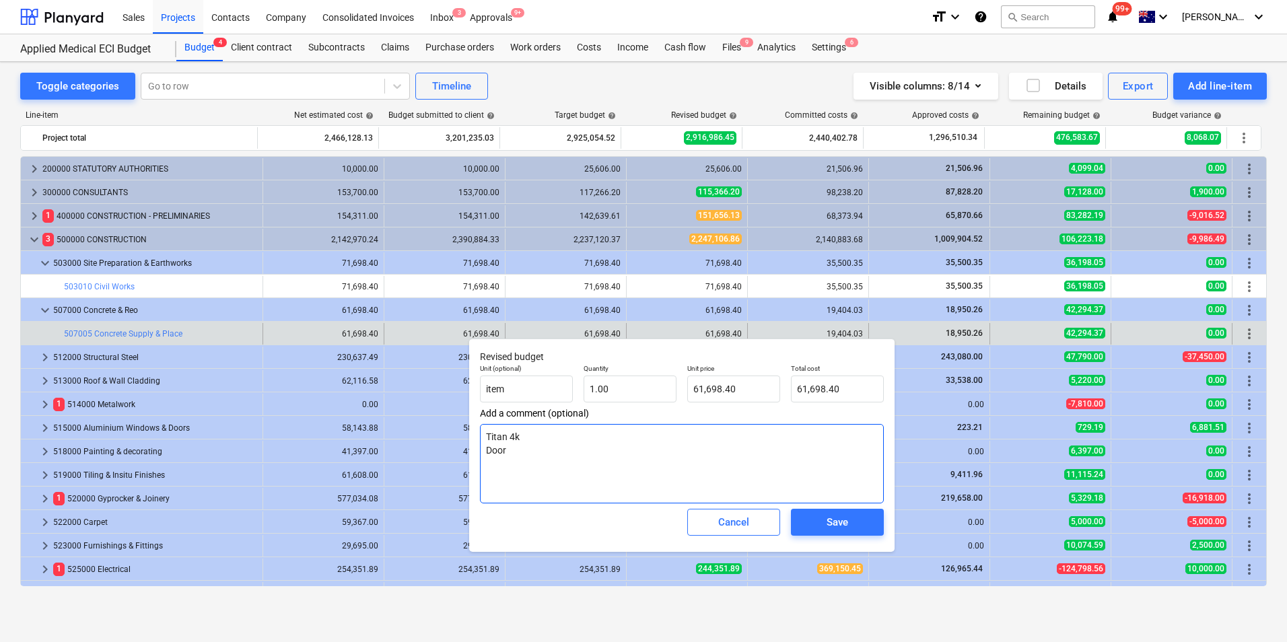
type textarea "Titan 4k Door f"
type textarea "x"
type textarea "Titan 4k Door fr"
type textarea "x"
type textarea "Titan 4k Door fra"
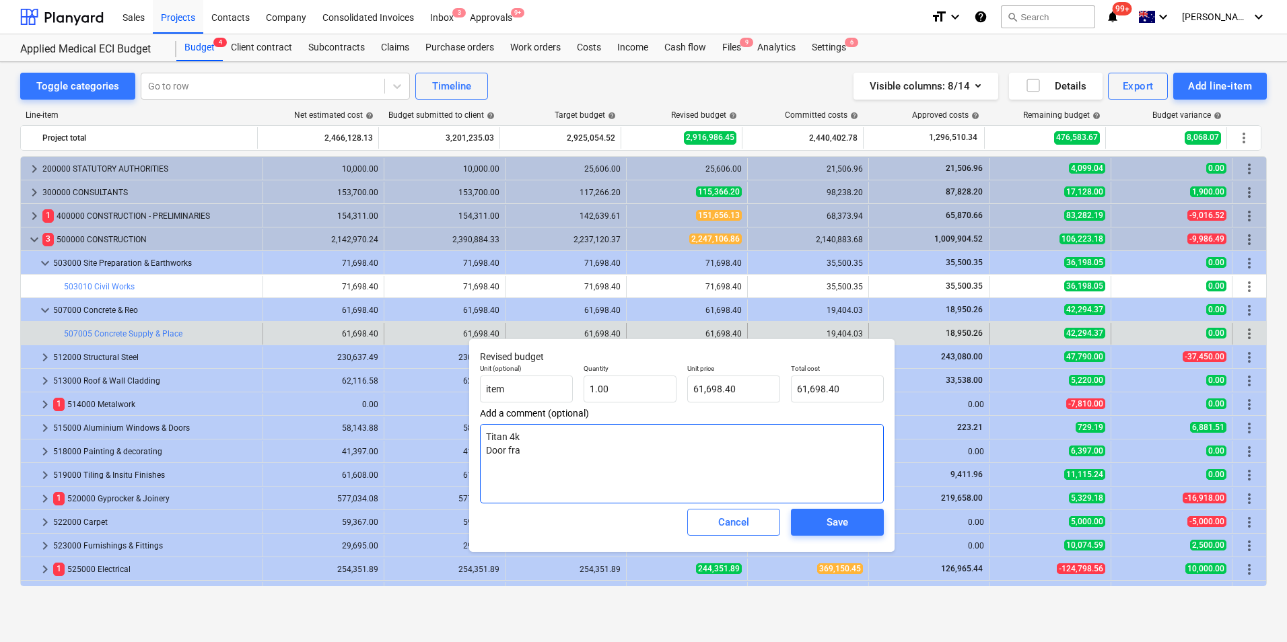
type textarea "x"
type textarea "Titan 4k Door fram"
type textarea "x"
type textarea "Titan 4k Door frame"
type textarea "x"
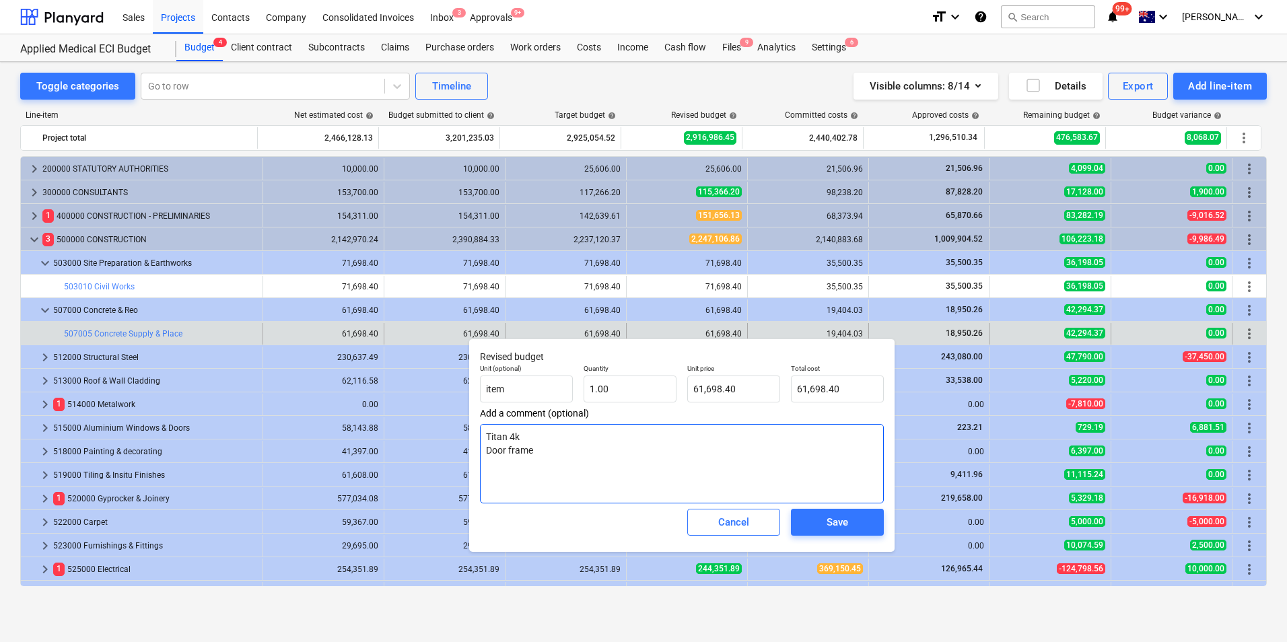
type textarea "Titan 4k Door frame"
type textarea "x"
type textarea "Titan 4k Door frame a"
type textarea "x"
type textarea "Titan 4k Door frame an"
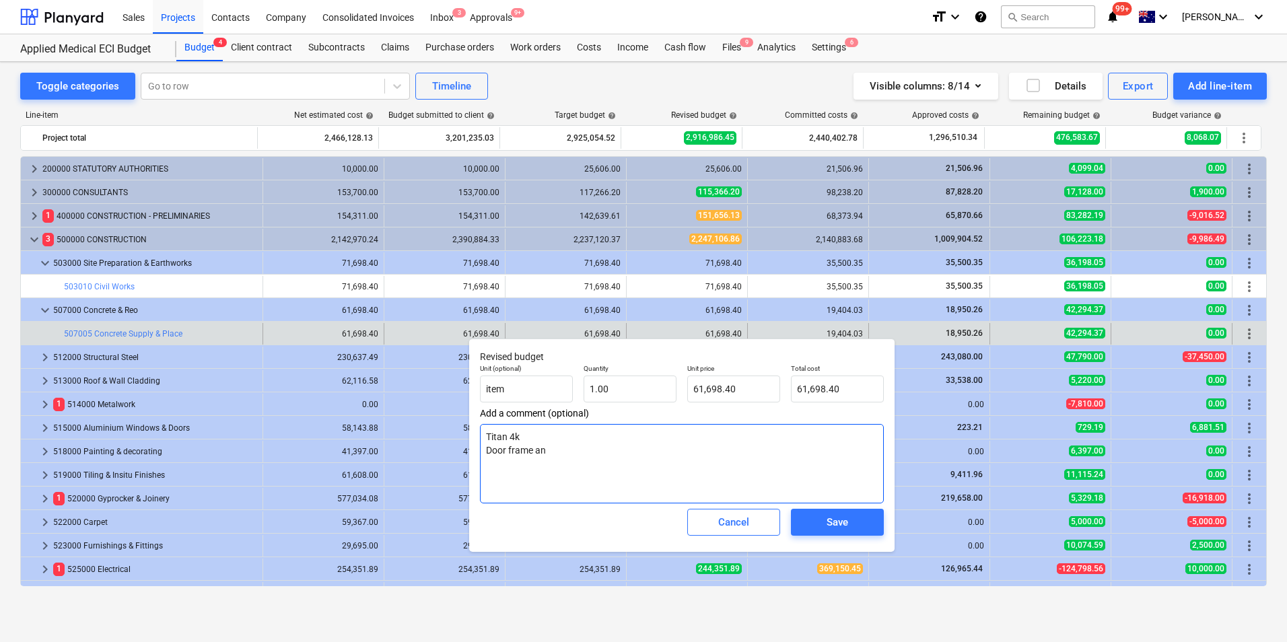
type textarea "x"
type textarea "Titan 4k Door frame and"
type textarea "x"
type textarea "Titan 4k Door frame and"
type textarea "x"
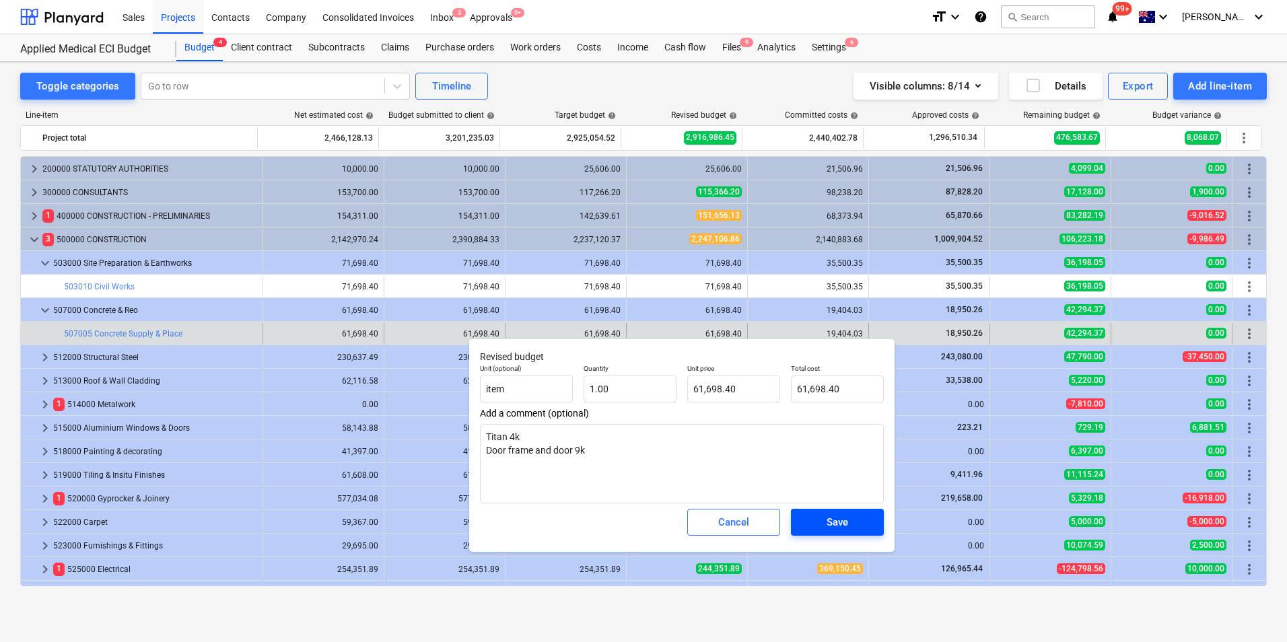
click at [817, 525] on span "Save" at bounding box center [837, 523] width 61 height 18
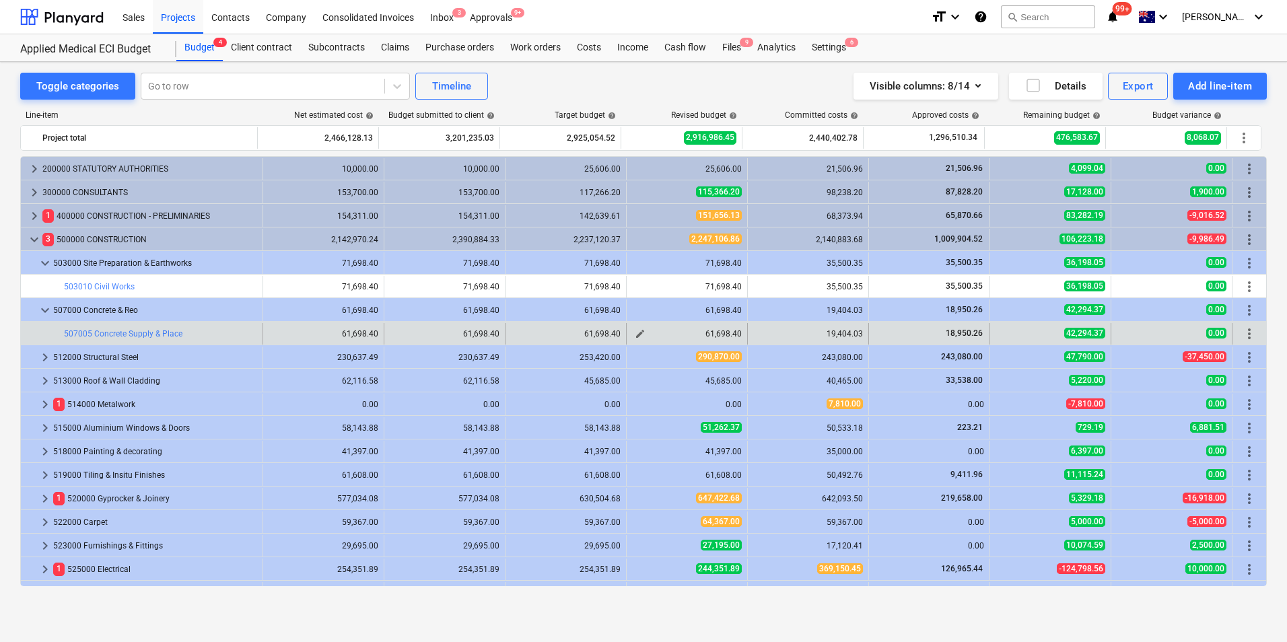
click at [635, 334] on span "edit" at bounding box center [640, 333] width 11 height 11
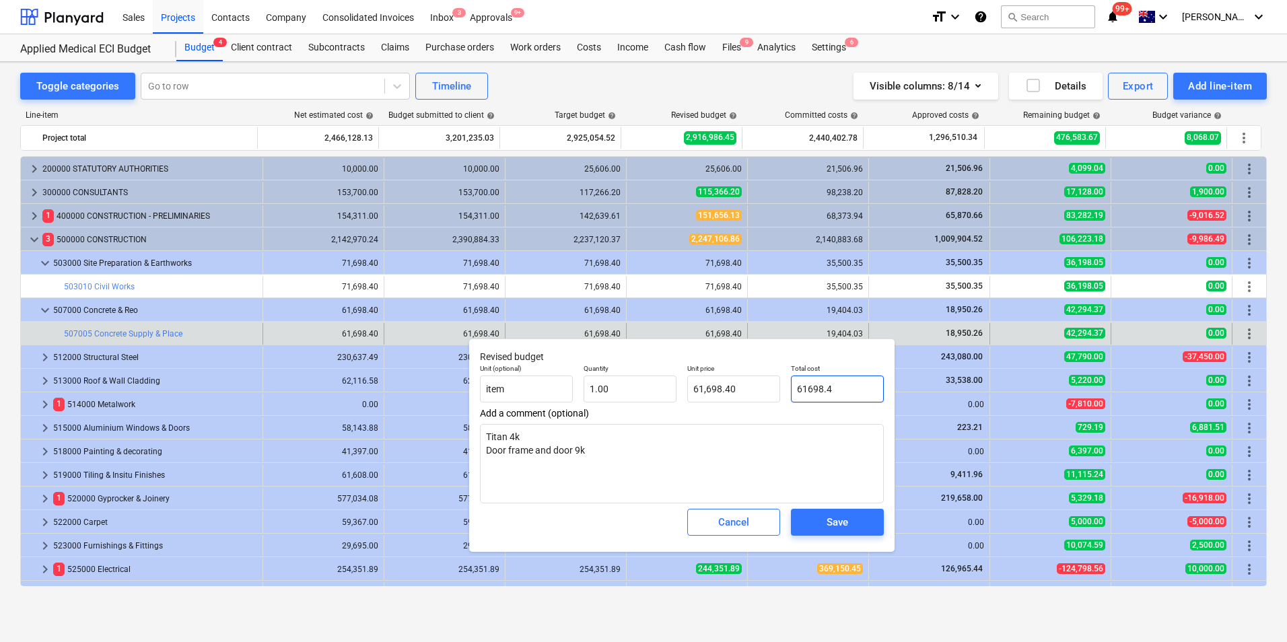
click at [839, 384] on input "61698.4" at bounding box center [837, 389] width 93 height 27
drag, startPoint x: 842, startPoint y: 387, endPoint x: 788, endPoint y: 386, distance: 53.9
click at [788, 386] on div "Total cost 61698.4" at bounding box center [838, 383] width 104 height 49
click at [757, 383] on input "61698.4" at bounding box center [733, 389] width 93 height 27
drag, startPoint x: 758, startPoint y: 388, endPoint x: 687, endPoint y: 388, distance: 70.7
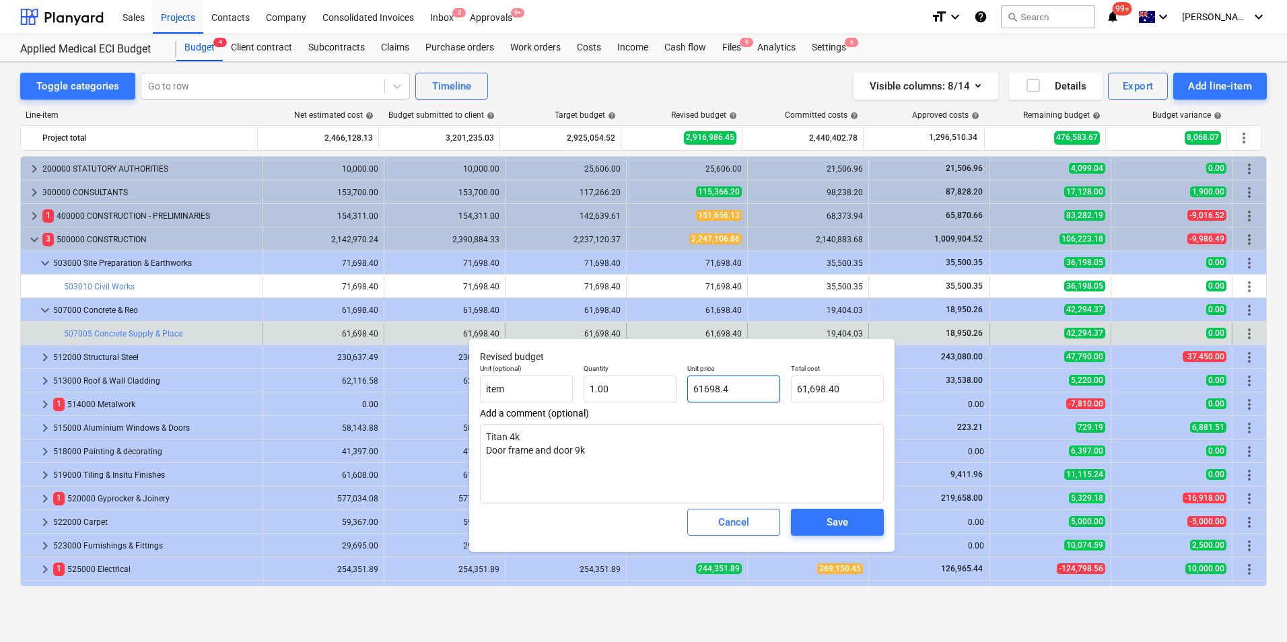
click at [687, 388] on input "61698.4" at bounding box center [733, 389] width 93 height 27
click at [652, 450] on textarea "Titan 4k Door frame and door 9k" at bounding box center [682, 463] width 404 height 79
drag, startPoint x: 555, startPoint y: 466, endPoint x: 487, endPoint y: 464, distance: 67.4
click at [487, 464] on textarea "Titan 4k Door frame and door 9k Stair Handrail" at bounding box center [682, 463] width 404 height 79
click at [738, 522] on div "Cancel" at bounding box center [733, 523] width 31 height 18
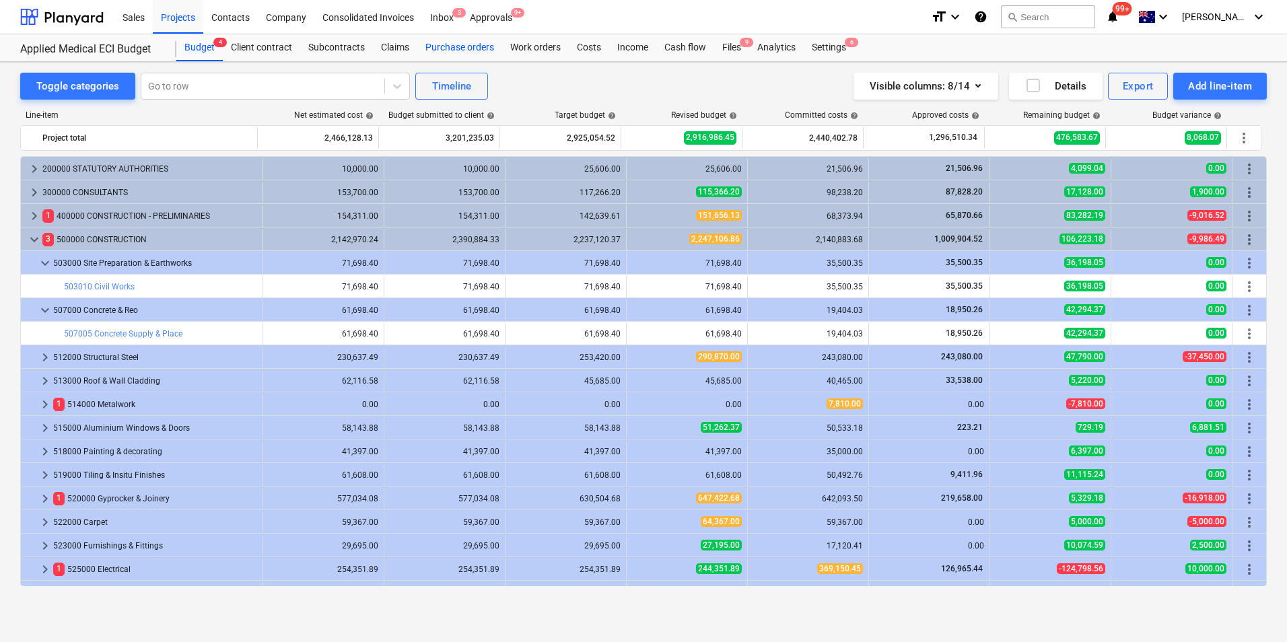
click at [446, 47] on div "Purchase orders" at bounding box center [459, 47] width 85 height 27
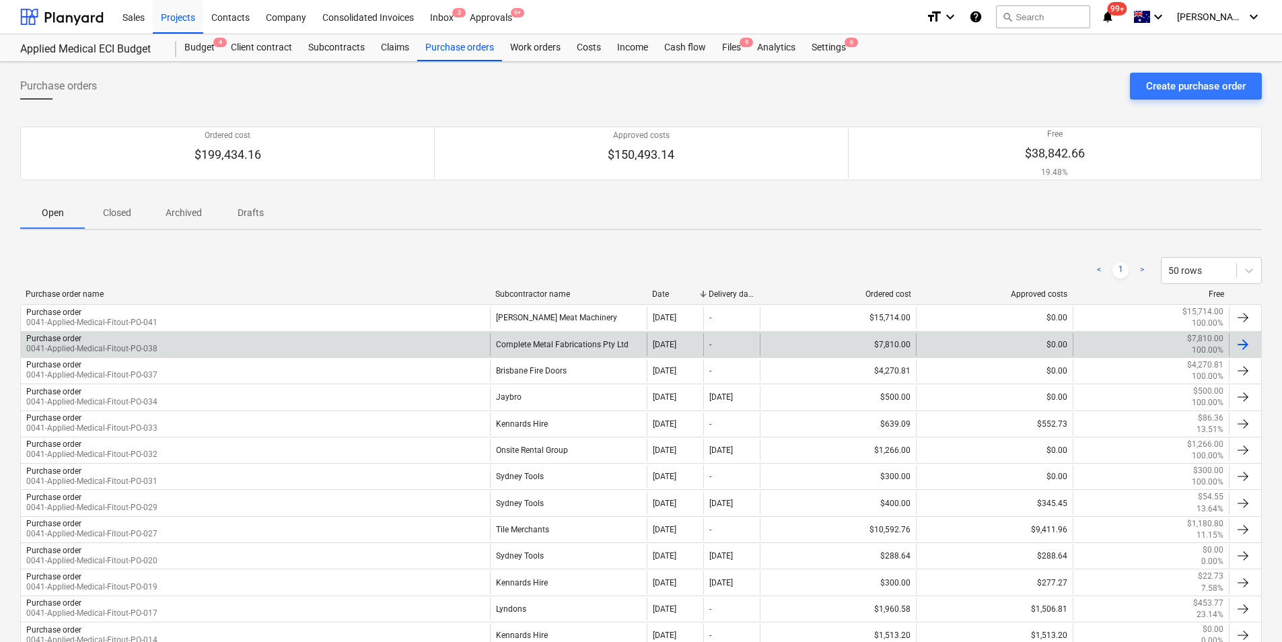
click at [528, 341] on div "Complete Metal Fabrications Pty Ltd" at bounding box center [568, 344] width 156 height 23
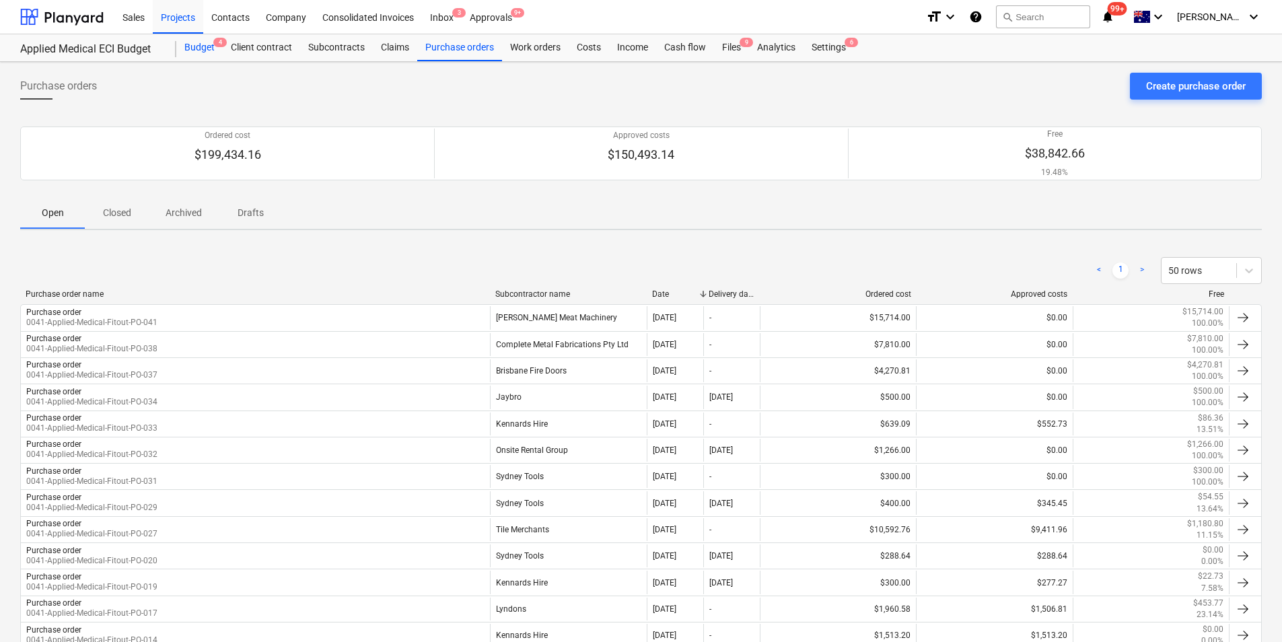
click at [205, 42] on div "Budget 4" at bounding box center [199, 47] width 46 height 27
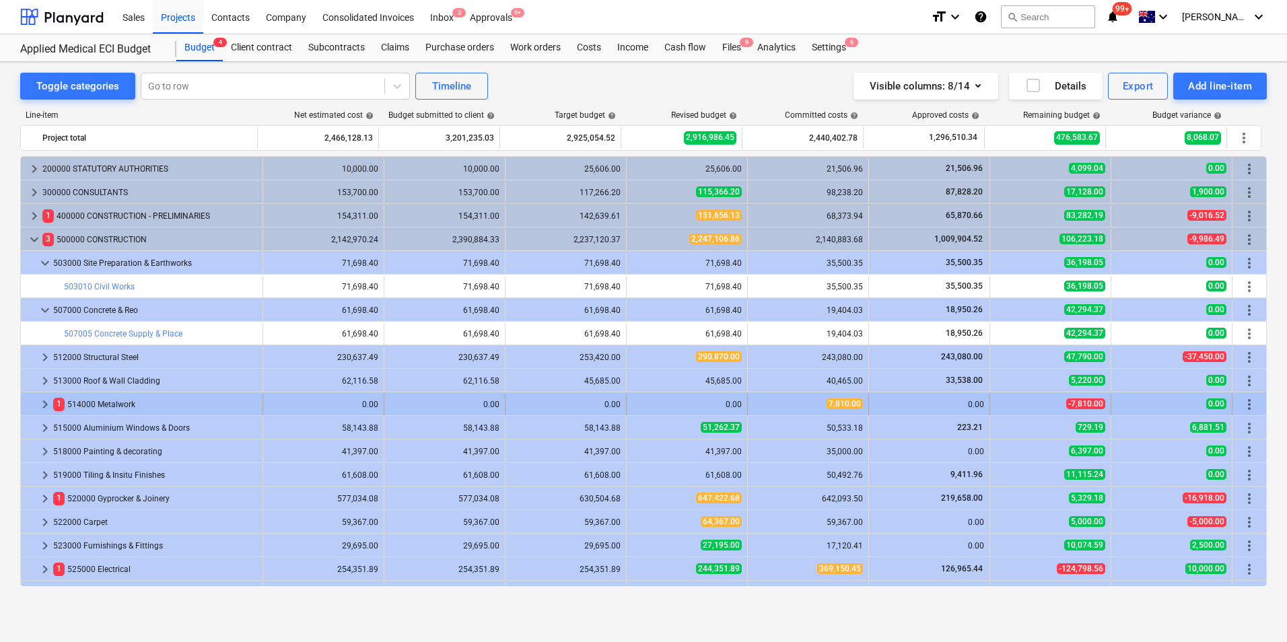
click at [46, 400] on span "keyboard_arrow_right" at bounding box center [45, 404] width 16 height 16
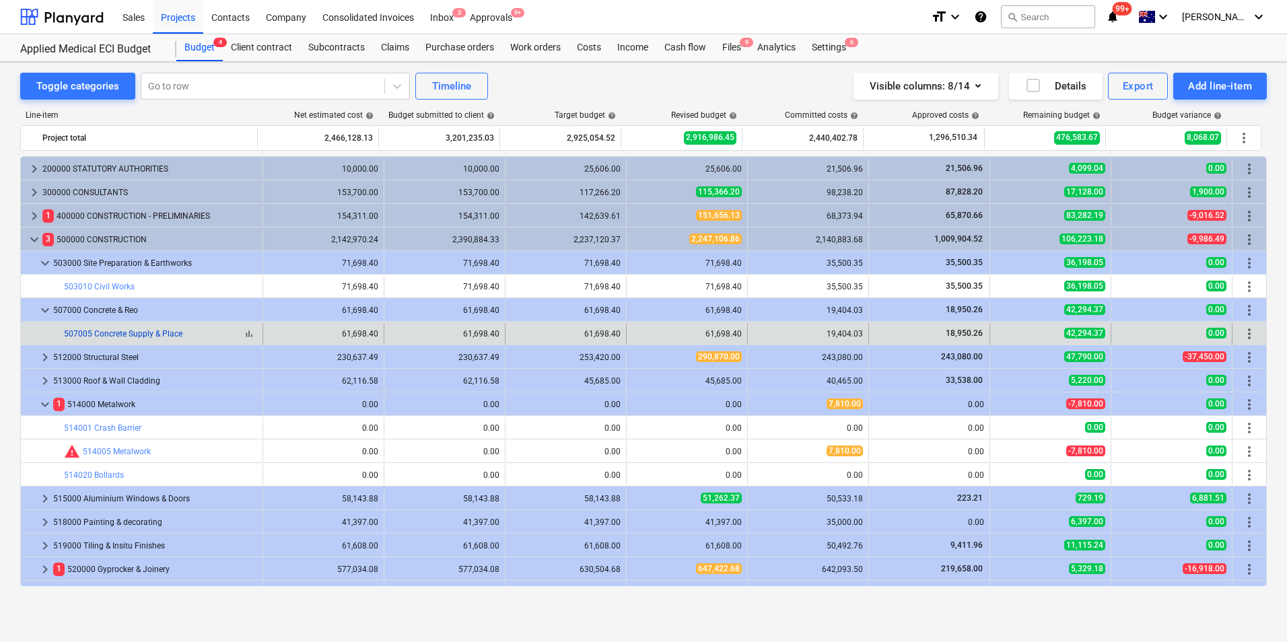
click at [137, 332] on link "507005 Concrete Supply & Place" at bounding box center [123, 333] width 118 height 9
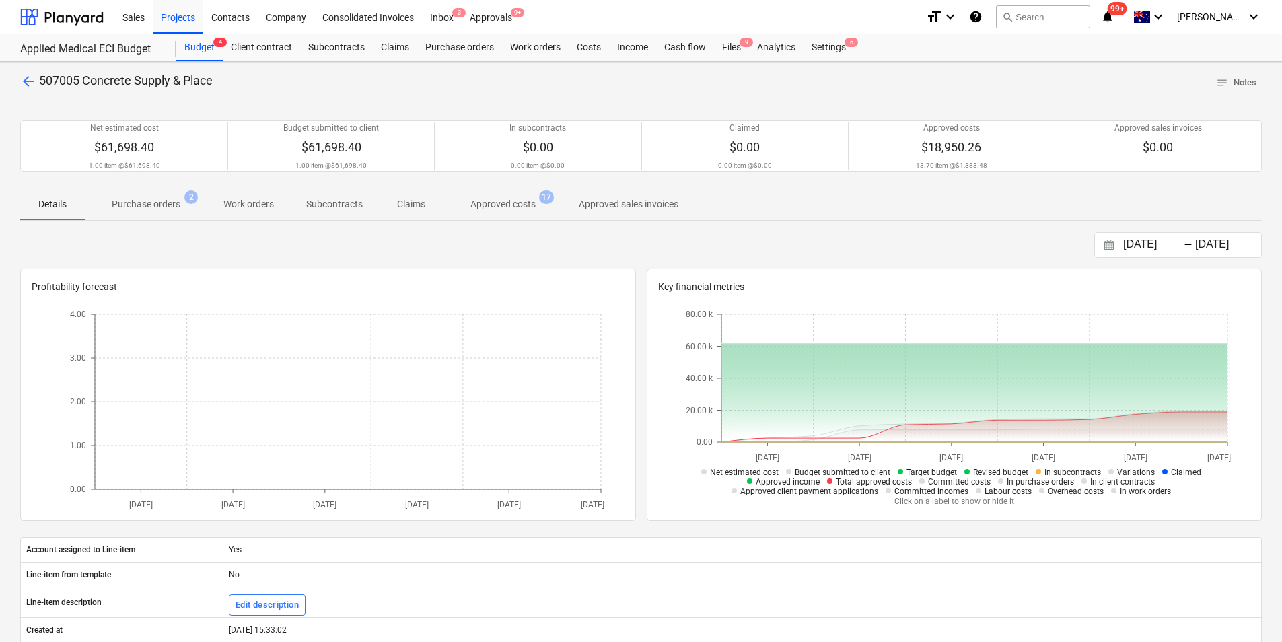
click at [21, 81] on span "arrow_back" at bounding box center [28, 81] width 16 height 16
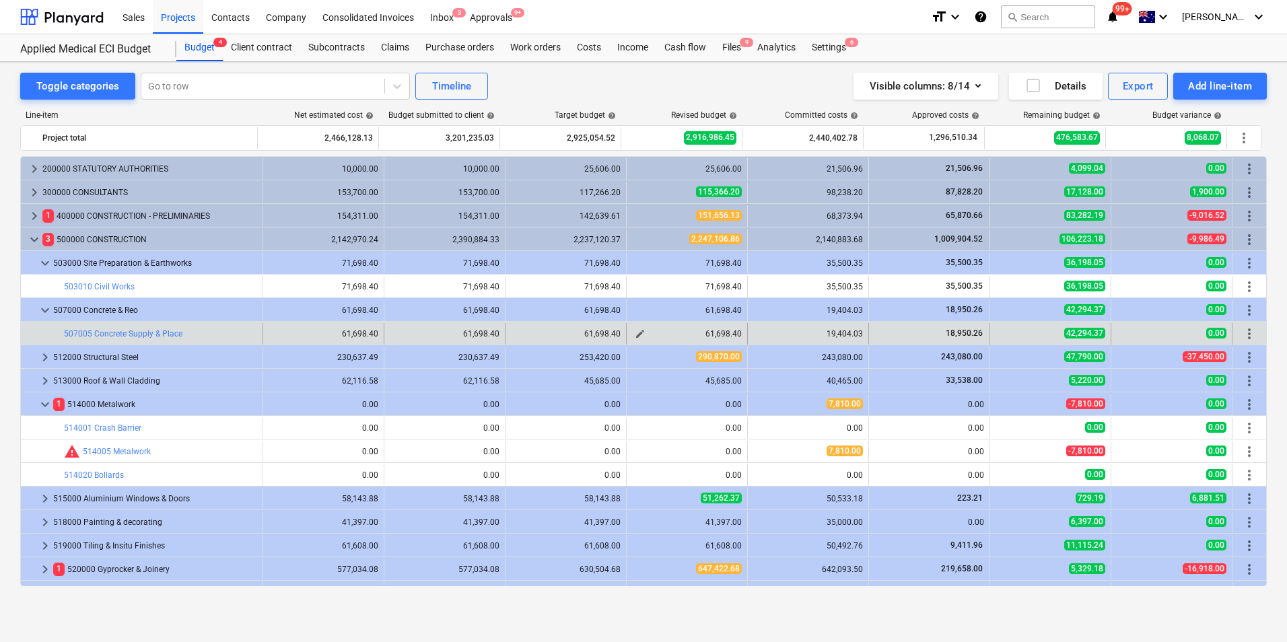
click at [639, 333] on span "edit" at bounding box center [640, 333] width 11 height 11
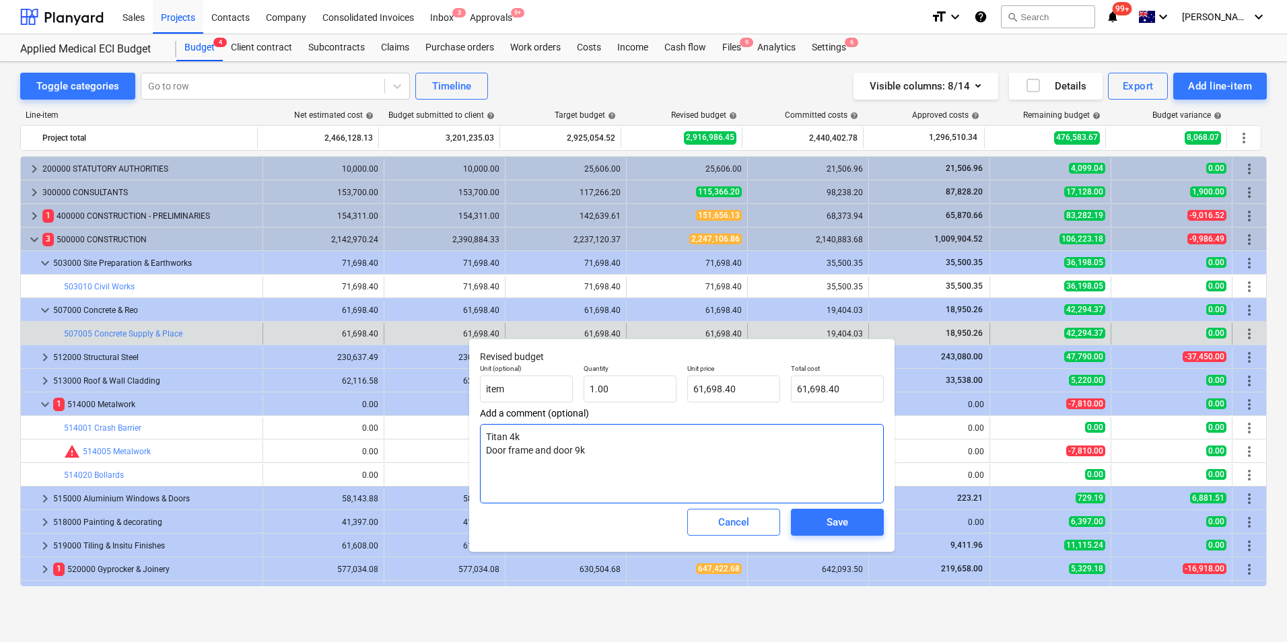
click at [609, 450] on textarea "Titan 4k Door frame and door 9k" at bounding box center [682, 463] width 404 height 79
click at [543, 438] on textarea "Titan 4k Door frame and door 9k" at bounding box center [682, 463] width 404 height 79
click at [620, 448] on textarea "Titan 4k Door frame and door 9k" at bounding box center [682, 463] width 404 height 79
click at [821, 533] on button "Save" at bounding box center [837, 522] width 93 height 27
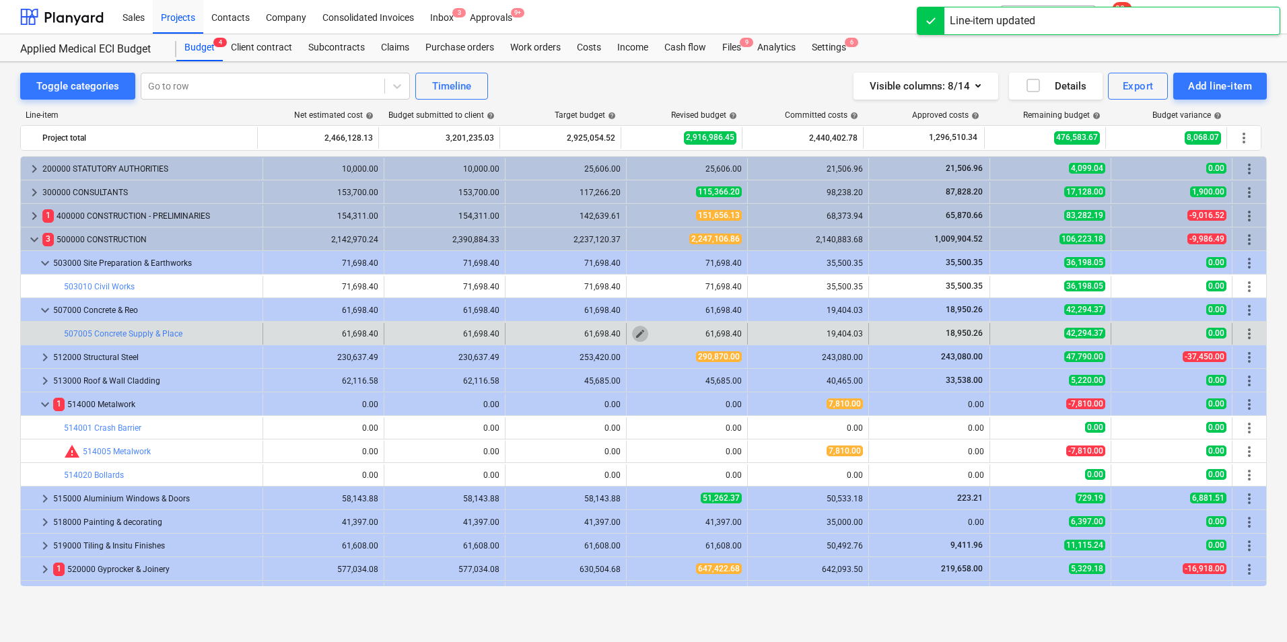
click at [635, 333] on span "edit" at bounding box center [640, 333] width 11 height 11
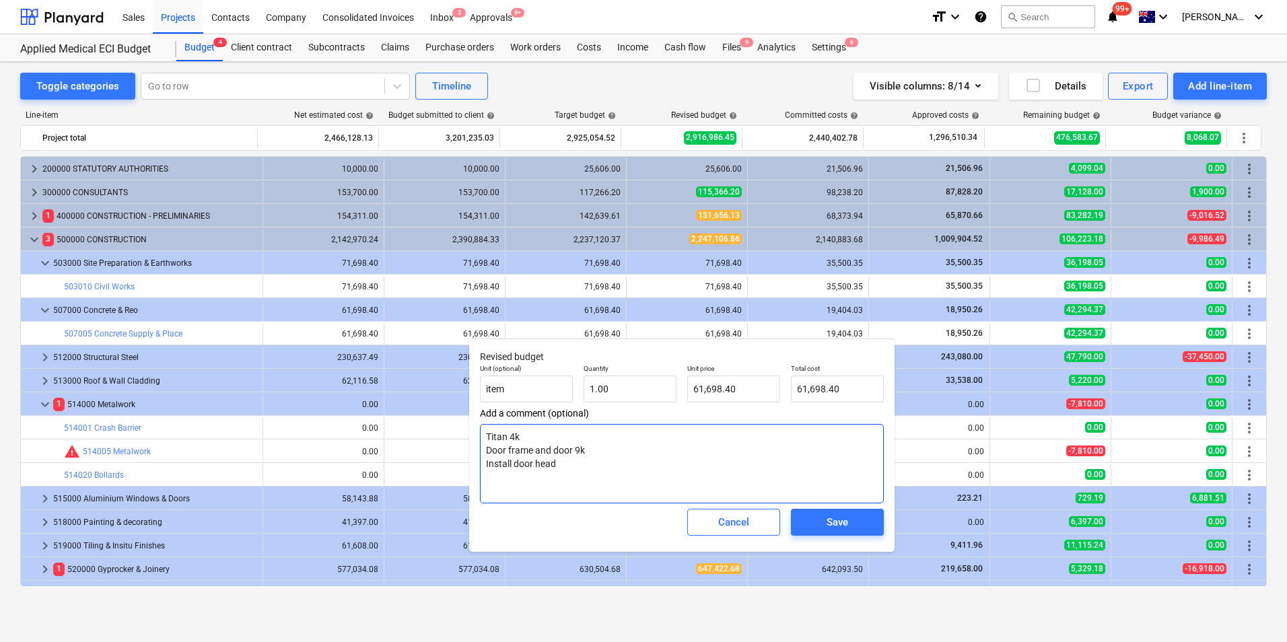
click at [564, 458] on textarea "Titan 4k Door frame and door 9k Install door head" at bounding box center [682, 463] width 404 height 79
click at [564, 462] on textarea "Titan 4k Door frame and door 9k Install door head" at bounding box center [682, 463] width 404 height 79
click at [578, 439] on textarea "Titan 4k Door frame and door 9k Install door head 2K" at bounding box center [682, 463] width 404 height 79
click at [599, 446] on textarea "Titan 4k RJM Door frame and door 9k Install door head 2K" at bounding box center [682, 463] width 404 height 79
click at [587, 466] on textarea "Titan 4k RJM Door frame and door 9k RJM Install door head 2K" at bounding box center [682, 463] width 404 height 79
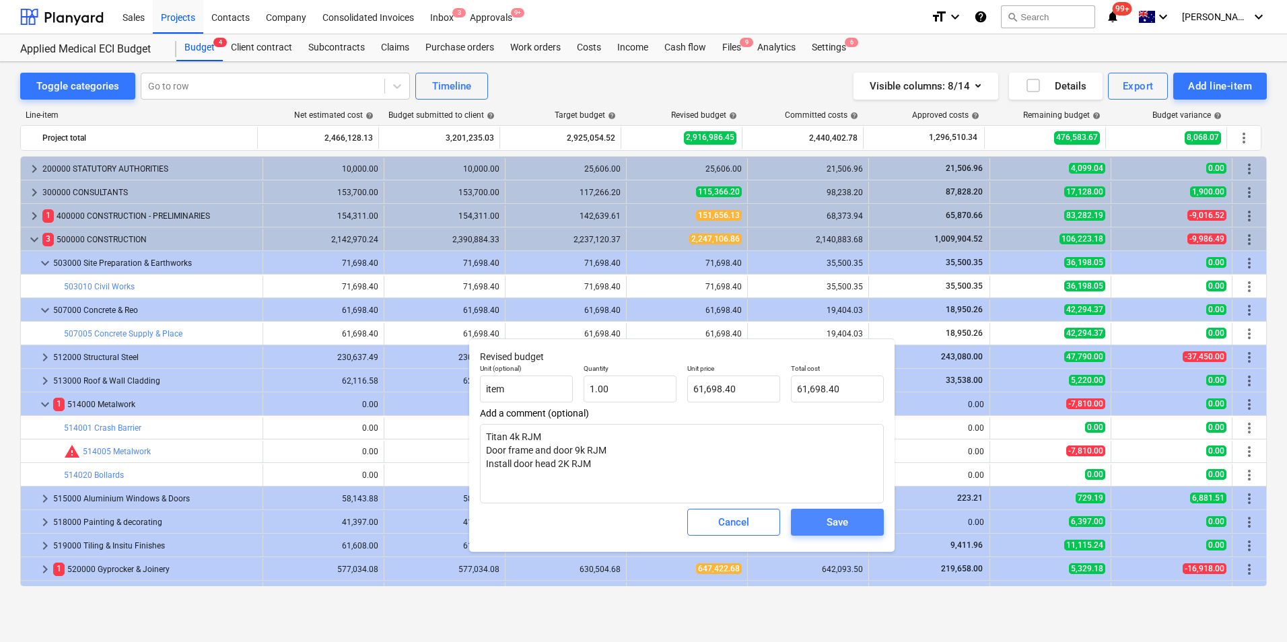
click at [825, 518] on span "Save" at bounding box center [837, 523] width 61 height 18
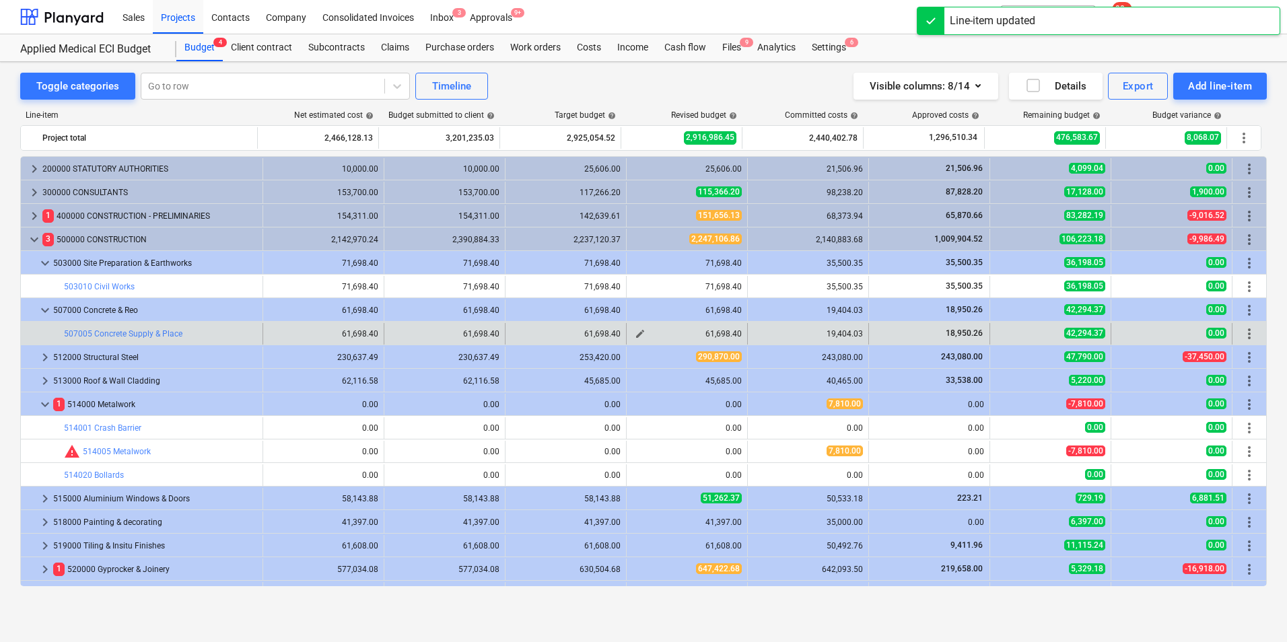
click at [637, 334] on span "edit" at bounding box center [640, 333] width 11 height 11
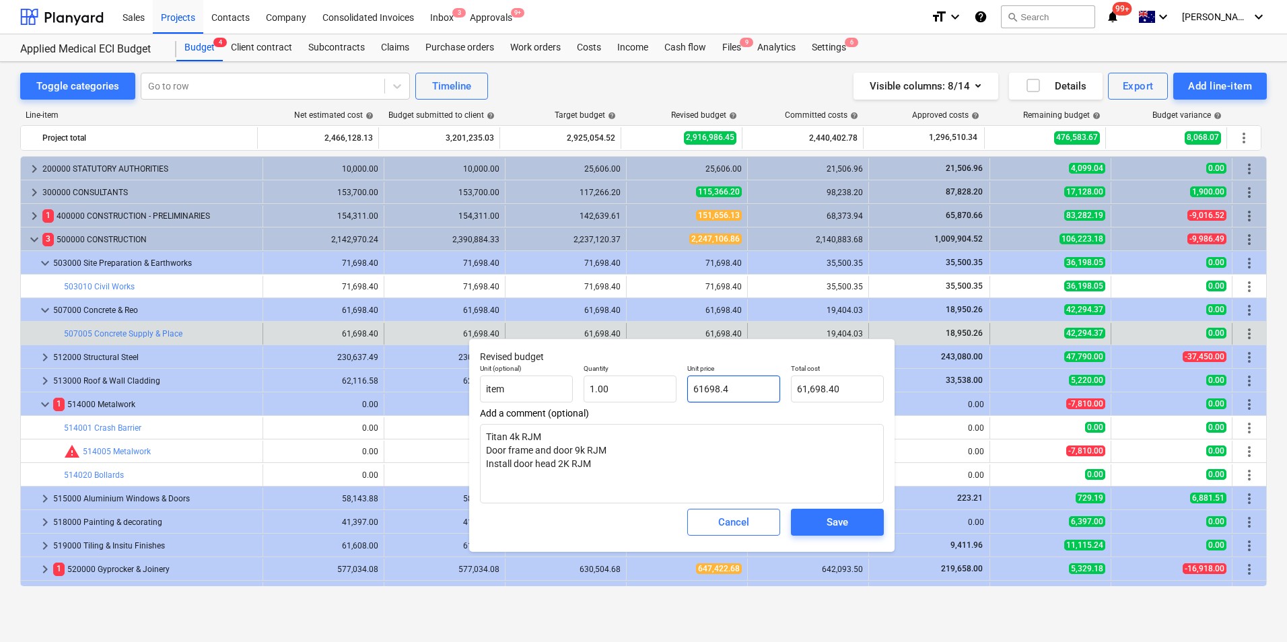
drag, startPoint x: 741, startPoint y: 388, endPoint x: 693, endPoint y: 389, distance: 47.8
click at [691, 389] on input "61698.4" at bounding box center [733, 389] width 93 height 27
click at [828, 523] on div "Save" at bounding box center [838, 523] width 22 height 18
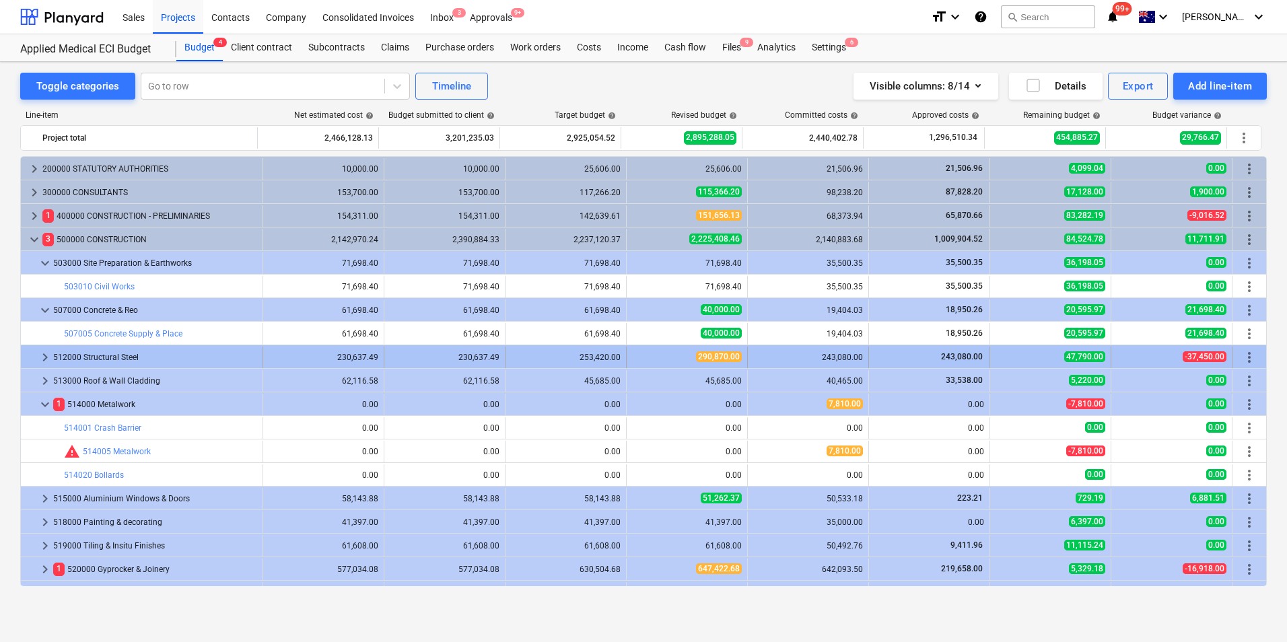
click at [40, 356] on span "keyboard_arrow_right" at bounding box center [45, 357] width 16 height 16
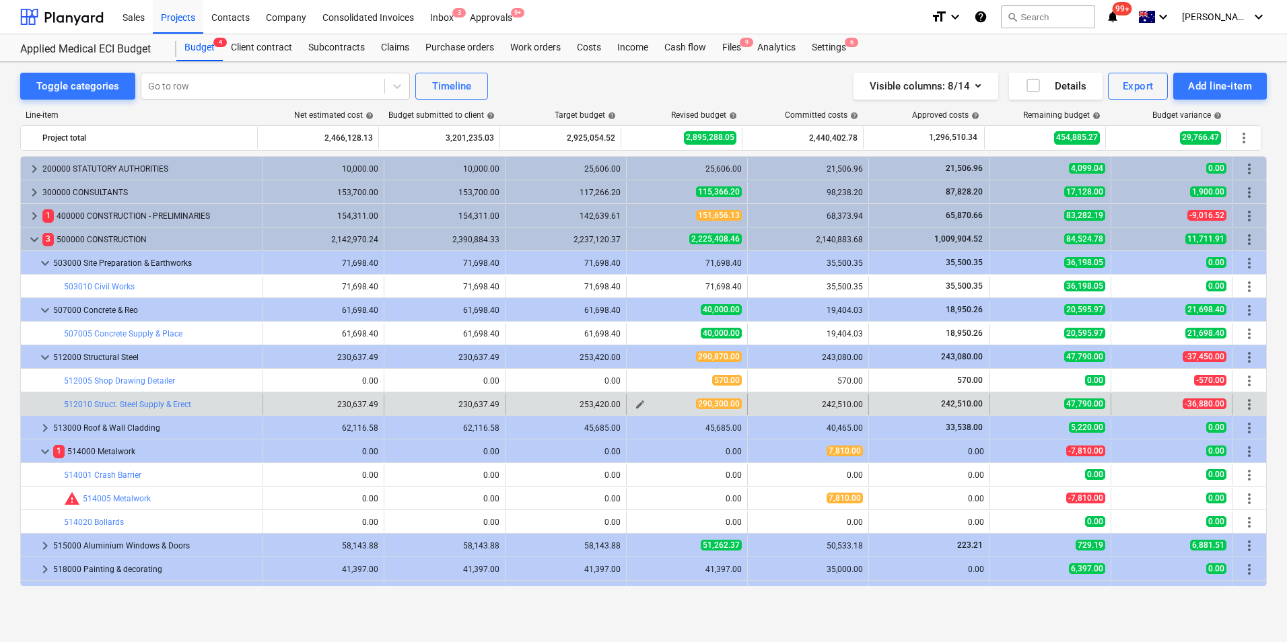
click at [635, 405] on span "edit" at bounding box center [640, 404] width 11 height 11
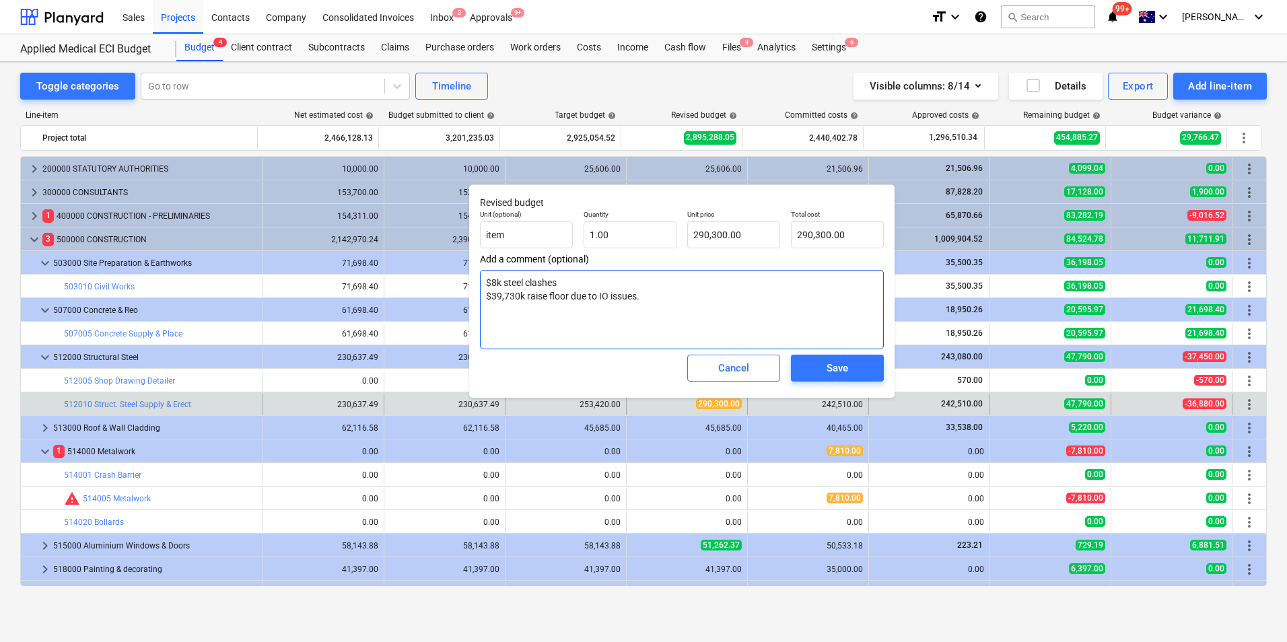
drag, startPoint x: 658, startPoint y: 295, endPoint x: 487, endPoint y: 282, distance: 172.2
click at [487, 282] on textarea "$8k steel clashes $39,730k raise floor due to IO issues." at bounding box center [682, 309] width 404 height 79
click at [814, 367] on span "Save" at bounding box center [837, 368] width 61 height 18
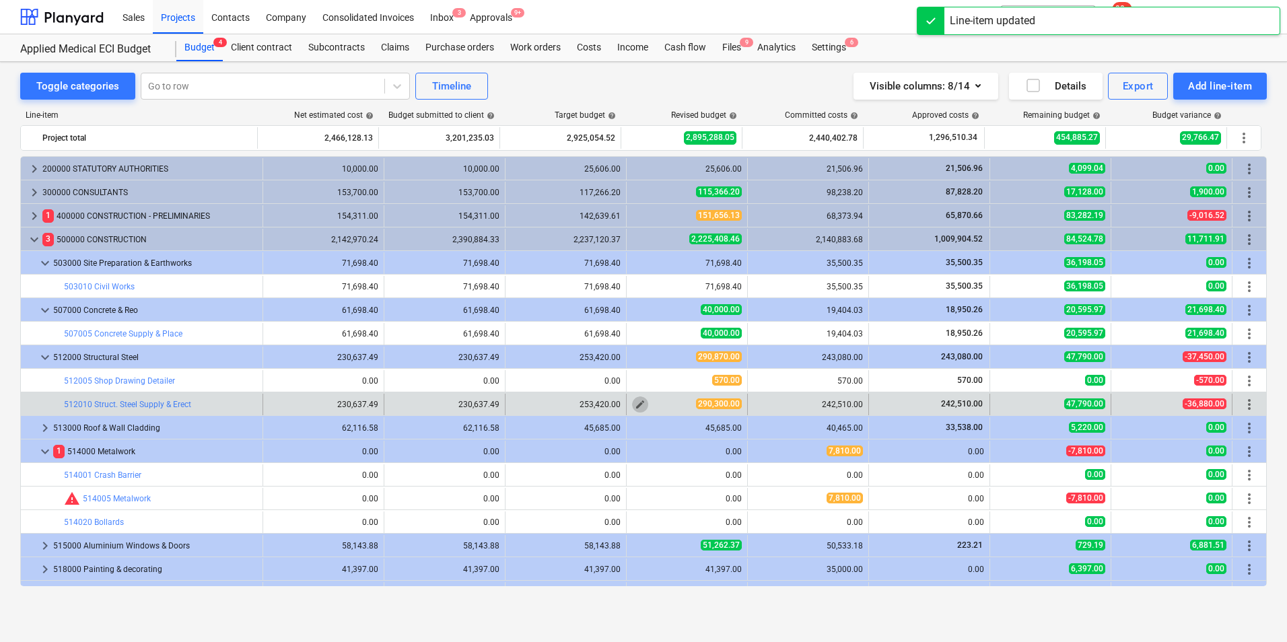
click at [641, 403] on button "edit" at bounding box center [640, 404] width 16 height 16
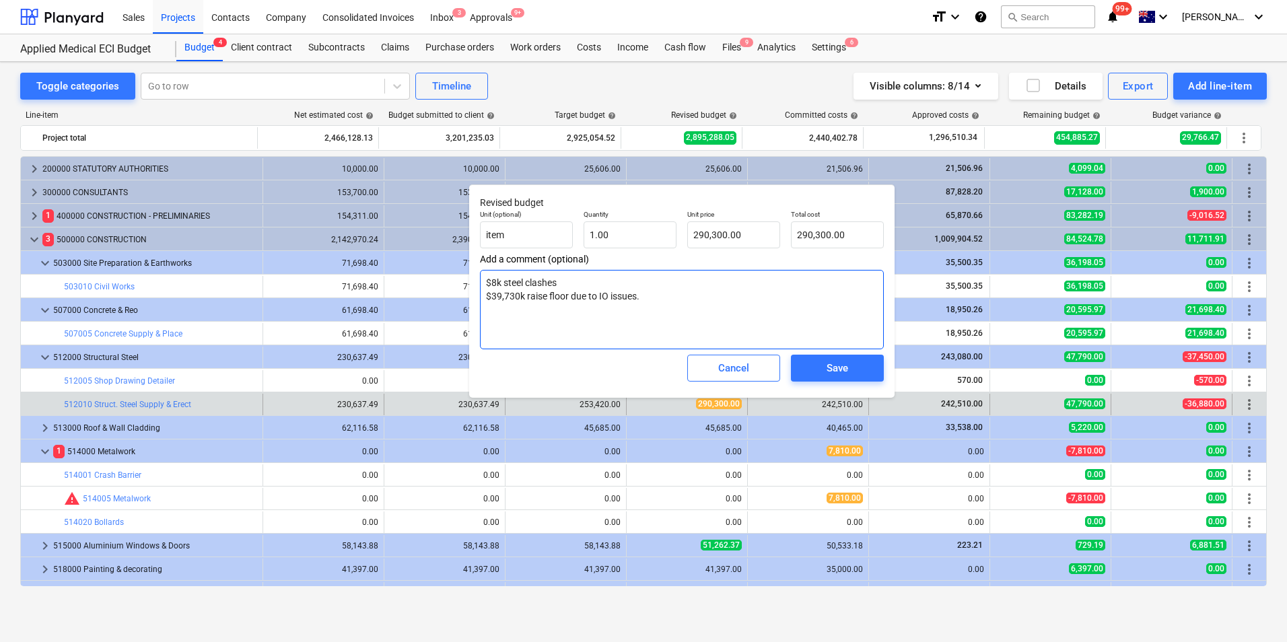
drag, startPoint x: 645, startPoint y: 299, endPoint x: 470, endPoint y: 281, distance: 175.9
click at [470, 281] on div "Revised budget Unit (optional) item Quantity 1.00 Unit price 290,300.00 Total c…" at bounding box center [681, 290] width 425 height 213
click at [538, 278] on textarea at bounding box center [682, 309] width 404 height 79
click at [839, 372] on div "Save" at bounding box center [838, 368] width 22 height 18
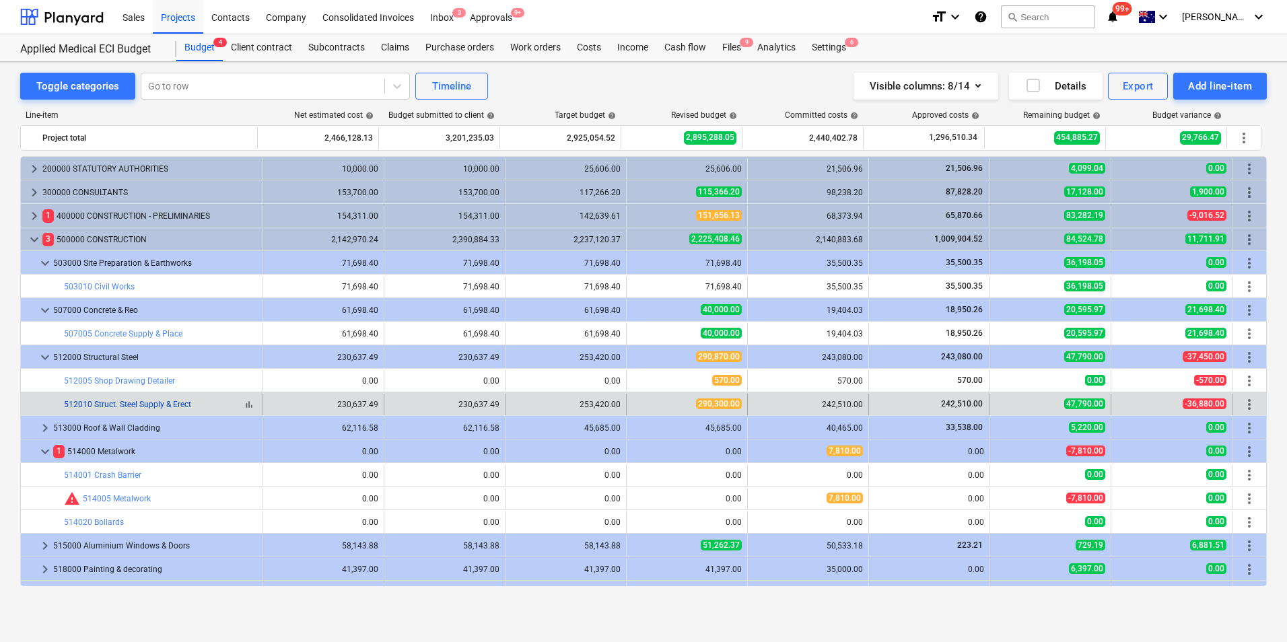
click at [166, 404] on link "512010 Struct. Steel Supply & Erect" at bounding box center [127, 404] width 127 height 9
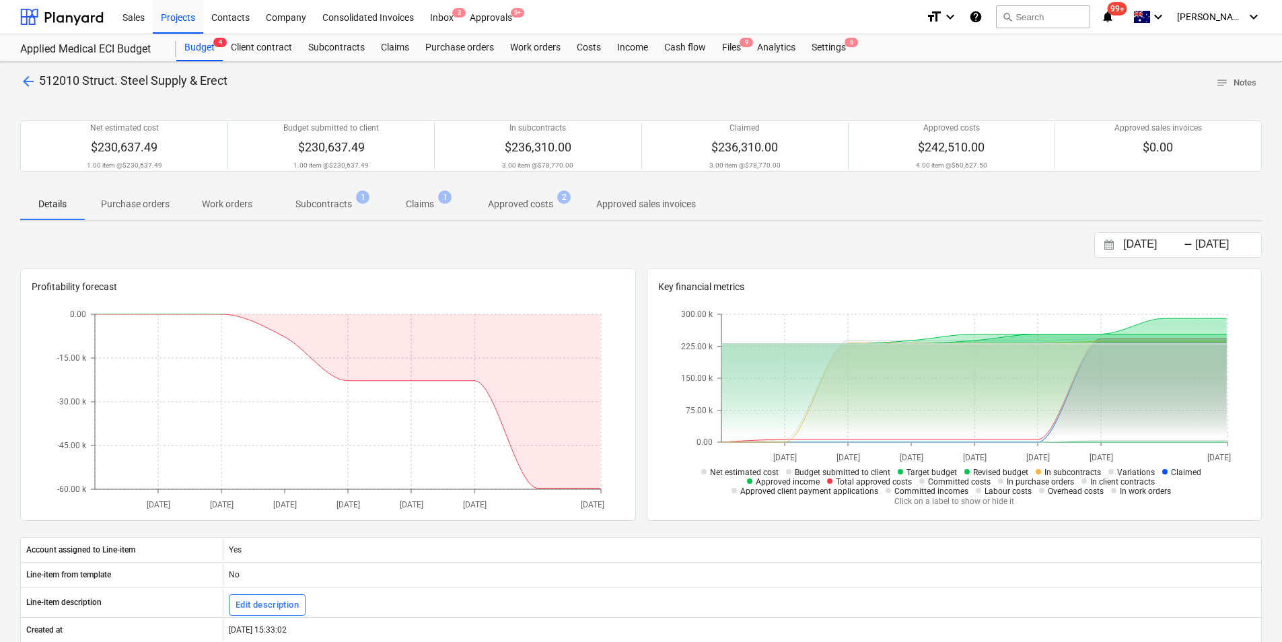
click at [325, 206] on p "Subcontracts" at bounding box center [323, 204] width 57 height 14
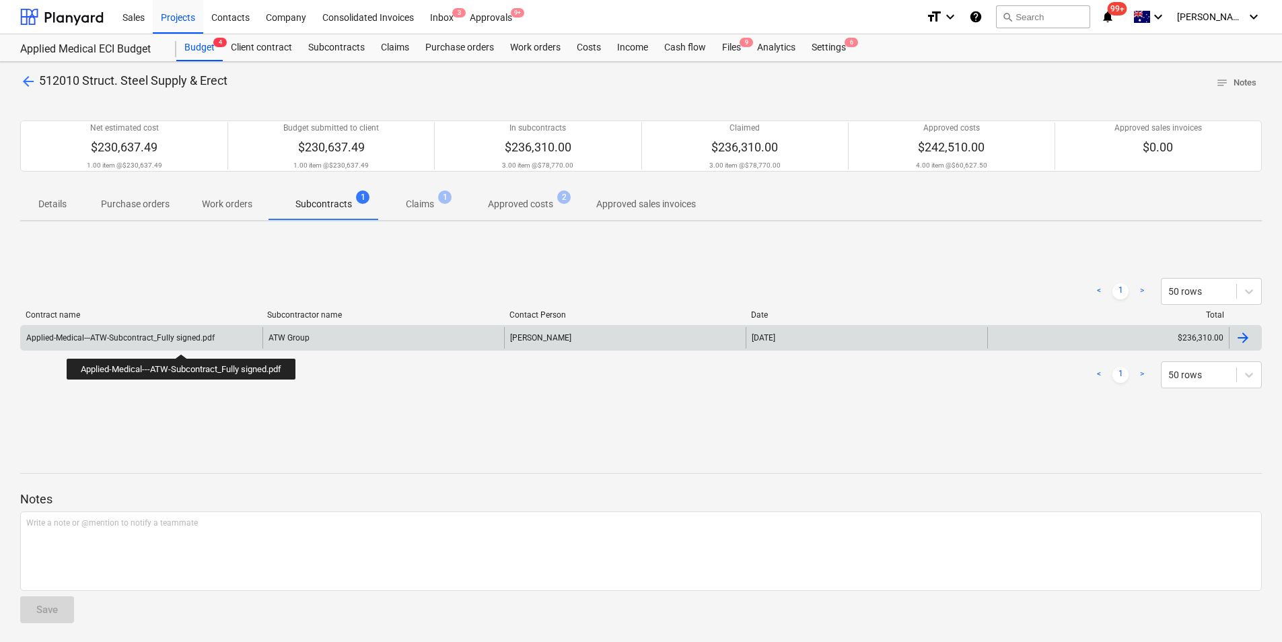
click at [182, 342] on div "Applied-Medical---ATW-Subcontract_Fully signed.pdf" at bounding box center [120, 337] width 188 height 9
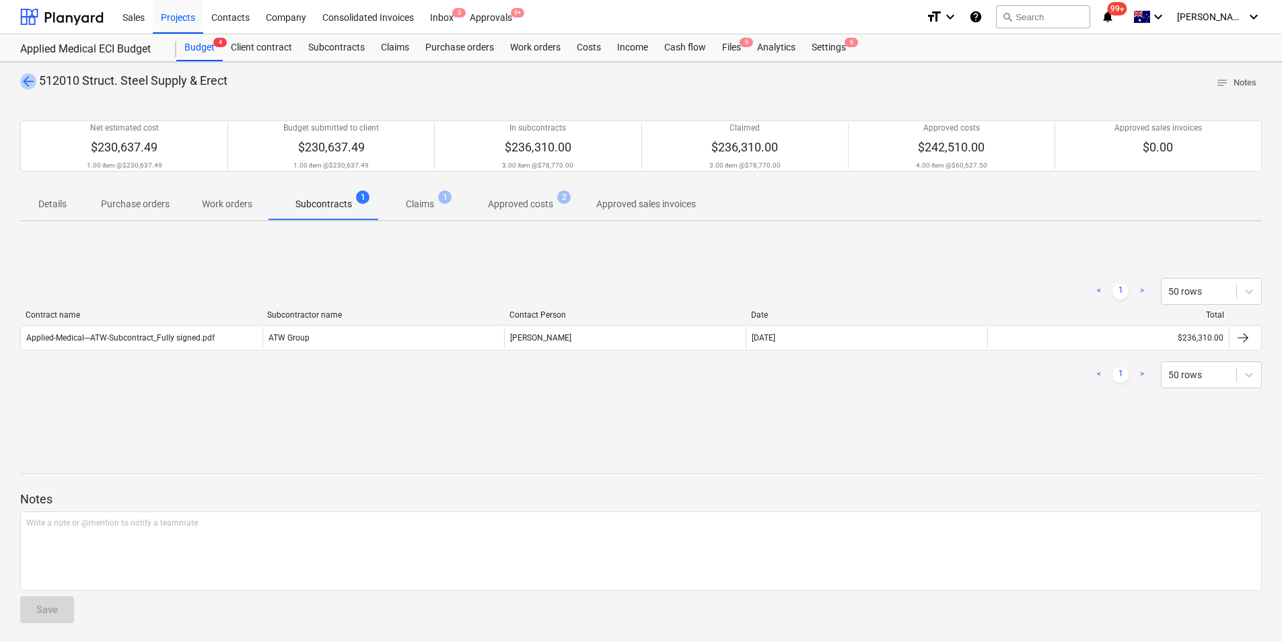
click at [25, 77] on span "arrow_back" at bounding box center [28, 81] width 16 height 16
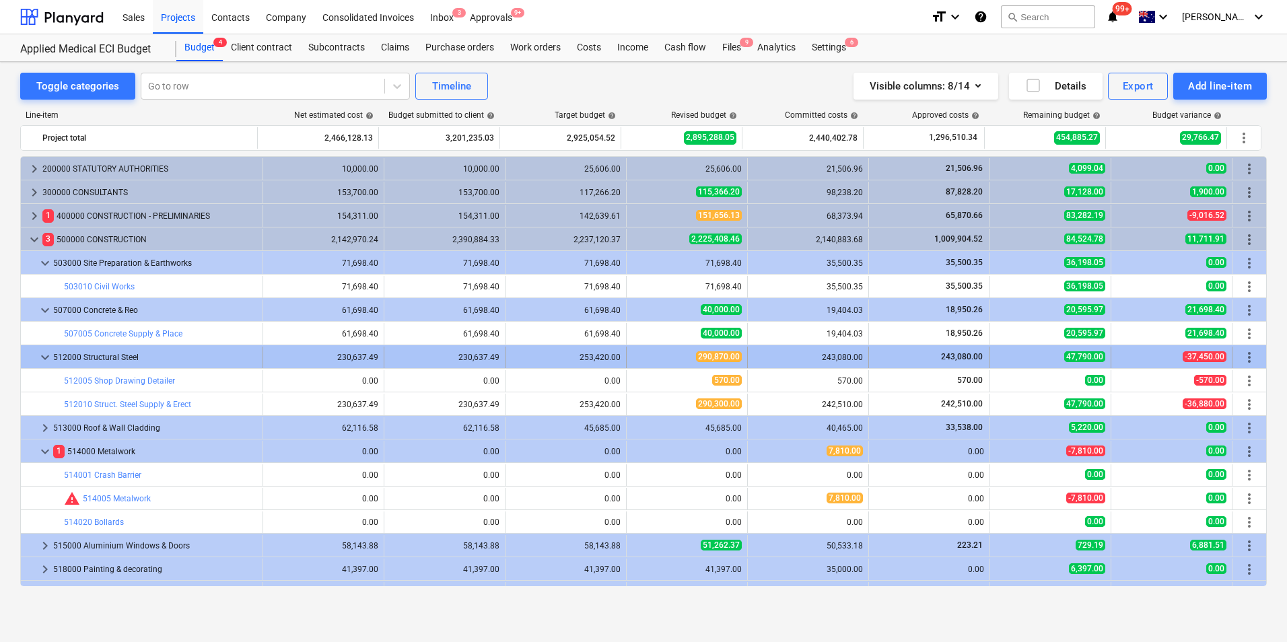
click at [677, 353] on div "290,870.00" at bounding box center [687, 356] width 110 height 11
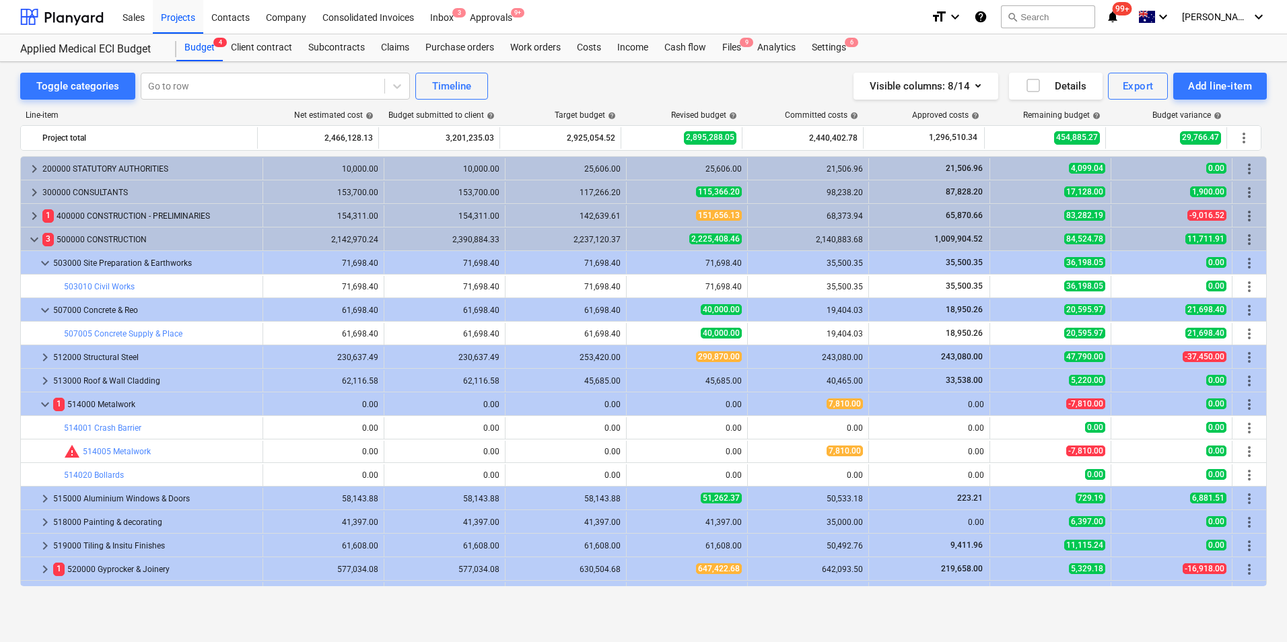
click at [677, 353] on div "290,870.00" at bounding box center [687, 356] width 110 height 11
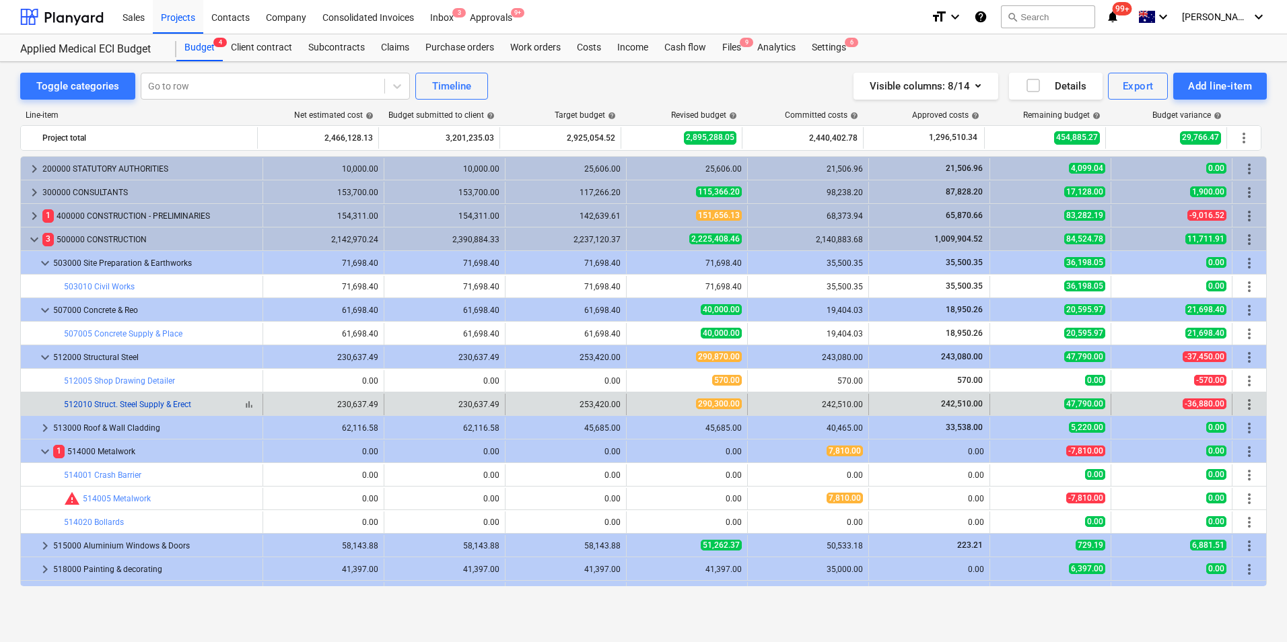
click at [163, 407] on link "512010 Struct. Steel Supply & Erect" at bounding box center [127, 404] width 127 height 9
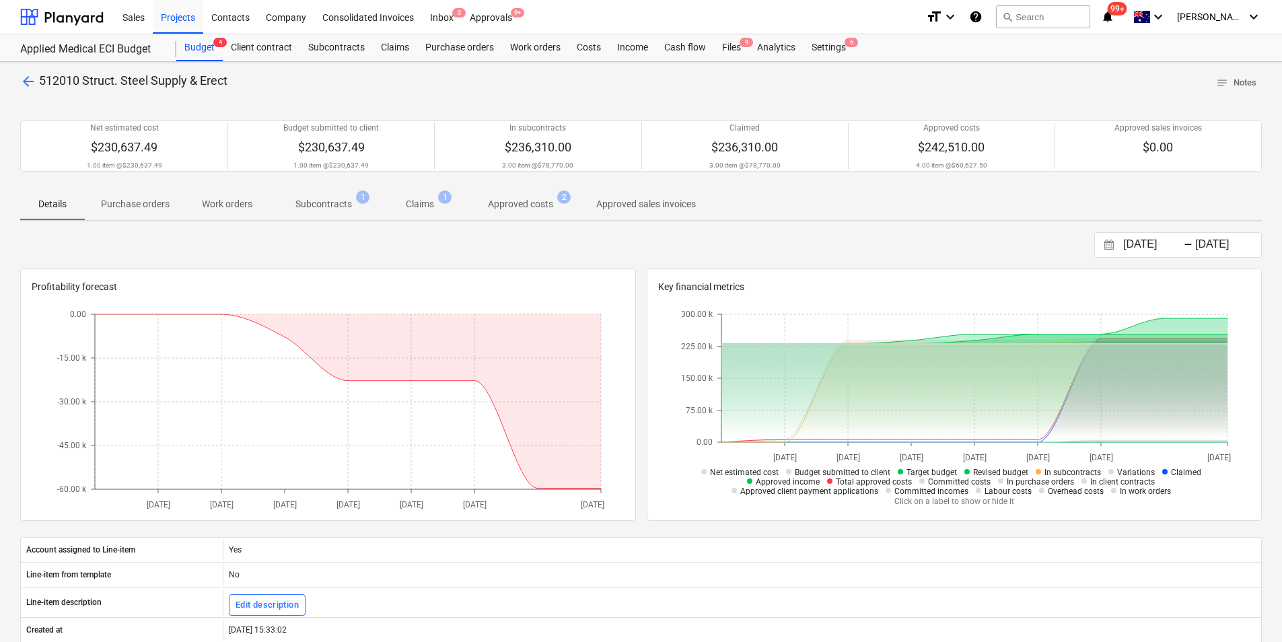
click at [25, 80] on span "arrow_back" at bounding box center [28, 81] width 16 height 16
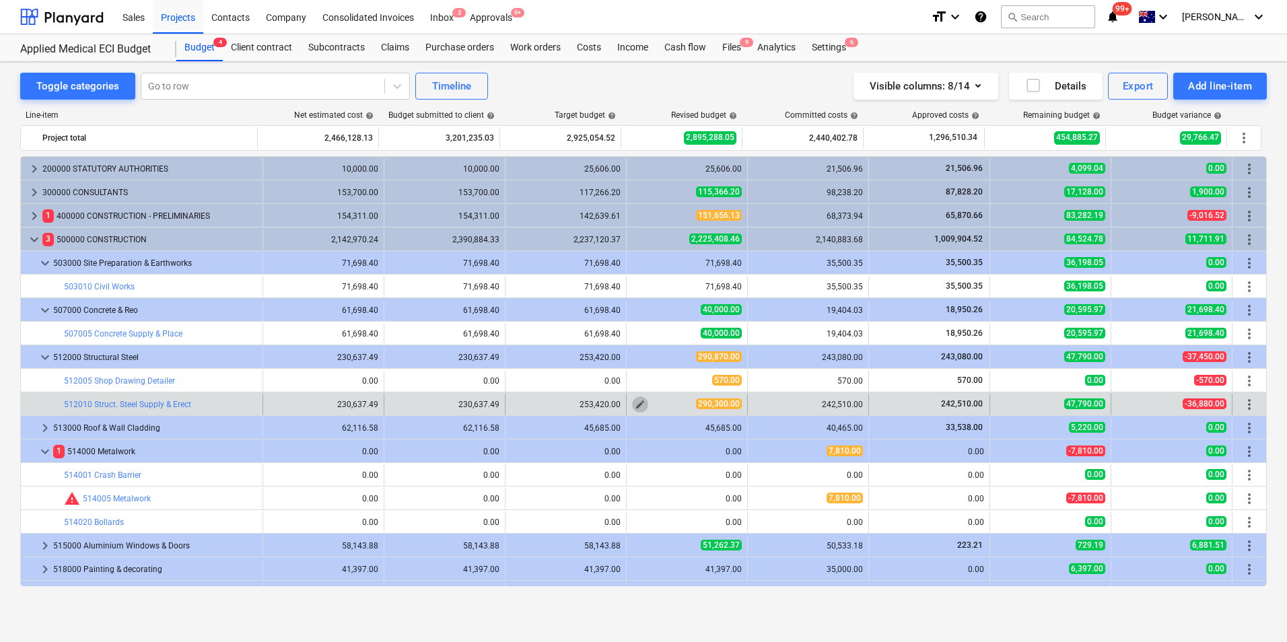
click at [638, 405] on span "edit" at bounding box center [640, 404] width 11 height 11
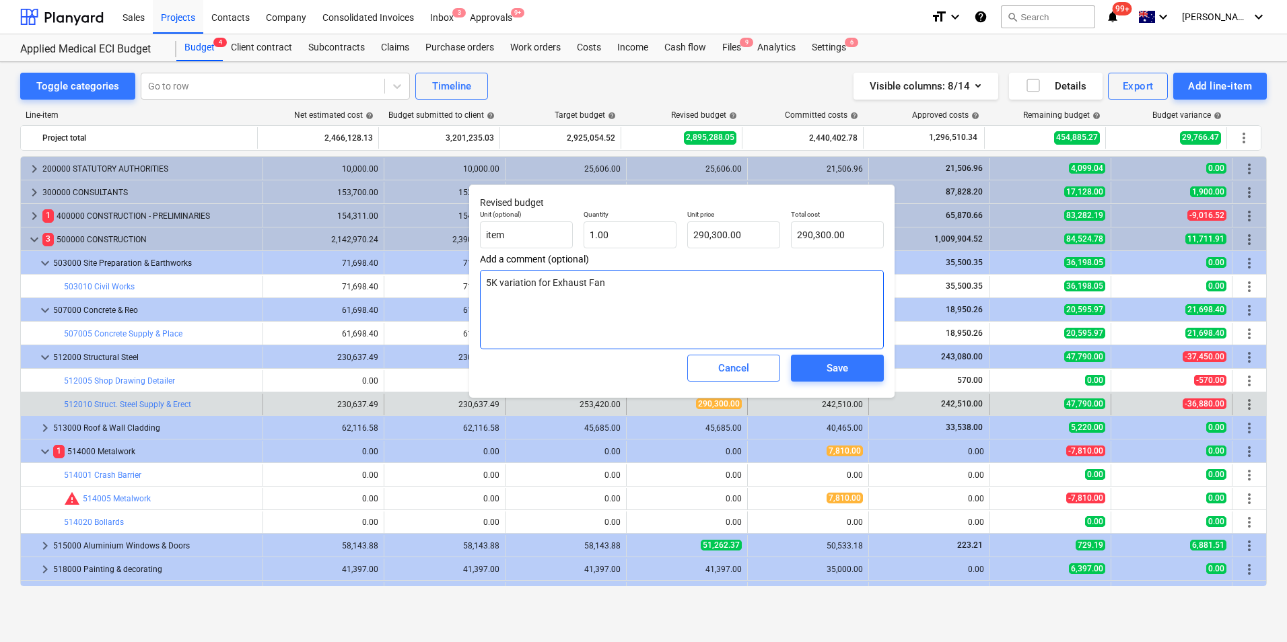
click at [635, 281] on textarea "5K variation for Exhaust Fan" at bounding box center [682, 309] width 404 height 79
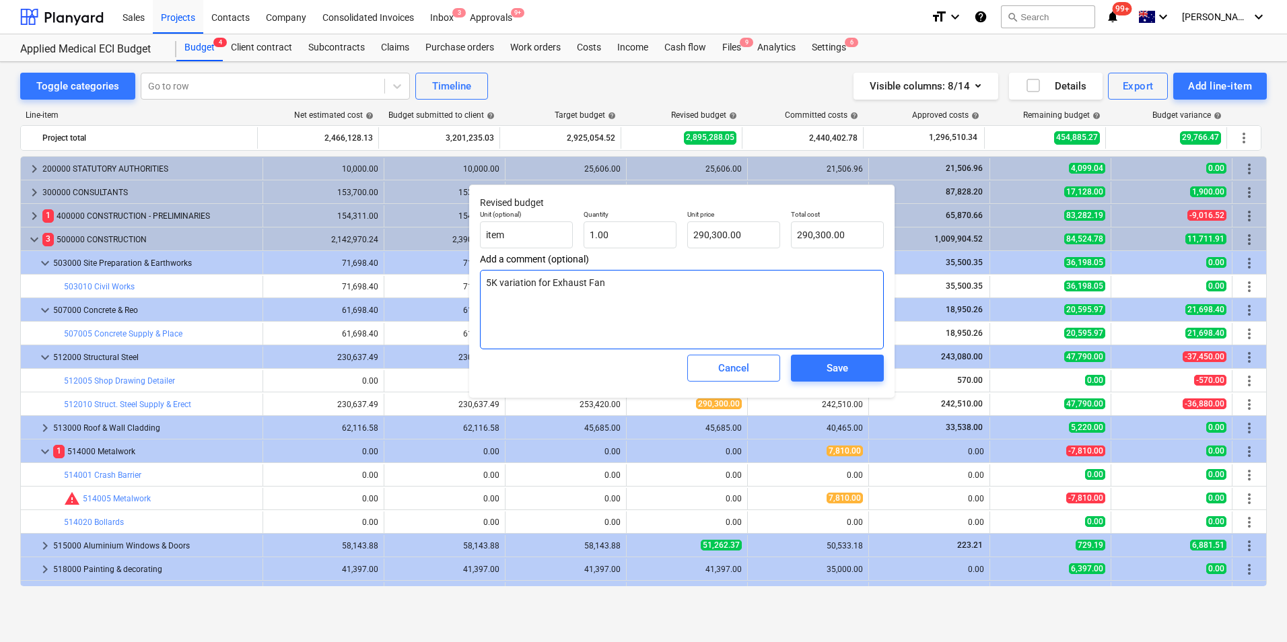
click at [488, 280] on textarea "5K variation for Exhaust Fan" at bounding box center [682, 309] width 404 height 79
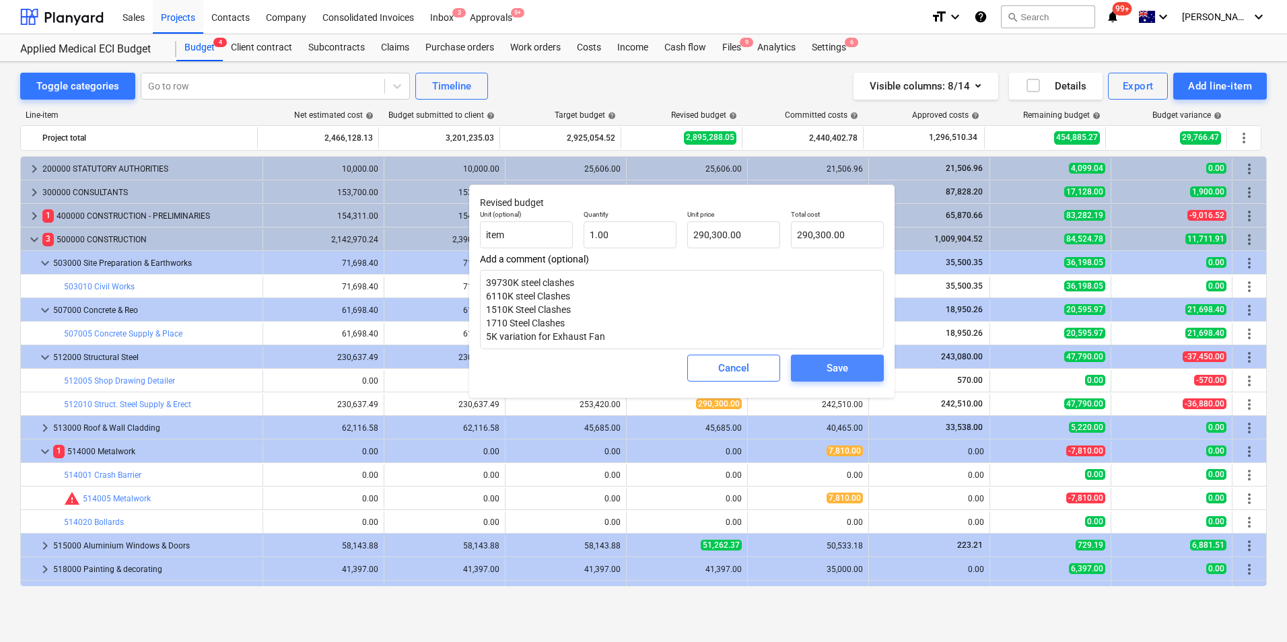
click at [831, 361] on div "Save" at bounding box center [838, 368] width 22 height 18
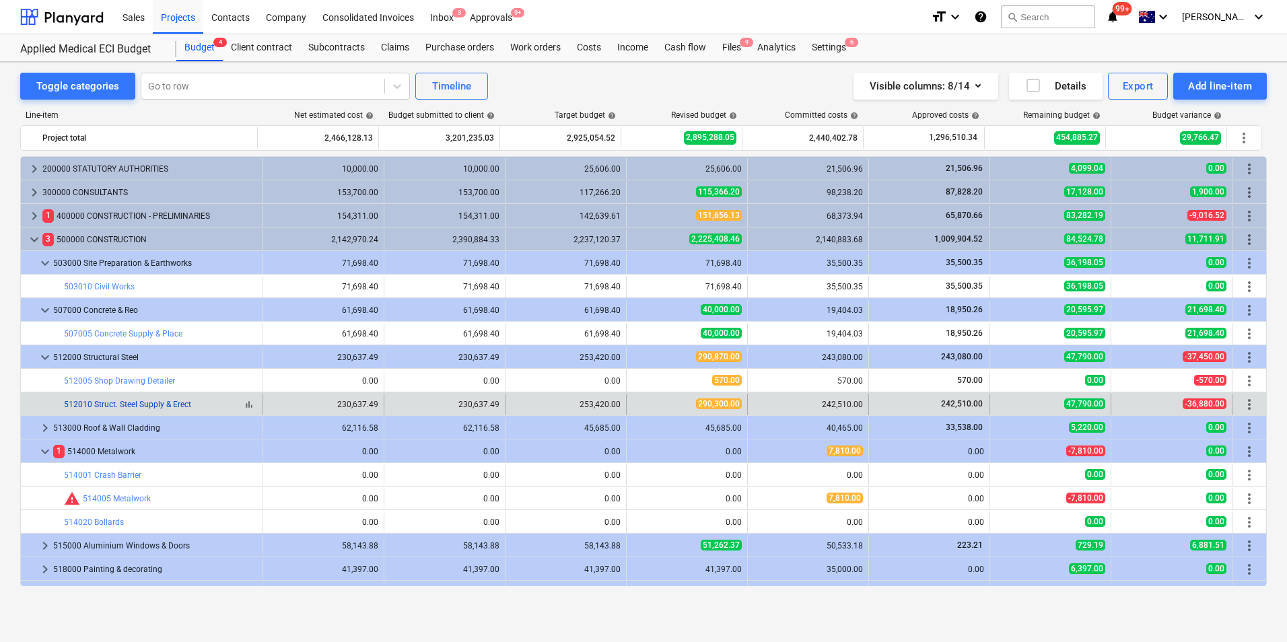
click at [139, 407] on link "512010 Struct. Steel Supply & Erect" at bounding box center [127, 404] width 127 height 9
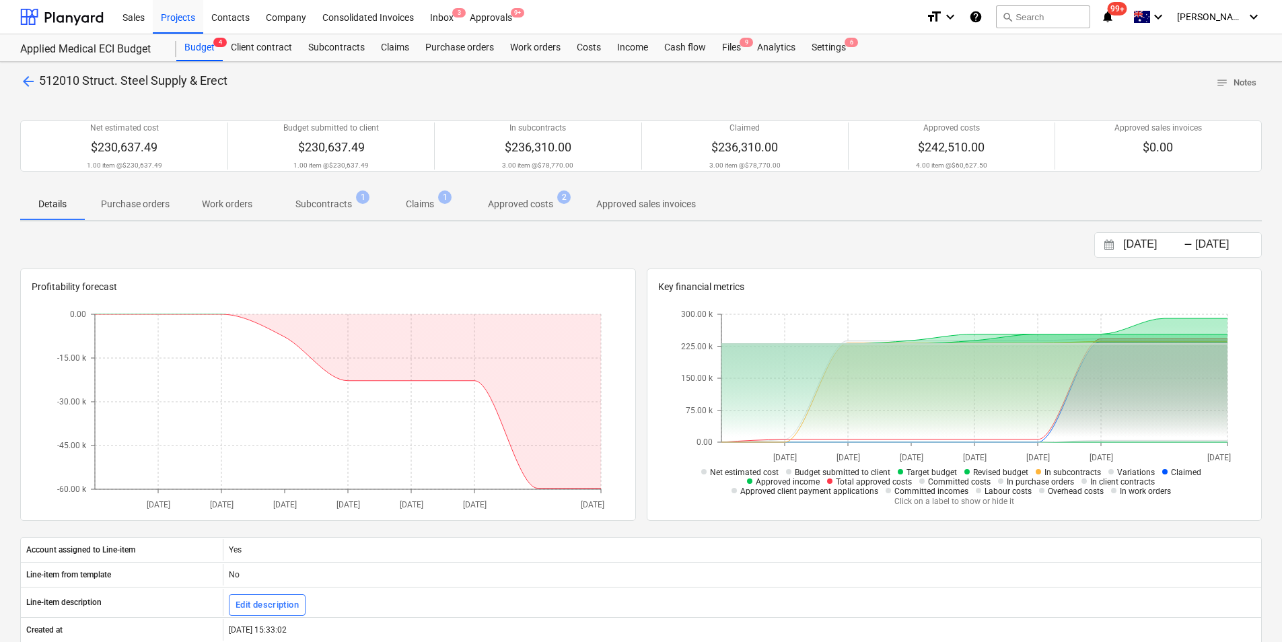
click at [340, 205] on p "Subcontracts" at bounding box center [323, 204] width 57 height 14
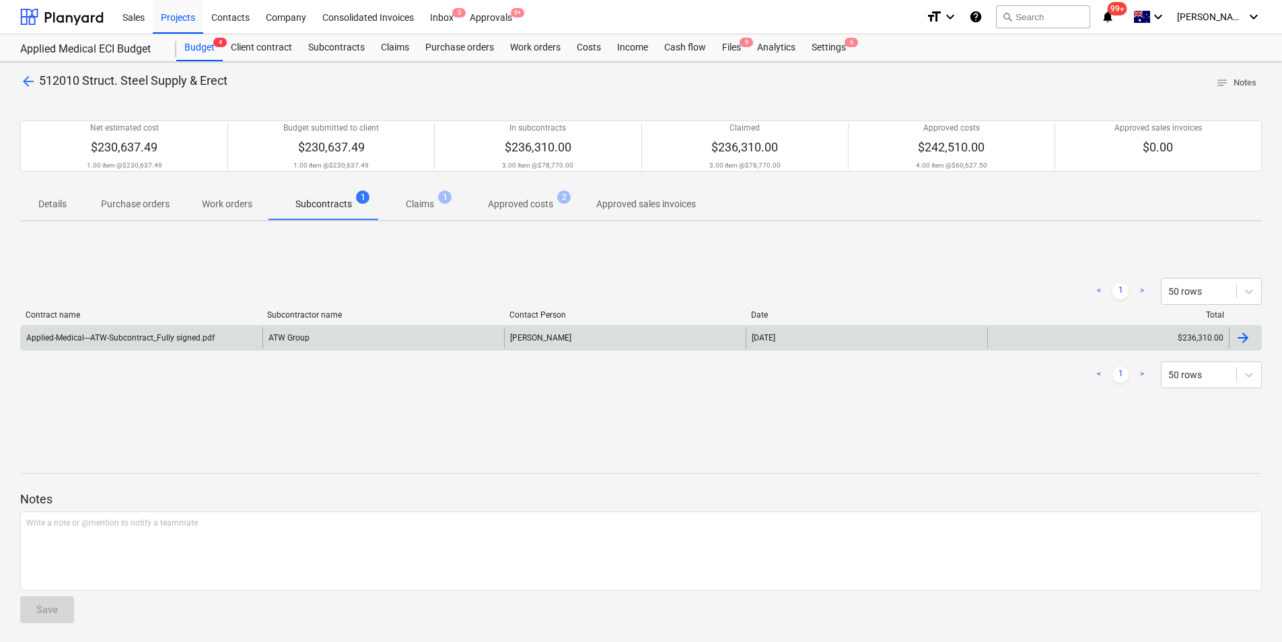
click at [213, 337] on div "Applied-Medical---ATW-Subcontract_Fully signed.pdf" at bounding box center [142, 338] width 242 height 22
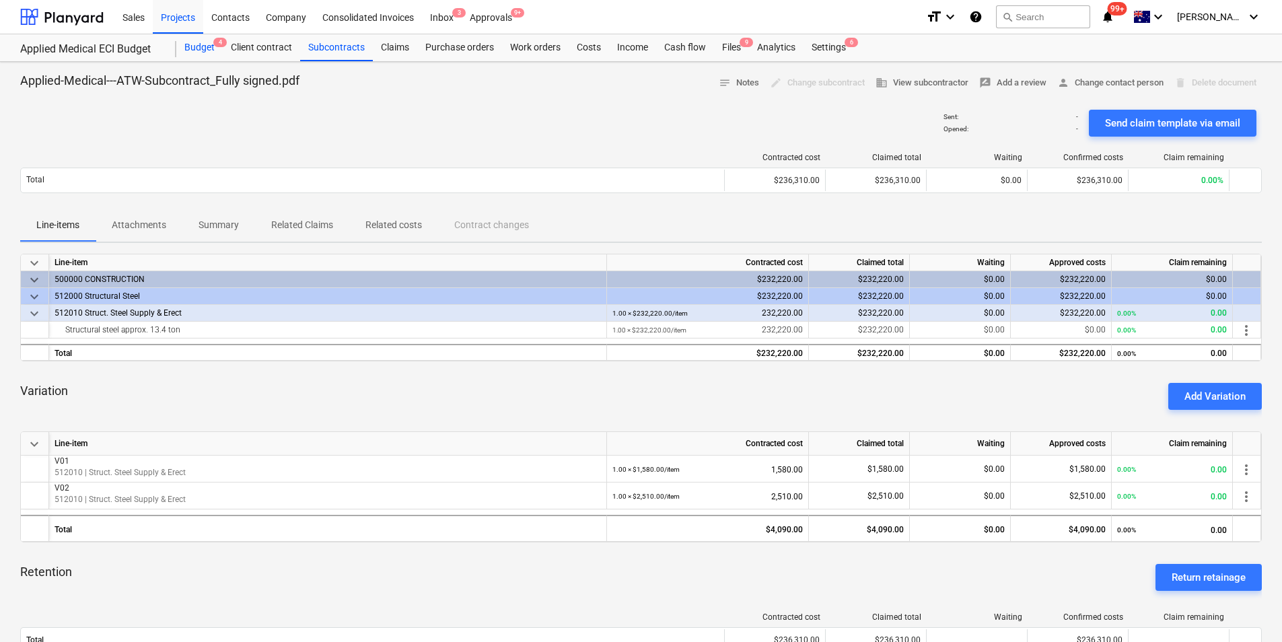
click at [203, 46] on div "Budget 4" at bounding box center [199, 47] width 46 height 27
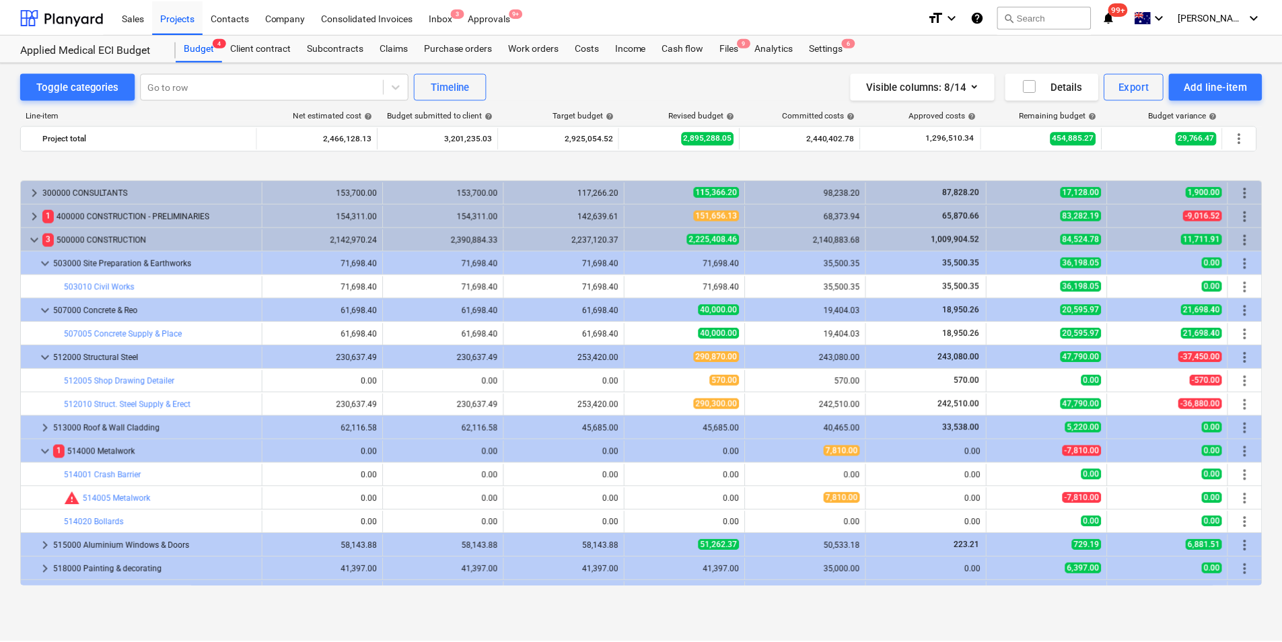
scroll to position [67, 0]
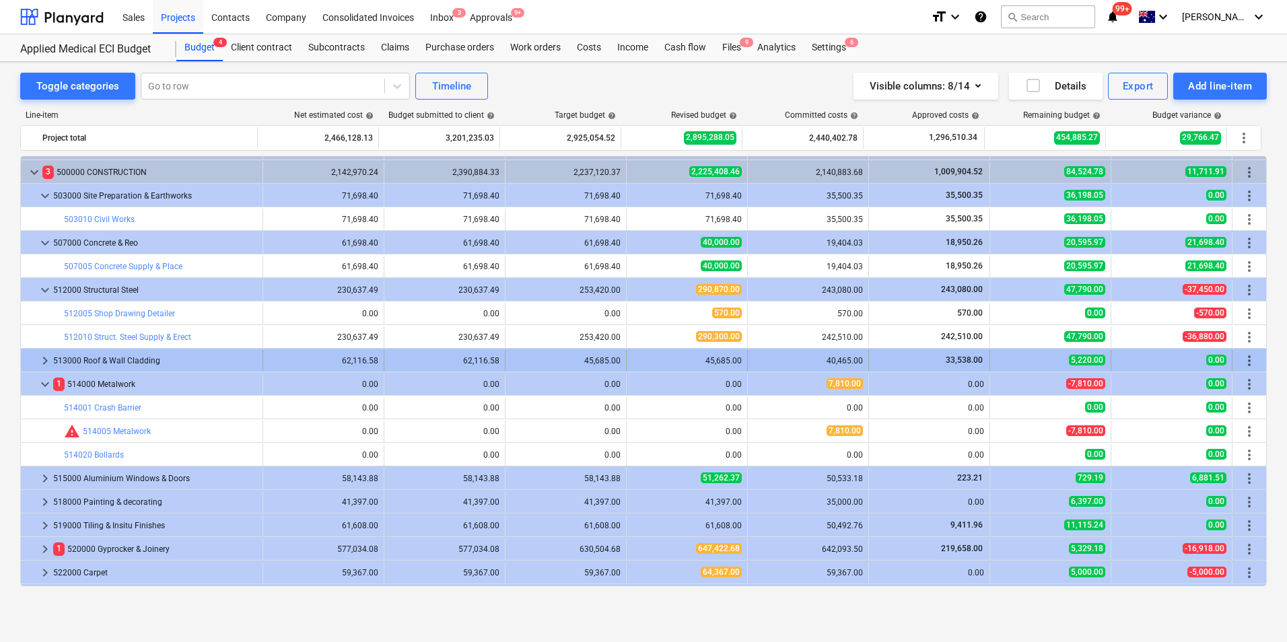
click at [45, 359] on span "keyboard_arrow_right" at bounding box center [45, 361] width 16 height 16
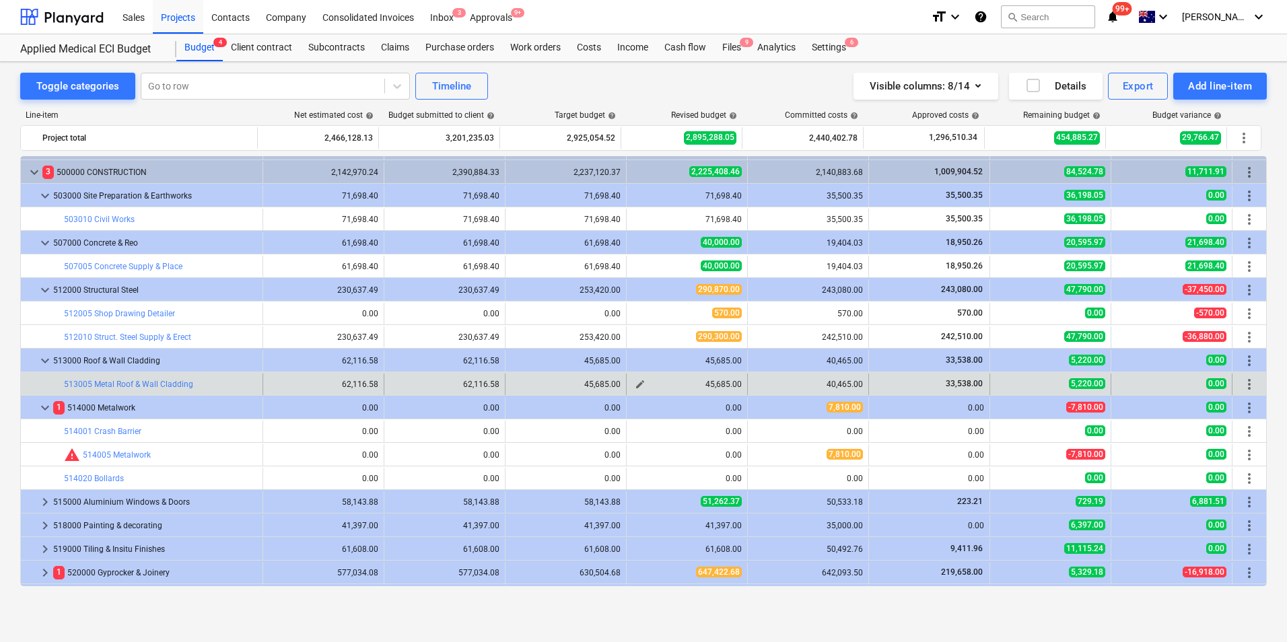
click at [635, 385] on span "edit" at bounding box center [640, 384] width 11 height 11
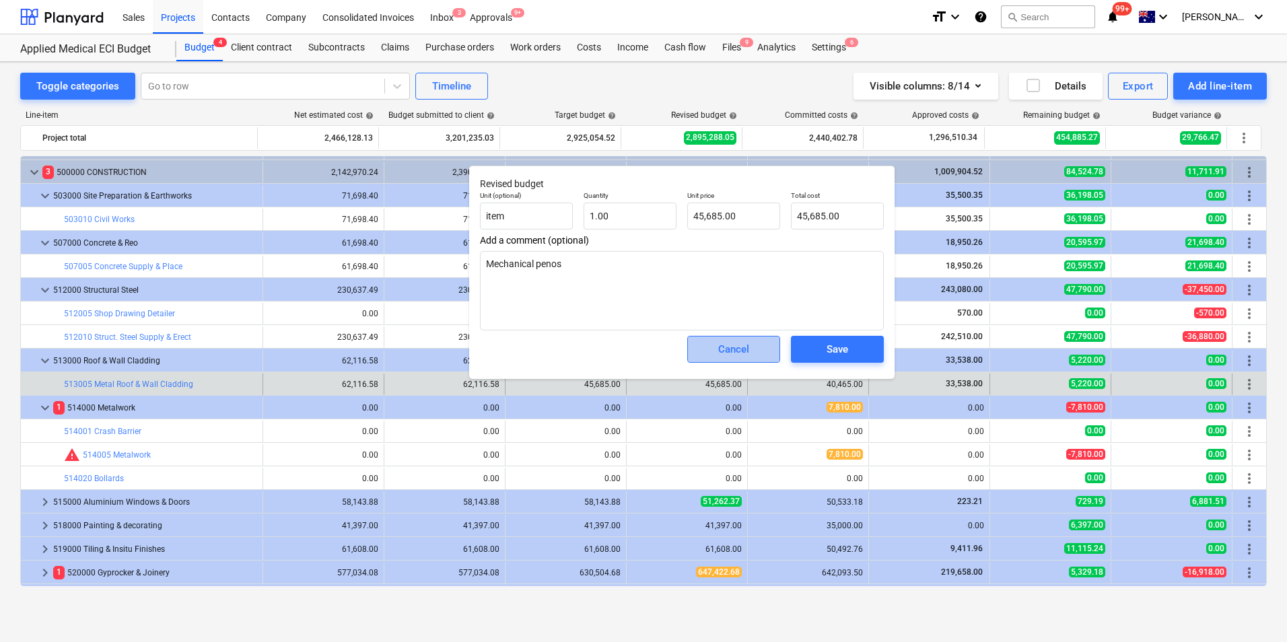
click at [730, 349] on div "Cancel" at bounding box center [733, 350] width 31 height 18
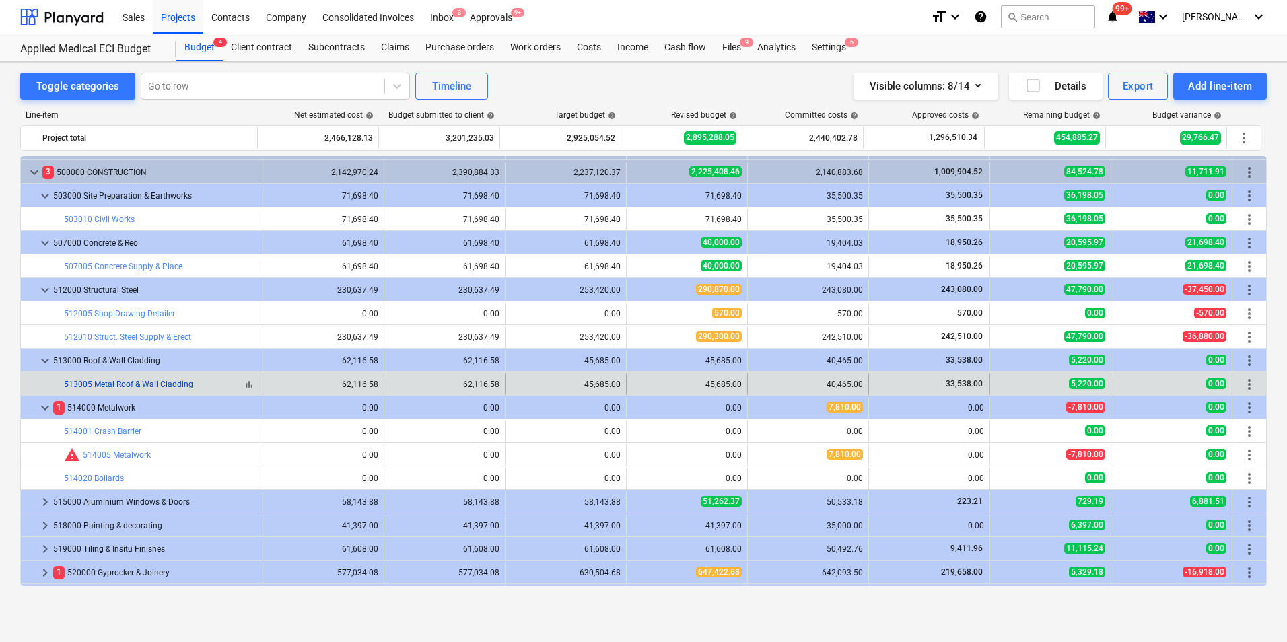
click at [130, 380] on link "513005 Metal Roof & Wall Cladding" at bounding box center [128, 384] width 129 height 9
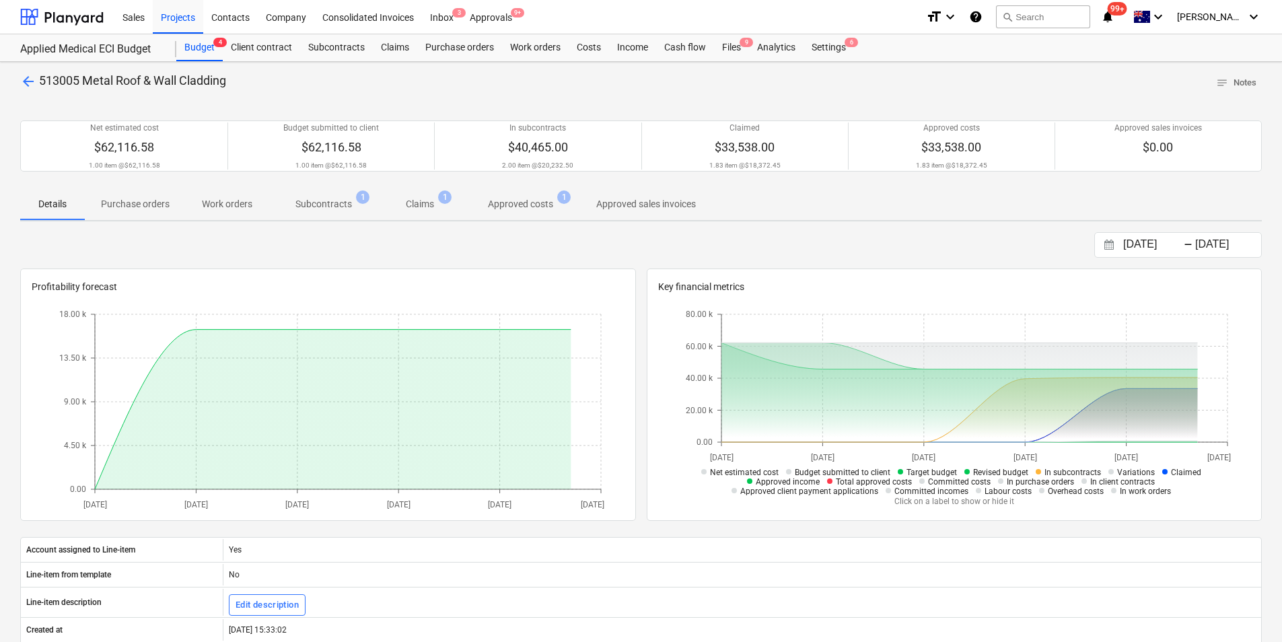
click at [337, 207] on p "Subcontracts" at bounding box center [323, 204] width 57 height 14
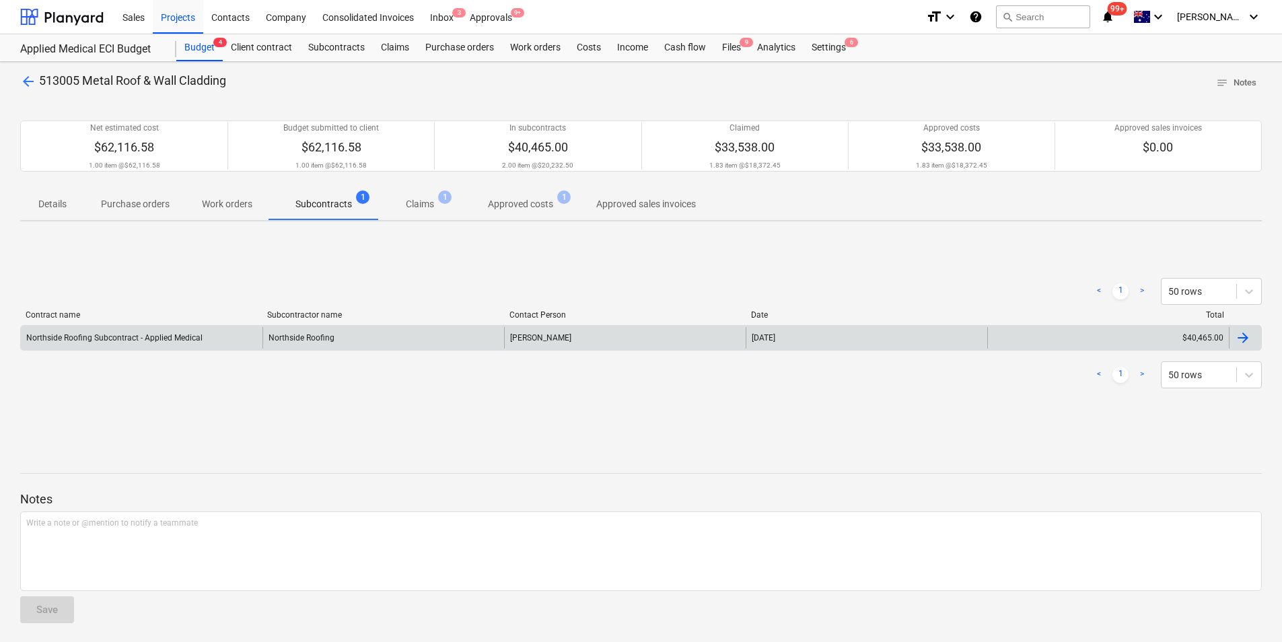
click at [308, 339] on div "Northside Roofing" at bounding box center [384, 338] width 242 height 22
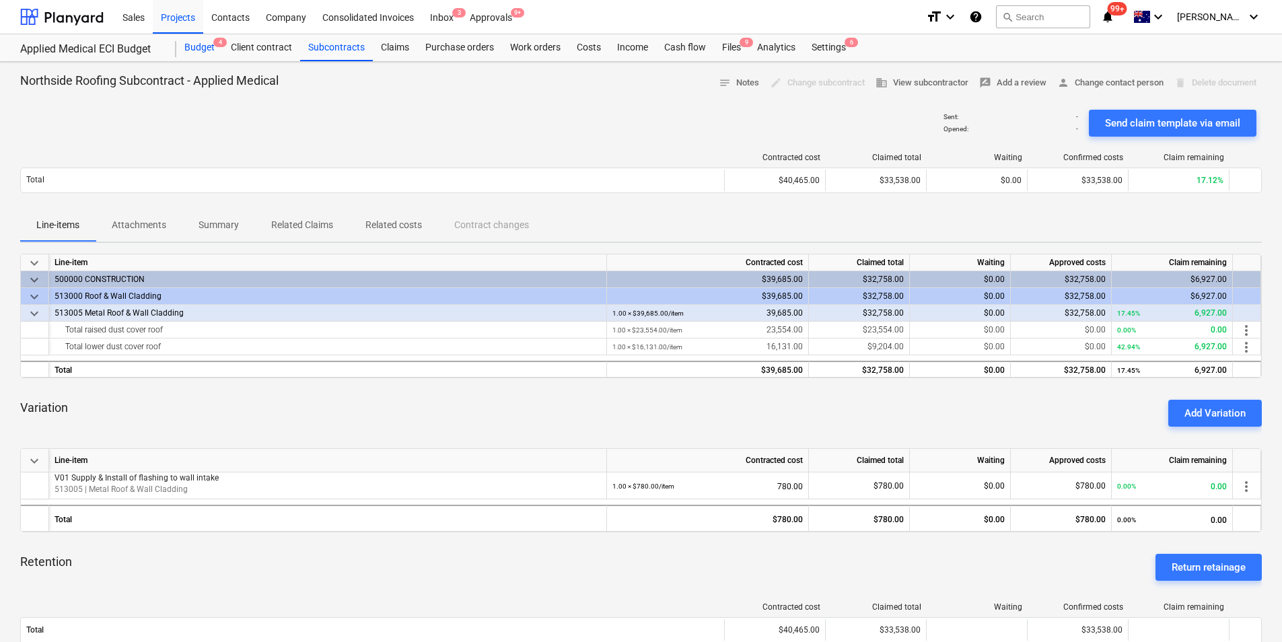
click at [196, 48] on div "Budget 4" at bounding box center [199, 47] width 46 height 27
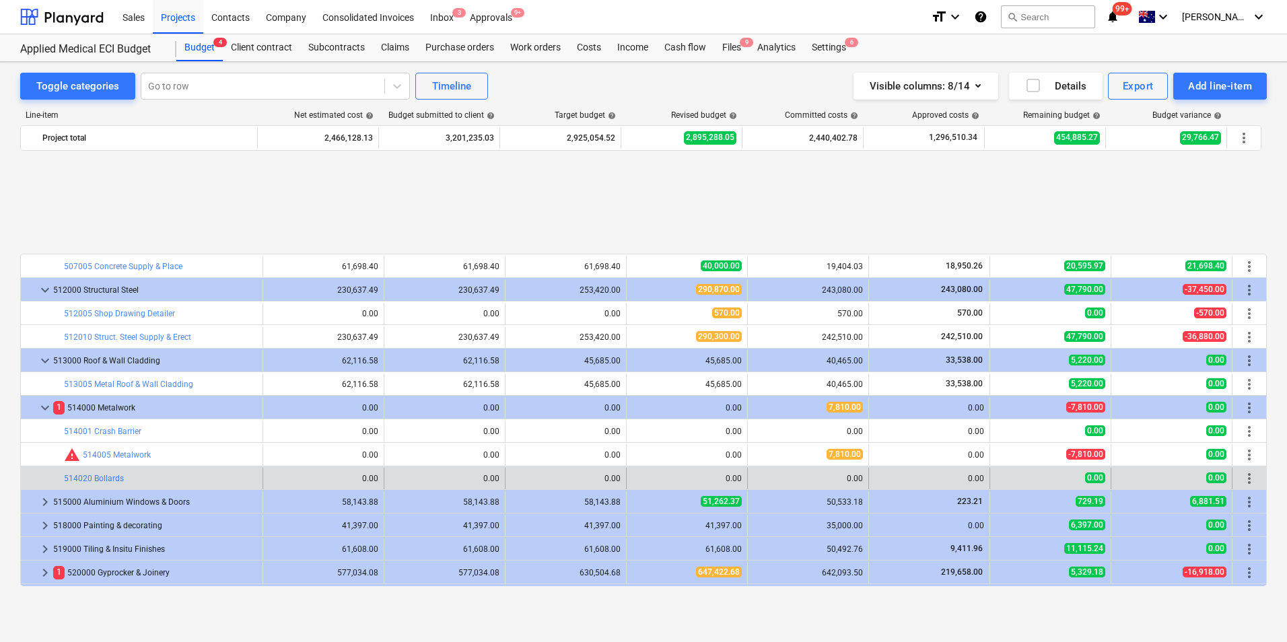
scroll to position [202, 0]
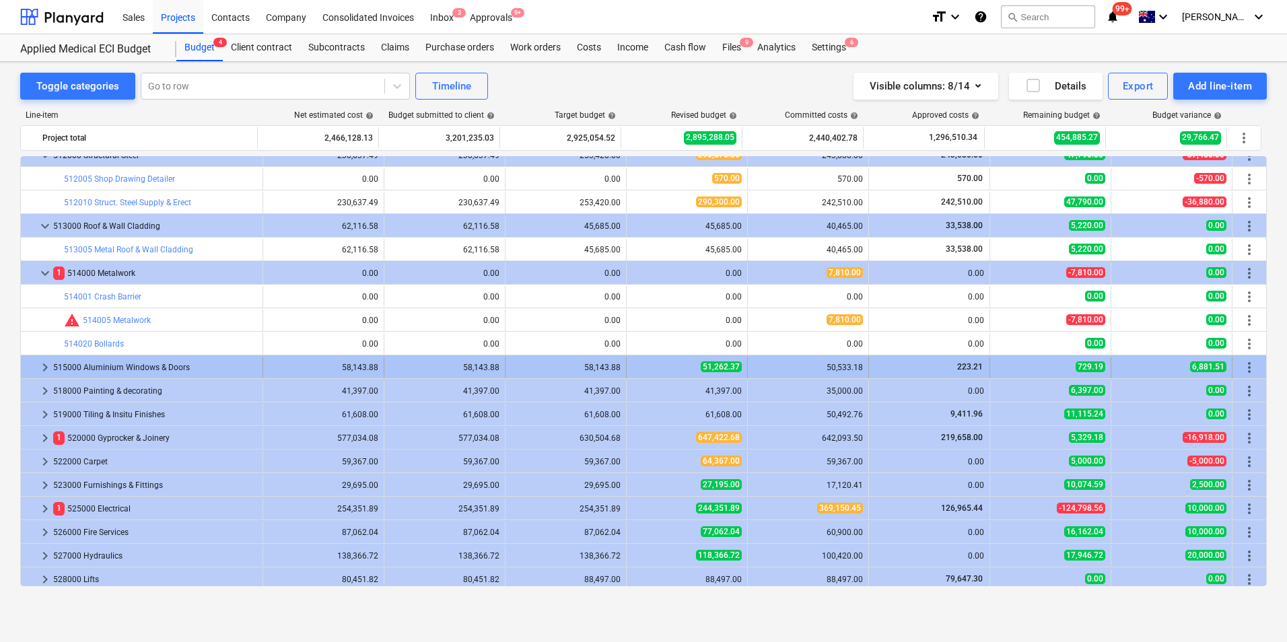
click at [42, 368] on span "keyboard_arrow_right" at bounding box center [45, 367] width 16 height 16
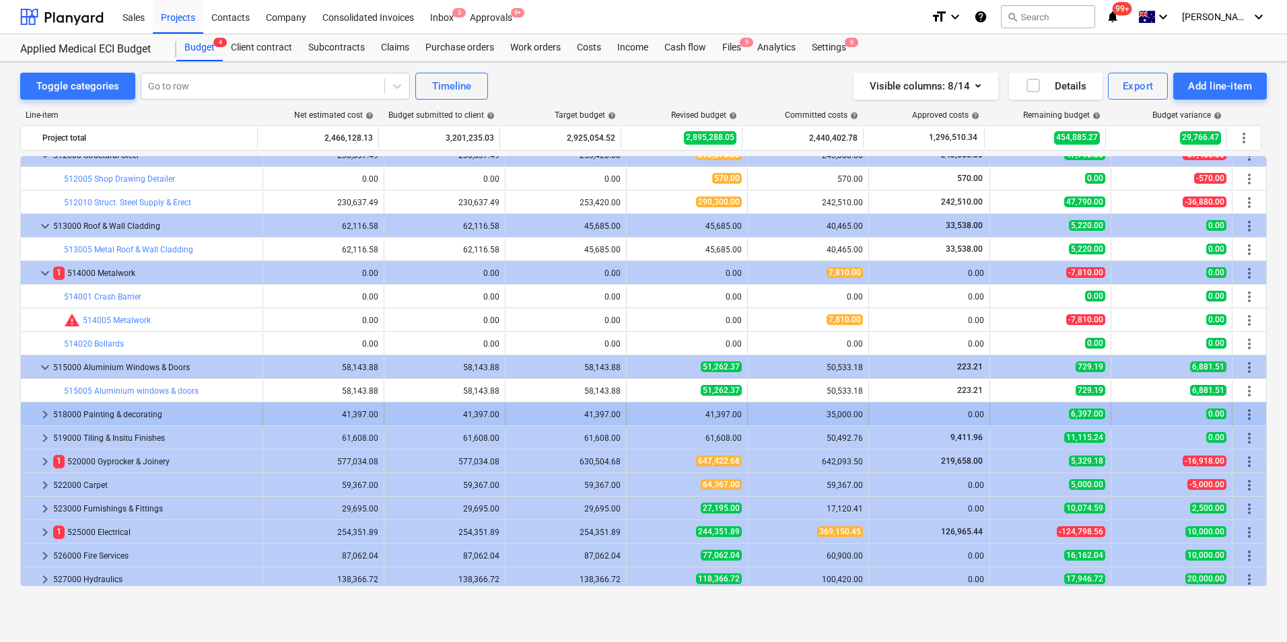
click at [36, 411] on div at bounding box center [31, 415] width 11 height 22
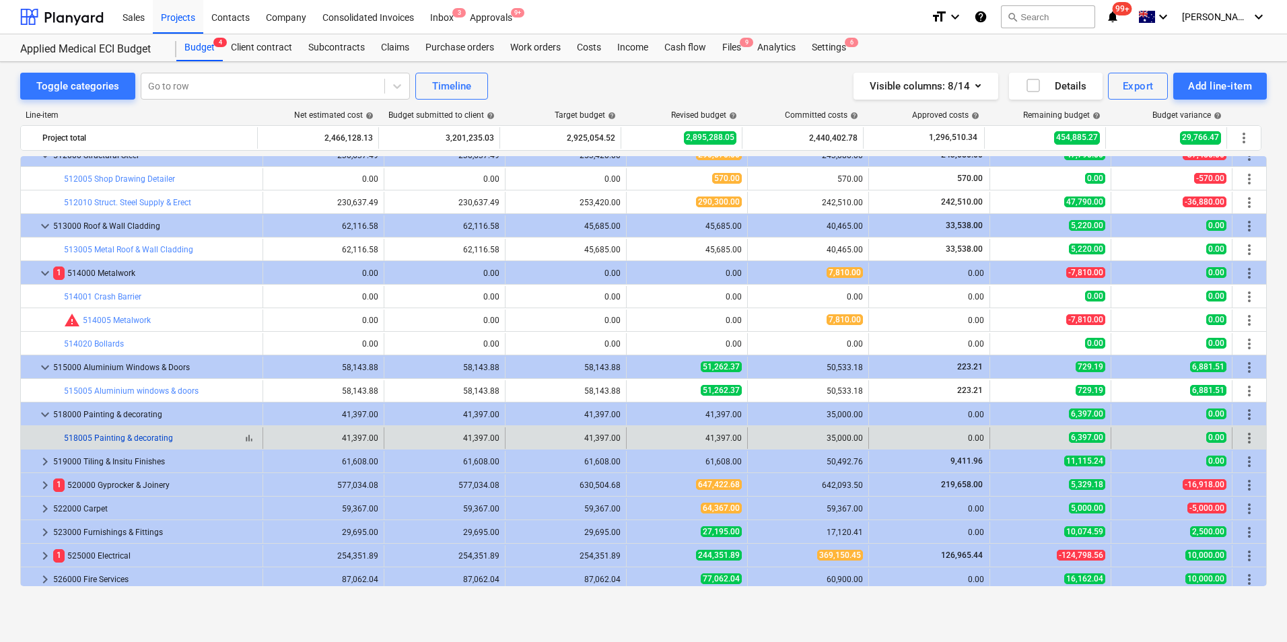
click at [149, 437] on link "518005 Painting & decorating" at bounding box center [118, 437] width 109 height 9
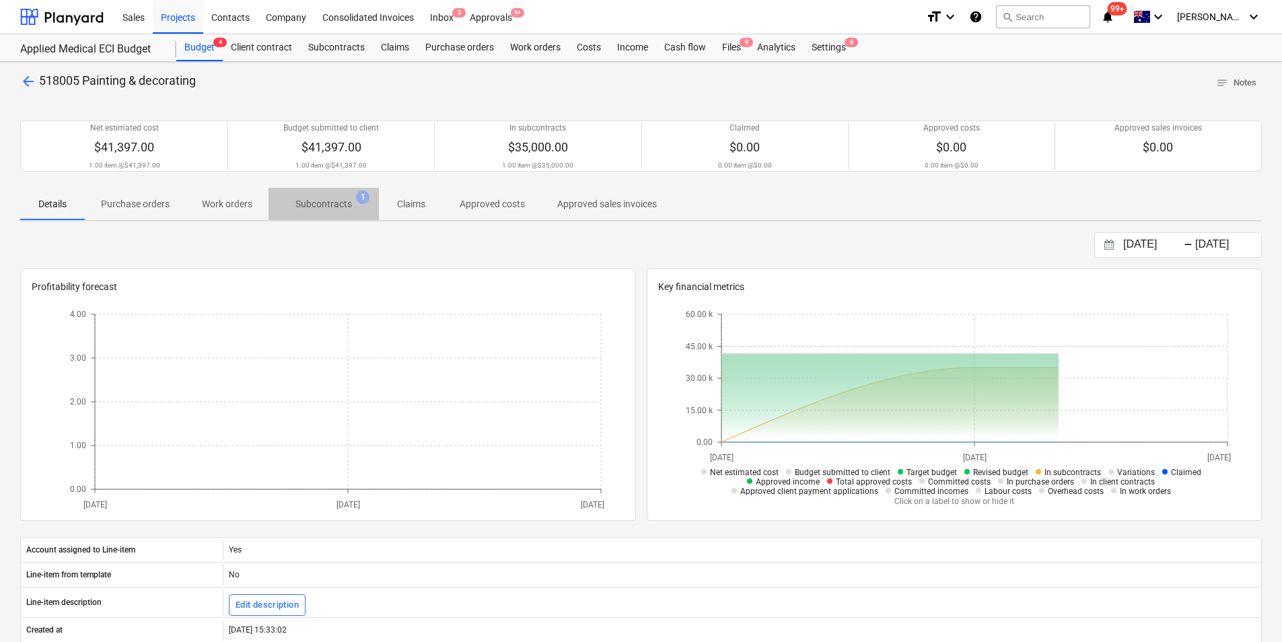
click at [333, 200] on p "Subcontracts" at bounding box center [323, 204] width 57 height 14
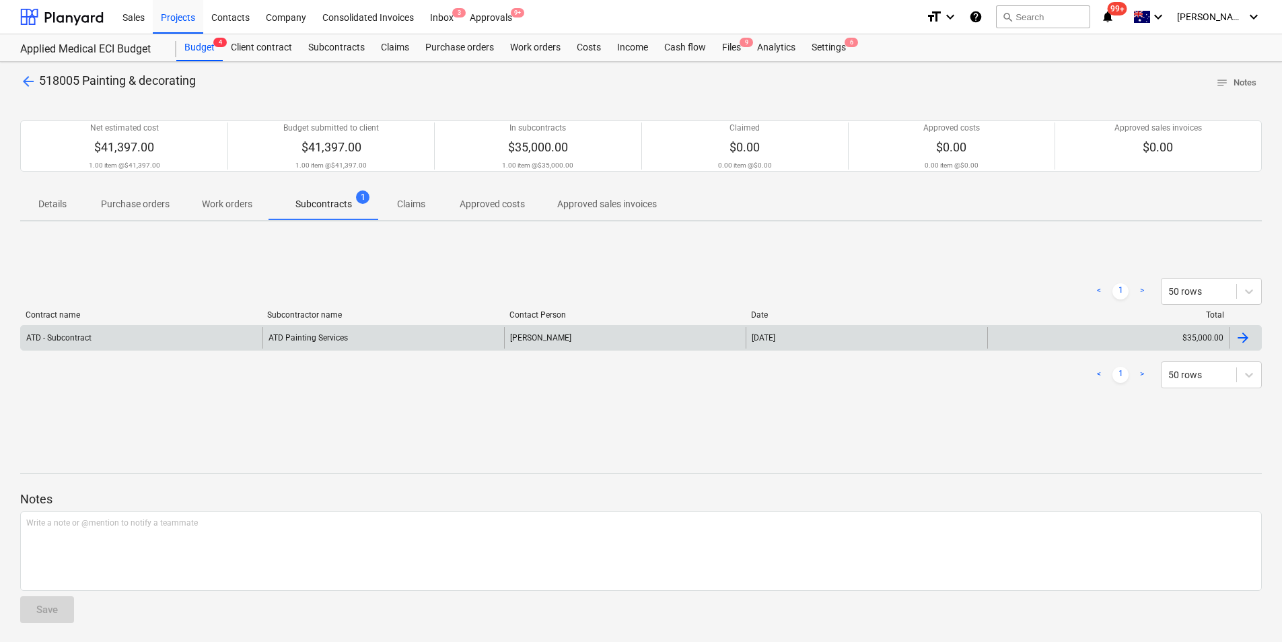
click at [356, 337] on div "ATD Painting Services" at bounding box center [384, 338] width 242 height 22
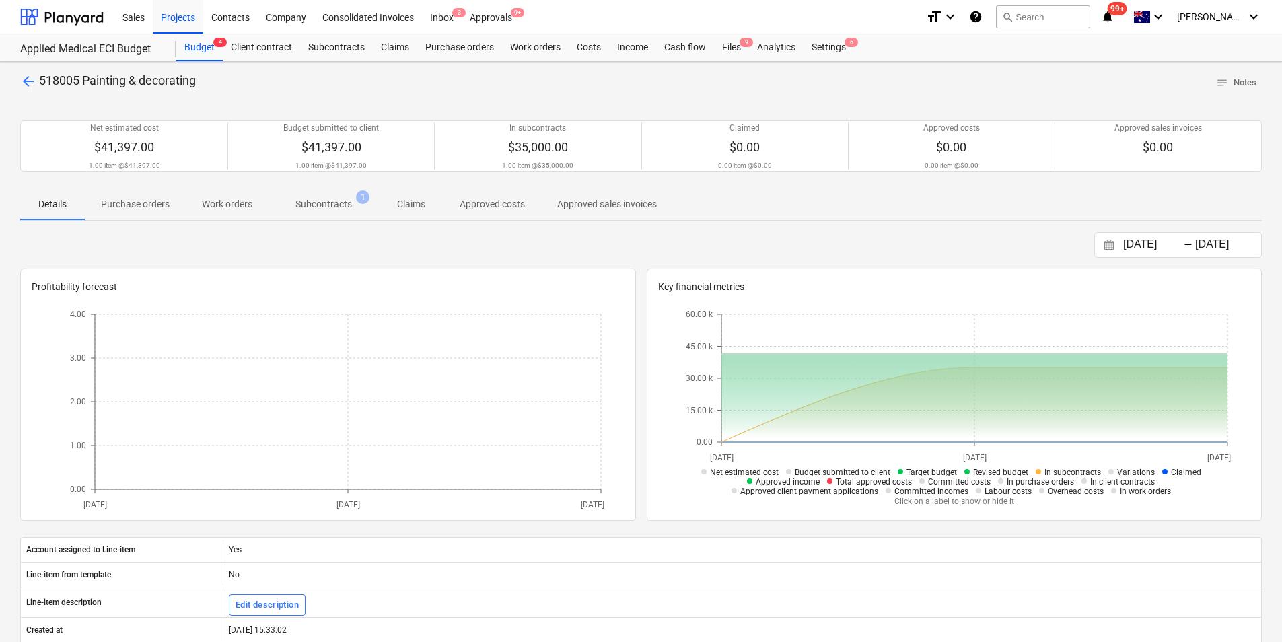
click at [25, 73] on span "arrow_back" at bounding box center [28, 81] width 16 height 16
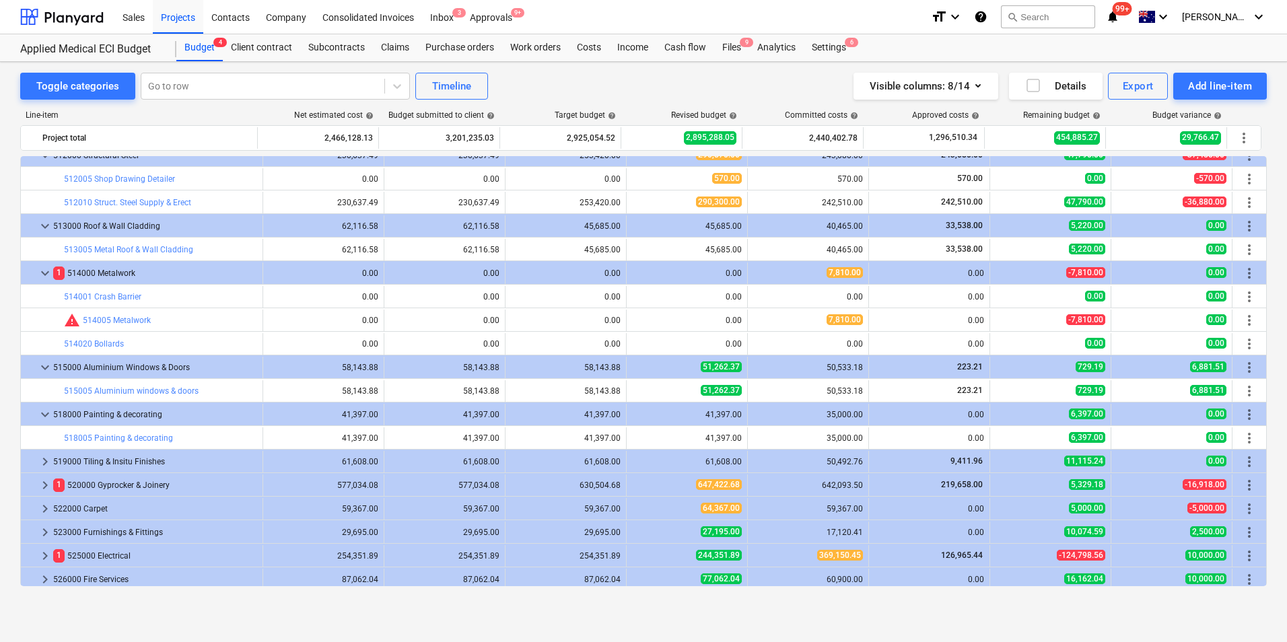
scroll to position [269, 0]
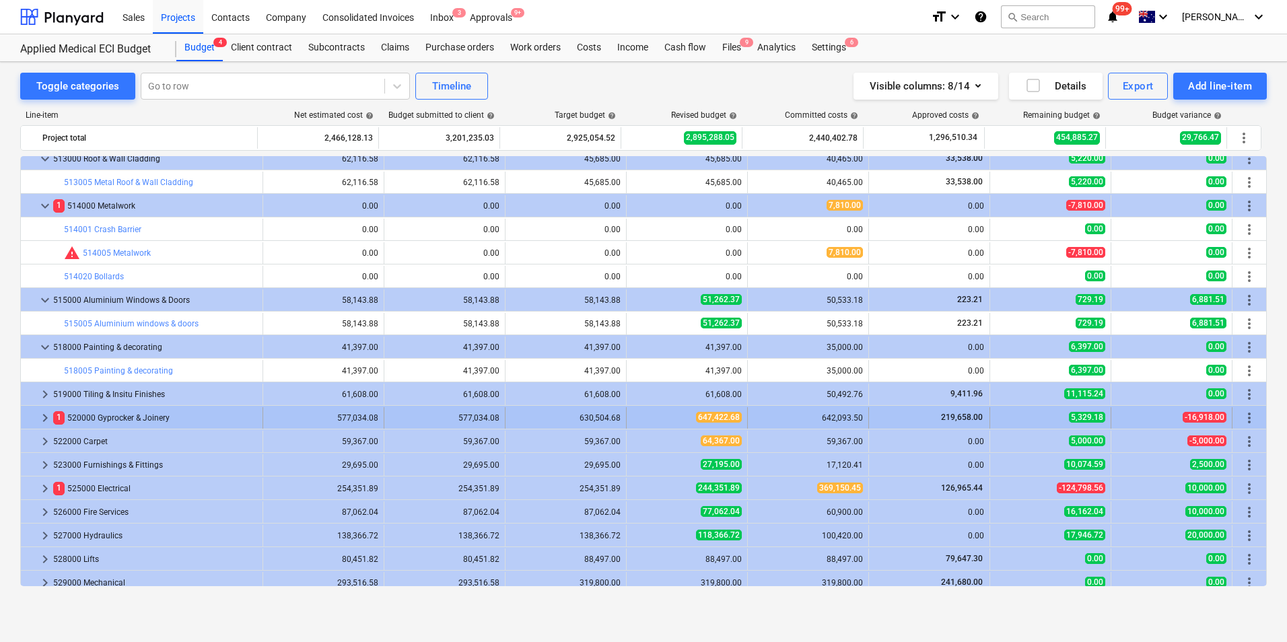
click at [48, 421] on span "keyboard_arrow_right" at bounding box center [45, 418] width 16 height 16
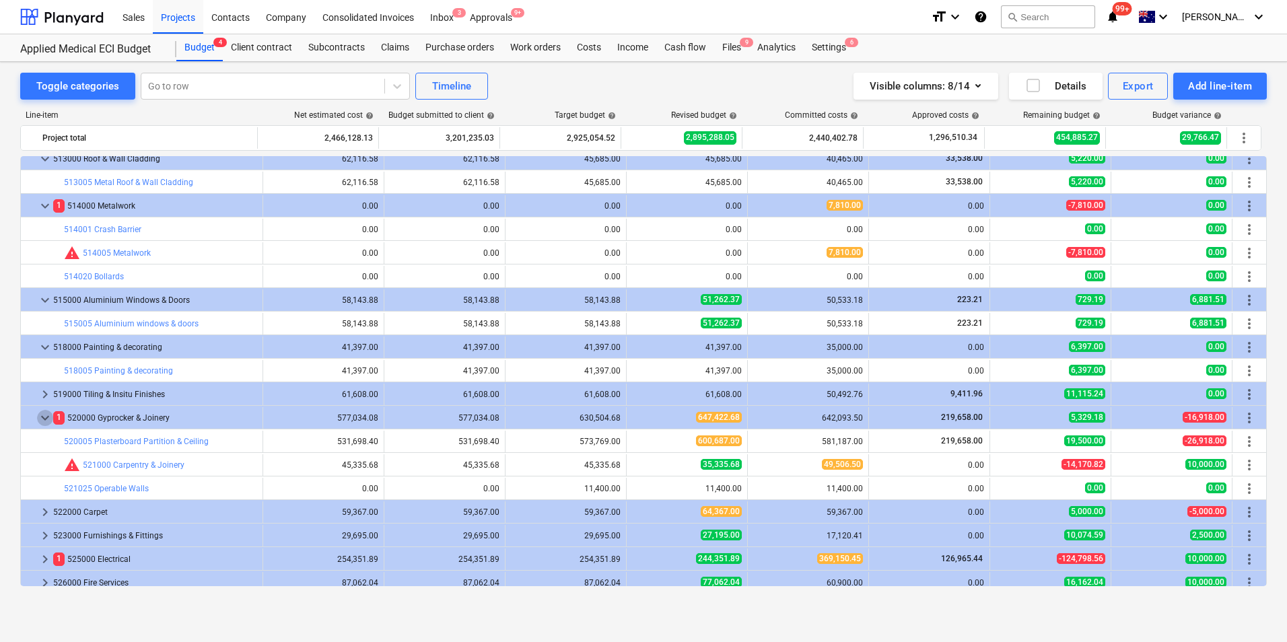
click at [48, 421] on span "keyboard_arrow_down" at bounding box center [45, 418] width 16 height 16
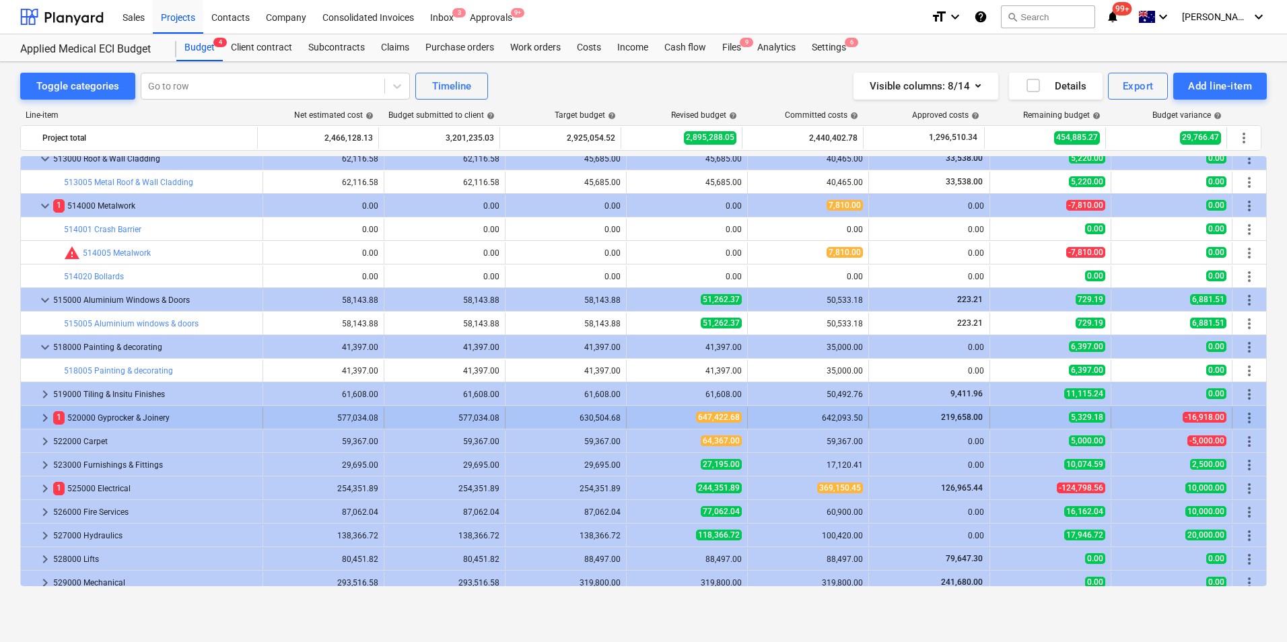
click at [46, 419] on span "keyboard_arrow_right" at bounding box center [45, 418] width 16 height 16
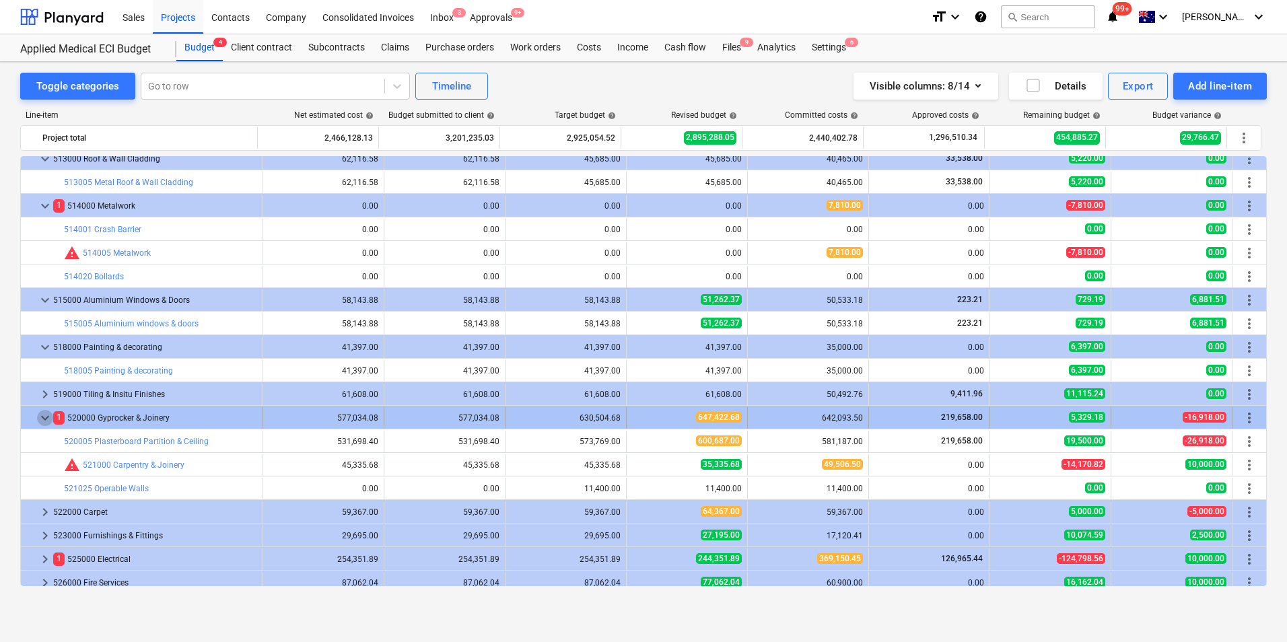
click at [46, 419] on span "keyboard_arrow_down" at bounding box center [45, 418] width 16 height 16
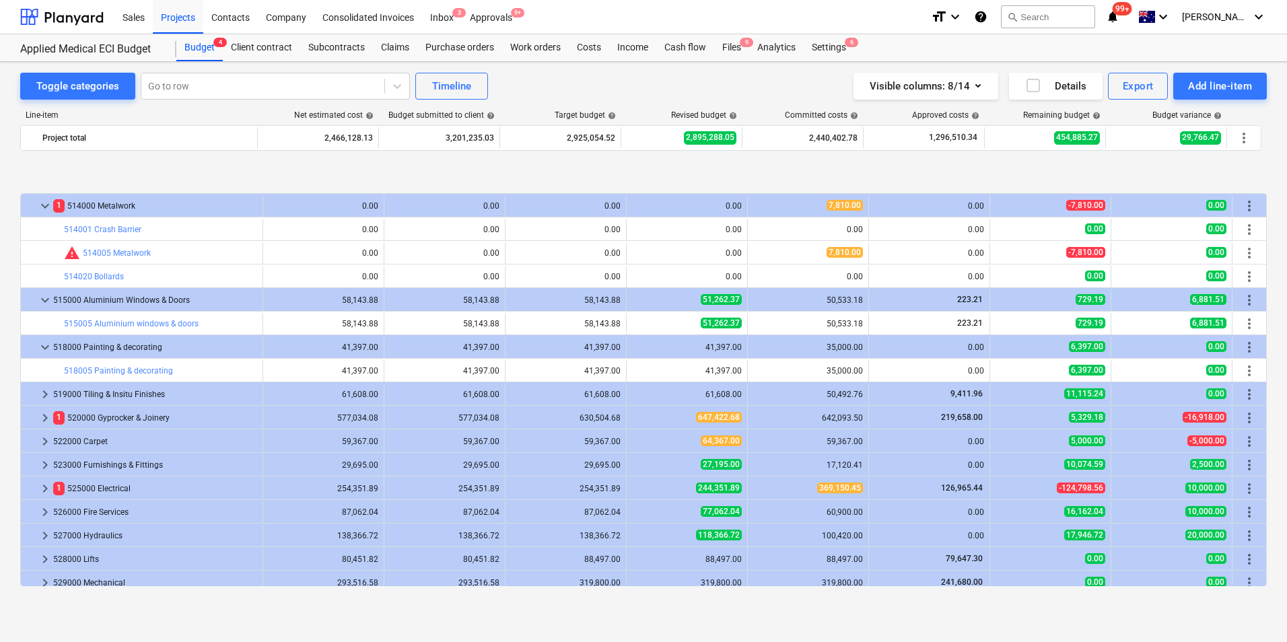
scroll to position [337, 0]
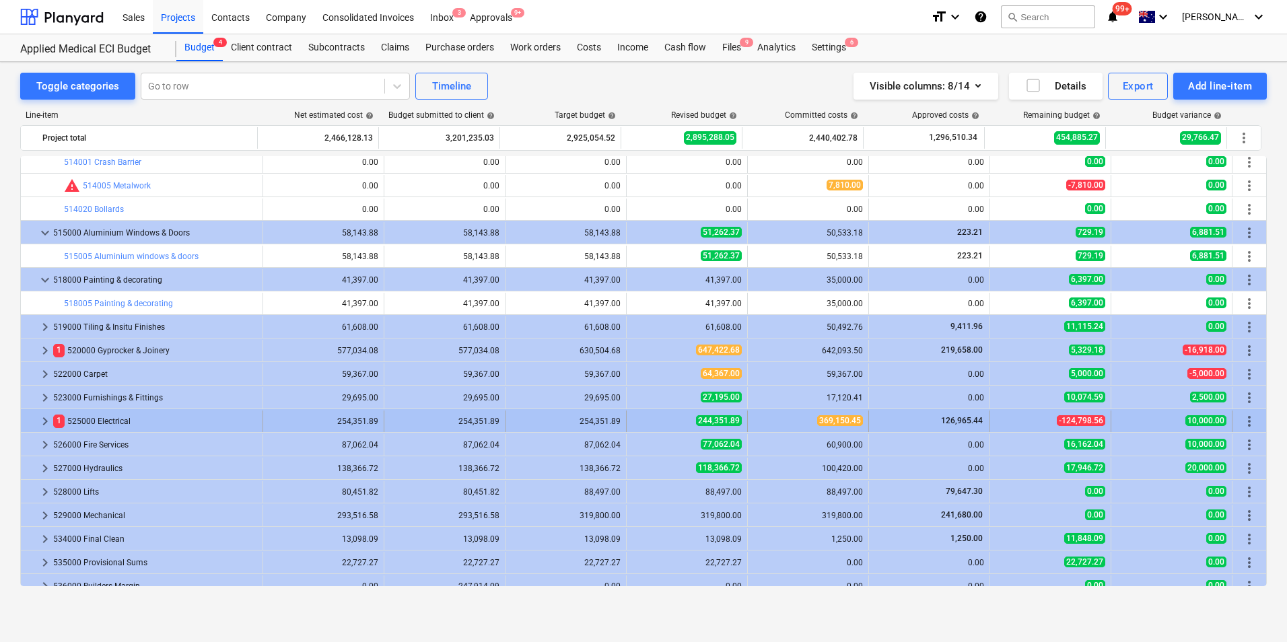
click at [41, 419] on span "keyboard_arrow_right" at bounding box center [45, 421] width 16 height 16
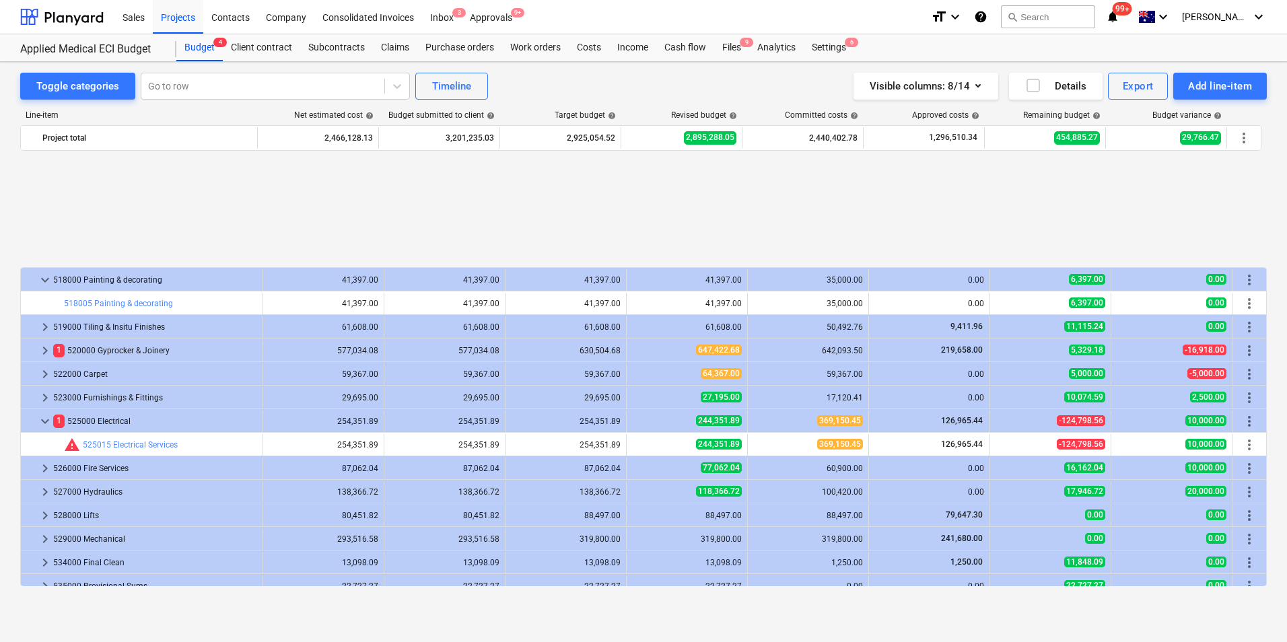
scroll to position [471, 0]
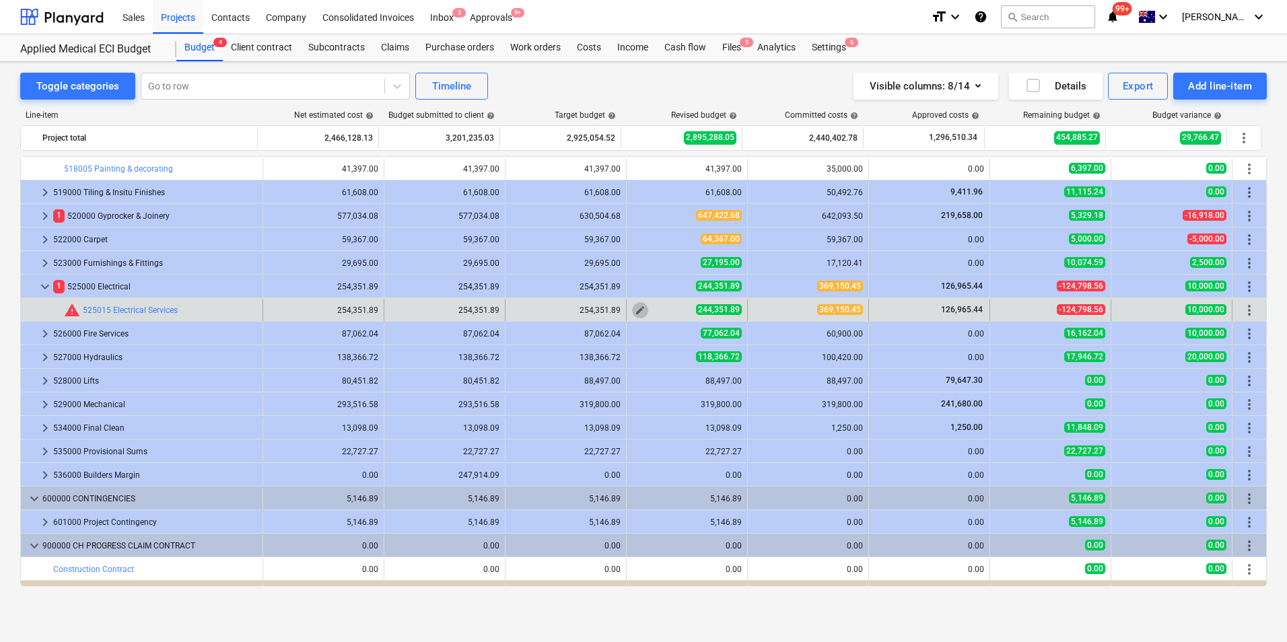
click at [637, 313] on span "edit" at bounding box center [640, 310] width 11 height 11
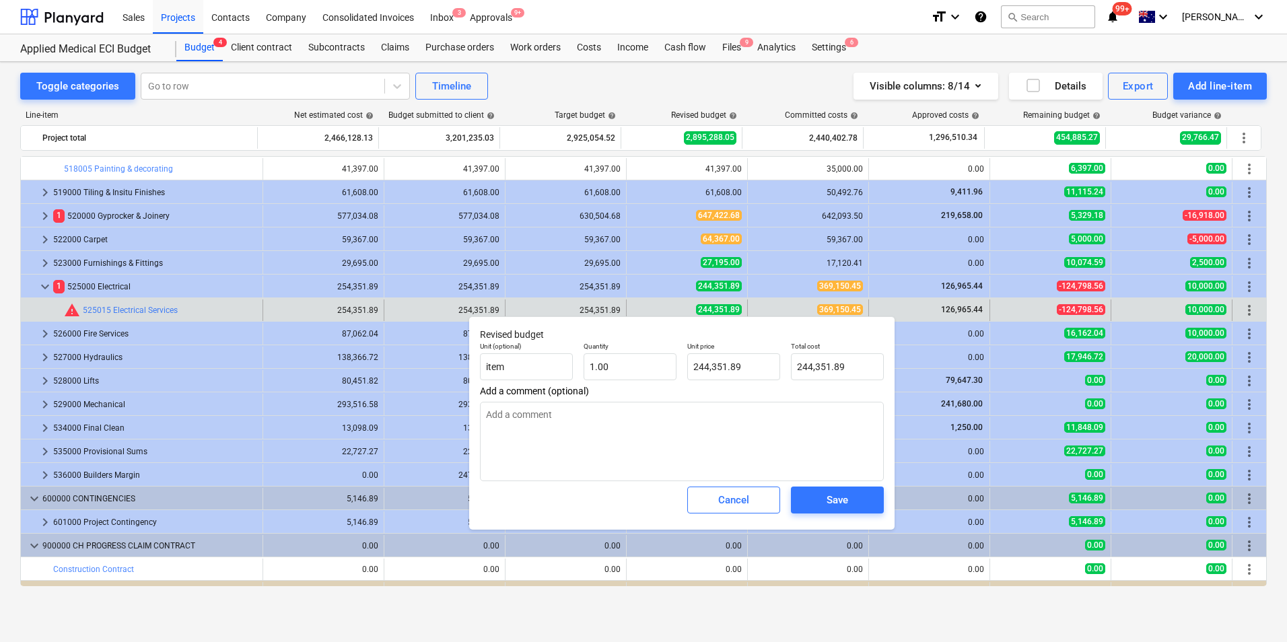
click at [897, 305] on div "126,965.44" at bounding box center [929, 309] width 110 height 11
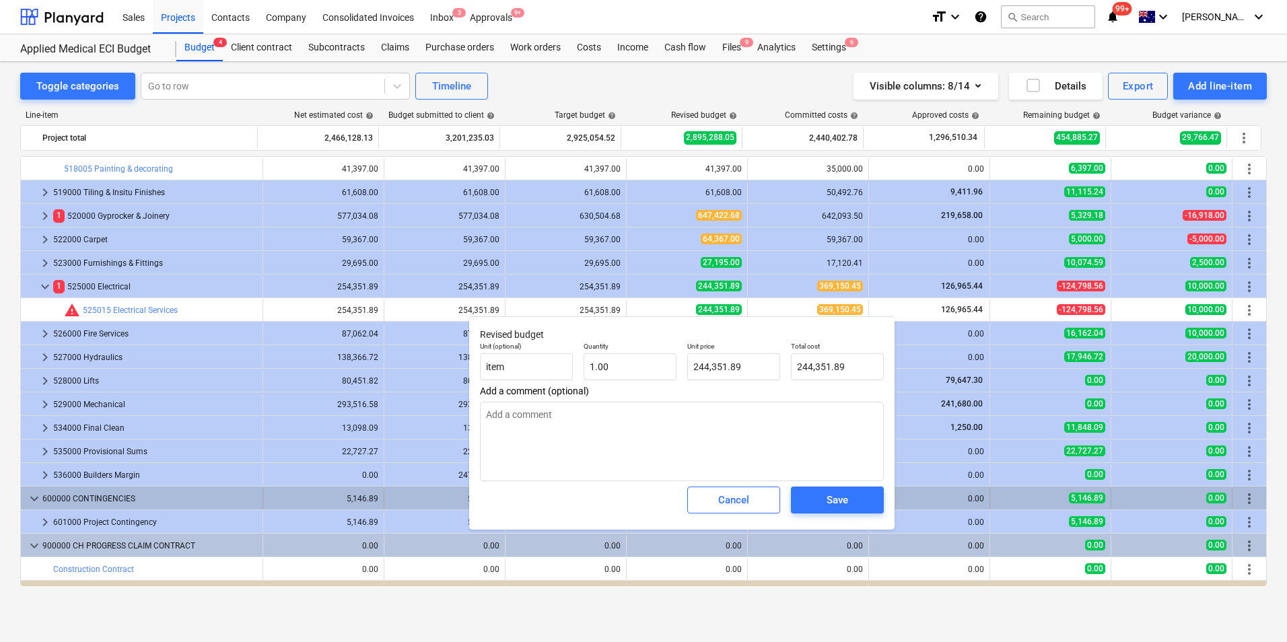
click at [741, 492] on div "Cancel" at bounding box center [733, 500] width 31 height 18
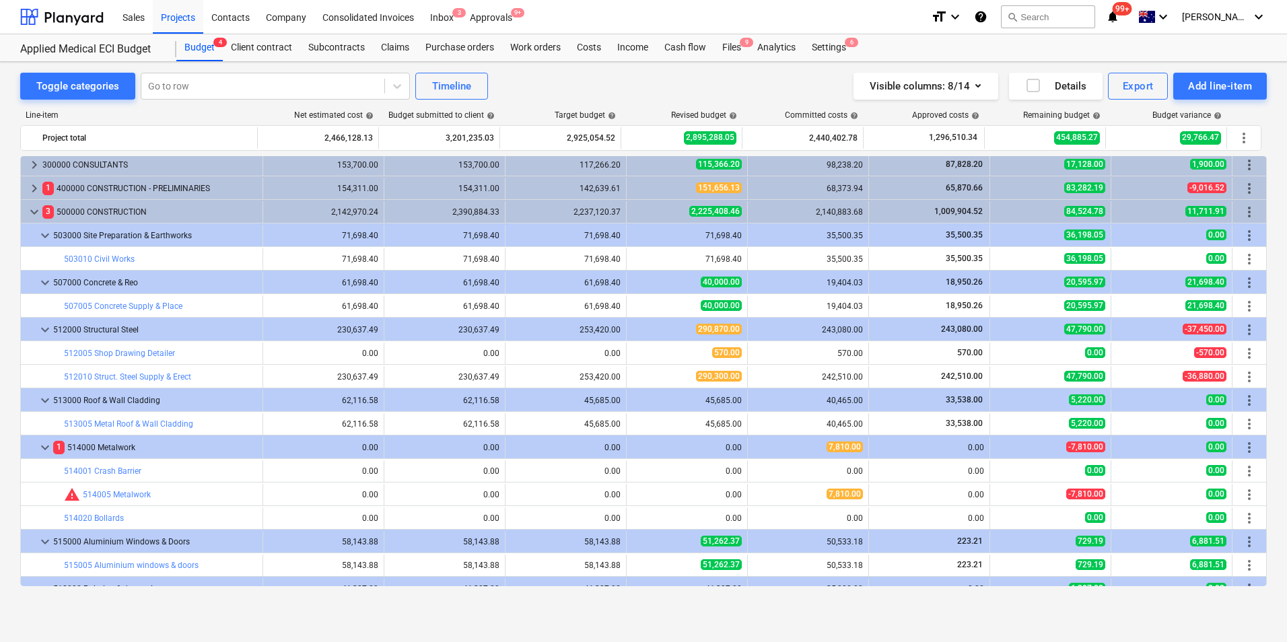
scroll to position [0, 0]
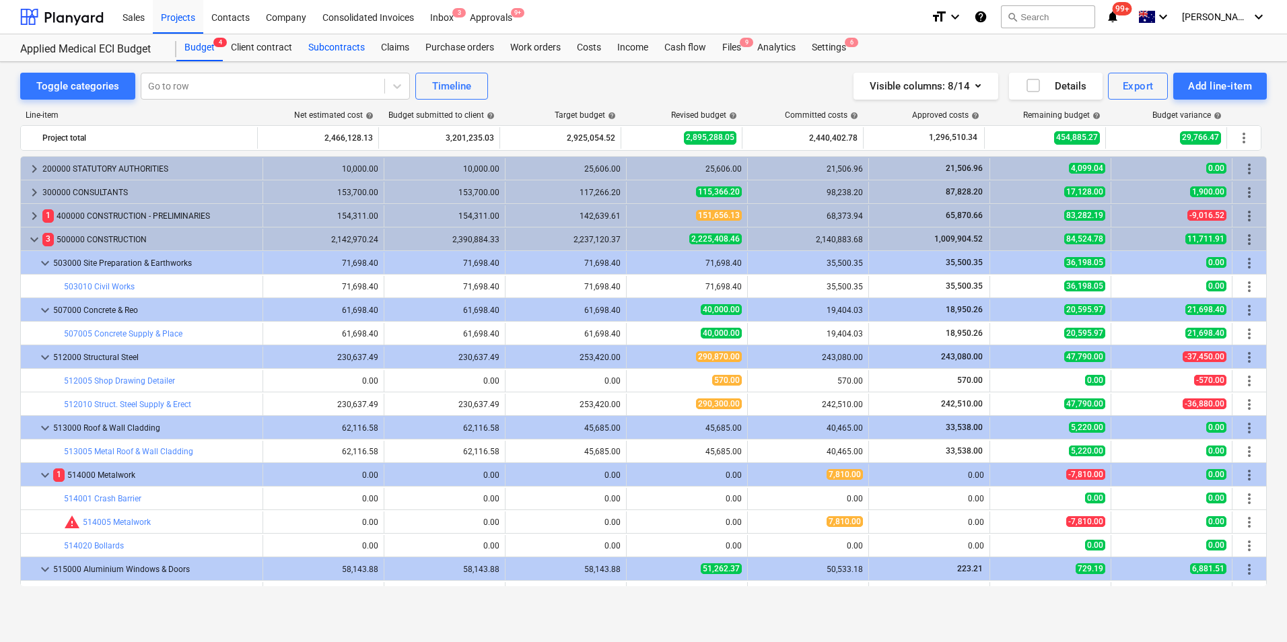
click at [347, 48] on div "Subcontracts" at bounding box center [336, 47] width 73 height 27
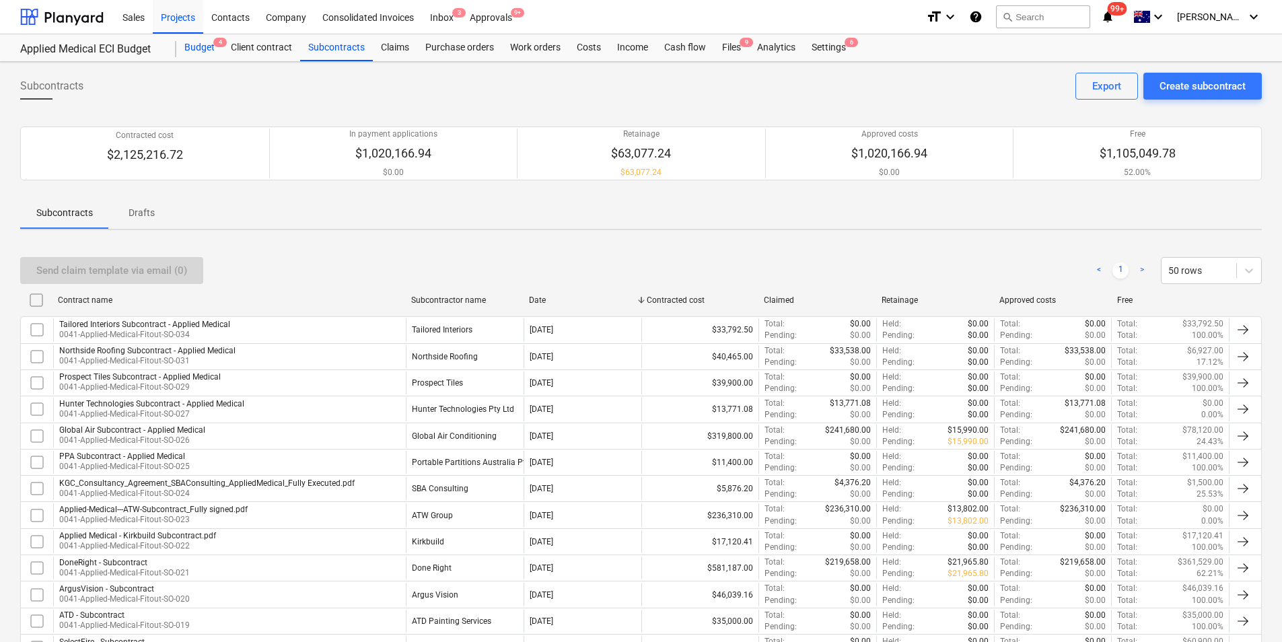
click at [203, 44] on div "Budget 4" at bounding box center [199, 47] width 46 height 27
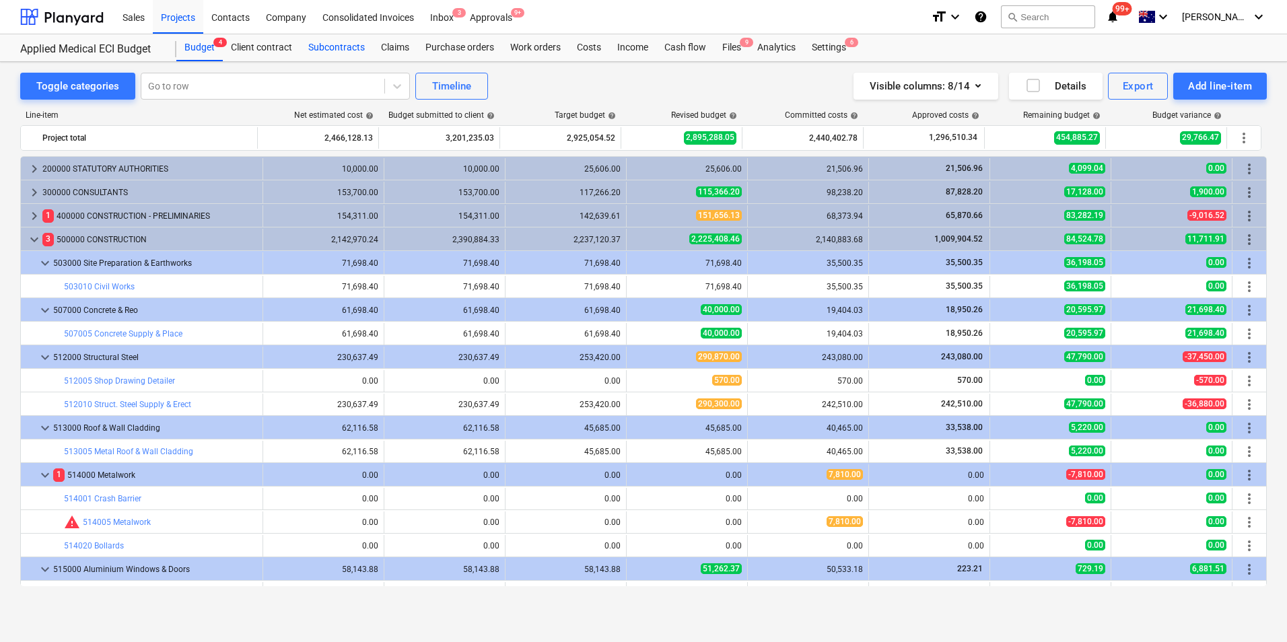
click at [339, 49] on div "Subcontracts" at bounding box center [336, 47] width 73 height 27
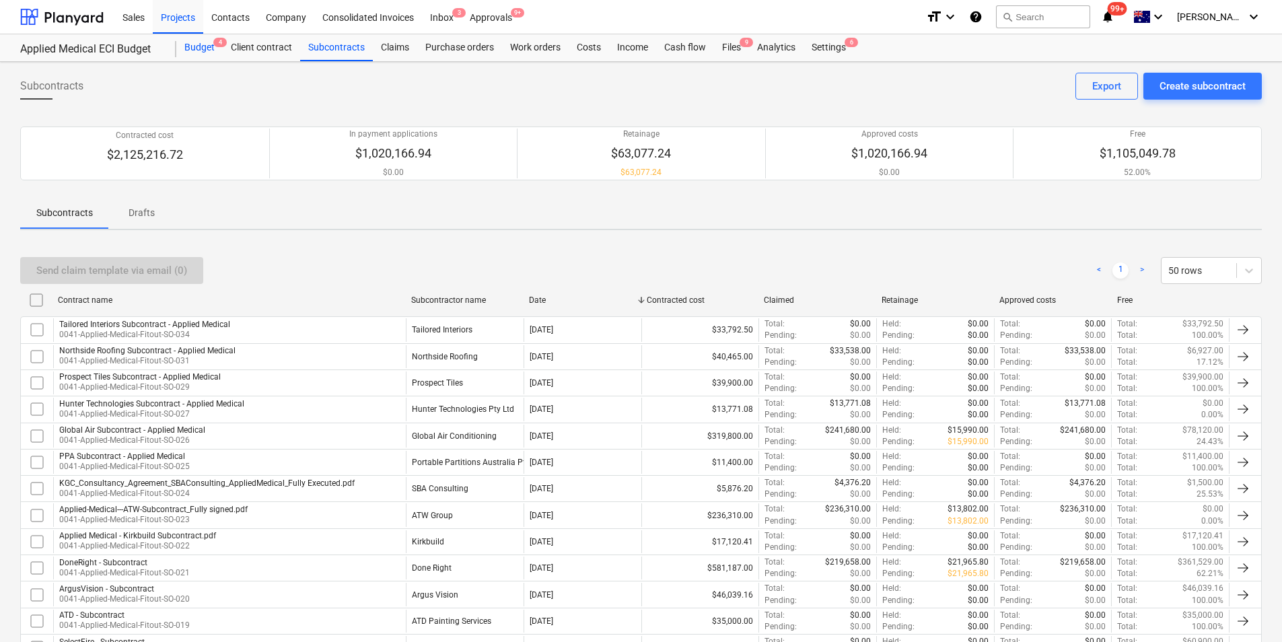
click at [204, 43] on div "Budget 4" at bounding box center [199, 47] width 46 height 27
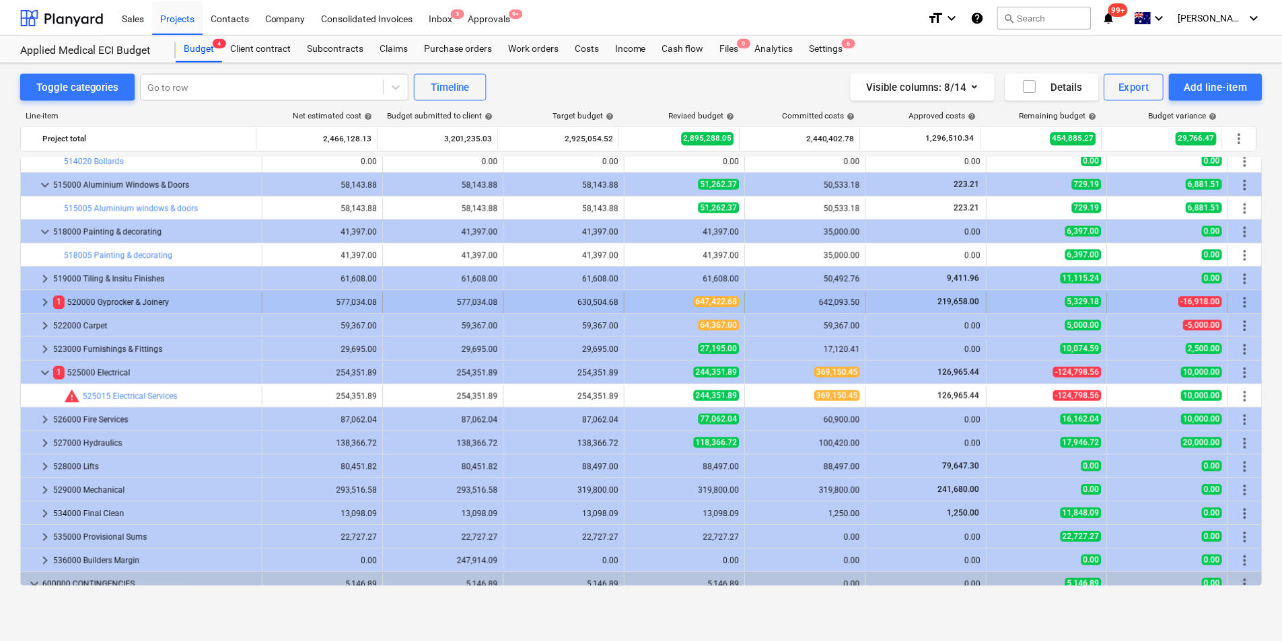
scroll to position [404, 0]
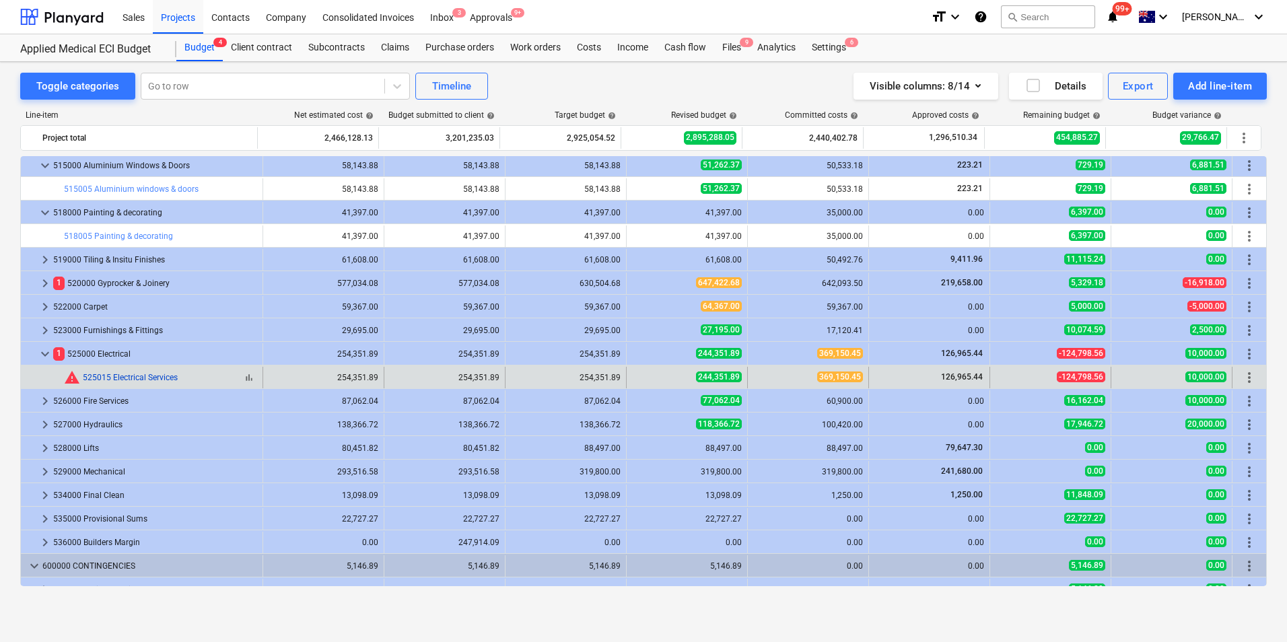
click at [143, 376] on link "525015 Electrical Services" at bounding box center [130, 377] width 95 height 9
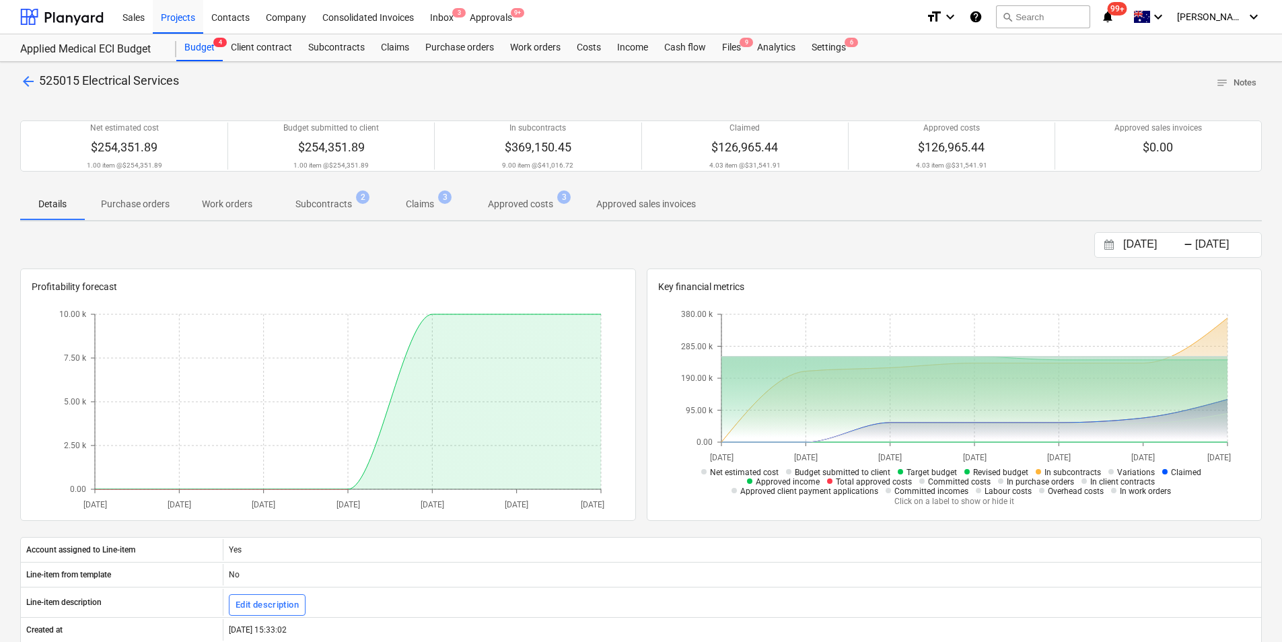
click at [55, 205] on p "Details" at bounding box center [52, 204] width 32 height 14
click at [339, 202] on p "Subcontracts" at bounding box center [323, 204] width 57 height 14
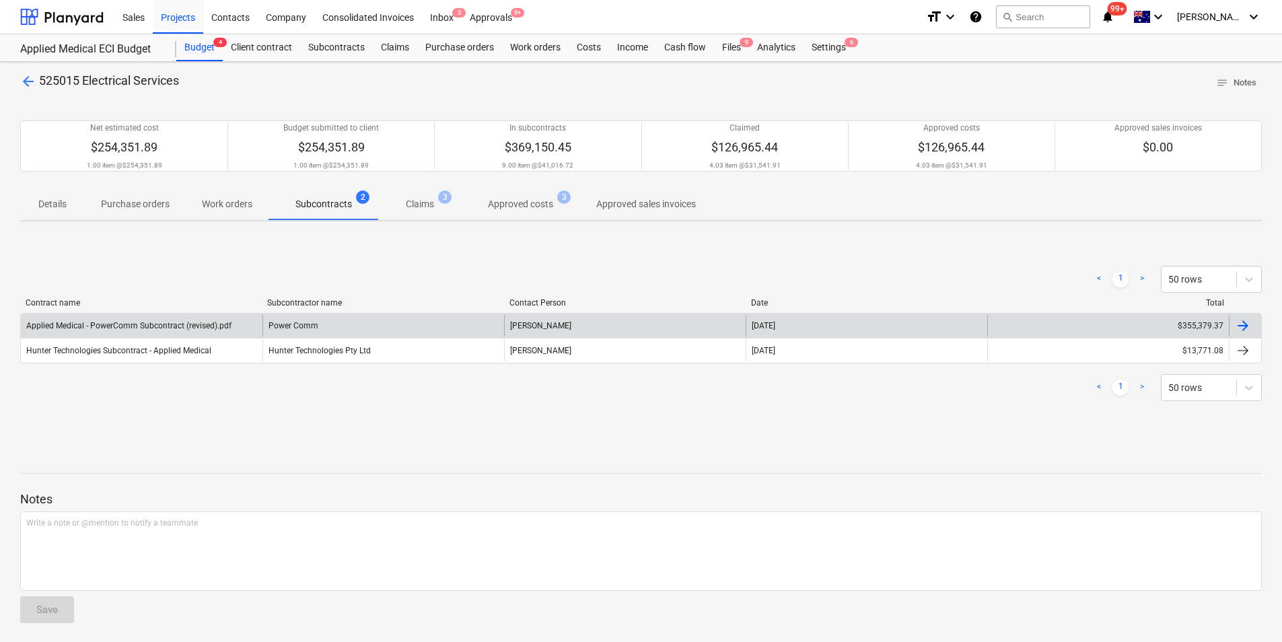
click at [293, 328] on div "Power Comm" at bounding box center [384, 326] width 242 height 22
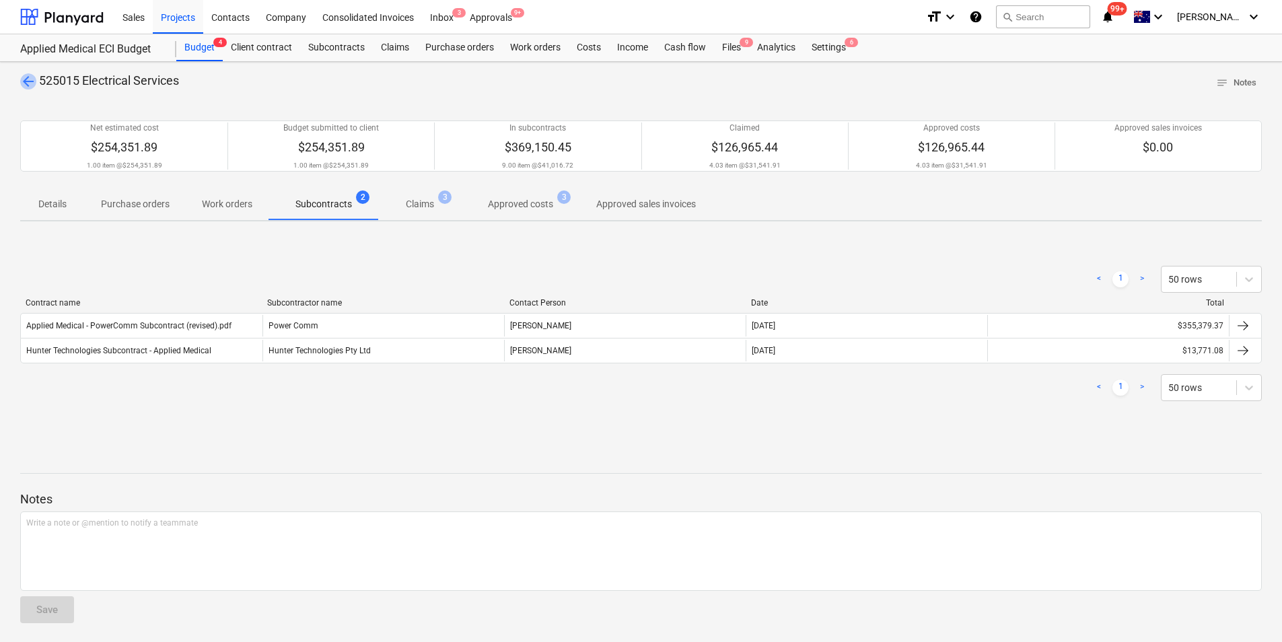
click at [22, 83] on span "arrow_back" at bounding box center [28, 81] width 16 height 16
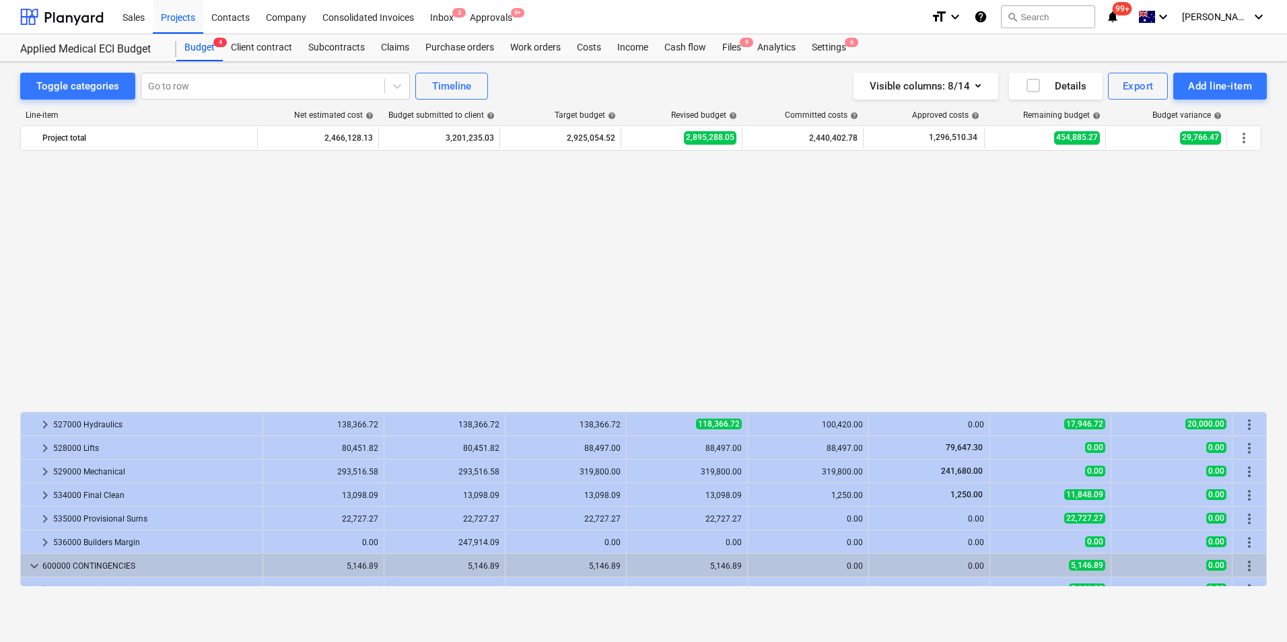
scroll to position [701, 0]
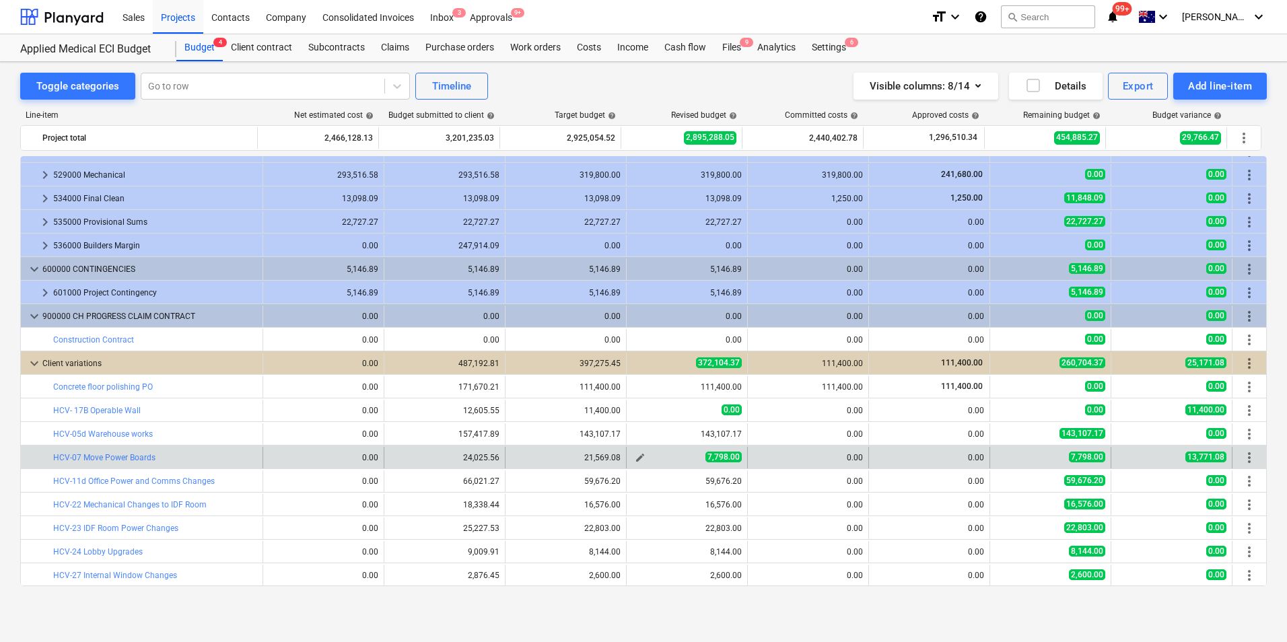
click at [692, 457] on div "7,798.00" at bounding box center [687, 457] width 110 height 11
drag, startPoint x: 692, startPoint y: 457, endPoint x: 718, endPoint y: 459, distance: 26.3
click at [718, 459] on span "7,798.00" at bounding box center [723, 457] width 36 height 11
click at [632, 456] on button "edit" at bounding box center [640, 458] width 16 height 16
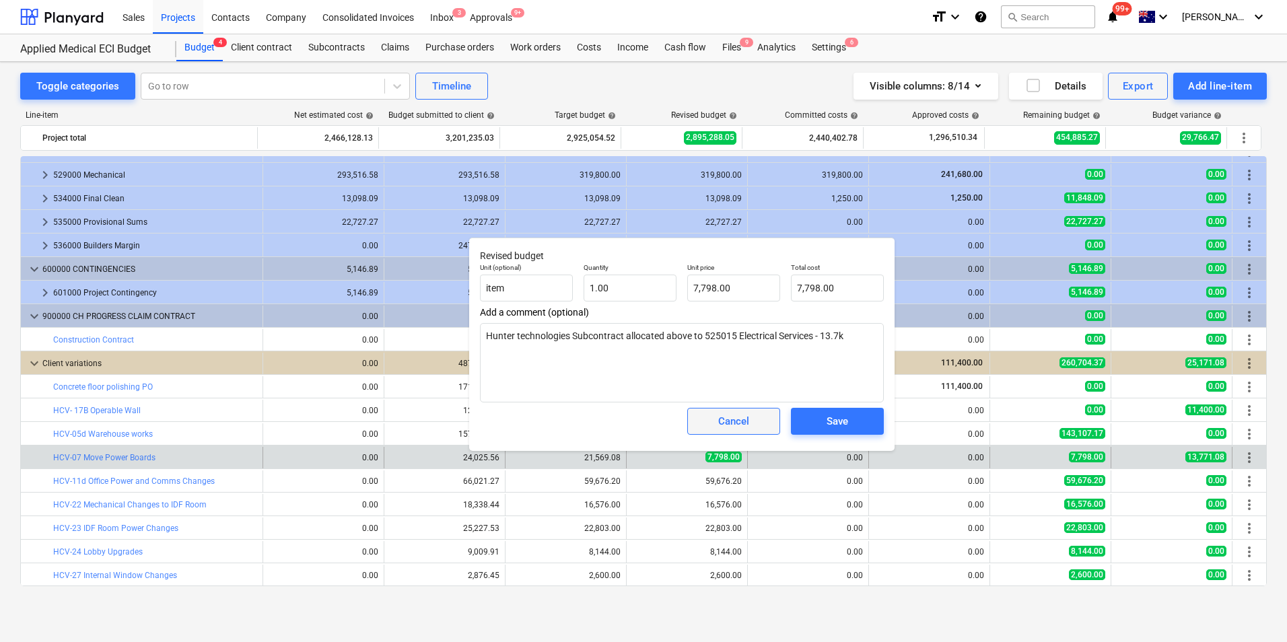
click at [759, 422] on span "Cancel" at bounding box center [733, 422] width 59 height 18
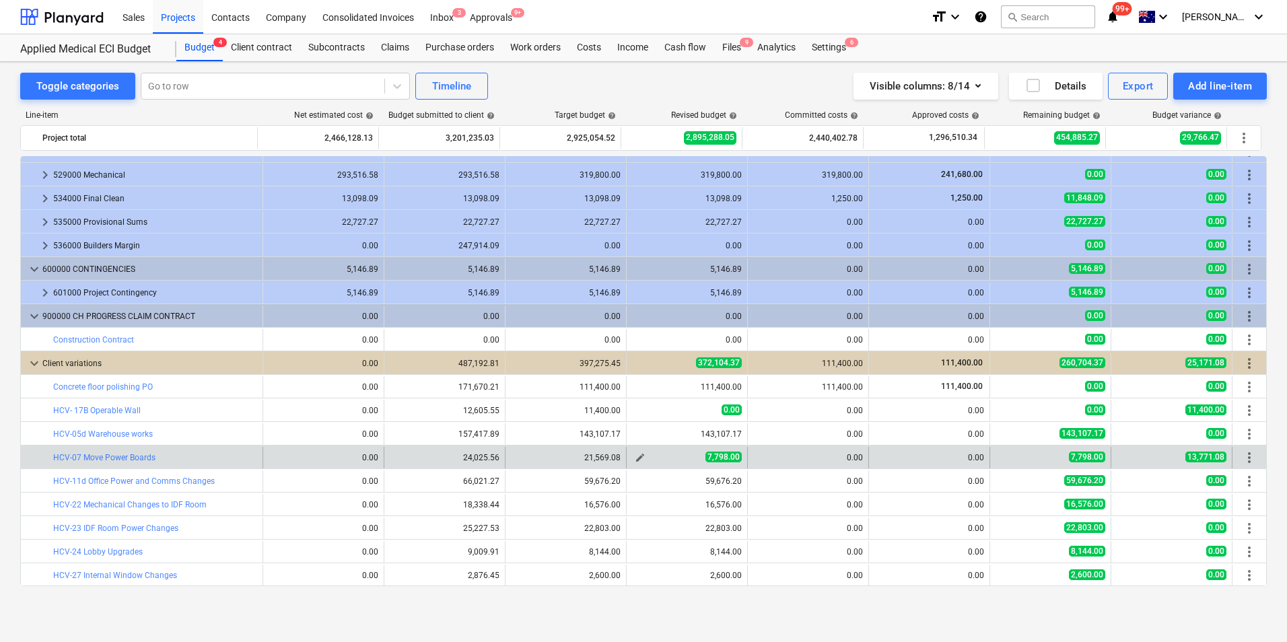
click at [637, 454] on span "edit" at bounding box center [640, 457] width 11 height 11
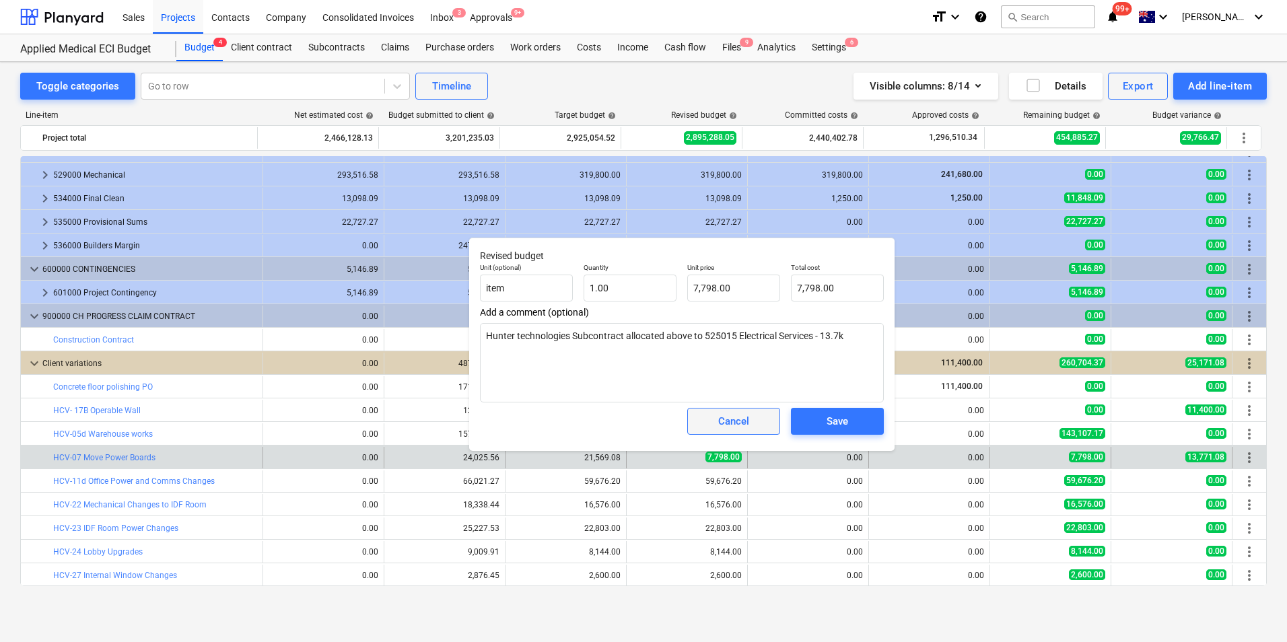
click at [745, 421] on div "Cancel" at bounding box center [733, 422] width 31 height 18
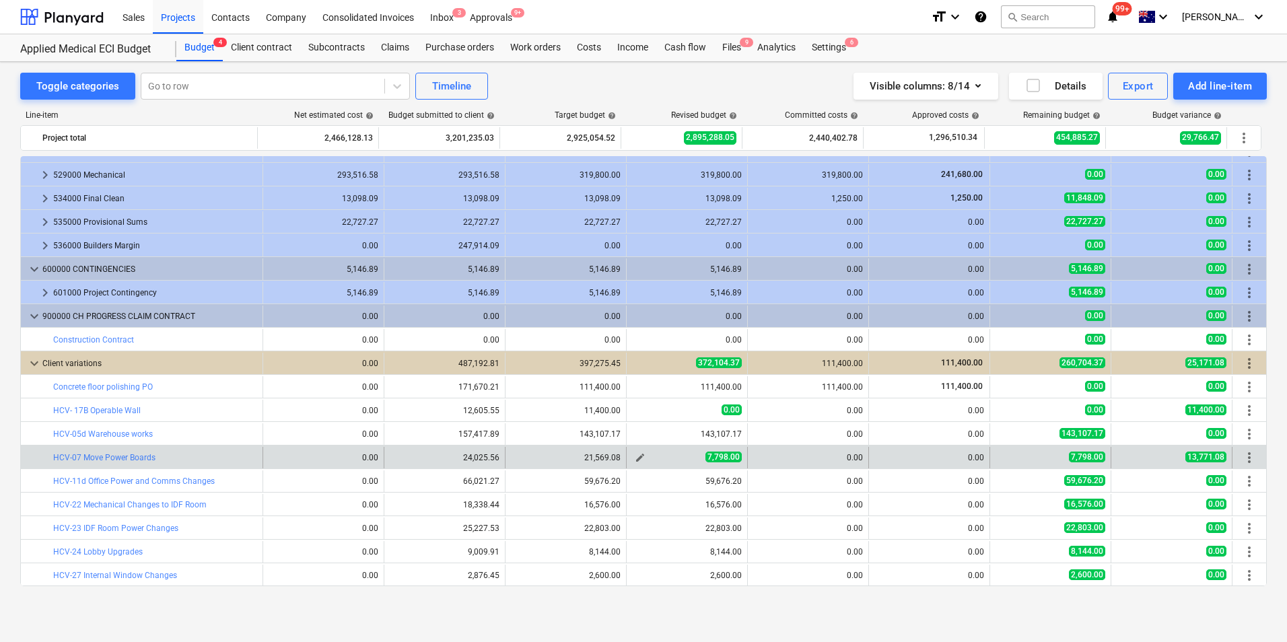
click at [641, 457] on button "edit" at bounding box center [640, 458] width 16 height 16
type textarea "x"
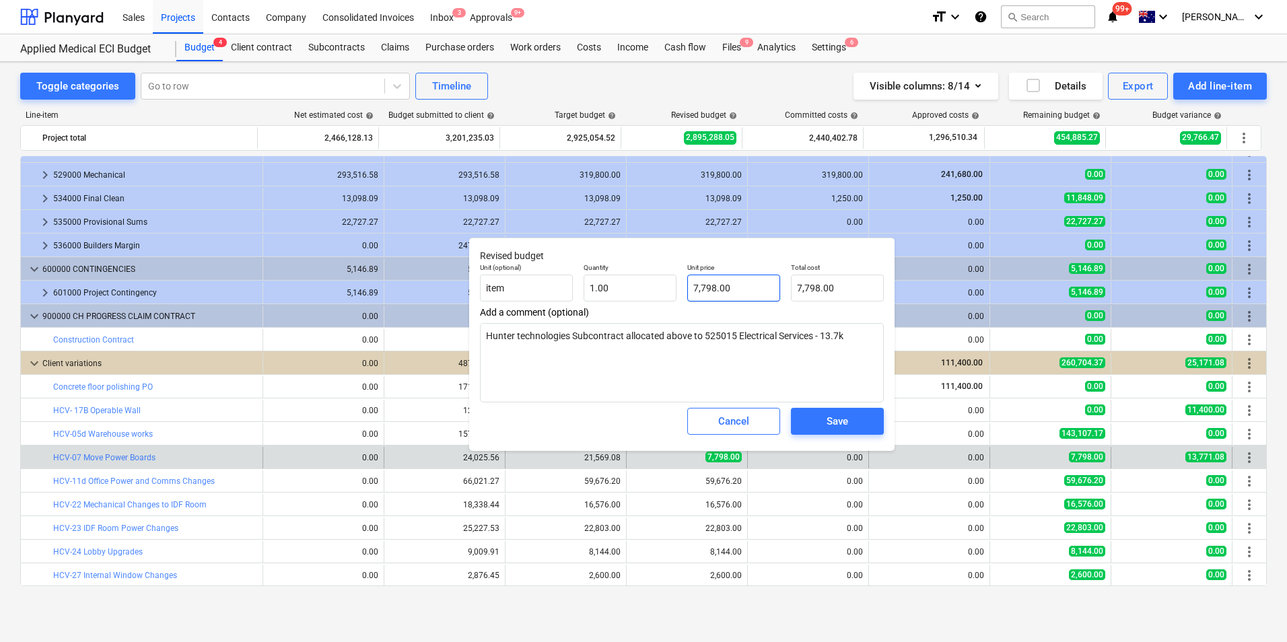
type input "7798"
drag, startPoint x: 747, startPoint y: 291, endPoint x: 632, endPoint y: 288, distance: 115.1
click at [632, 288] on div "Unit (optional) item Quantity 1.00 Unit price 7798 Total cost 7,798.00" at bounding box center [682, 282] width 415 height 49
type textarea "x"
type input "0"
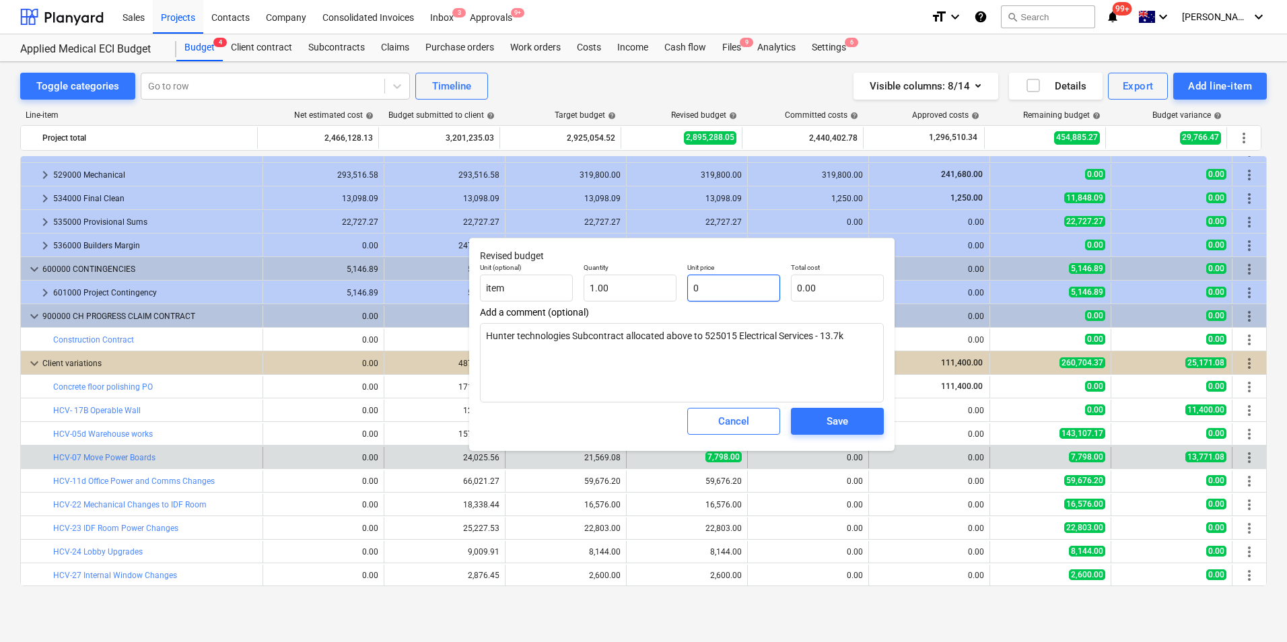
type input "0.00"
type input "0"
type textarea "x"
type input "0.00"
click at [830, 410] on button "Save" at bounding box center [837, 421] width 93 height 27
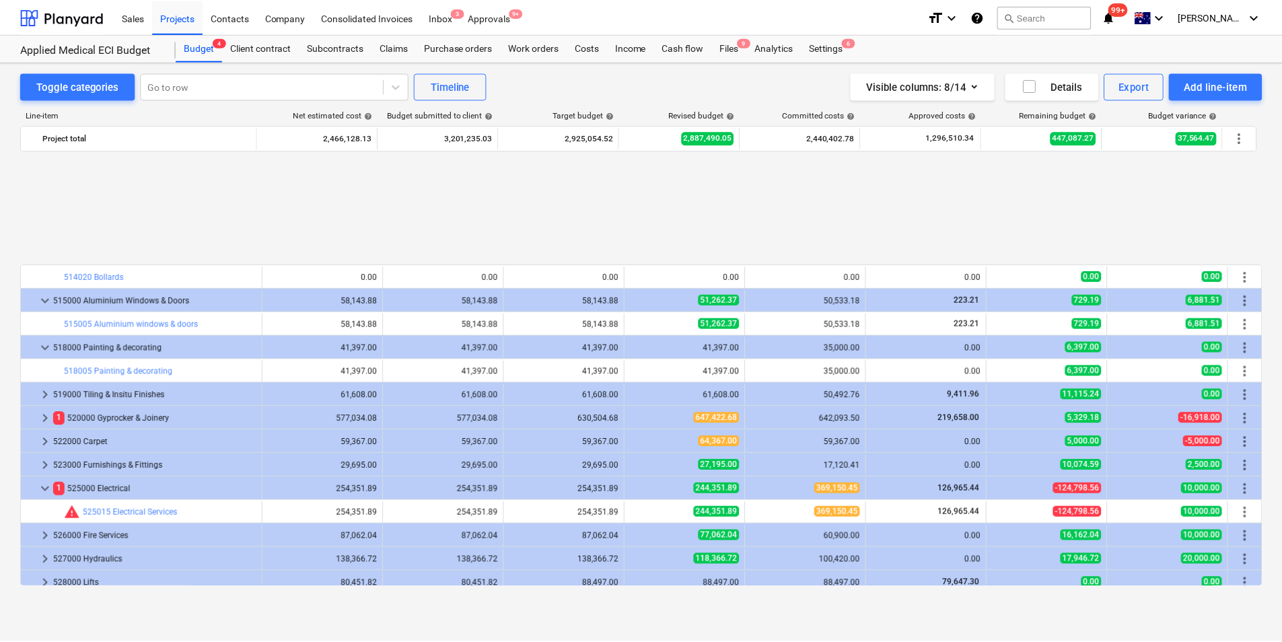
scroll to position [404, 0]
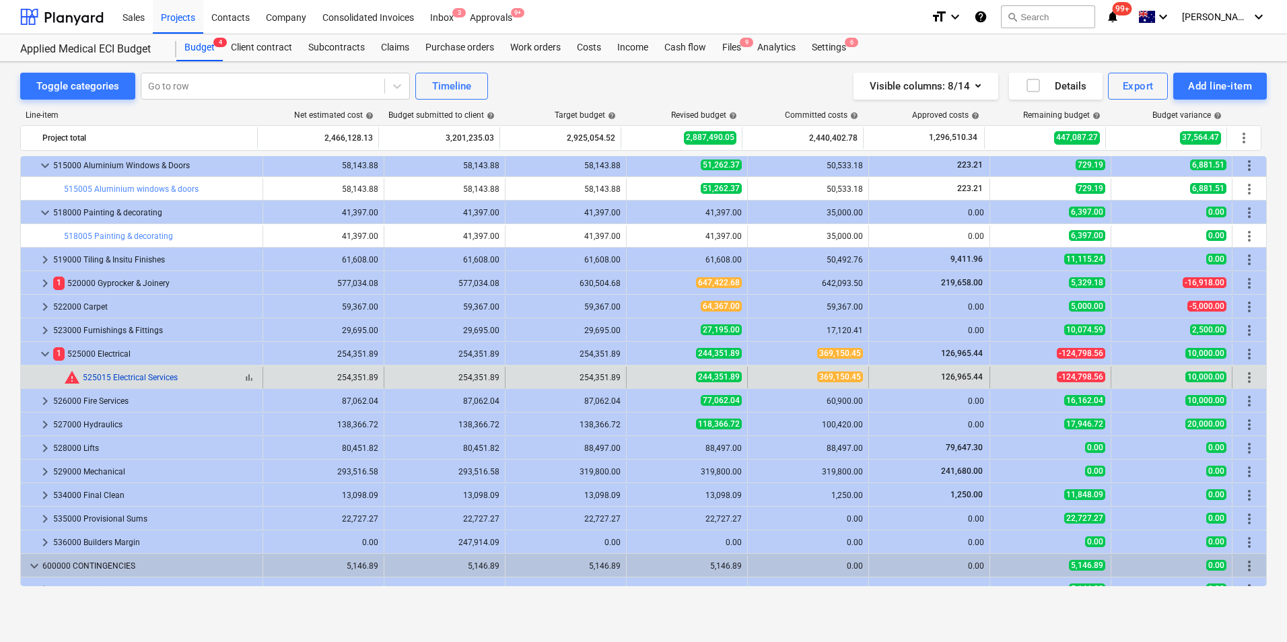
click at [155, 378] on link "525015 Electrical Services" at bounding box center [130, 377] width 95 height 9
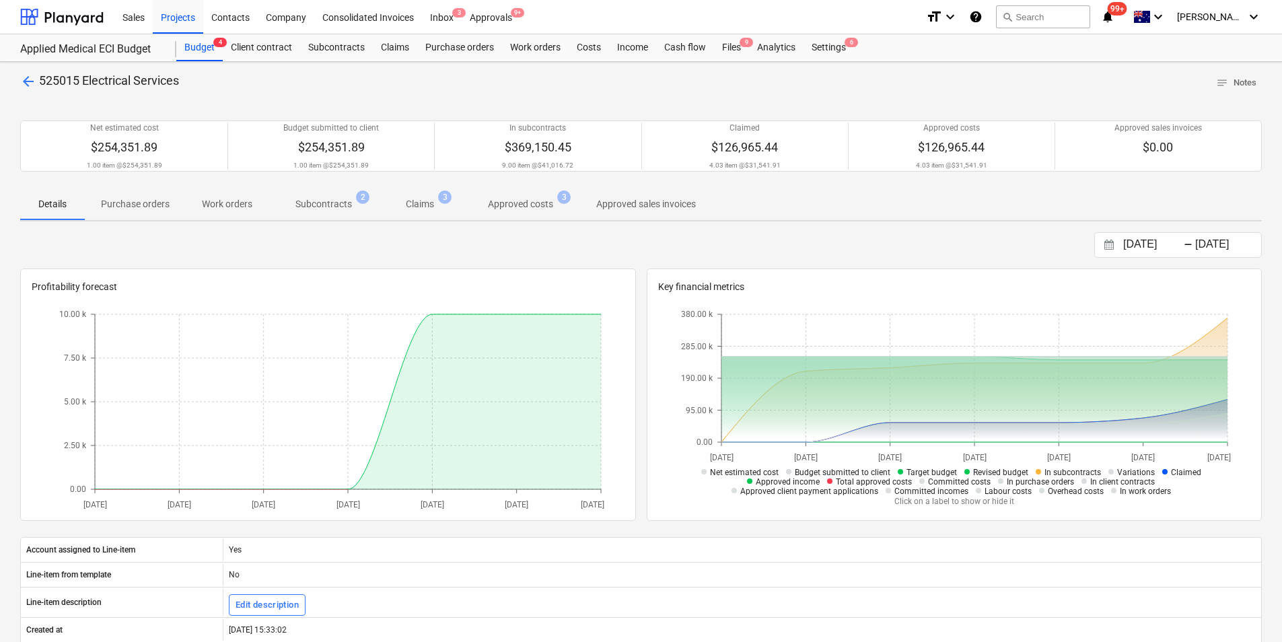
click at [329, 201] on p "Subcontracts" at bounding box center [323, 204] width 57 height 14
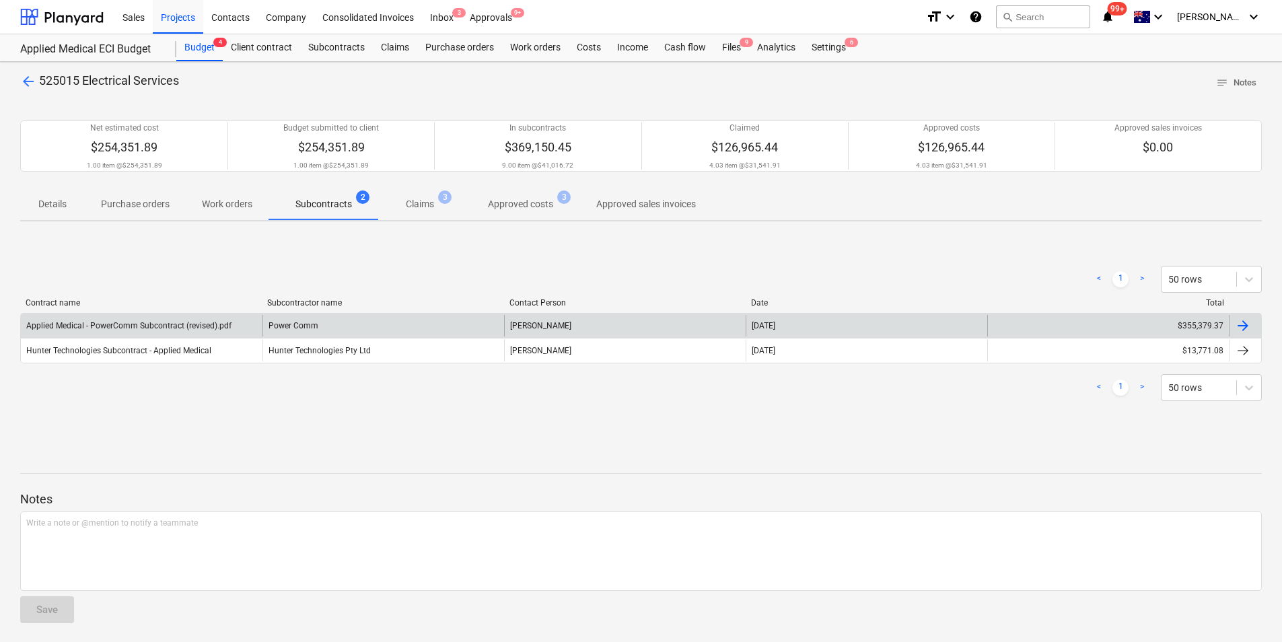
click at [305, 330] on div "Power Comm" at bounding box center [384, 326] width 242 height 22
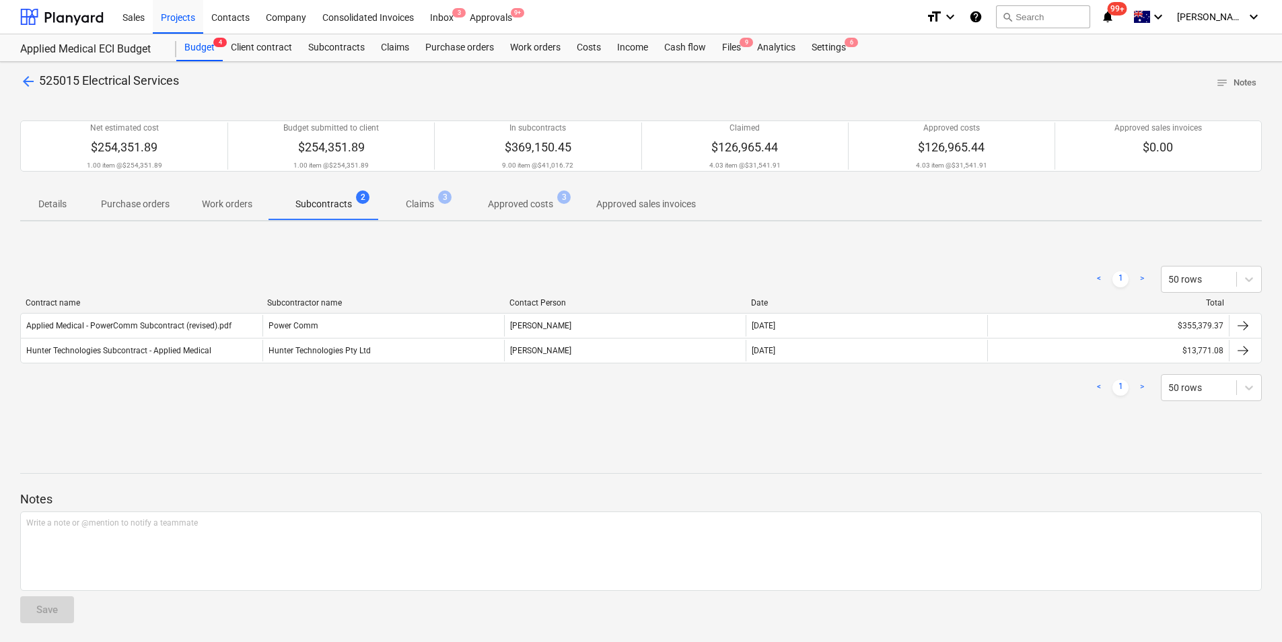
click at [29, 79] on span "arrow_back" at bounding box center [28, 81] width 16 height 16
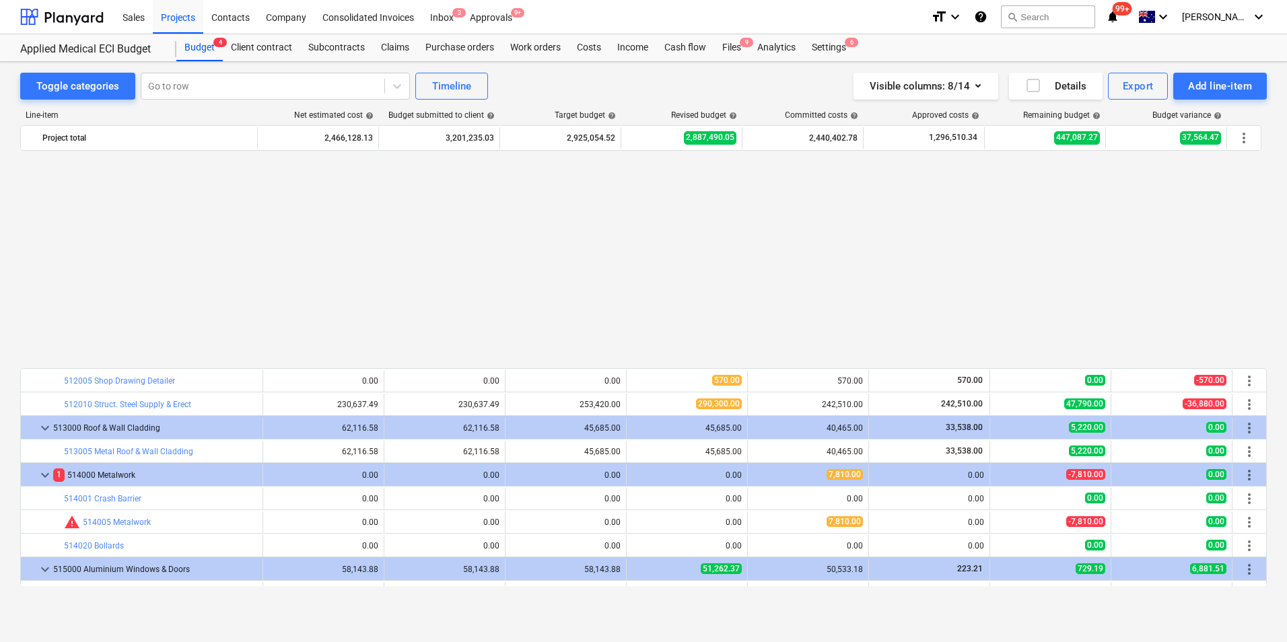
scroll to position [701, 0]
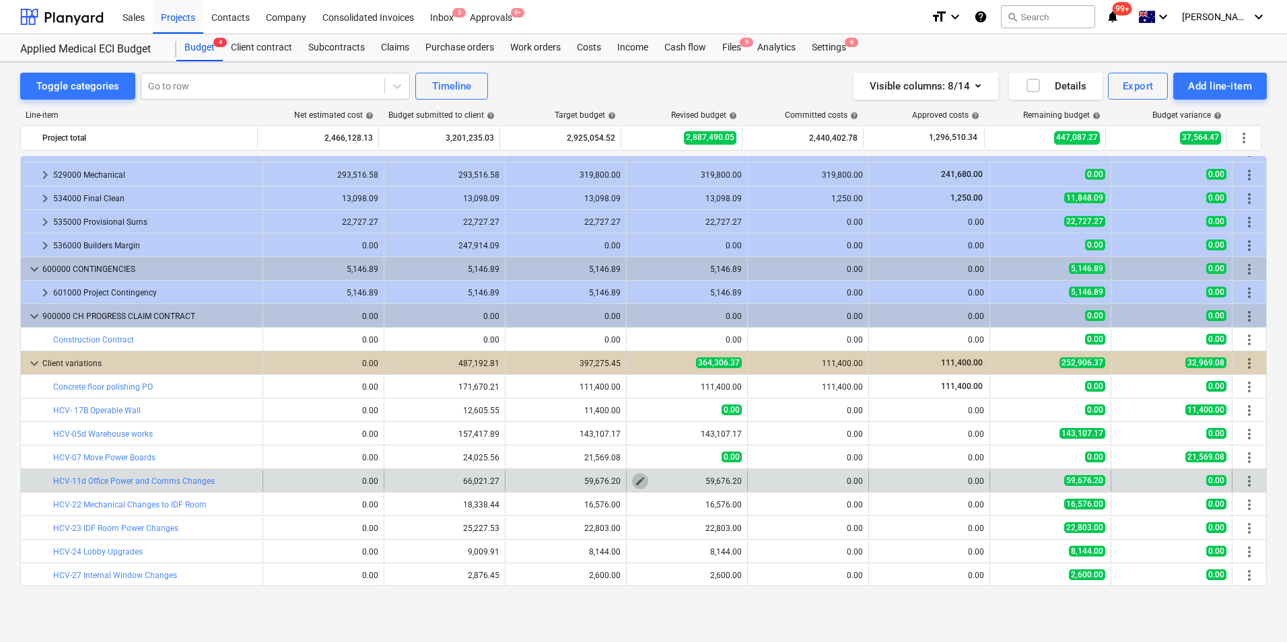
click at [638, 482] on span "edit" at bounding box center [640, 481] width 11 height 11
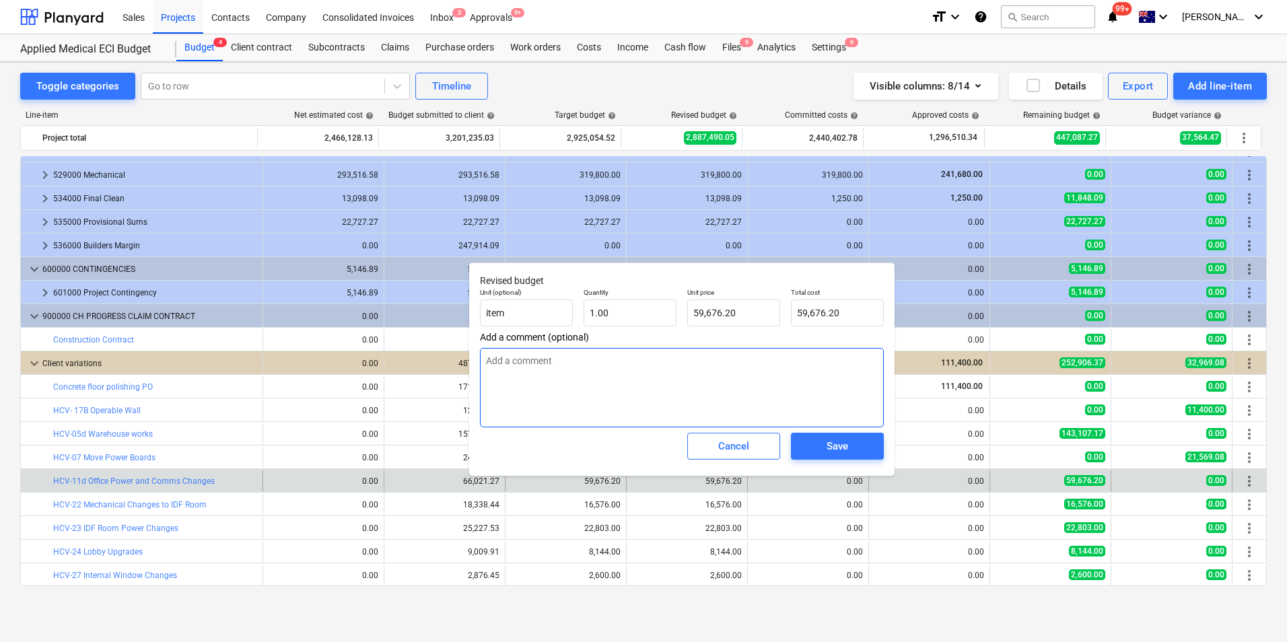
click at [685, 364] on textarea at bounding box center [682, 387] width 404 height 79
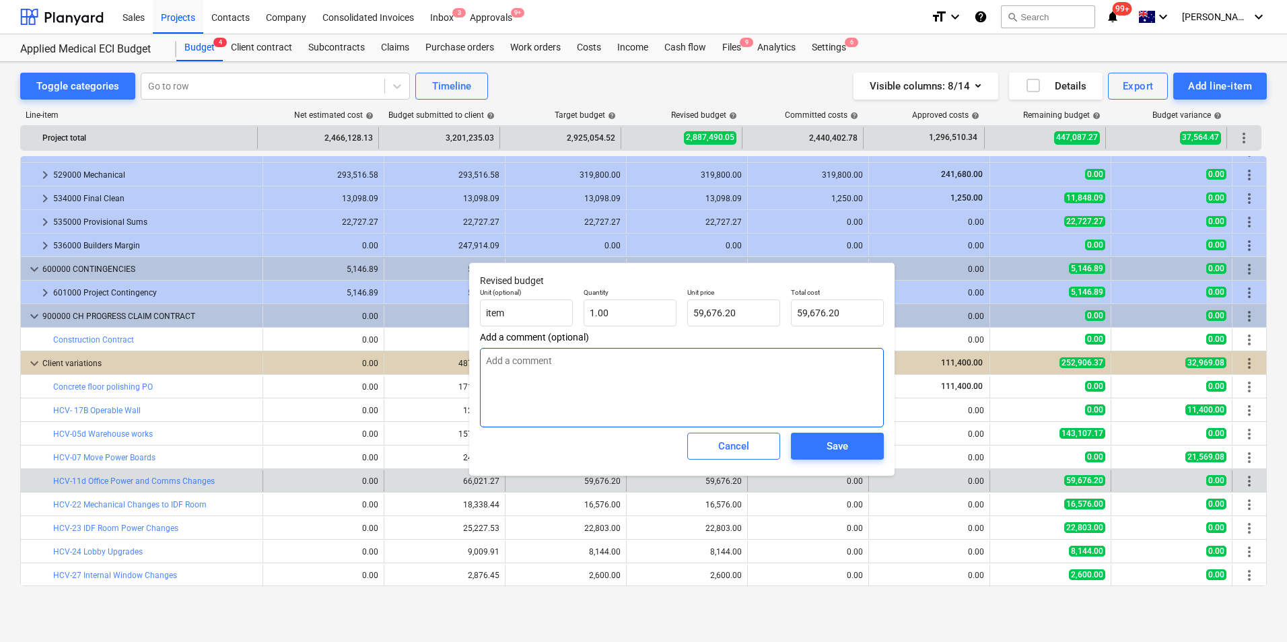
type textarea "x"
type textarea "C"
type textarea "x"
type textarea "Co"
type textarea "x"
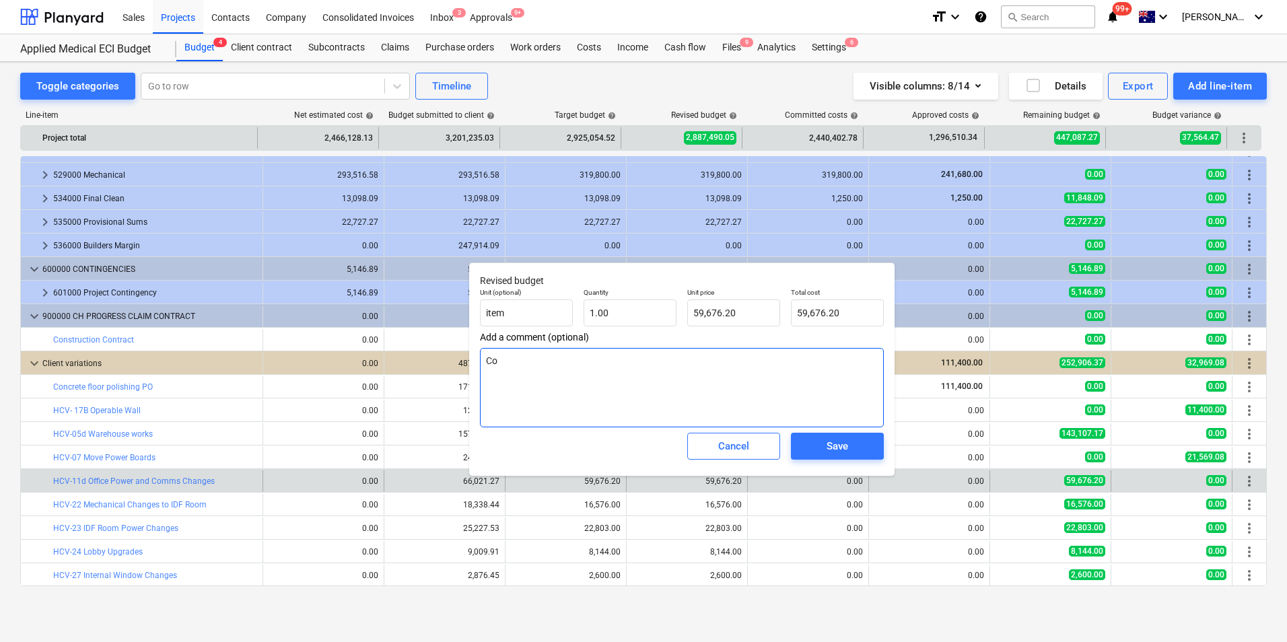
type textarea "Com"
type textarea "x"
type textarea "Comm"
type textarea "x"
type textarea "Commi"
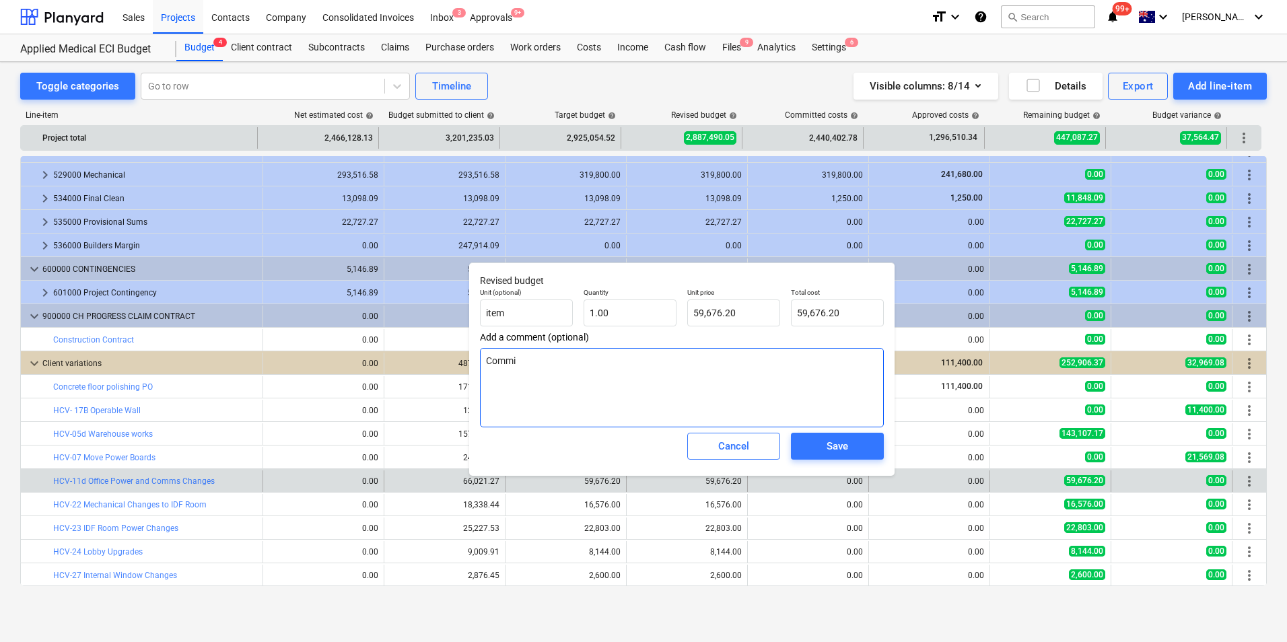
type textarea "x"
type textarea "Commit"
type textarea "x"
type textarea "Committ"
type textarea "x"
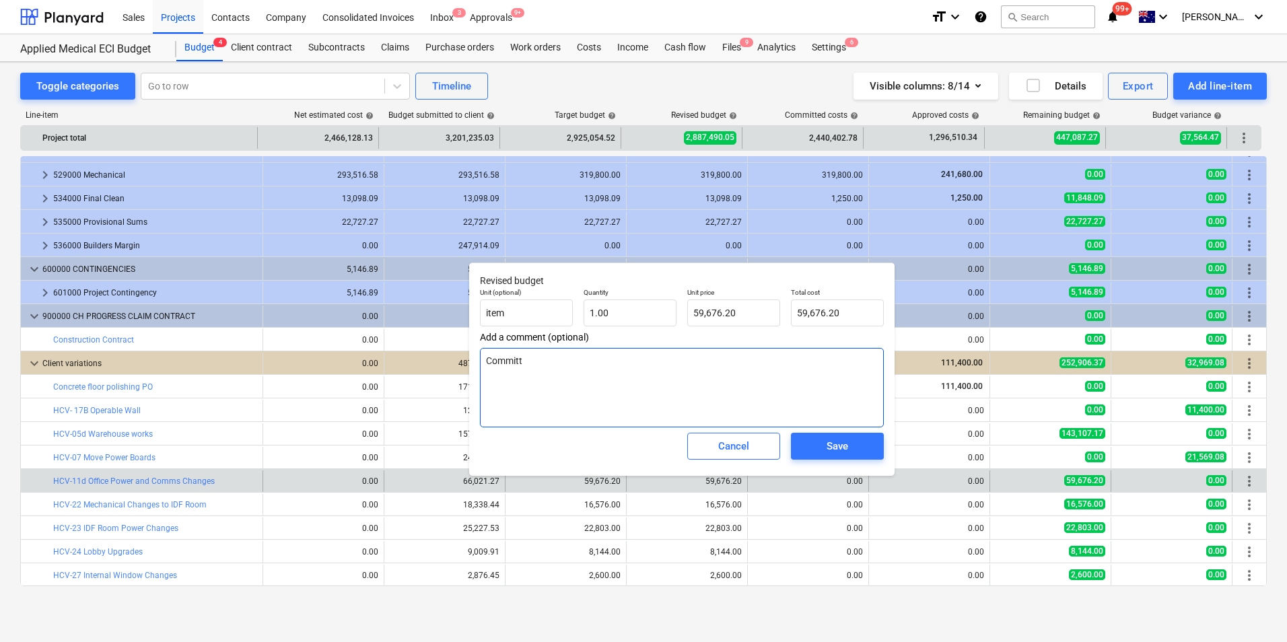
type textarea "Committe"
type textarea "x"
type textarea "Committed"
type textarea "x"
type textarea "Committed"
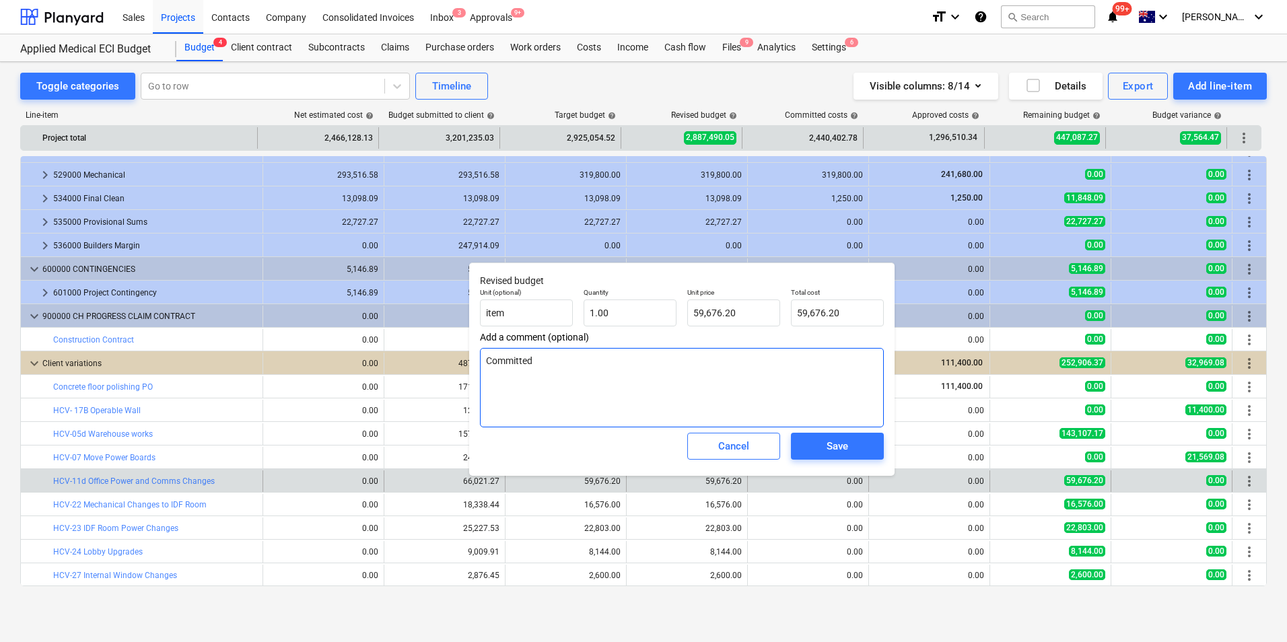
type textarea "x"
type textarea "Committed in"
type textarea "x"
type textarea "Committed in"
type textarea "x"
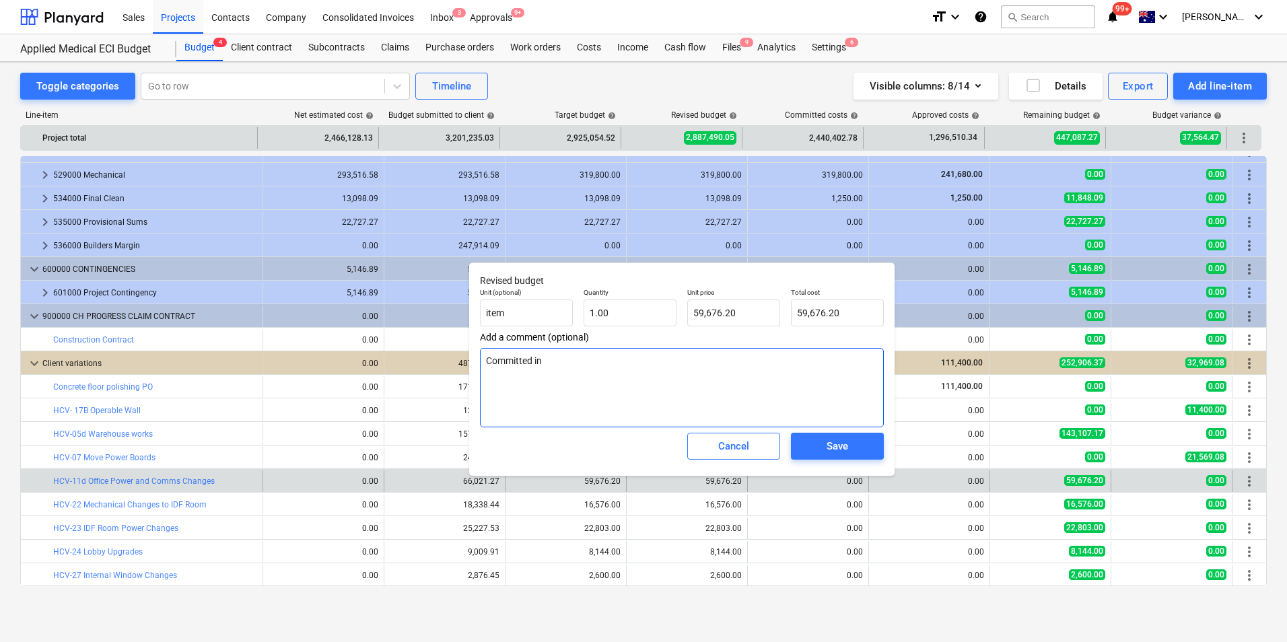
type textarea "Committed in s"
type textarea "x"
type textarea "Committed in su"
type textarea "x"
type textarea "Committed in sub"
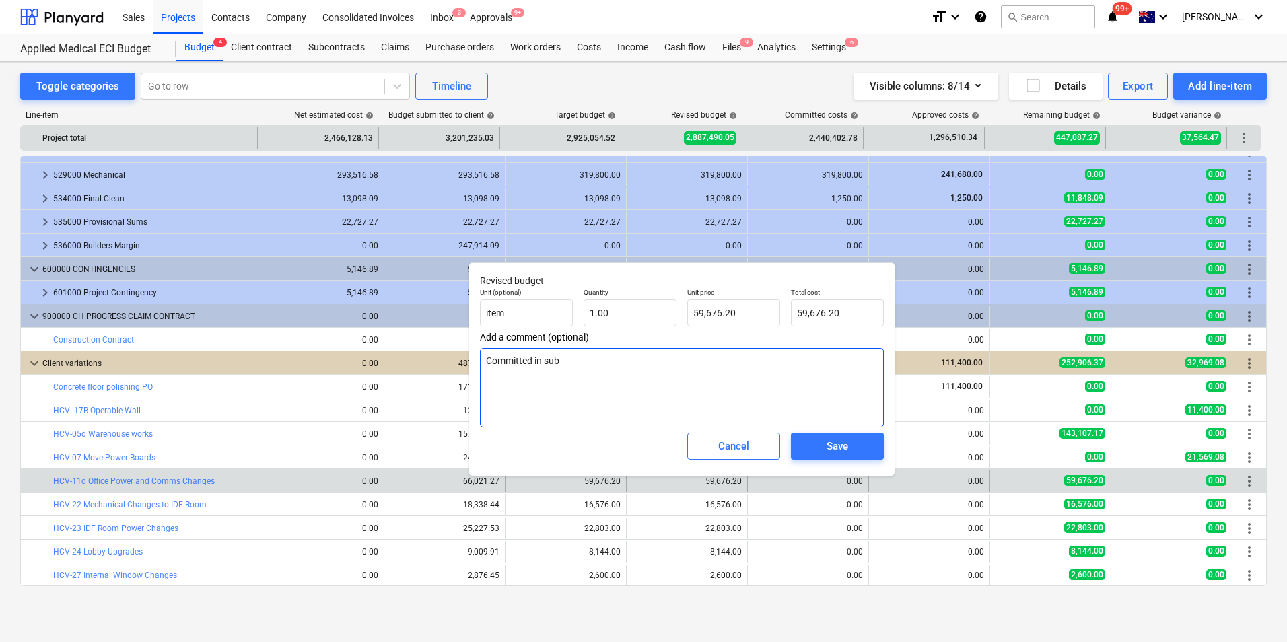
type textarea "x"
type textarea "Committed in subc"
type textarea "x"
type textarea "Committed in subco"
type textarea "x"
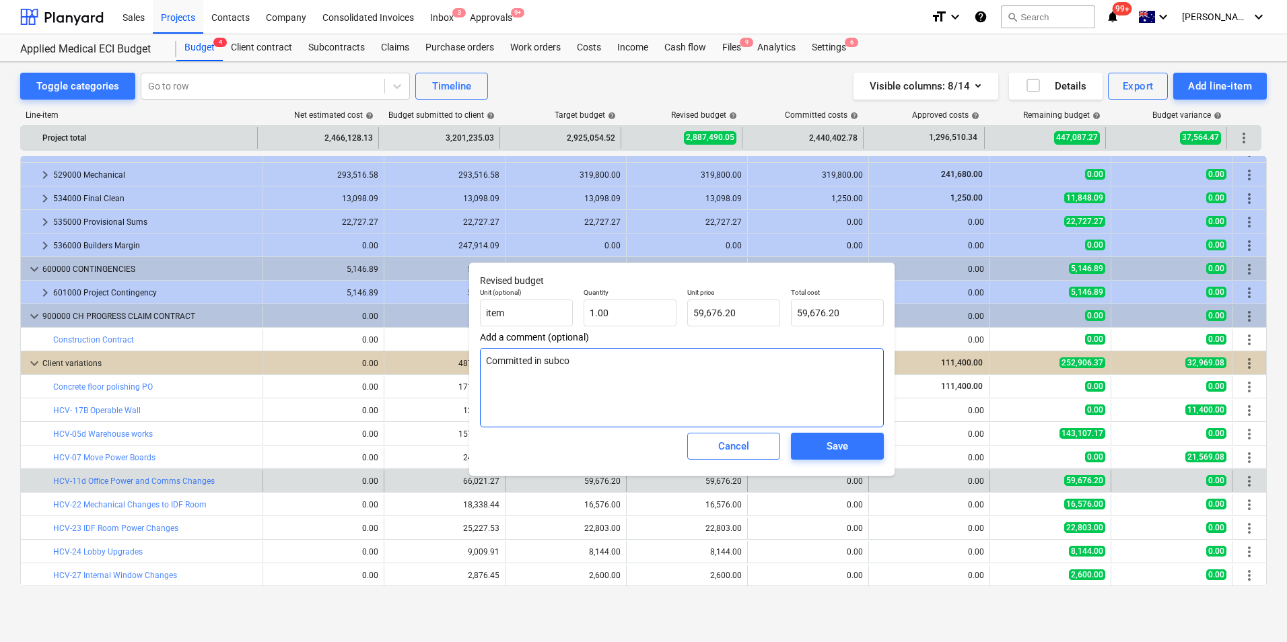
type textarea "Committed in subcon"
type textarea "x"
type textarea "Committed in subcont"
type textarea "x"
type textarea "Committed in subcontr"
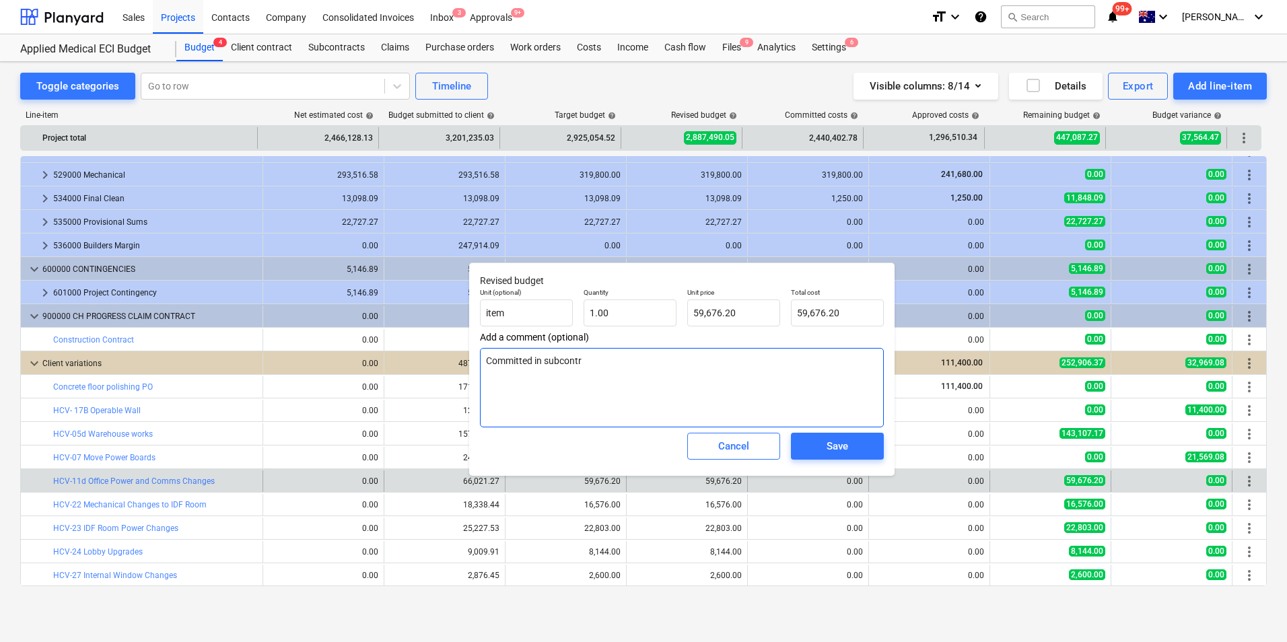
type textarea "x"
type textarea "Committed in subcontra"
type textarea "x"
type textarea "Committed in subcontrac"
type textarea "x"
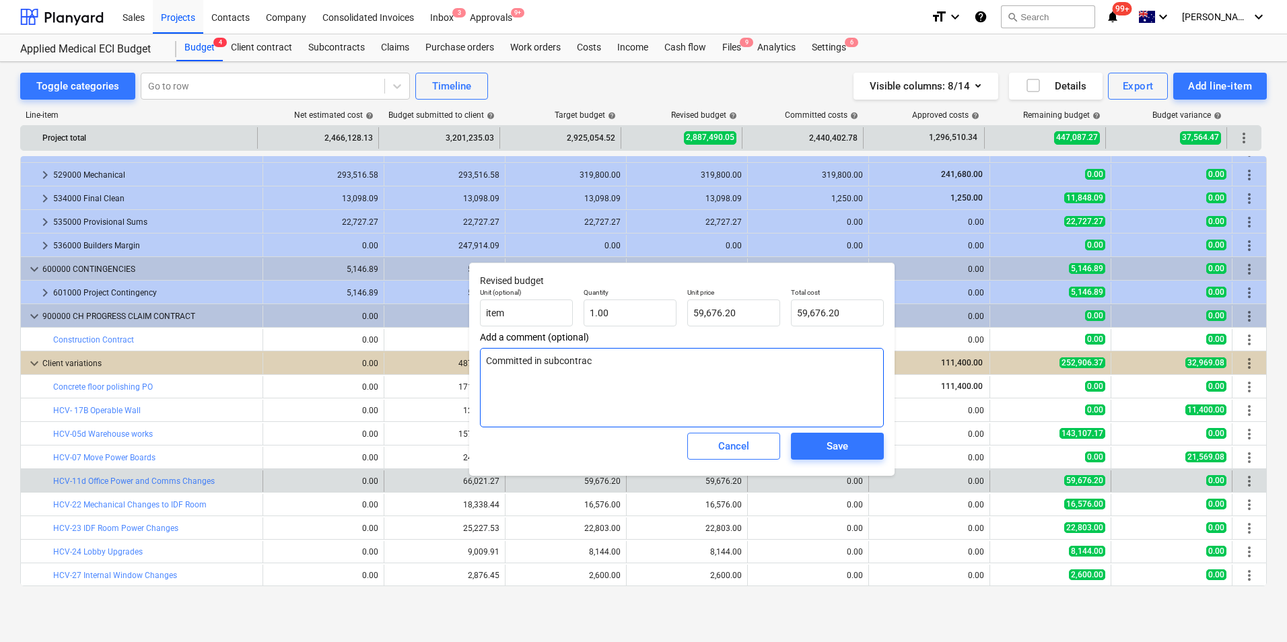
type textarea "Committed in subcontracr"
type textarea "x"
type textarea "Committed in subcontrac"
type textarea "x"
type textarea "Committed in subcontract"
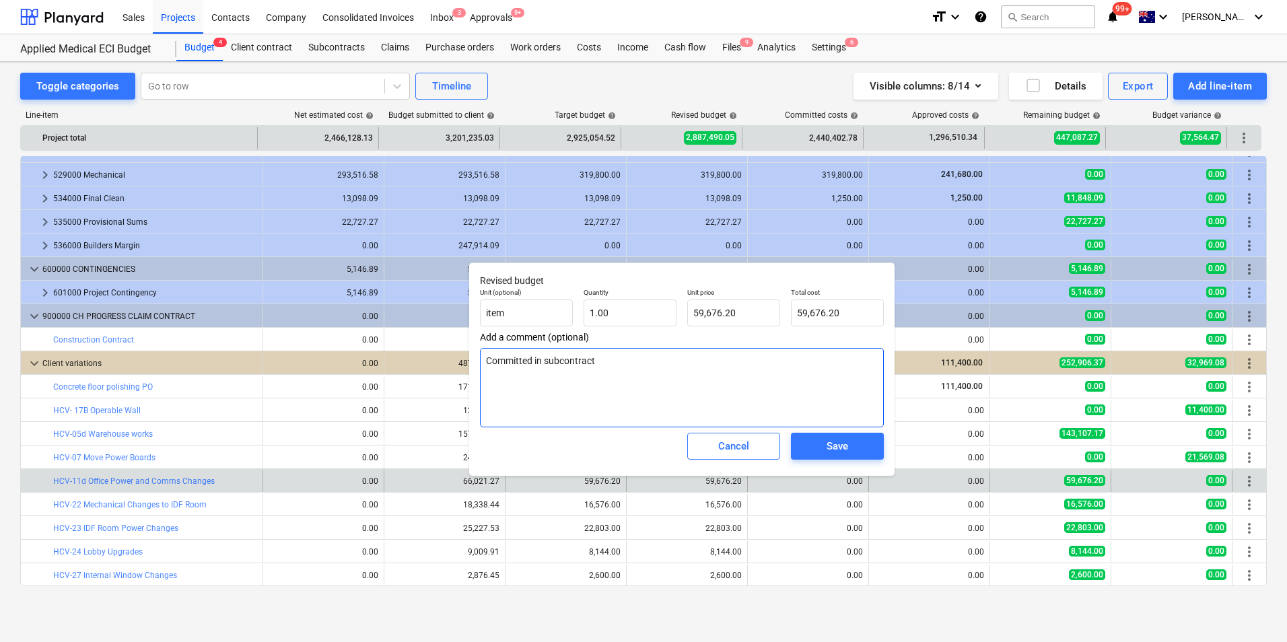
type textarea "x"
type textarea "Committed in subcontract"
type textarea "x"
type textarea "Committed in subcontract e"
type textarea "x"
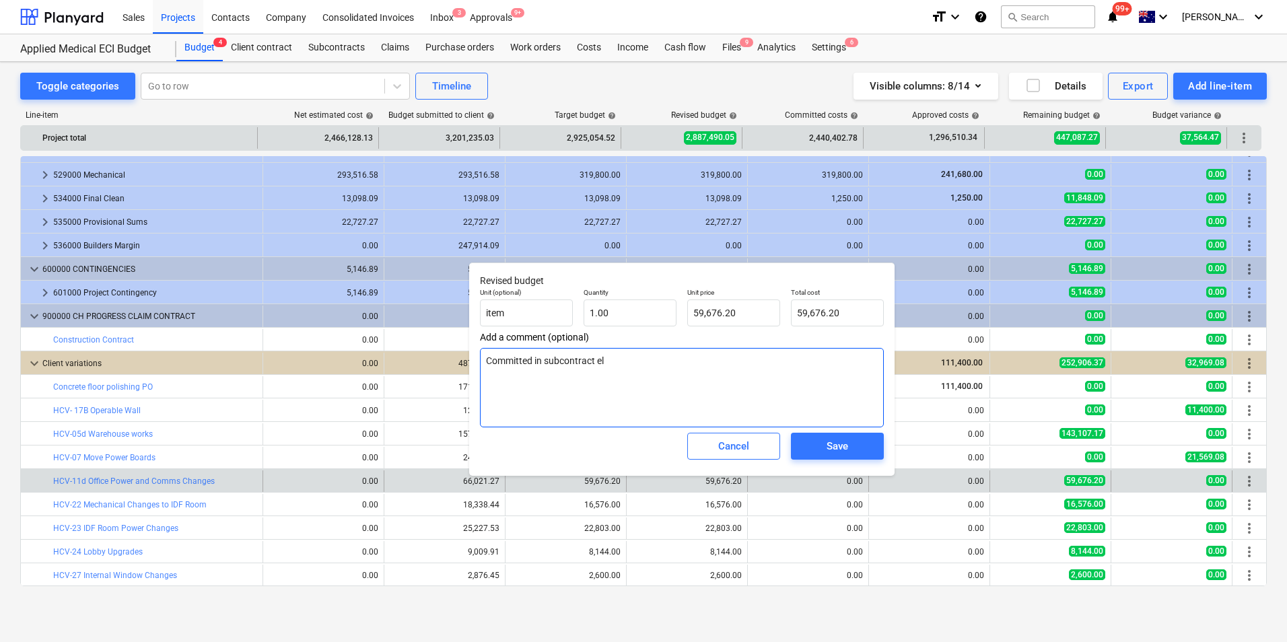
type textarea "Committed in subcontract ele"
type textarea "x"
type textarea "Committed in subcontract elec"
type textarea "x"
type textarea "Committed in subcontract electr"
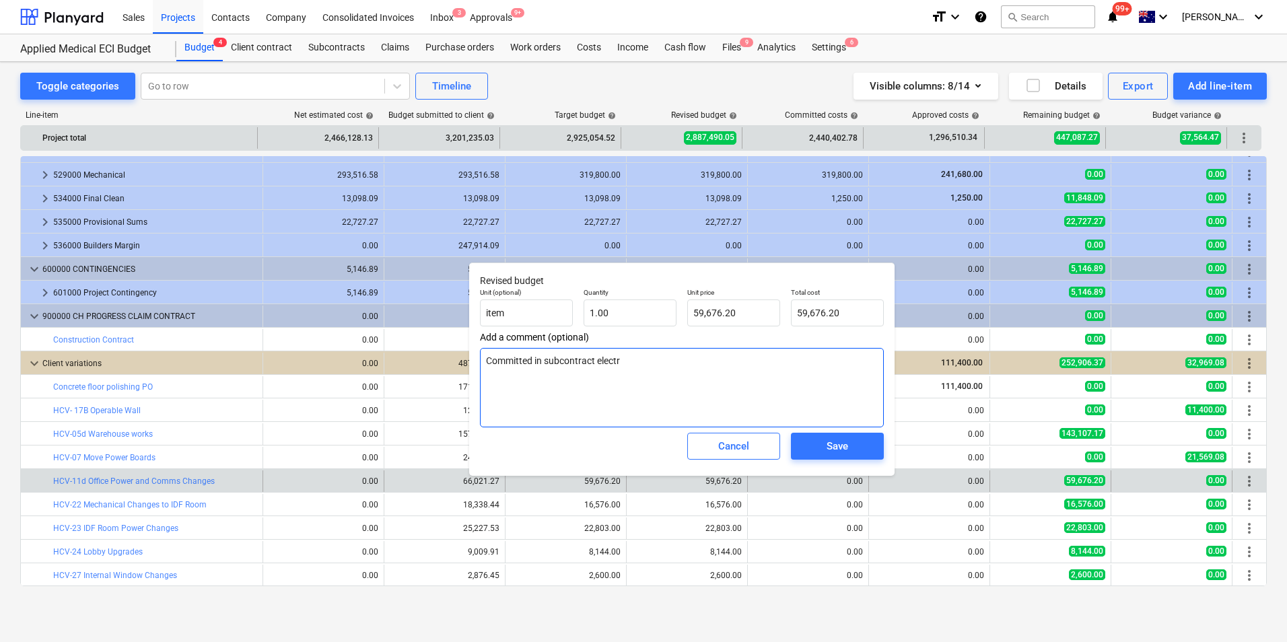
type textarea "x"
type textarea "Committed in subcontract electri"
type textarea "x"
type textarea "Committed in subcontract electric"
type textarea "x"
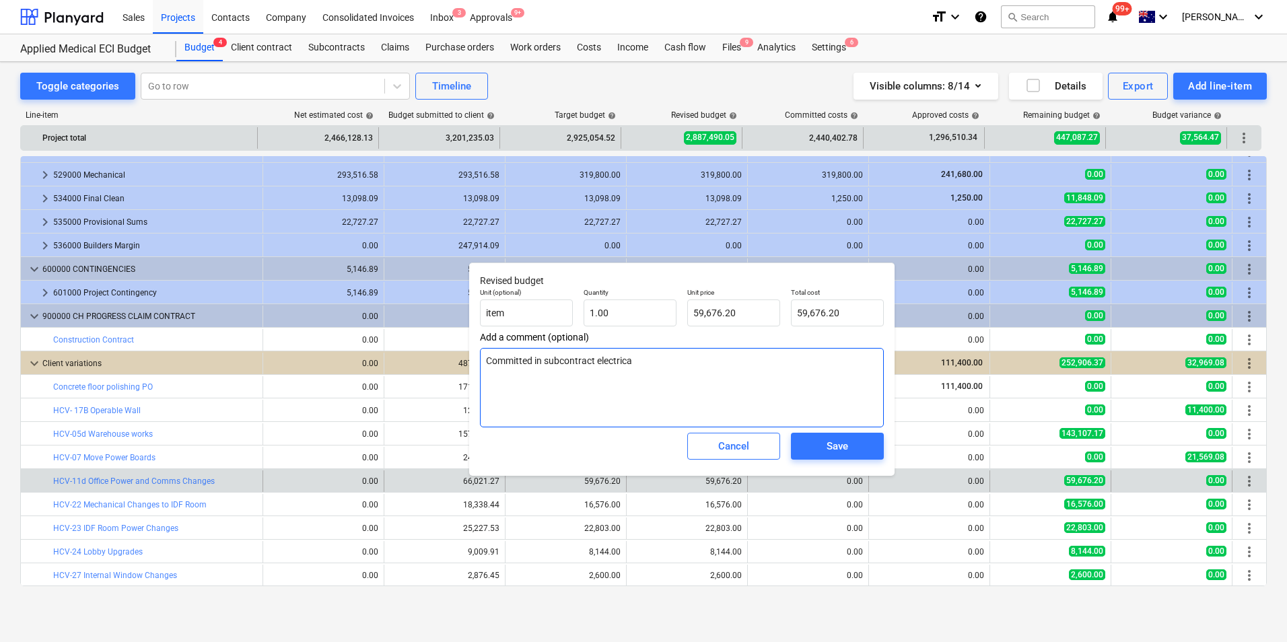
type textarea "Committed in subcontract electrical"
type textarea "x"
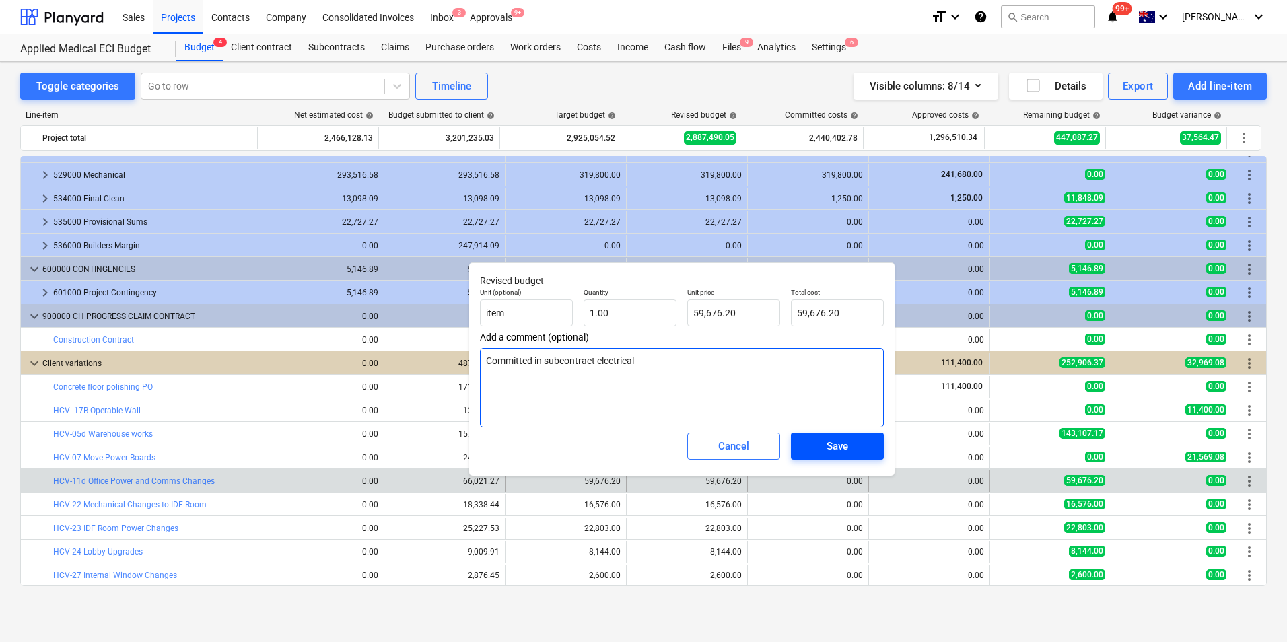
type textarea "Committed in subcontract electrical"
click at [854, 451] on span "Save" at bounding box center [837, 447] width 61 height 18
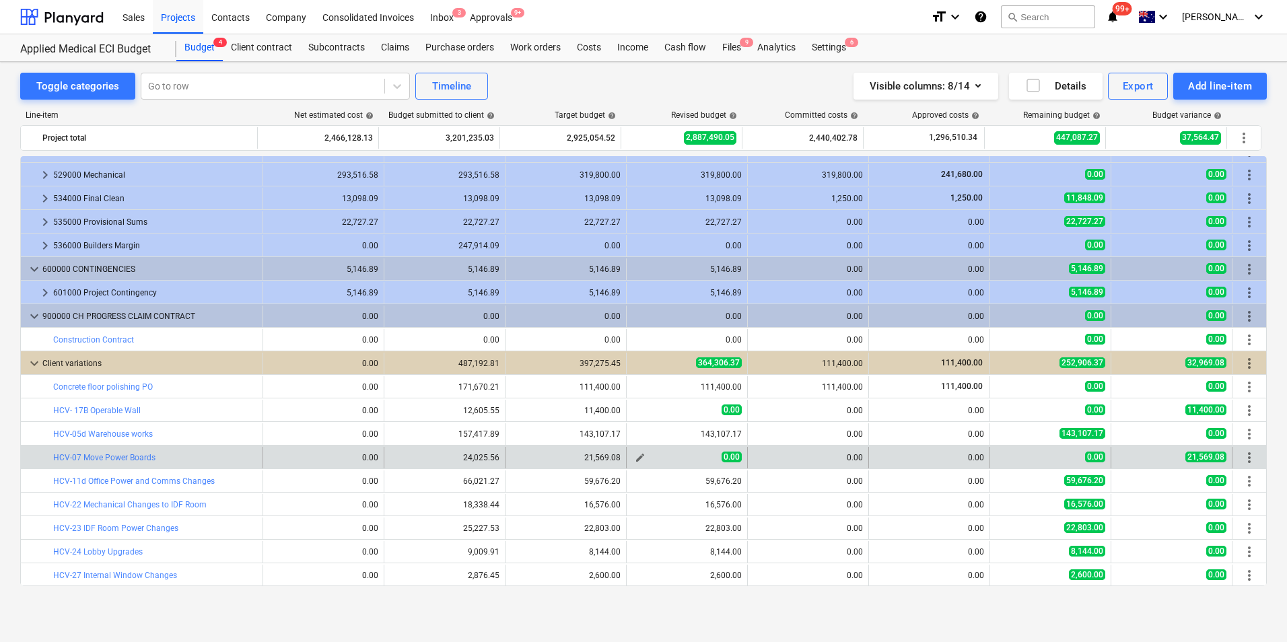
click at [635, 459] on span "edit" at bounding box center [640, 457] width 11 height 11
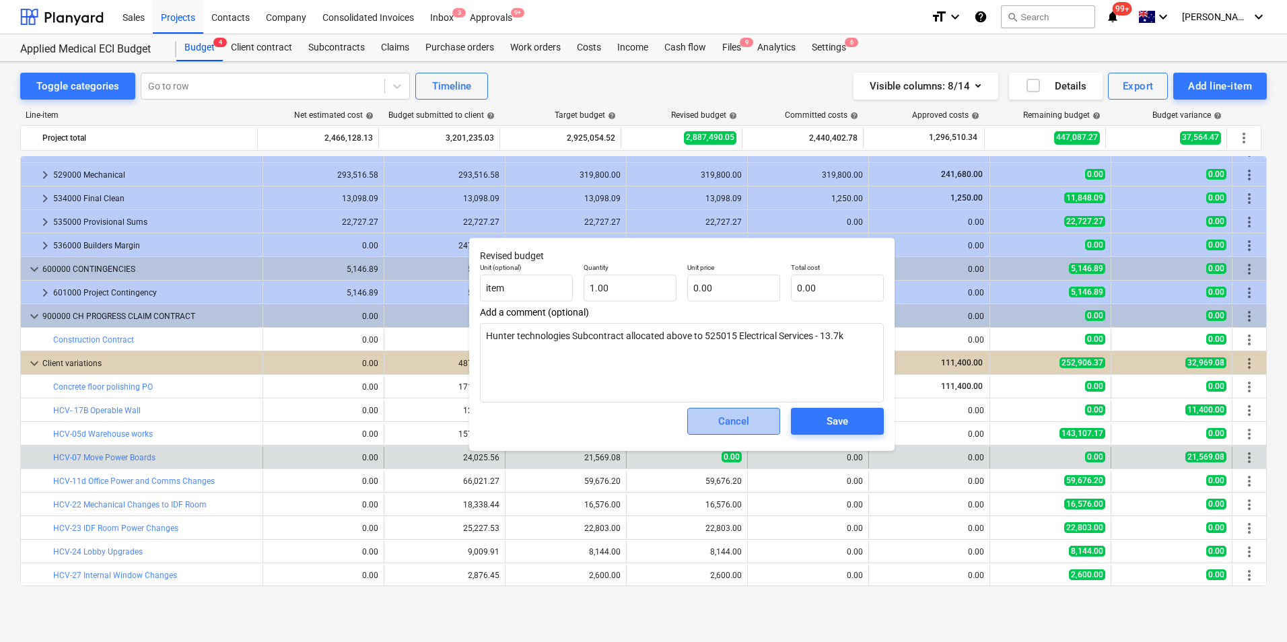
click at [749, 422] on span "Cancel" at bounding box center [733, 422] width 59 height 18
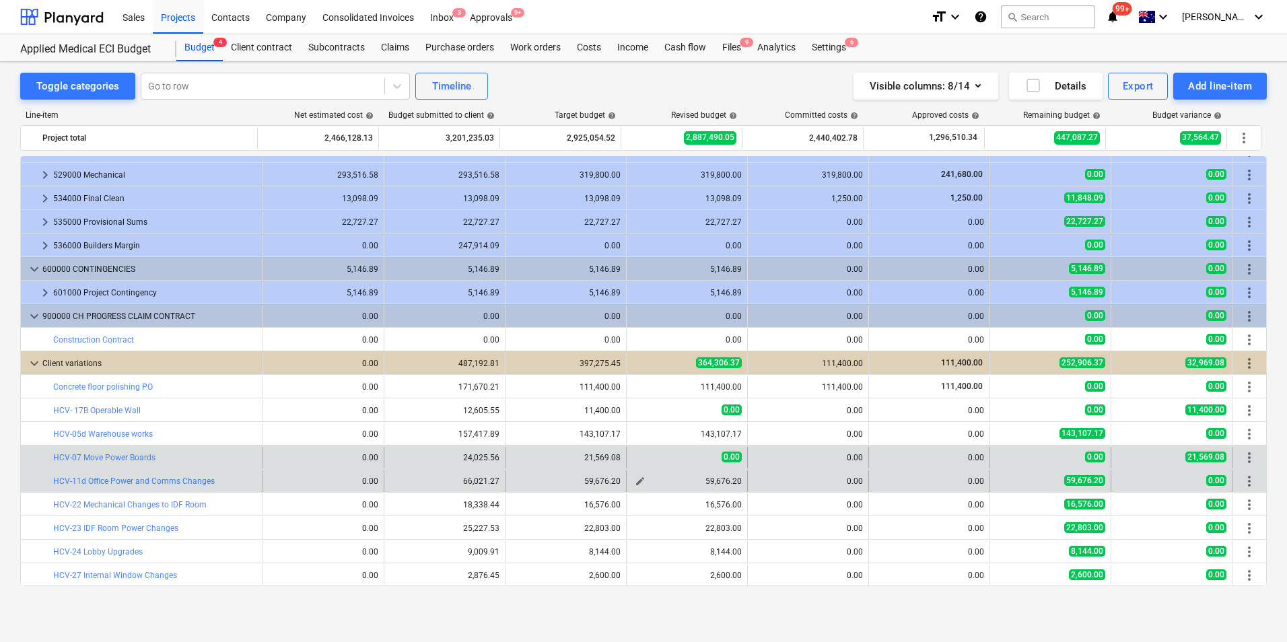
click at [635, 478] on span "edit" at bounding box center [640, 481] width 11 height 11
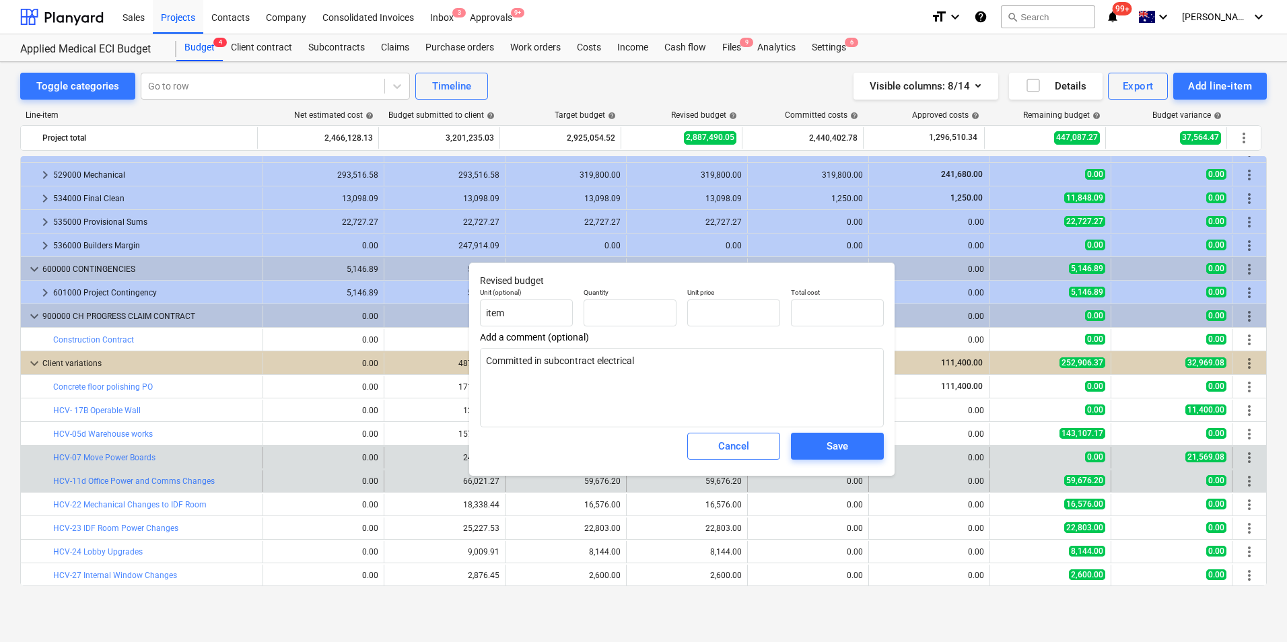
type textarea "x"
type input "1.00"
type input "59,676.20"
type input "59676.2"
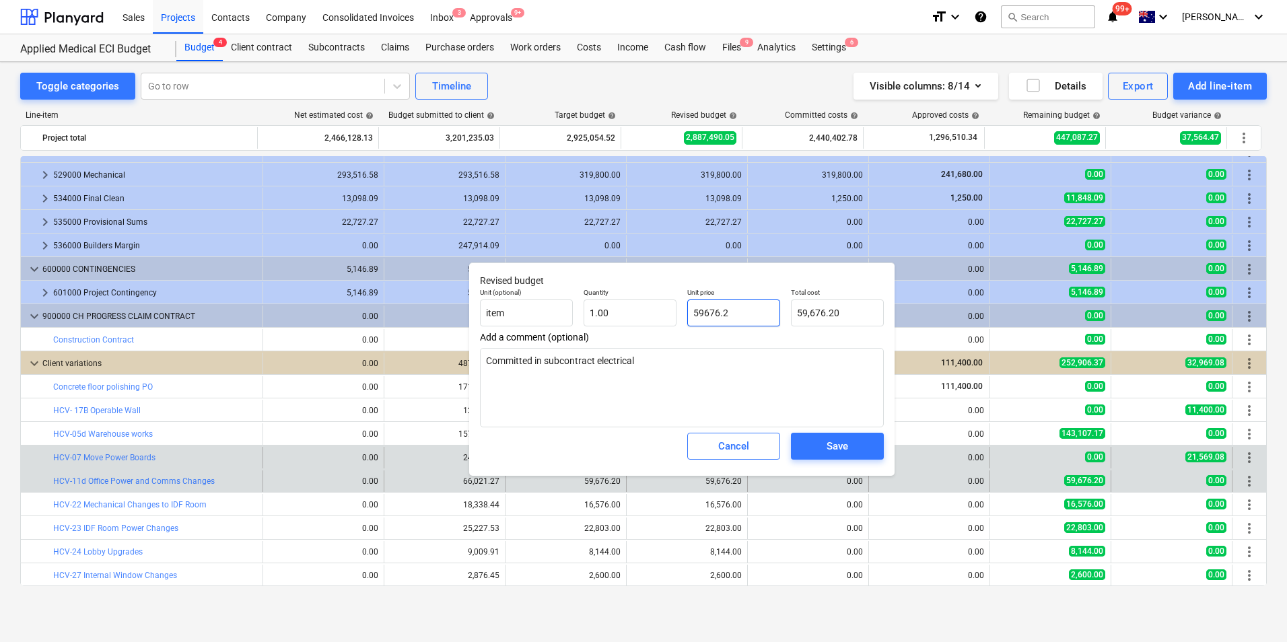
click at [745, 306] on input "59676.2" at bounding box center [733, 313] width 93 height 27
drag, startPoint x: 745, startPoint y: 307, endPoint x: 672, endPoint y: 310, distance: 73.4
click at [672, 310] on div "Unit (optional) item Quantity 1.00 Unit price 59676.2 Total cost 59,676.20" at bounding box center [682, 307] width 415 height 49
type textarea "x"
type input "0"
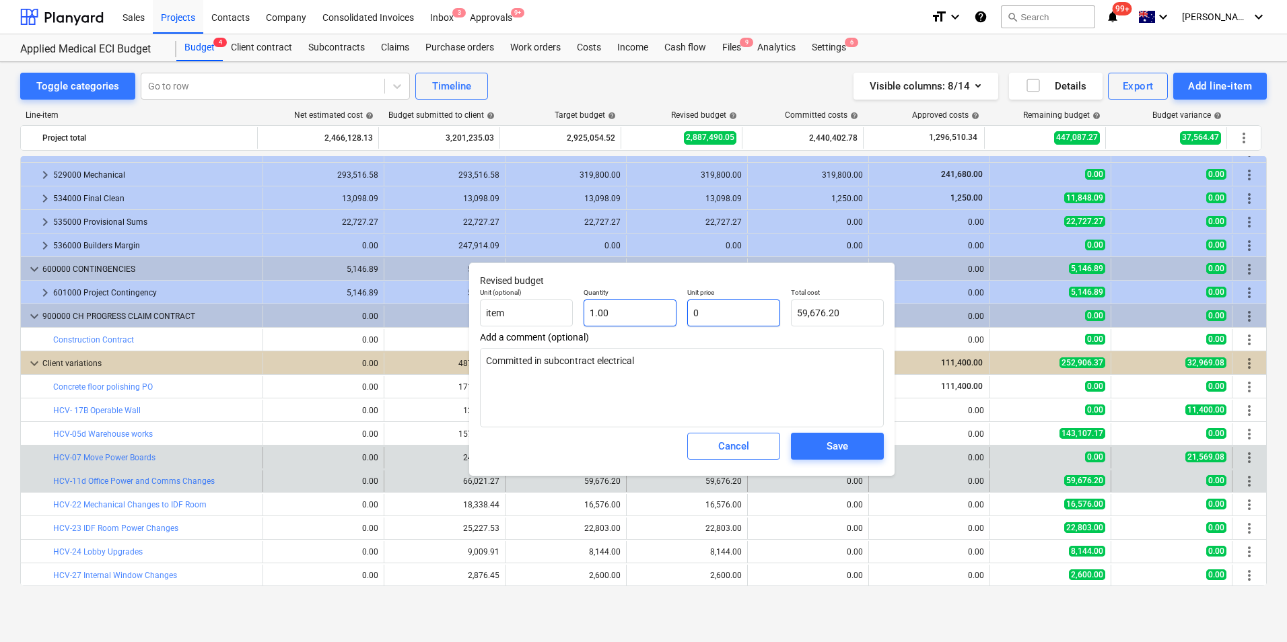
type input "0.00"
click at [830, 442] on div "Save" at bounding box center [838, 447] width 22 height 18
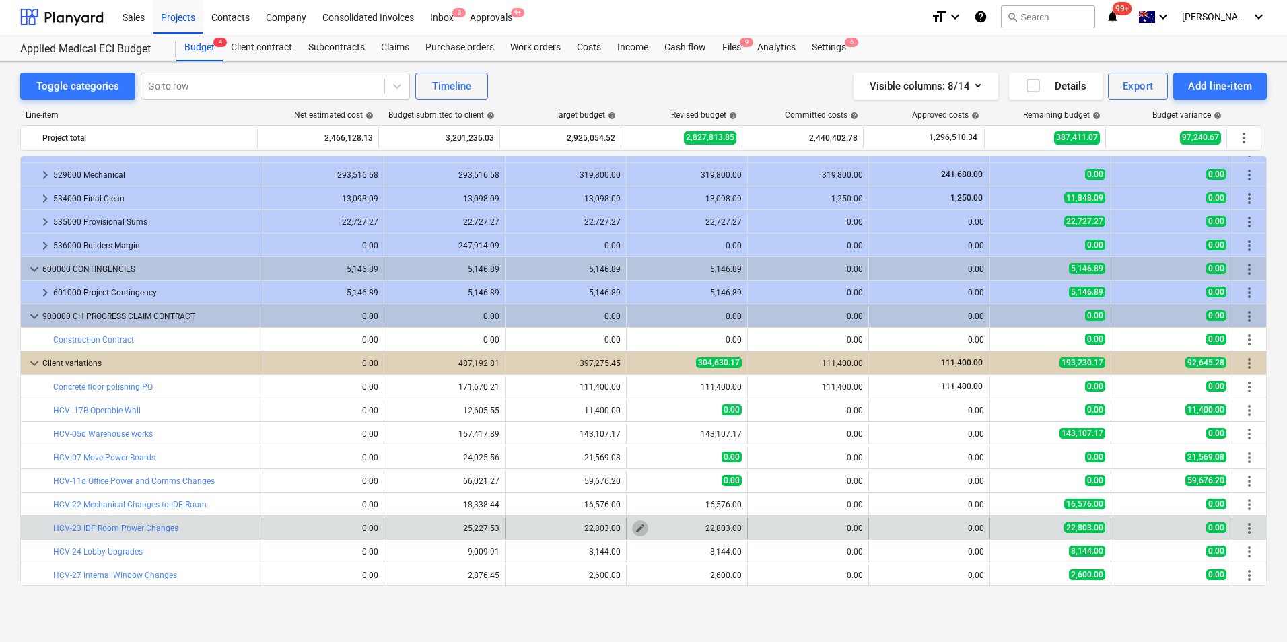
click at [636, 528] on span "edit" at bounding box center [640, 528] width 11 height 11
type textarea "x"
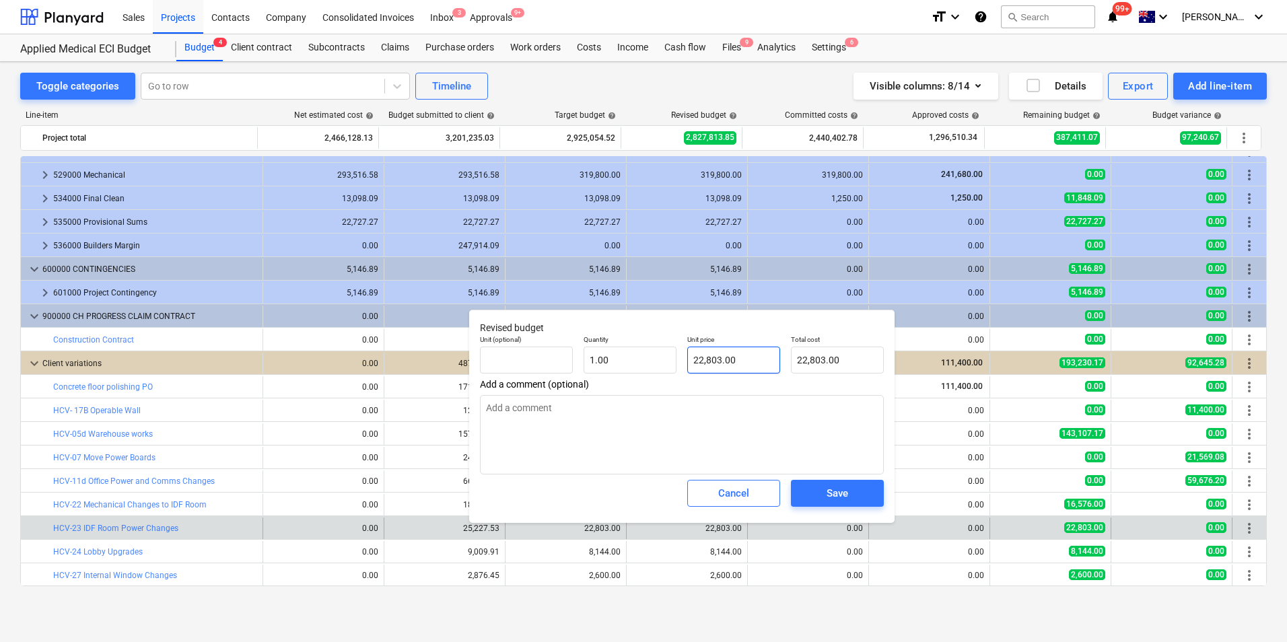
type input "22803"
drag, startPoint x: 740, startPoint y: 356, endPoint x: 658, endPoint y: 355, distance: 81.5
click at [658, 355] on div "Unit (optional) Quantity 1.00 Unit price 22803 Total cost 22,803.00" at bounding box center [682, 354] width 415 height 49
type textarea "x"
type input "0"
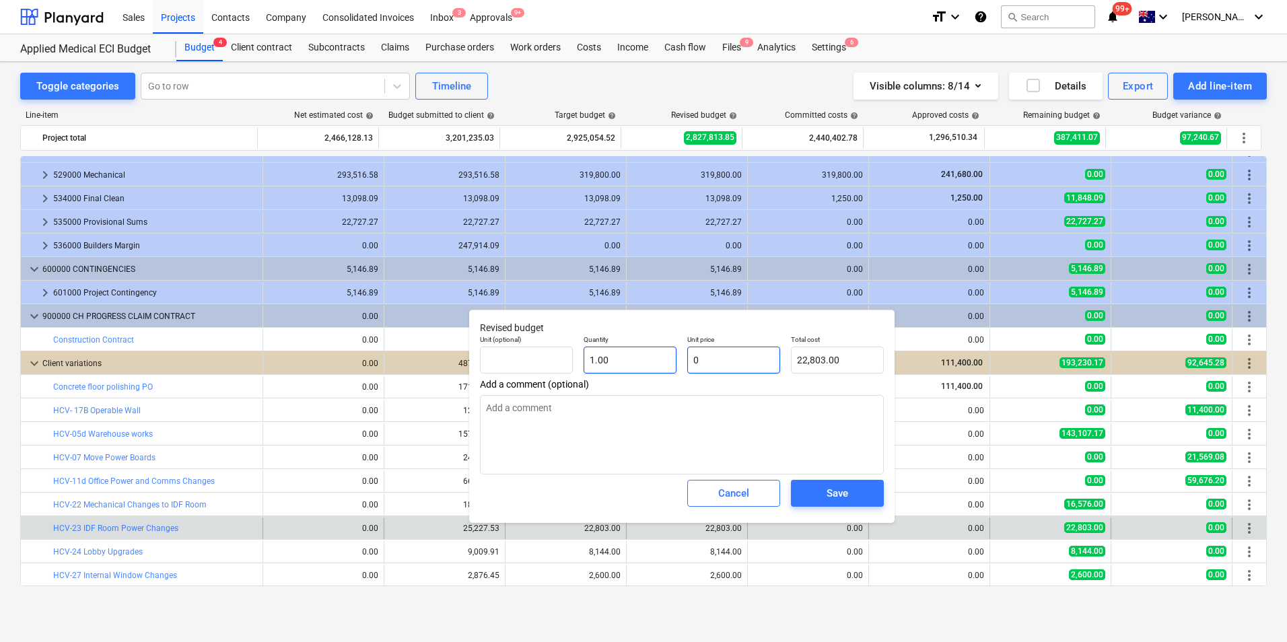
type input "0.00"
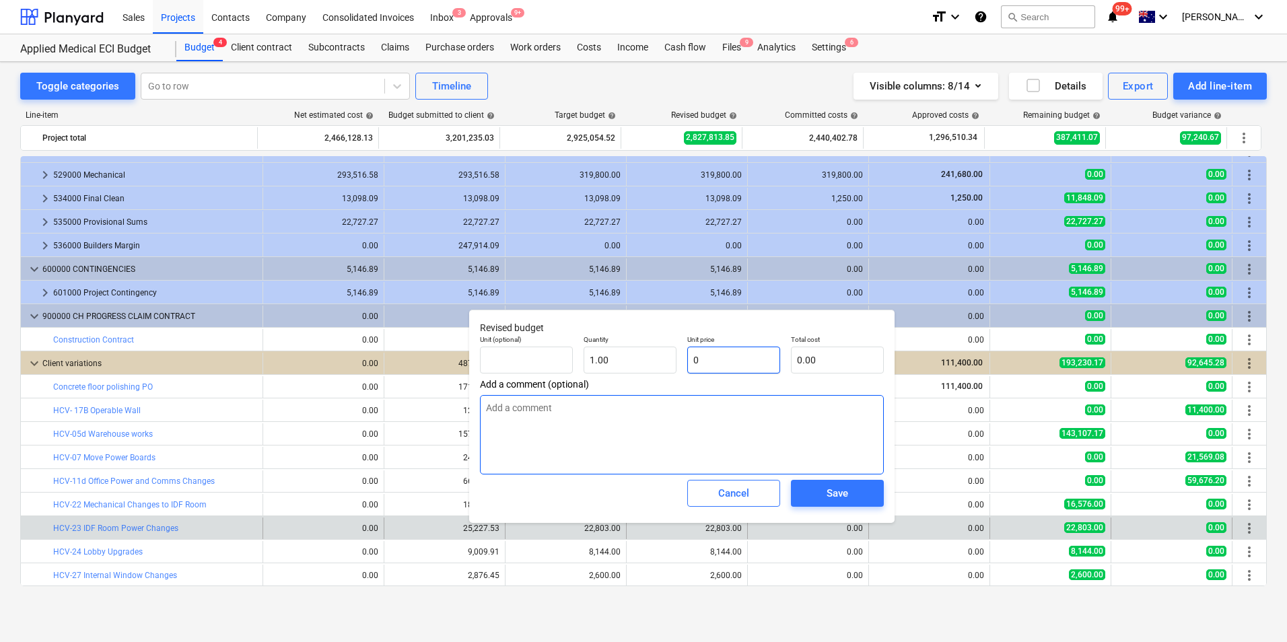
type input "0"
type textarea "x"
type input "0.00"
click at [660, 409] on textarea at bounding box center [682, 434] width 404 height 79
type textarea "x"
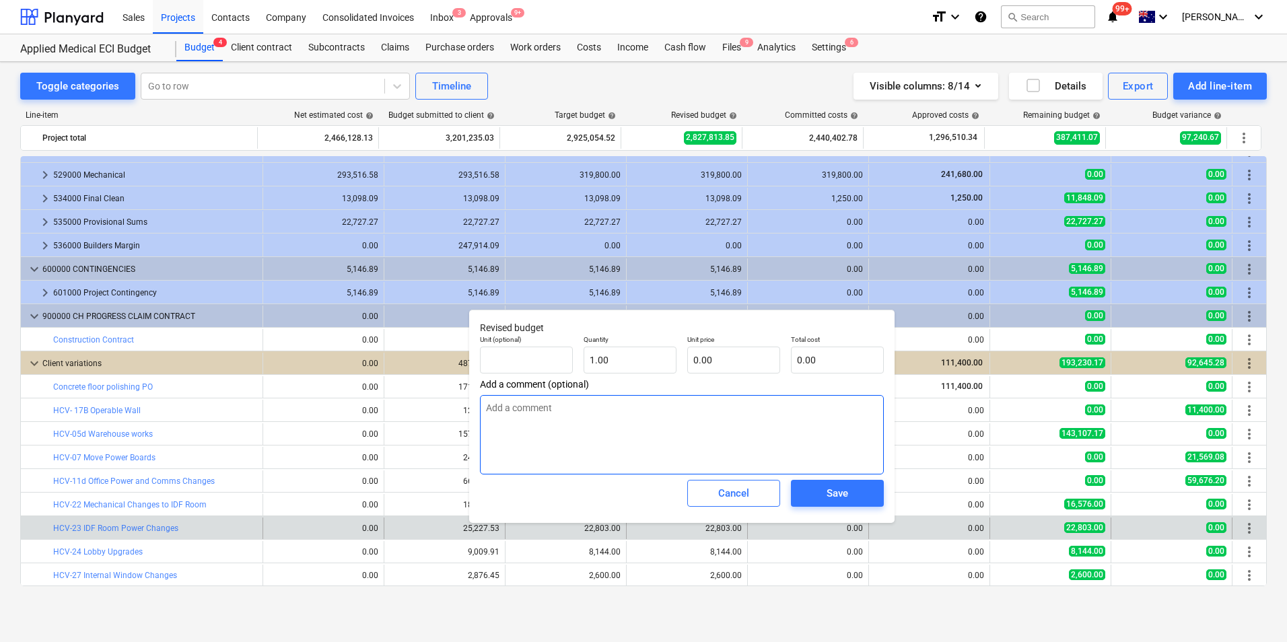
type textarea "C"
type textarea "x"
type textarea "Co"
type textarea "x"
type textarea "Com"
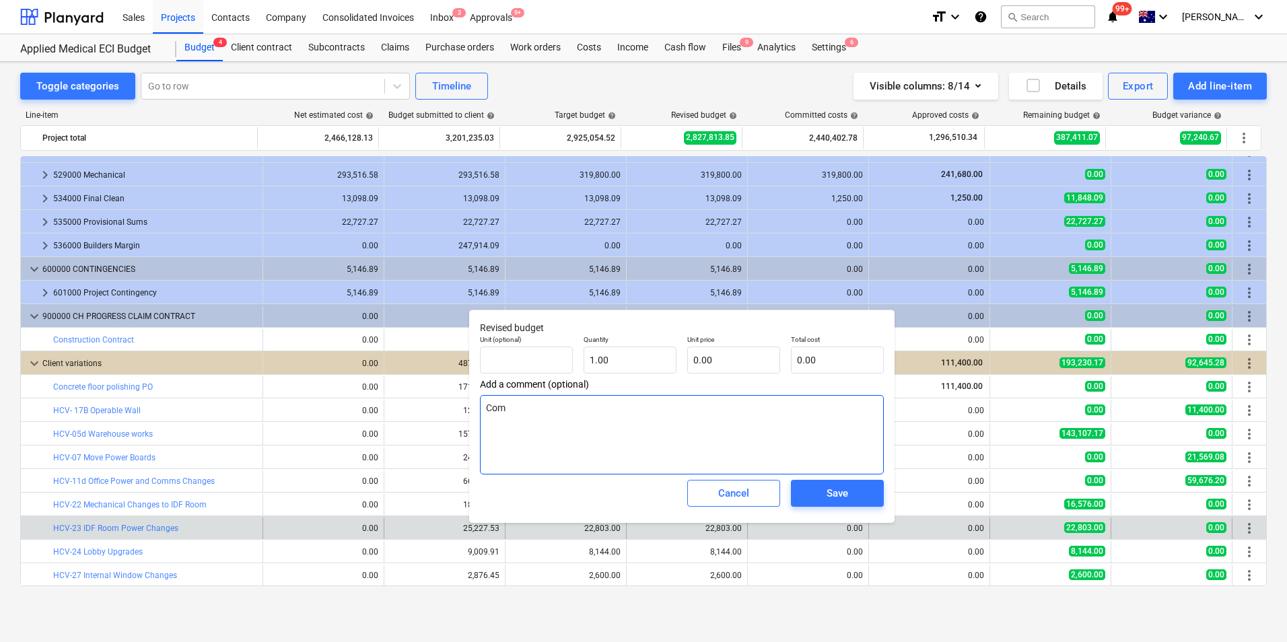
type textarea "x"
type textarea "Comm"
type textarea "x"
type textarea "Commi"
type textarea "x"
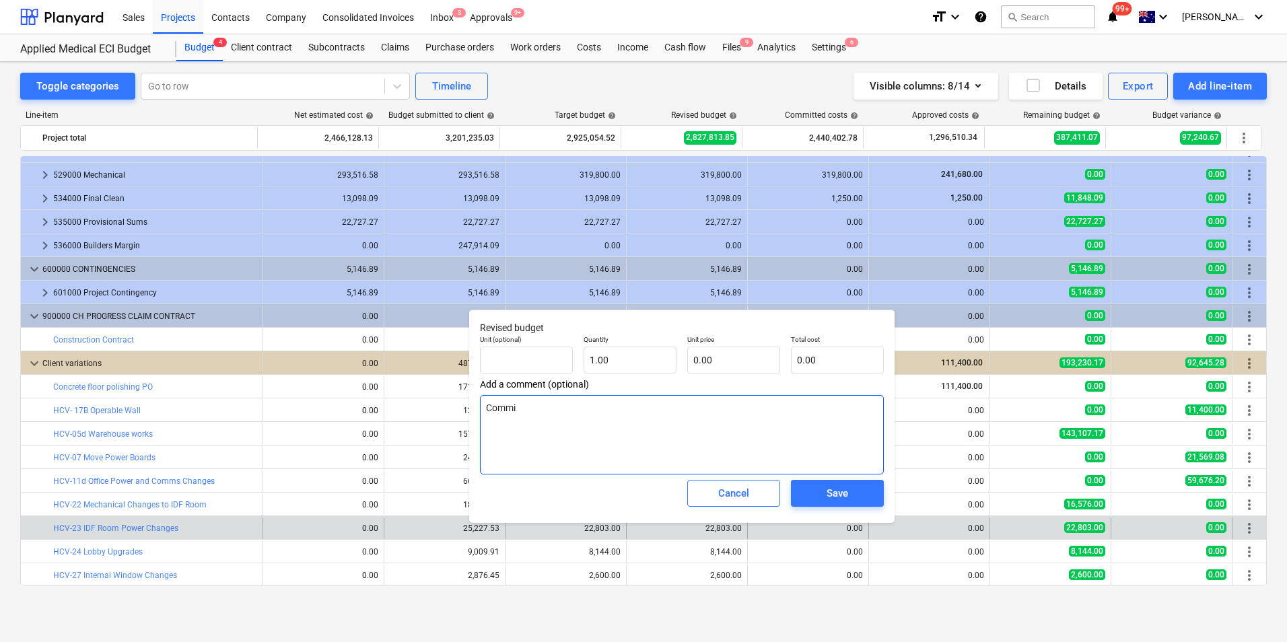
type textarea "Commit"
type textarea "x"
type textarea "Committ"
type textarea "x"
type textarea "Committe"
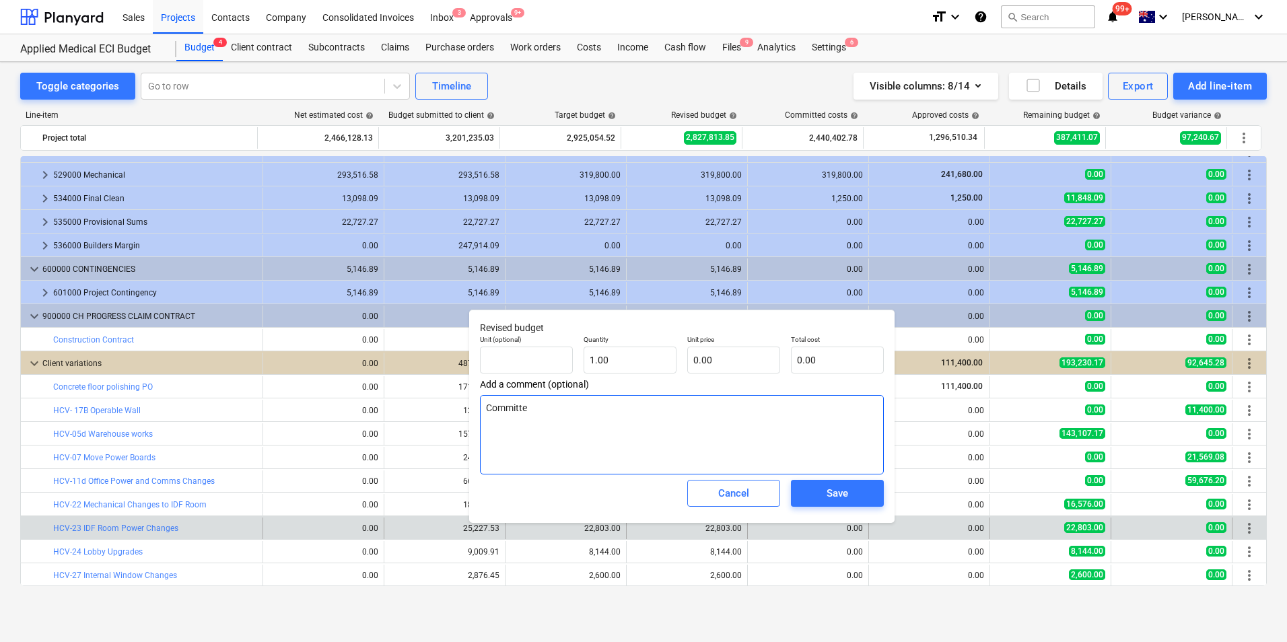
type textarea "x"
type textarea "Committed"
type textarea "x"
type textarea "Committed"
type textarea "x"
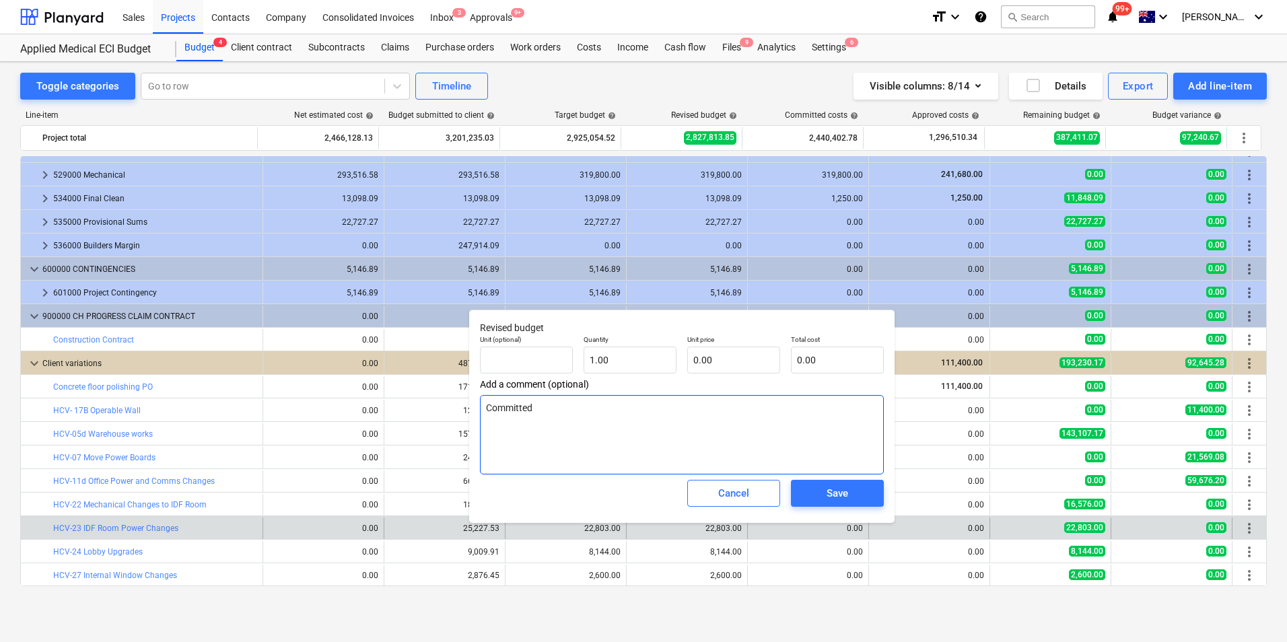
type textarea "Committed i"
type textarea "x"
type textarea "Committed in"
type textarea "x"
type textarea "Committed in"
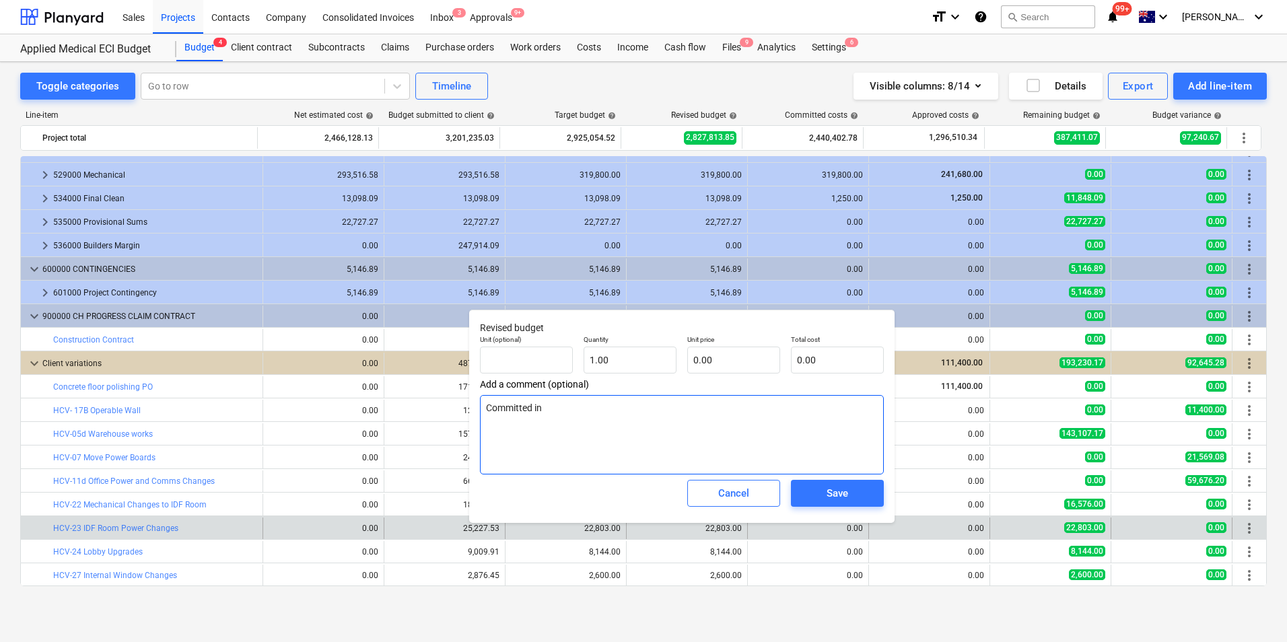
type textarea "x"
type textarea "Committed in E"
type textarea "x"
type textarea "Committed in El"
type textarea "x"
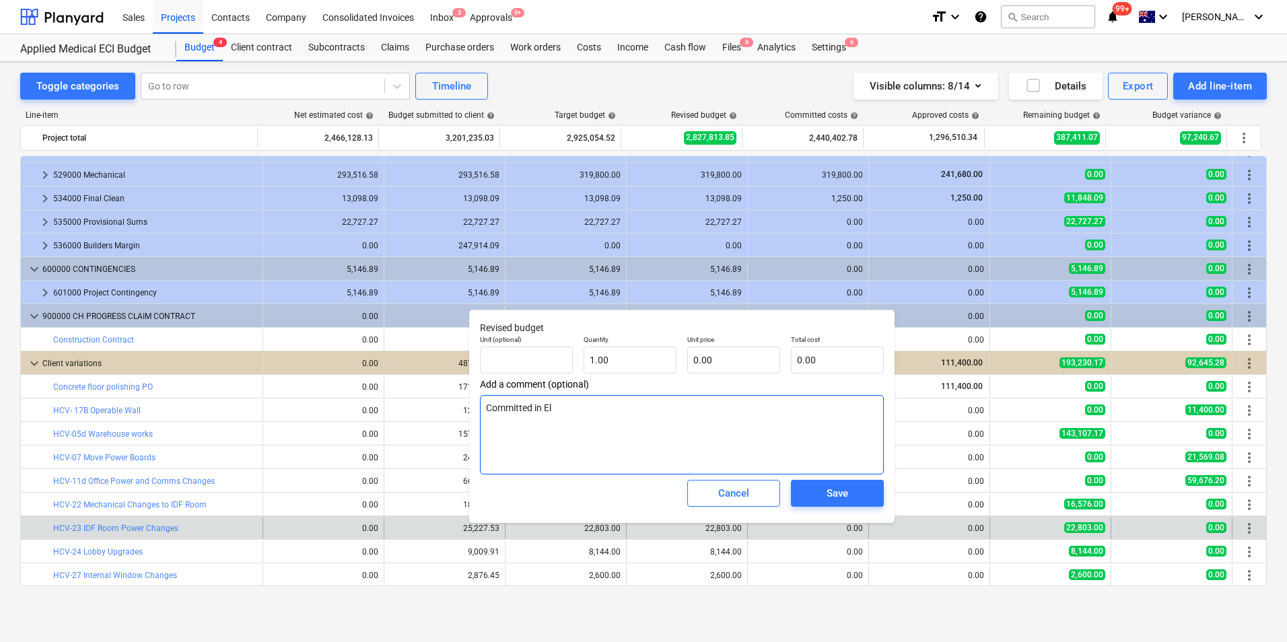
type textarea "Committed in Ele"
type textarea "x"
type textarea "Committed in Elec"
type textarea "x"
type textarea "Committed in Electr"
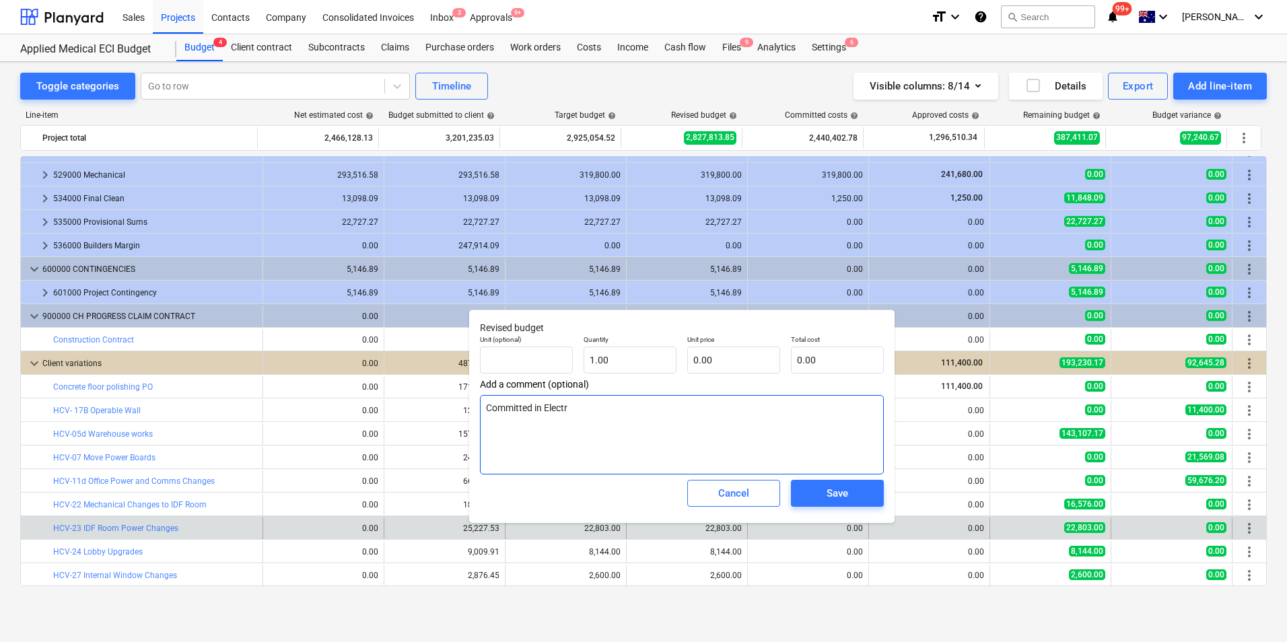
type textarea "x"
type textarea "Committed in Electric"
type textarea "x"
type textarea "Committed in Electrica"
type textarea "x"
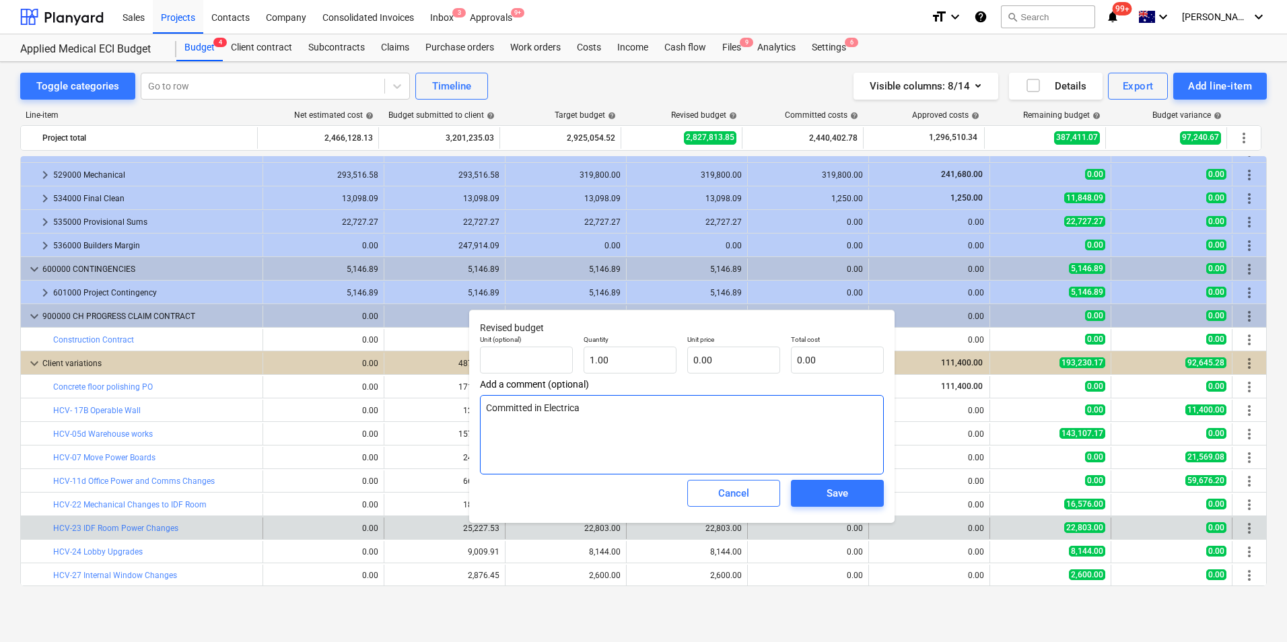
type textarea "Committed in Electrical"
type textarea "x"
type textarea "Committed in Electrical"
type textarea "x"
type textarea "Committed in Electrical B"
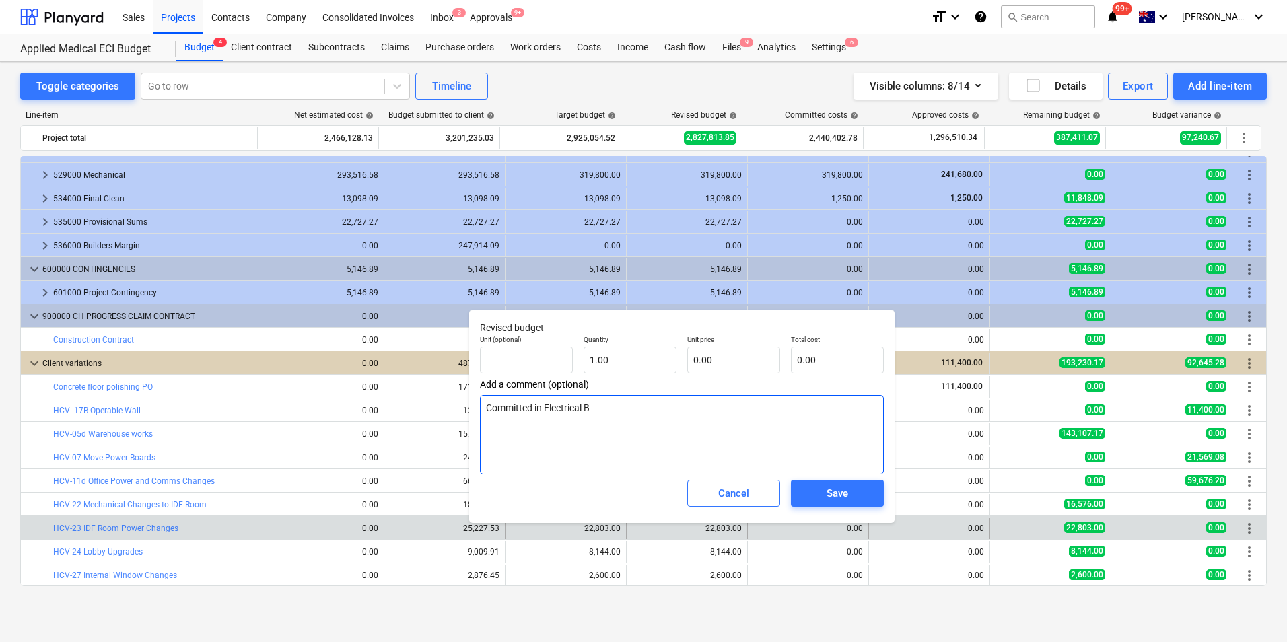
type textarea "x"
type textarea "Committed in Electrical Bu"
type textarea "x"
type textarea "Committed in Electrical Bud"
type textarea "x"
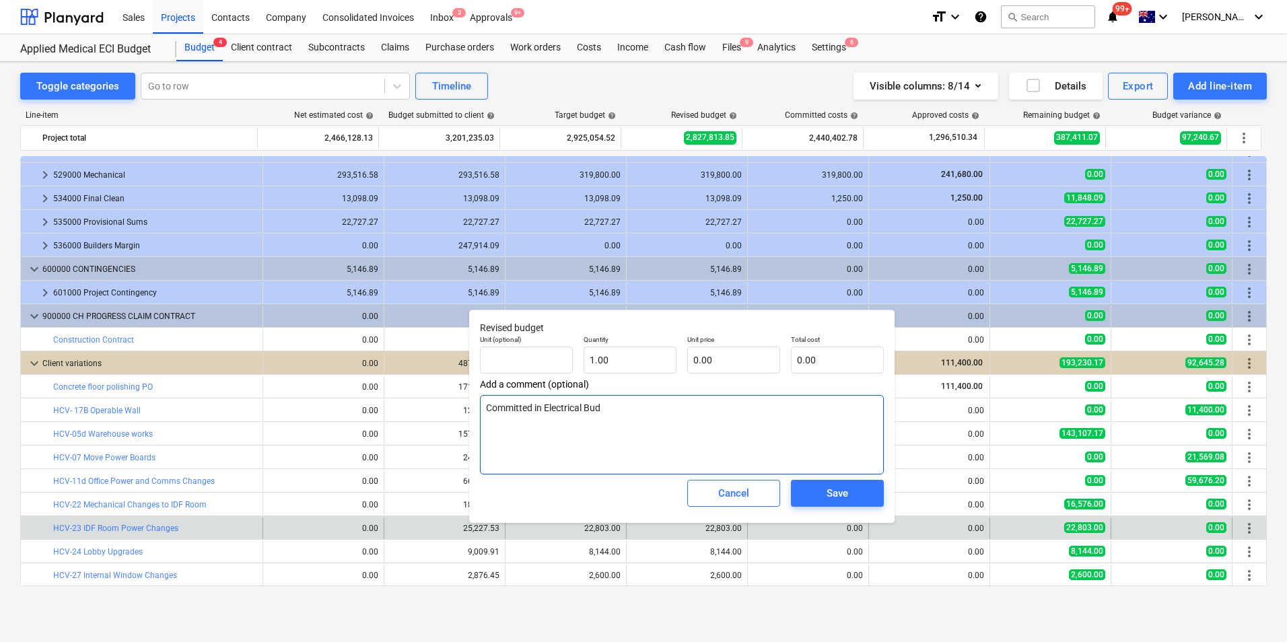
type textarea "Committed in Electrical Budg"
type textarea "x"
type textarea "Committed in Electrical Budge"
type textarea "x"
type textarea "Committed in Electrical Budget"
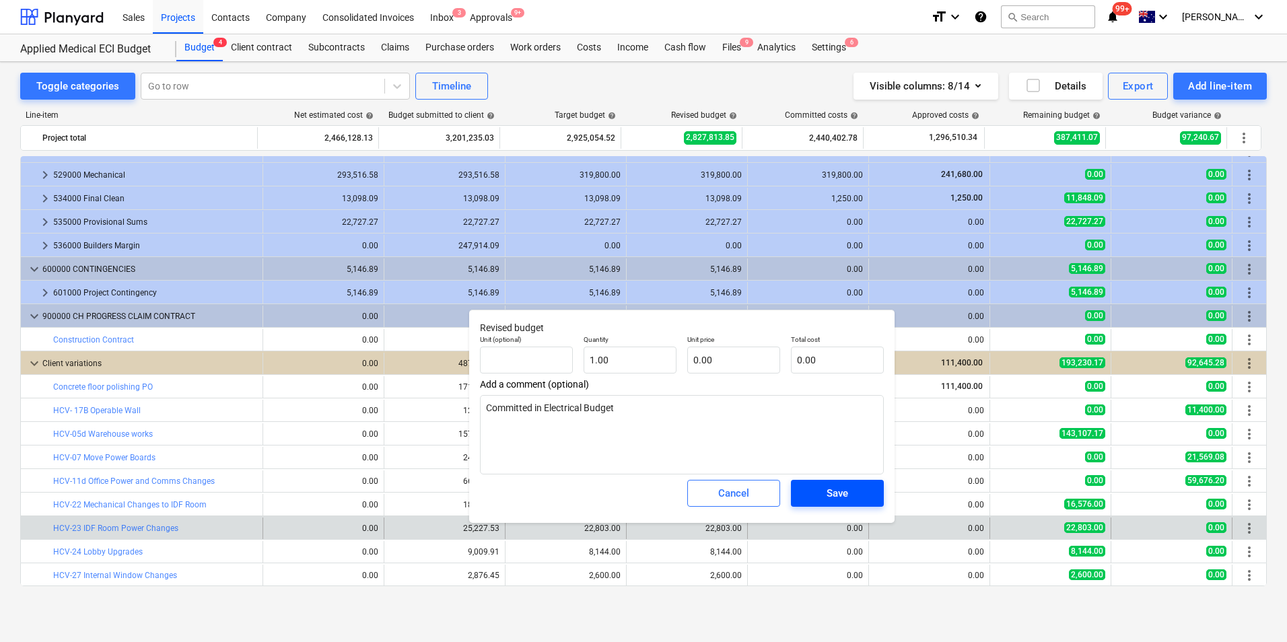
click at [825, 490] on span "Save" at bounding box center [837, 494] width 61 height 18
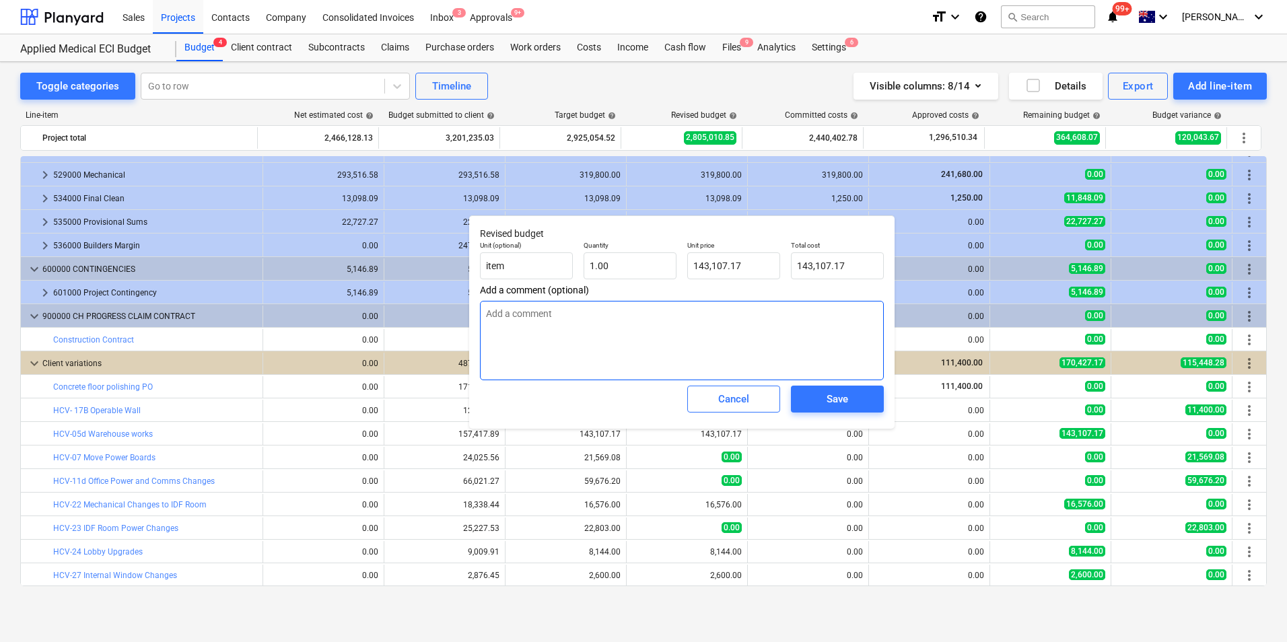
click at [545, 315] on textarea at bounding box center [682, 340] width 404 height 79
click at [506, 315] on textarea at bounding box center [682, 340] width 404 height 79
type textarea "x"
type textarea "2"
type textarea "x"
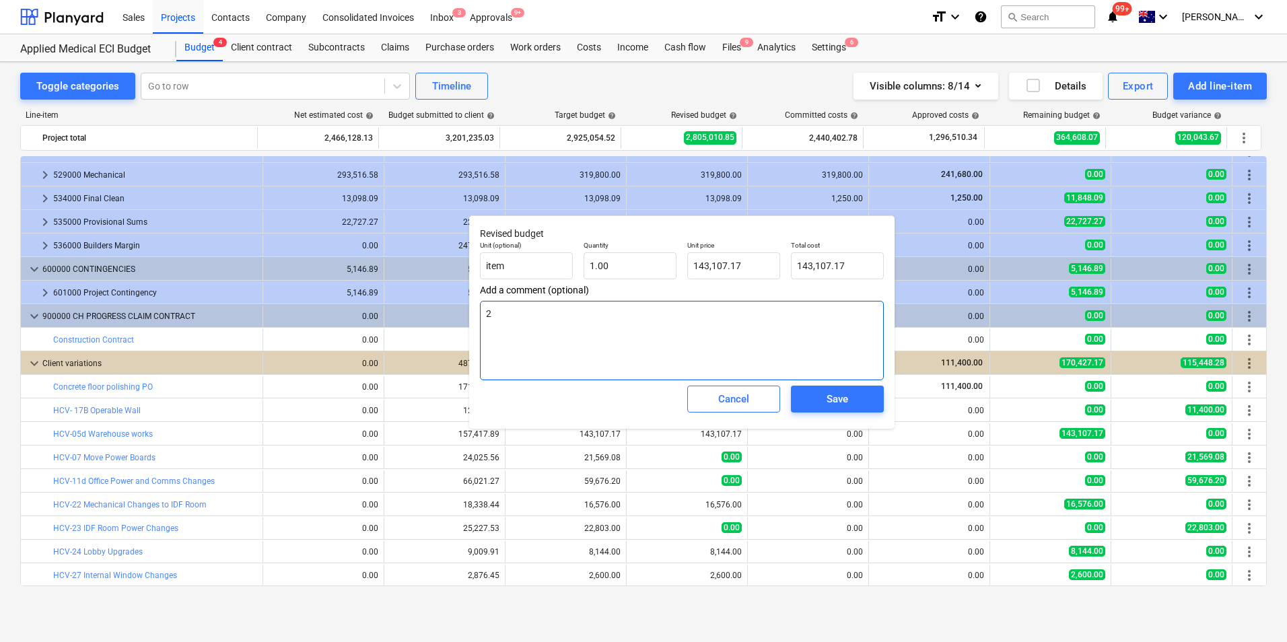
type textarea "20"
type textarea "x"
type textarea "20K"
type textarea "x"
type textarea "20K l"
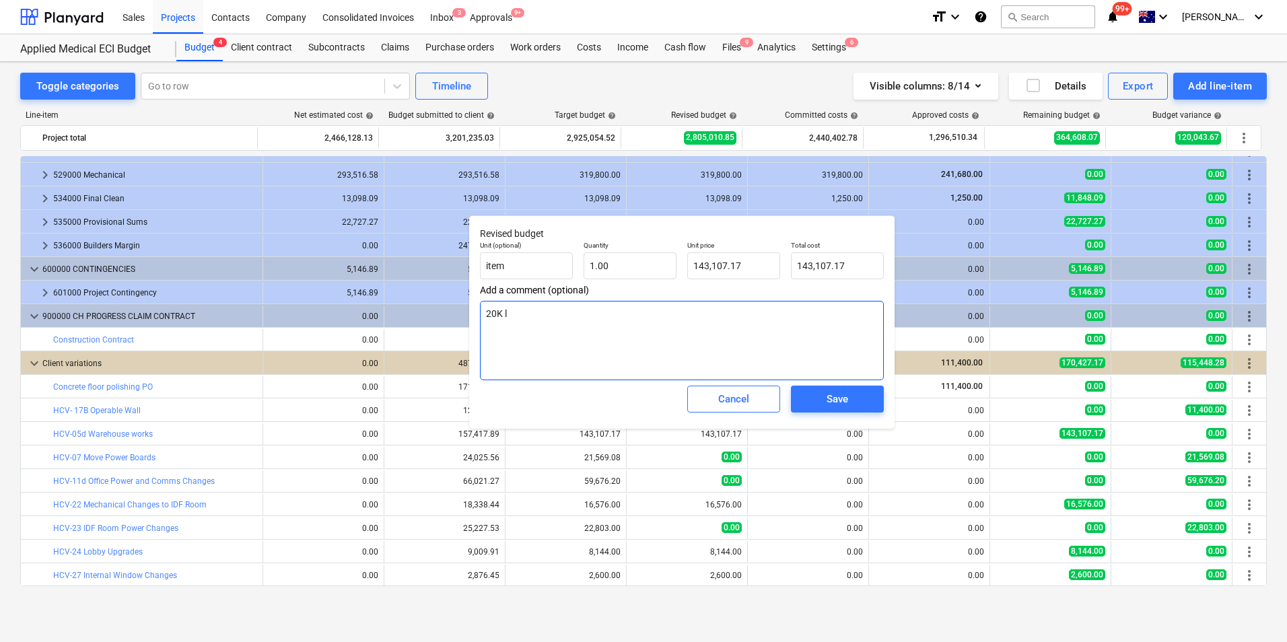
type textarea "x"
type textarea "20K le"
type textarea "x"
type textarea "20K lef"
type textarea "x"
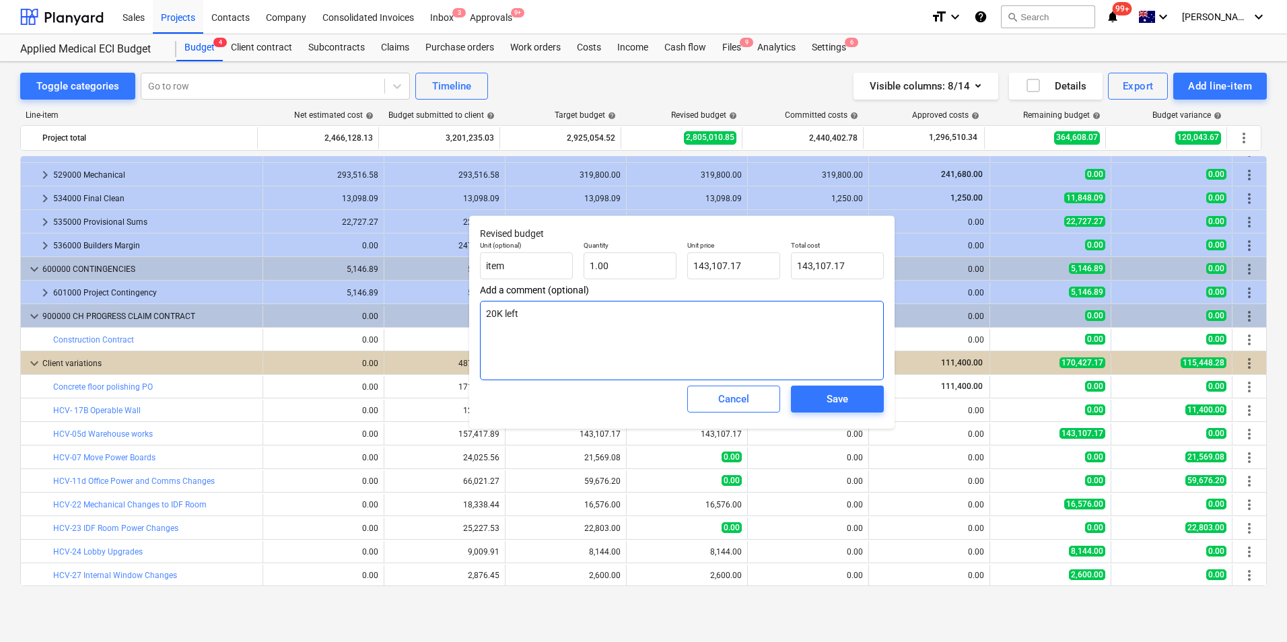
type textarea "20K left"
type textarea "x"
type textarea "20K left f"
type textarea "x"
type textarea "20K left fo"
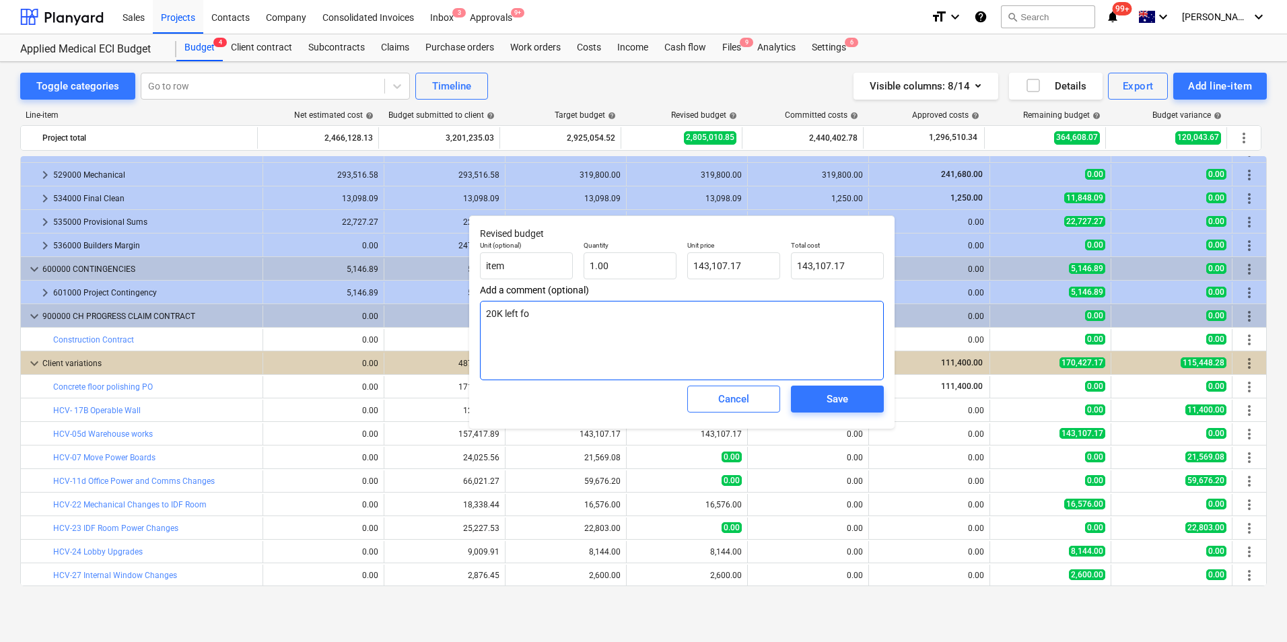
type textarea "x"
type textarea "20K left for"
type textarea "x"
type textarea "20K left for f"
type textarea "x"
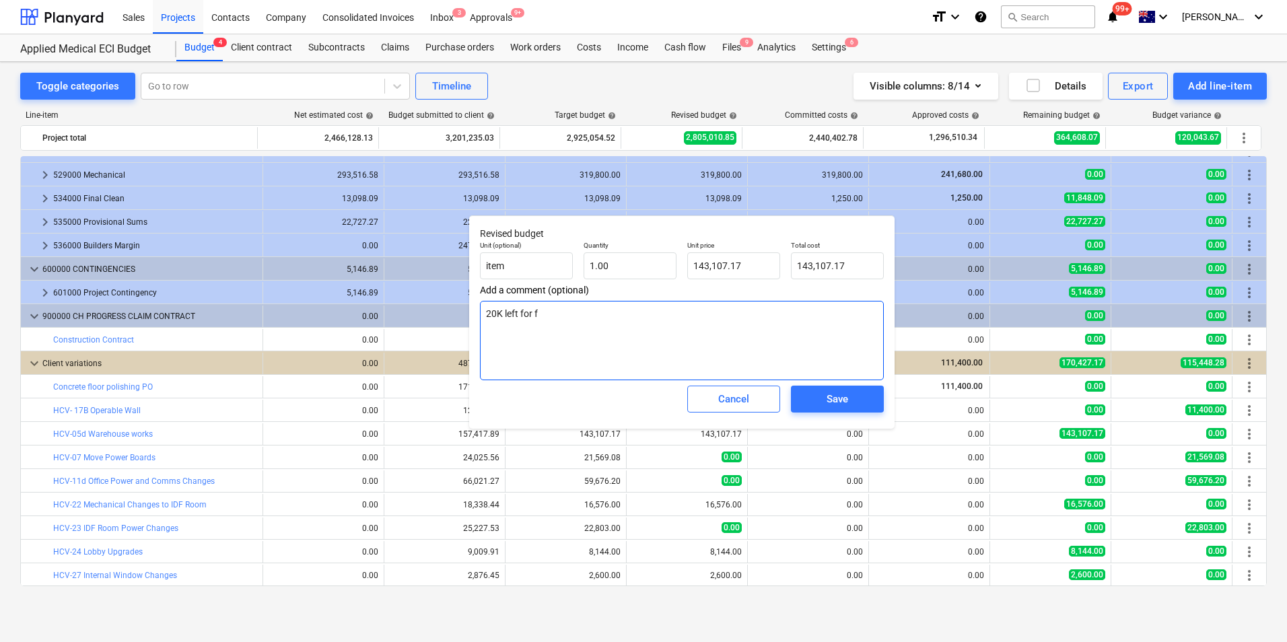
type textarea "20K left for fi"
type textarea "x"
type textarea "20K left for fir"
type textarea "x"
type textarea "20K left for fire"
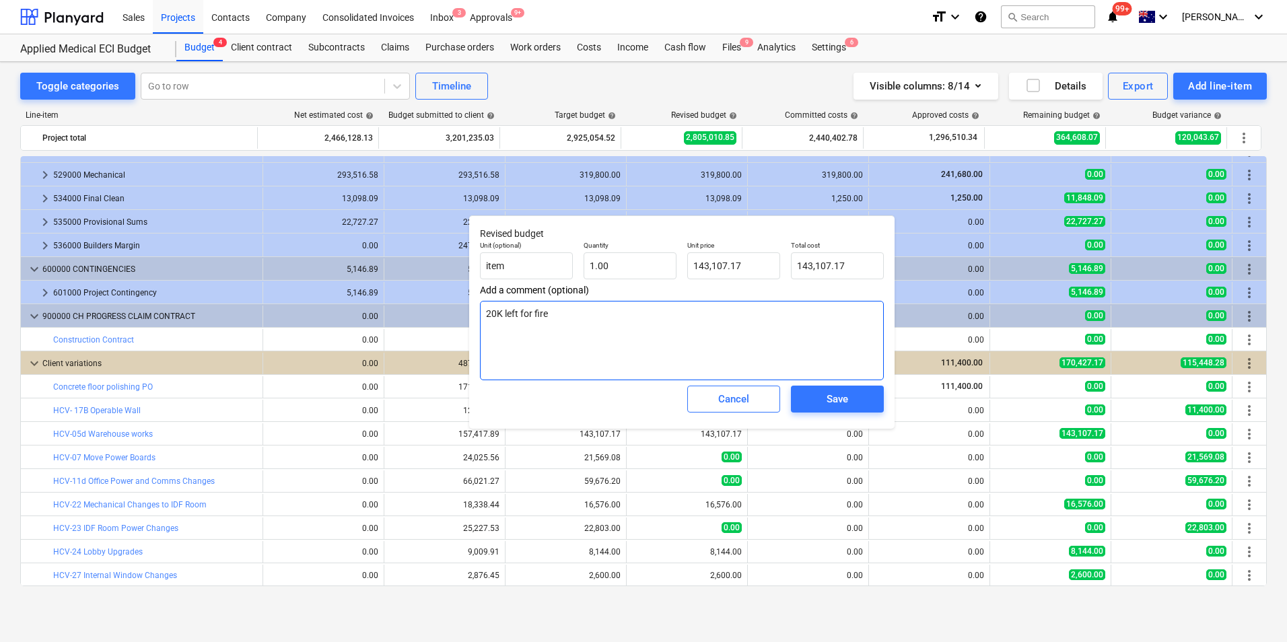
type textarea "x"
type textarea "20K left for fire"
type textarea "x"
type textarea "20K left for fire s"
type textarea "x"
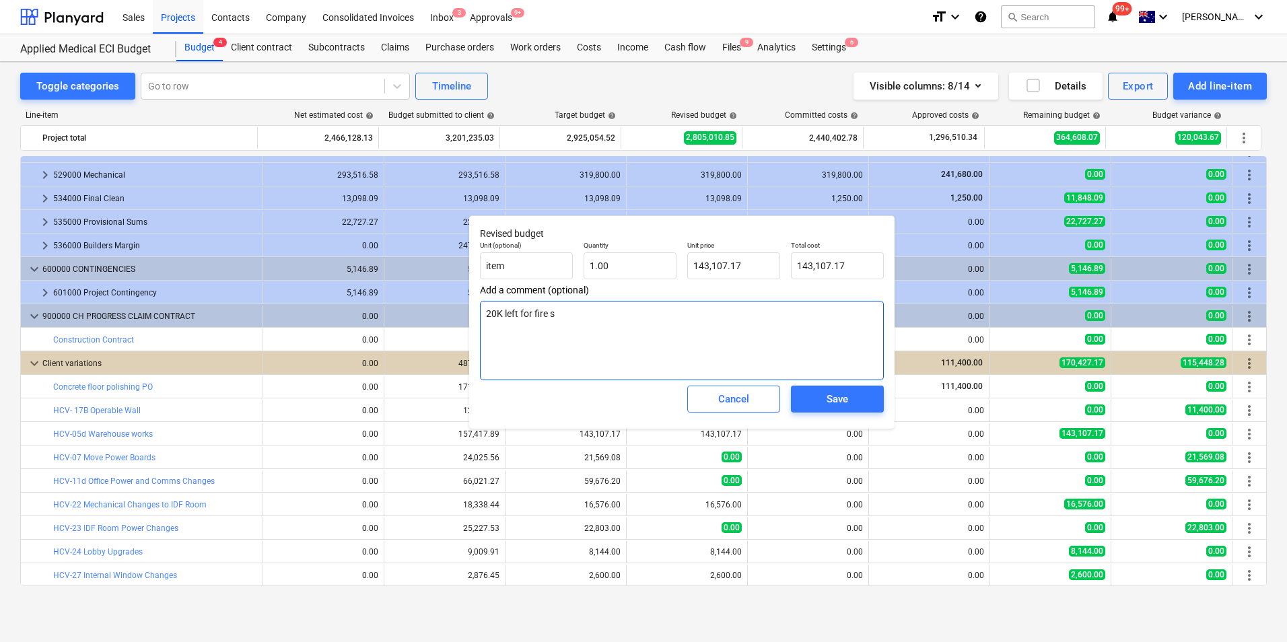
type textarea "20K left for fire si"
type textarea "x"
type textarea "20K left for fire sig"
type textarea "x"
type textarea "20K left for fire sign"
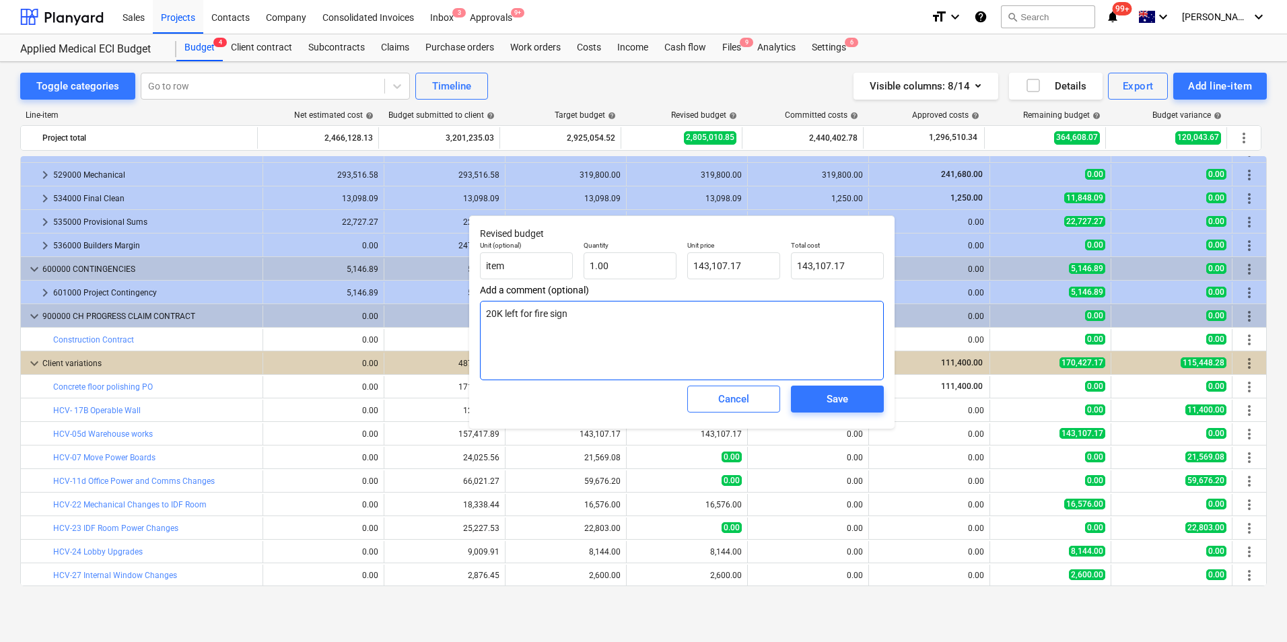
type textarea "x"
type textarea "20K left for fire signa"
type textarea "x"
type textarea "20K left for fire signal"
type textarea "x"
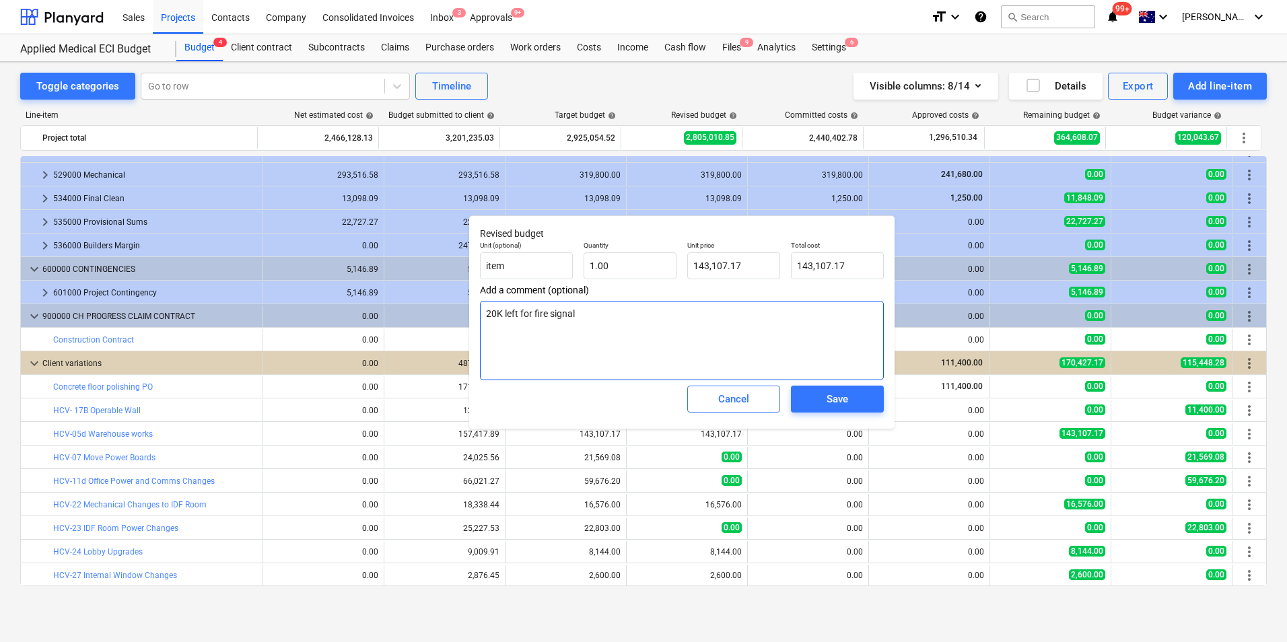
type textarea "20K left for fire signal"
type textarea "x"
type textarea "20K left for fire signal a"
type textarea "x"
type textarea "20K left for fire signal an"
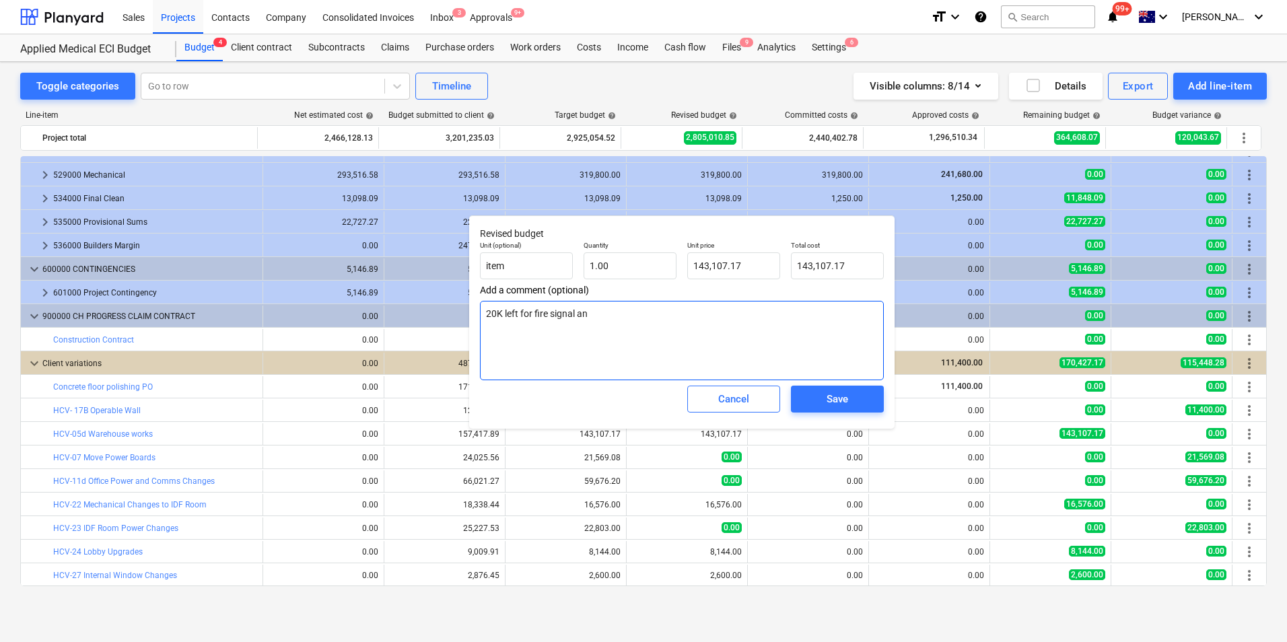
type textarea "x"
type textarea "20K left for fire signal and"
type textarea "x"
type textarea "20K left for fire signal and"
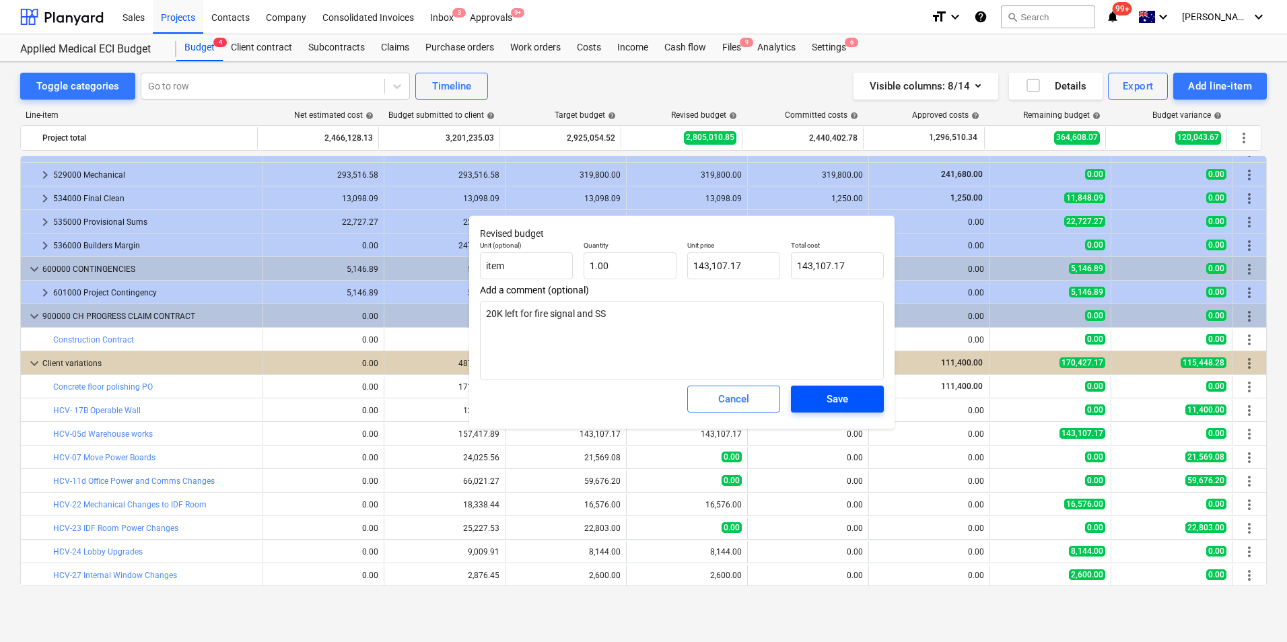
click at [842, 399] on div "Save" at bounding box center [838, 399] width 22 height 18
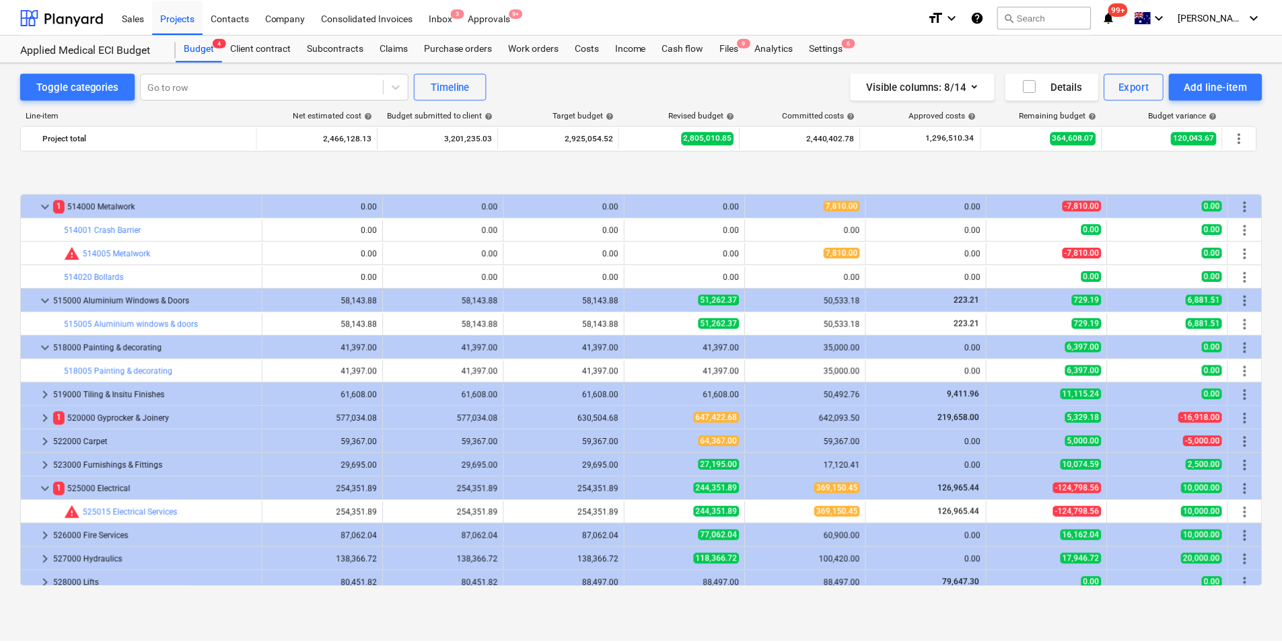
scroll to position [337, 0]
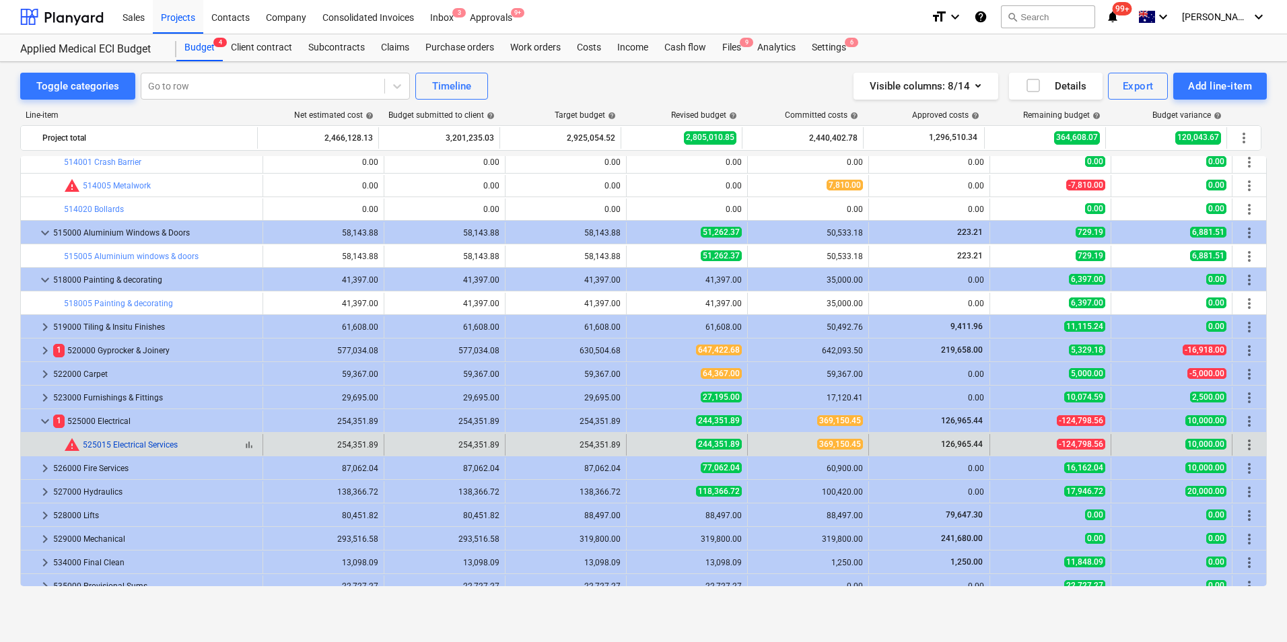
click at [128, 443] on link "525015 Electrical Services" at bounding box center [130, 444] width 95 height 9
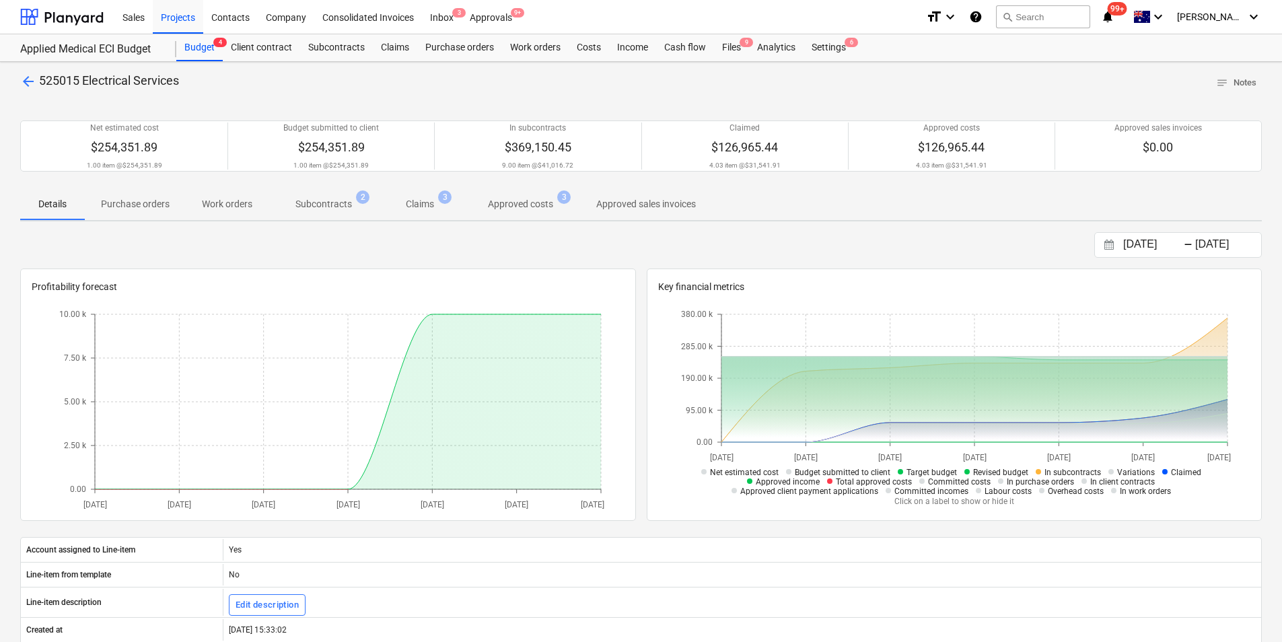
click at [322, 203] on p "Subcontracts" at bounding box center [323, 204] width 57 height 14
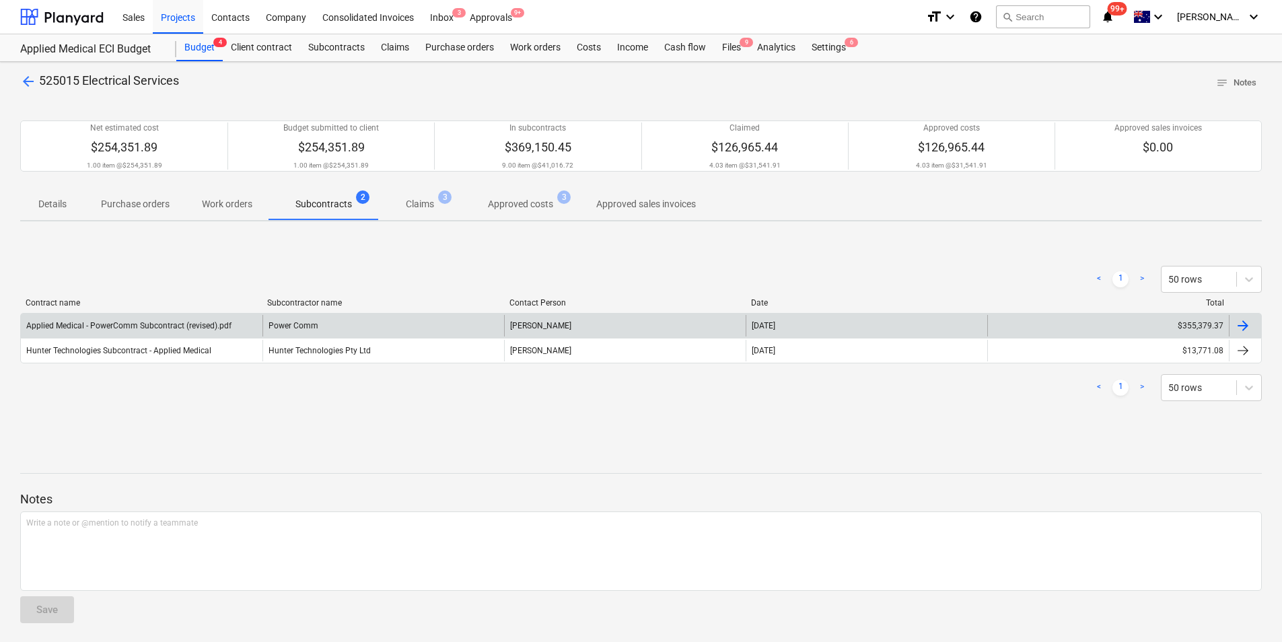
click at [165, 318] on div "Applied Medical - PowerComm Subcontract (revised).pdf" at bounding box center [142, 326] width 242 height 22
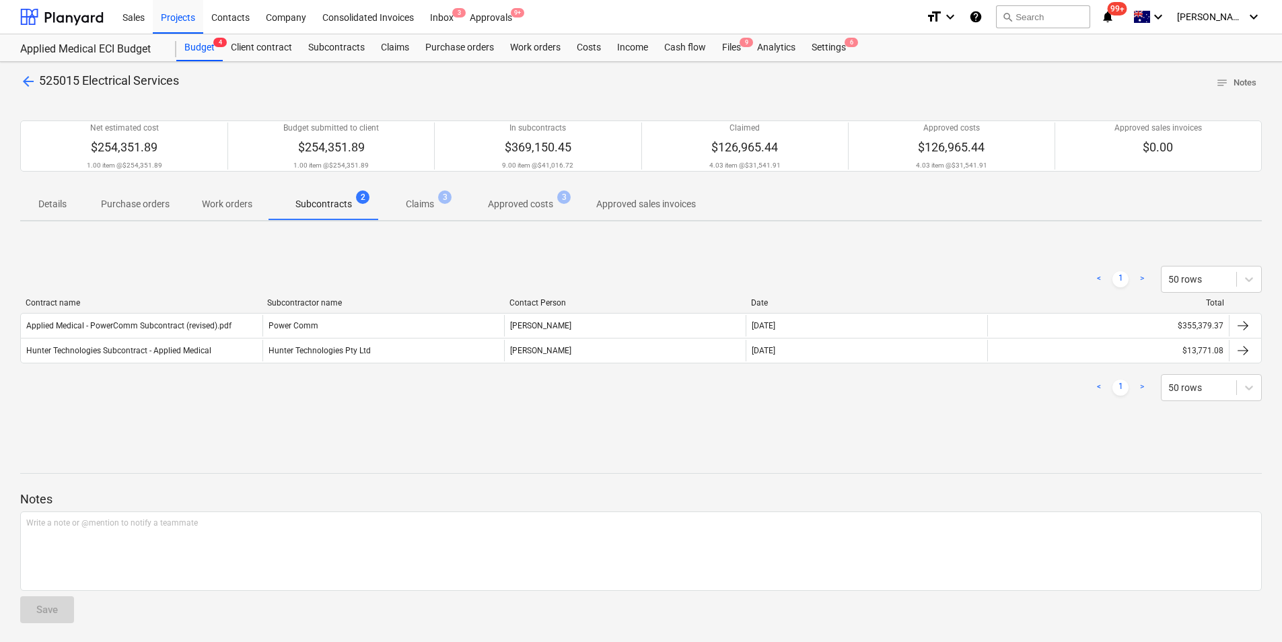
scroll to position [3, 0]
click at [30, 77] on span "arrow_back" at bounding box center [28, 79] width 16 height 16
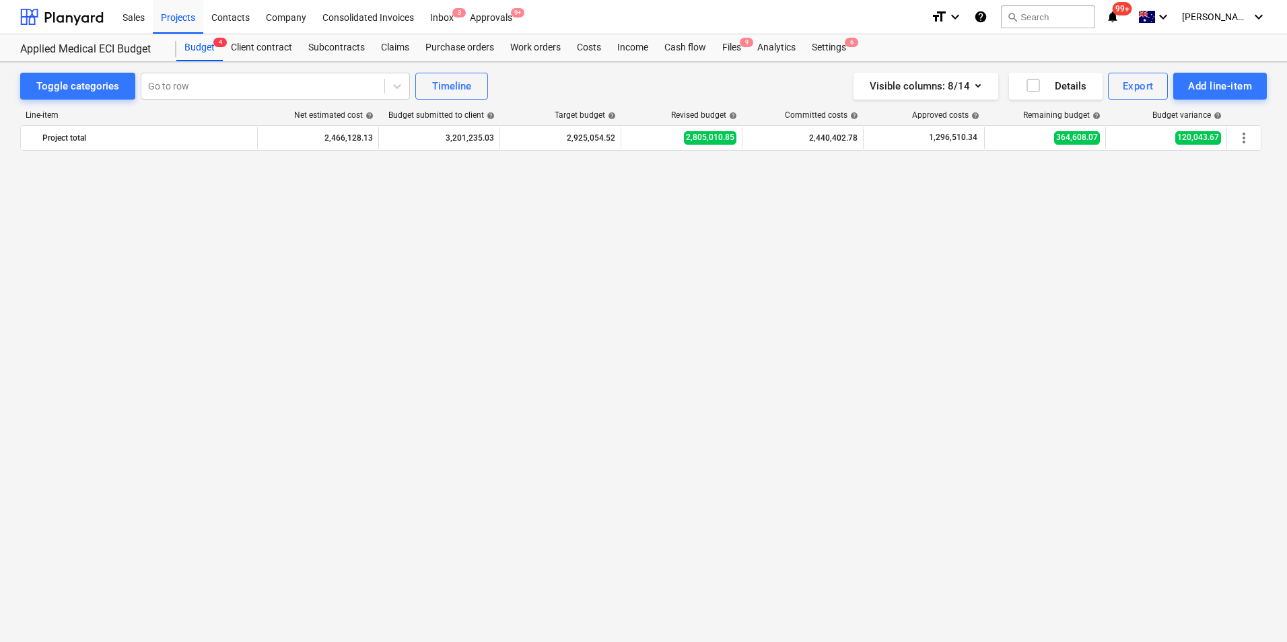
scroll to position [701, 0]
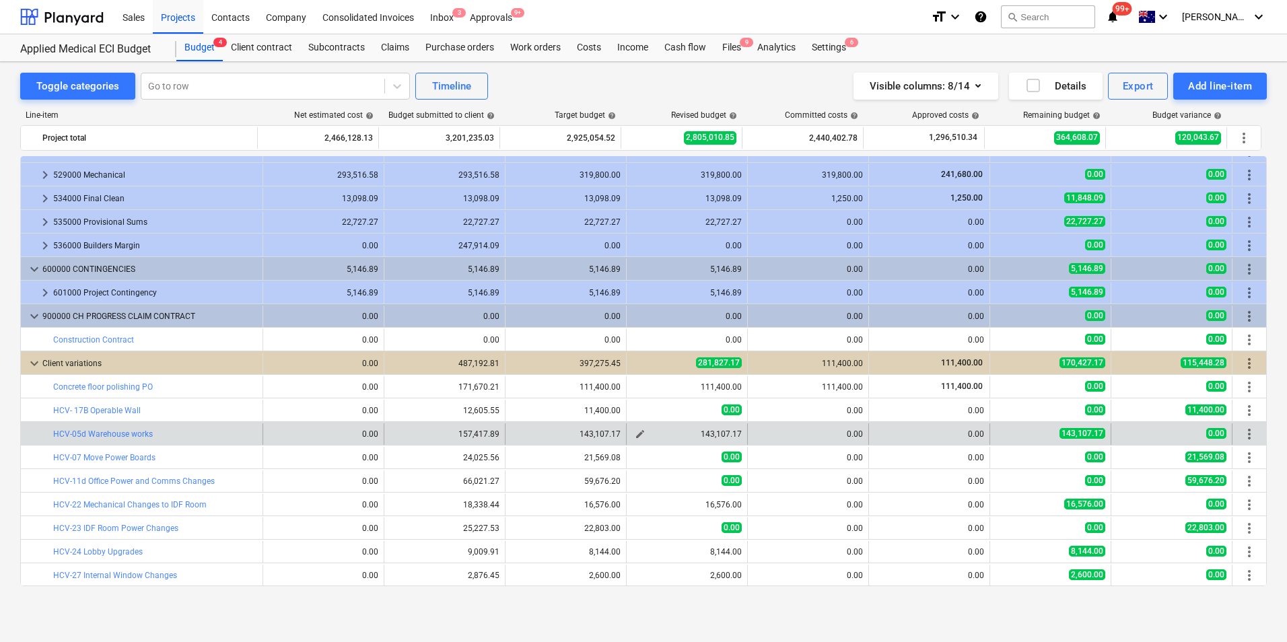
click at [635, 433] on span "edit" at bounding box center [640, 434] width 11 height 11
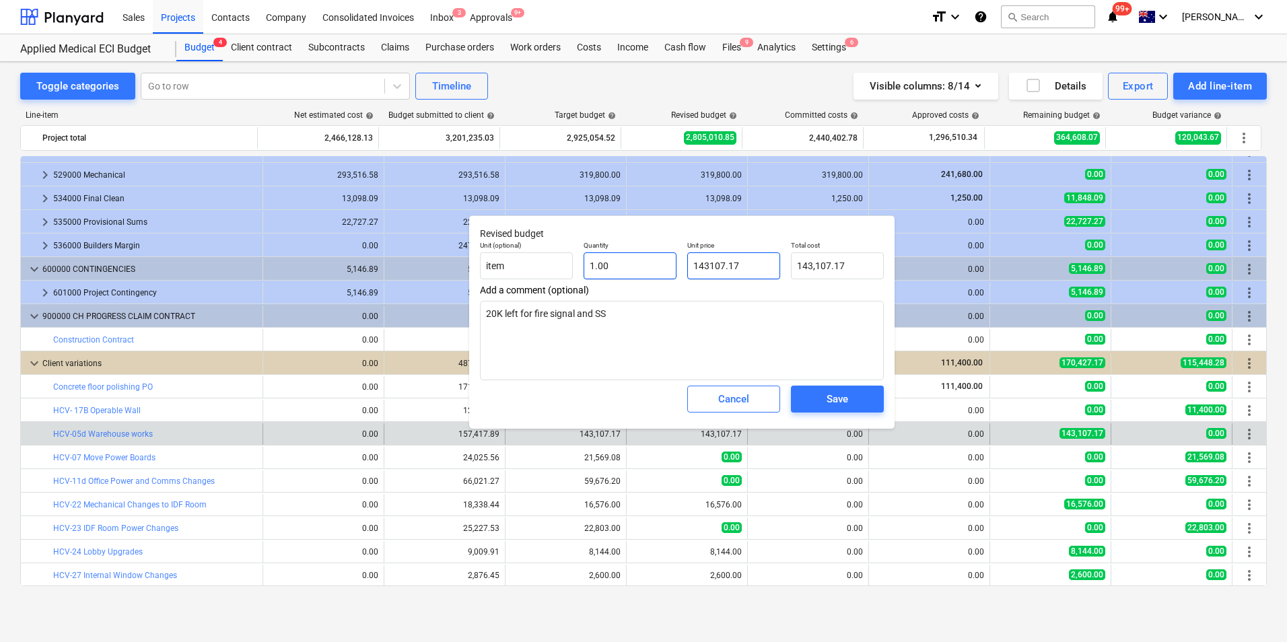
drag, startPoint x: 748, startPoint y: 262, endPoint x: 673, endPoint y: 255, distance: 75.7
click at [669, 254] on div "Unit (optional) item Quantity 1.00 Unit price 143107.17 Total cost 143,107.17" at bounding box center [682, 260] width 415 height 49
click at [864, 400] on span "Save" at bounding box center [837, 399] width 61 height 18
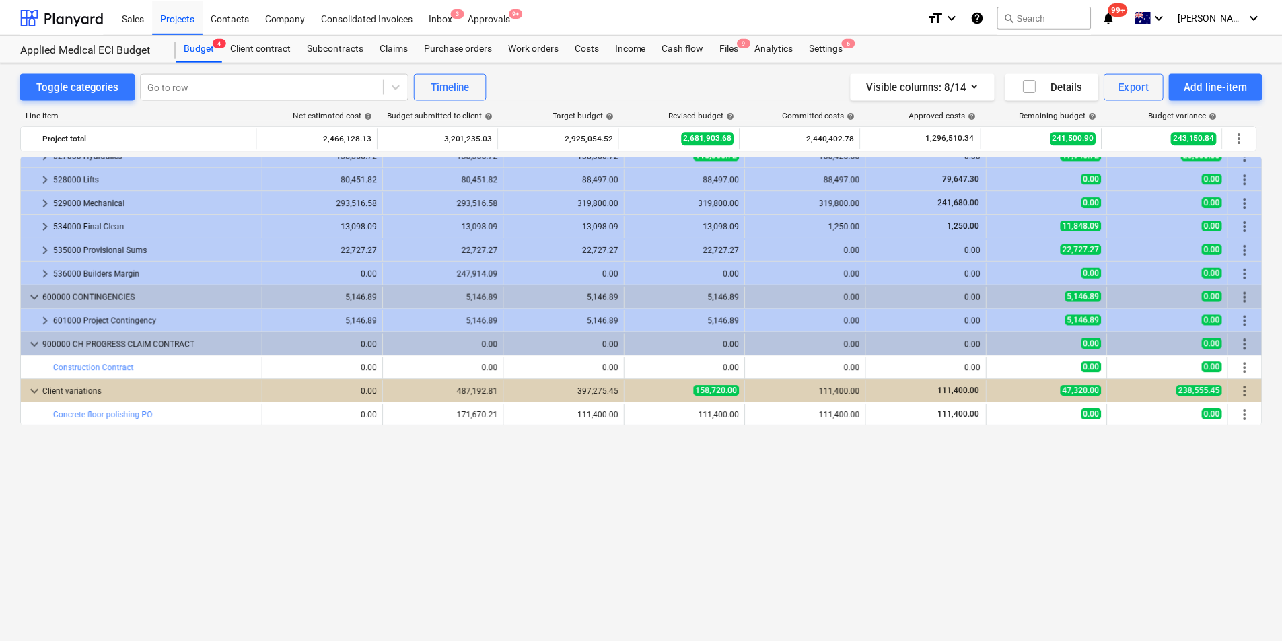
scroll to position [471, 0]
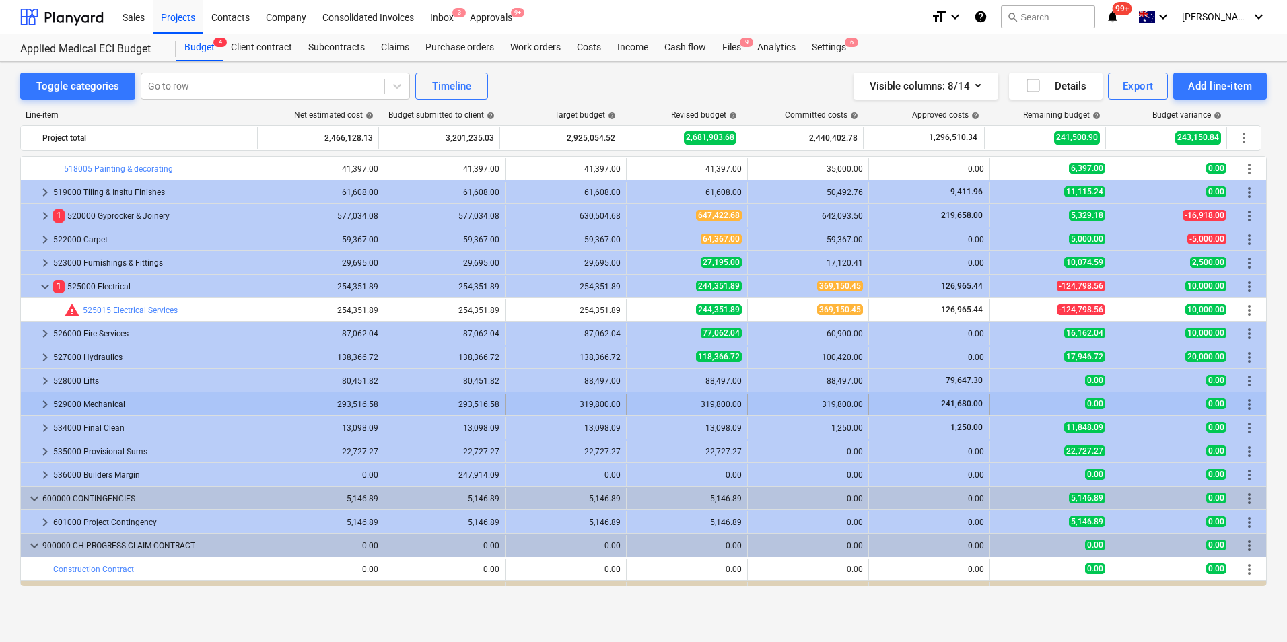
click at [99, 405] on div "529000 Mechanical" at bounding box center [155, 405] width 204 height 22
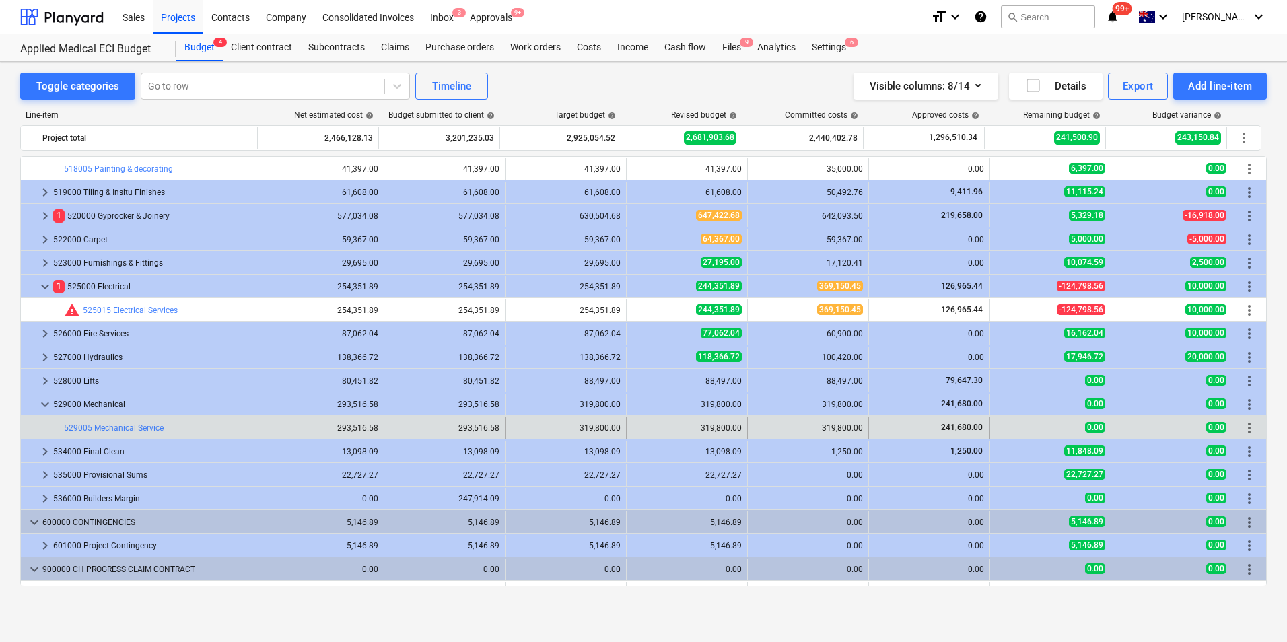
click at [123, 421] on div "bar_chart 529005 Mechanical Service" at bounding box center [160, 428] width 193 height 22
click at [139, 428] on link "529005 Mechanical Service" at bounding box center [114, 427] width 100 height 9
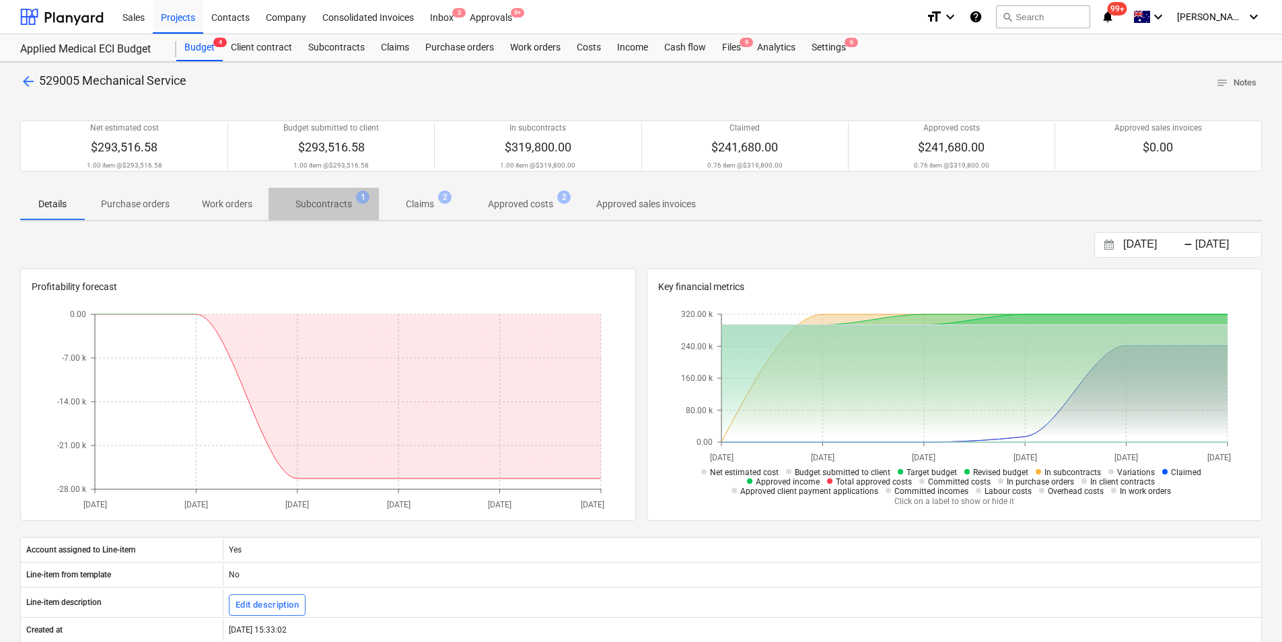
click at [335, 204] on p "Subcontracts" at bounding box center [323, 204] width 57 height 14
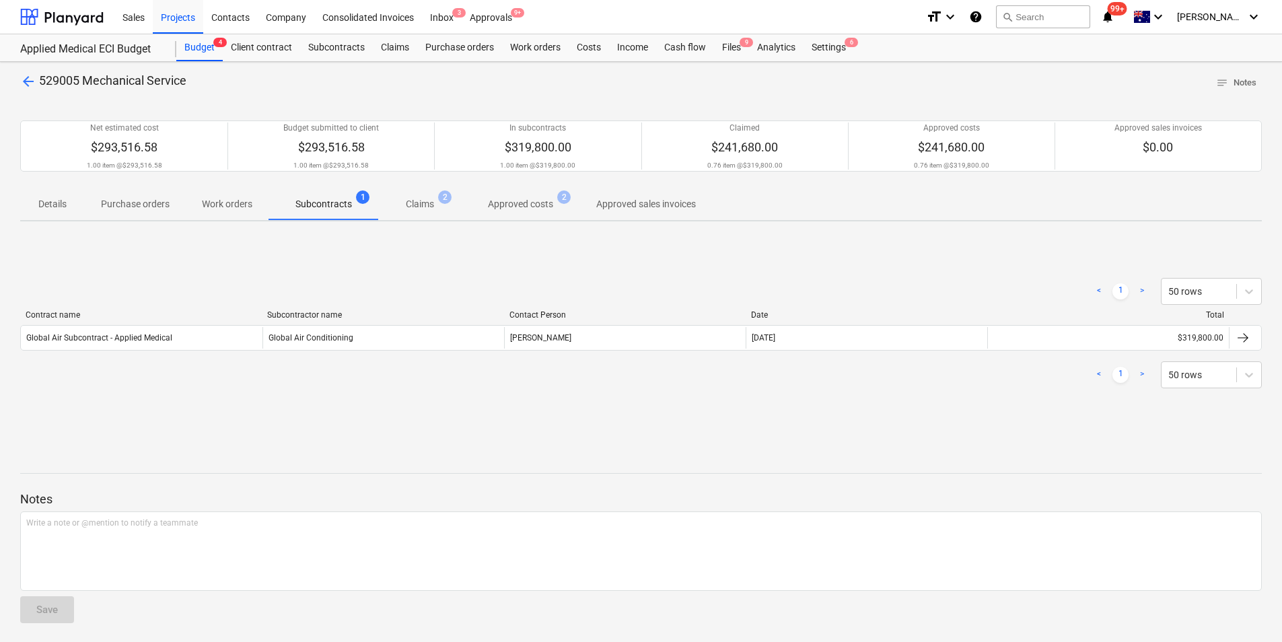
click at [412, 203] on p "Claims" at bounding box center [420, 204] width 28 height 14
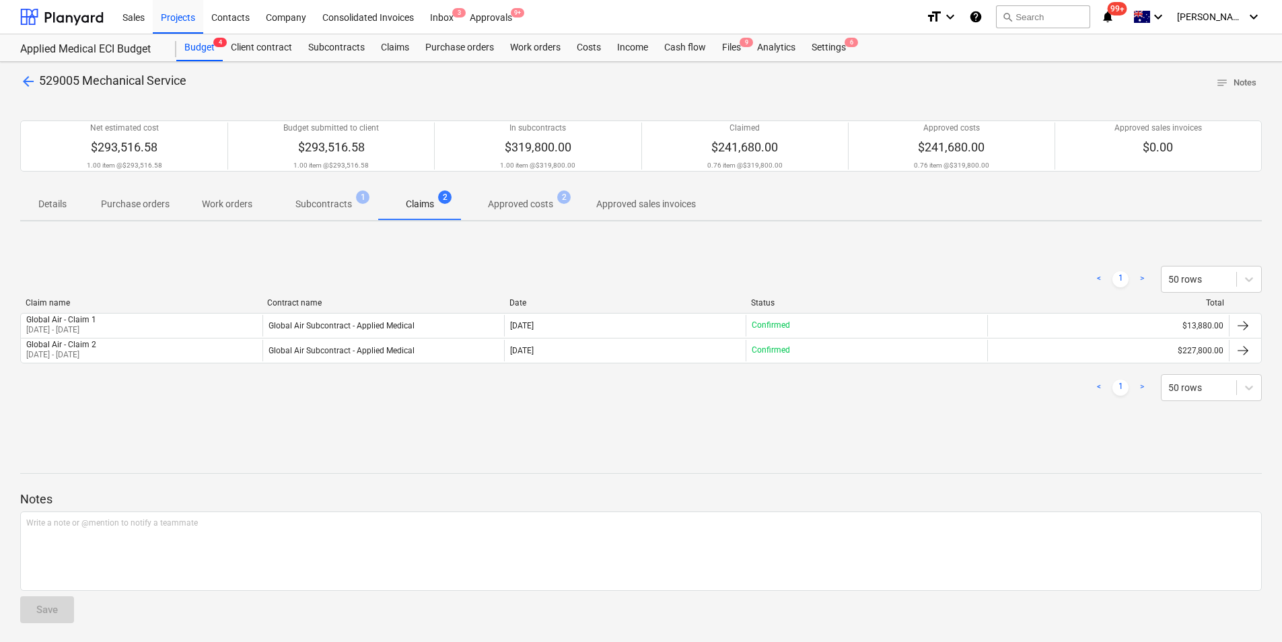
click at [536, 201] on p "Approved costs" at bounding box center [520, 204] width 65 height 14
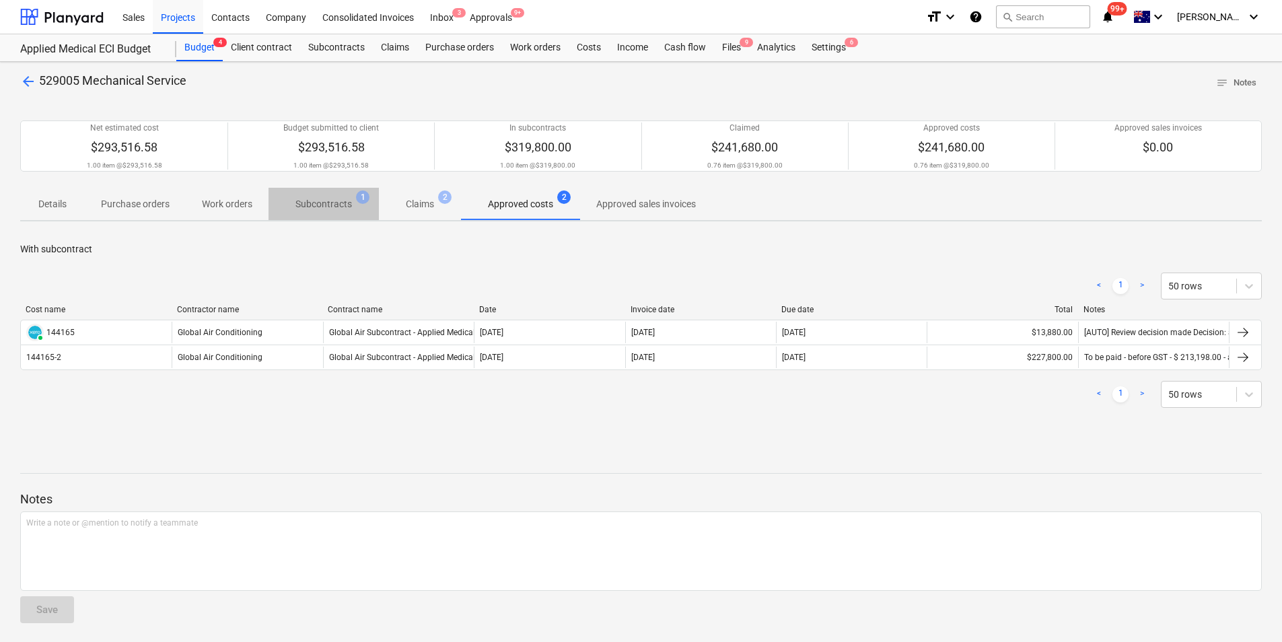
click at [325, 204] on p "Subcontracts" at bounding box center [323, 204] width 57 height 14
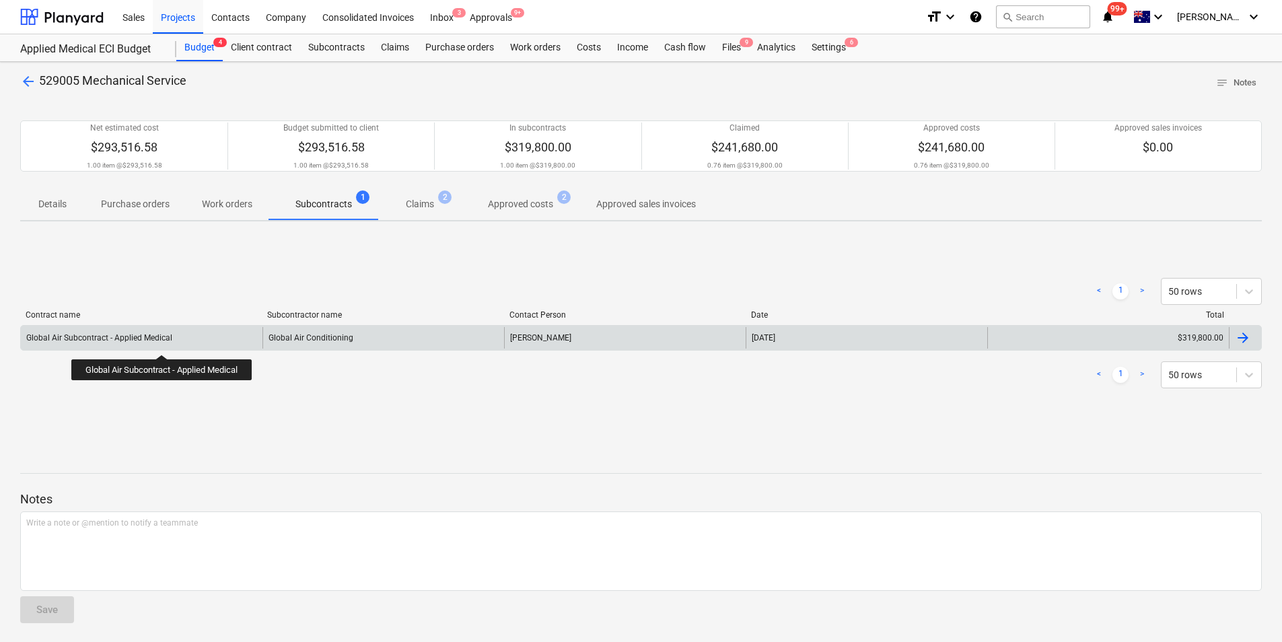
click at [164, 343] on div "Global Air Subcontract - Applied Medical" at bounding box center [99, 337] width 146 height 9
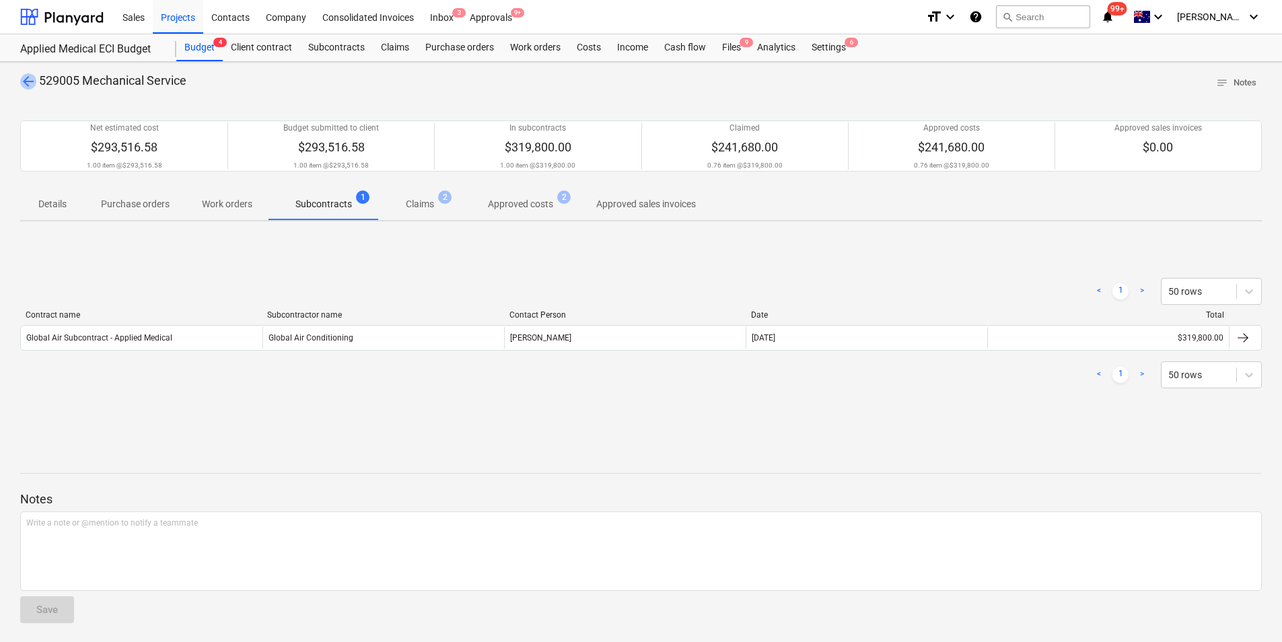
click at [32, 82] on span "arrow_back" at bounding box center [28, 81] width 16 height 16
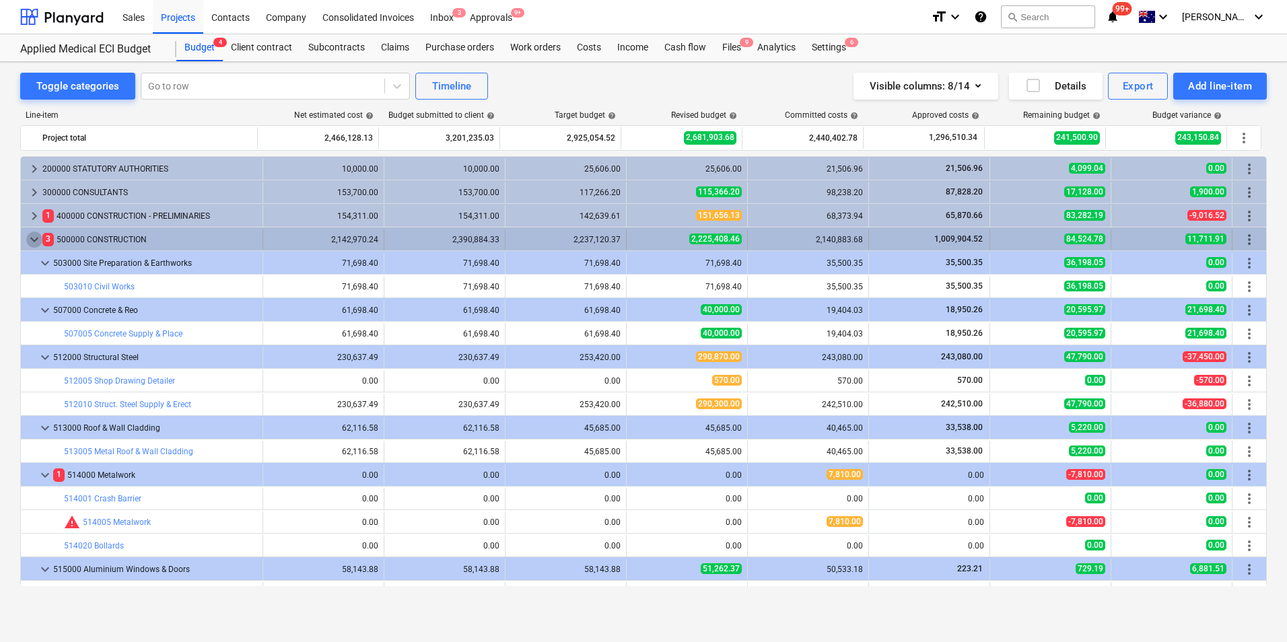
click at [37, 244] on span "keyboard_arrow_down" at bounding box center [34, 240] width 16 height 16
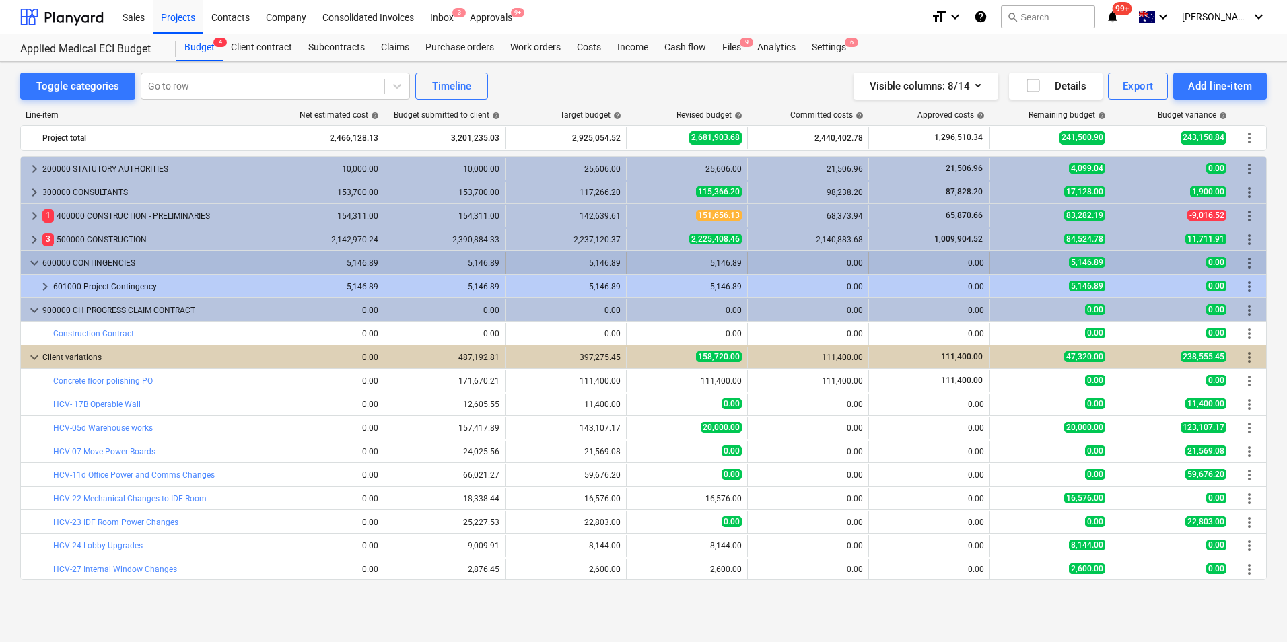
click at [31, 268] on span "keyboard_arrow_down" at bounding box center [34, 263] width 16 height 16
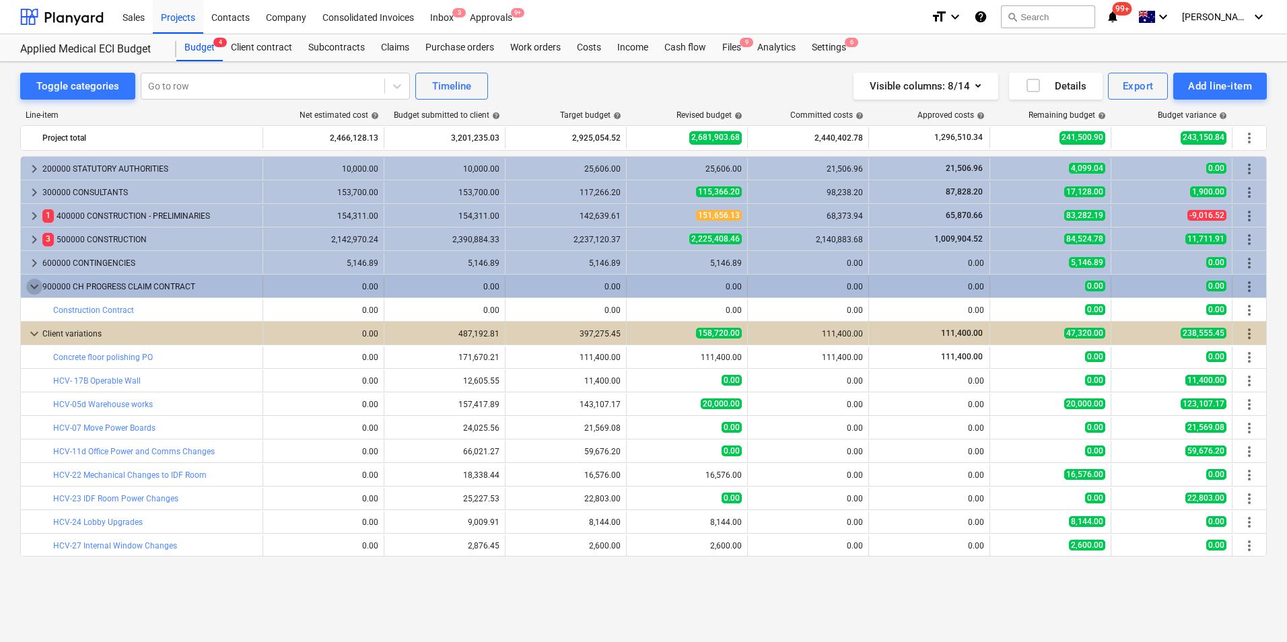
click at [29, 291] on span "keyboard_arrow_down" at bounding box center [34, 287] width 16 height 16
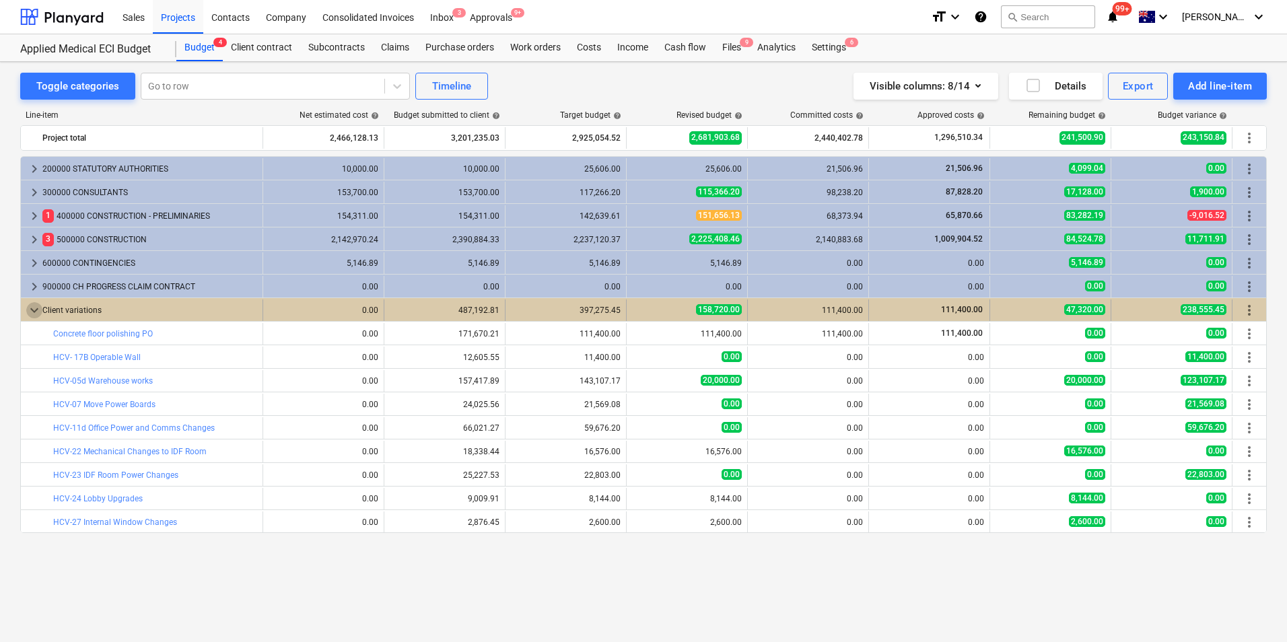
click at [28, 306] on span "keyboard_arrow_down" at bounding box center [34, 310] width 16 height 16
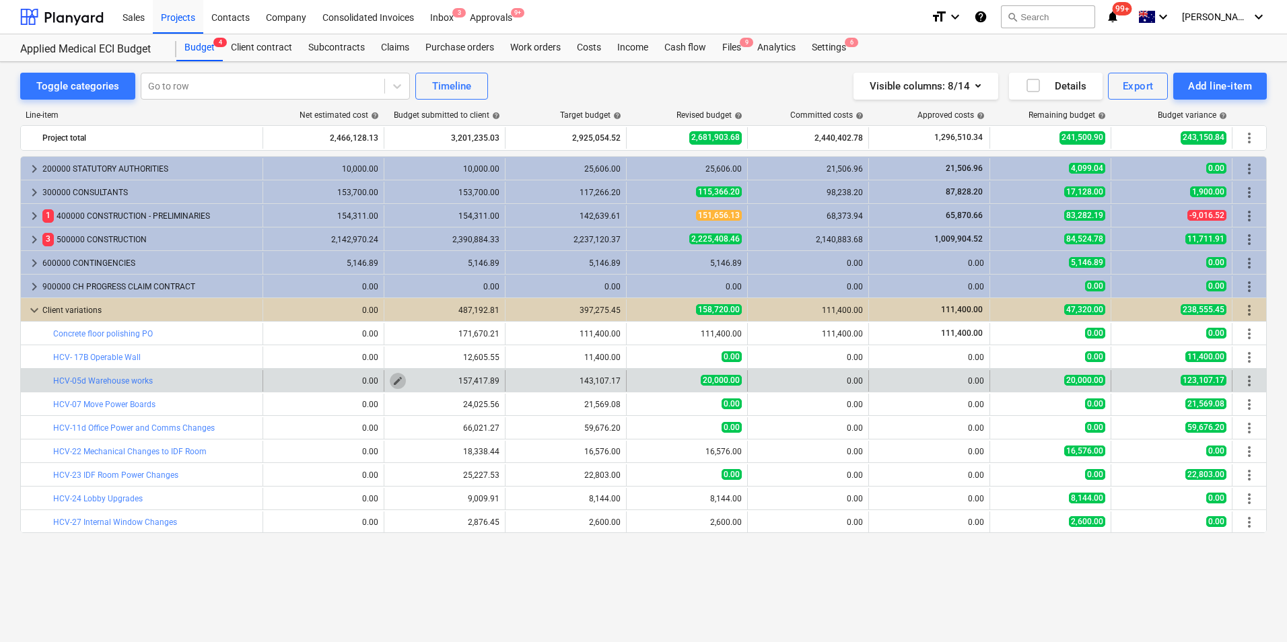
click at [394, 379] on span "edit" at bounding box center [397, 381] width 11 height 11
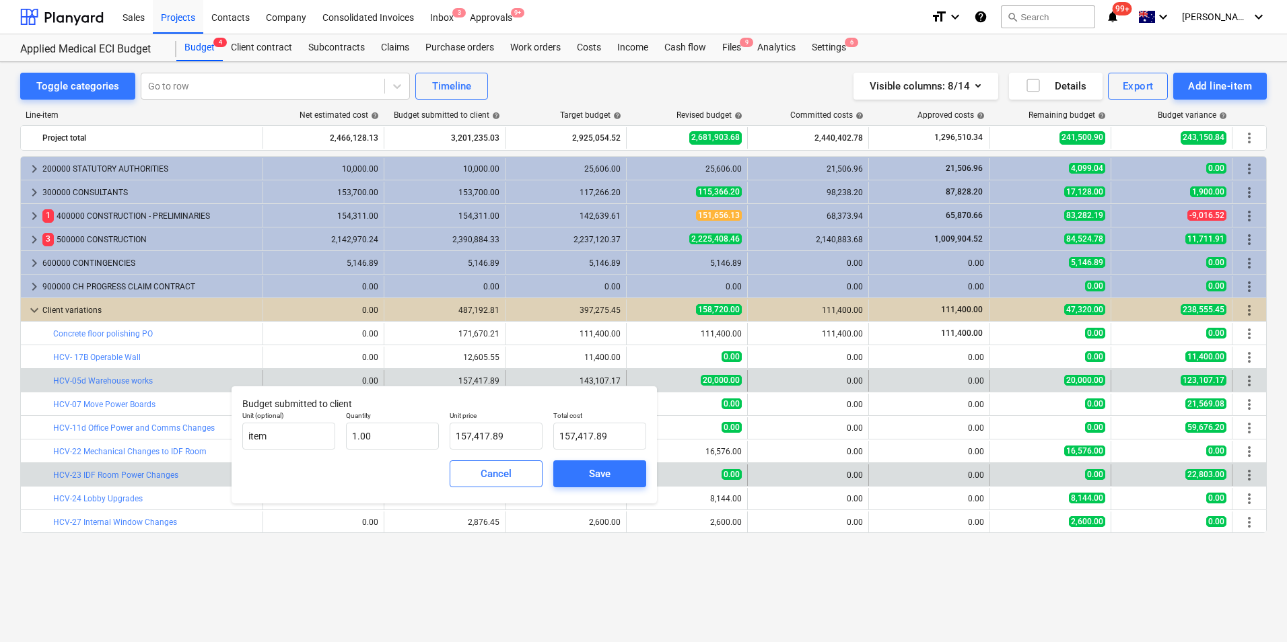
click at [499, 471] on div "Cancel" at bounding box center [496, 474] width 31 height 18
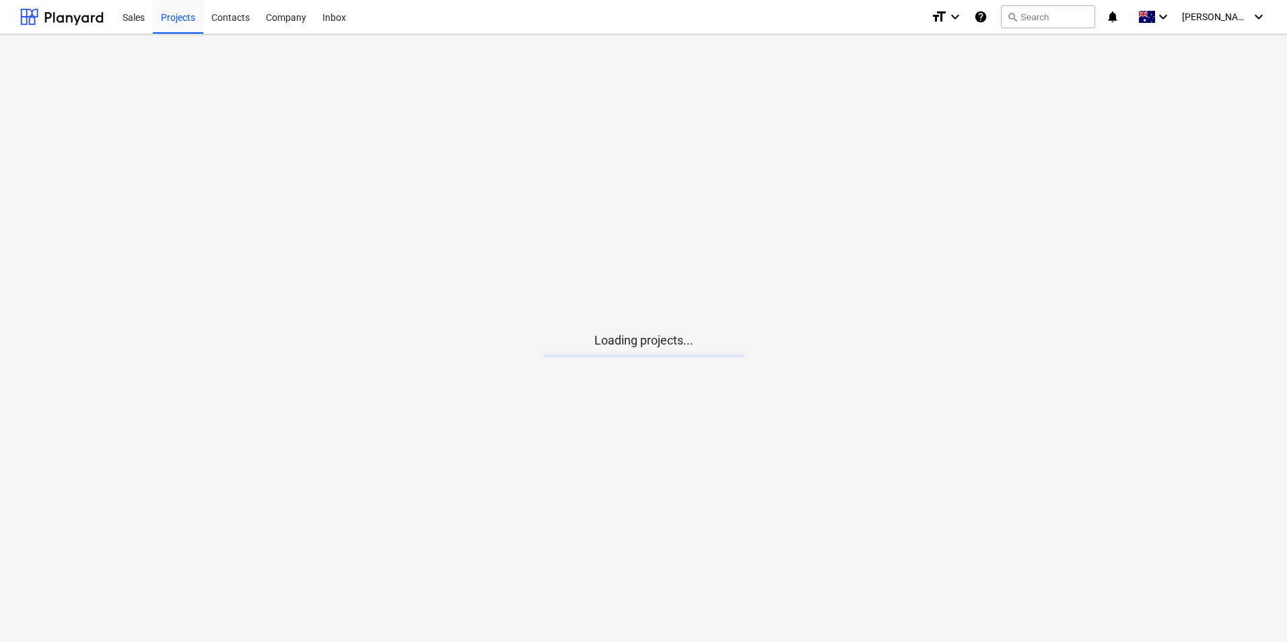
click at [699, 370] on main "Loading projects..." at bounding box center [643, 338] width 1287 height 608
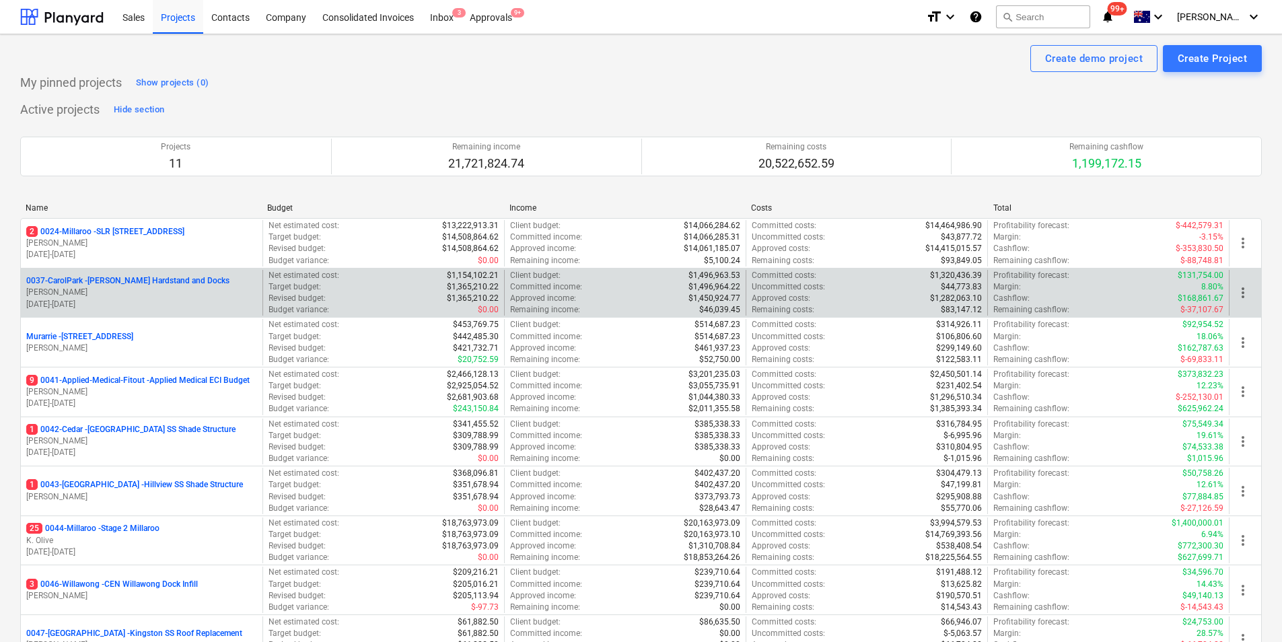
scroll to position [67, 0]
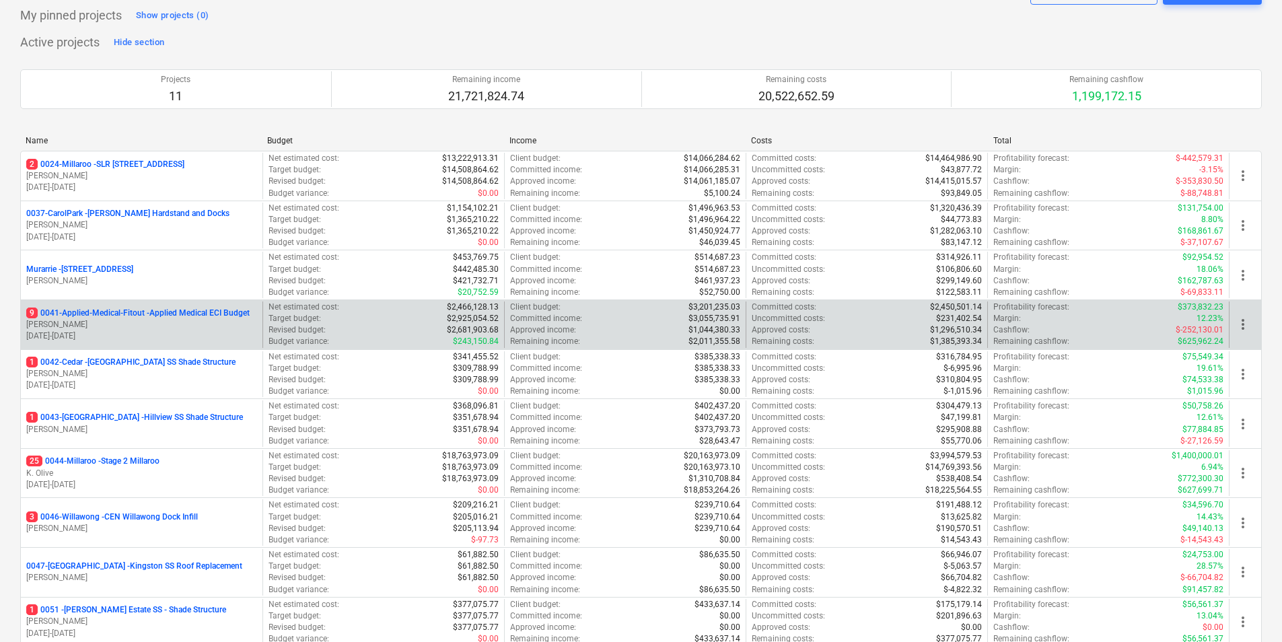
click at [186, 313] on p "9 0041-Applied-Medical-Fitout - Applied Medical ECI Budget" at bounding box center [137, 313] width 223 height 11
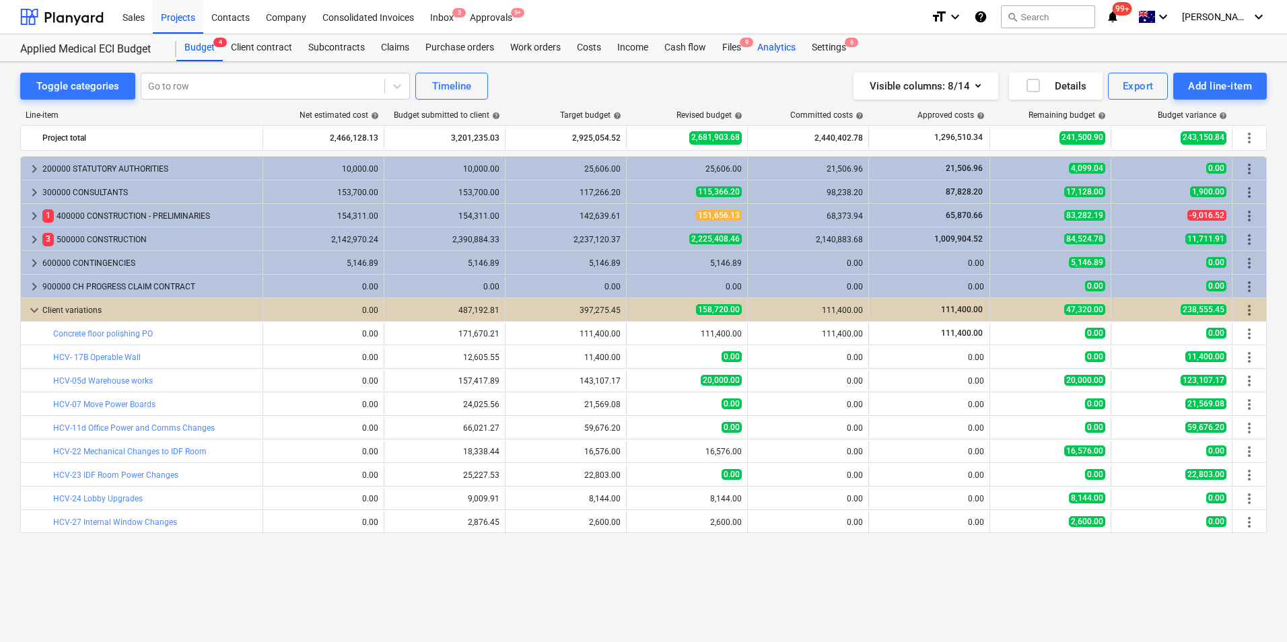
click at [782, 48] on div "Analytics" at bounding box center [776, 47] width 55 height 27
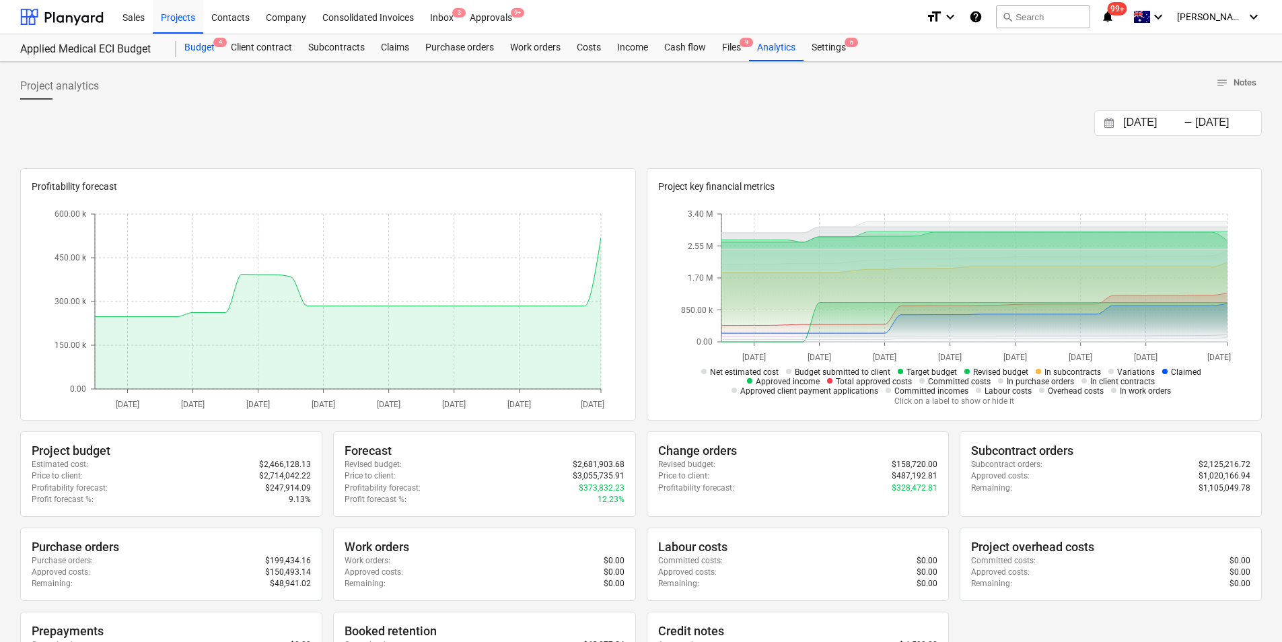
click at [203, 50] on div "Budget 4" at bounding box center [199, 47] width 46 height 27
